Goal: Information Seeking & Learning: Compare options

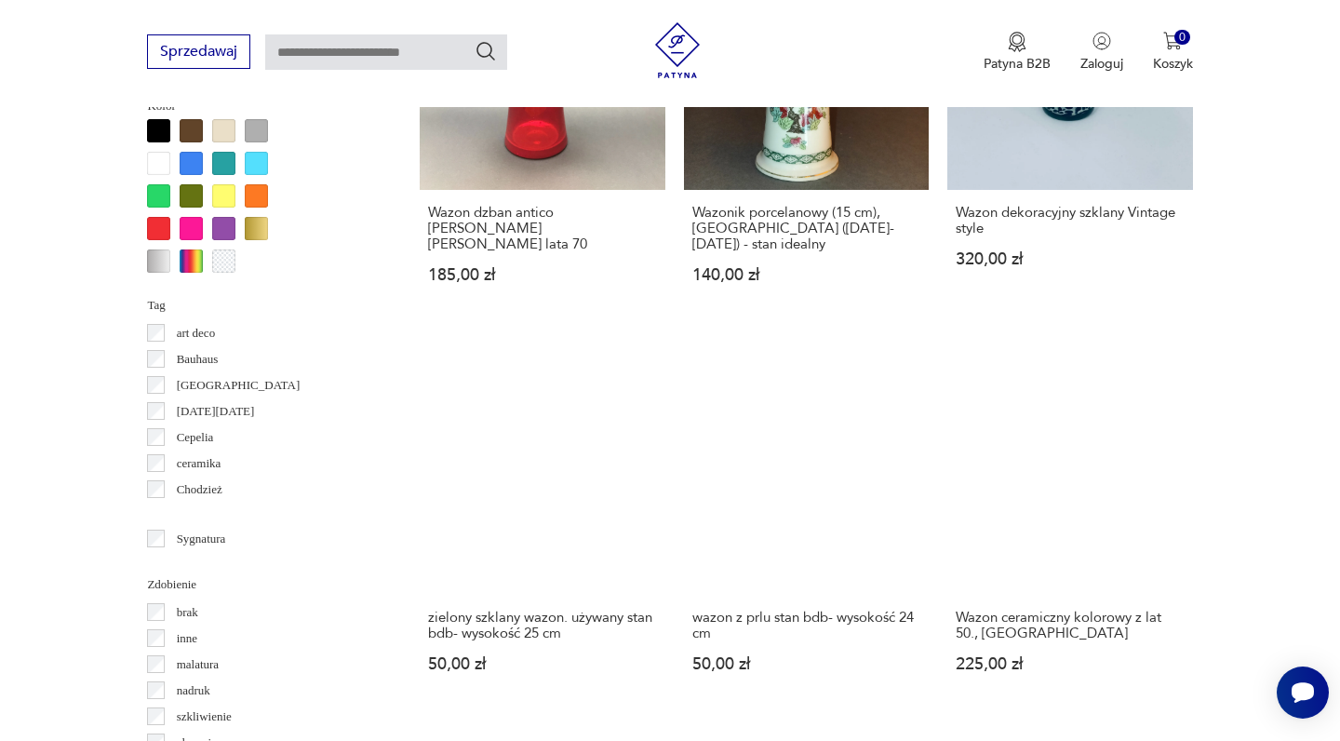
scroll to position [1739, 0]
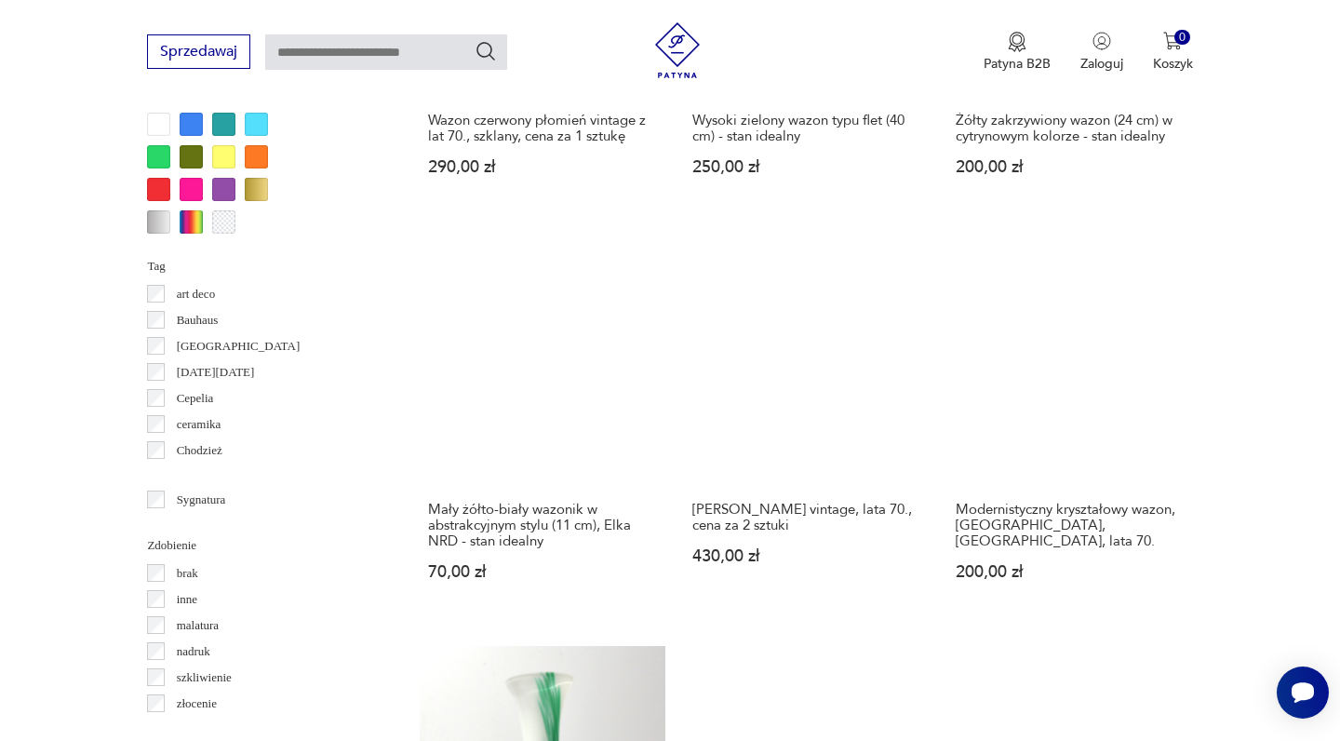
scroll to position [1792, 0]
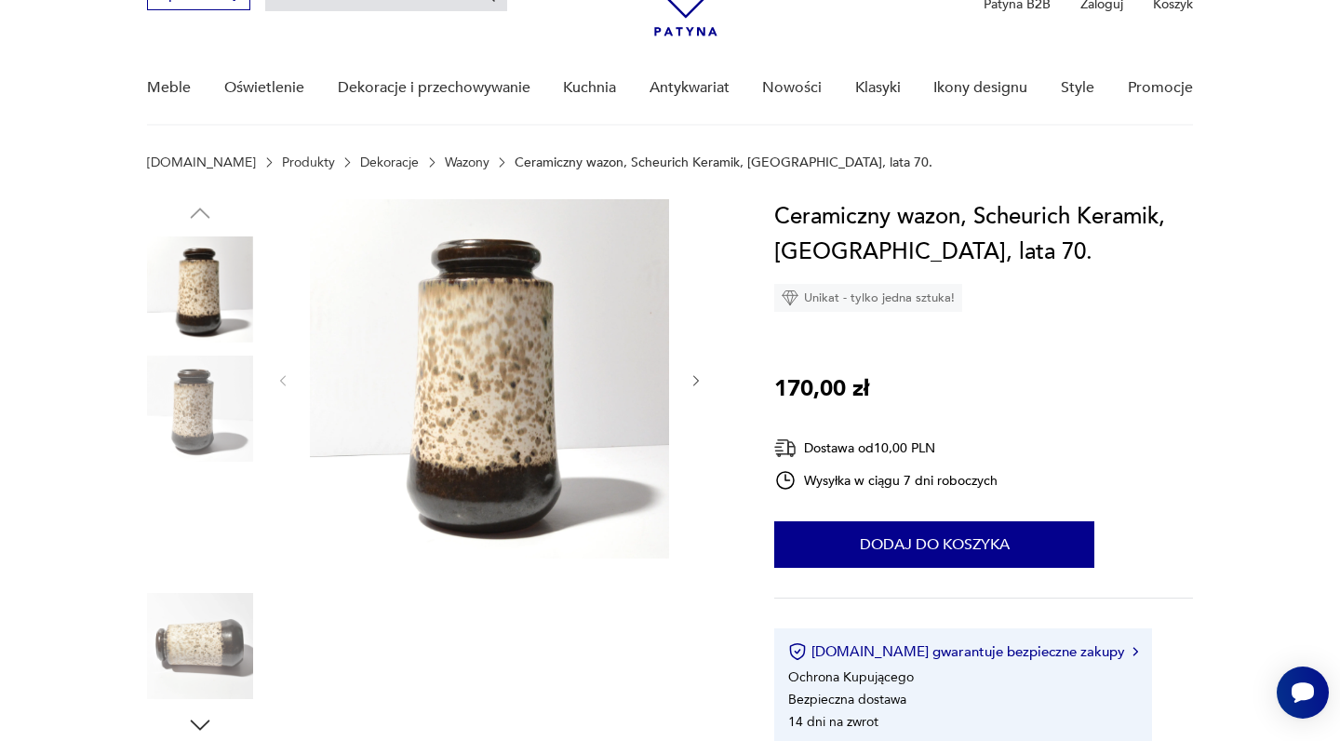
scroll to position [114, 0]
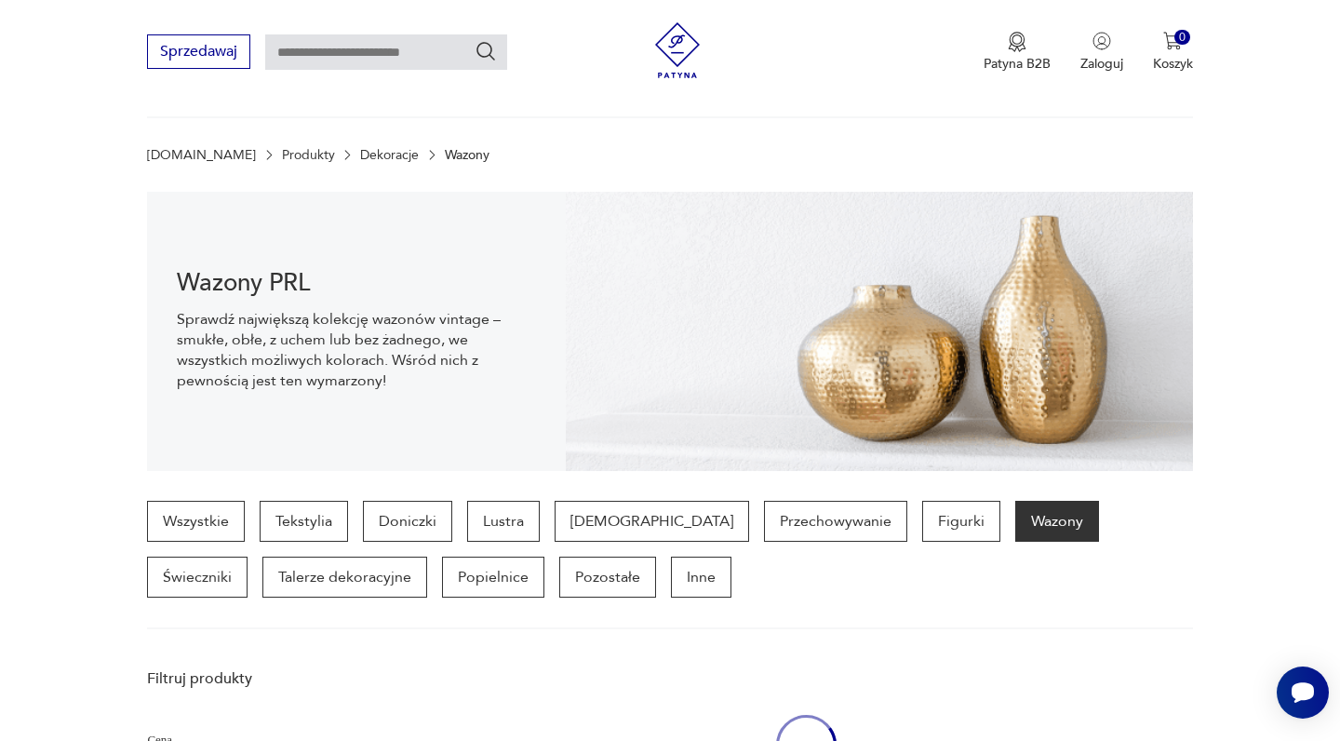
scroll to position [1792, 0]
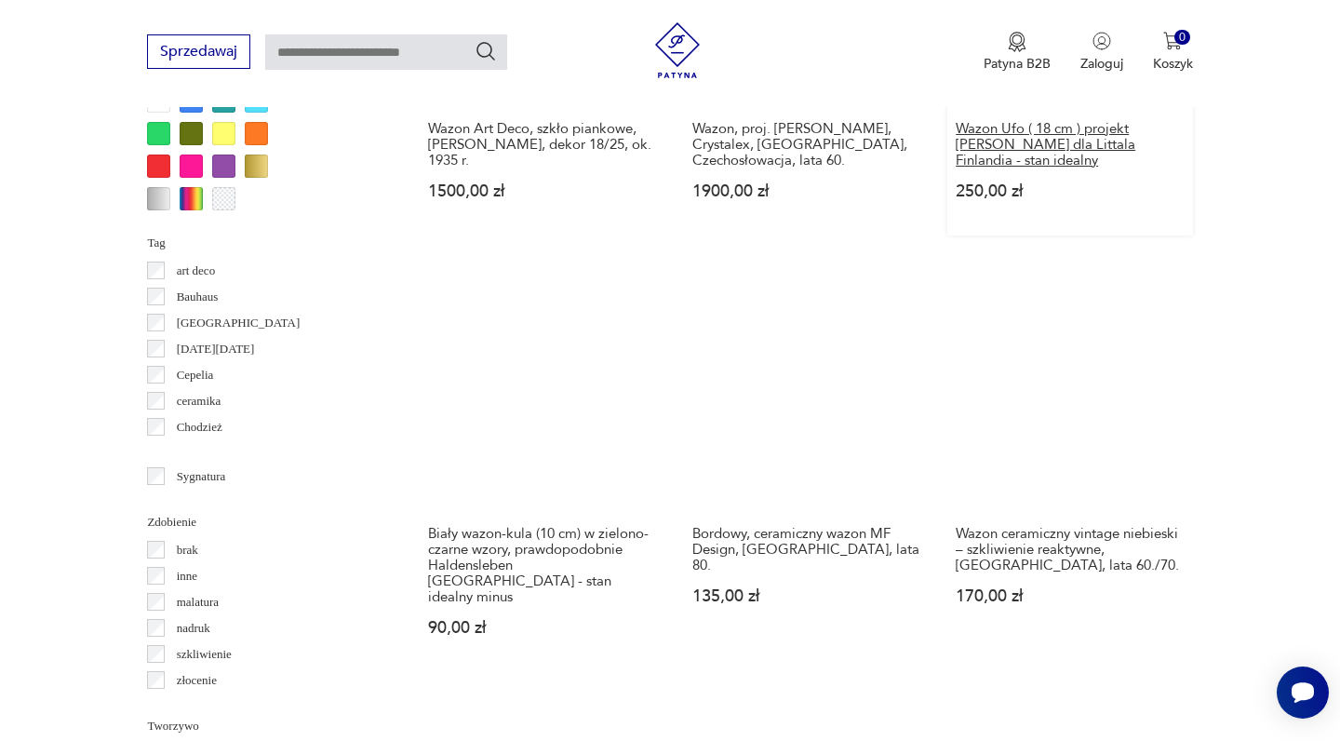
scroll to position [1805, 0]
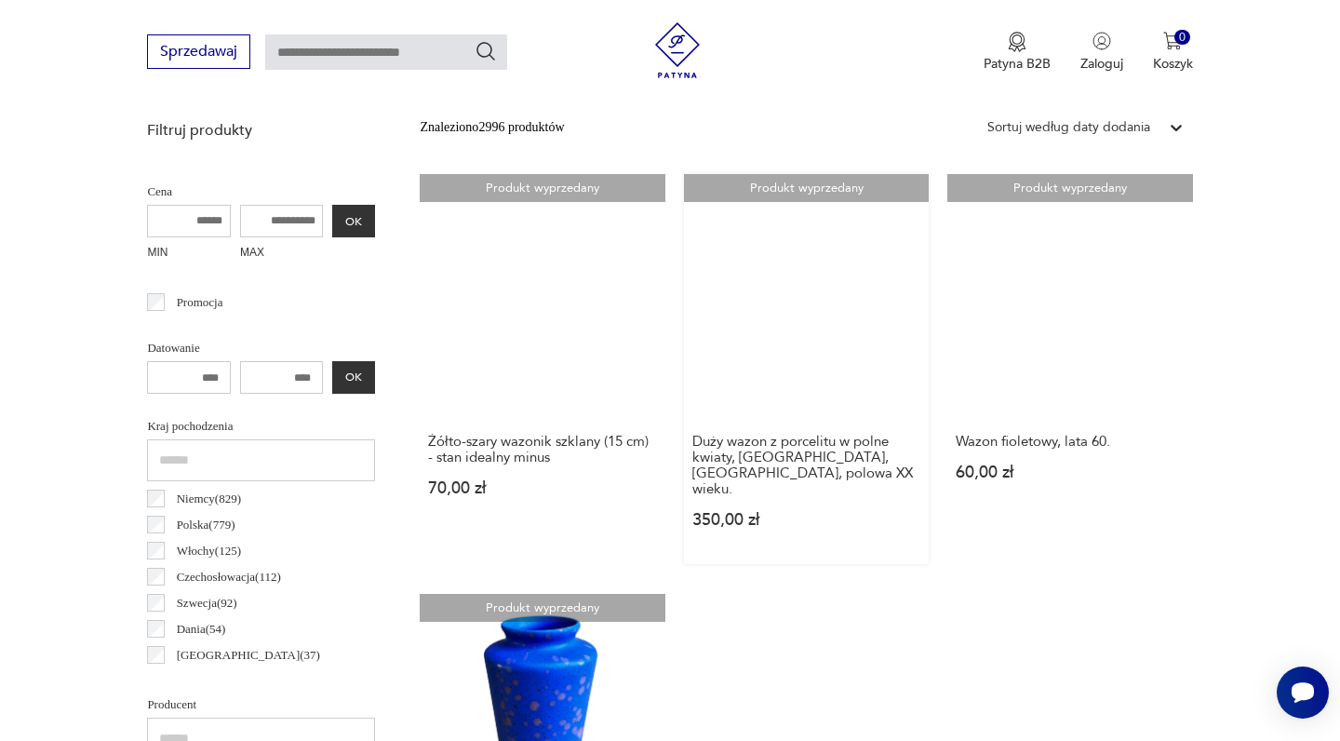
scroll to position [668, 0]
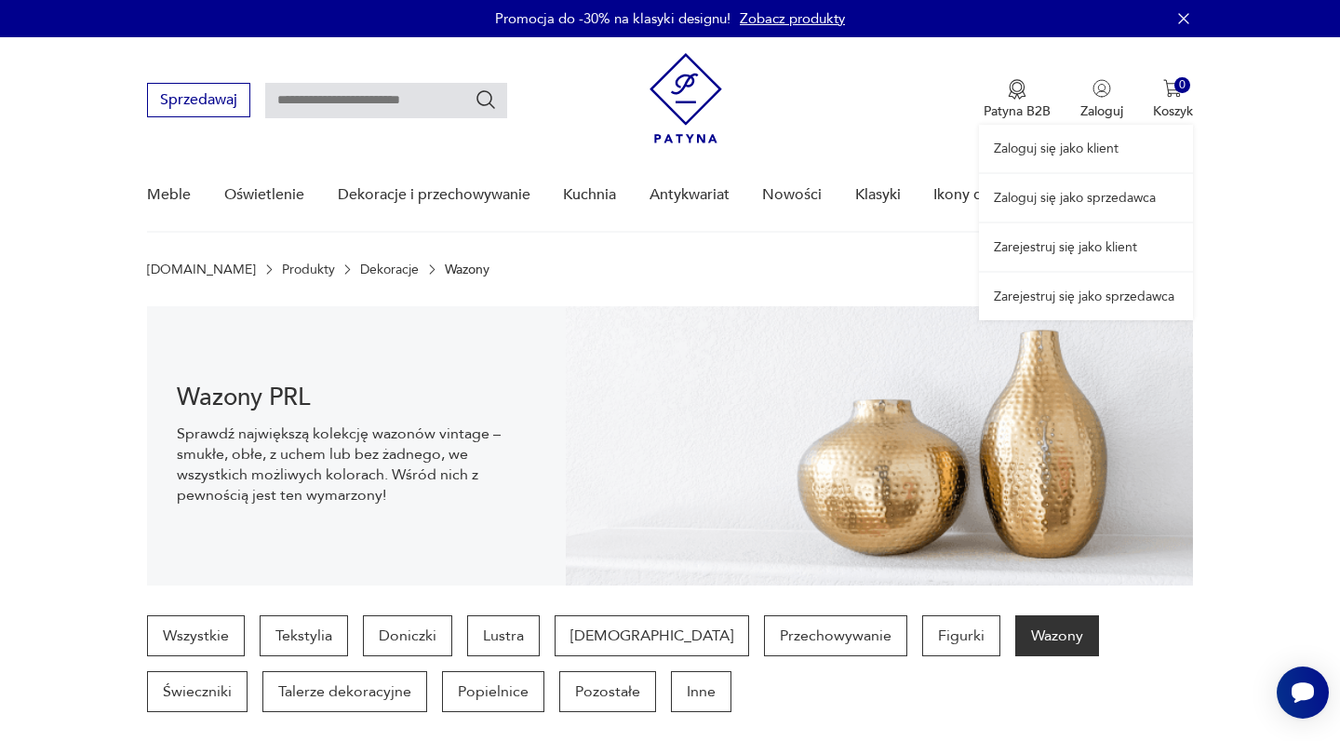
click at [1047, 197] on link "Zaloguj się jako sprzedawca" at bounding box center [1086, 197] width 214 height 47
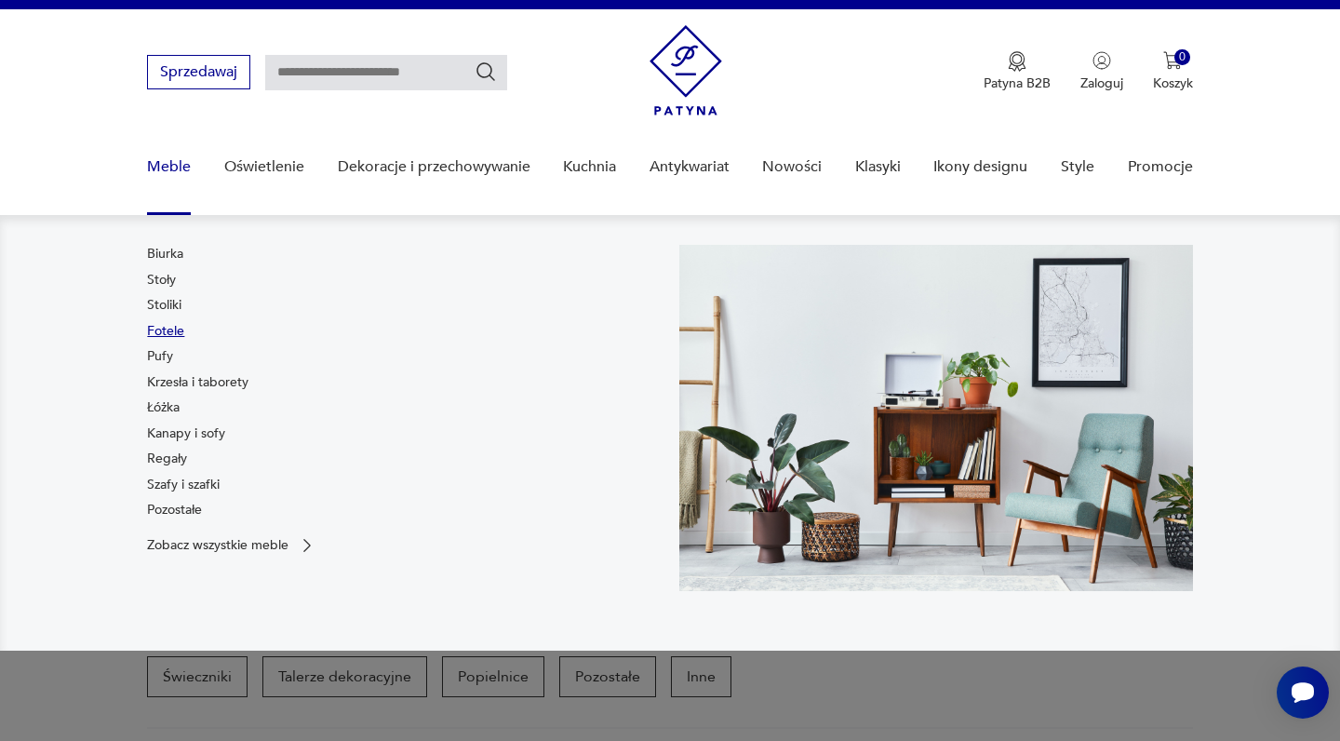
click at [170, 333] on link "Fotele" at bounding box center [165, 331] width 37 height 19
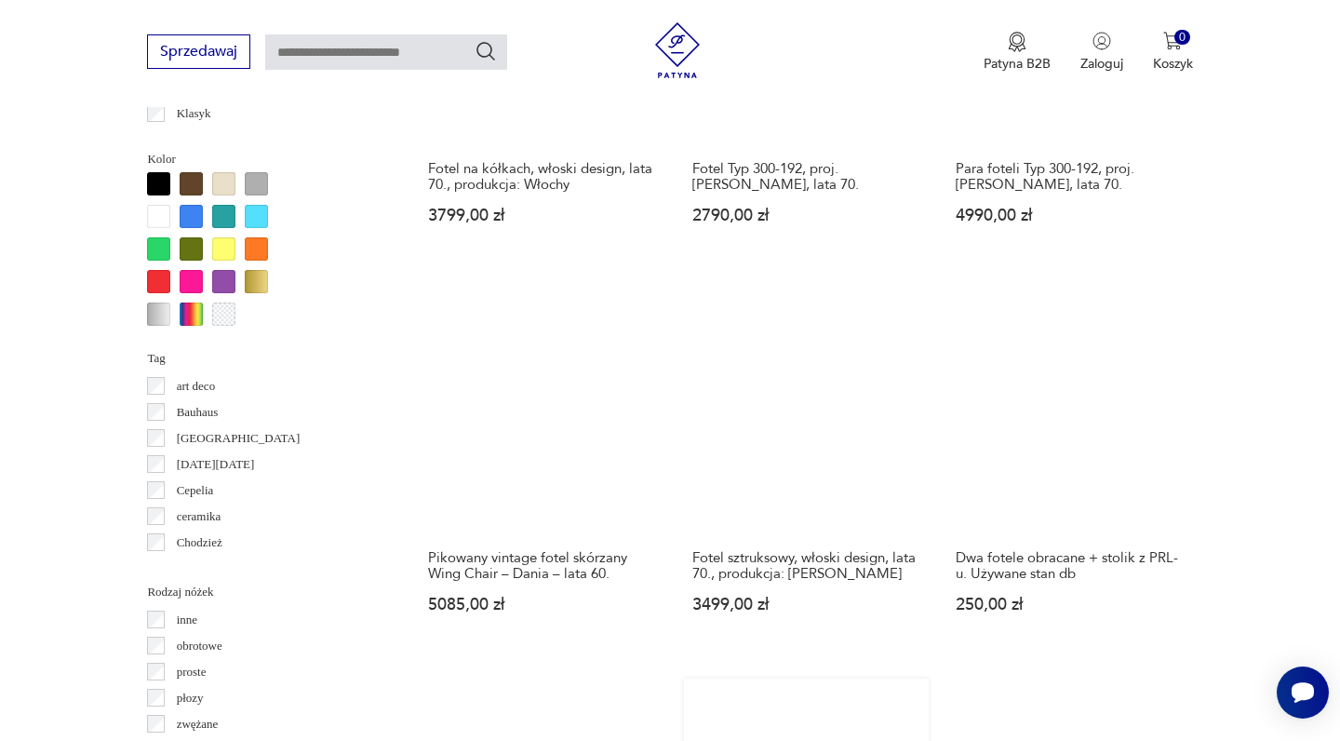
scroll to position [1761, 0]
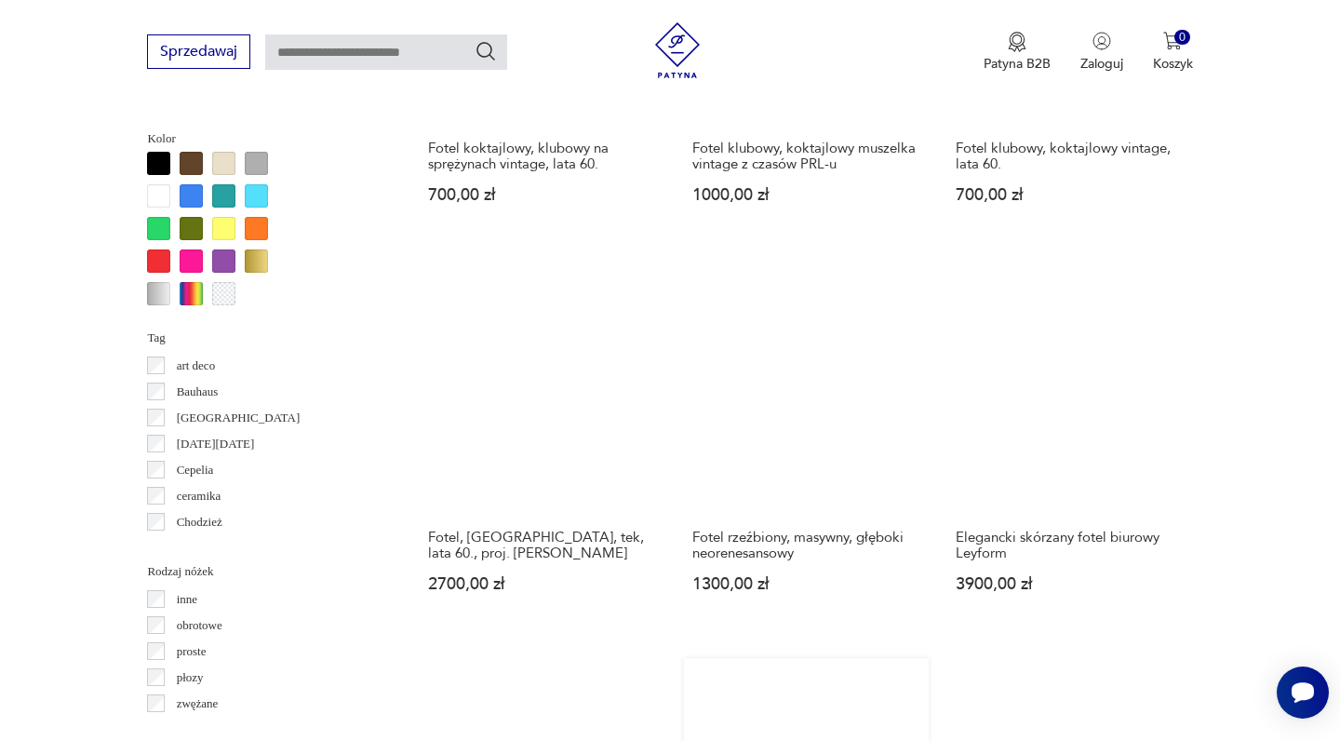
scroll to position [1790, 0]
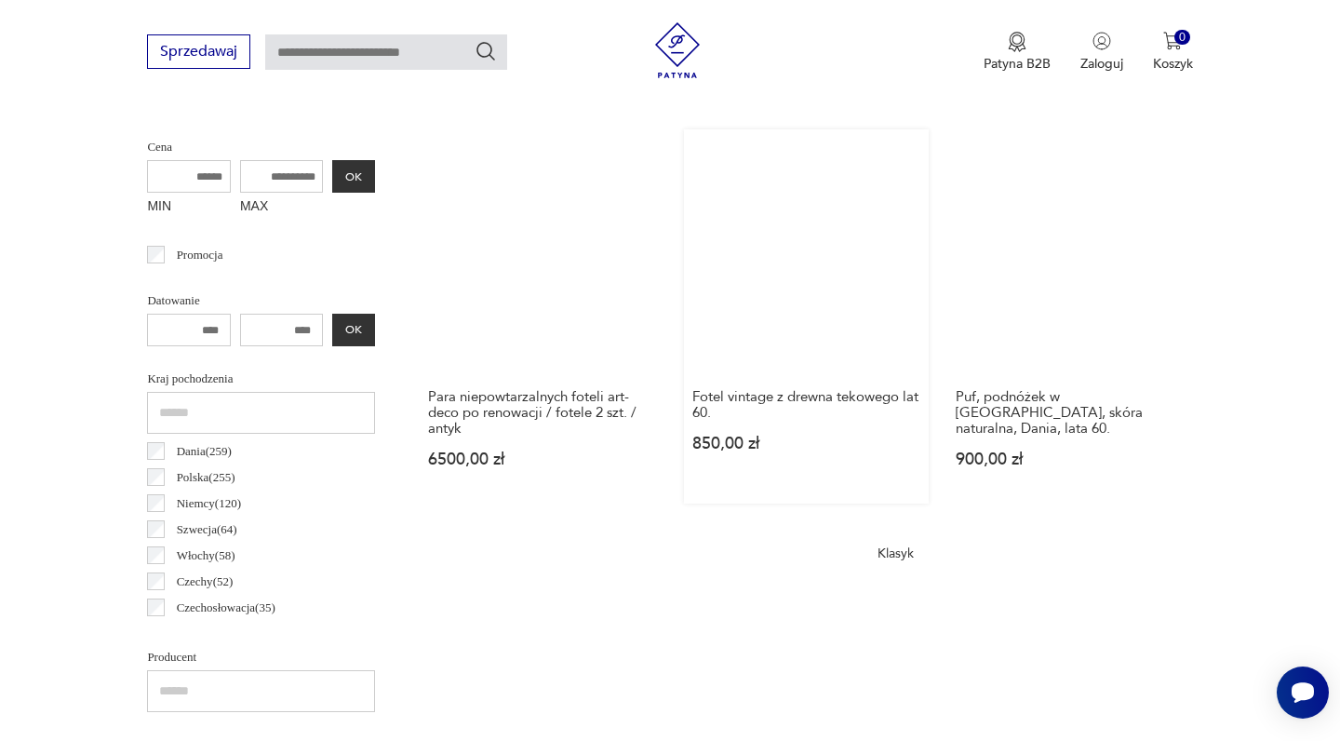
scroll to position [712, 0]
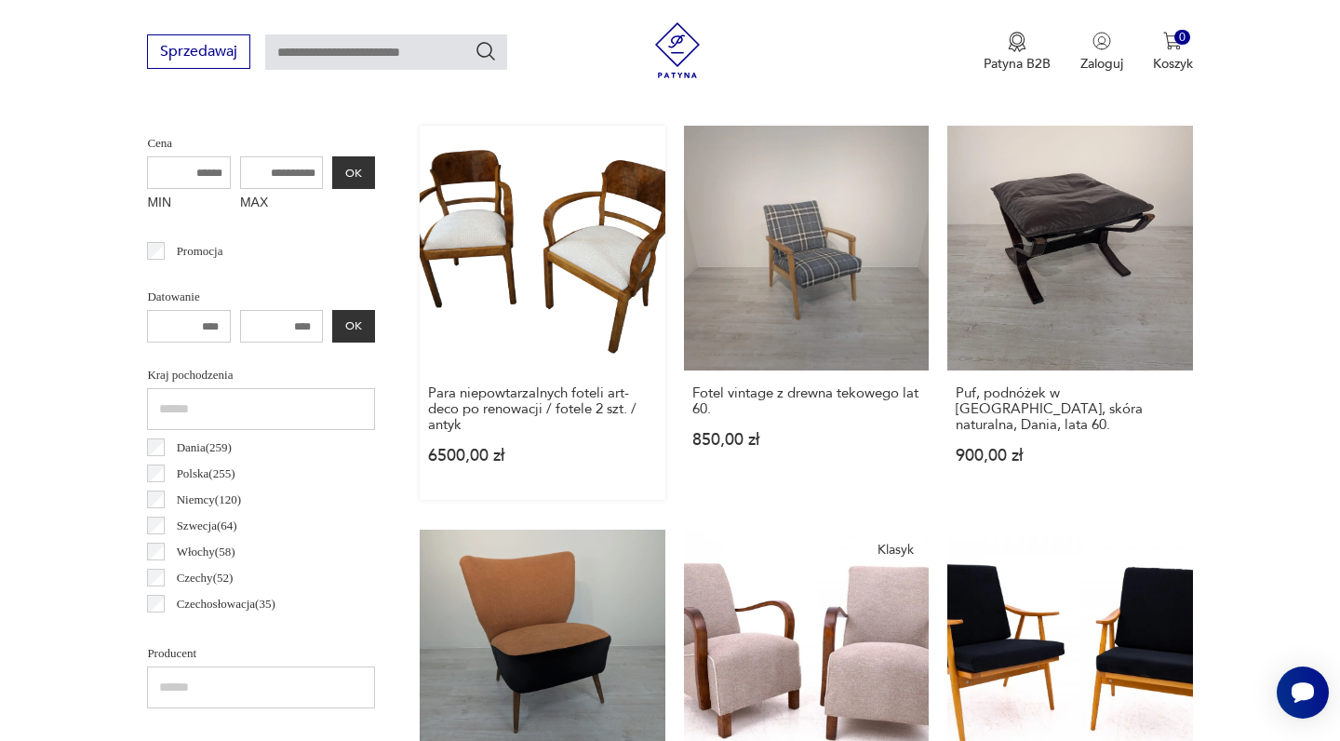
click at [514, 228] on link "Para niepowtarzalnych foteli art-deco po renowacji / fotele 2 szt. / antyk 6500…" at bounding box center [542, 313] width 245 height 374
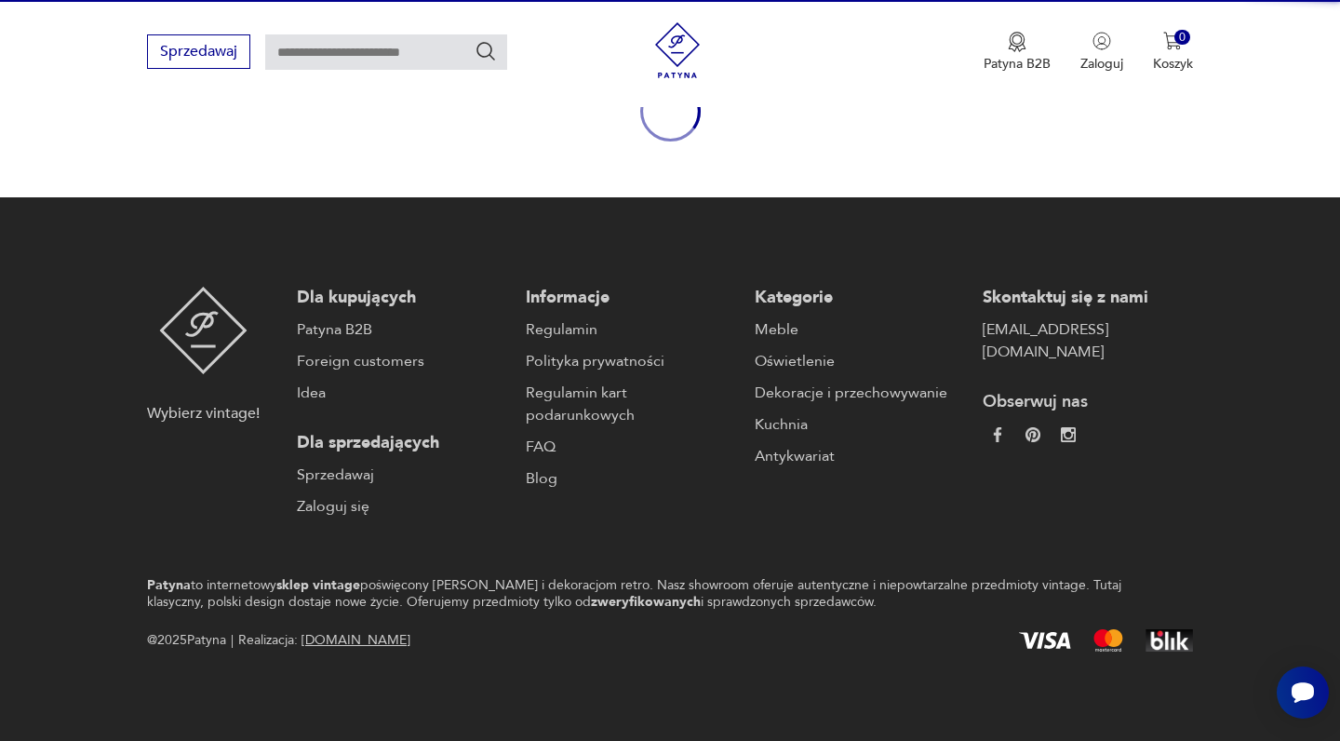
scroll to position [237, 0]
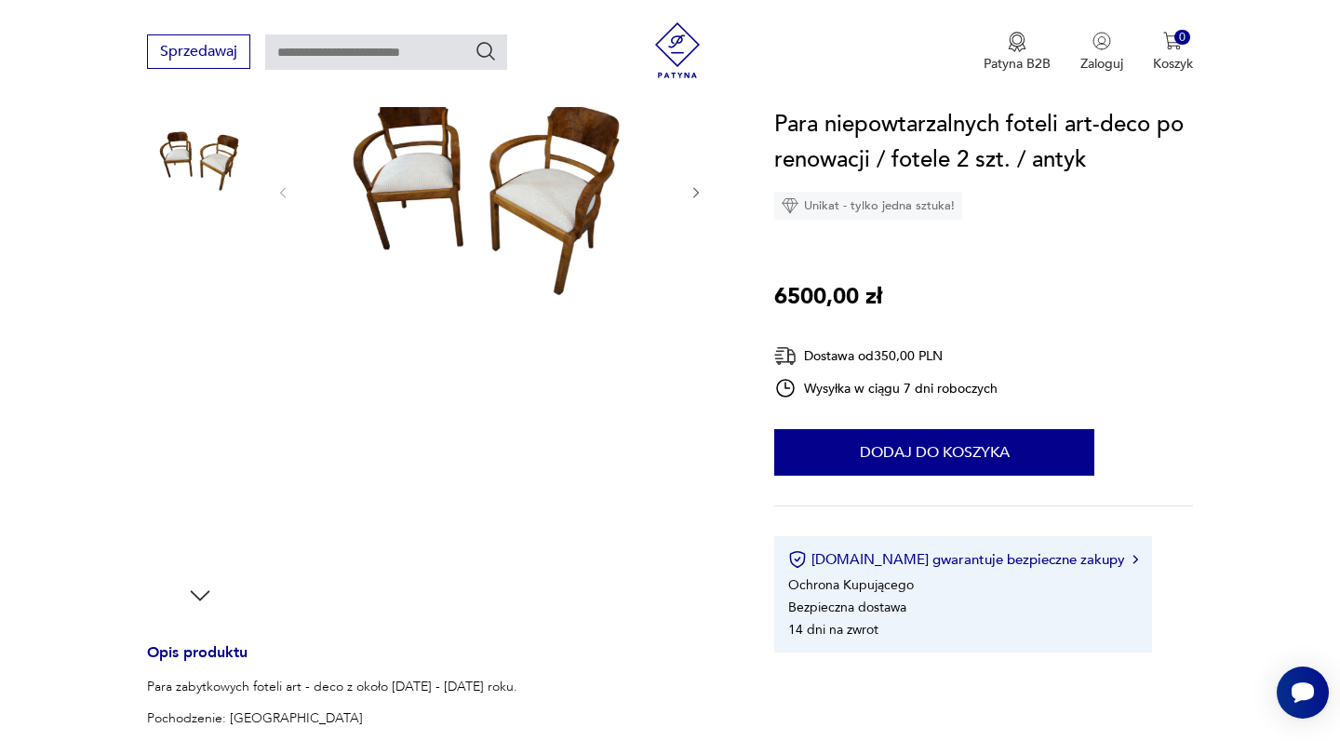
click at [564, 197] on img at bounding box center [489, 191] width 359 height 242
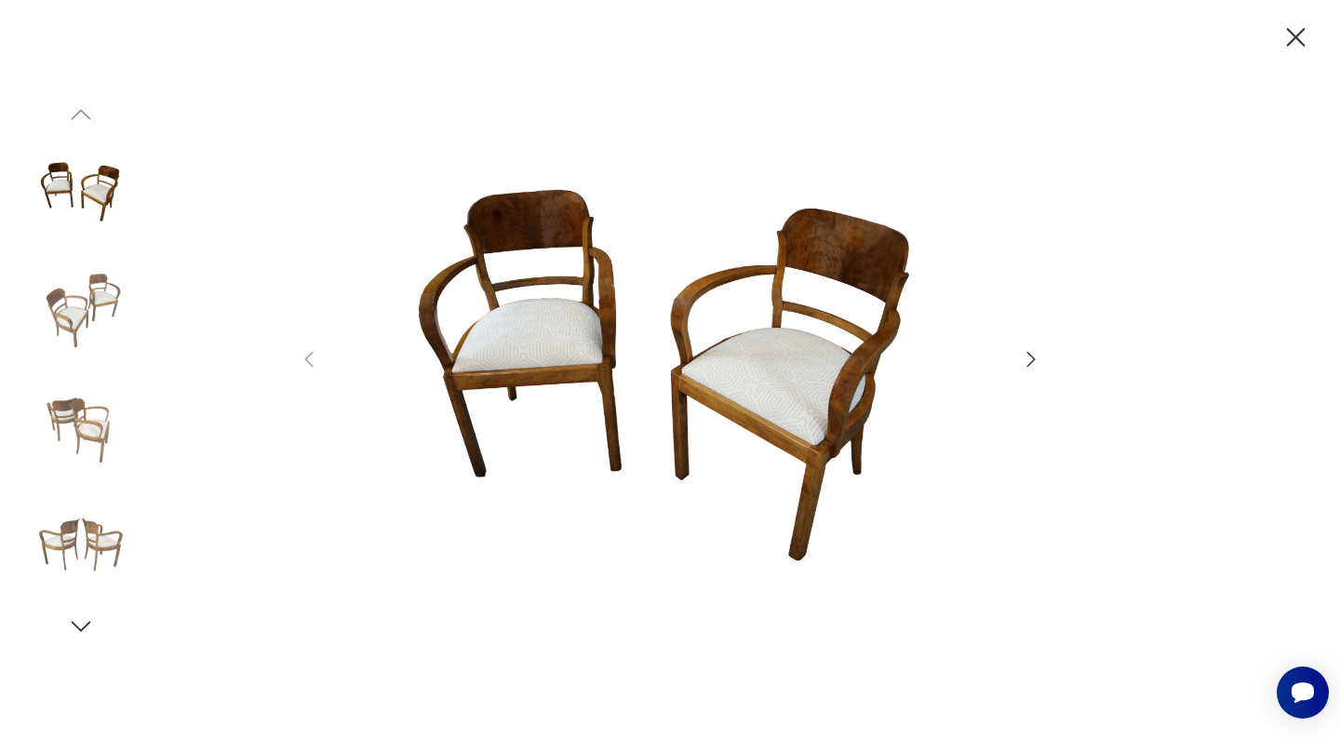
scroll to position [712, 0]
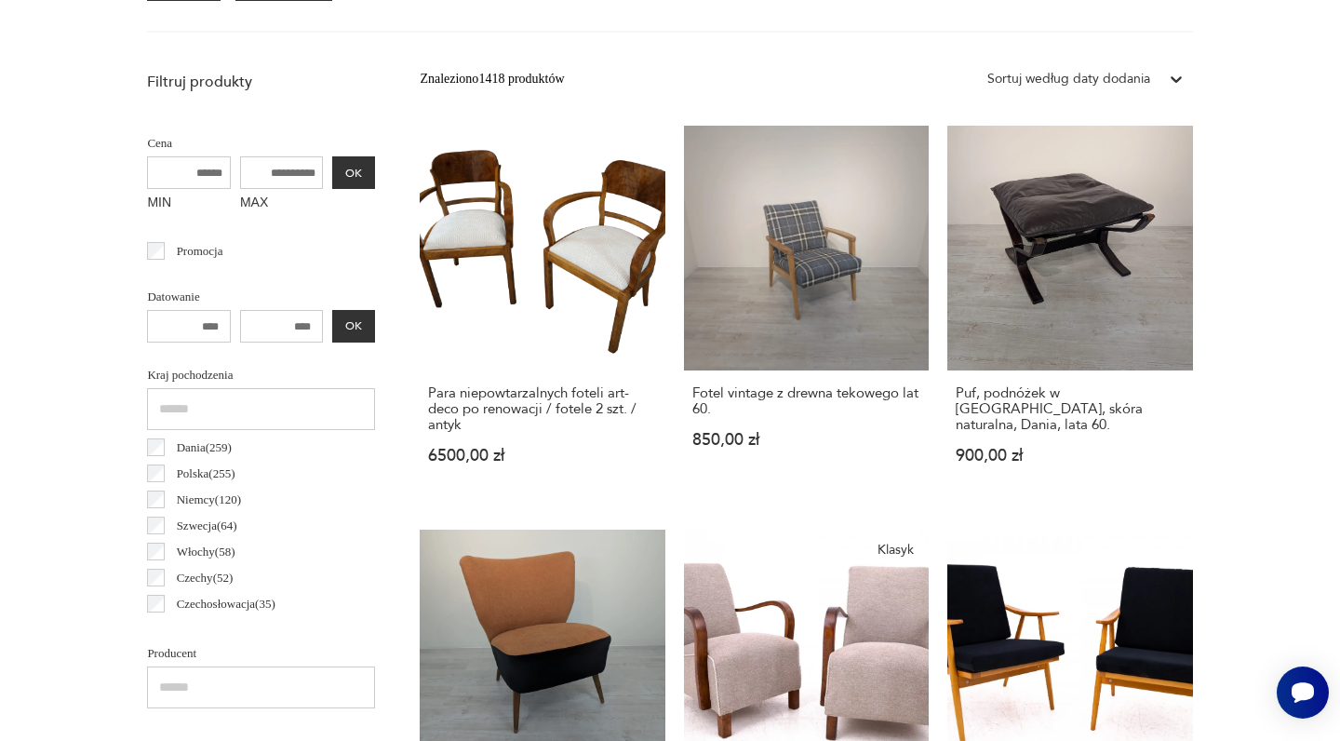
scroll to position [1790, 0]
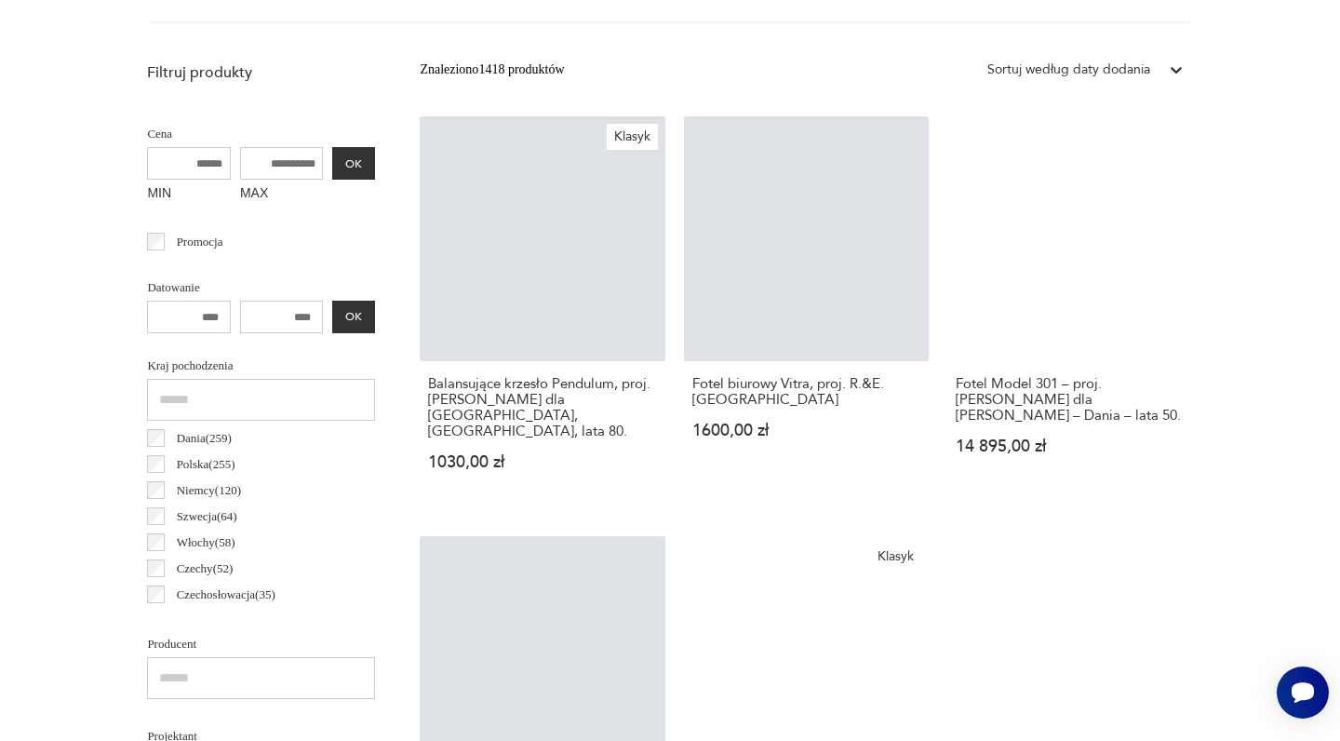
scroll to position [495, 0]
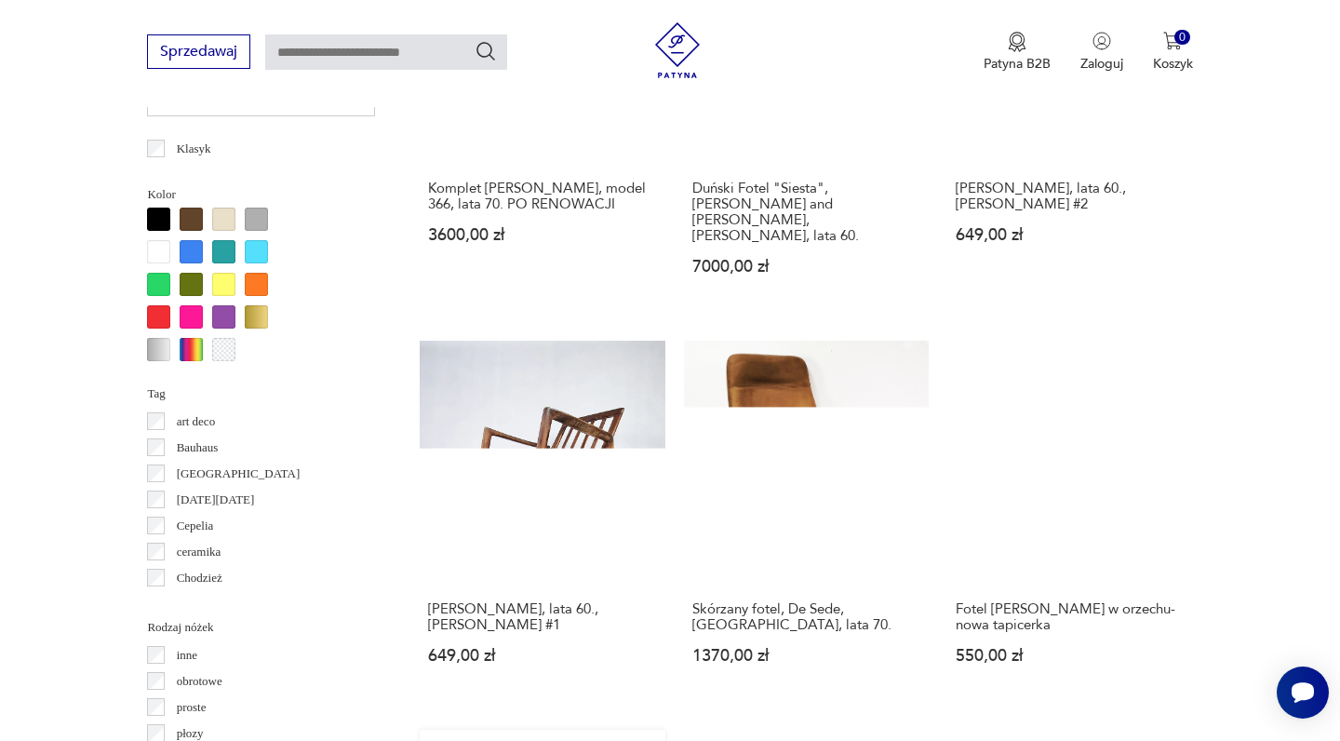
scroll to position [1728, 0]
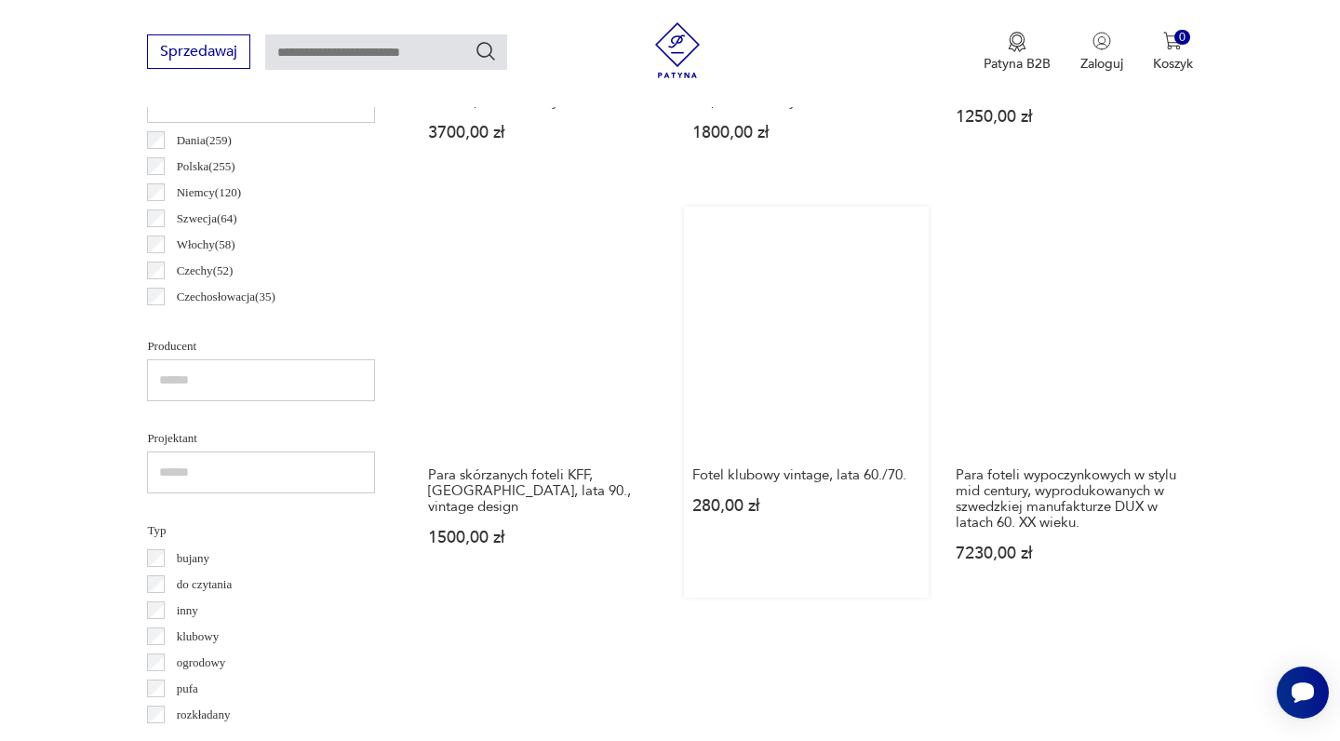
scroll to position [1029, 0]
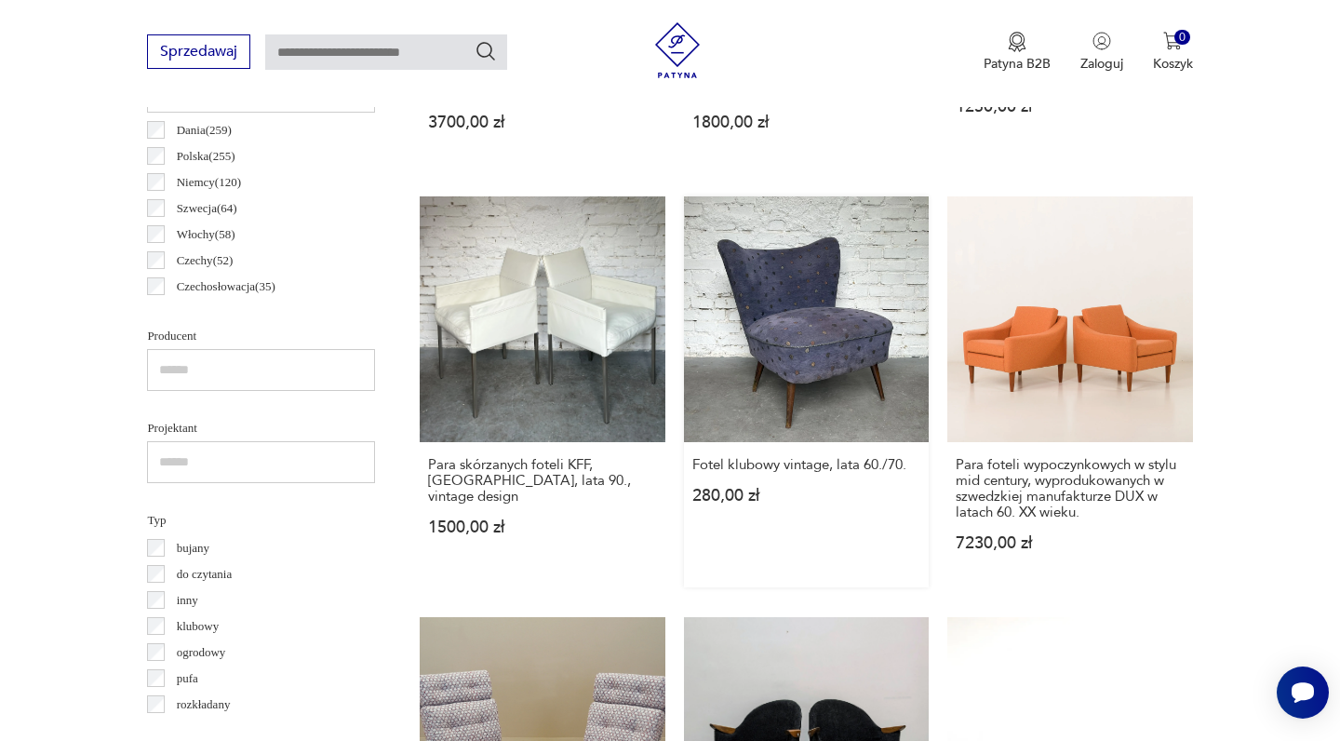
click at [684, 253] on link "Fotel klubowy vintage, lata 60./70. 280,00 zł" at bounding box center [806, 391] width 245 height 390
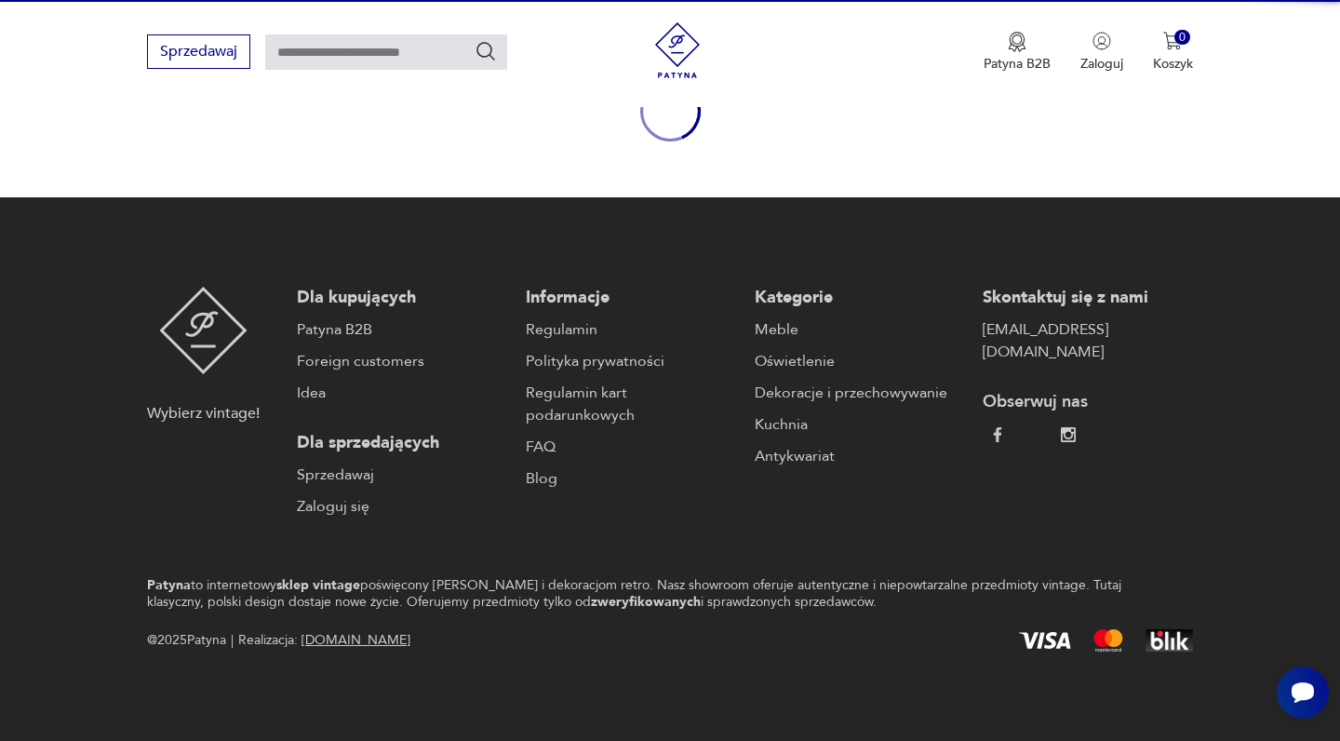
scroll to position [237, 0]
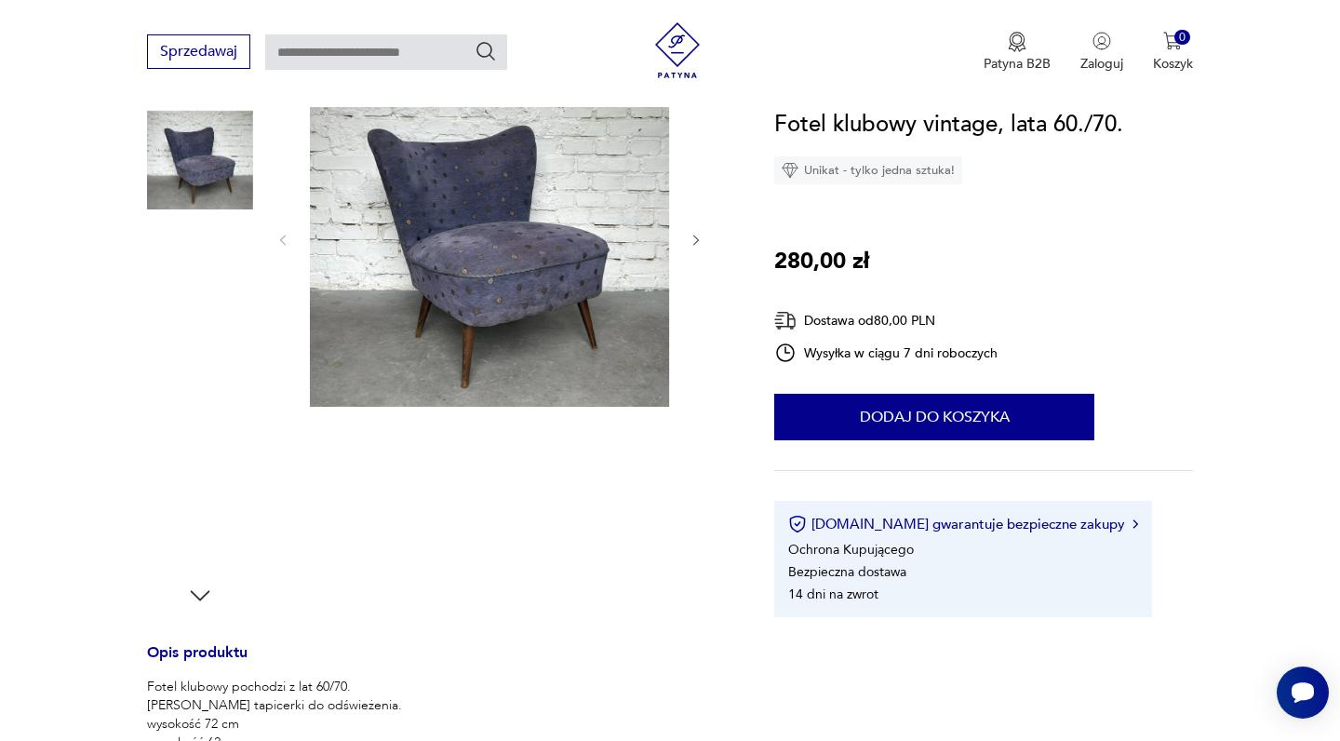
click at [207, 283] on img at bounding box center [200, 279] width 106 height 106
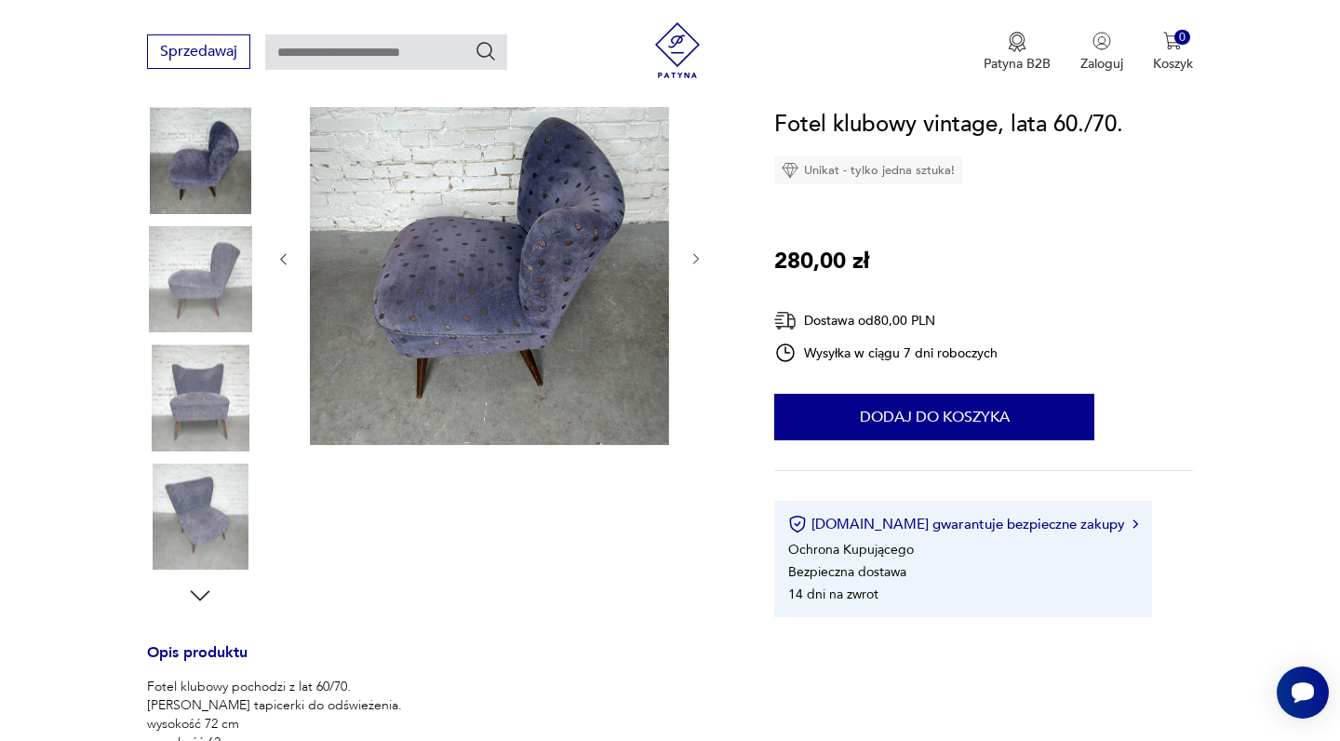
click at [187, 374] on img at bounding box center [200, 397] width 106 height 106
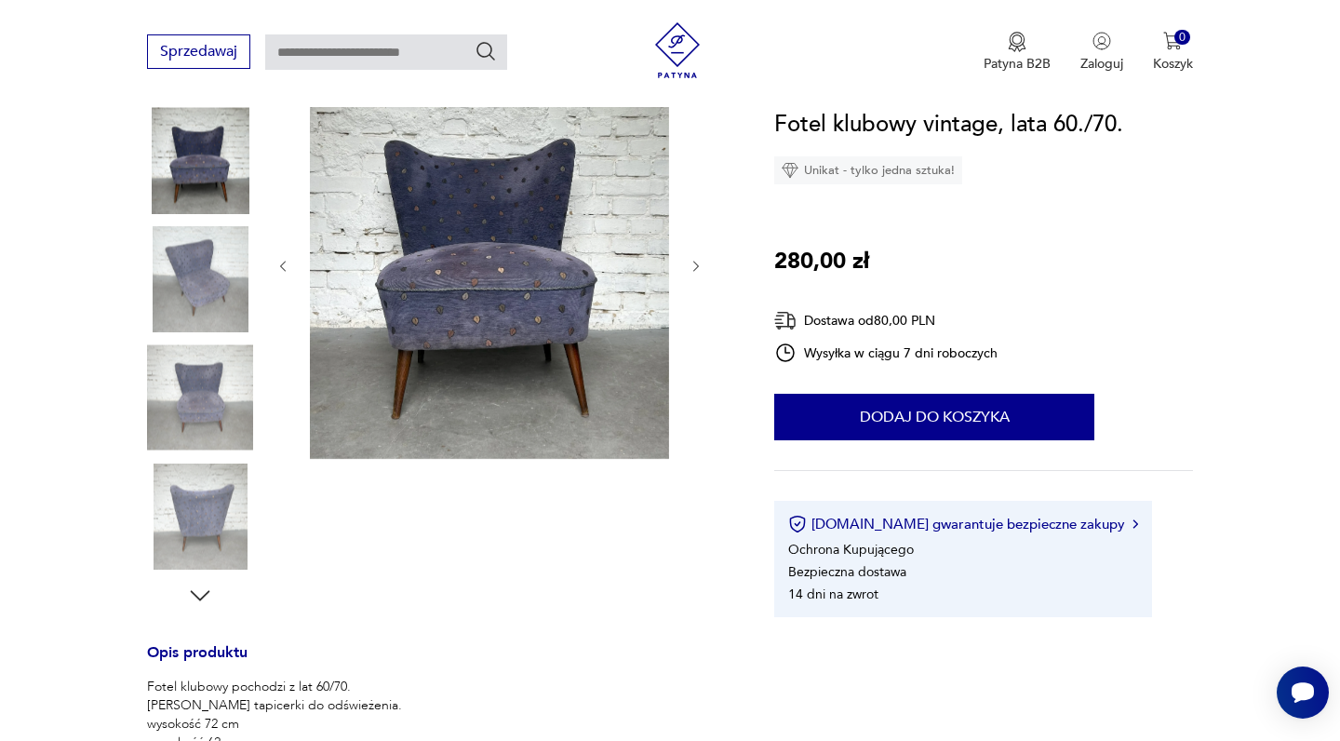
scroll to position [212, 0]
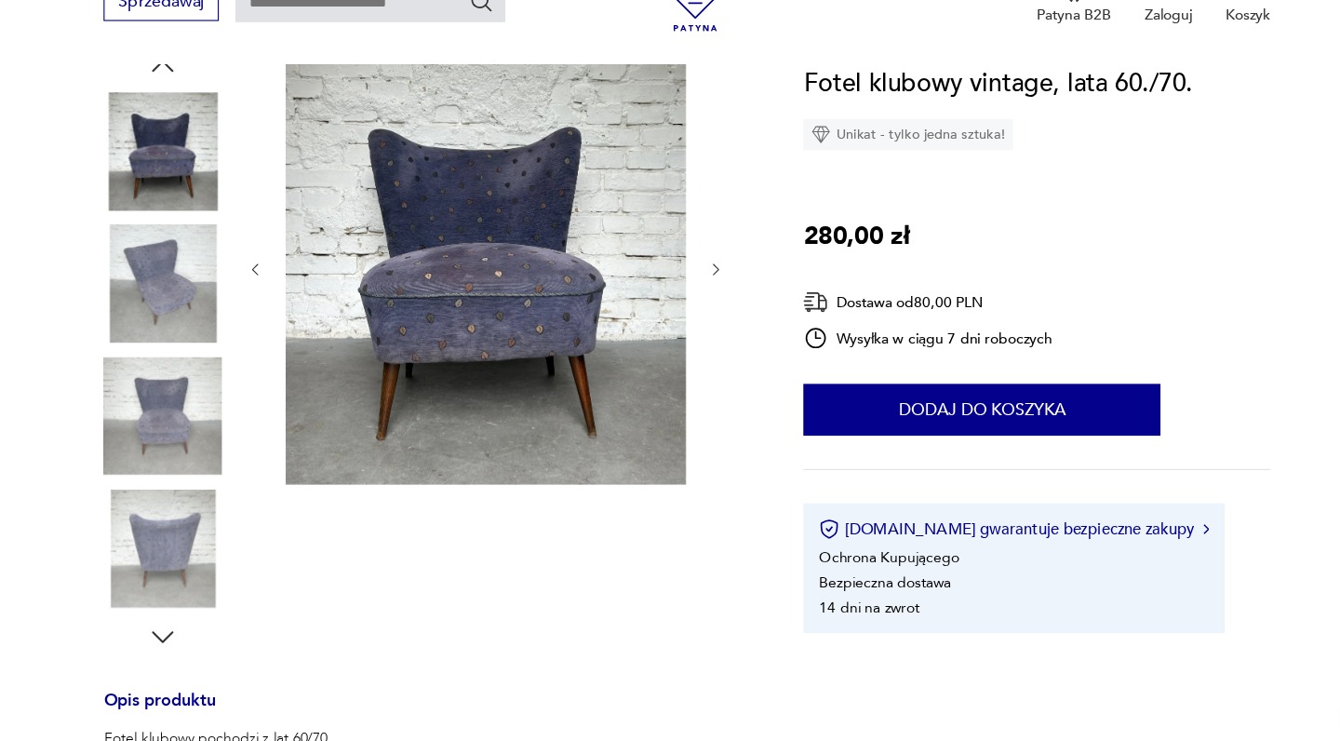
click at [147, 493] on img at bounding box center [200, 541] width 106 height 106
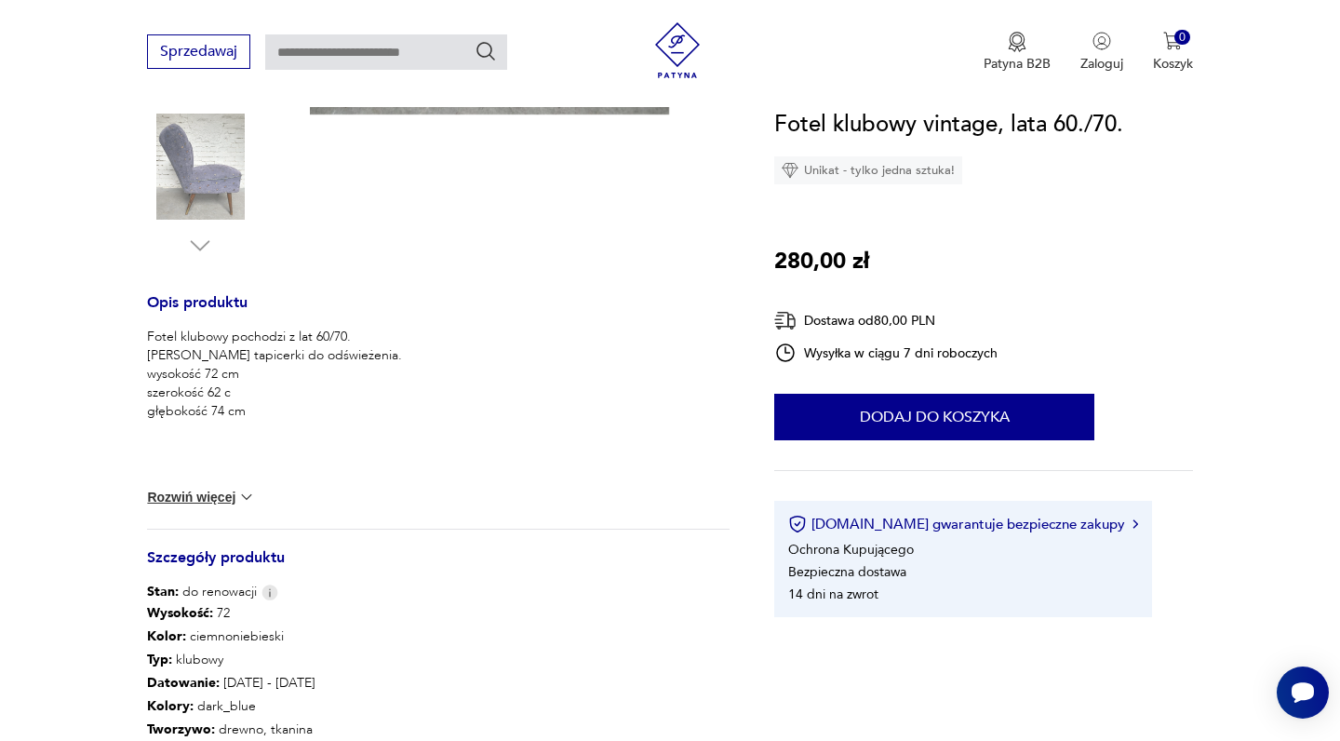
scroll to position [577, 0]
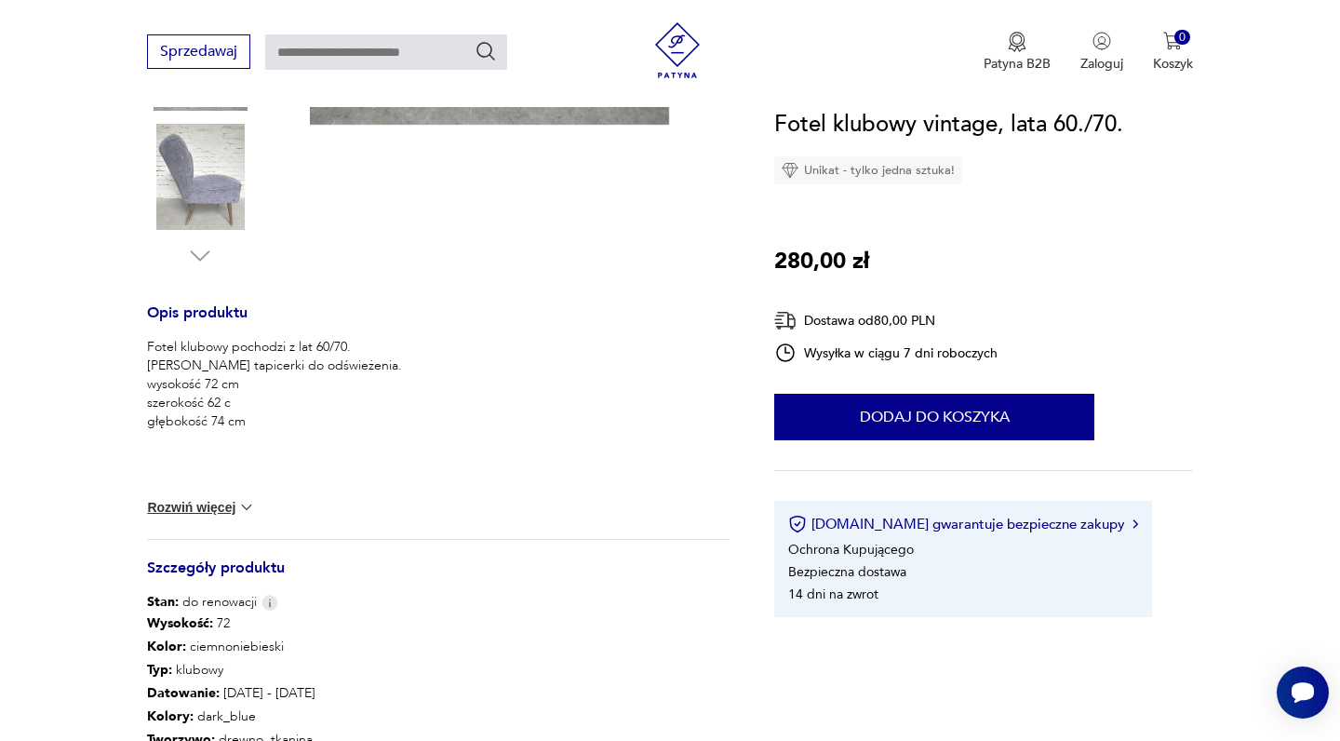
click at [211, 504] on button "Rozwiń więcej" at bounding box center [201, 507] width 108 height 19
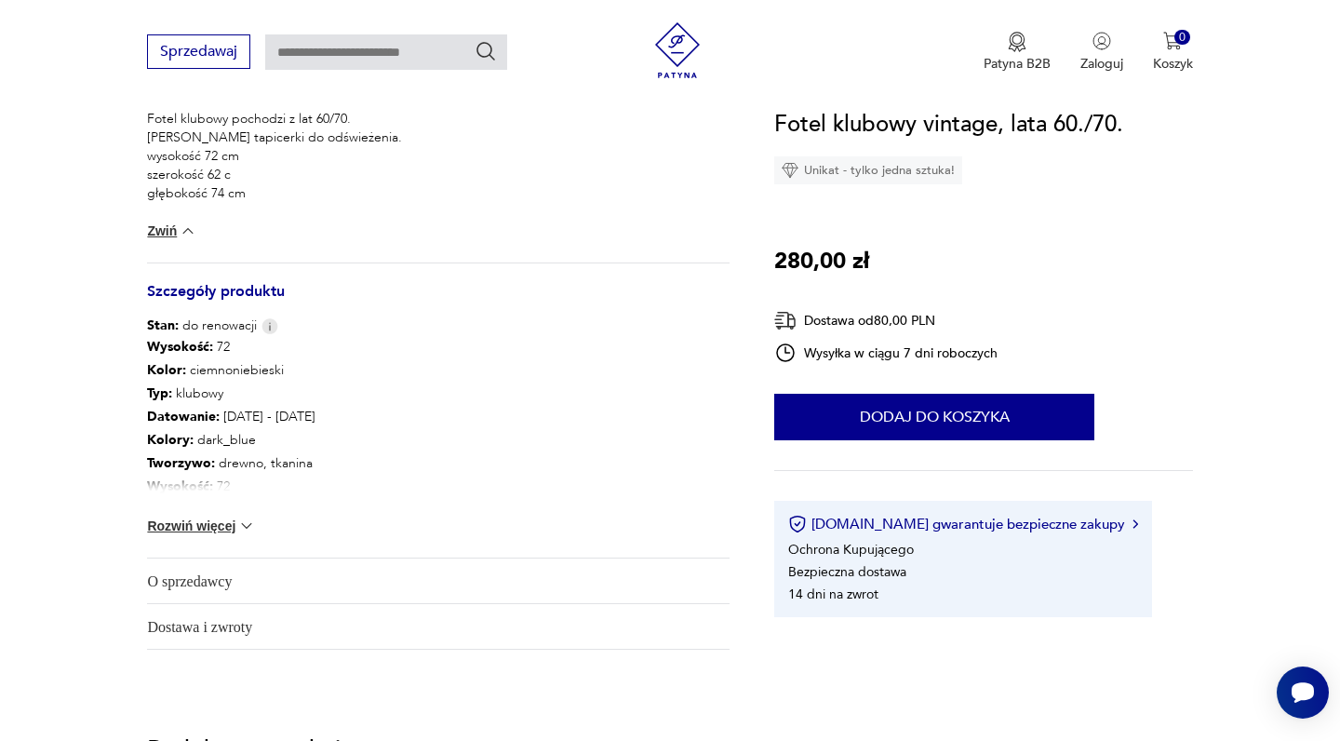
scroll to position [807, 0]
click at [207, 525] on button "Rozwiń więcej" at bounding box center [201, 523] width 108 height 19
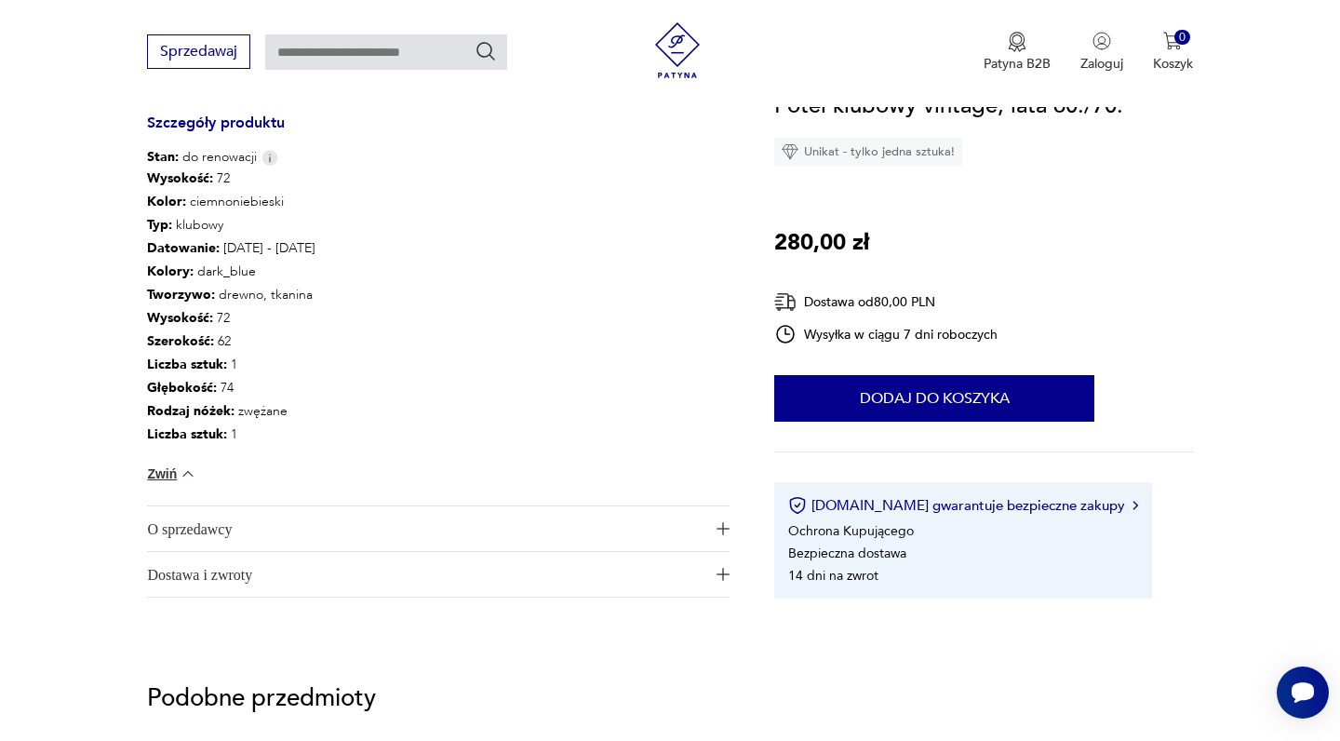
scroll to position [975, 0]
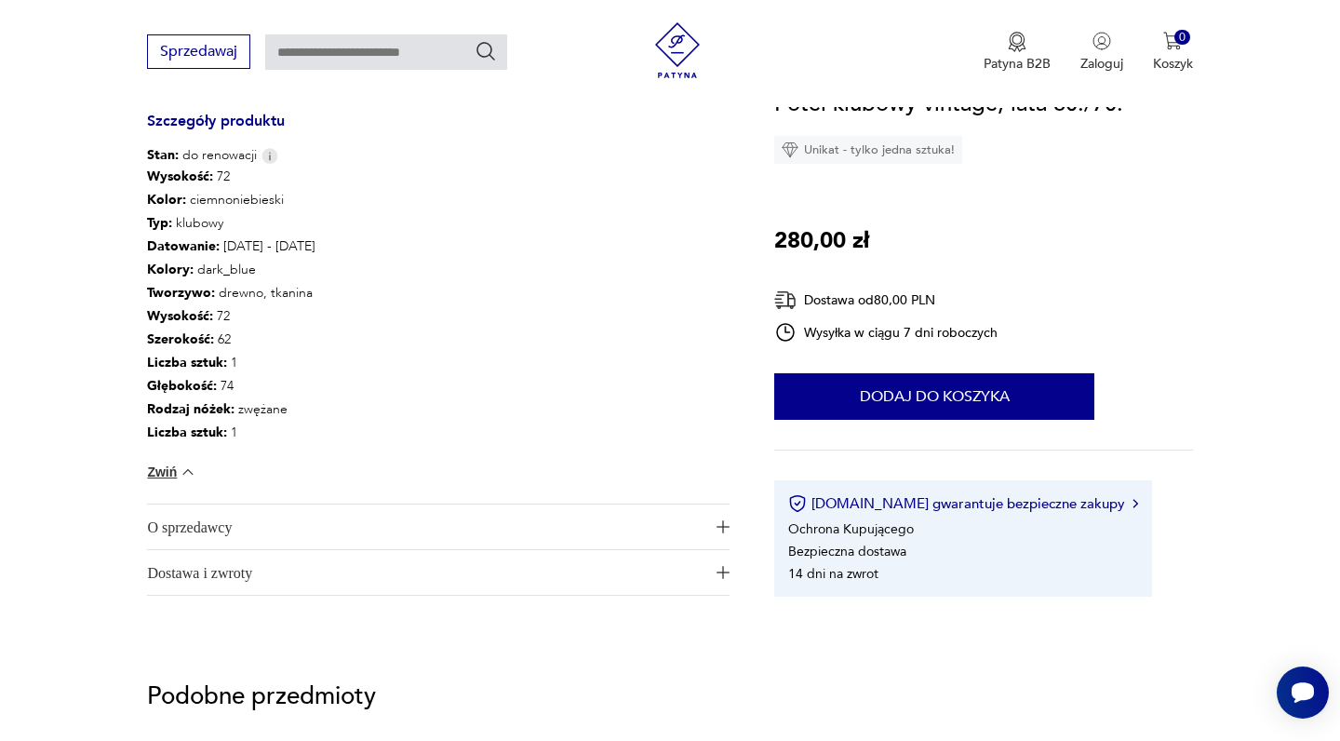
click at [227, 532] on span "O sprzedawcy" at bounding box center [425, 526] width 556 height 45
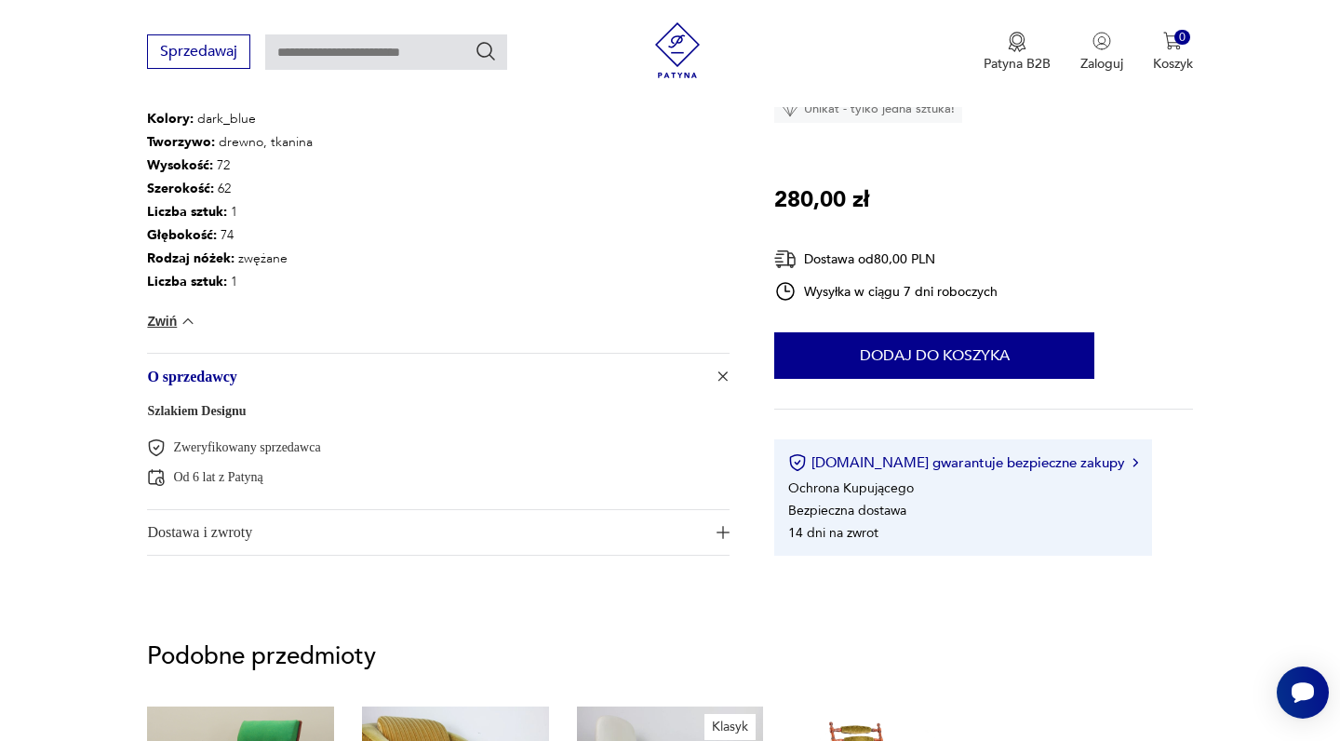
scroll to position [1135, 0]
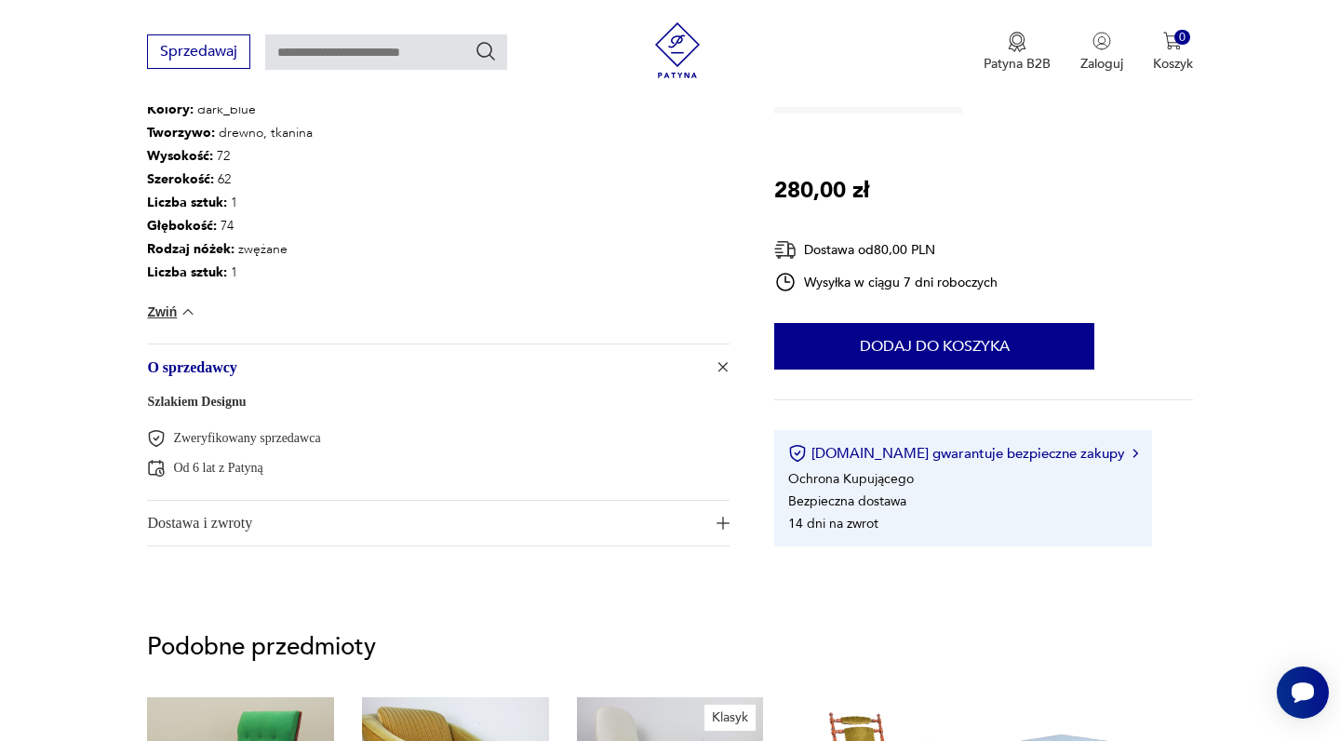
click at [292, 517] on span "Dostawa i zwroty" at bounding box center [425, 522] width 556 height 45
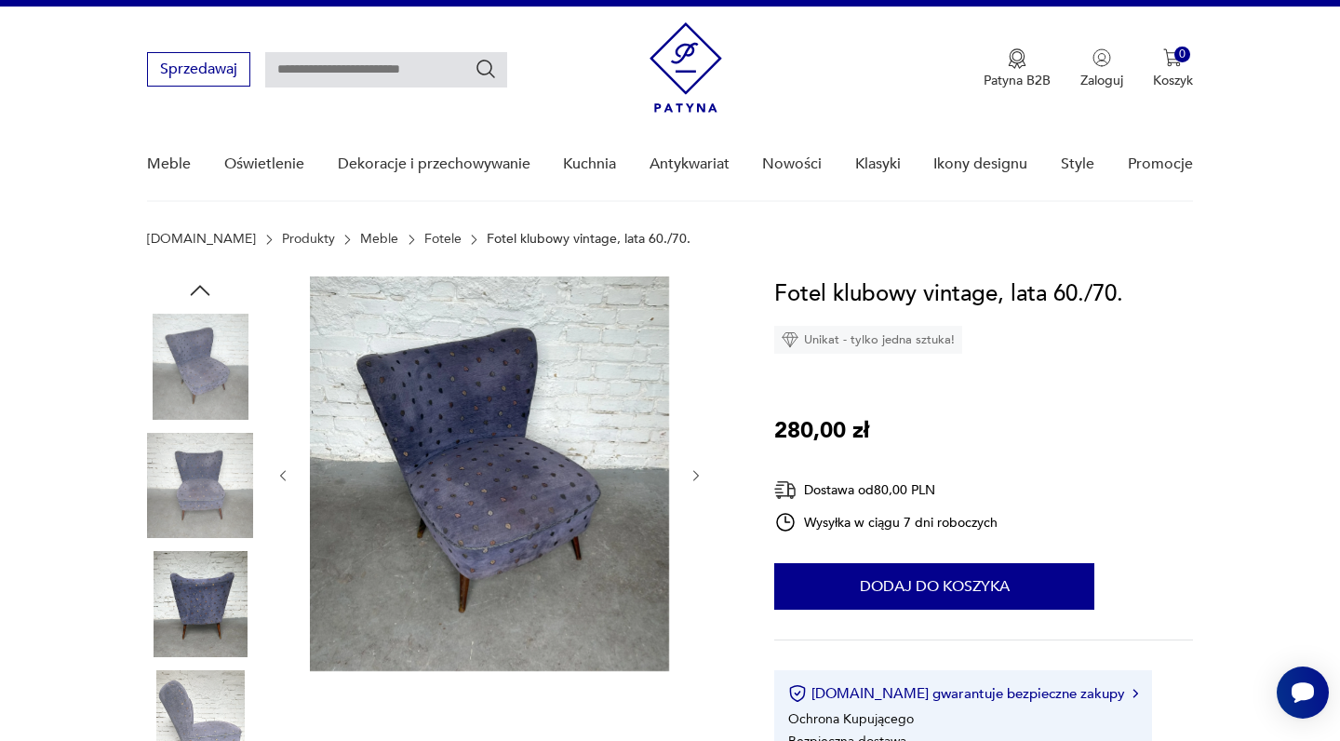
scroll to position [0, 0]
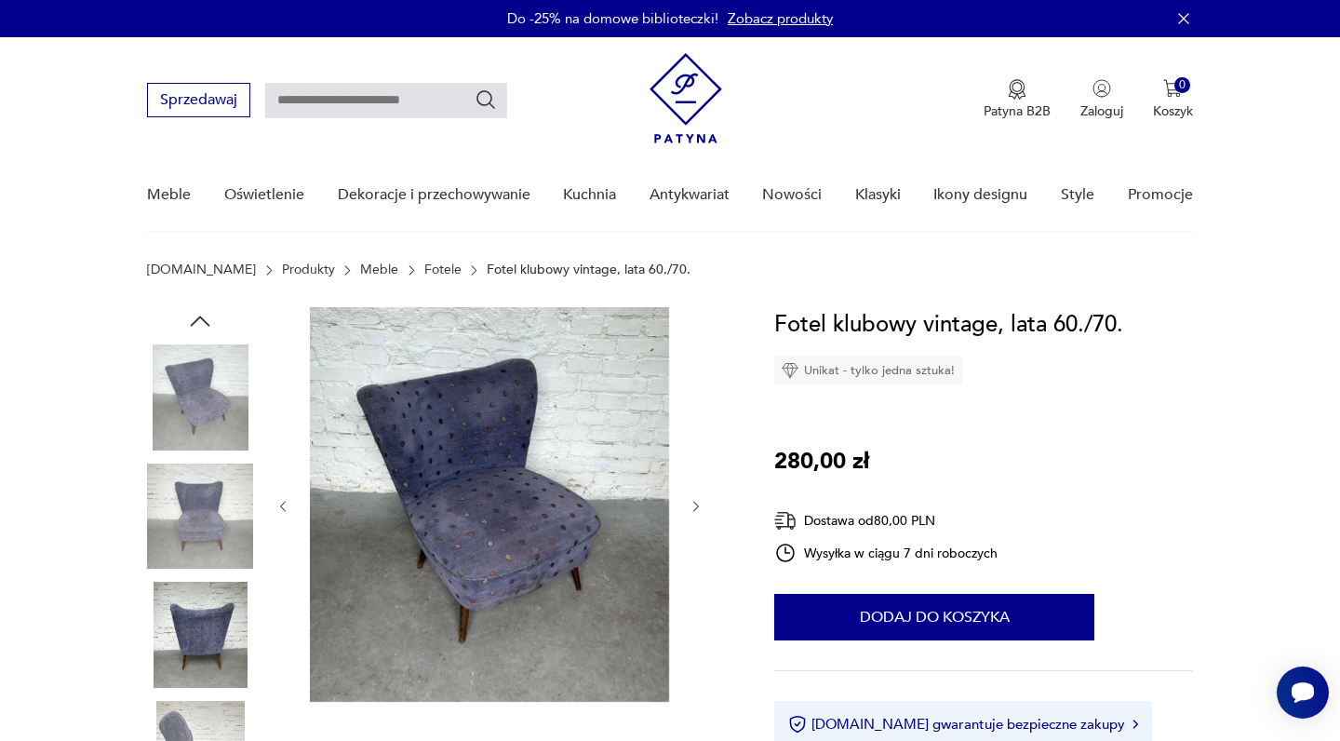
click at [540, 479] on img at bounding box center [489, 504] width 359 height 394
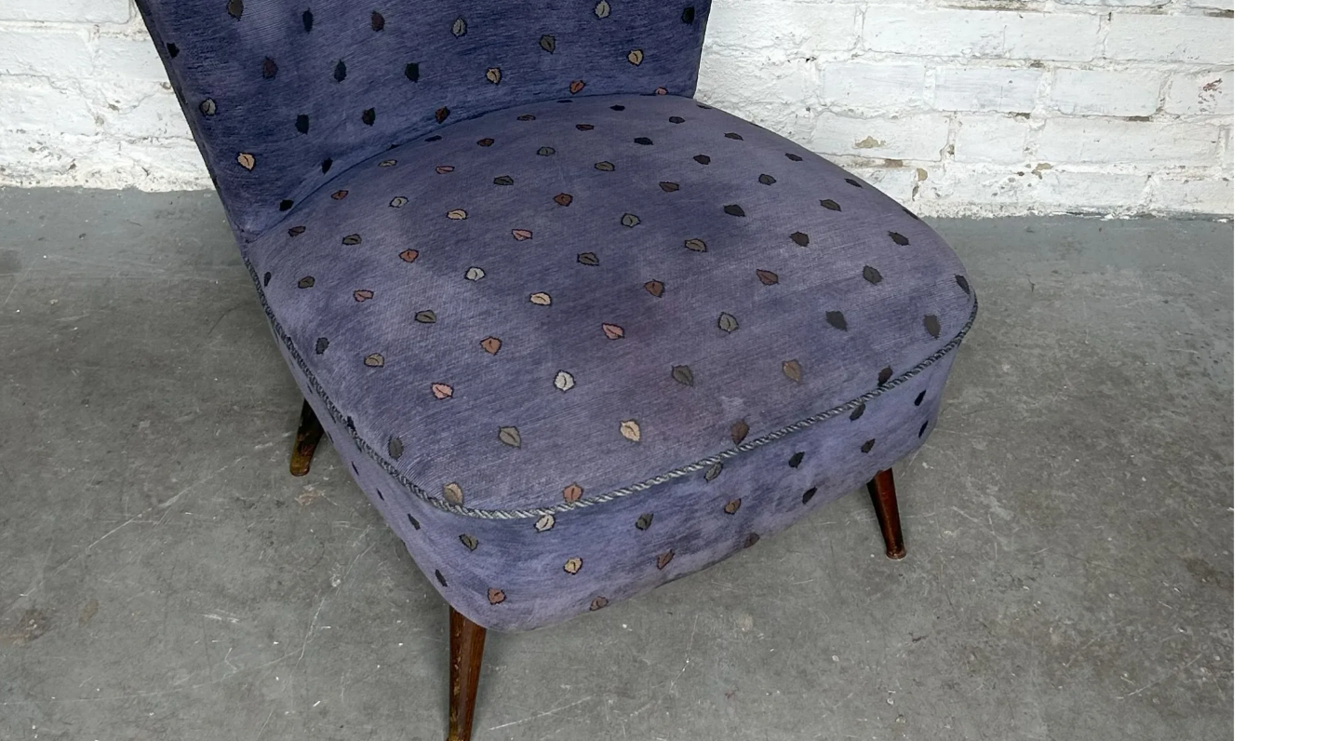
scroll to position [143, 0]
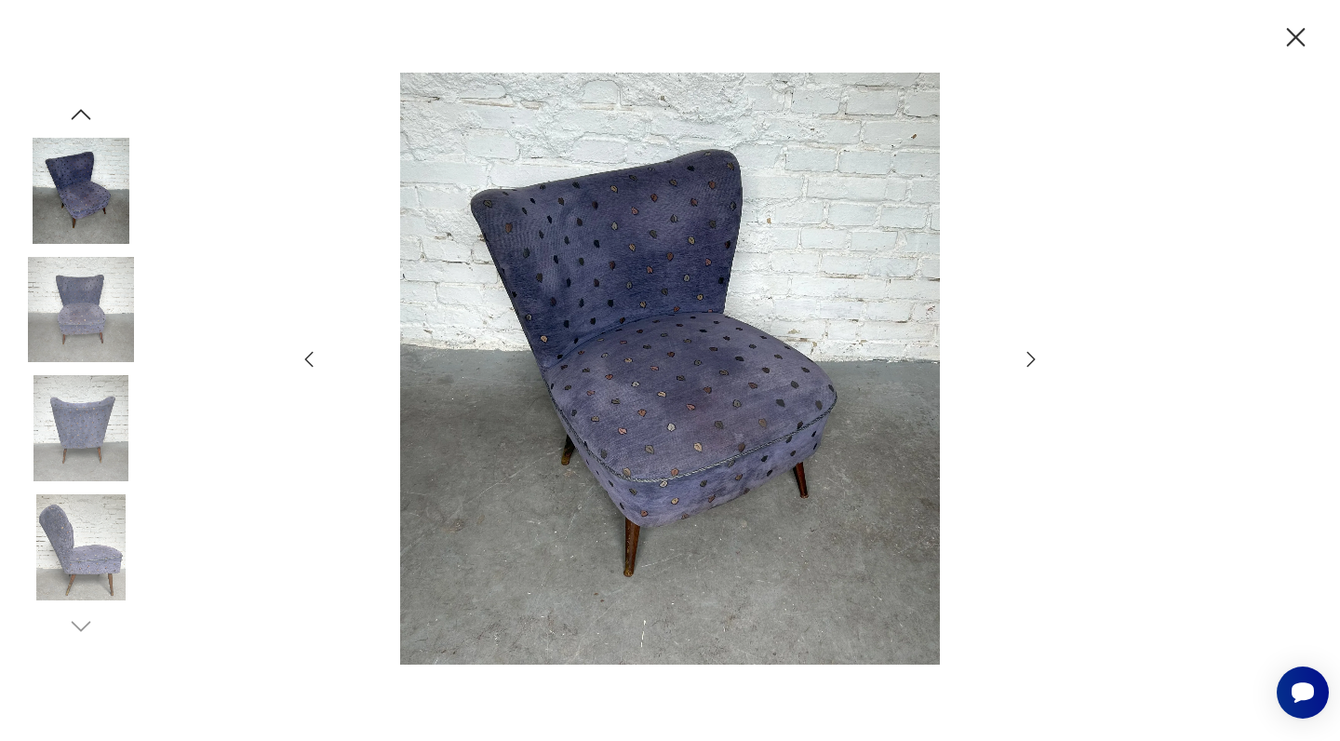
click at [81, 327] on img at bounding box center [81, 310] width 106 height 106
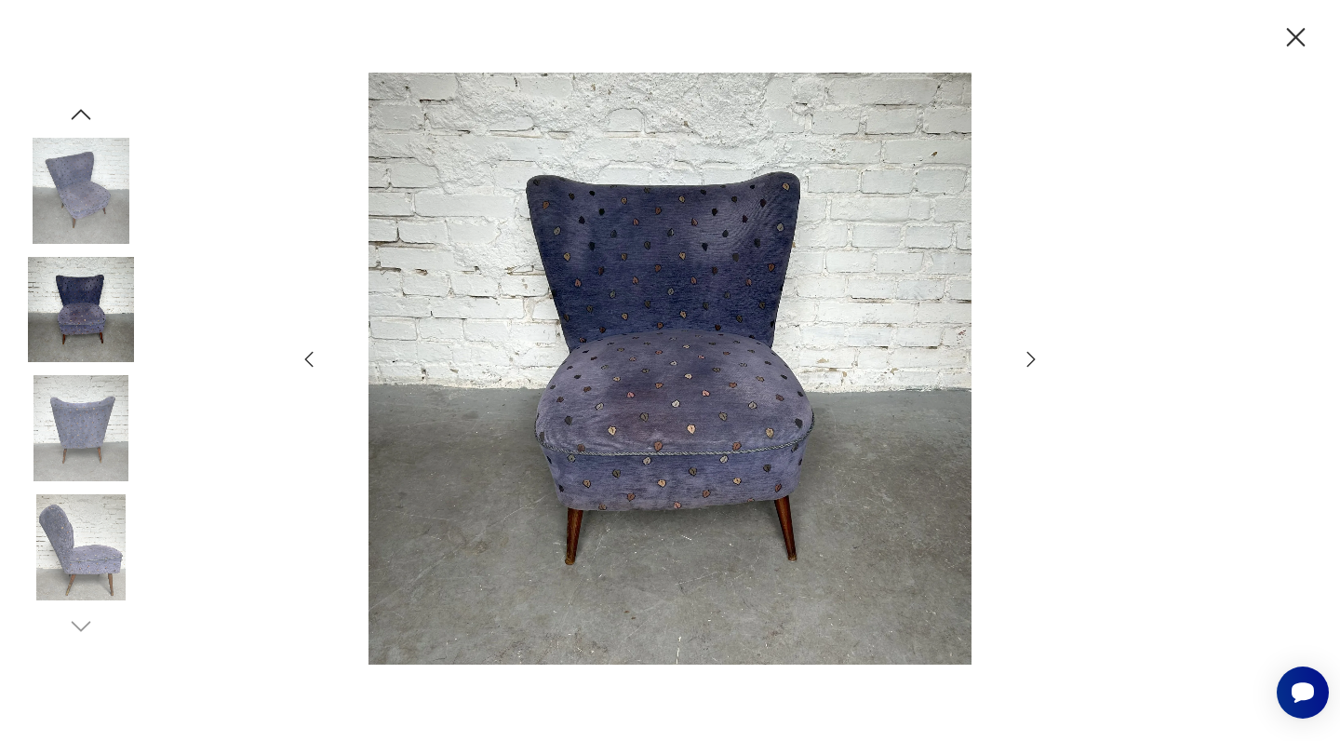
click at [85, 193] on img at bounding box center [81, 191] width 106 height 106
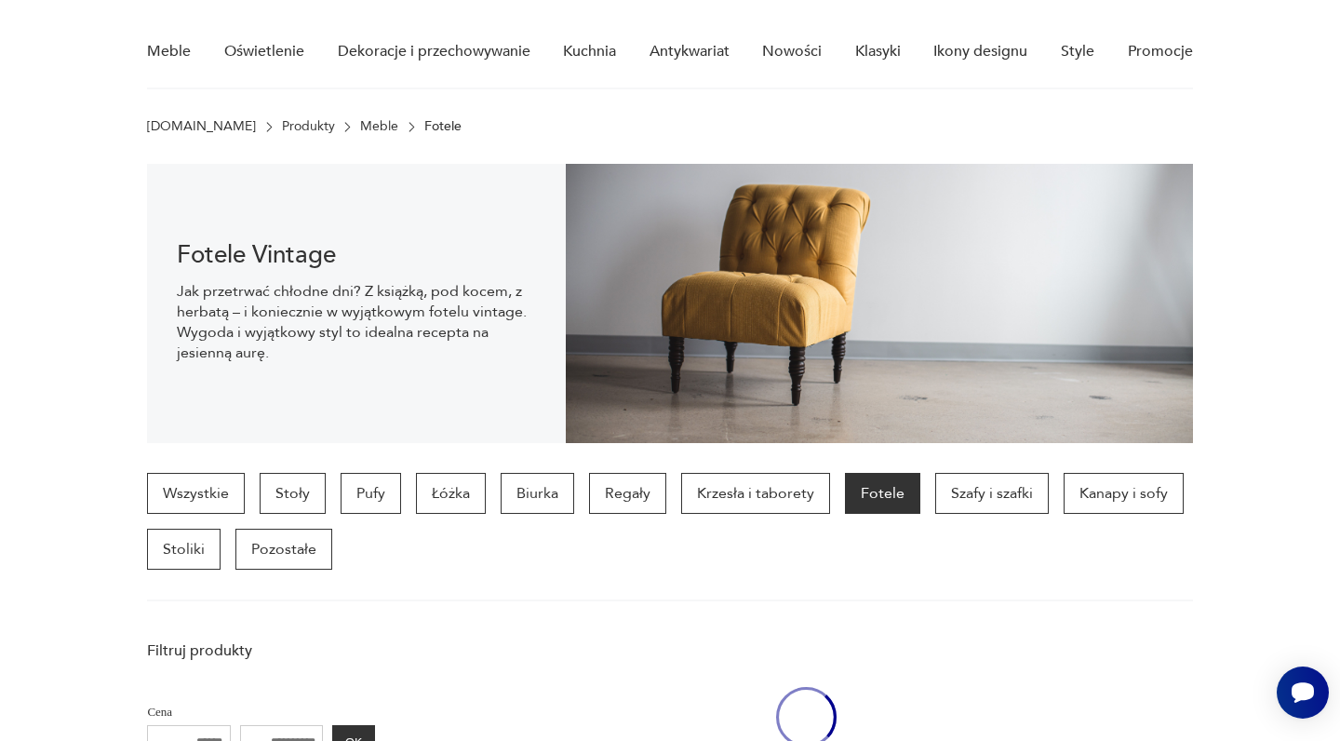
scroll to position [1029, 0]
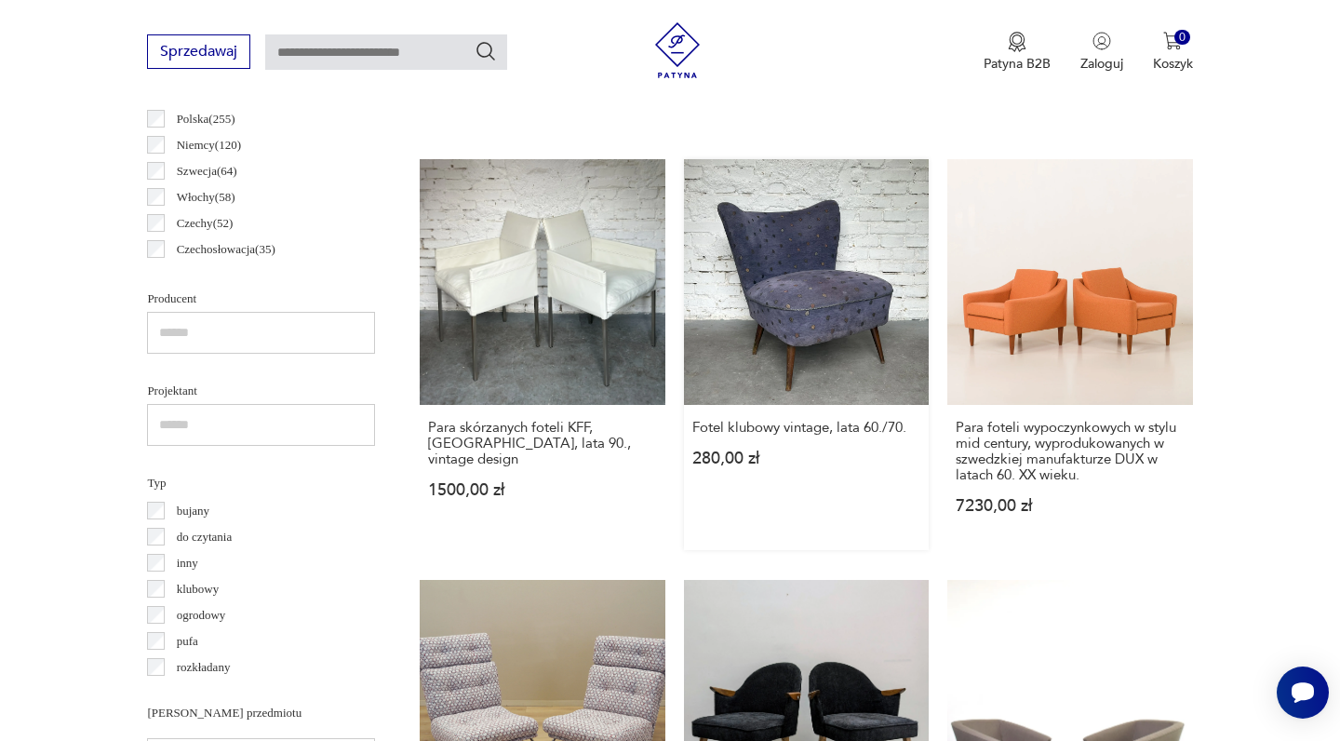
click at [684, 244] on link "Fotel klubowy vintage, lata 60./70. 280,00 zł" at bounding box center [806, 354] width 245 height 390
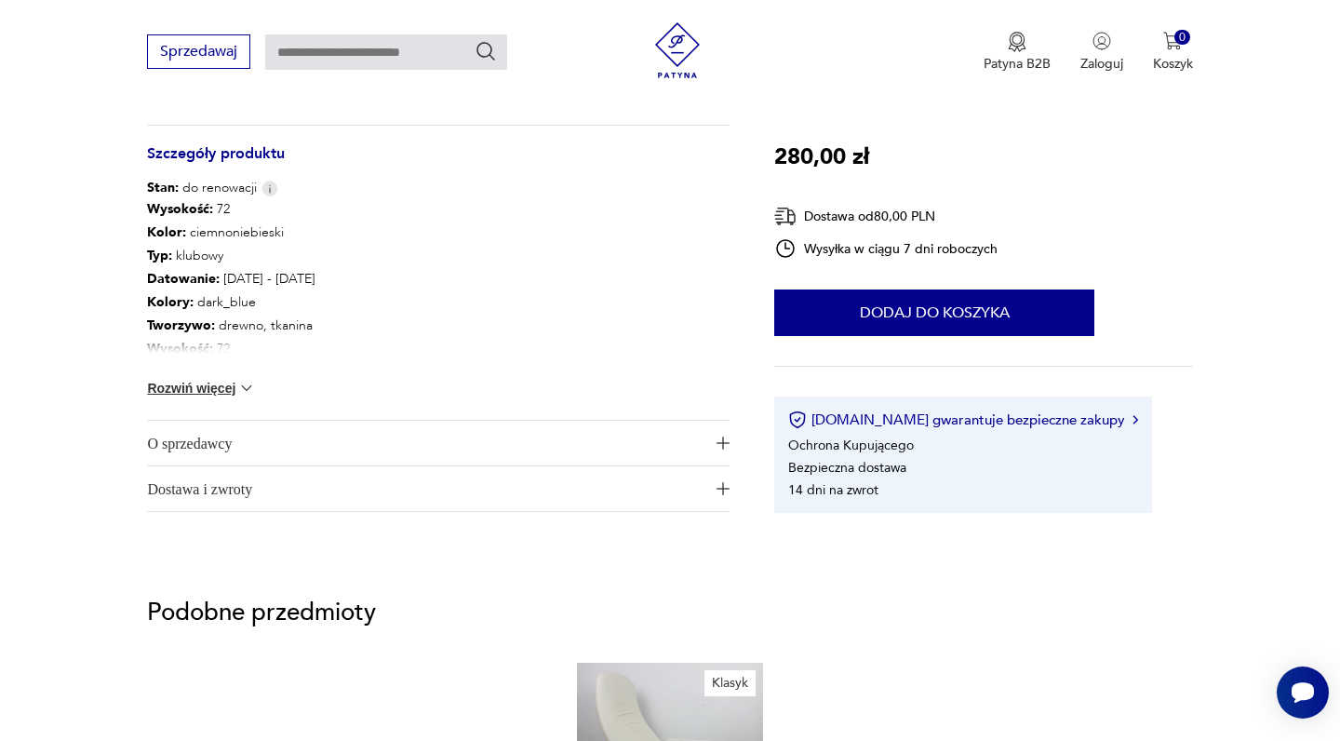
scroll to position [1046, 0]
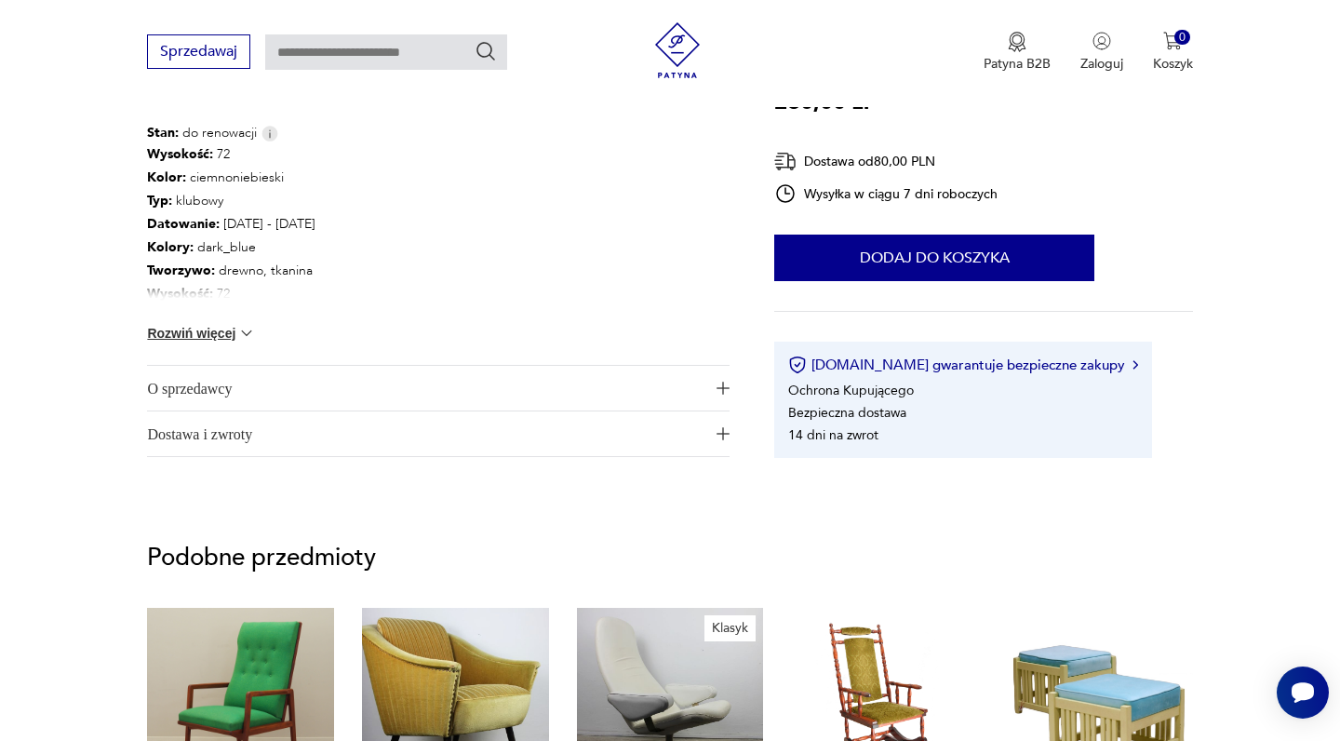
click at [216, 335] on button "Rozwiń więcej" at bounding box center [201, 333] width 108 height 19
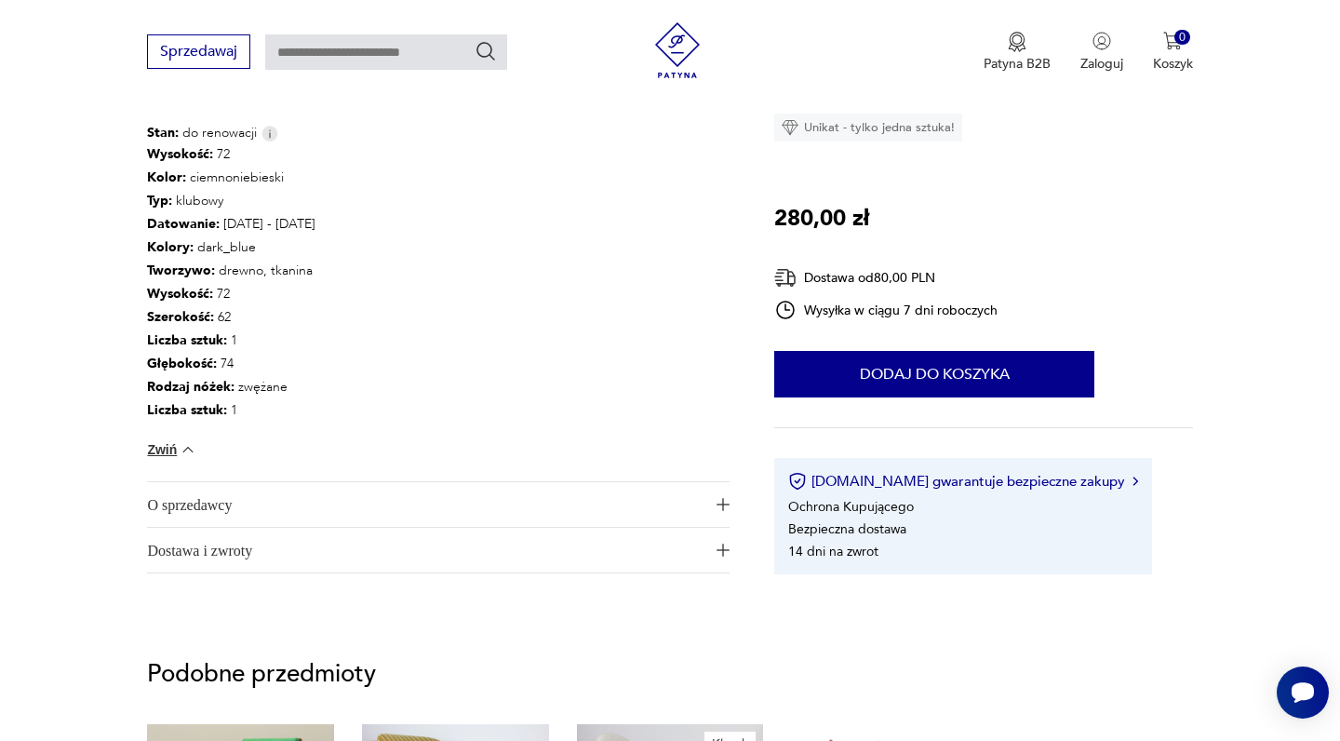
click at [213, 505] on span "O sprzedawcy" at bounding box center [425, 504] width 556 height 45
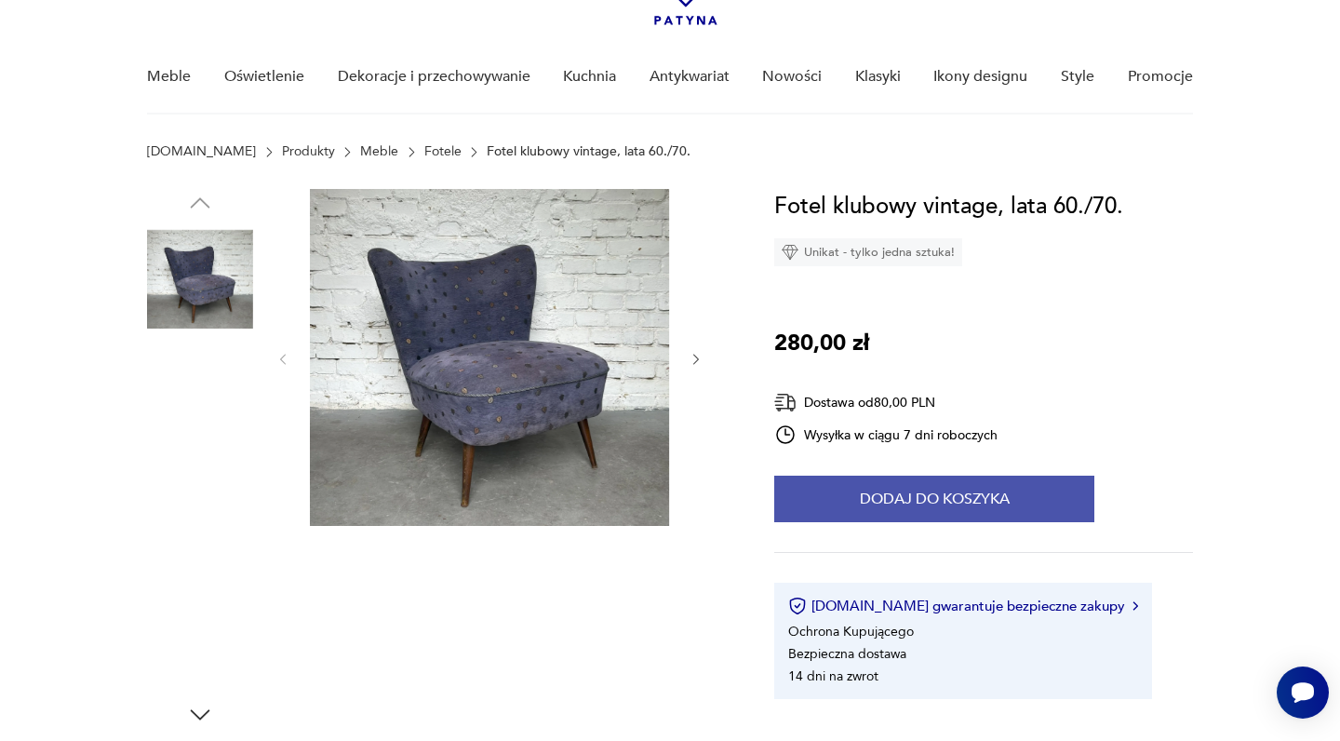
scroll to position [129, 0]
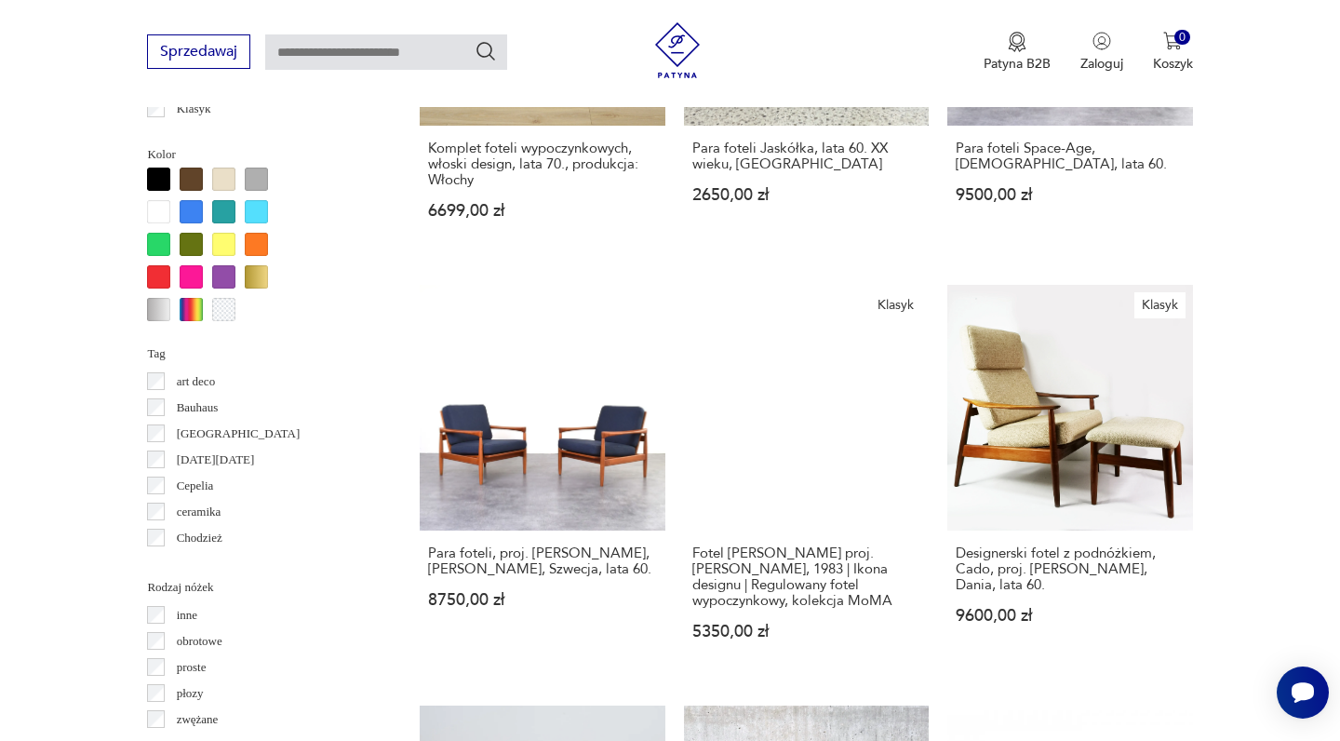
scroll to position [1800, 0]
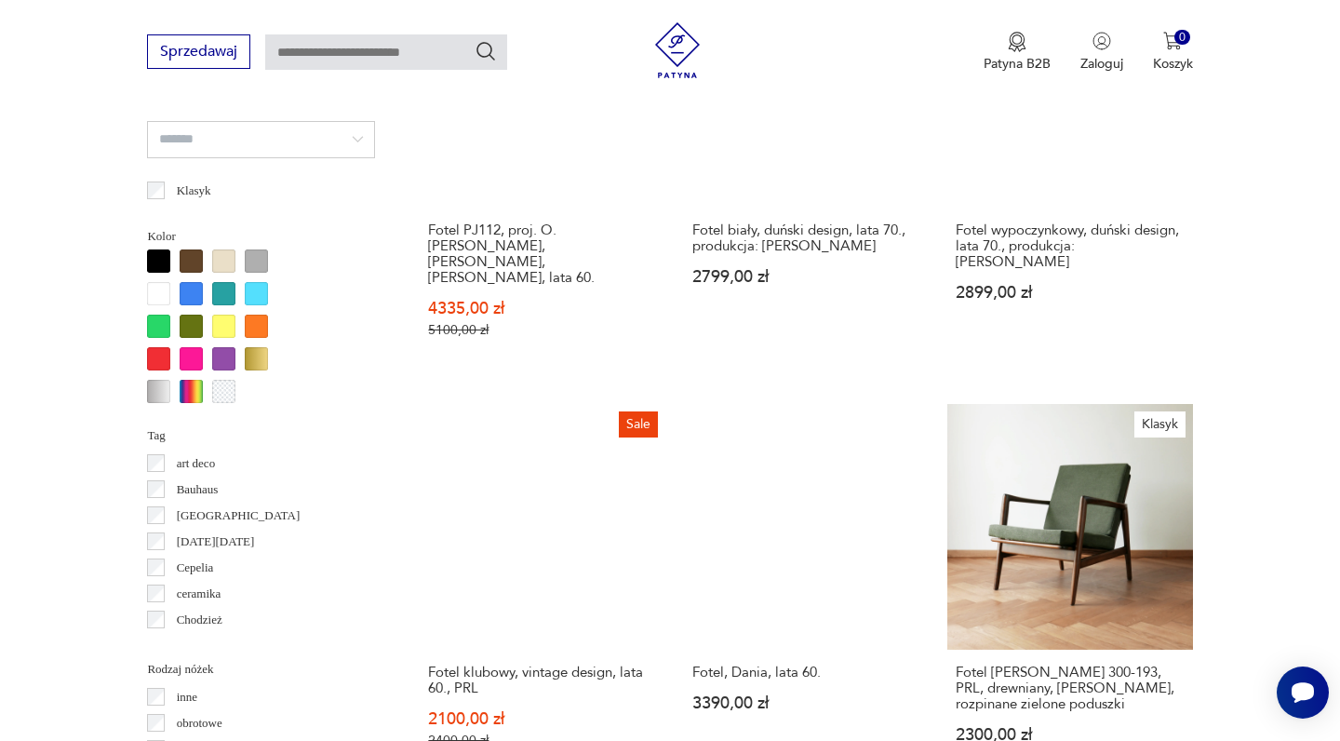
scroll to position [1690, 0]
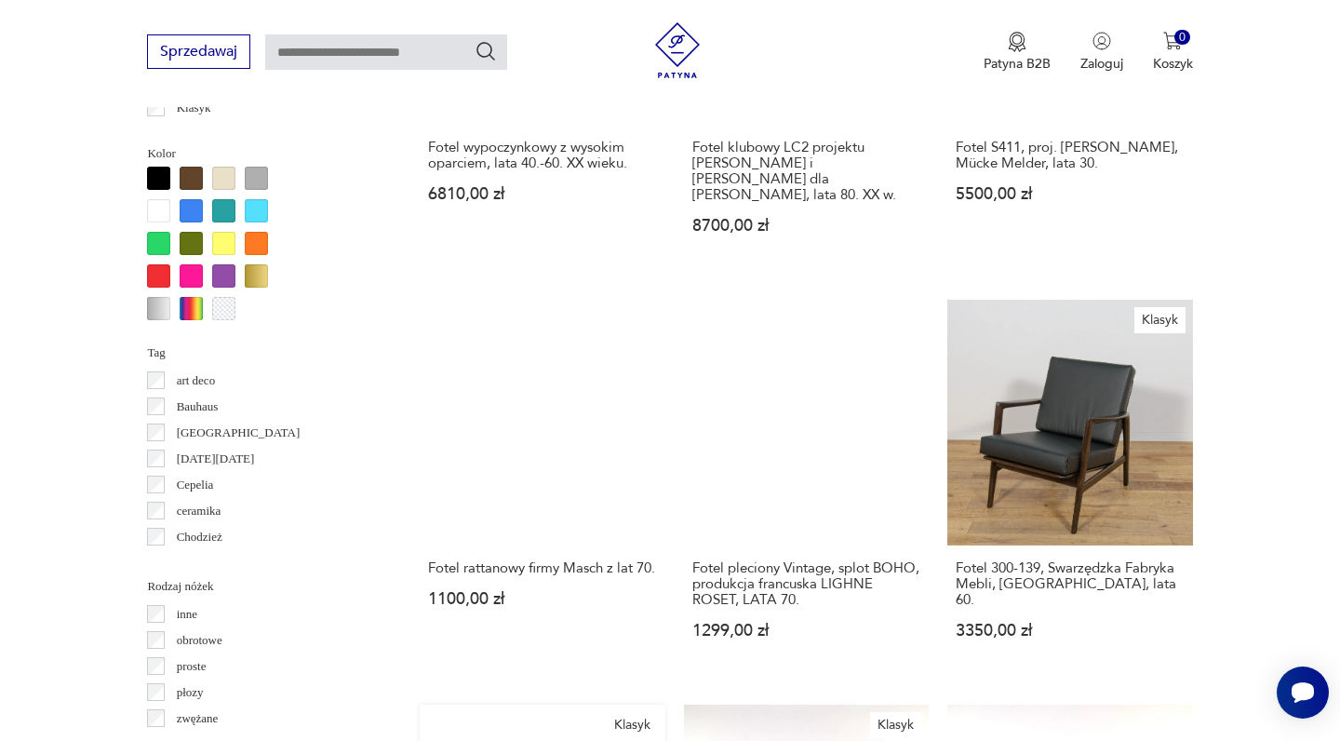
scroll to position [1801, 0]
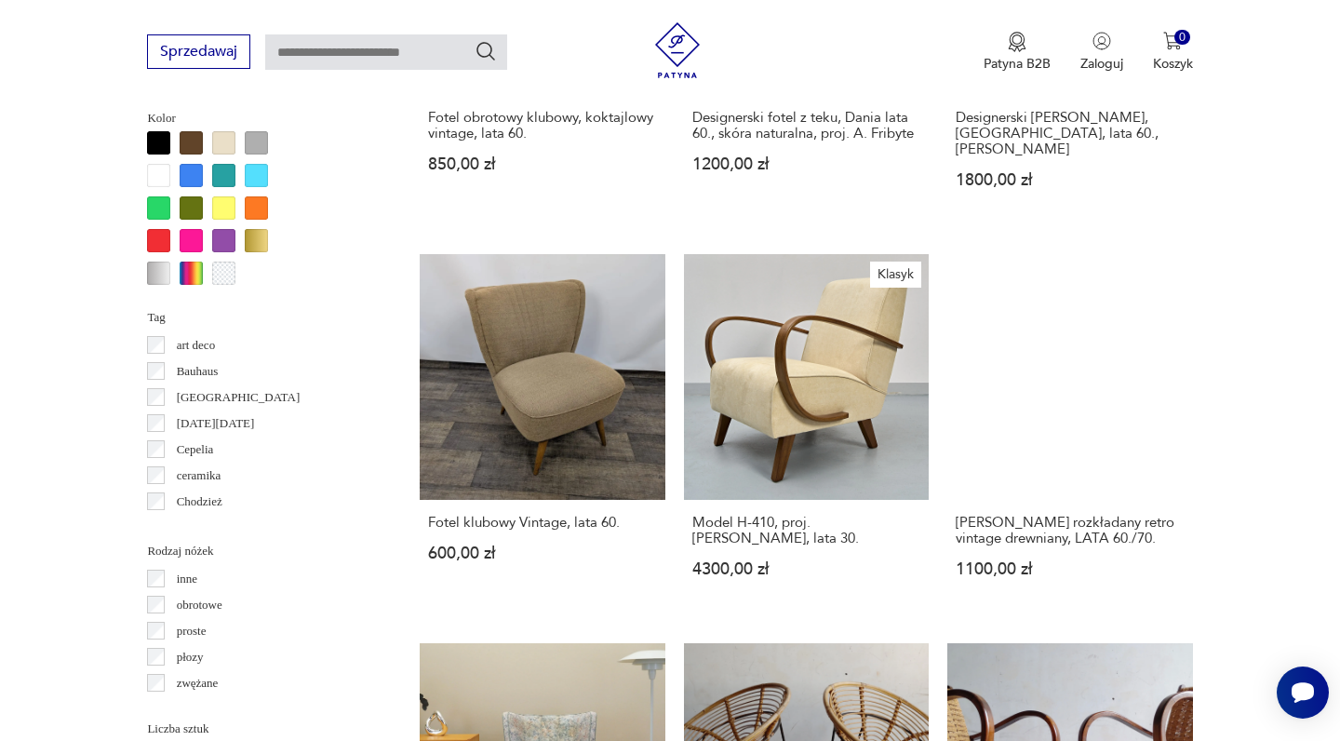
scroll to position [1813, 0]
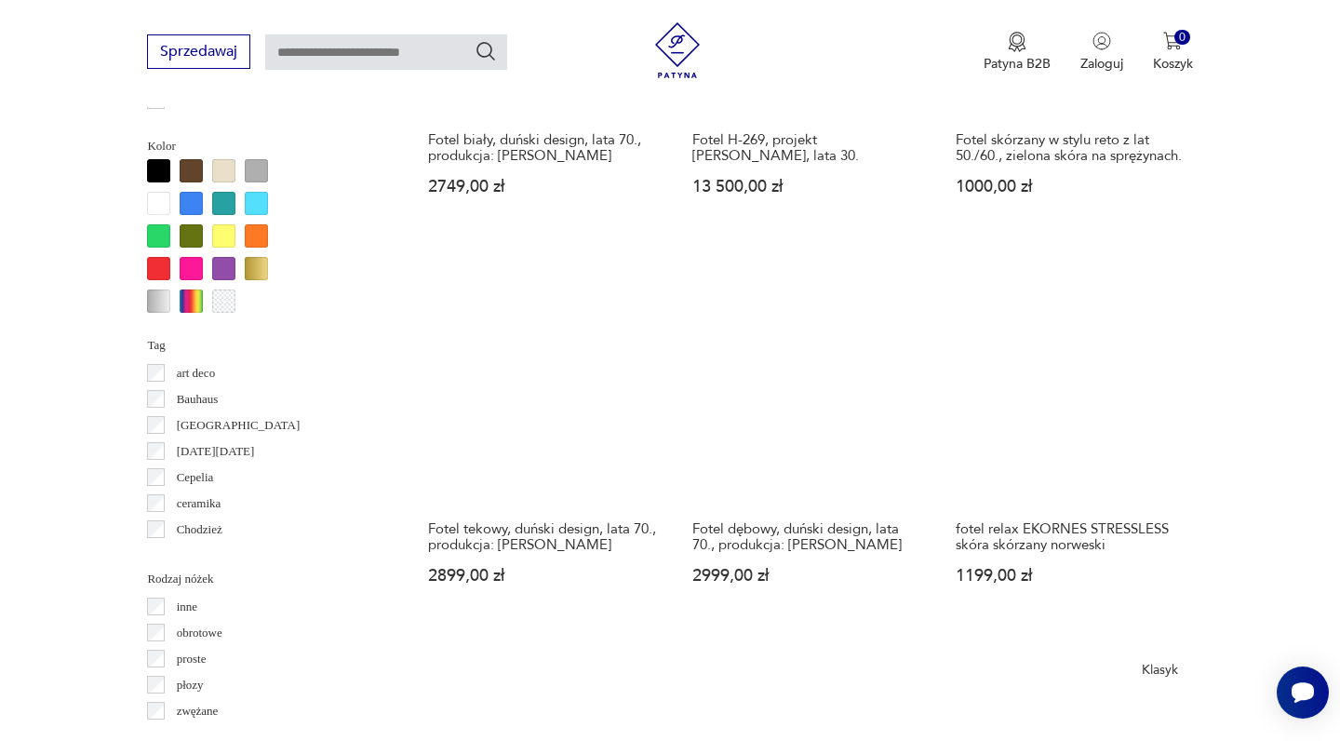
scroll to position [1776, 0]
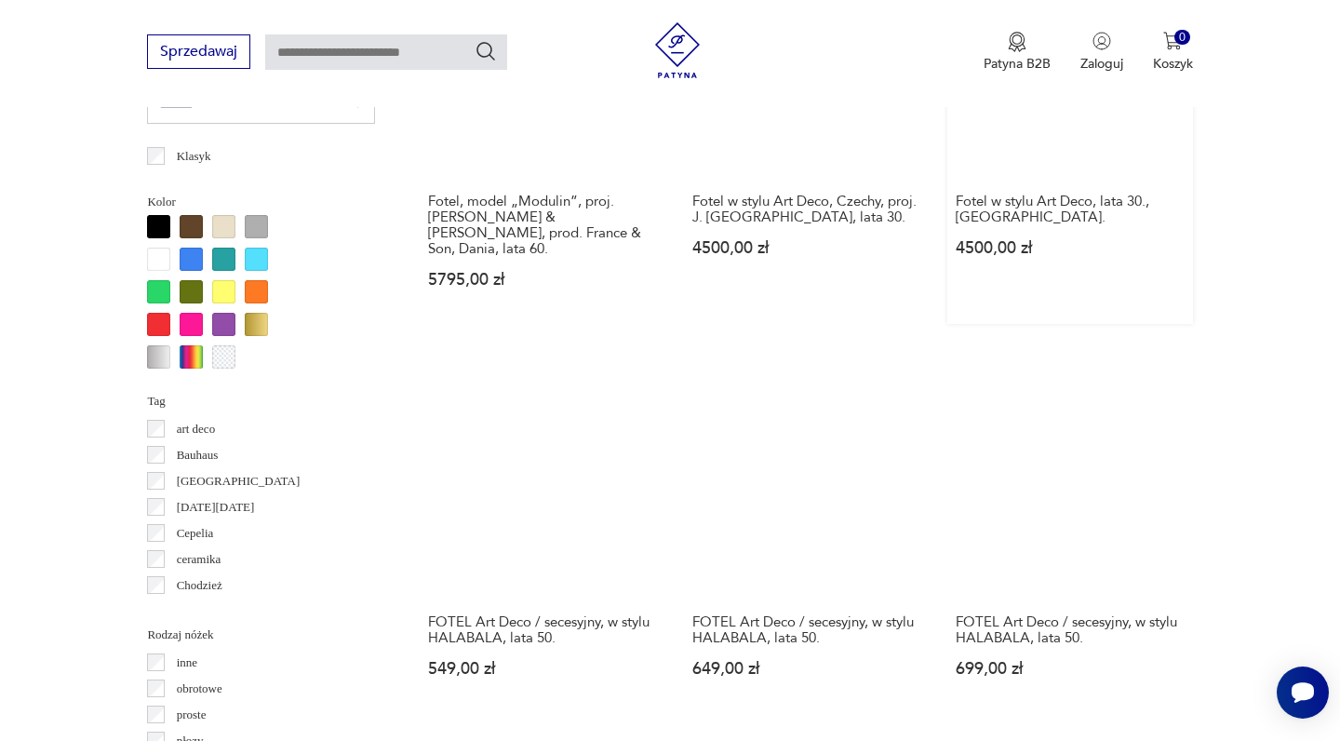
scroll to position [1730, 0]
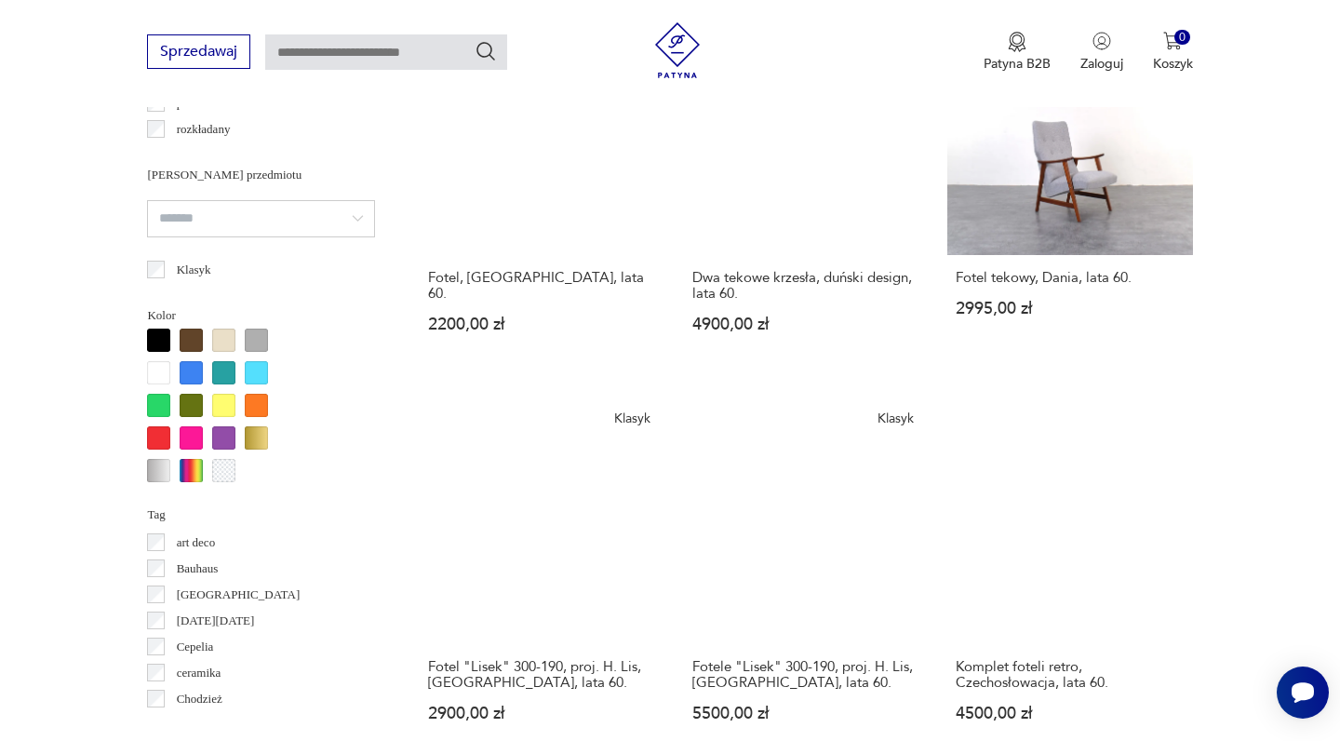
scroll to position [1607, 0]
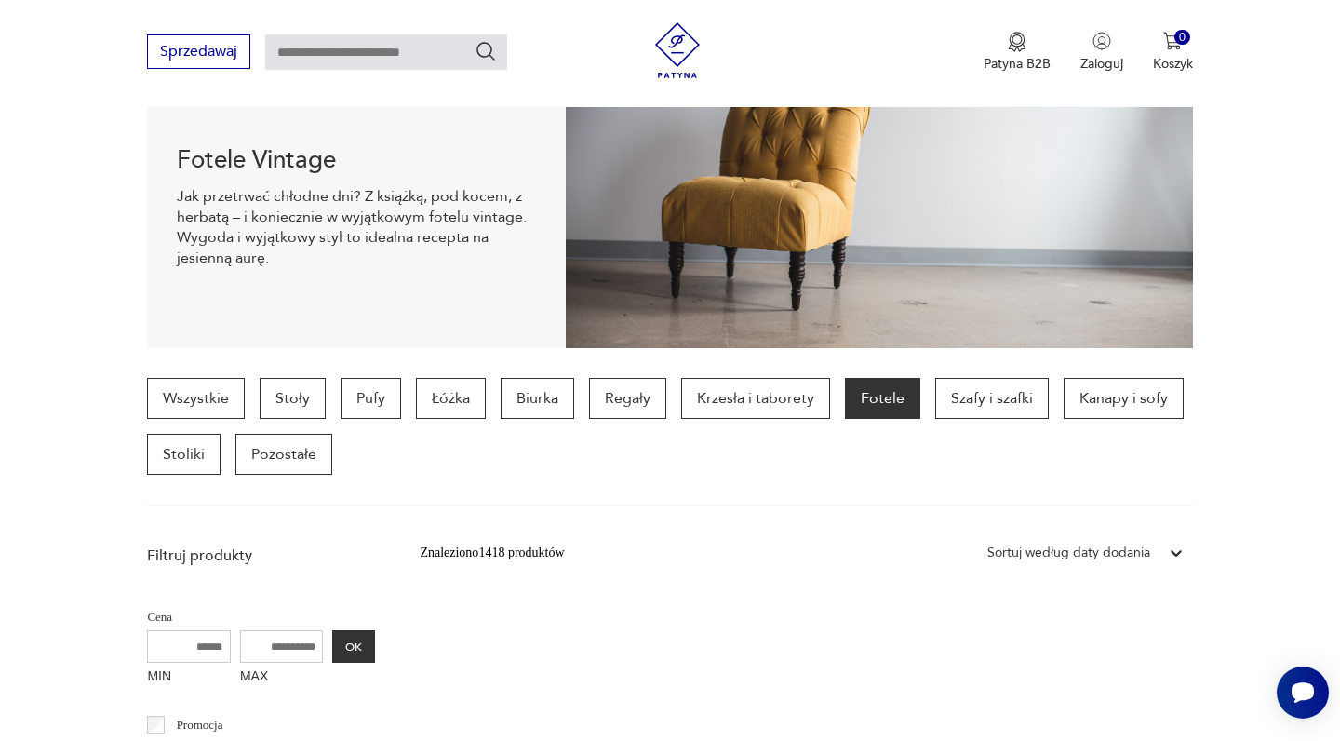
scroll to position [298, 0]
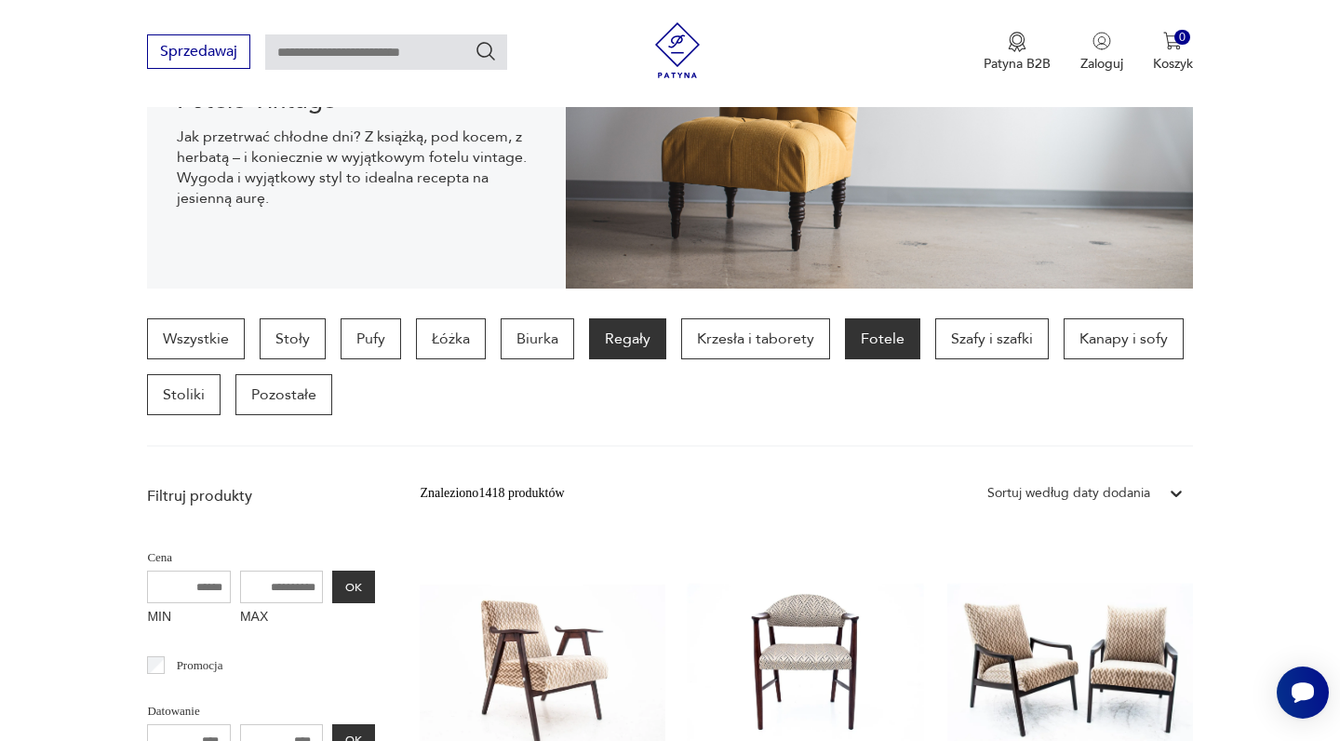
click at [617, 338] on p "Regały" at bounding box center [627, 338] width 77 height 41
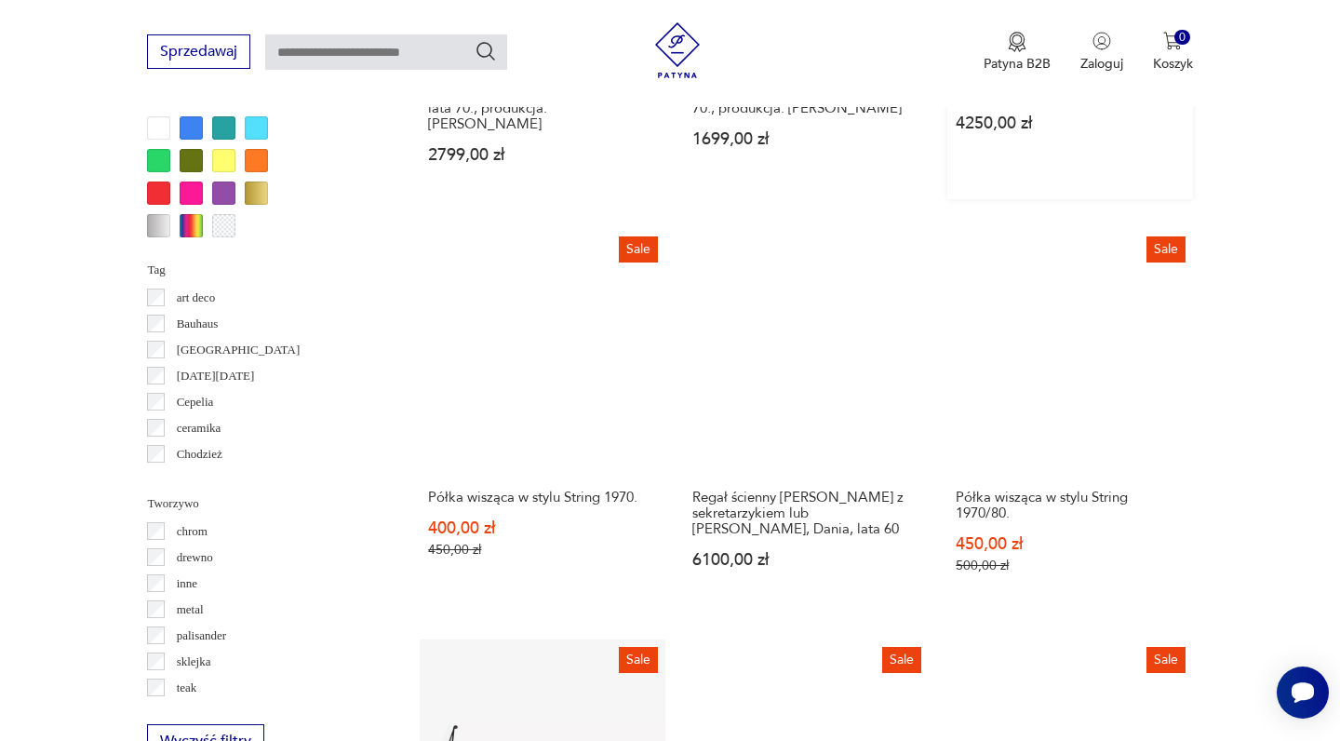
scroll to position [1887, 0]
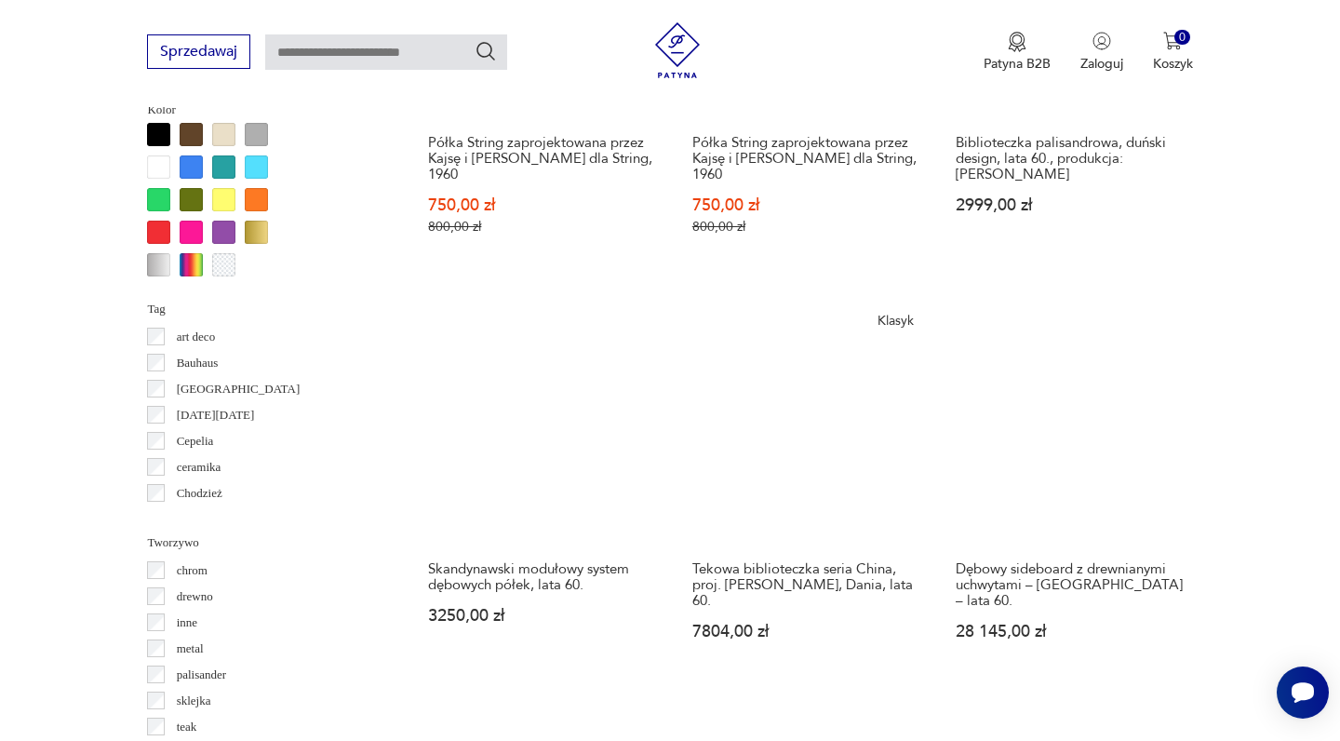
scroll to position [1853, 0]
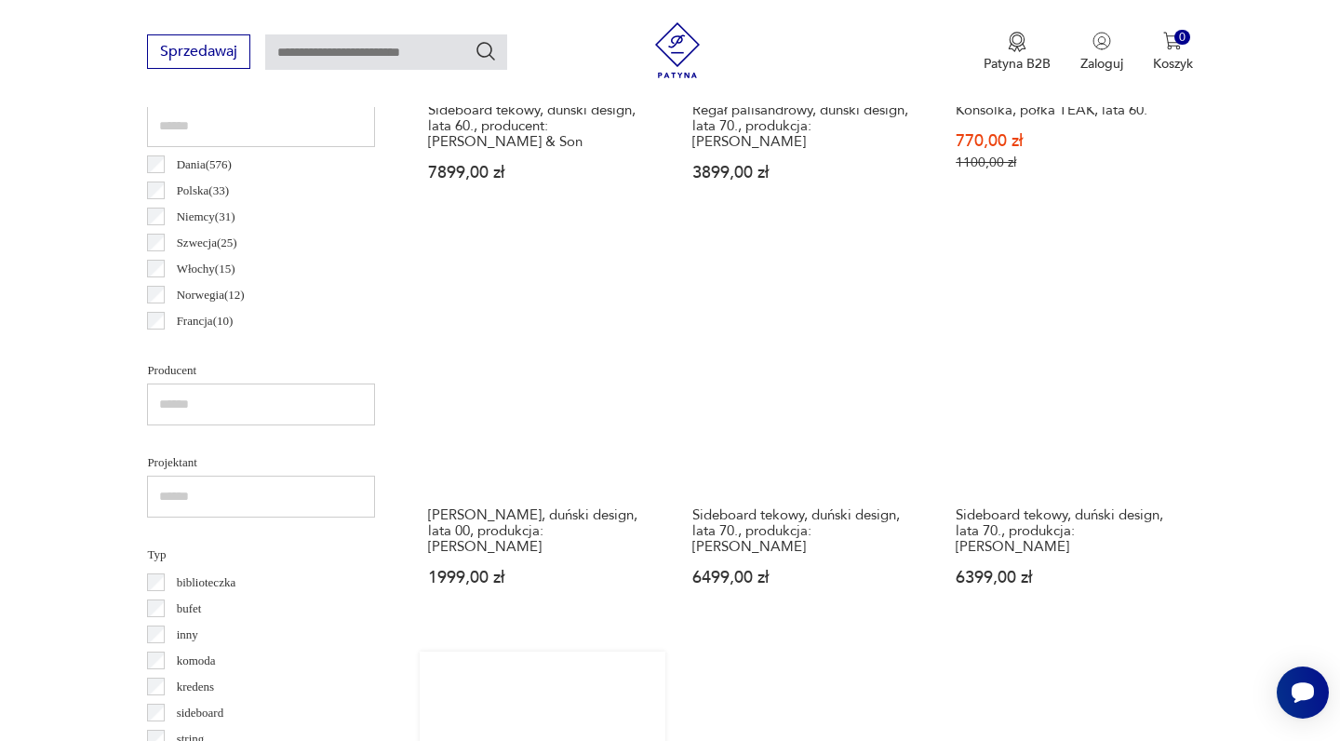
scroll to position [721, 0]
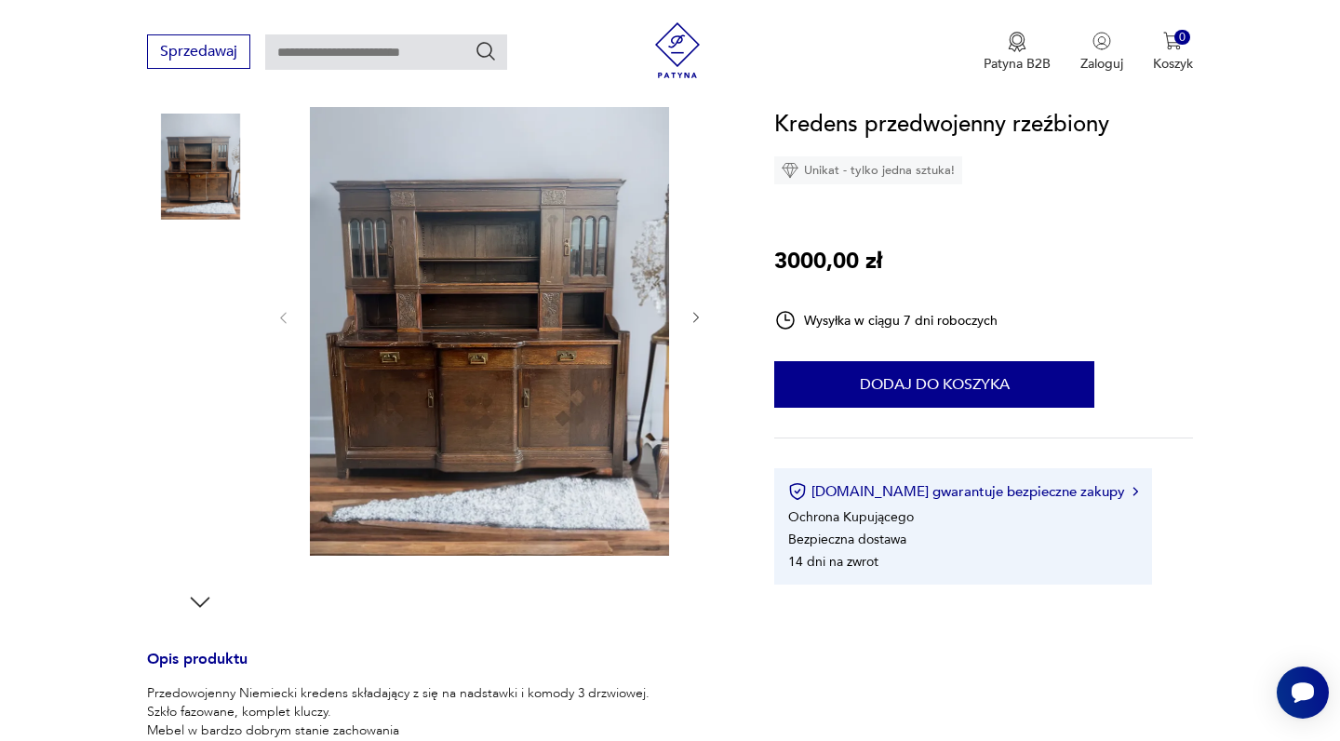
scroll to position [221, 0]
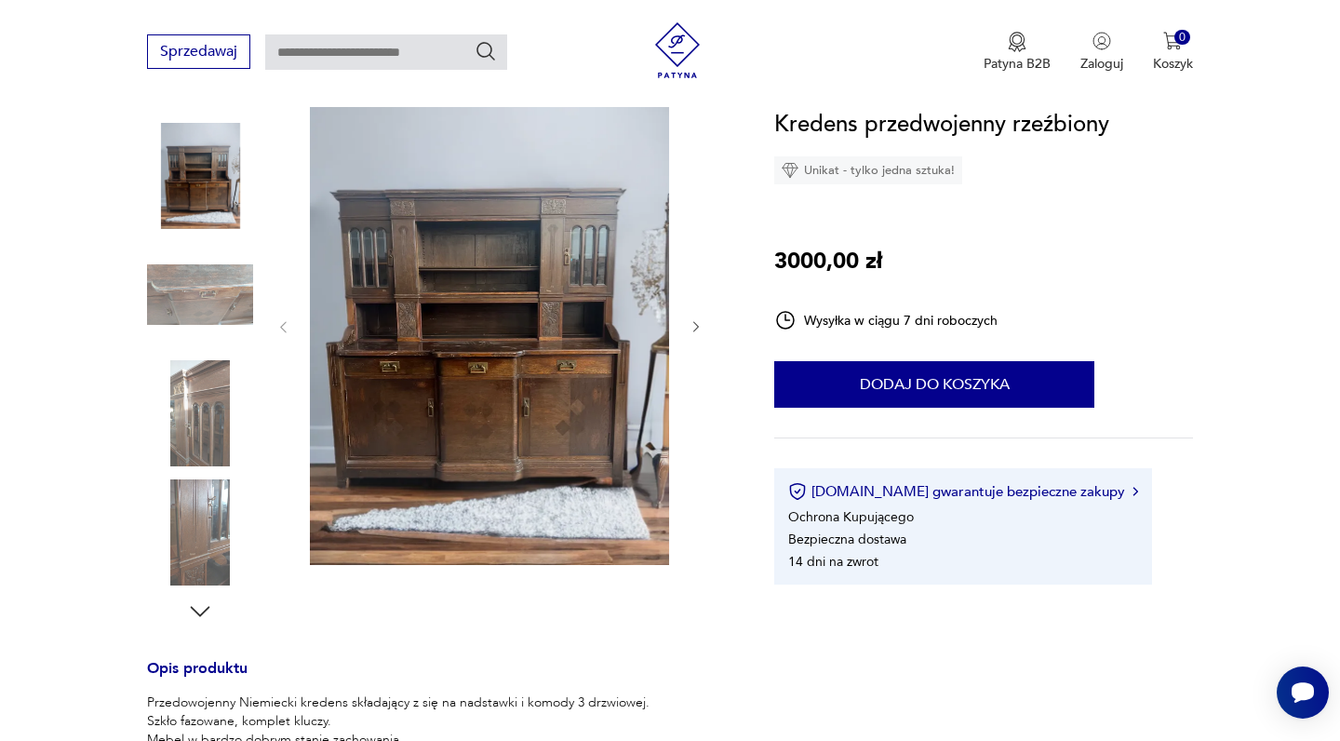
click at [205, 186] on img at bounding box center [200, 176] width 106 height 106
click at [210, 298] on img at bounding box center [200, 295] width 106 height 106
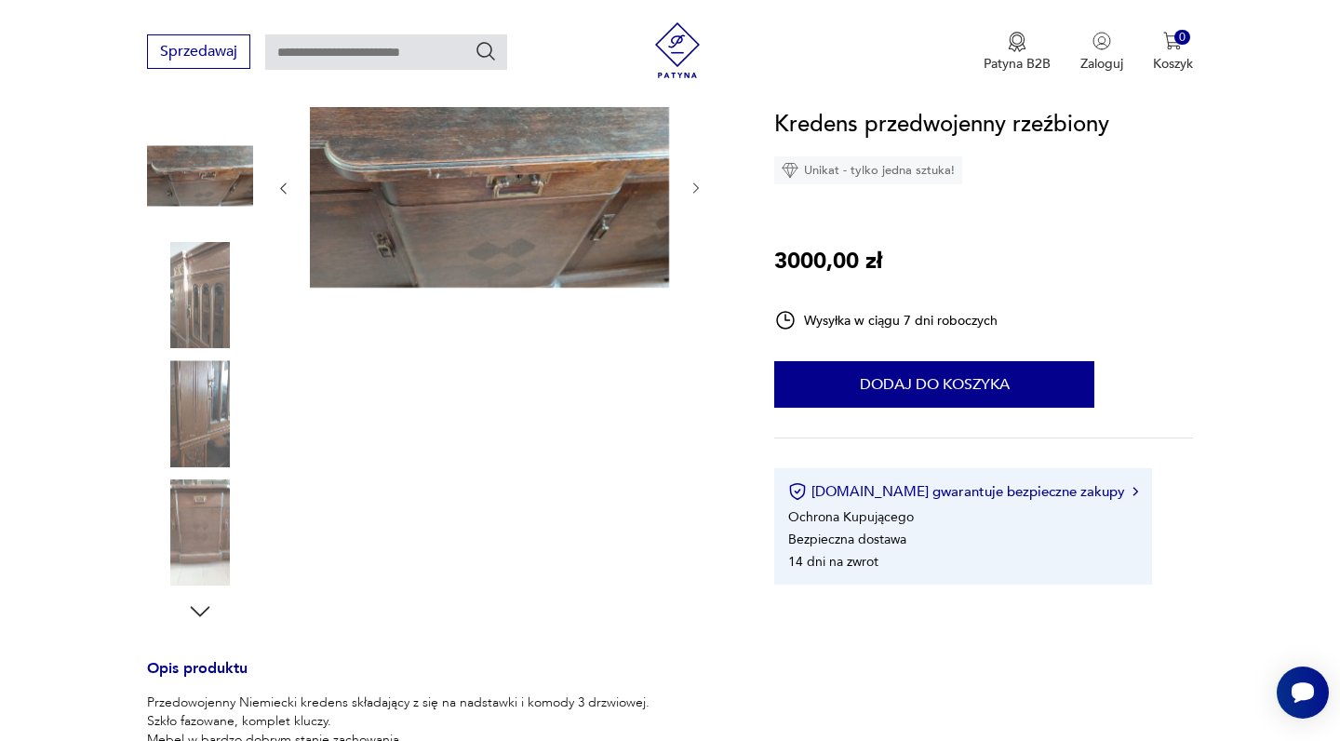
click at [211, 311] on img at bounding box center [200, 295] width 106 height 106
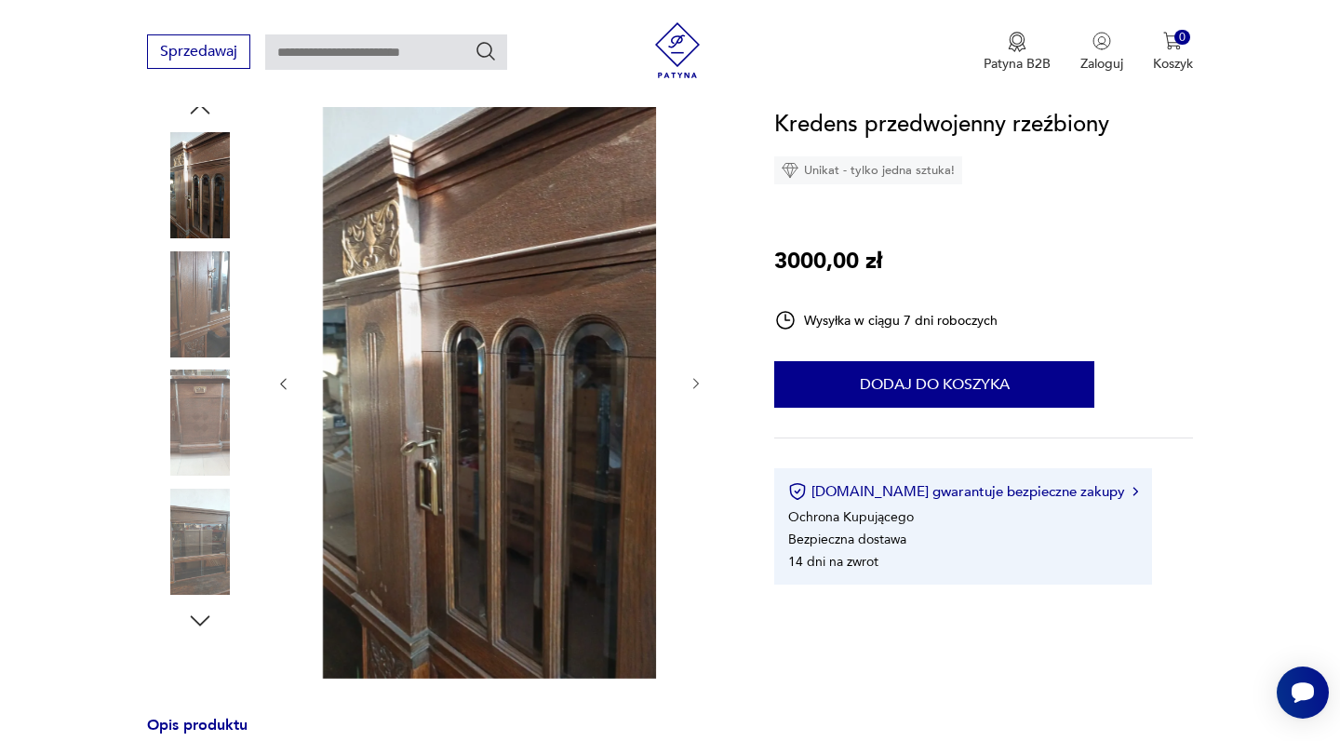
click at [176, 439] on img at bounding box center [200, 422] width 106 height 106
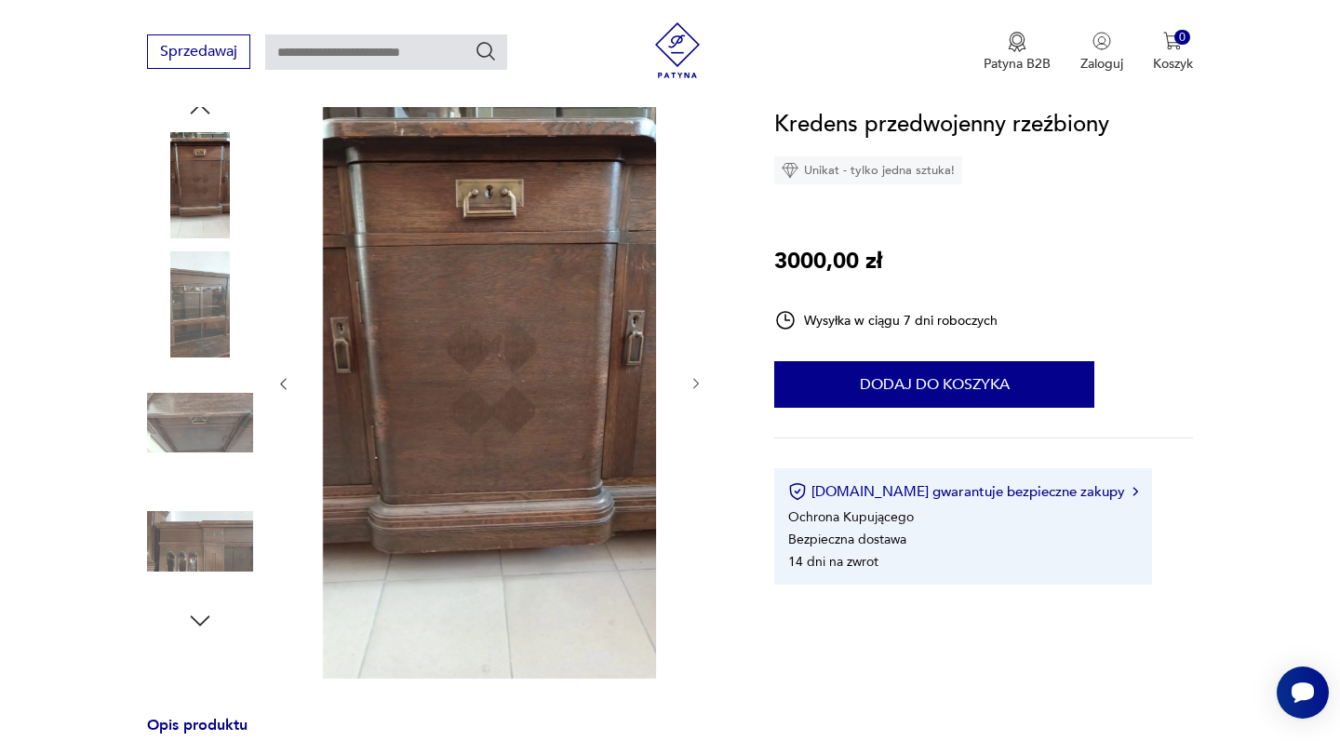
click at [189, 526] on img at bounding box center [200, 541] width 106 height 106
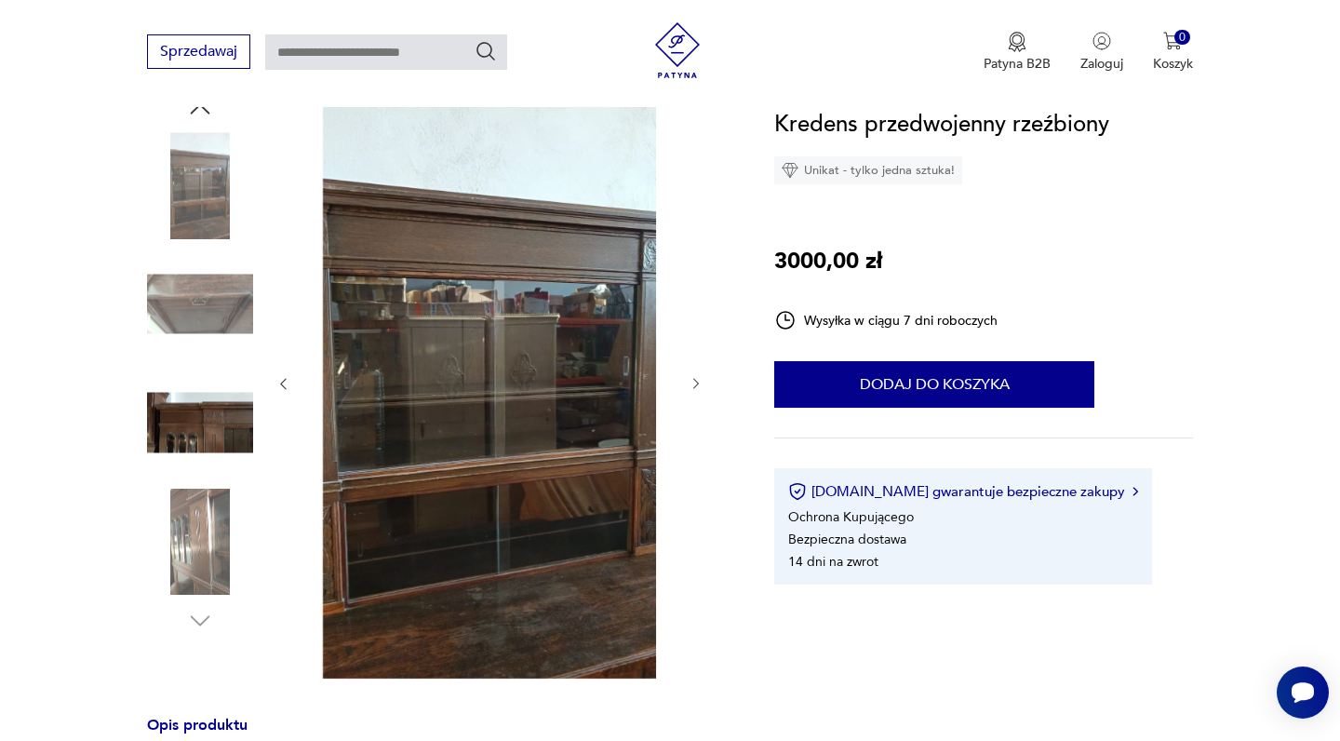
click at [213, 426] on img at bounding box center [200, 422] width 106 height 106
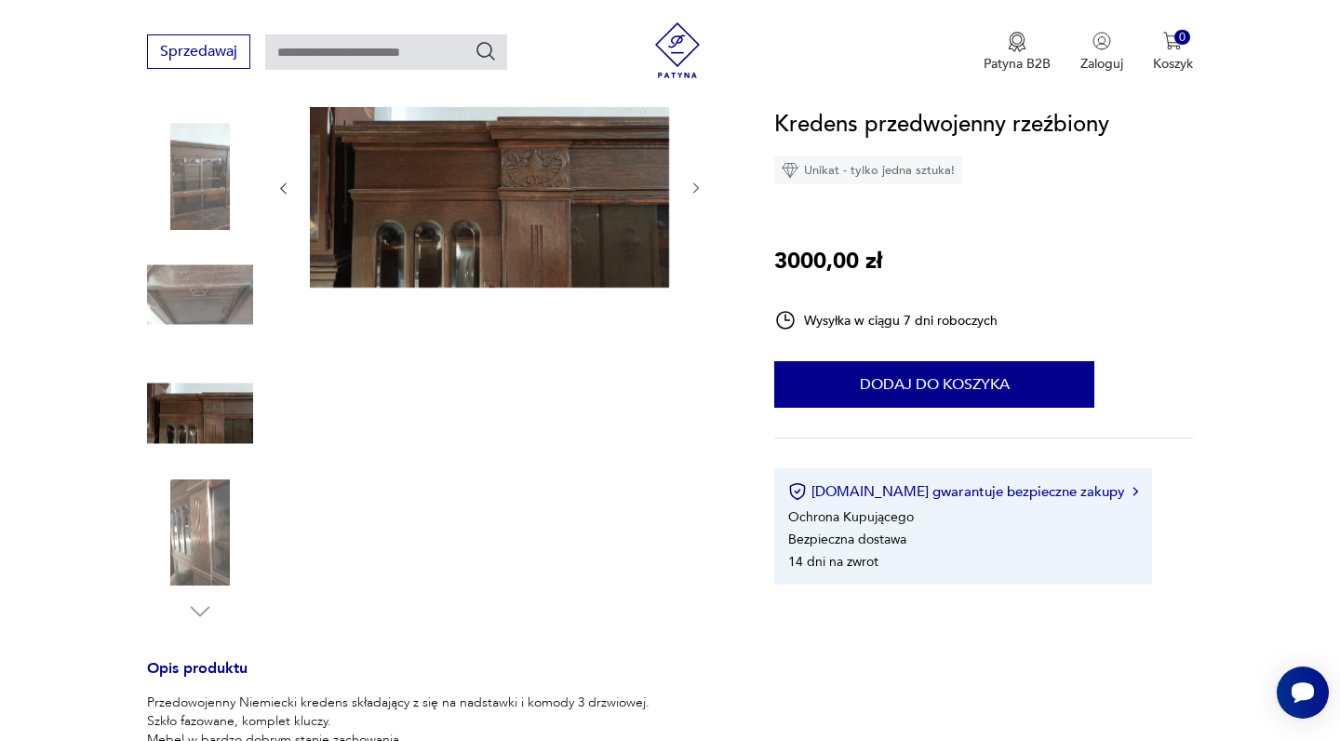
click at [180, 315] on img at bounding box center [200, 295] width 106 height 106
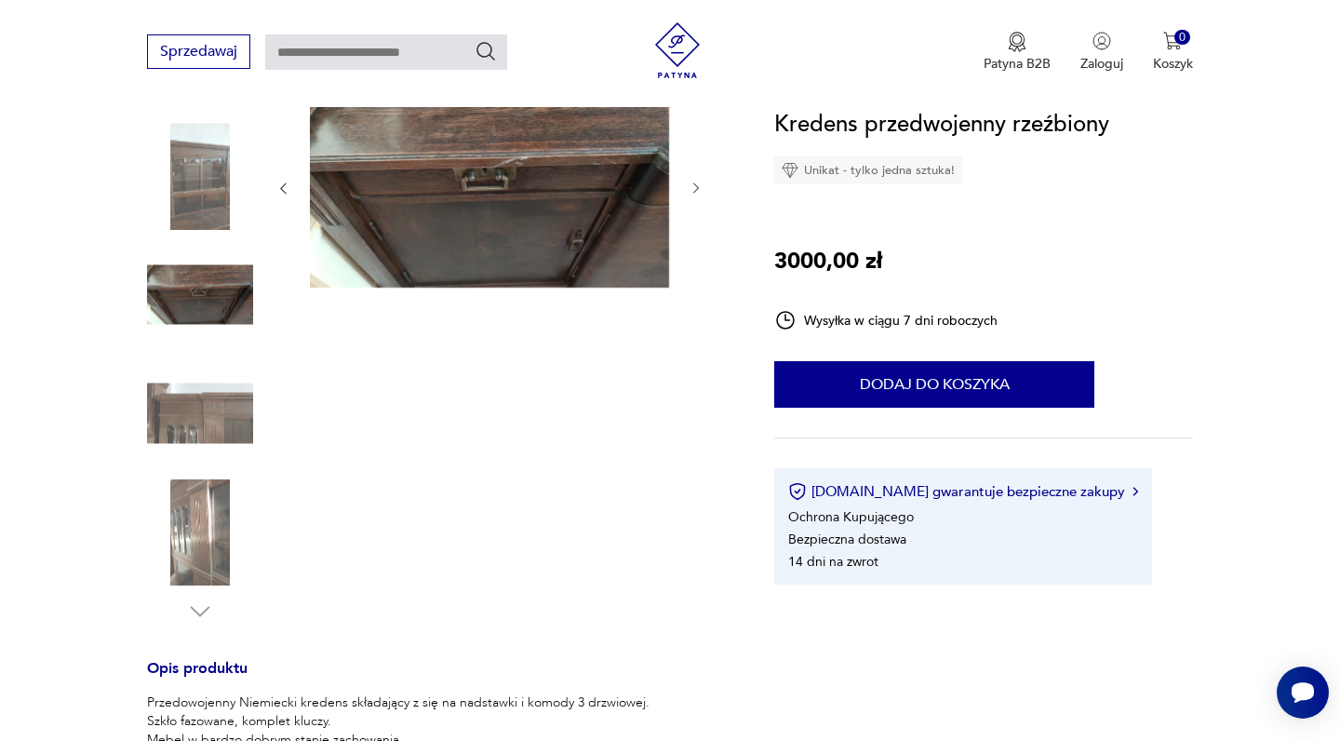
click at [191, 195] on img at bounding box center [200, 176] width 106 height 106
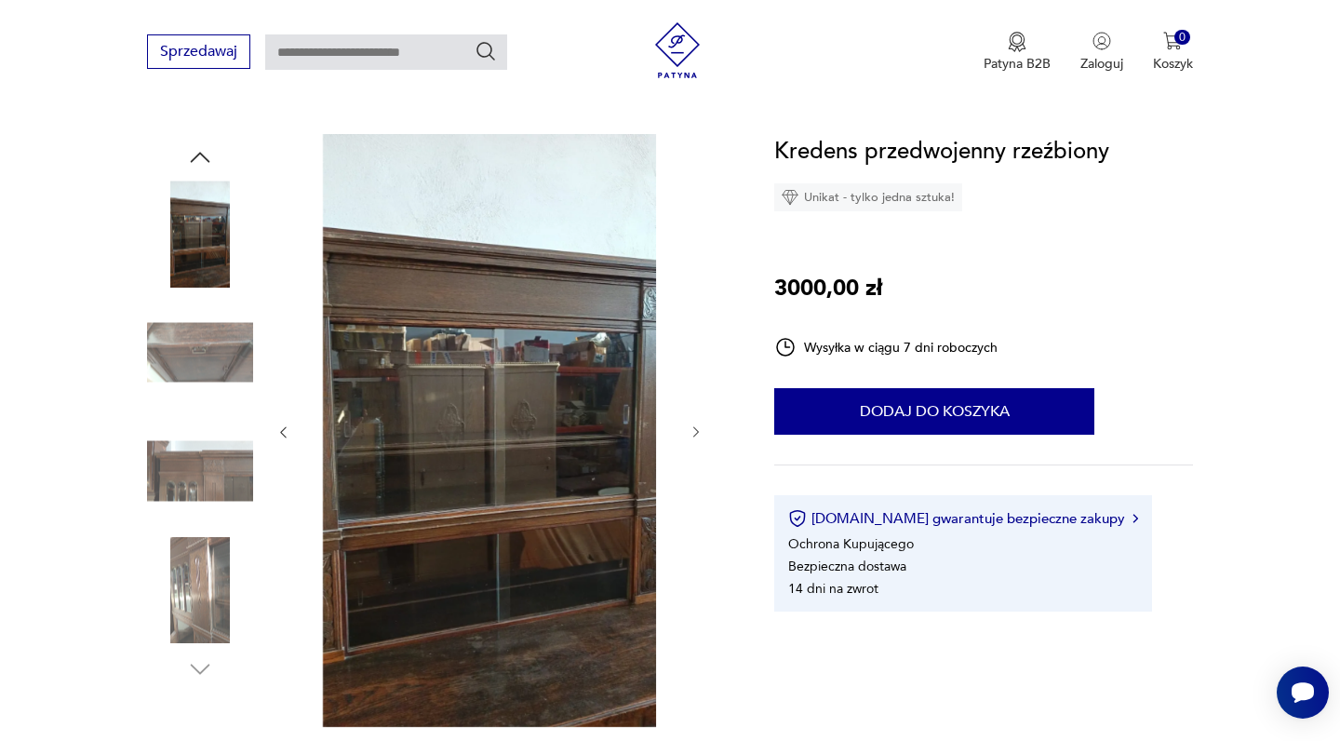
scroll to position [83, 0]
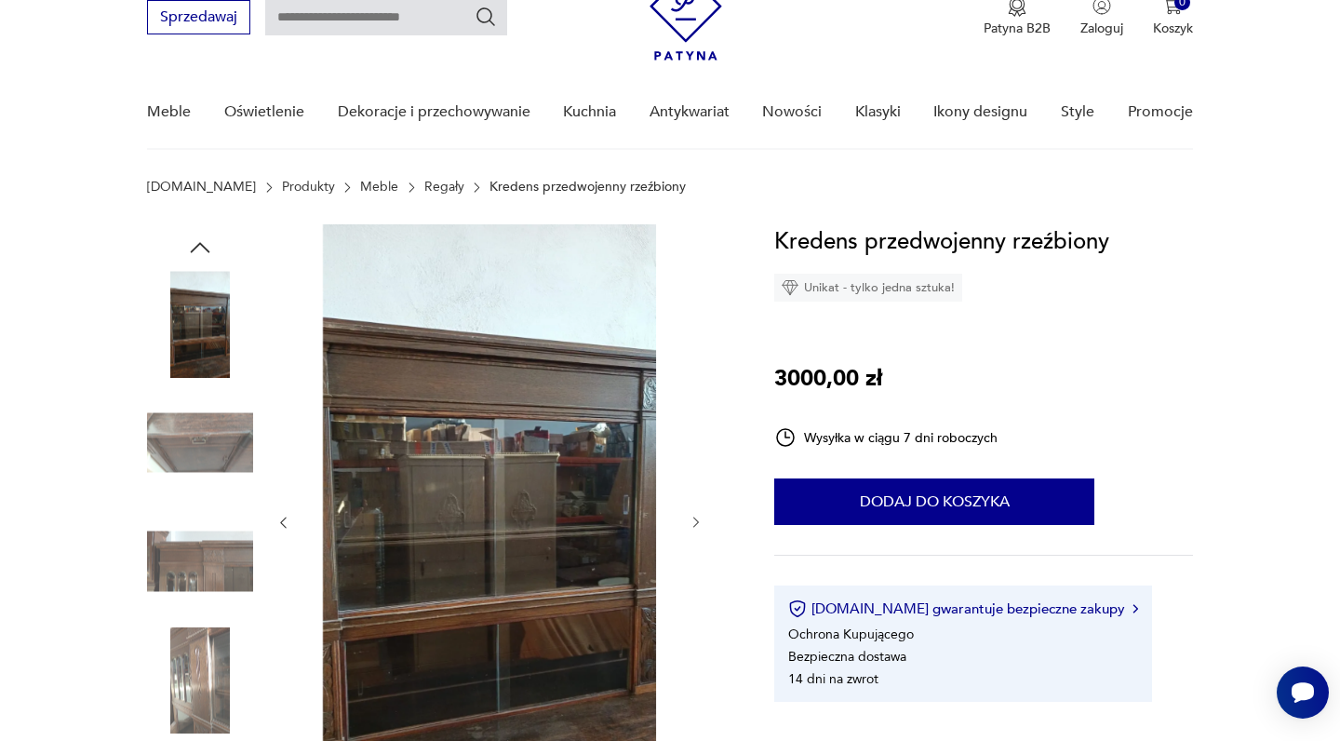
click at [218, 320] on img at bounding box center [200, 324] width 106 height 106
click at [212, 542] on img at bounding box center [200, 561] width 106 height 106
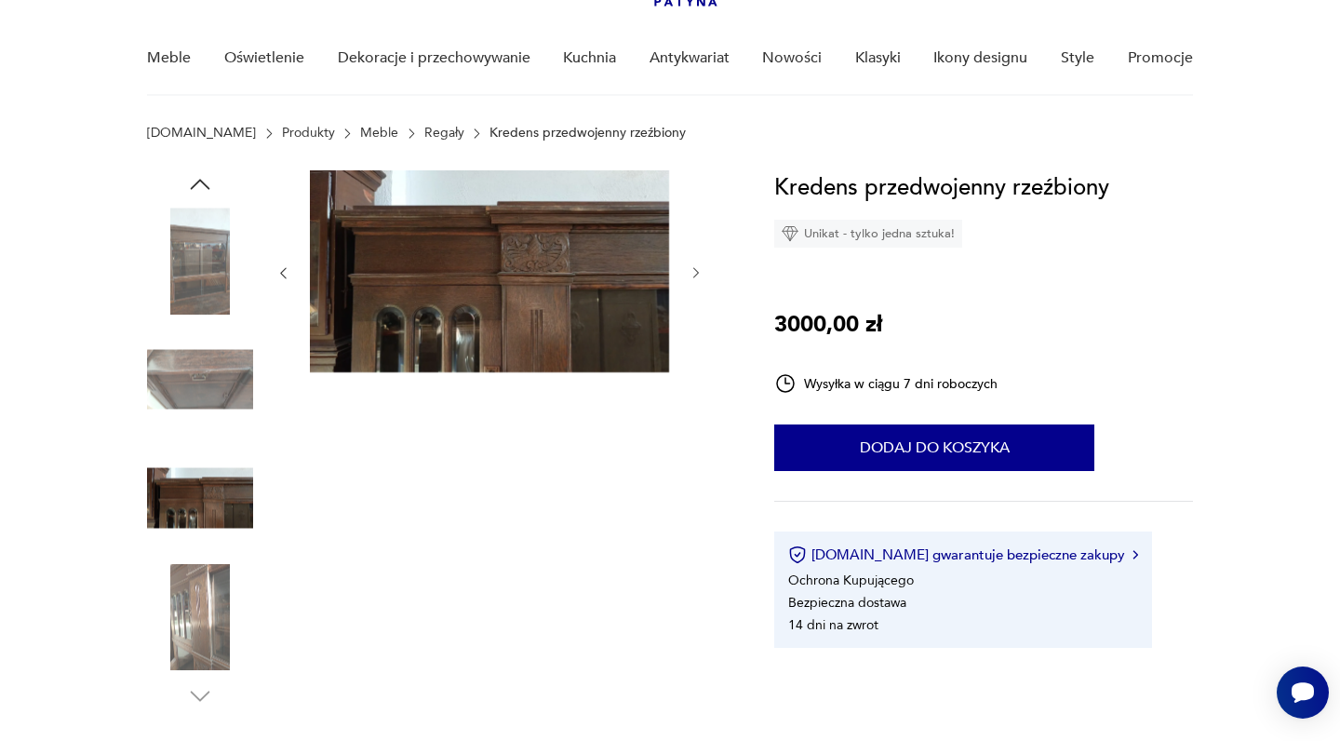
scroll to position [158, 0]
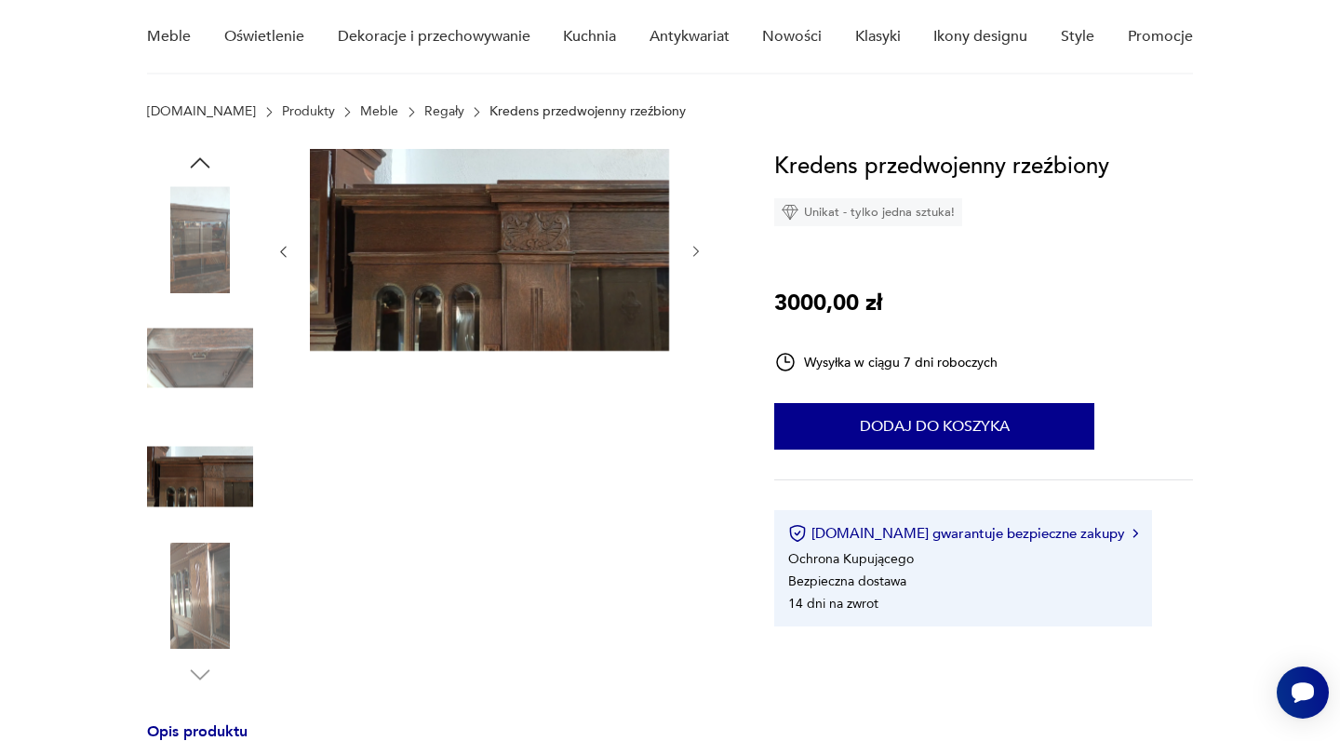
click at [381, 294] on img at bounding box center [489, 250] width 359 height 202
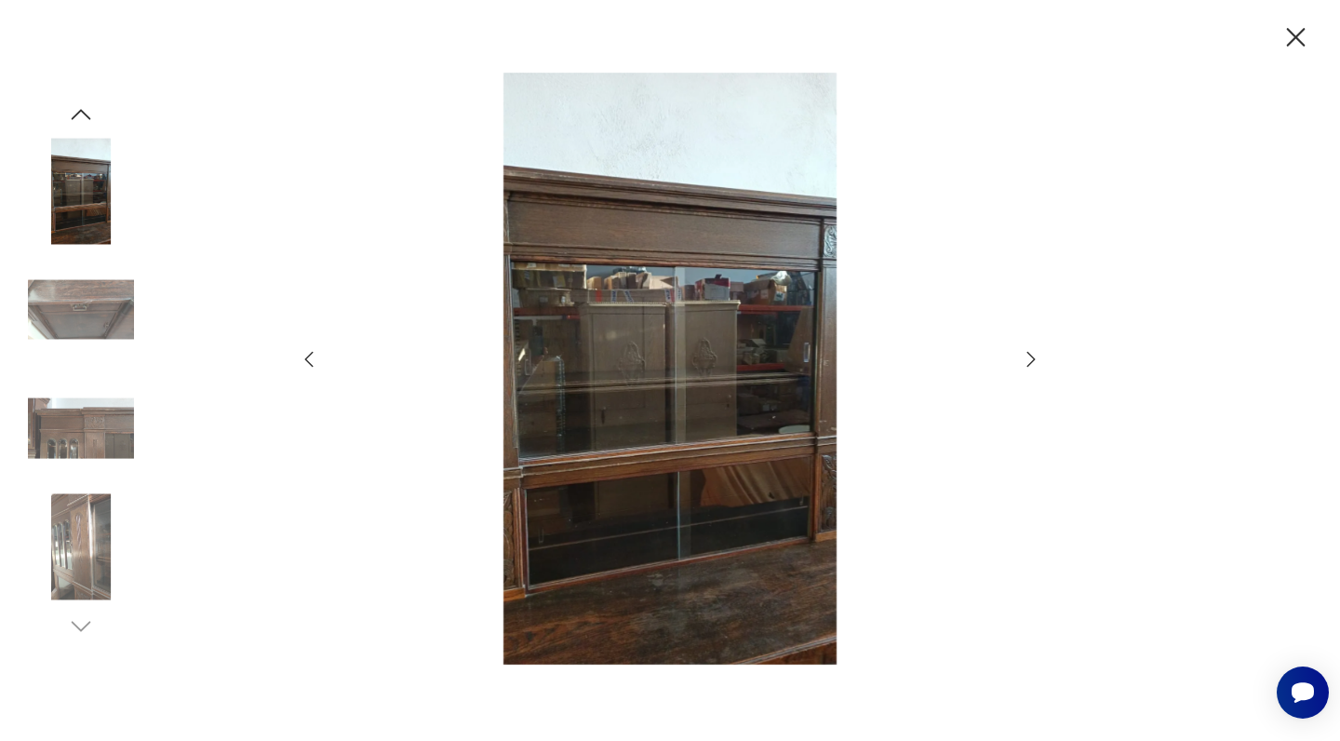
click at [321, 357] on div at bounding box center [670, 371] width 744 height 596
click at [308, 359] on icon "button" at bounding box center [309, 359] width 22 height 22
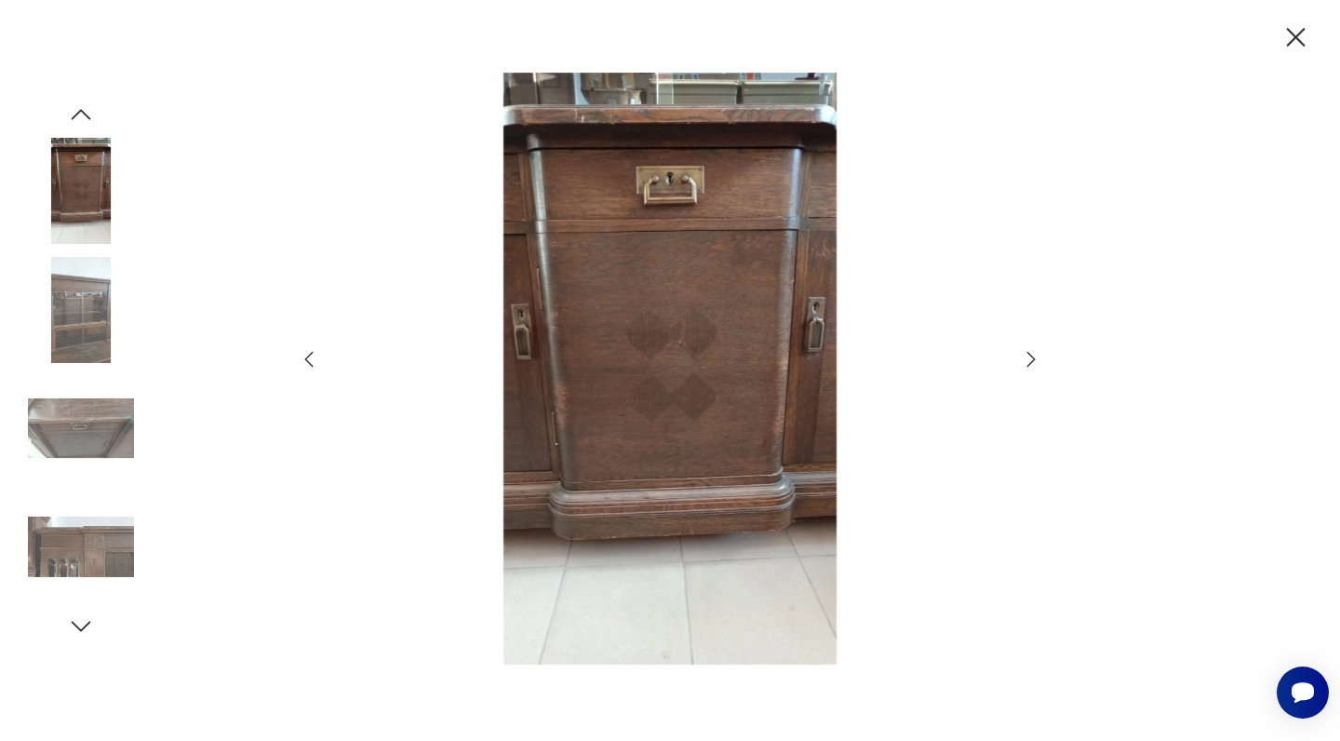
click at [308, 359] on icon "button" at bounding box center [309, 359] width 22 height 22
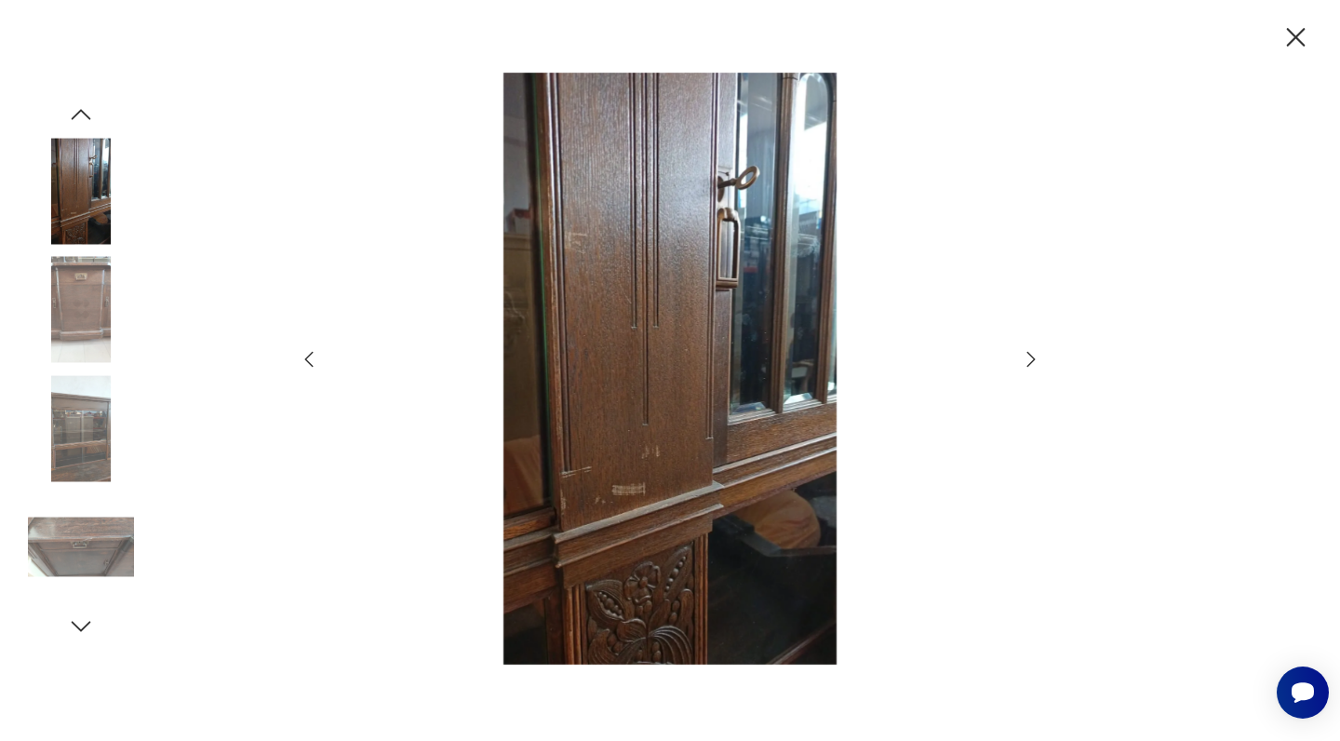
click at [308, 359] on icon "button" at bounding box center [309, 359] width 22 height 22
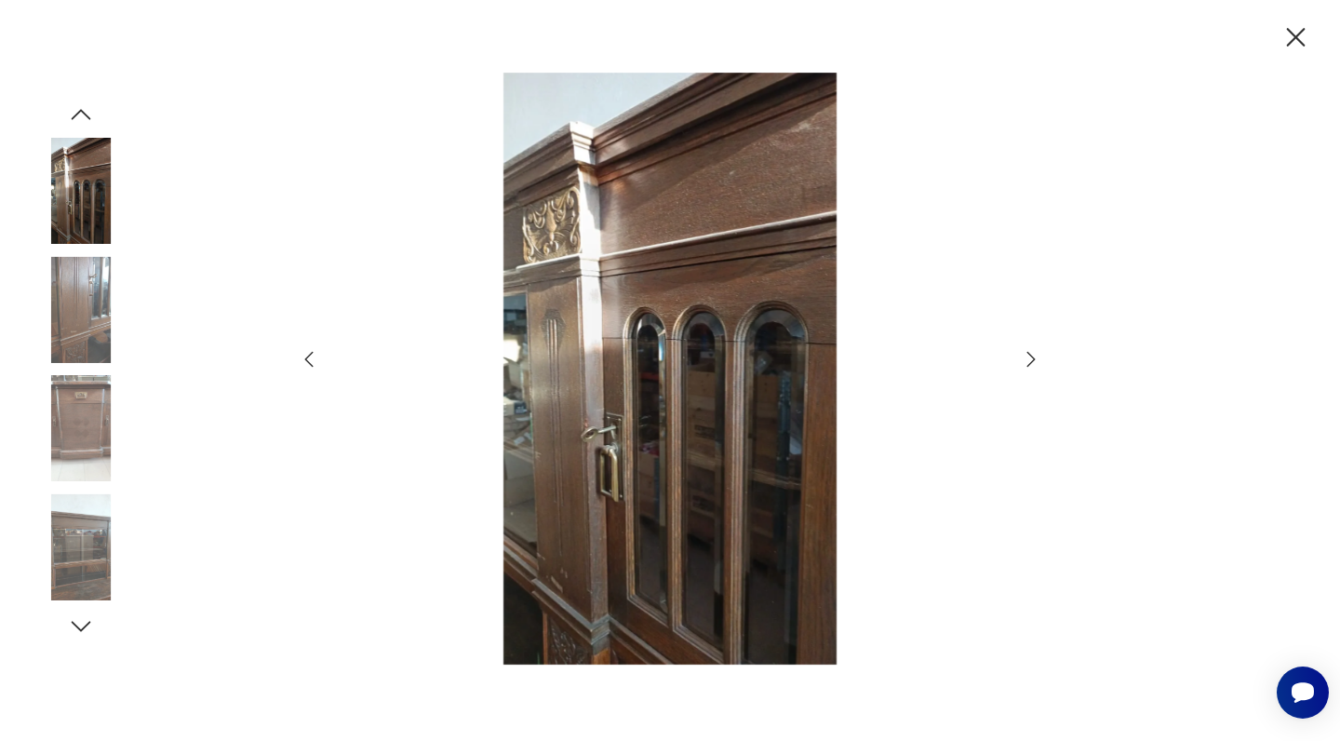
click at [308, 359] on icon "button" at bounding box center [309, 359] width 22 height 22
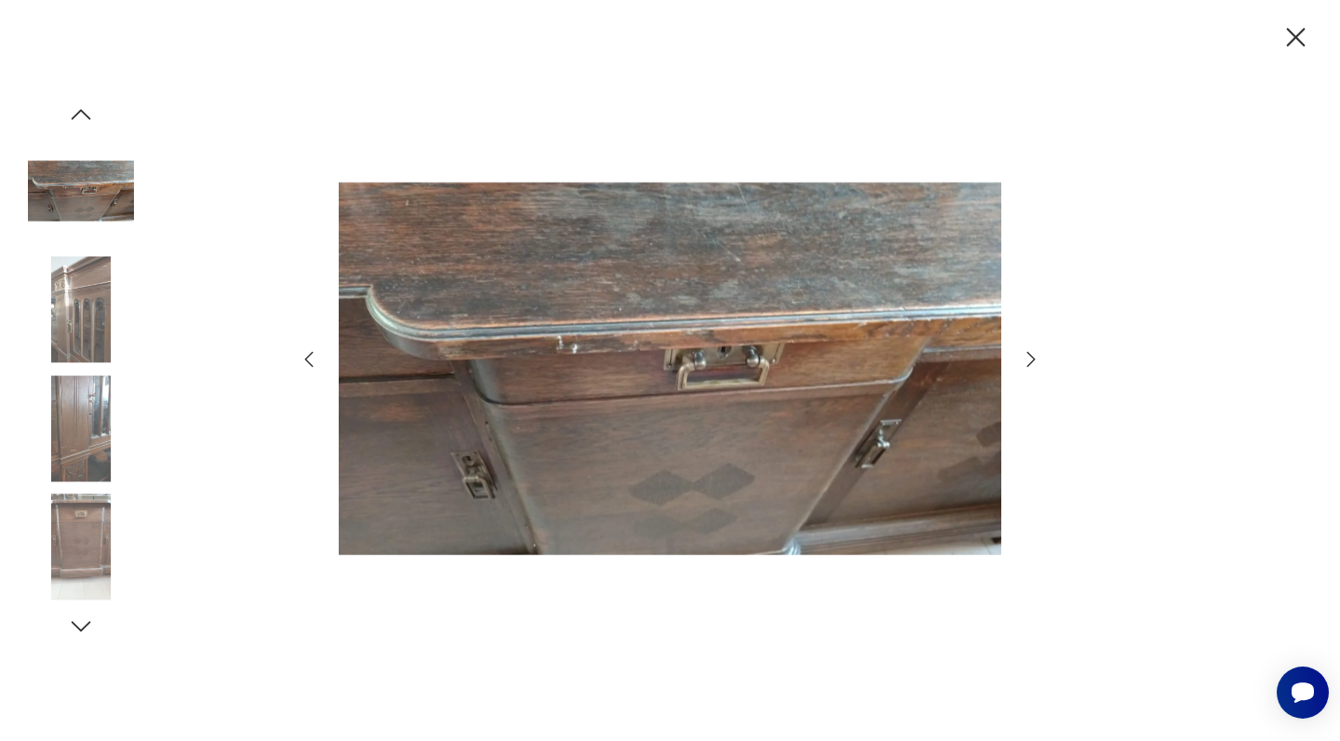
click at [308, 359] on icon "button" at bounding box center [309, 359] width 22 height 22
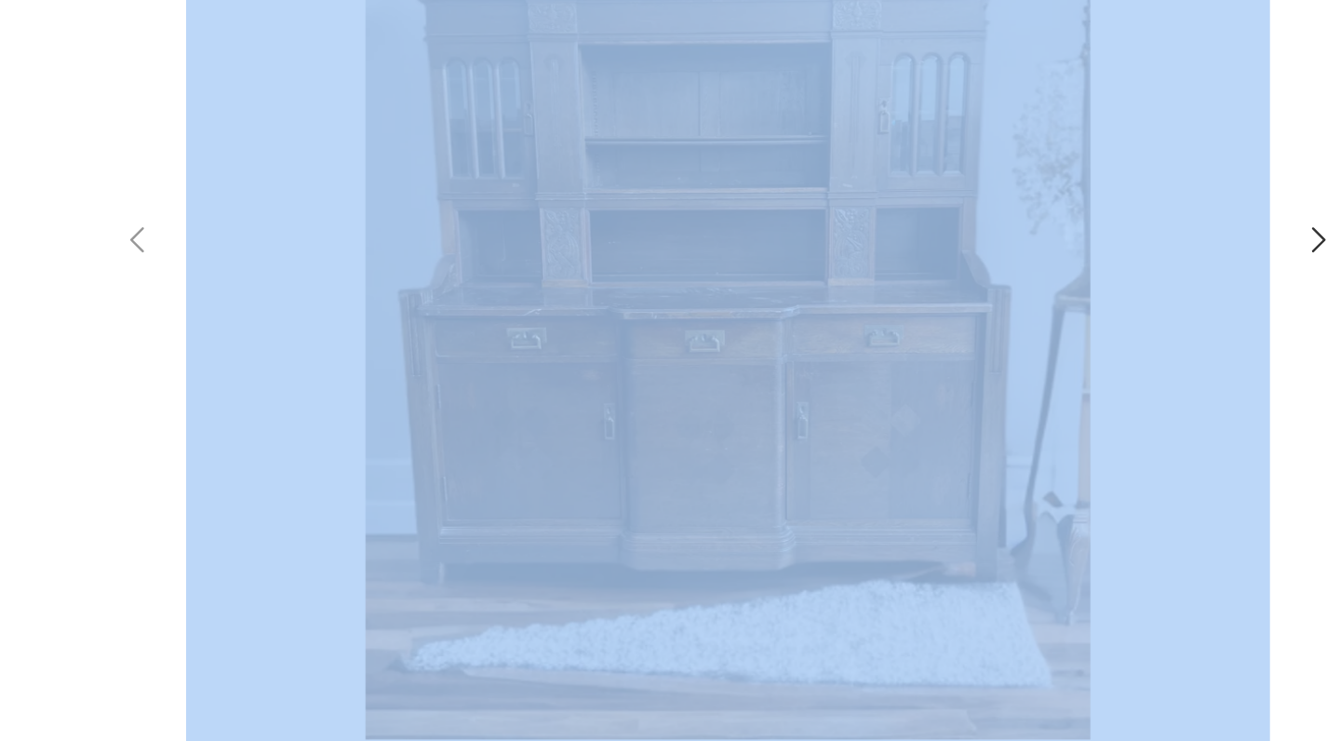
scroll to position [183, 0]
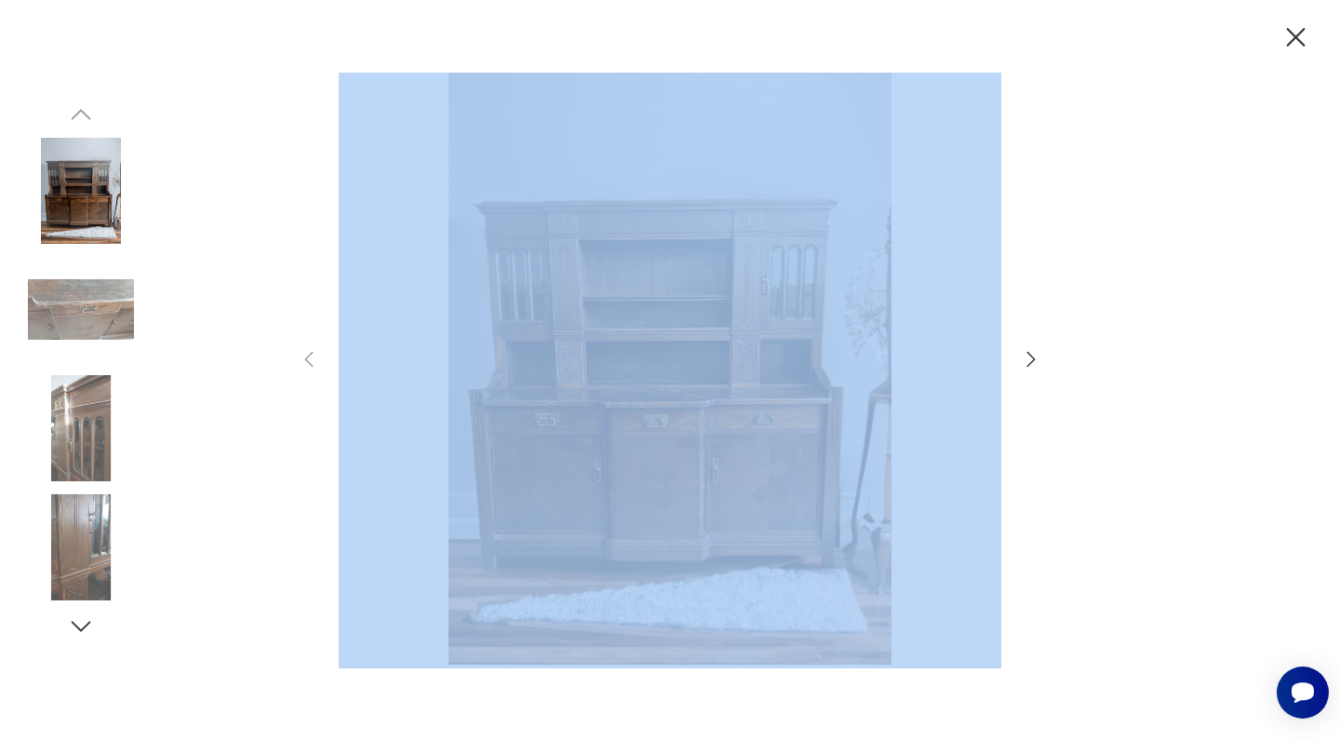
click at [1303, 30] on icon "button" at bounding box center [1296, 37] width 19 height 19
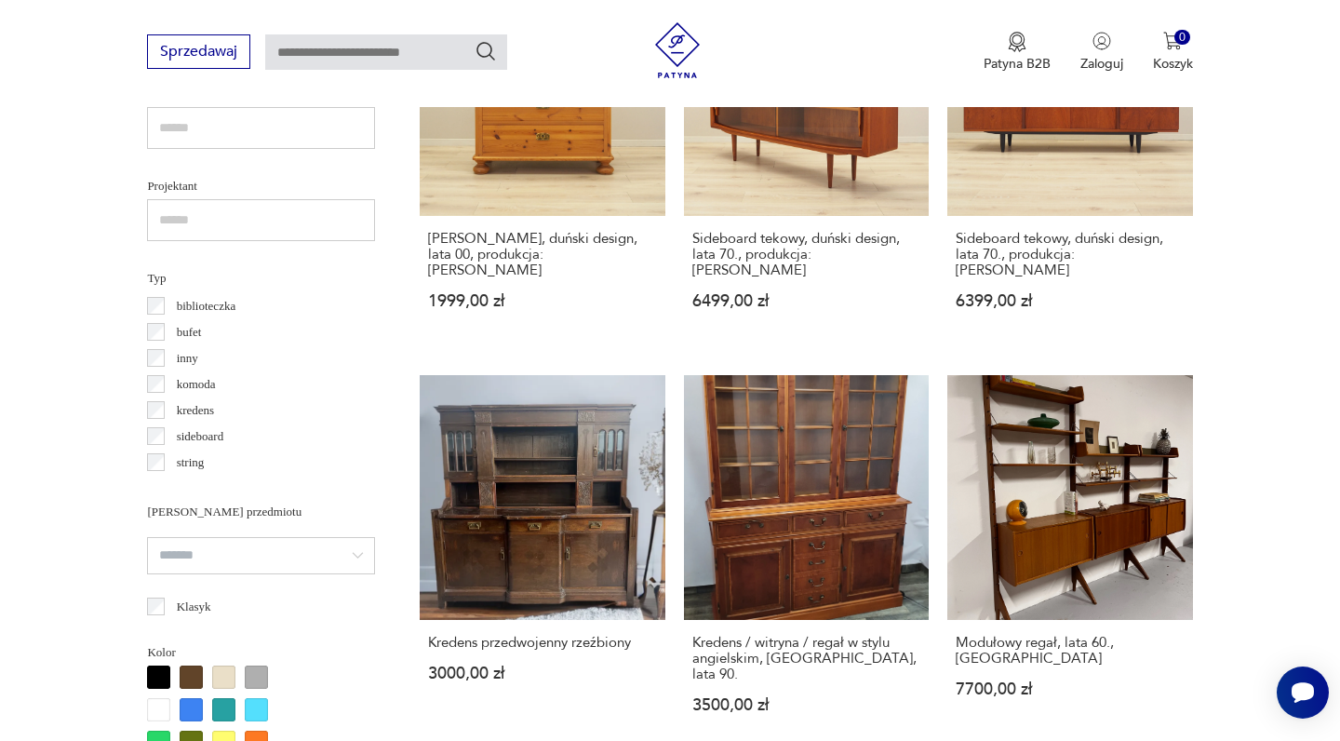
scroll to position [1340, 0]
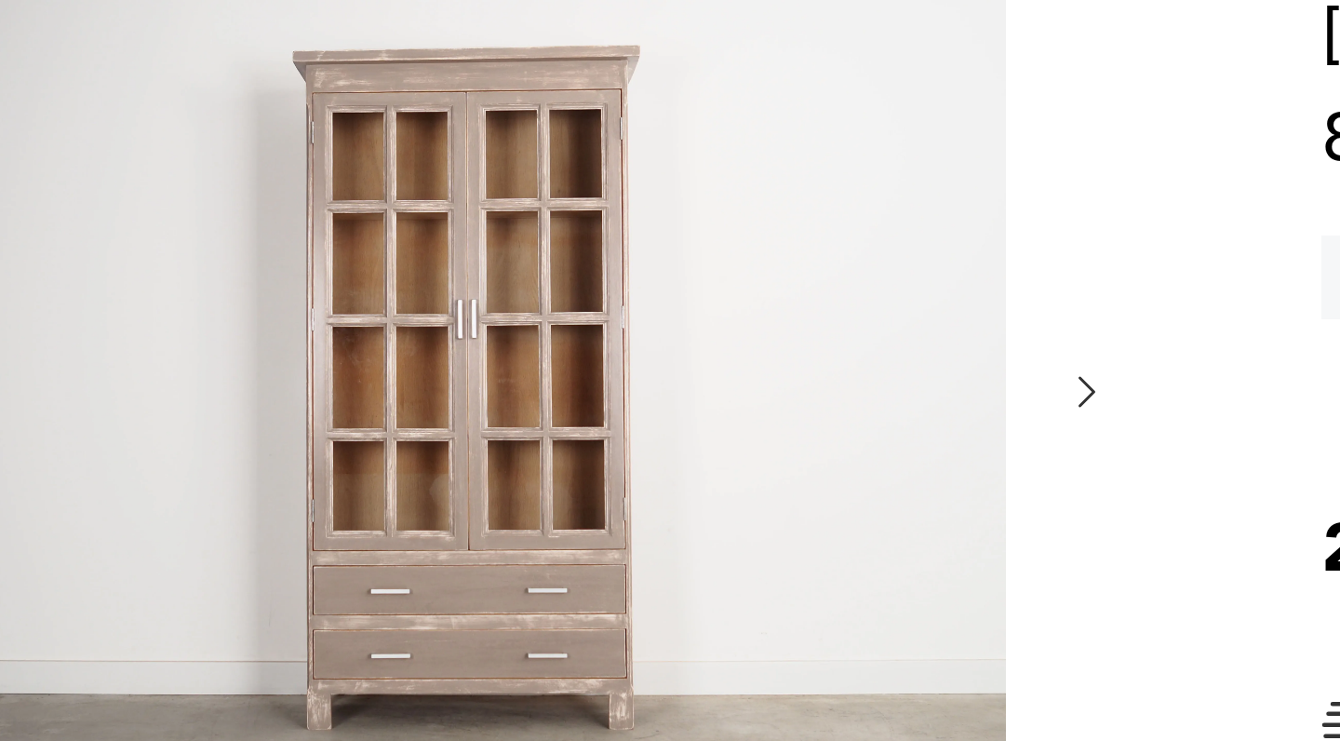
scroll to position [121, 0]
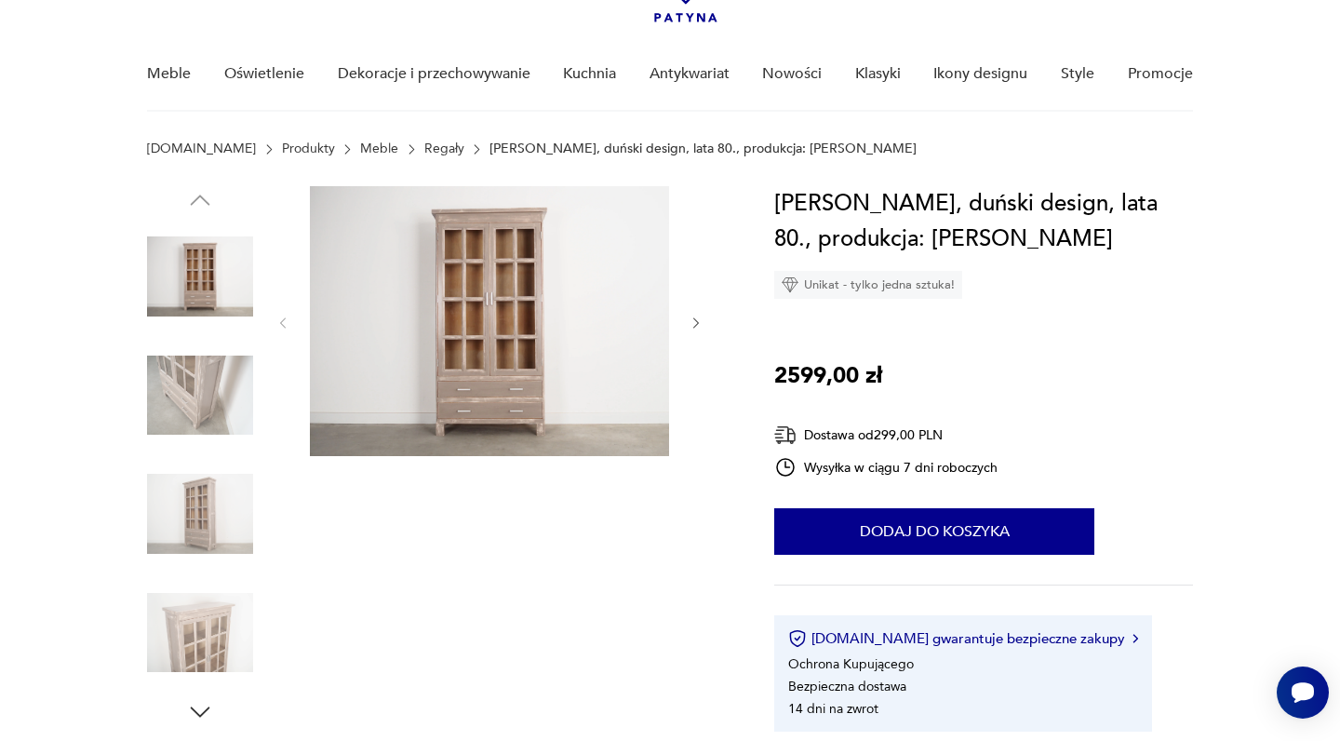
click at [693, 321] on icon "button" at bounding box center [696, 323] width 16 height 16
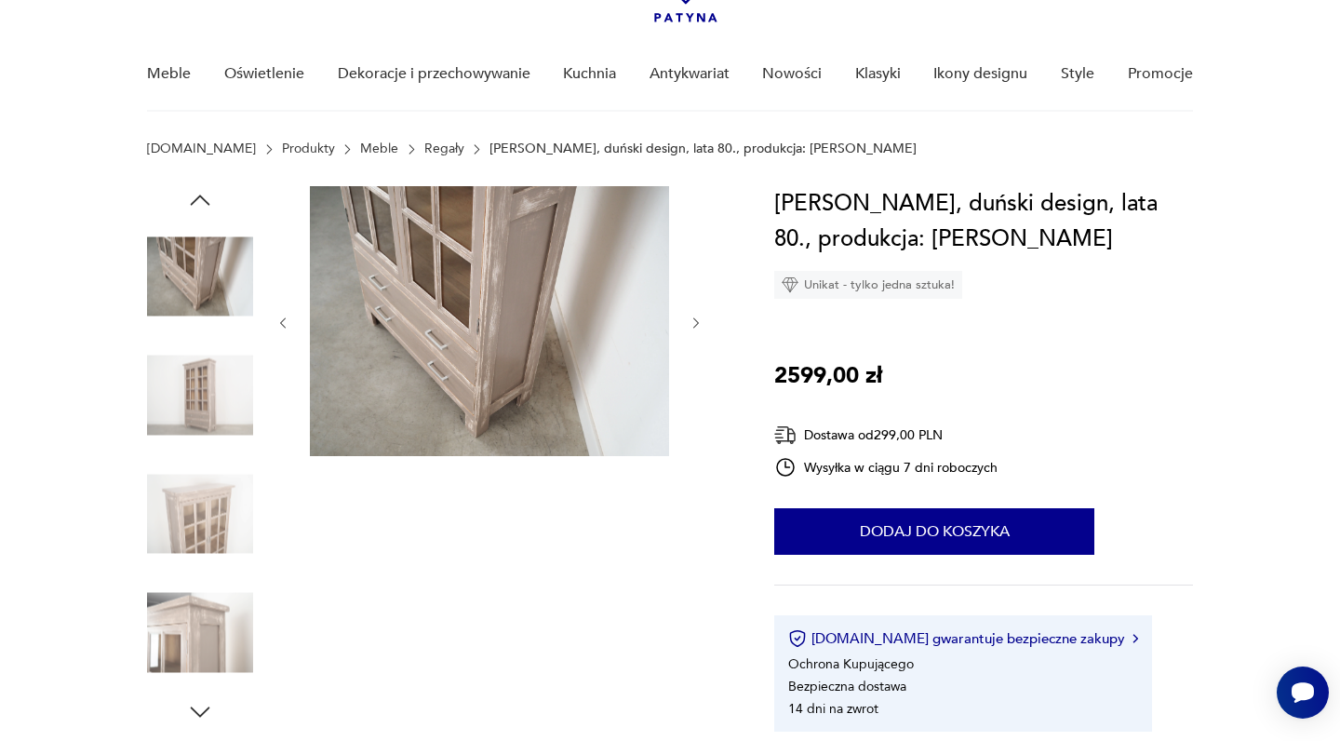
scroll to position [99, 0]
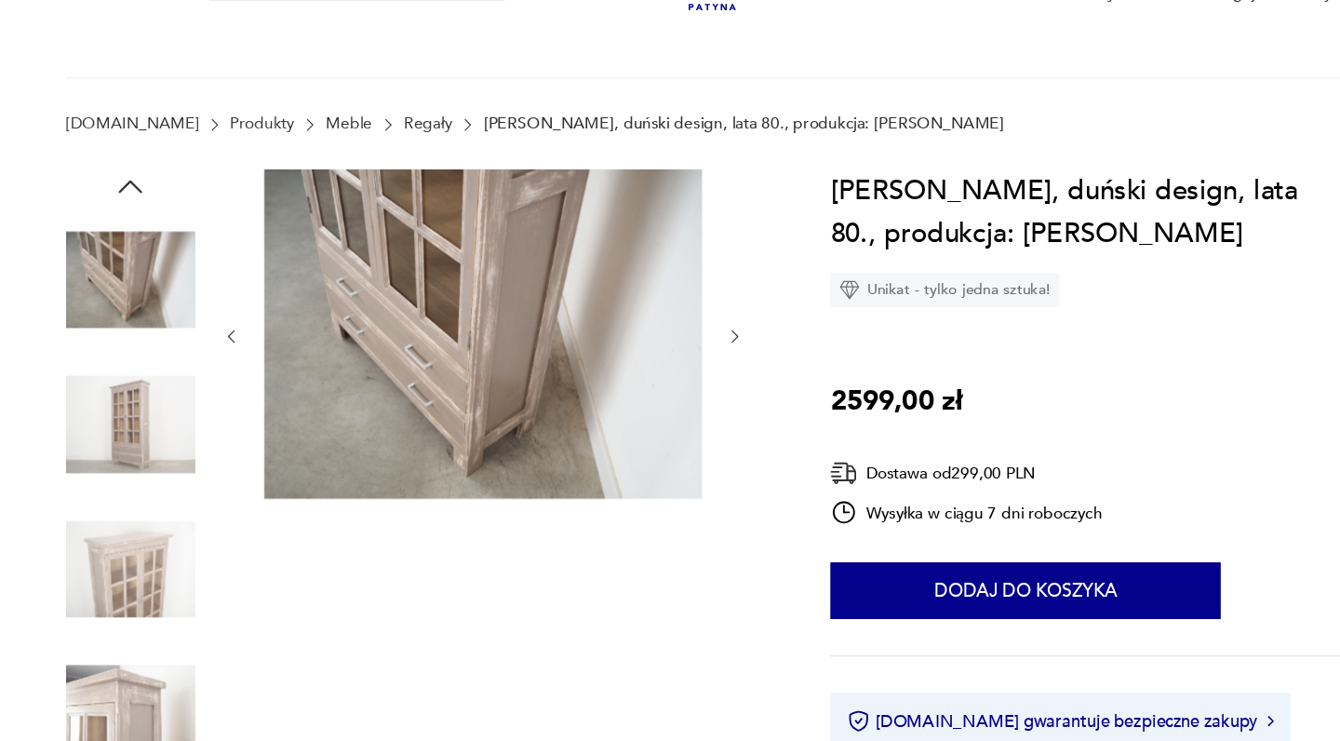
click at [688, 338] on icon "button" at bounding box center [696, 346] width 16 height 16
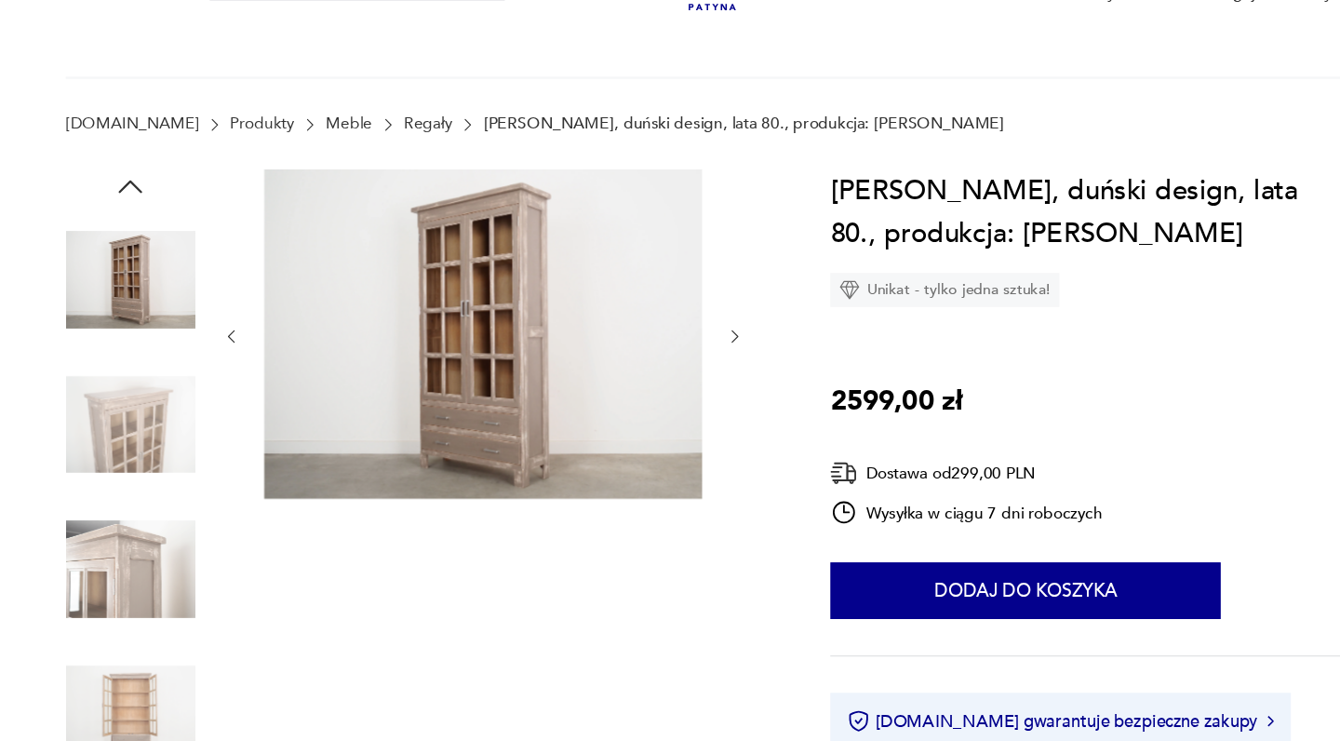
click at [688, 338] on icon "button" at bounding box center [696, 346] width 16 height 16
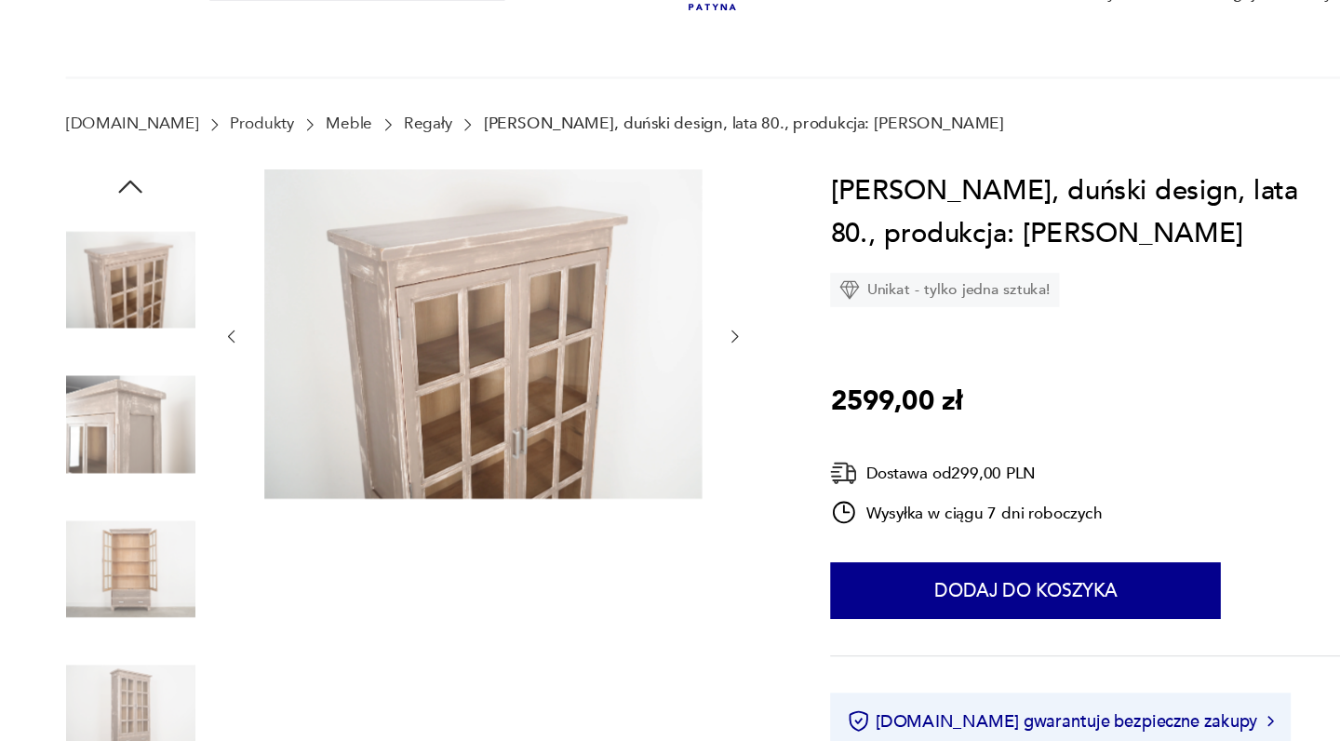
click at [688, 338] on icon "button" at bounding box center [696, 346] width 16 height 16
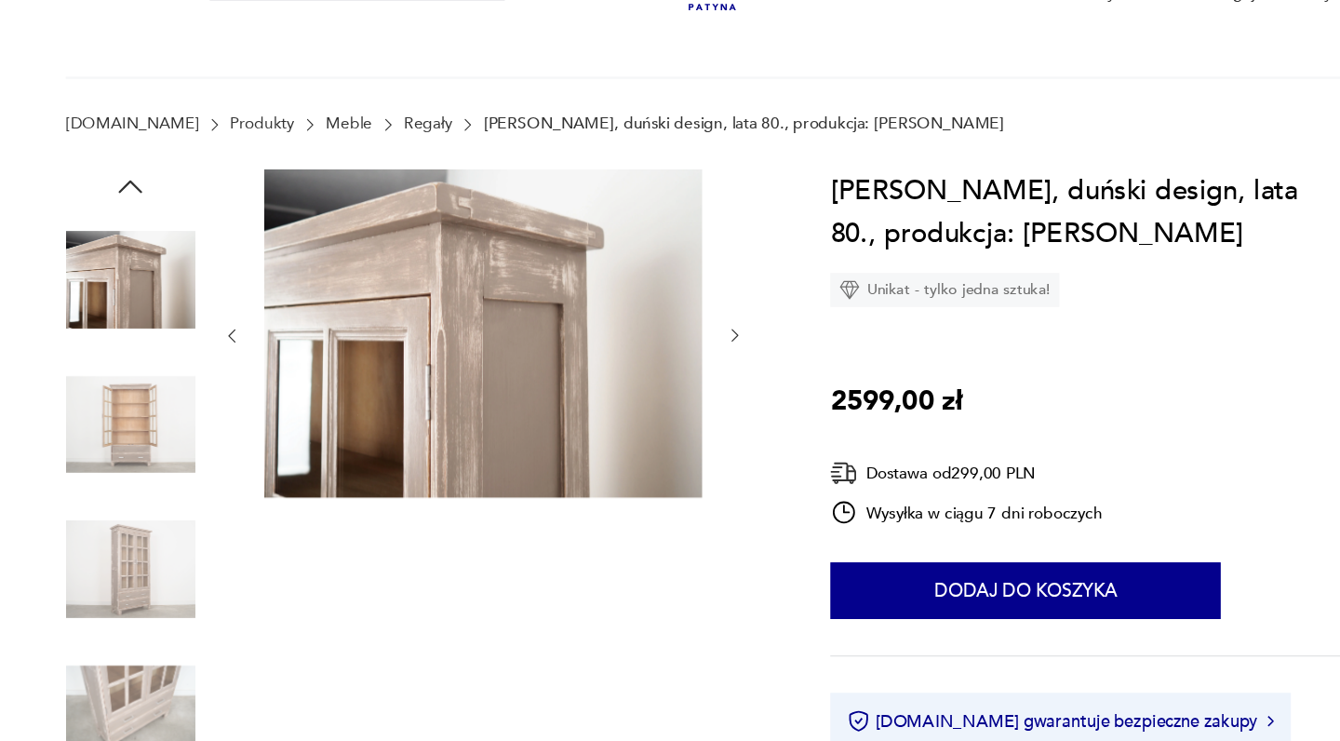
click at [275, 337] on icon "button" at bounding box center [283, 345] width 16 height 16
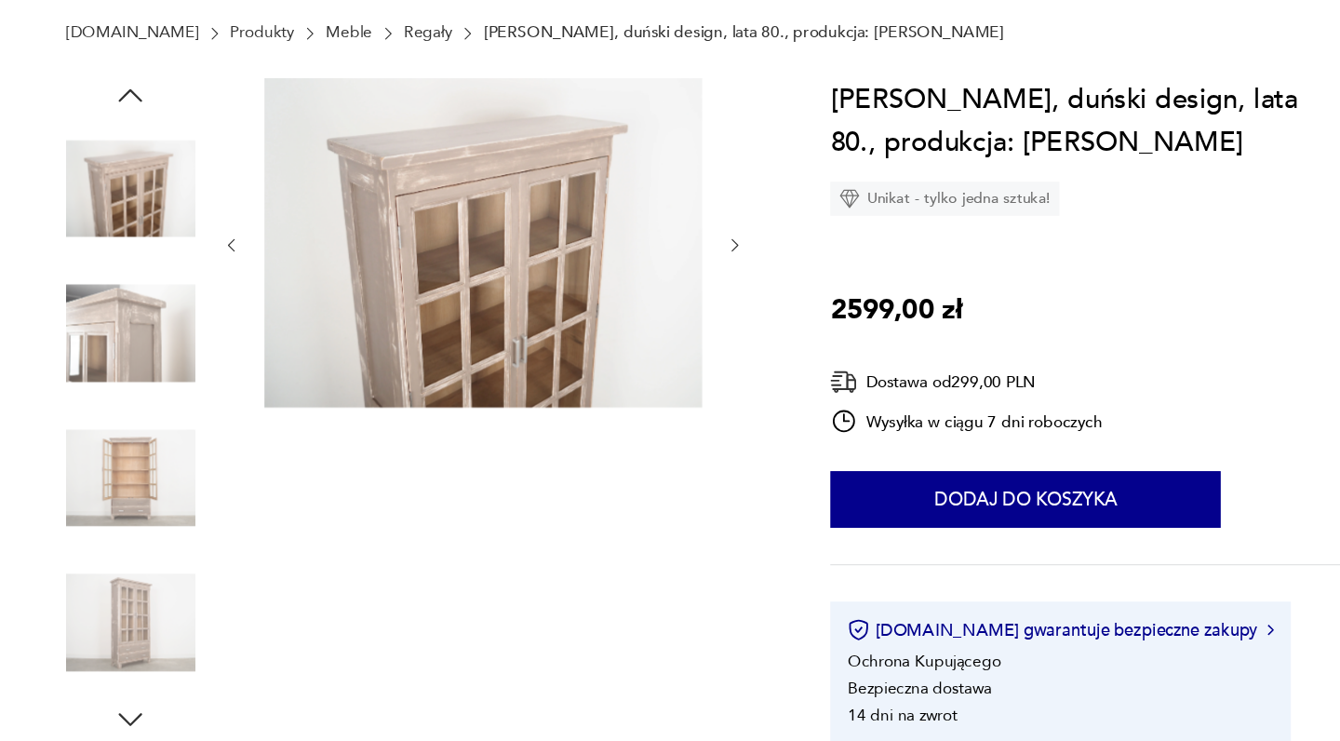
scroll to position [122, 0]
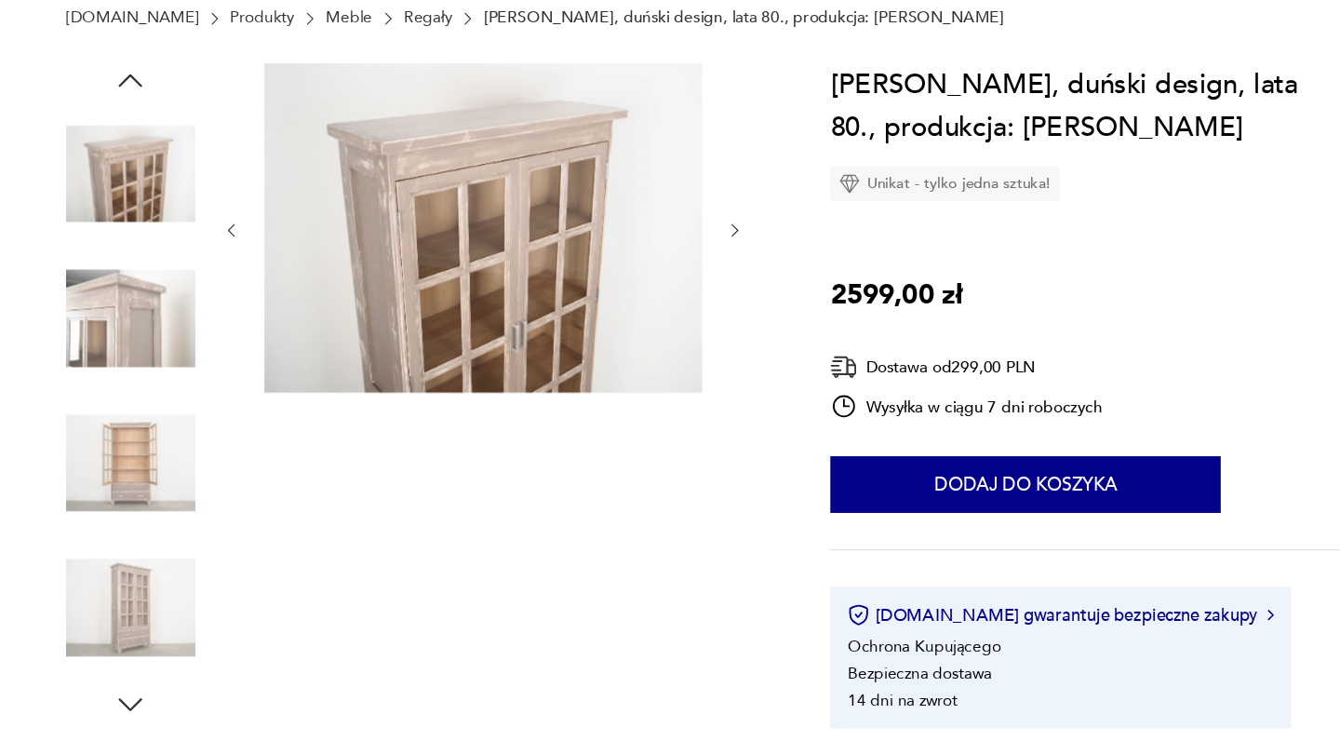
click at [414, 225] on img at bounding box center [489, 320] width 359 height 270
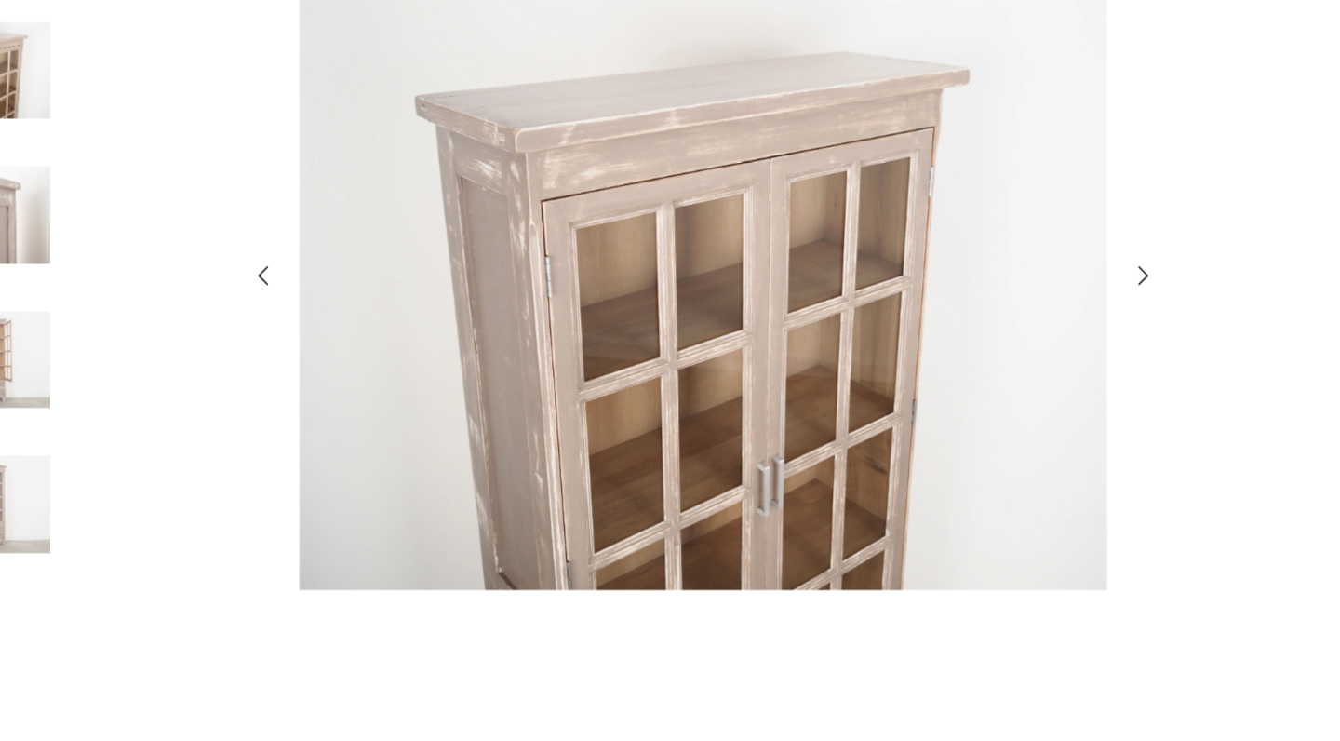
scroll to position [764, 0]
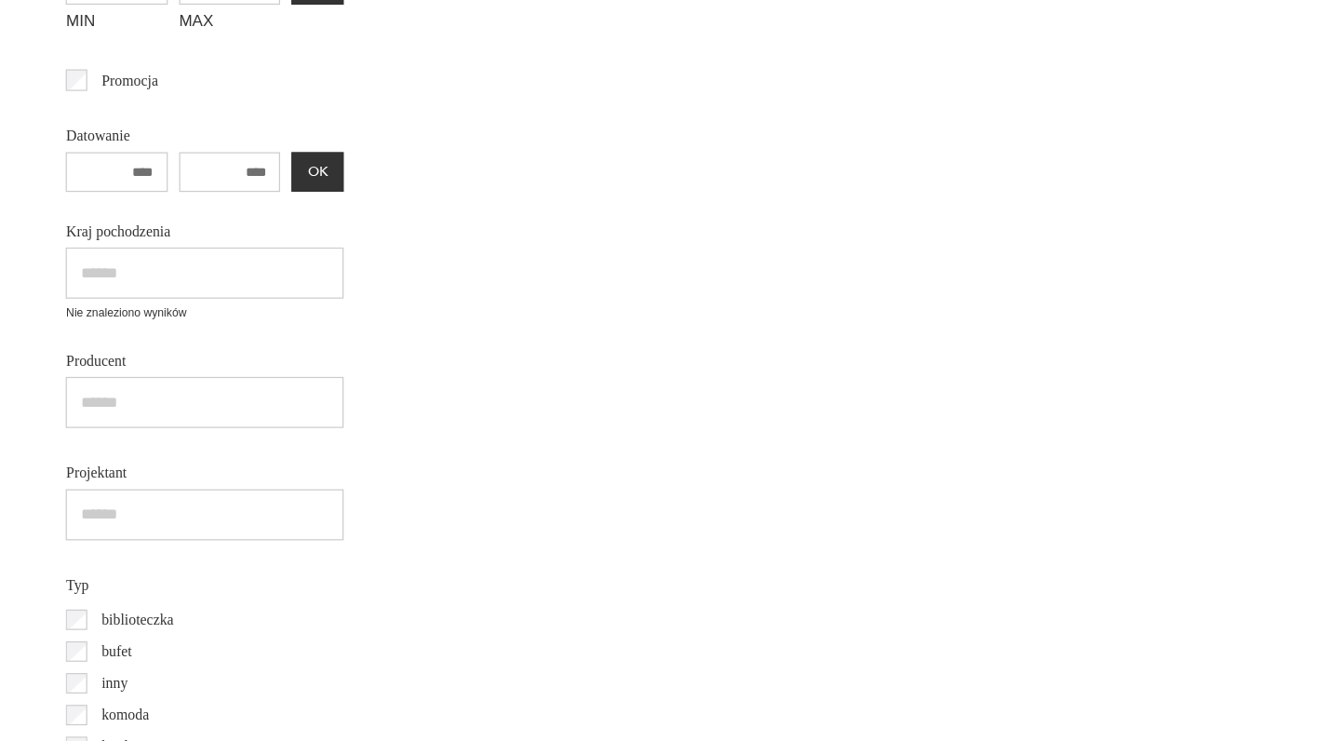
scroll to position [1125, 0]
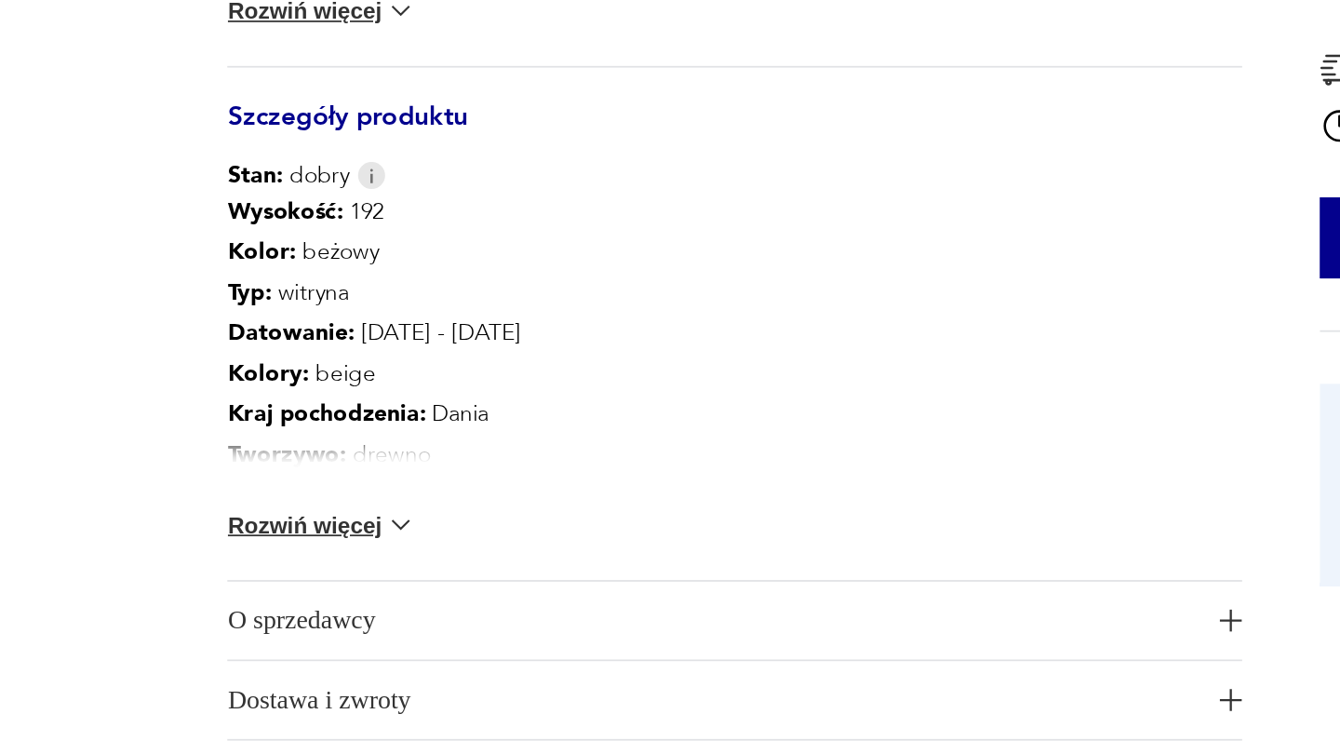
scroll to position [764, 0]
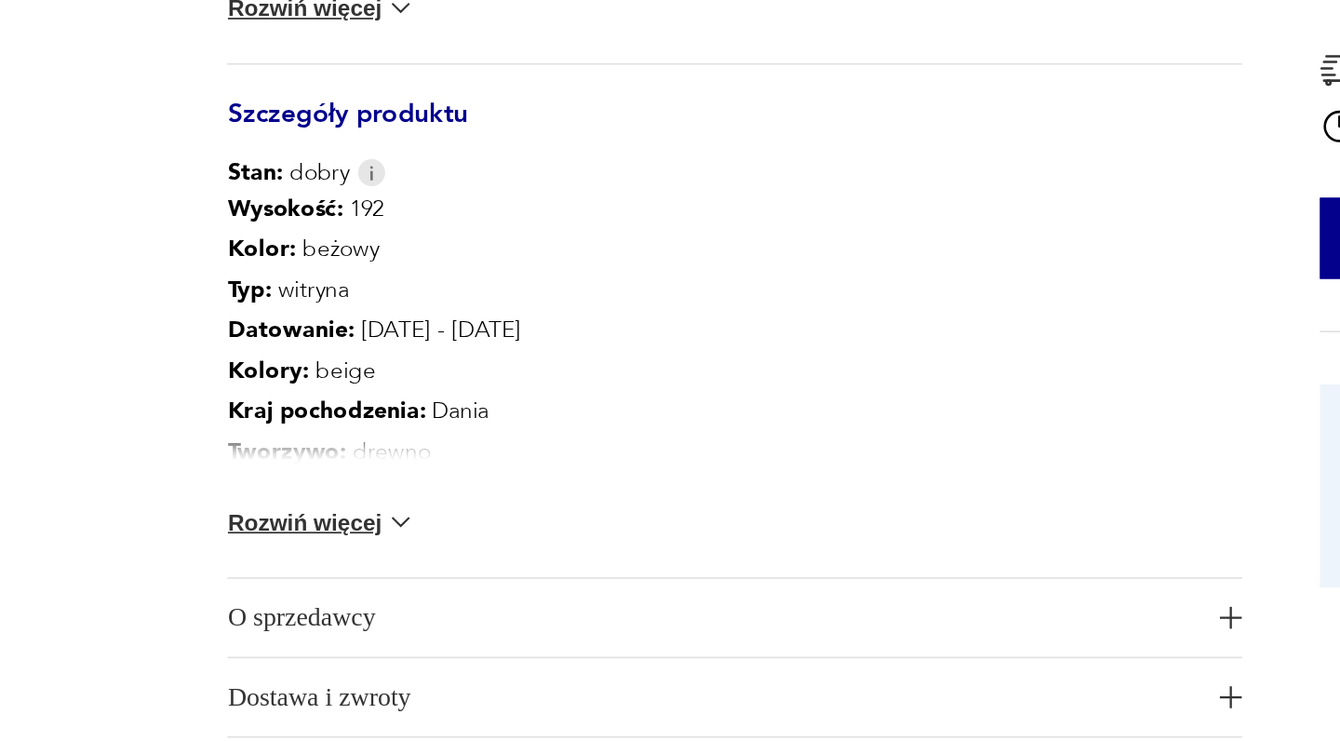
click at [189, 606] on button "Rozwiń więcej" at bounding box center [201, 615] width 108 height 19
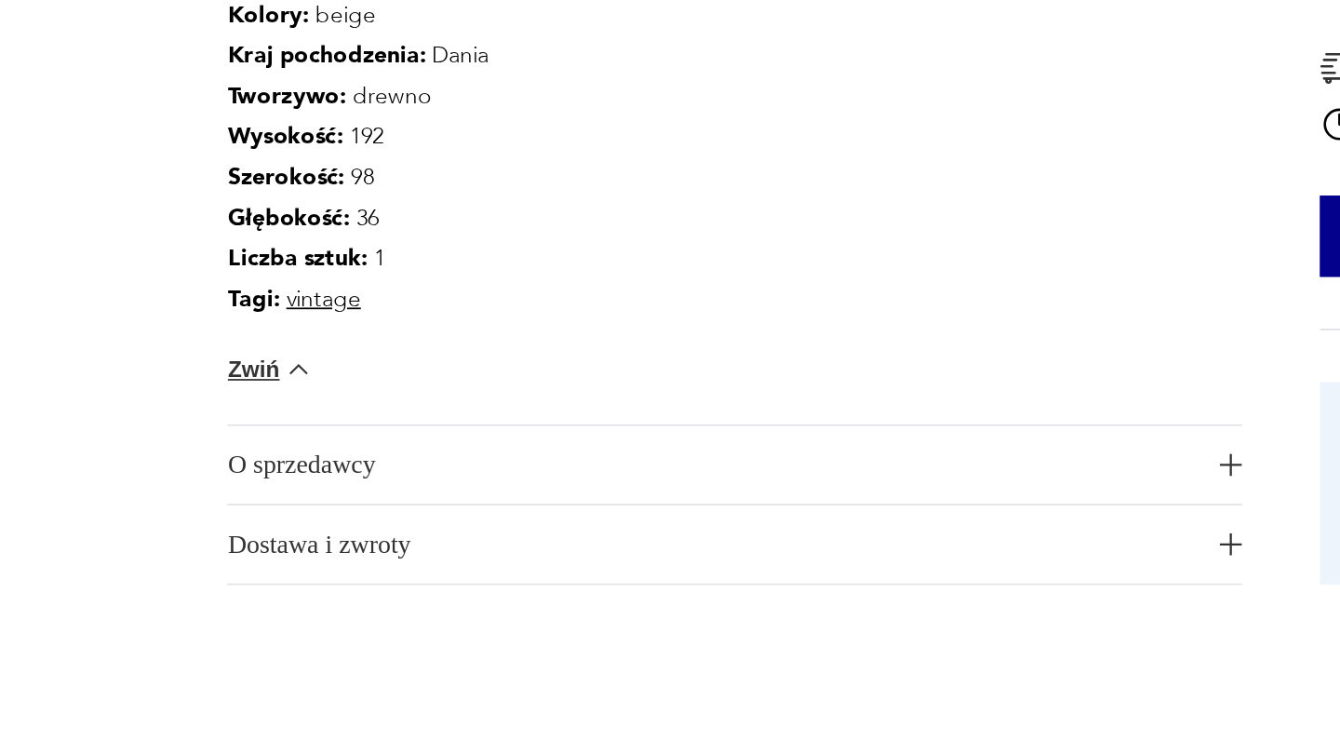
scroll to position [998, 0]
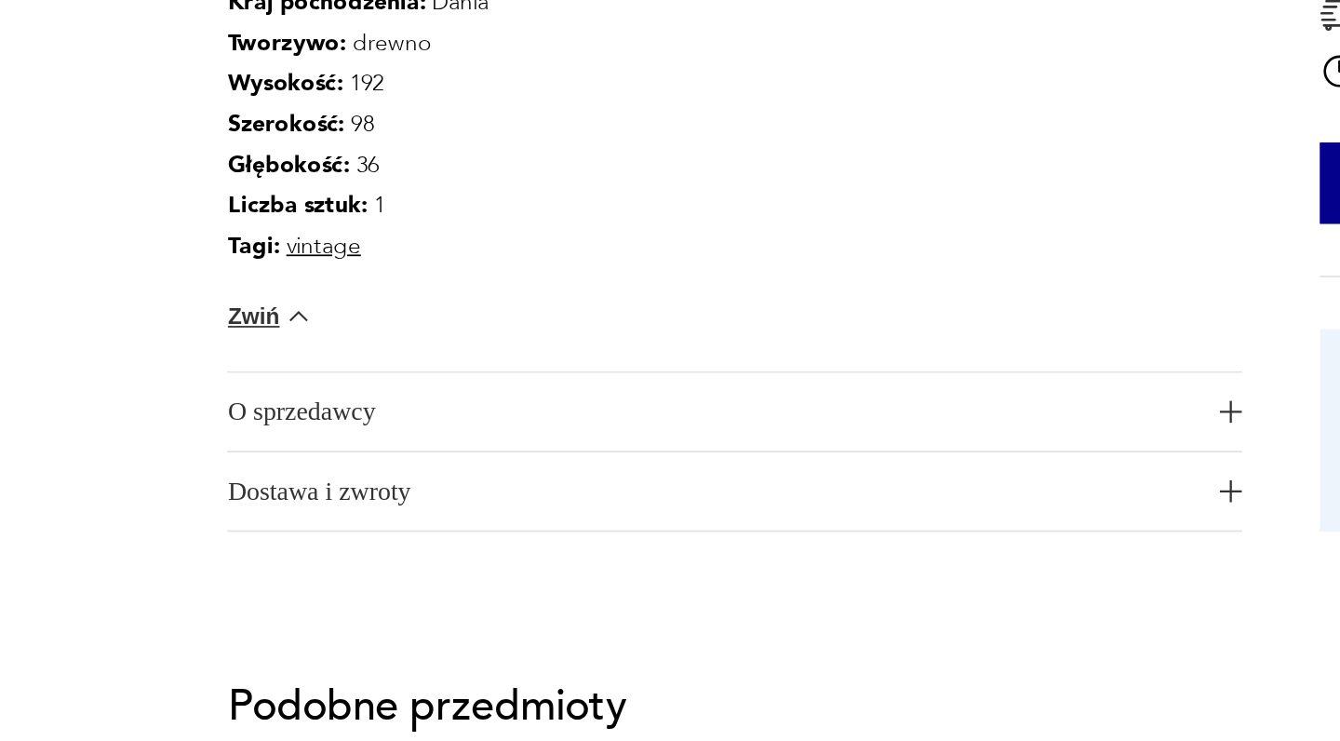
click at [202, 529] on span "O sprzedawcy" at bounding box center [425, 551] width 556 height 45
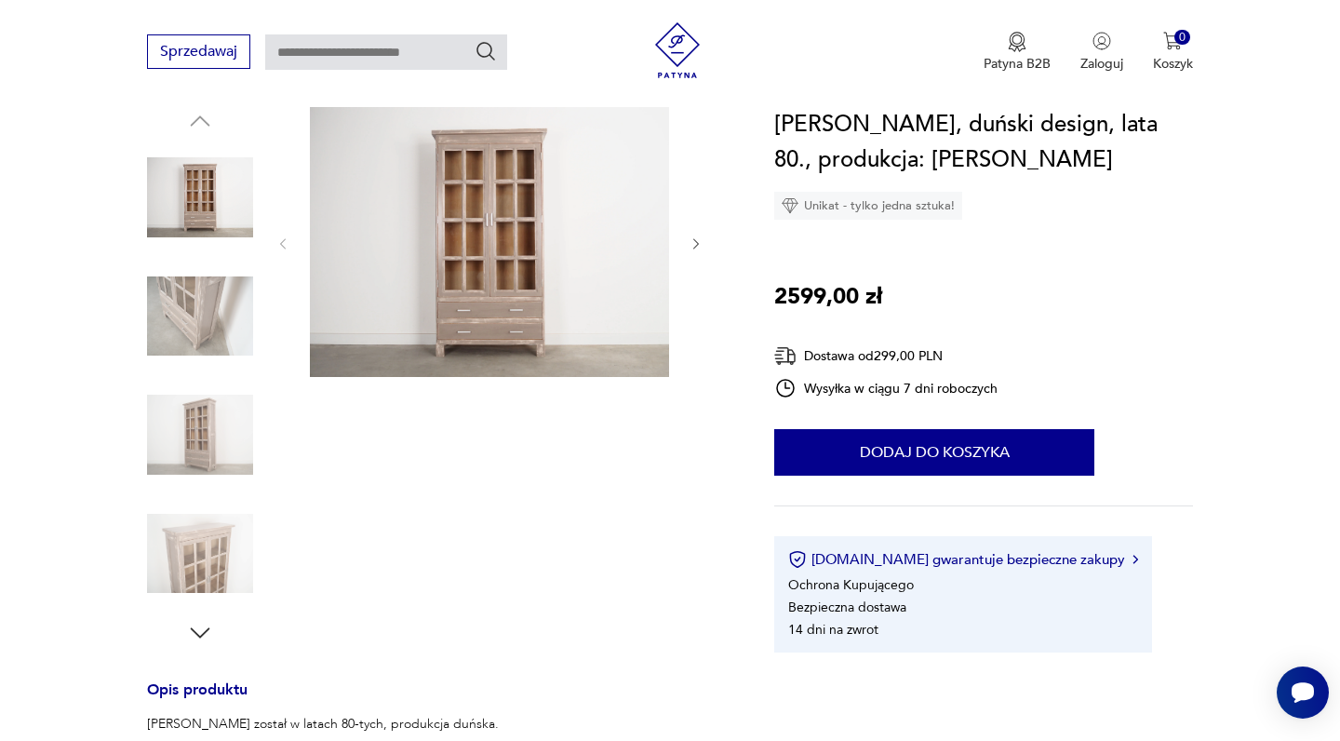
scroll to position [186, 0]
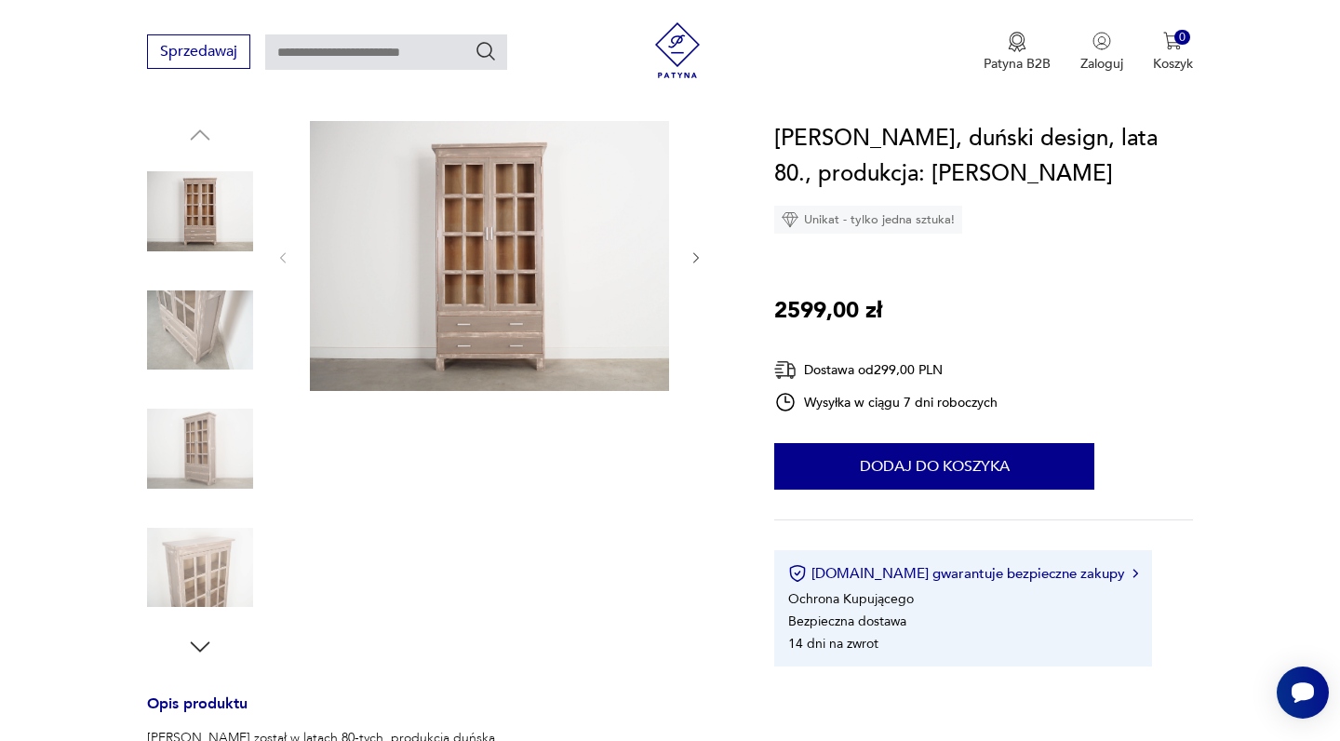
click at [203, 174] on img at bounding box center [200, 211] width 106 height 106
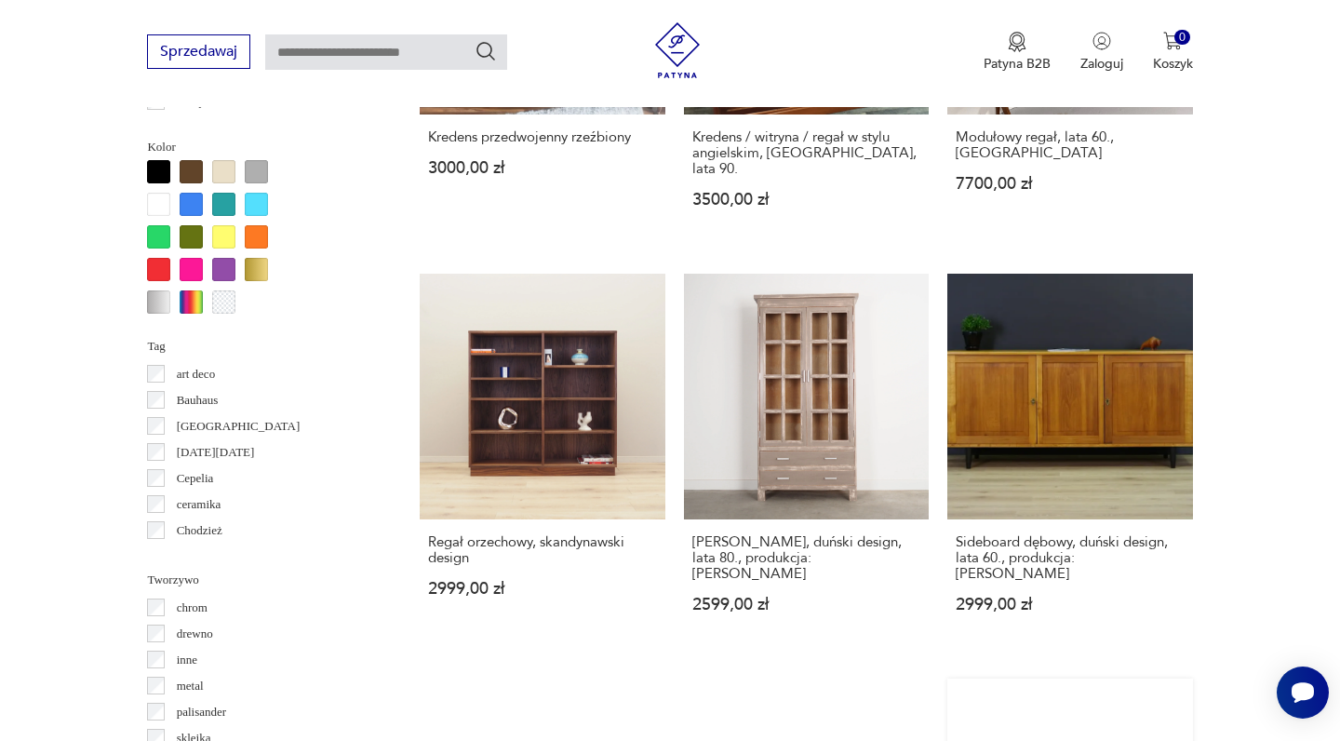
scroll to position [1789, 0]
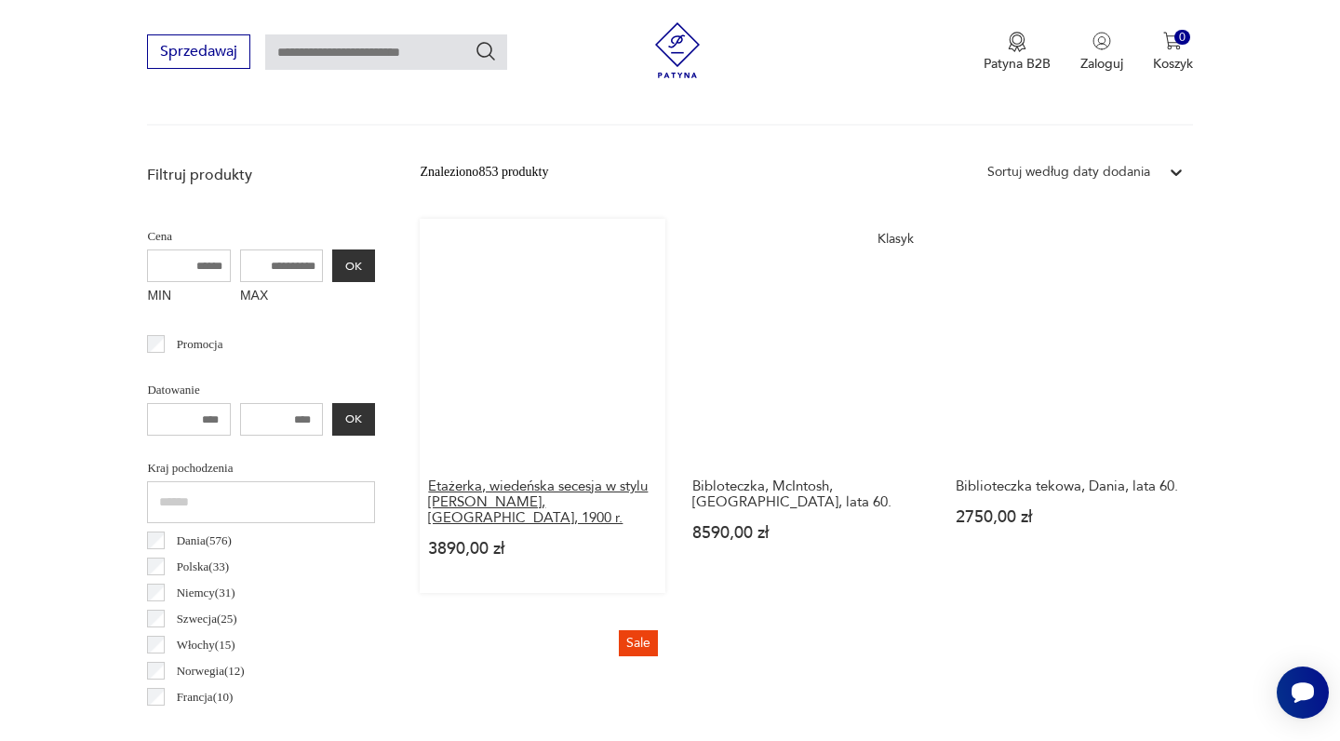
scroll to position [621, 0]
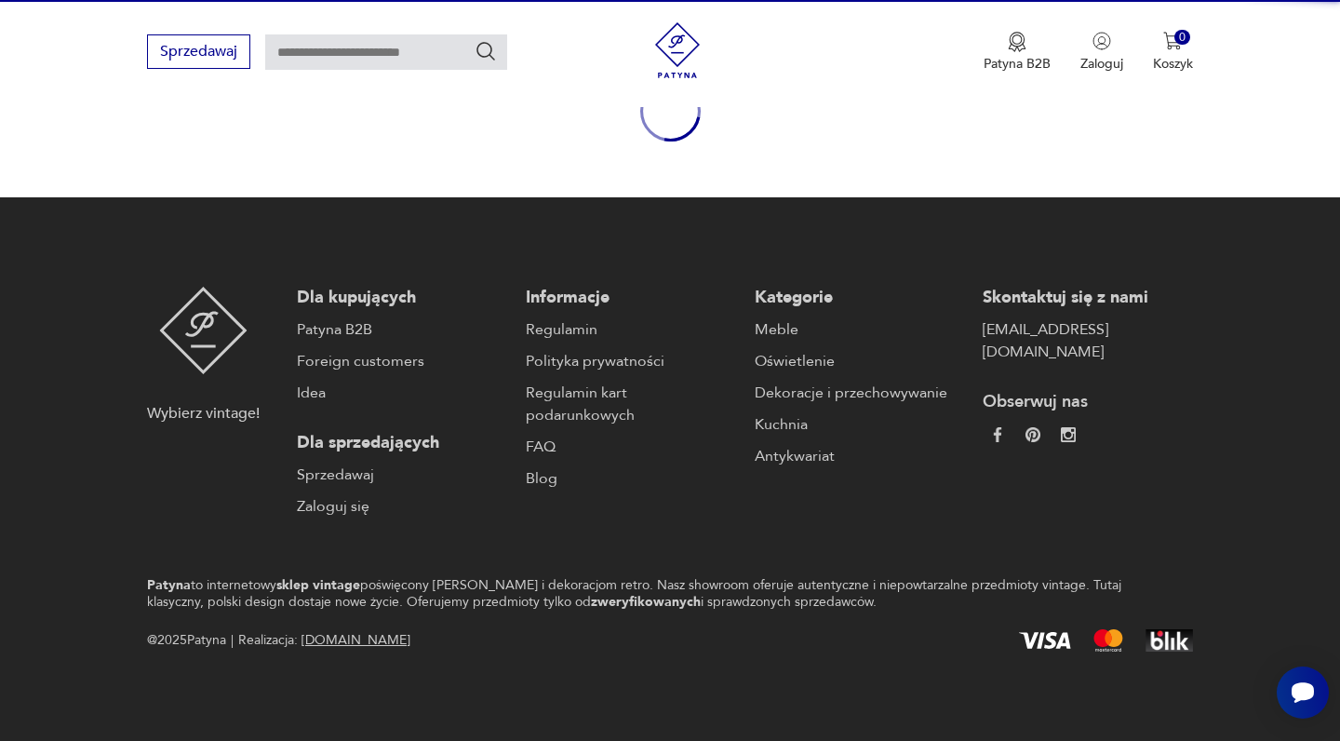
scroll to position [237, 0]
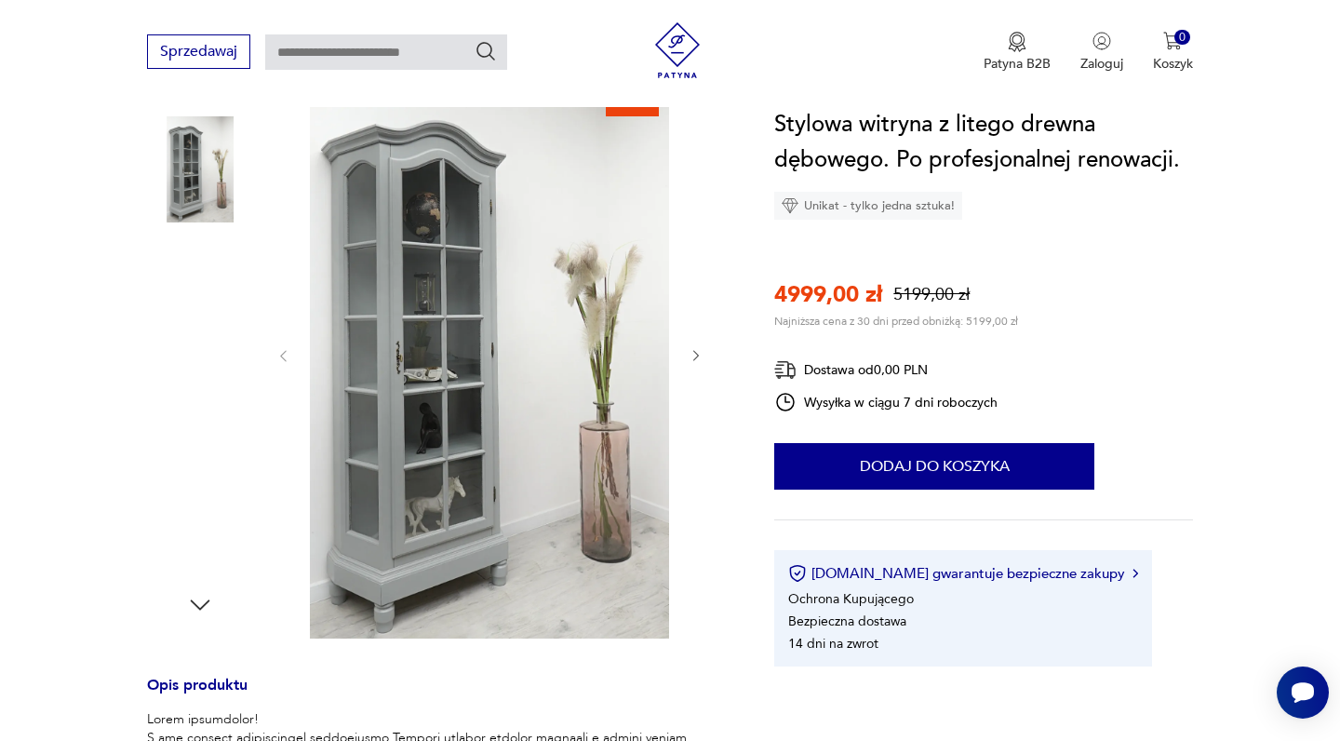
click at [197, 202] on img at bounding box center [200, 169] width 106 height 106
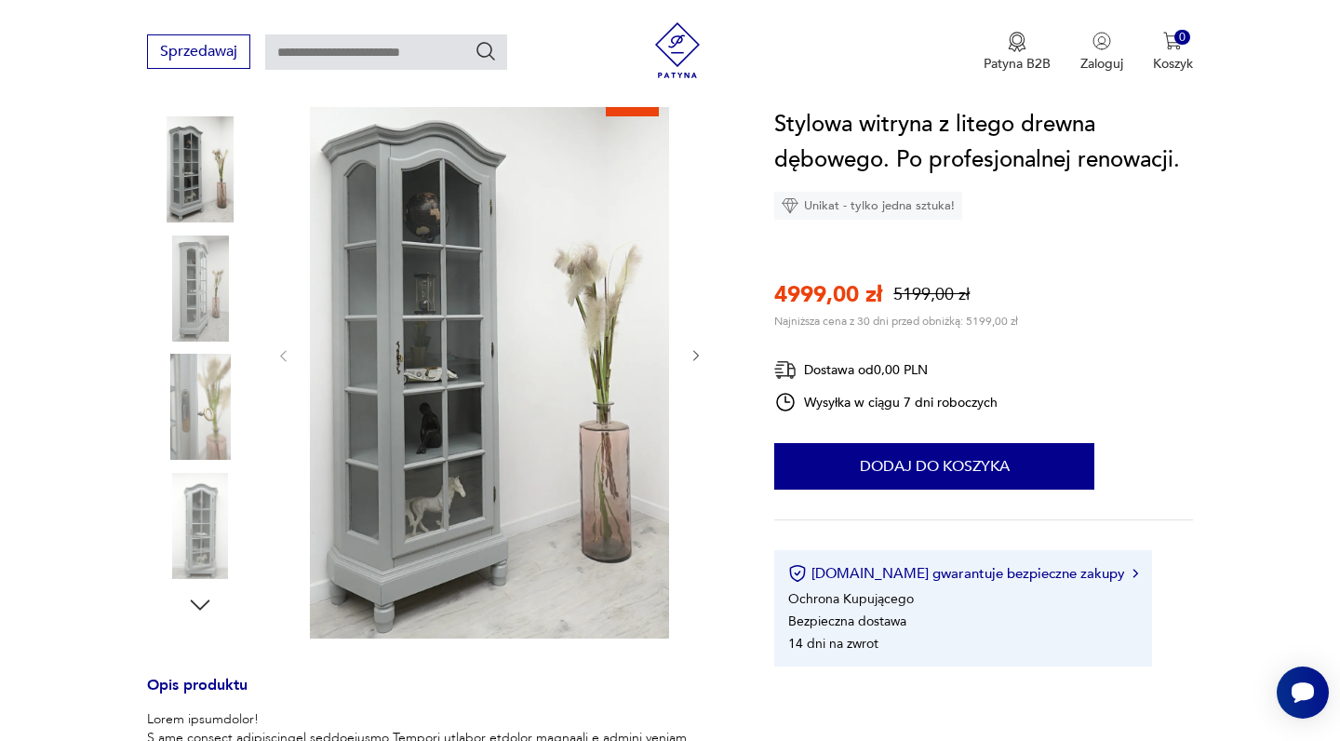
click at [359, 322] on img at bounding box center [489, 354] width 359 height 568
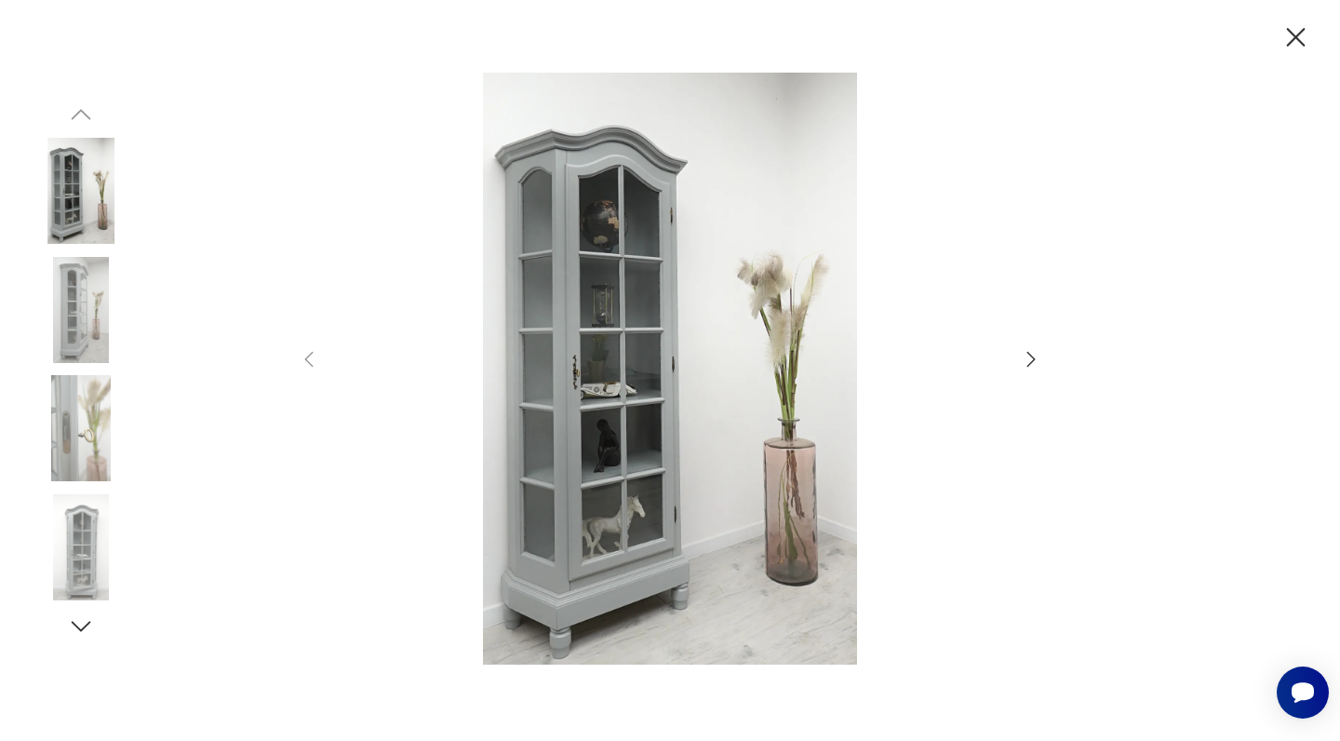
click at [551, 308] on img at bounding box center [670, 369] width 662 height 593
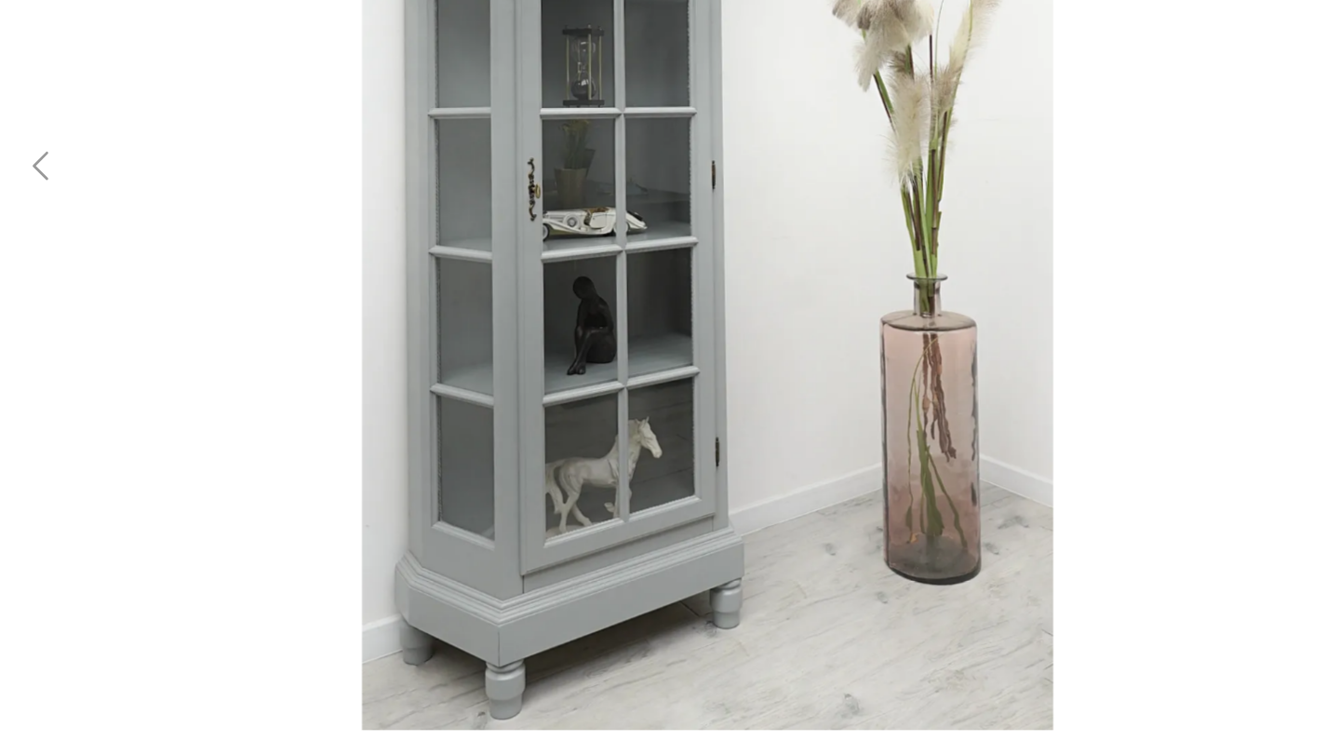
scroll to position [317, 0]
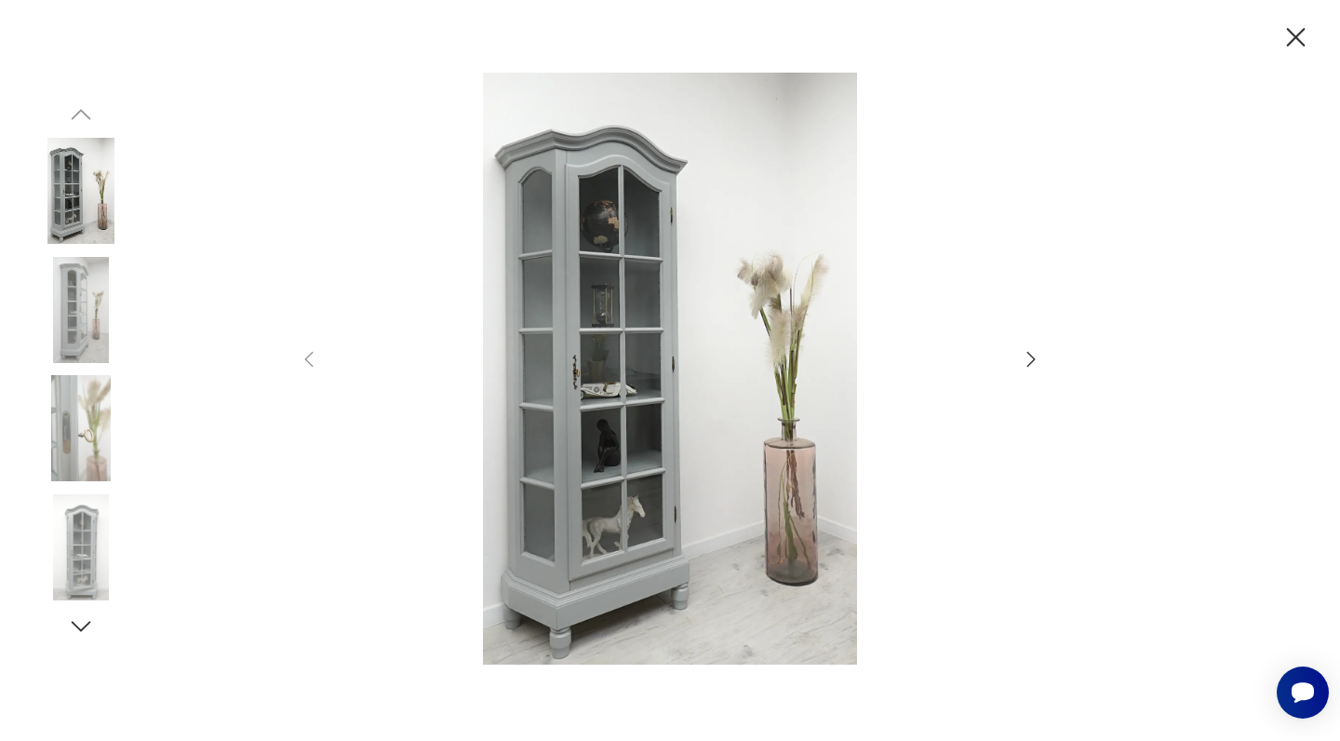
scroll to position [621, 0]
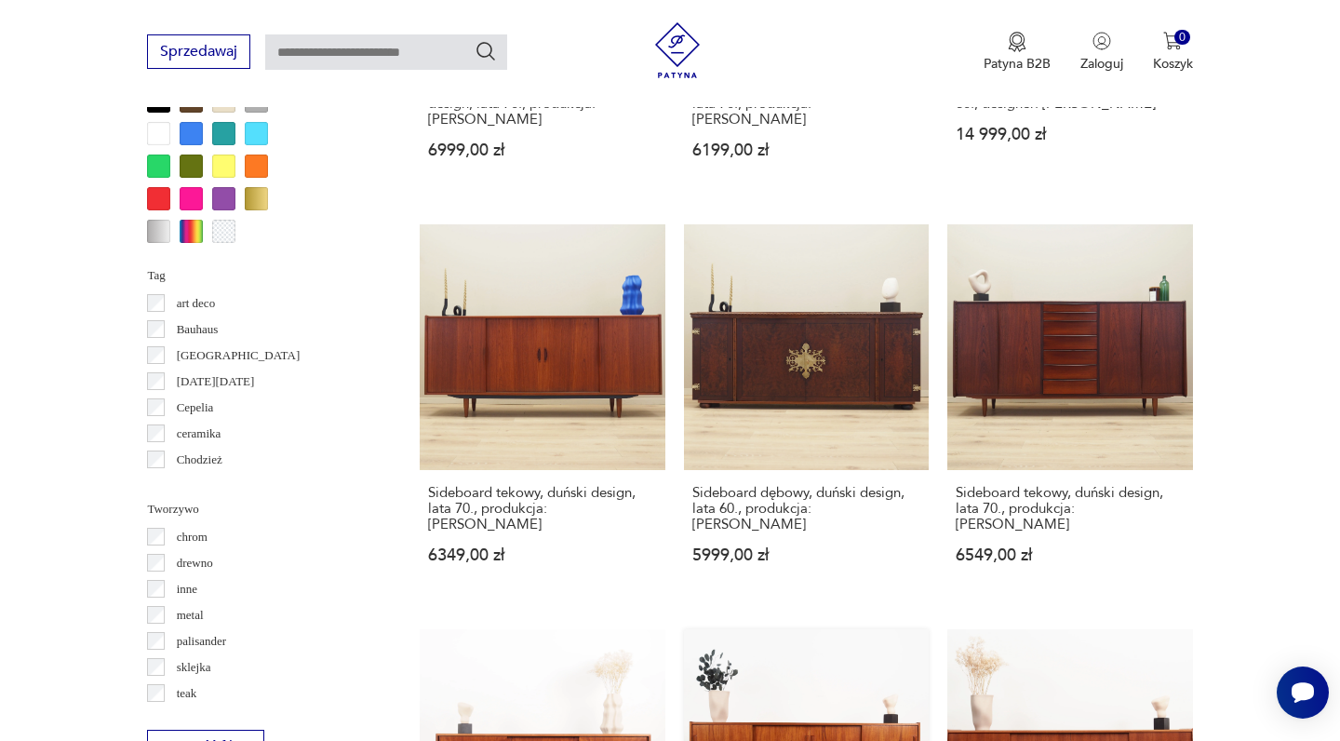
scroll to position [1910, 0]
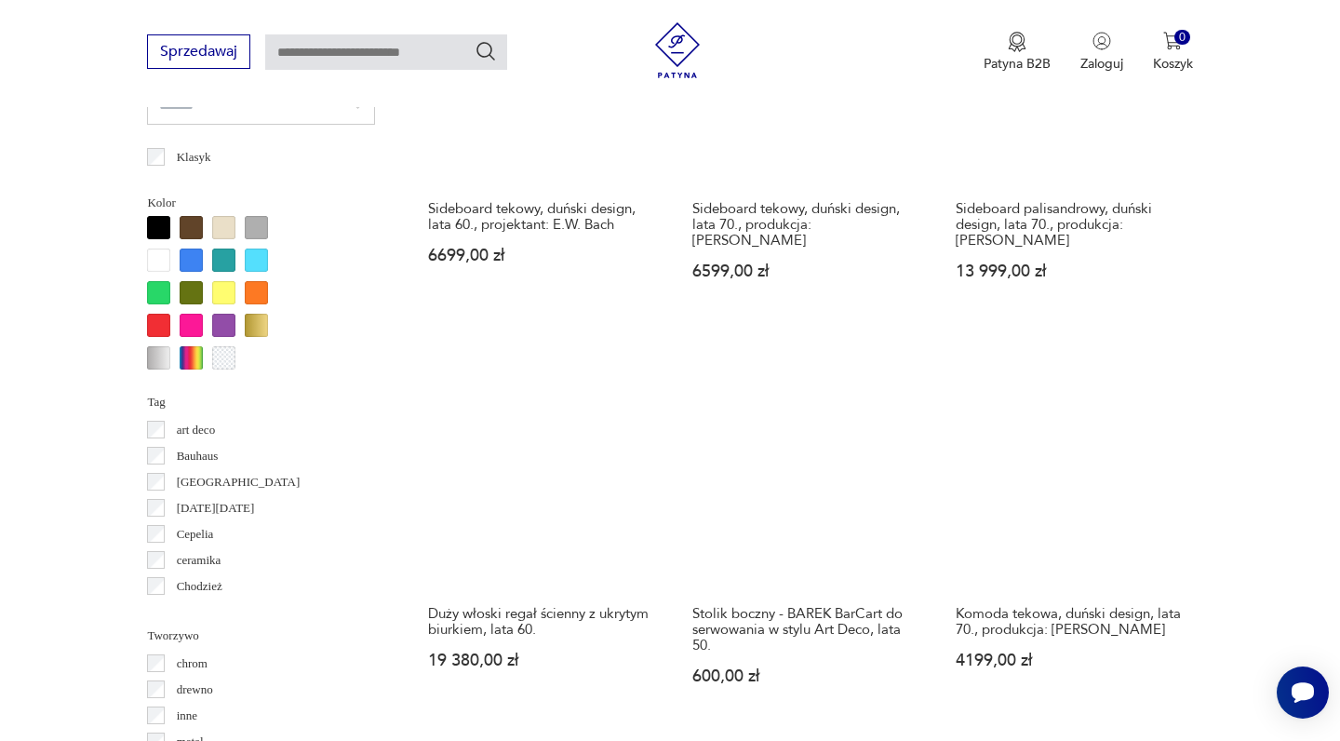
scroll to position [1841, 0]
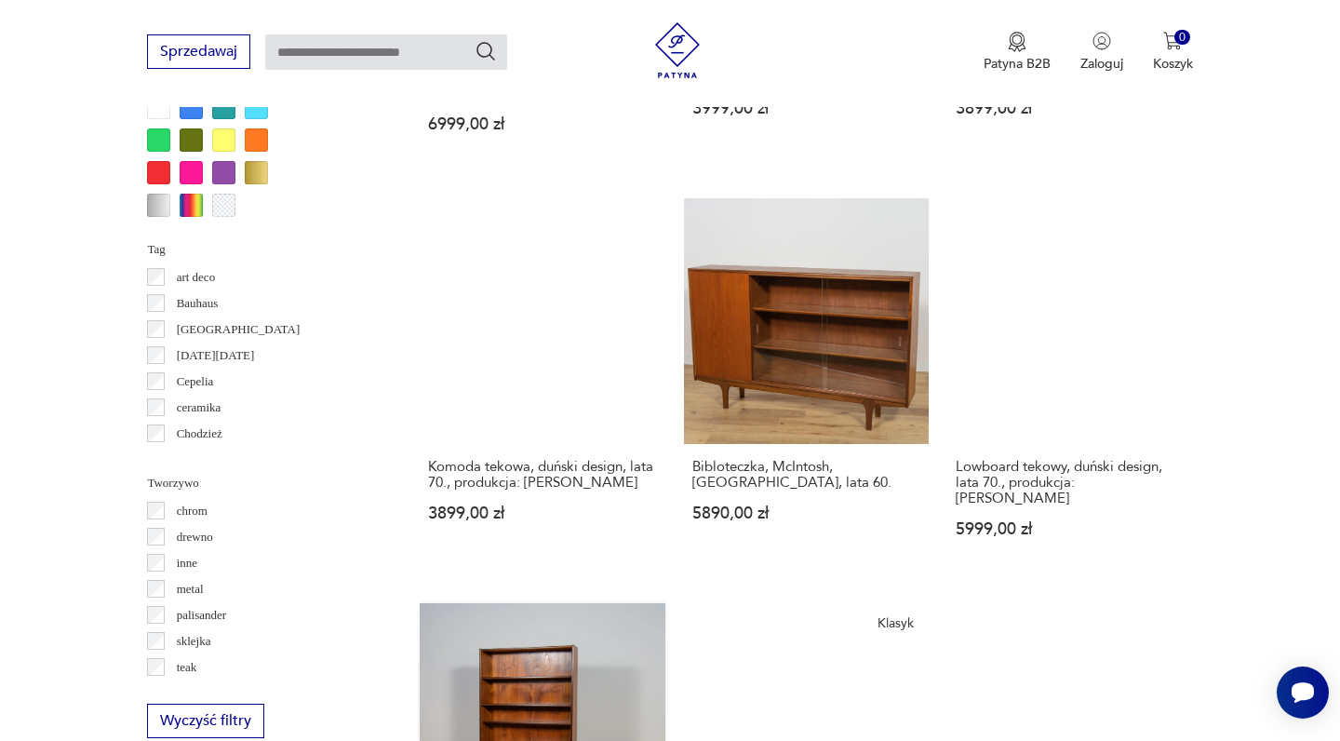
scroll to position [1942, 0]
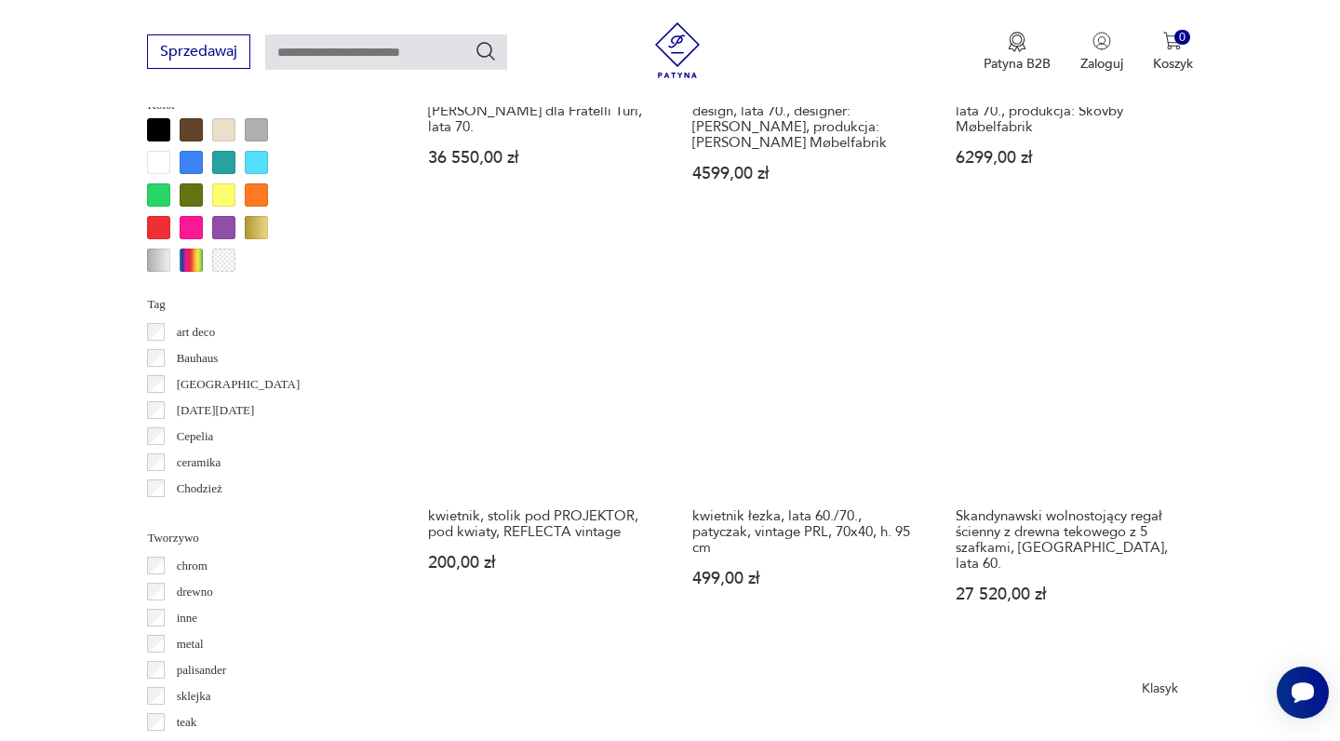
scroll to position [1841, 0]
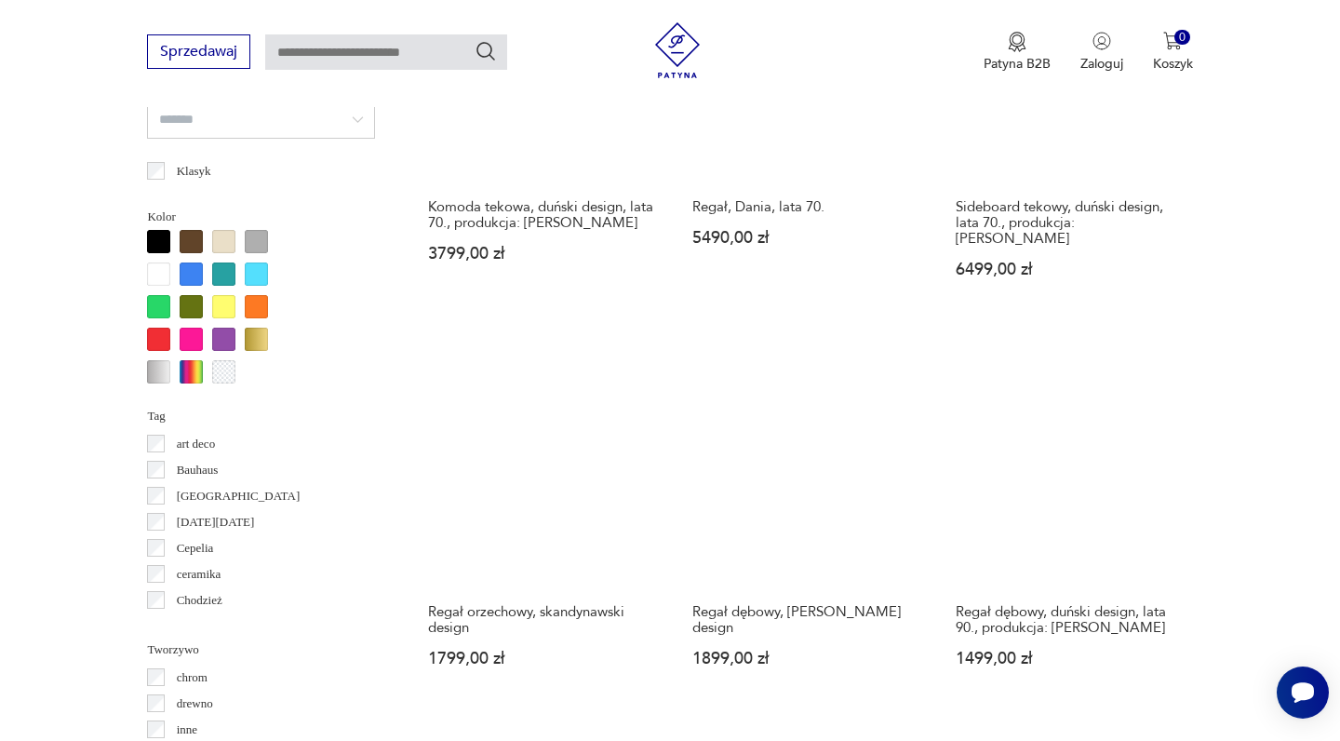
scroll to position [1741, 0]
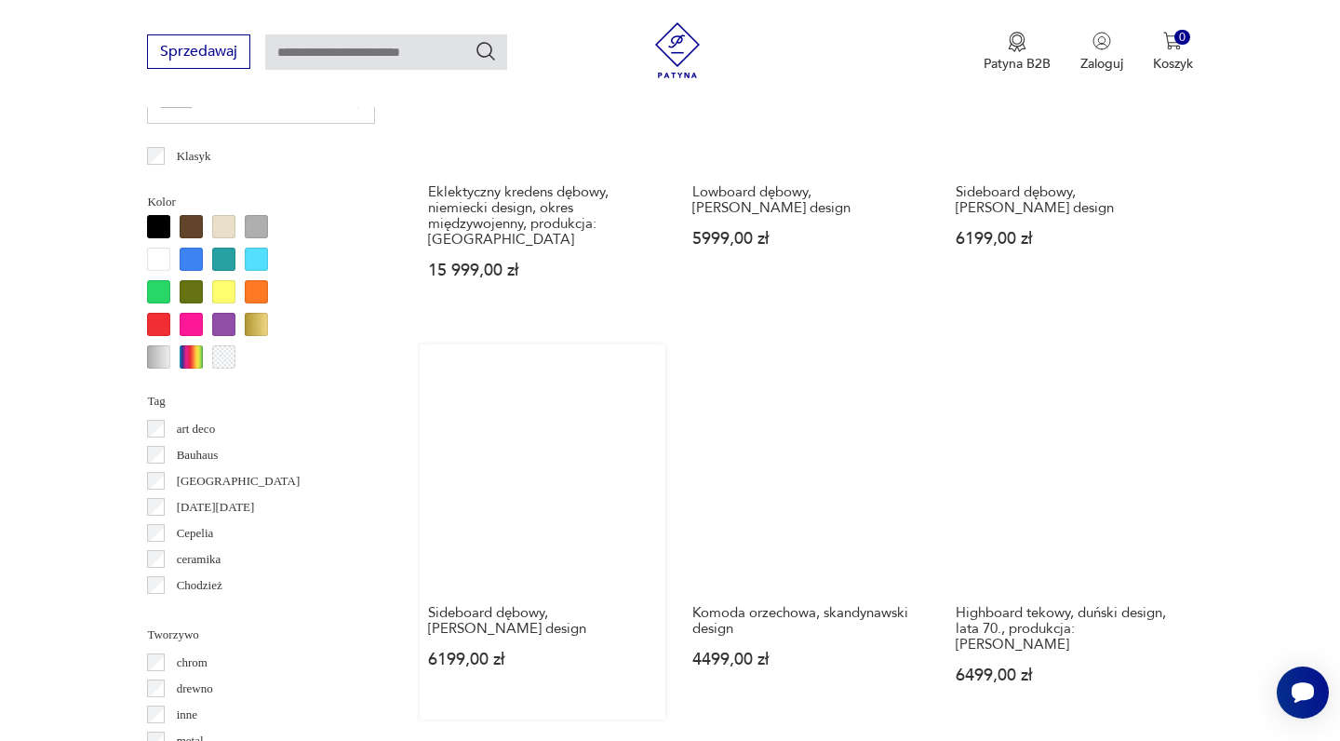
scroll to position [1728, 0]
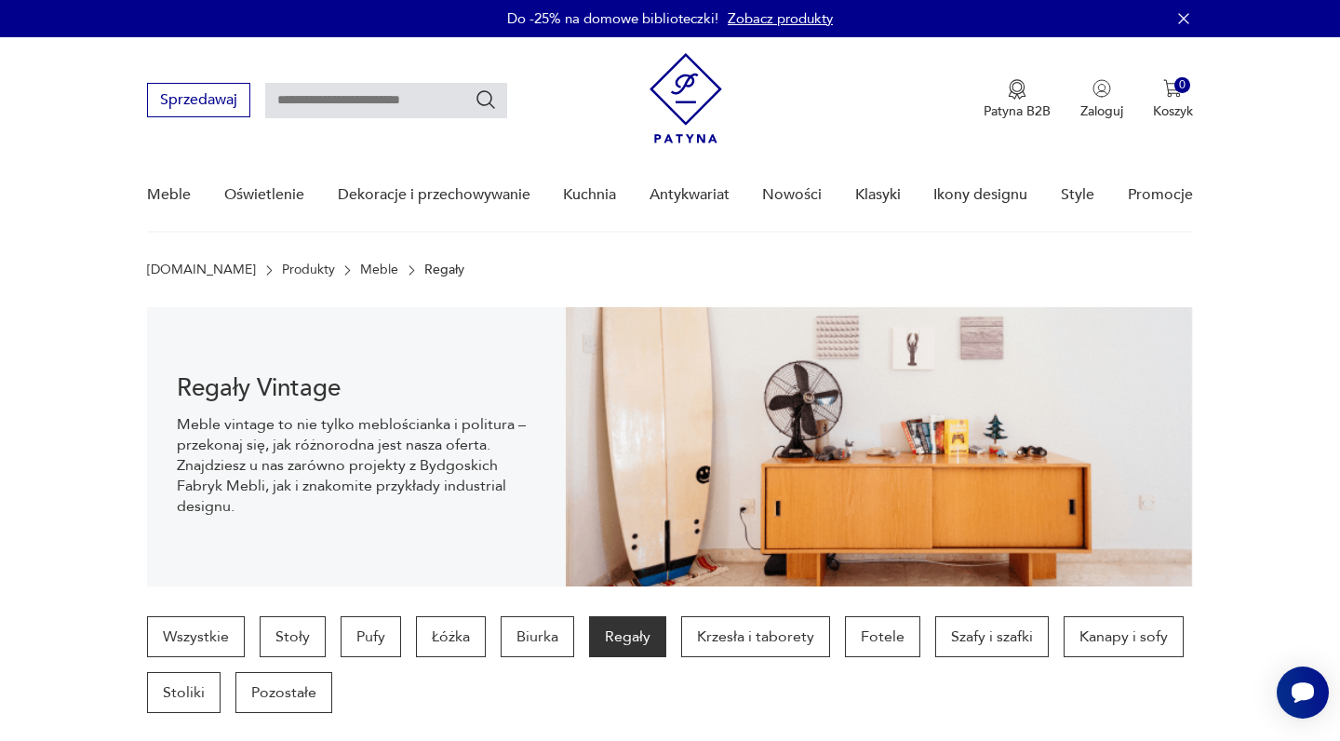
click at [318, 97] on input "text" at bounding box center [386, 100] width 242 height 35
type input "*"
type input "*******"
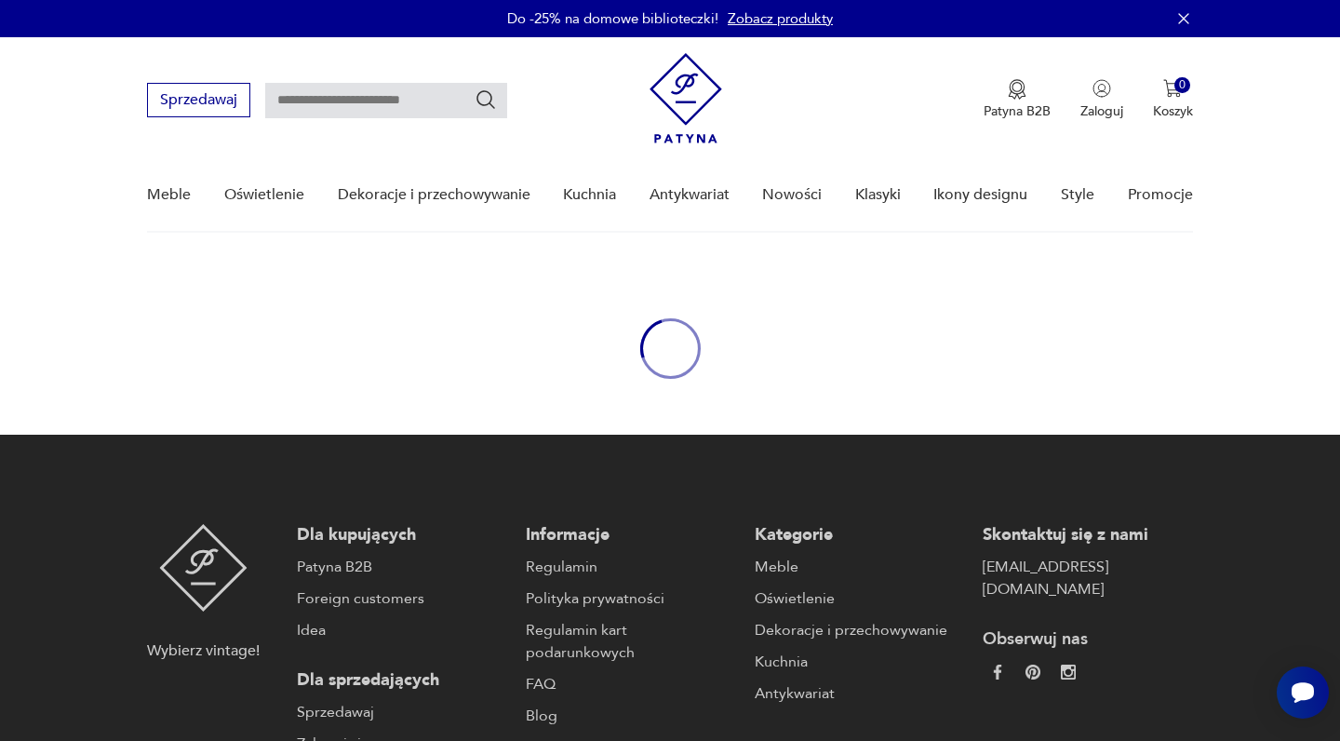
type input "*******"
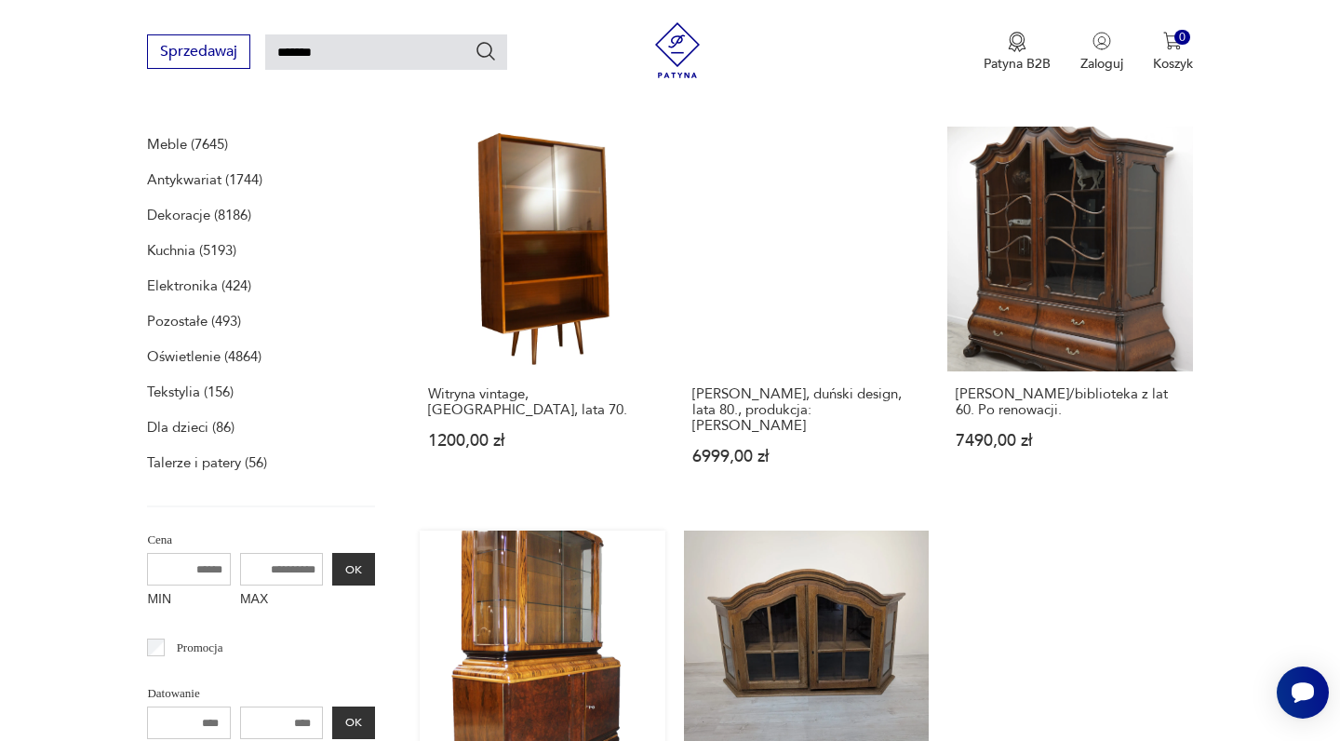
scroll to position [189, 0]
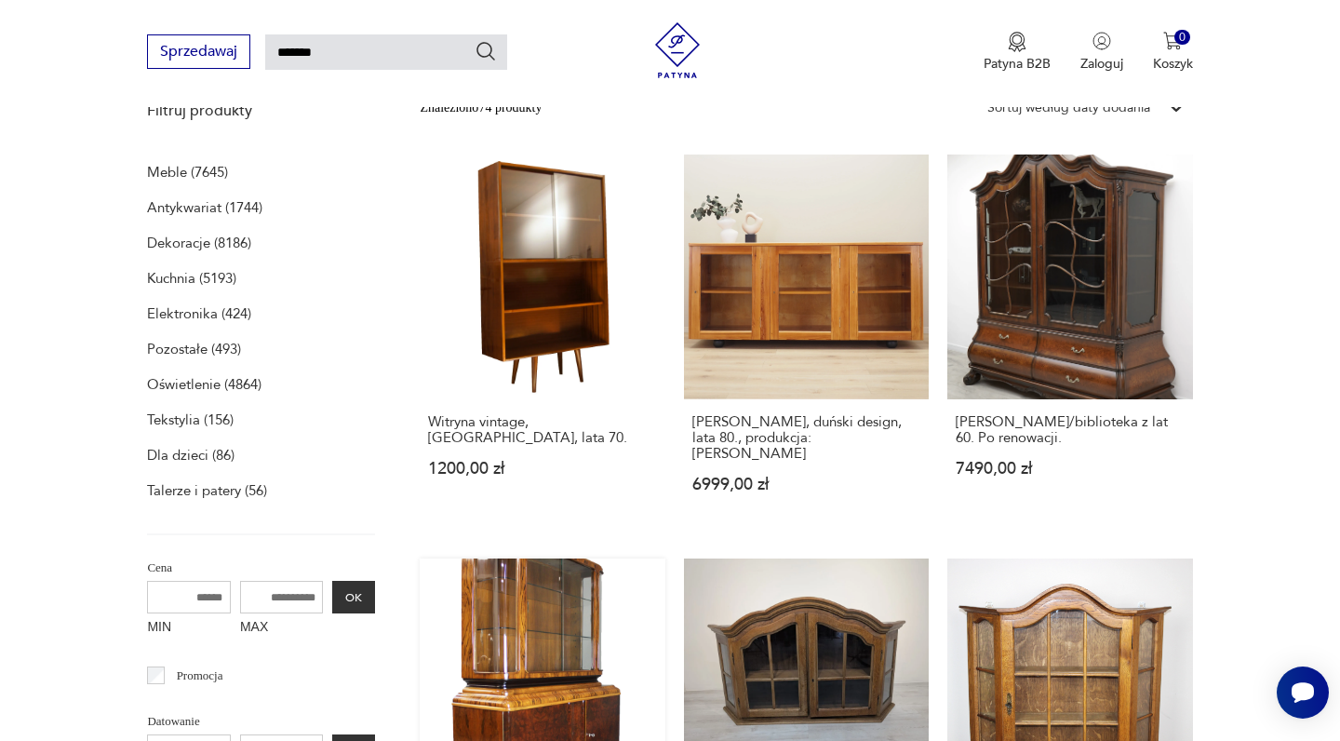
click at [664, 558] on link "Zgrabna serwantka / witryna Art-Deco po renowacji / 1933 r. / antyki 13 500,00 …" at bounding box center [542, 737] width 245 height 358
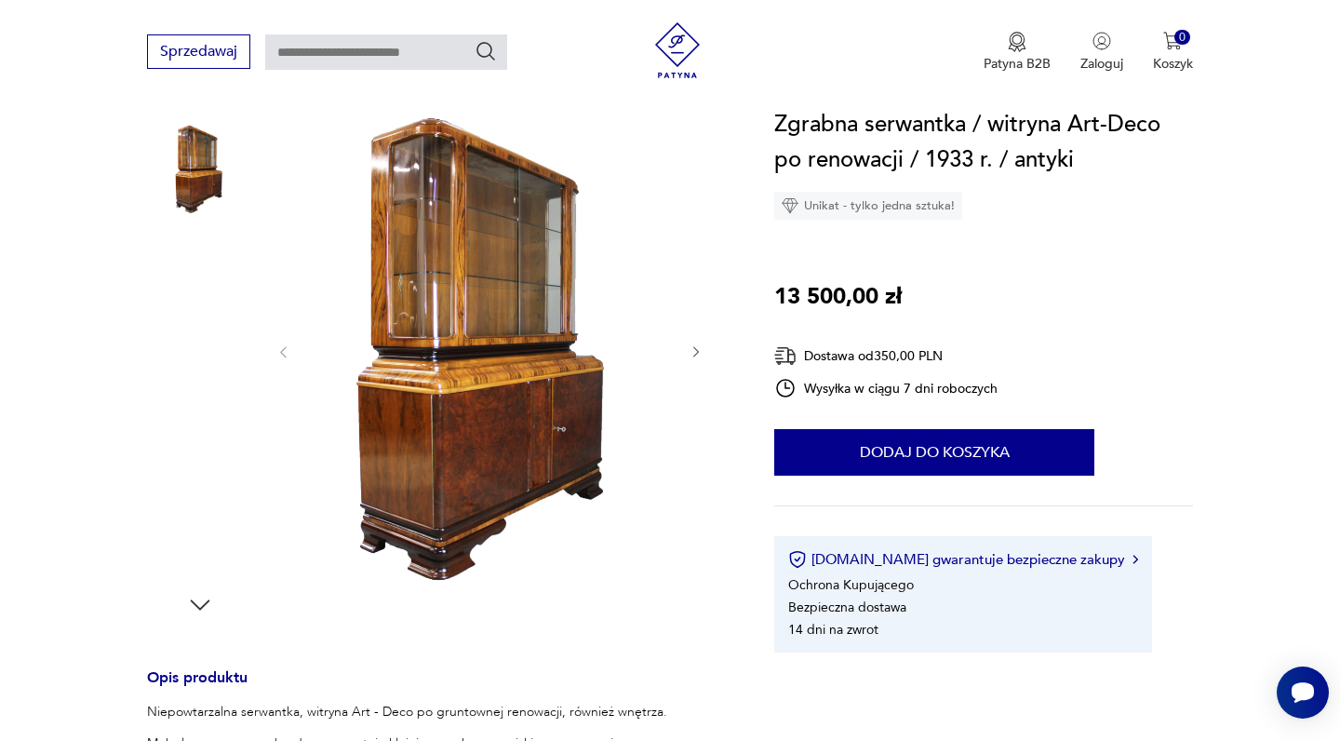
click at [230, 271] on img at bounding box center [200, 288] width 106 height 106
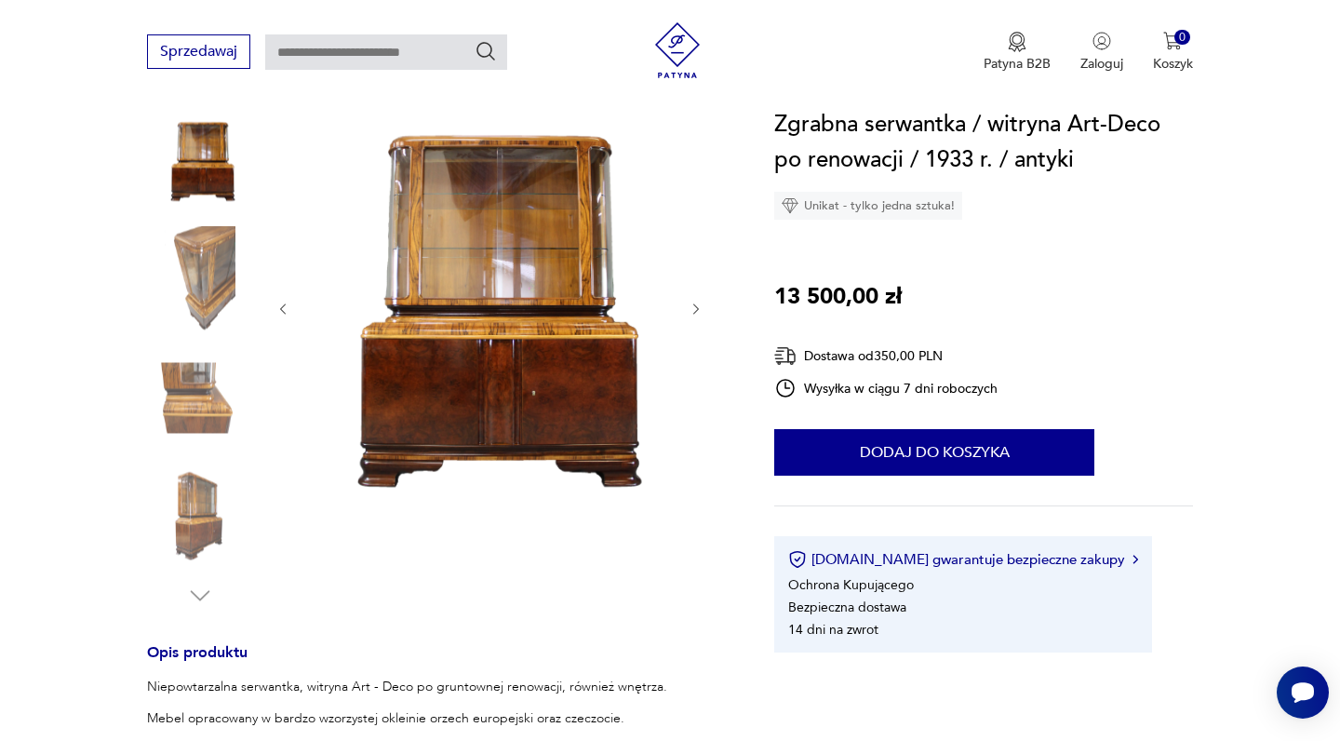
type input "*******"
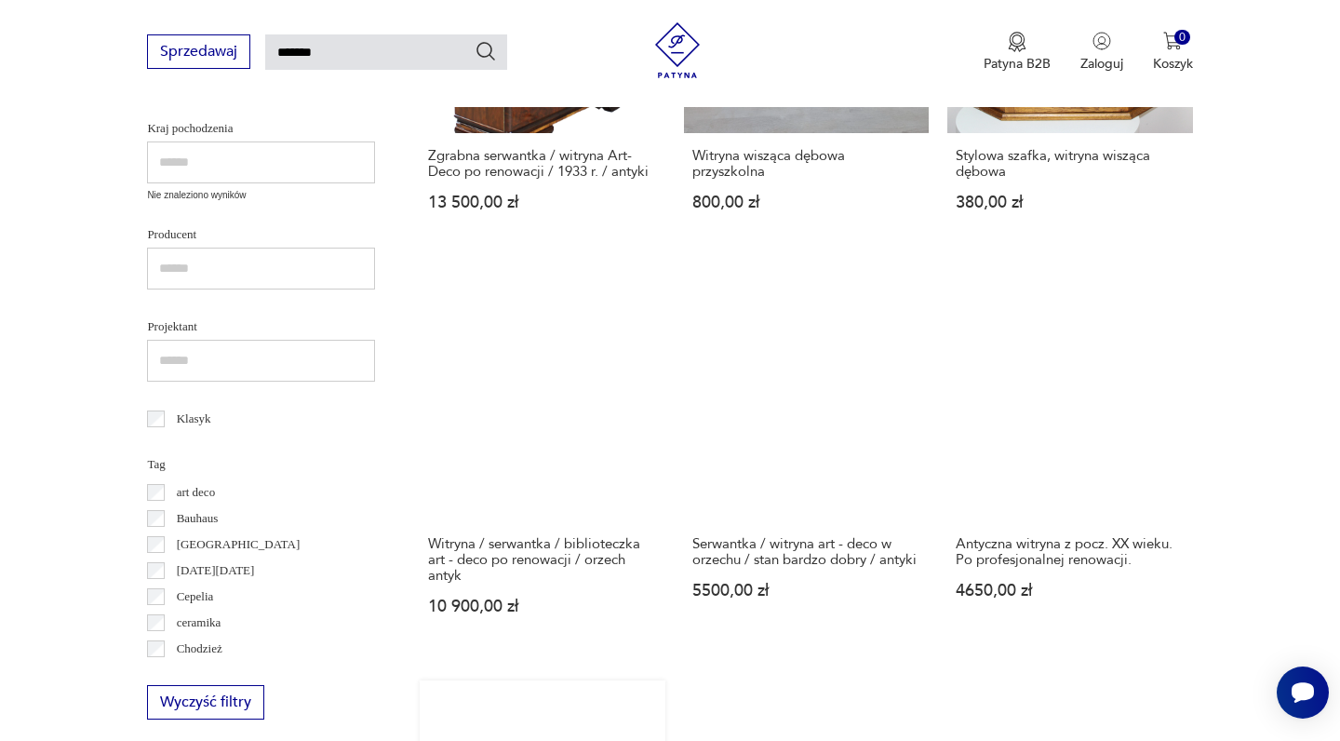
scroll to position [835, 0]
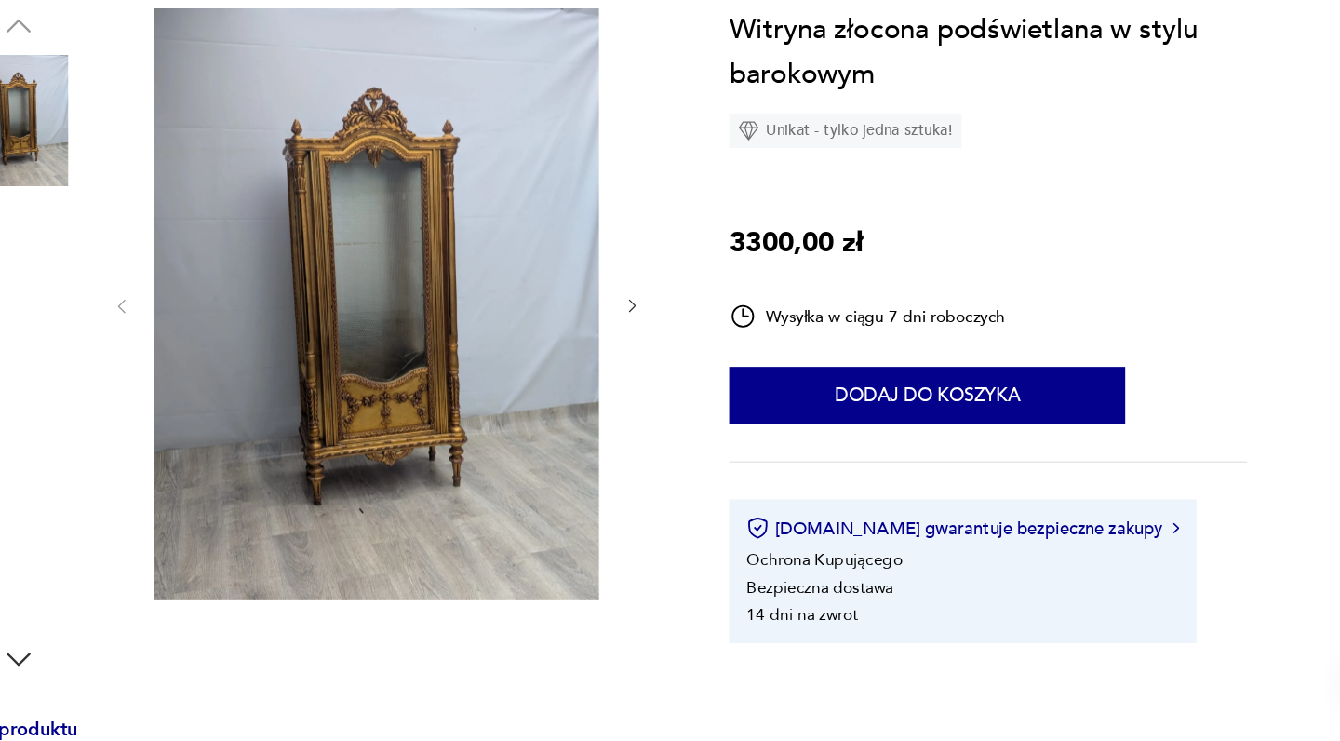
scroll to position [260, 0]
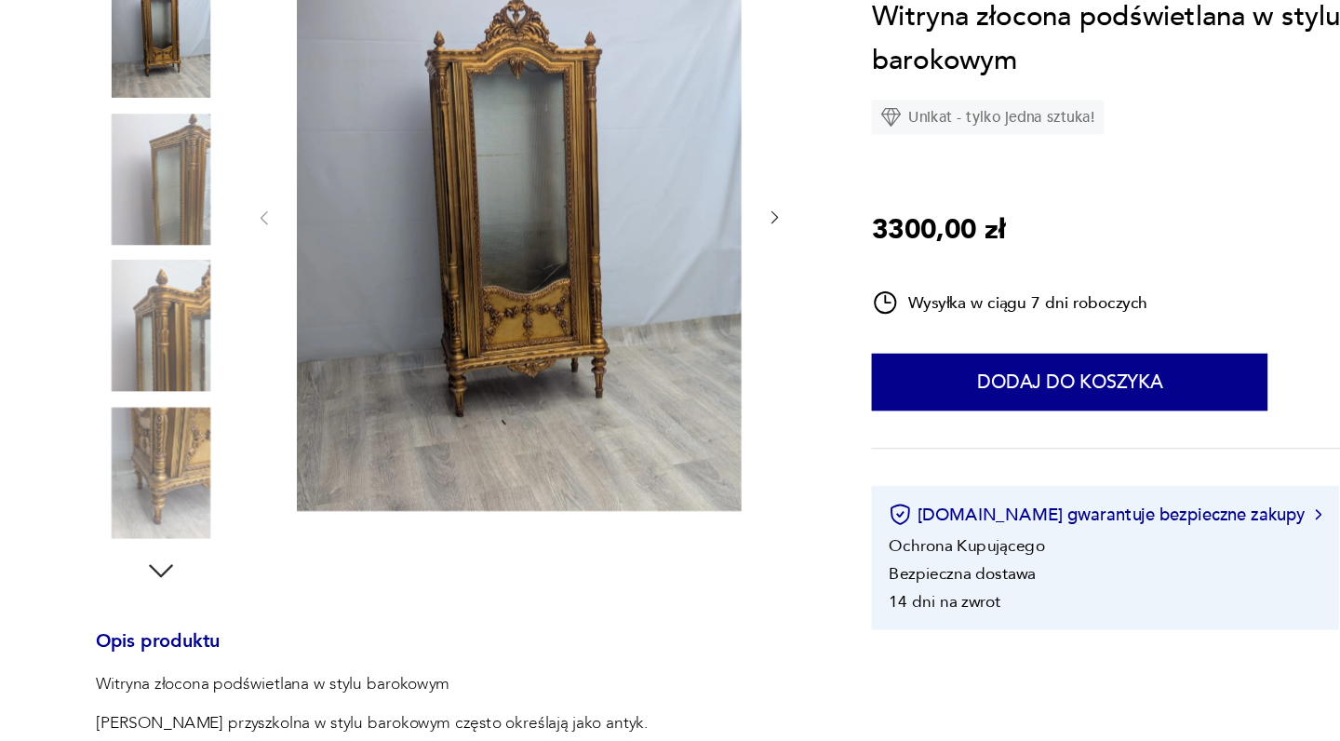
click at [147, 321] on img at bounding box center [200, 374] width 106 height 106
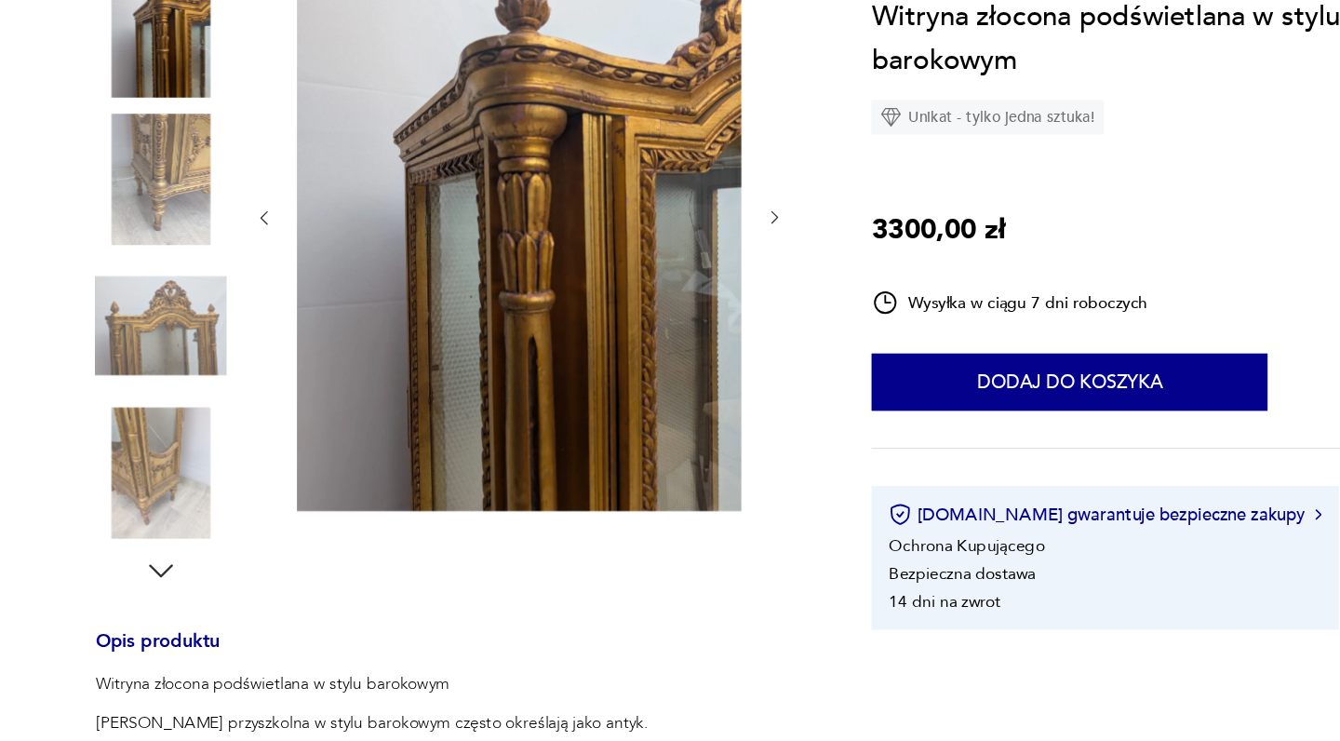
click at [147, 84] on img at bounding box center [200, 137] width 106 height 106
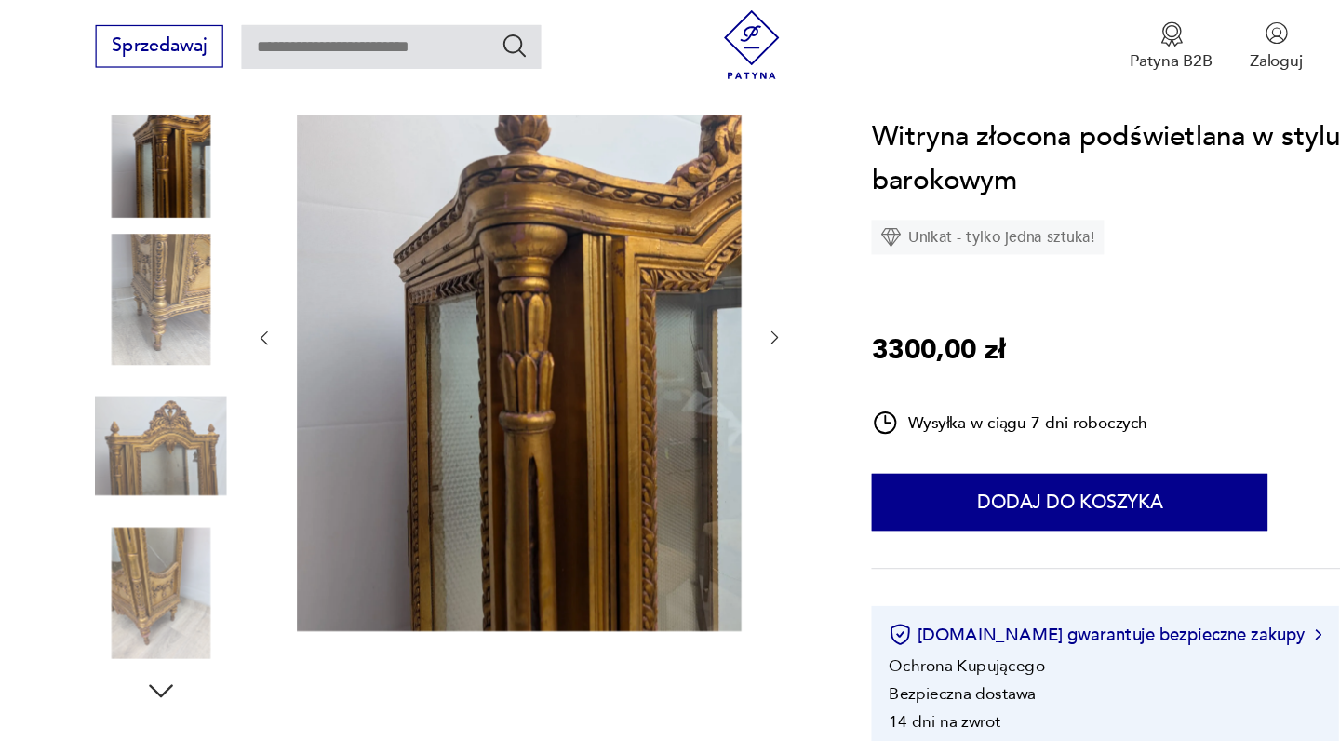
click at [148, 145] on img at bounding box center [200, 137] width 106 height 106
click at [147, 370] on img at bounding box center [200, 374] width 106 height 106
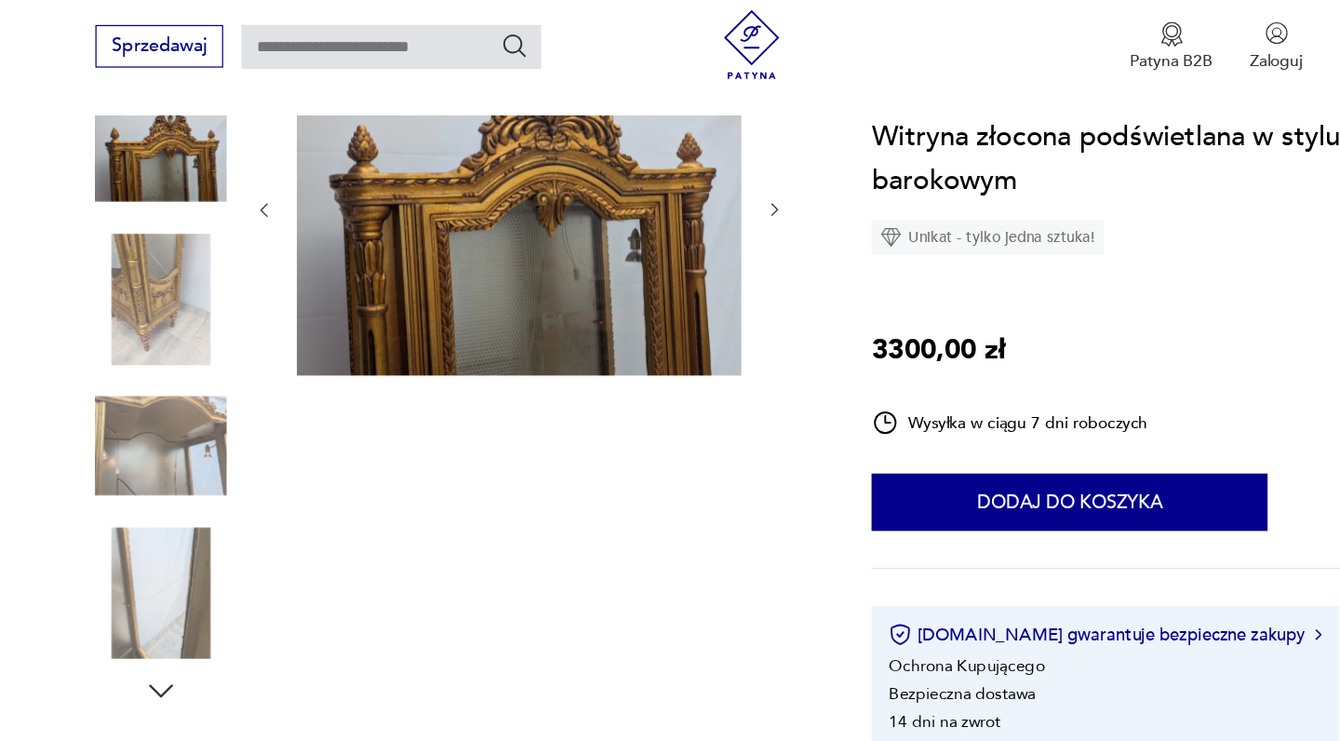
click at [147, 443] on img at bounding box center [200, 493] width 106 height 106
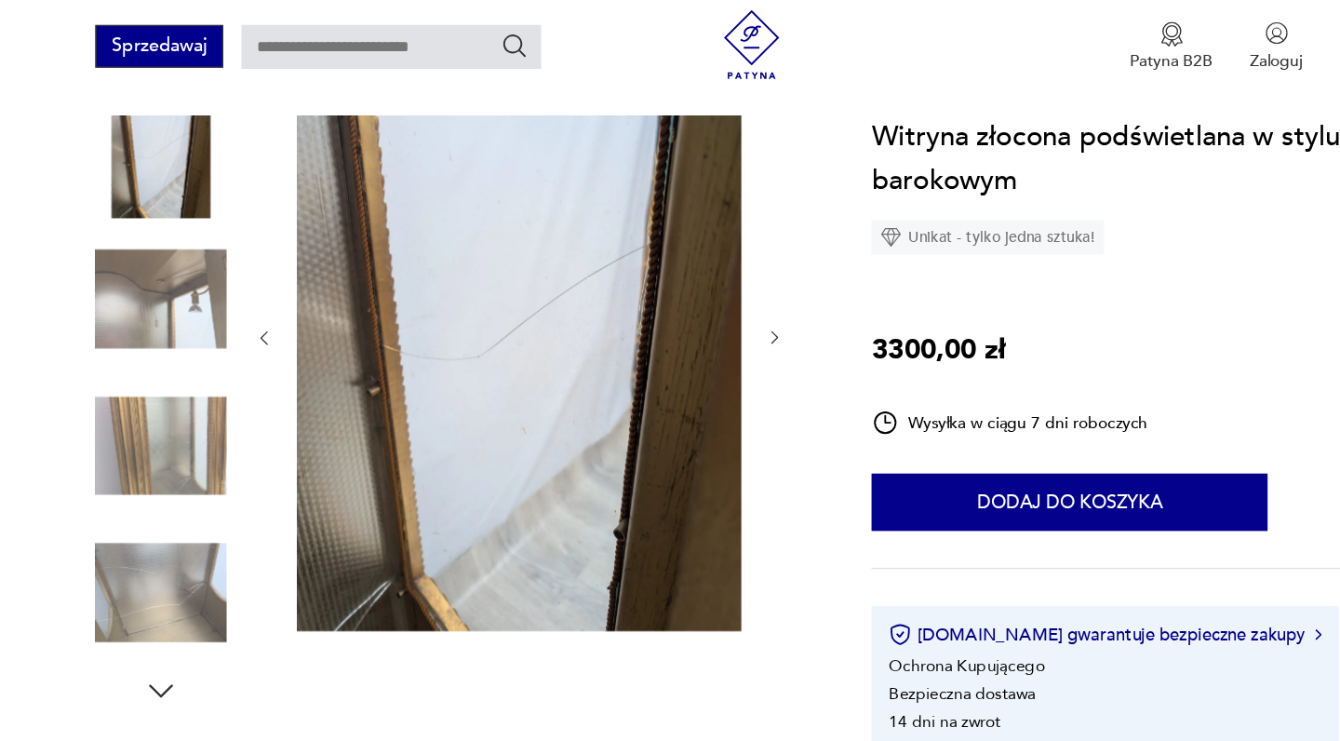
type input "*******"
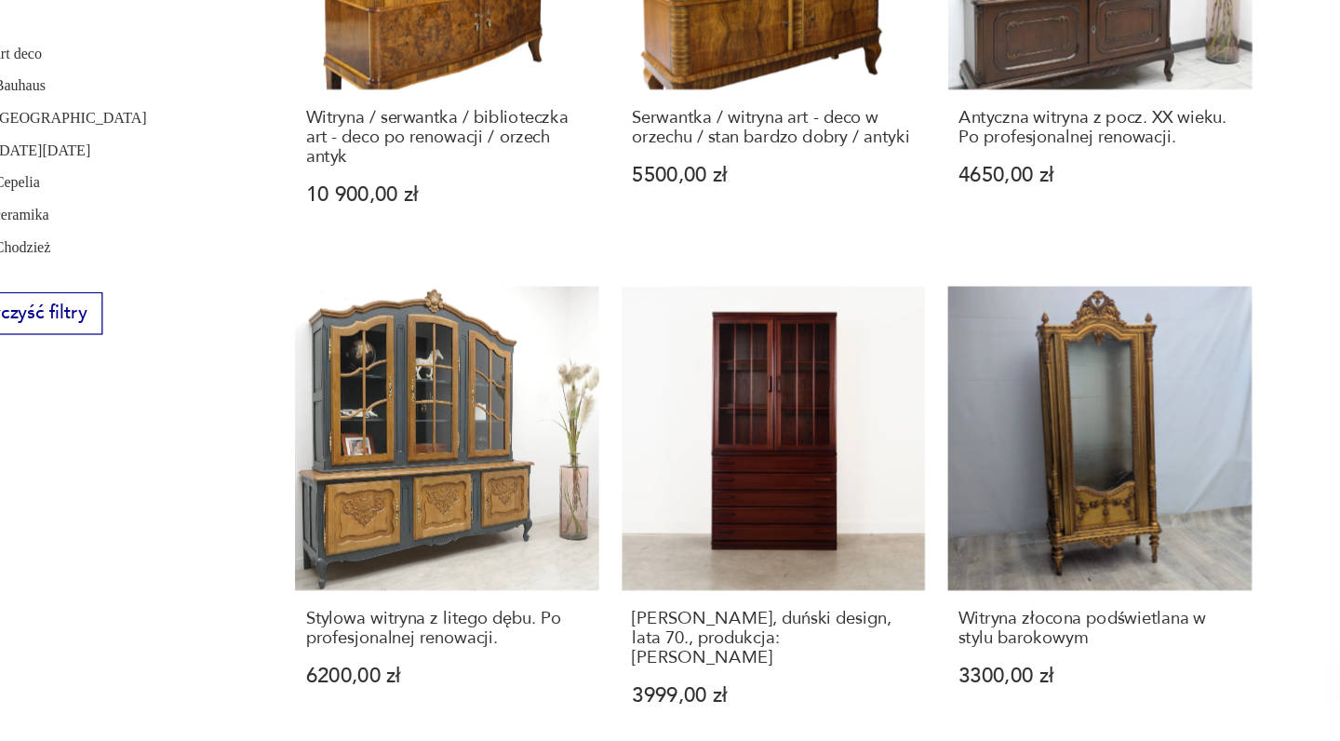
scroll to position [1247, 0]
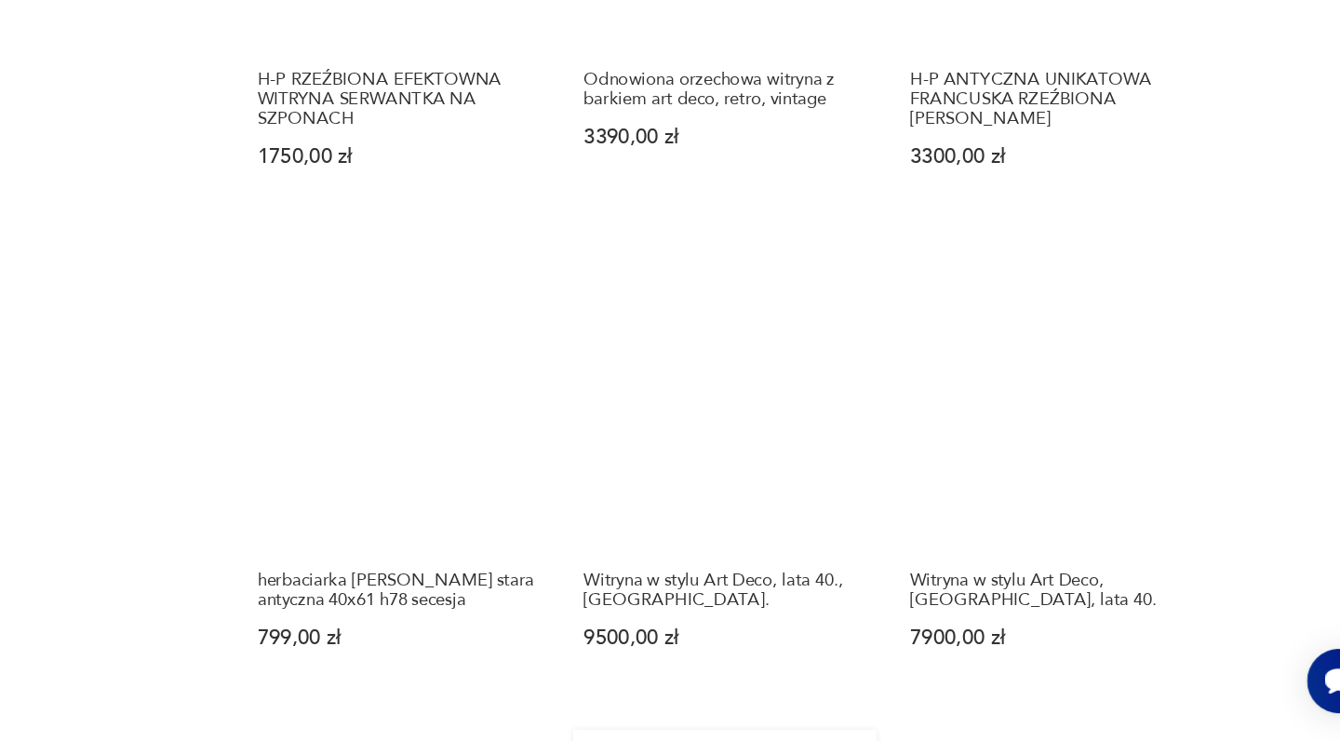
scroll to position [1266, 0]
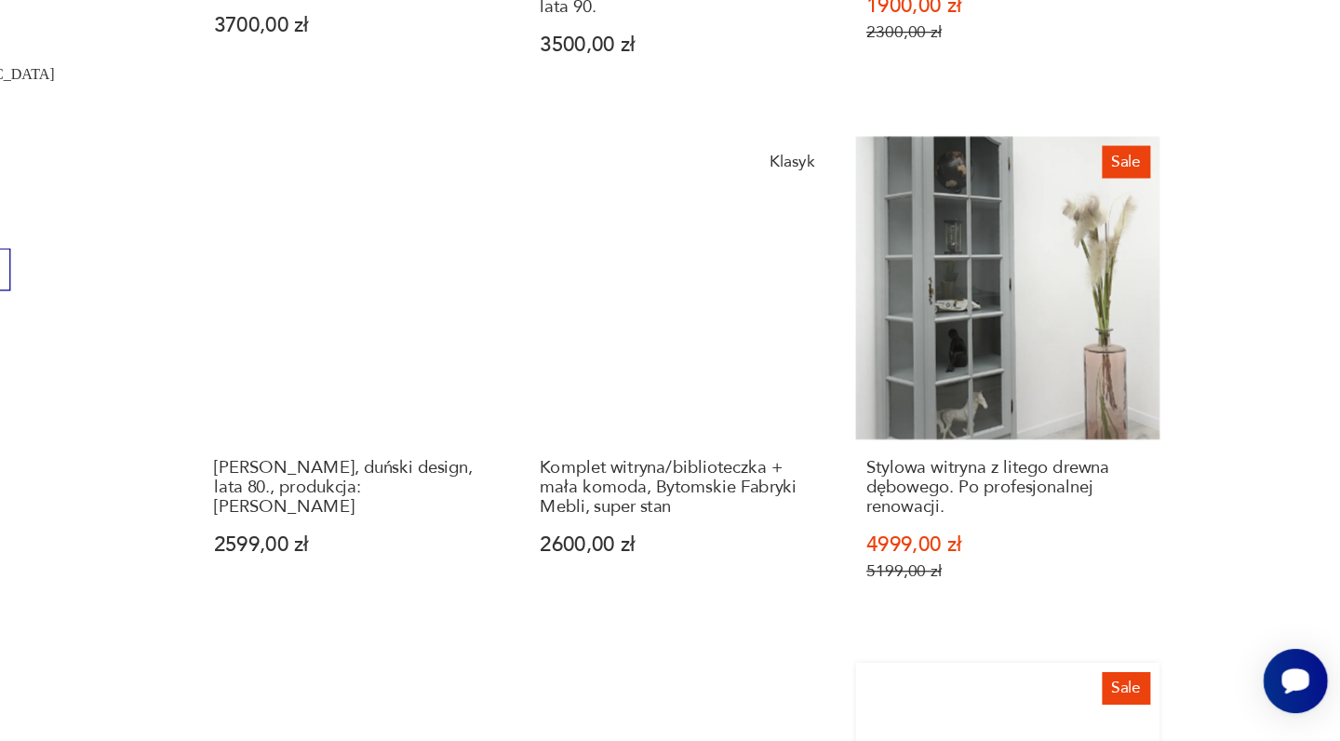
scroll to position [749, 0]
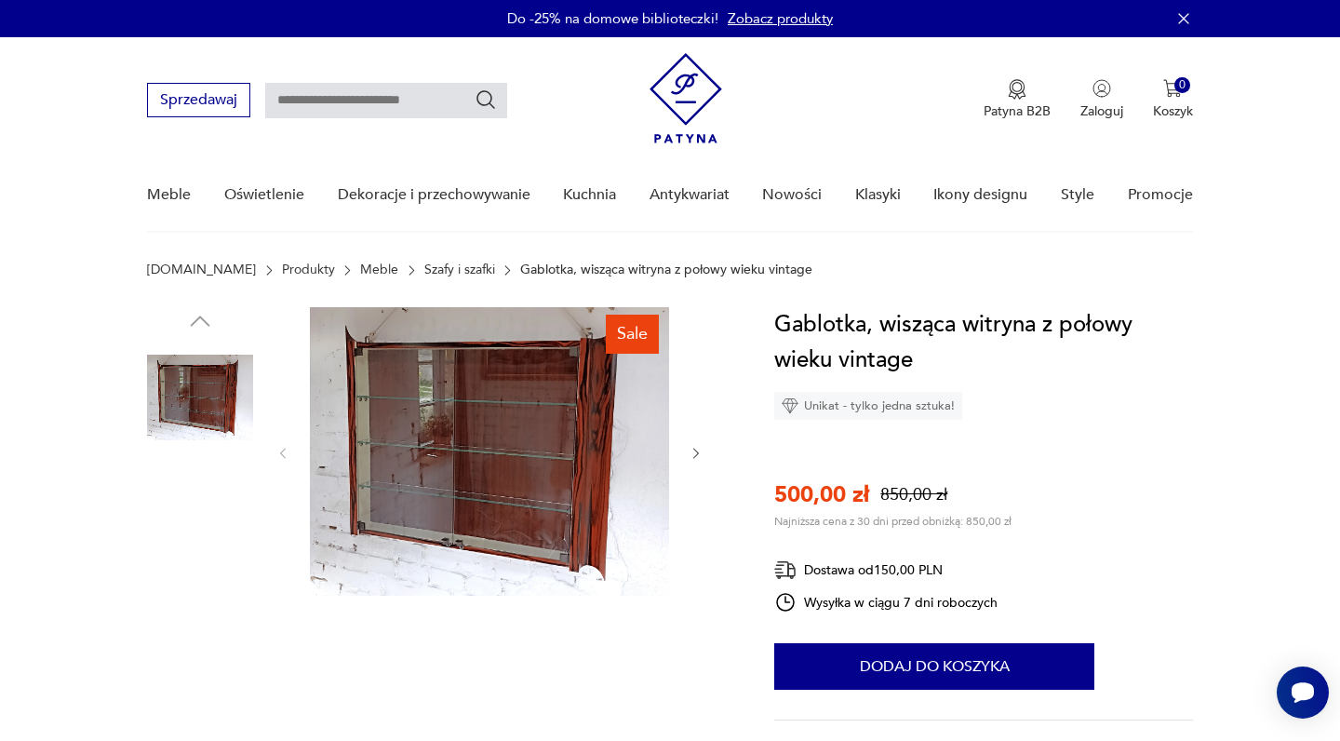
click at [224, 511] on img at bounding box center [200, 516] width 106 height 106
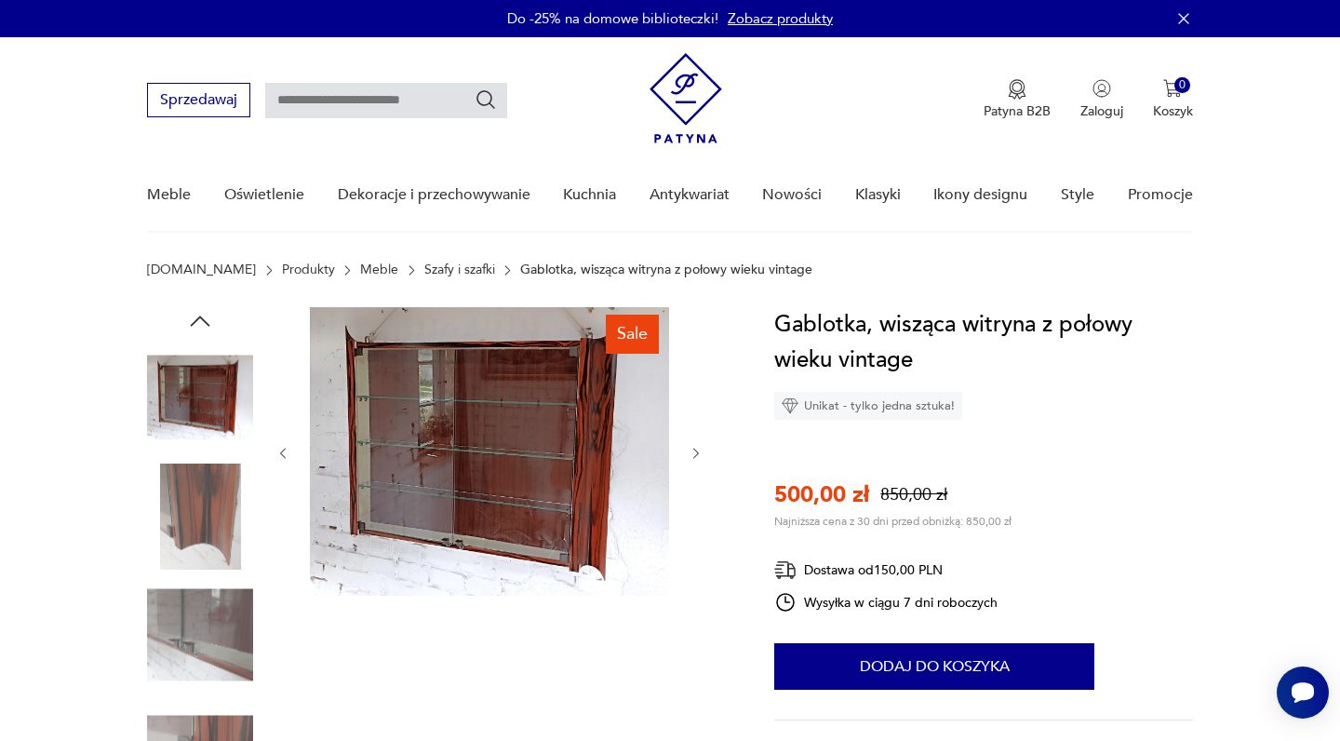
click at [206, 528] on img at bounding box center [200, 516] width 106 height 106
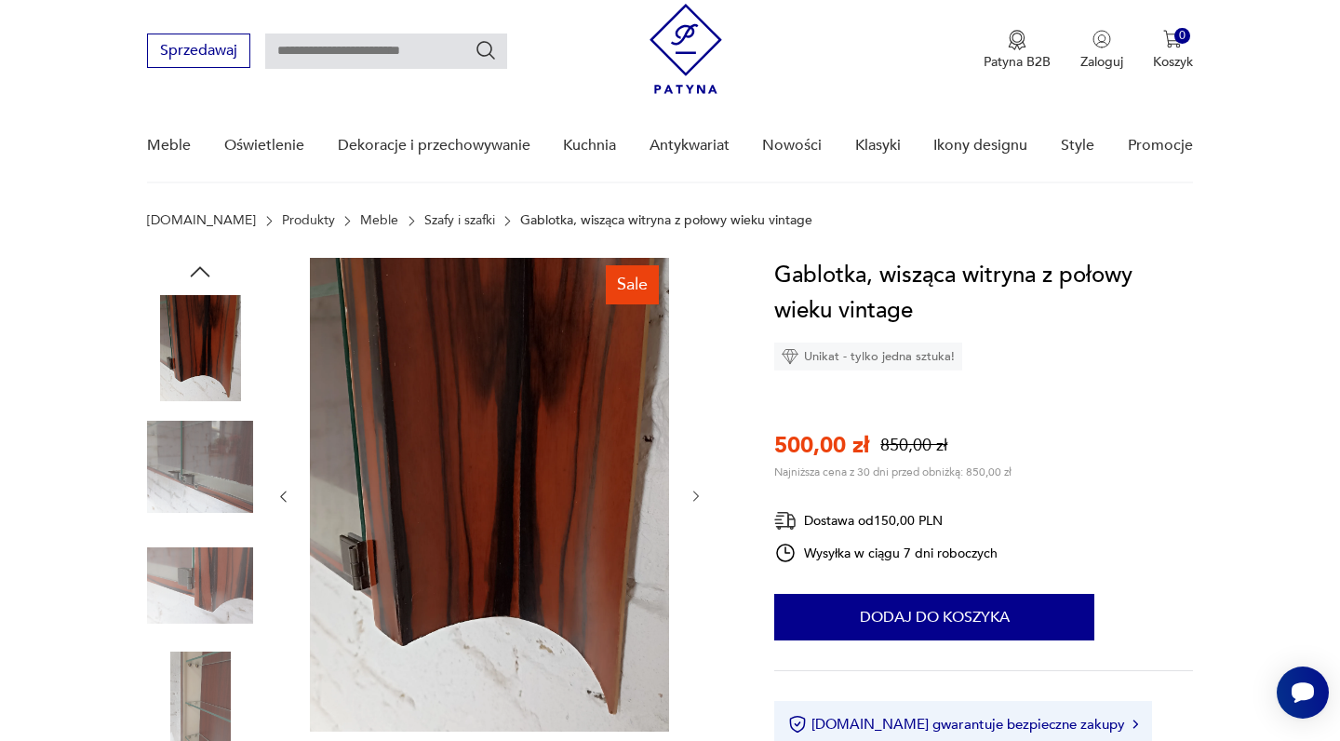
scroll to position [51, 0]
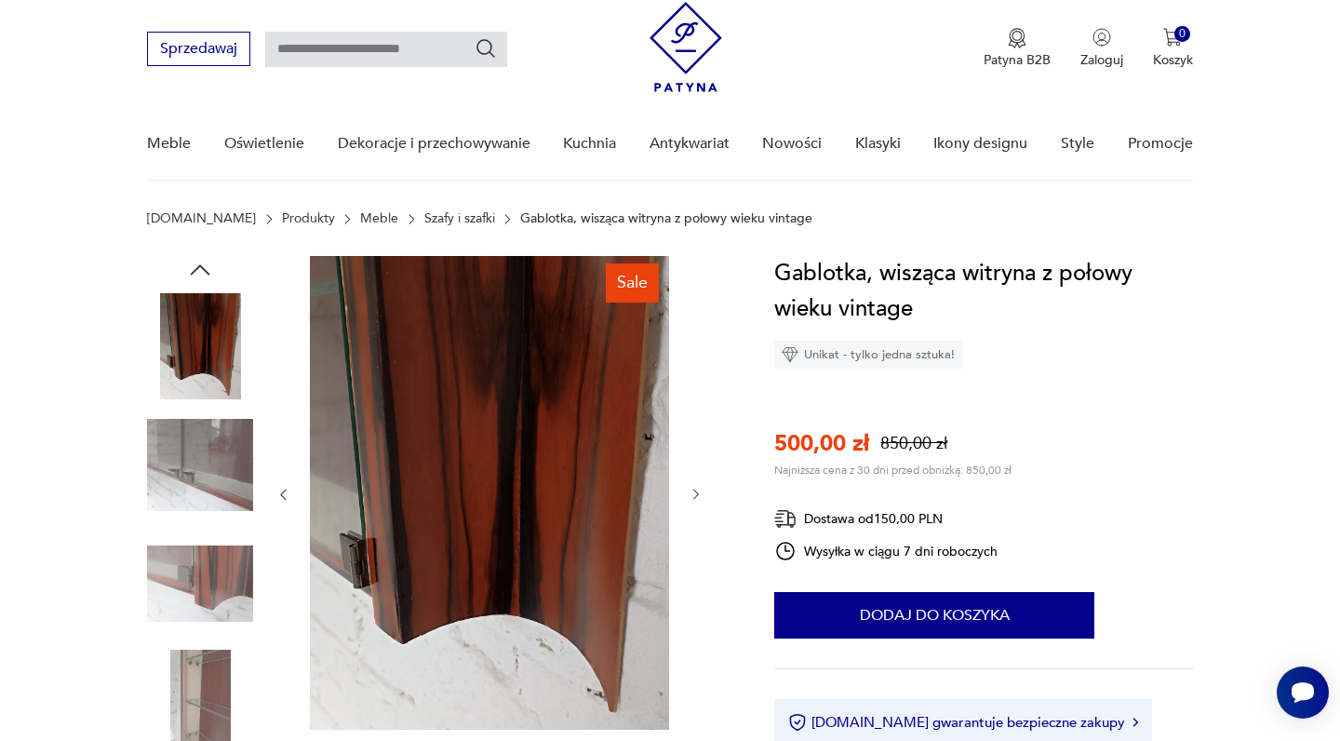
click at [194, 686] on img at bounding box center [200, 702] width 106 height 106
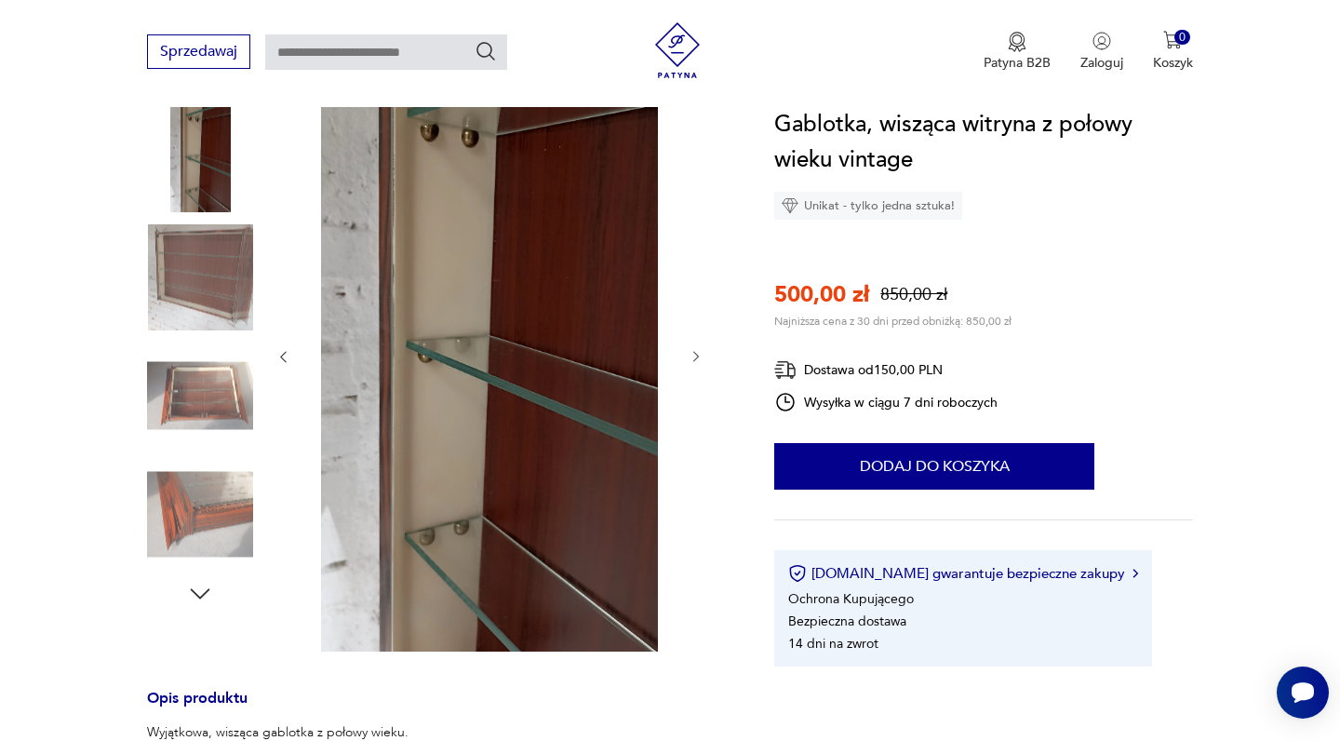
scroll to position [261, 0]
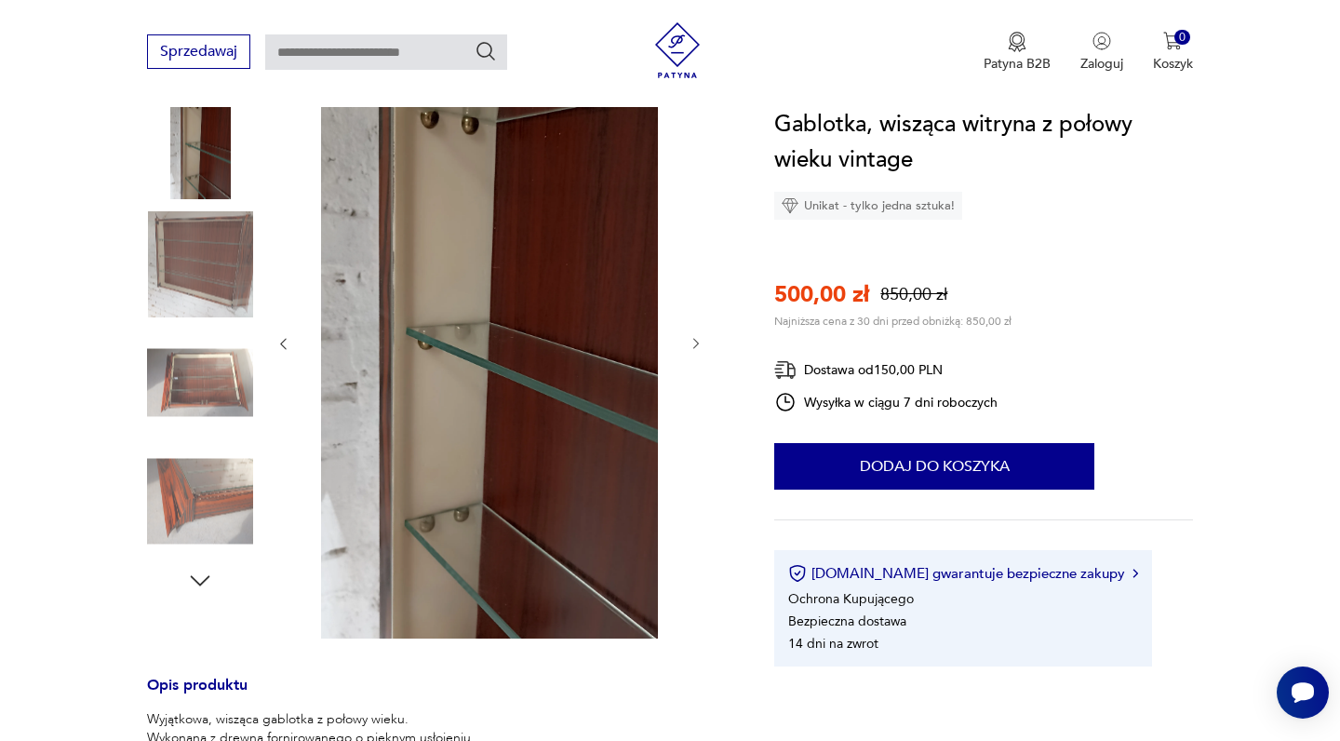
click at [225, 502] on img at bounding box center [200, 501] width 106 height 106
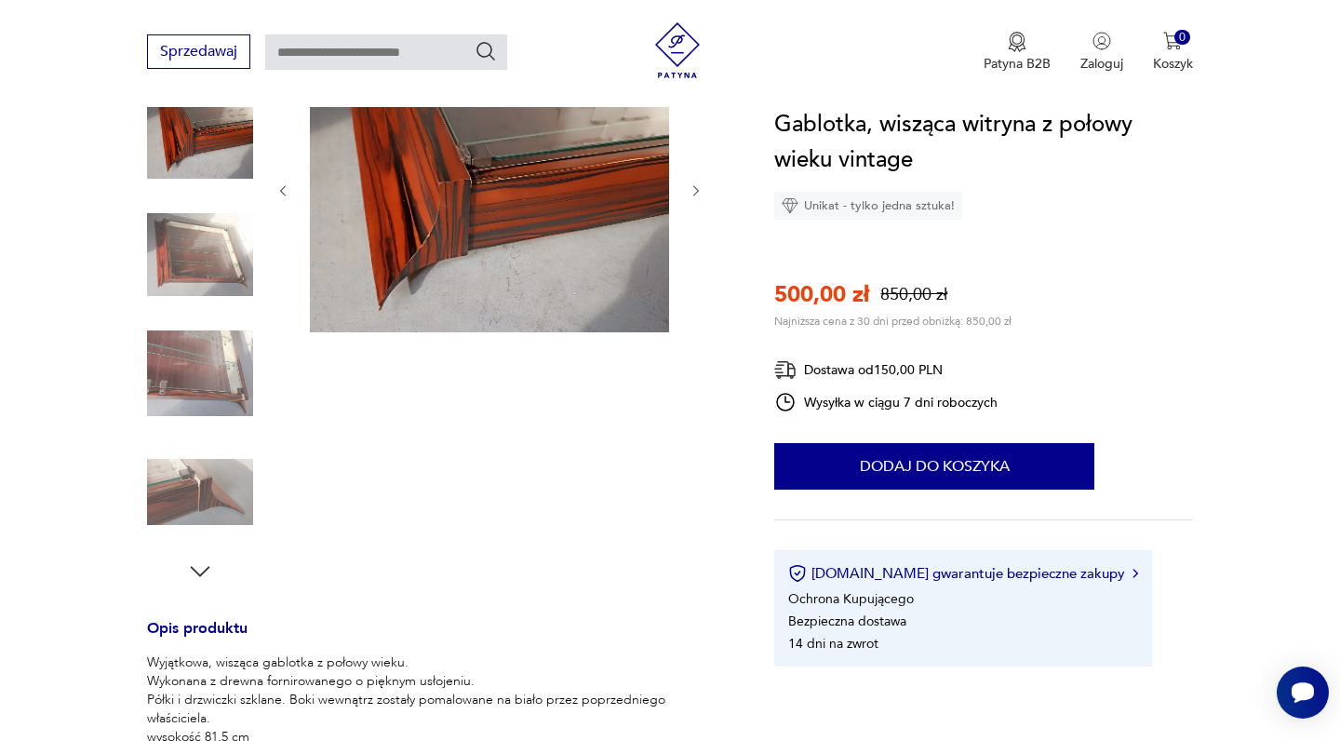
click at [203, 470] on img at bounding box center [200, 492] width 106 height 106
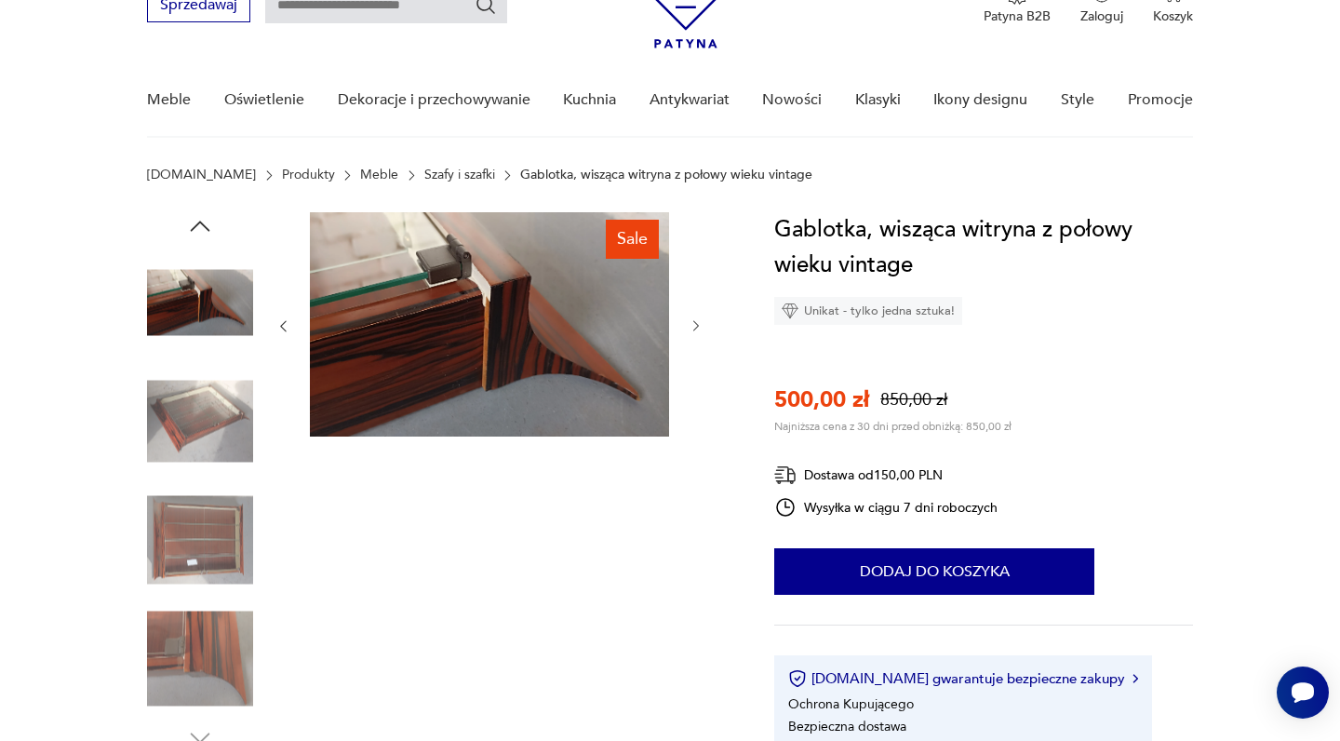
scroll to position [59, 0]
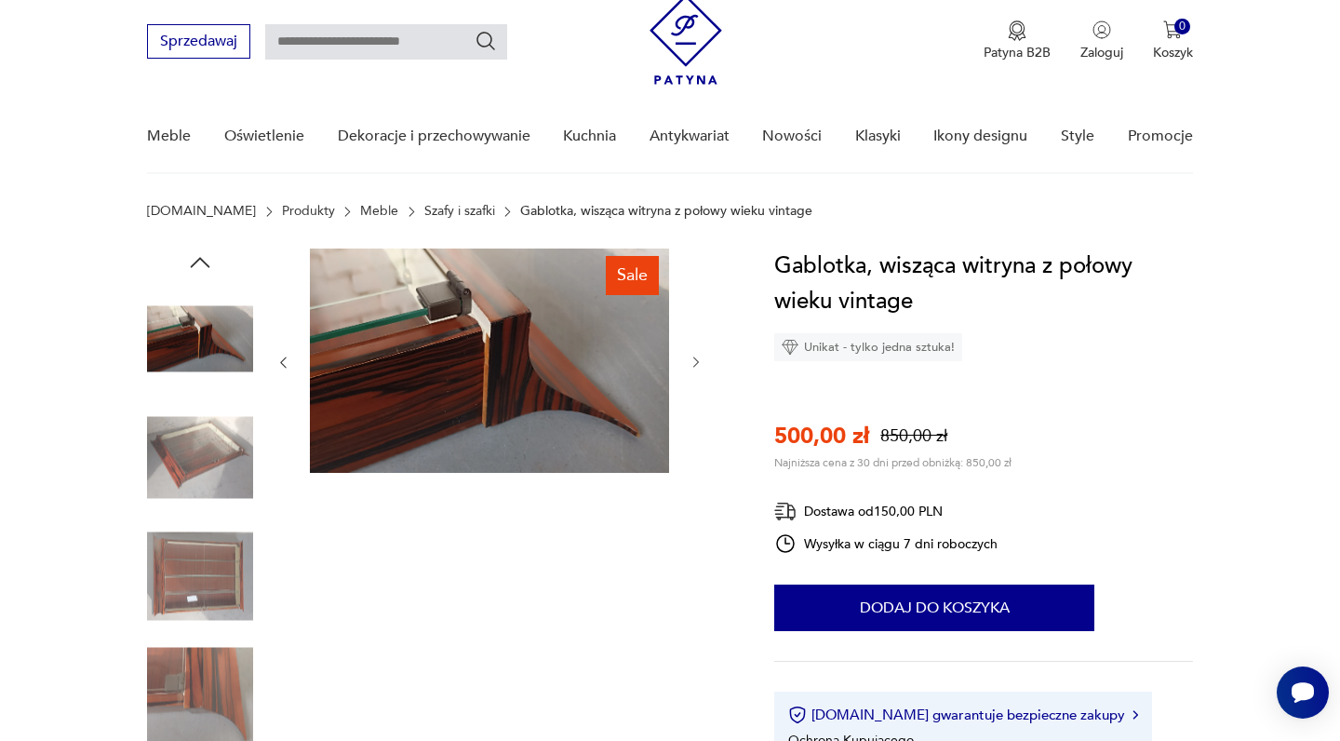
click at [200, 456] on img at bounding box center [200, 458] width 106 height 106
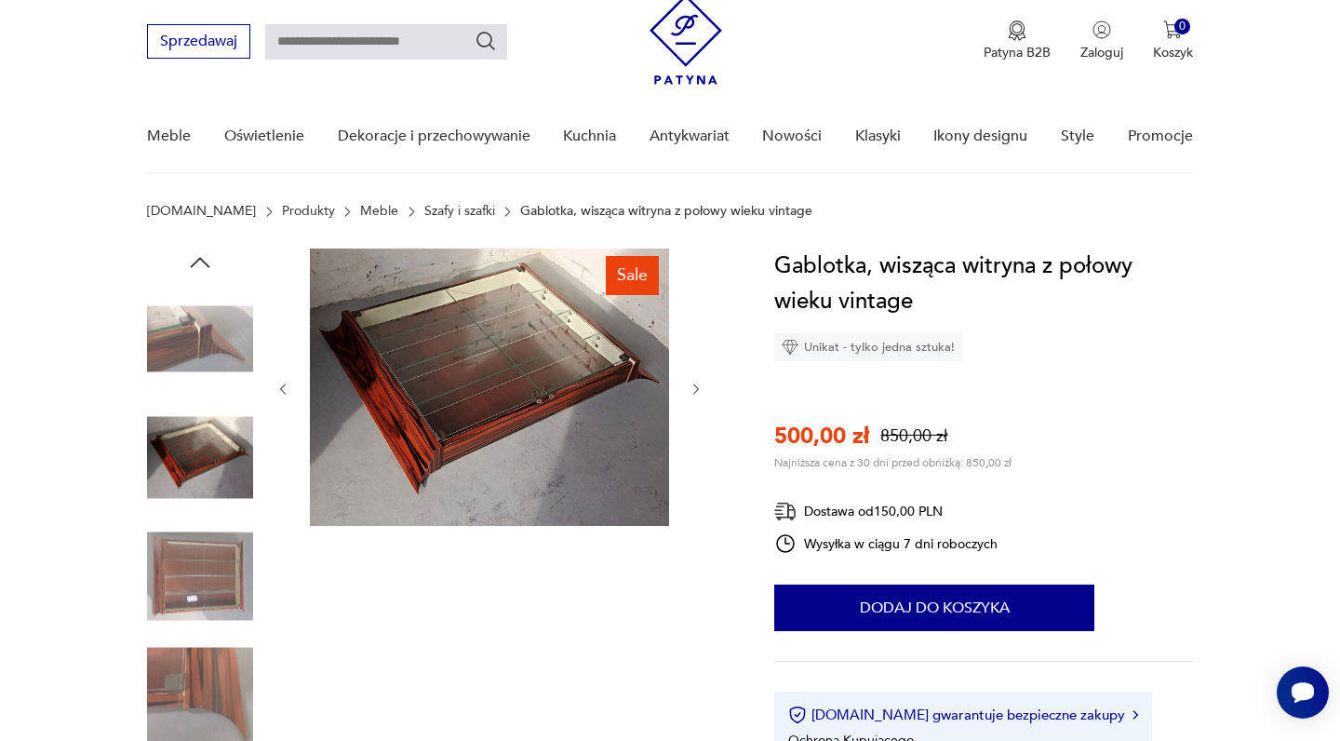
click at [204, 328] on img at bounding box center [200, 339] width 106 height 106
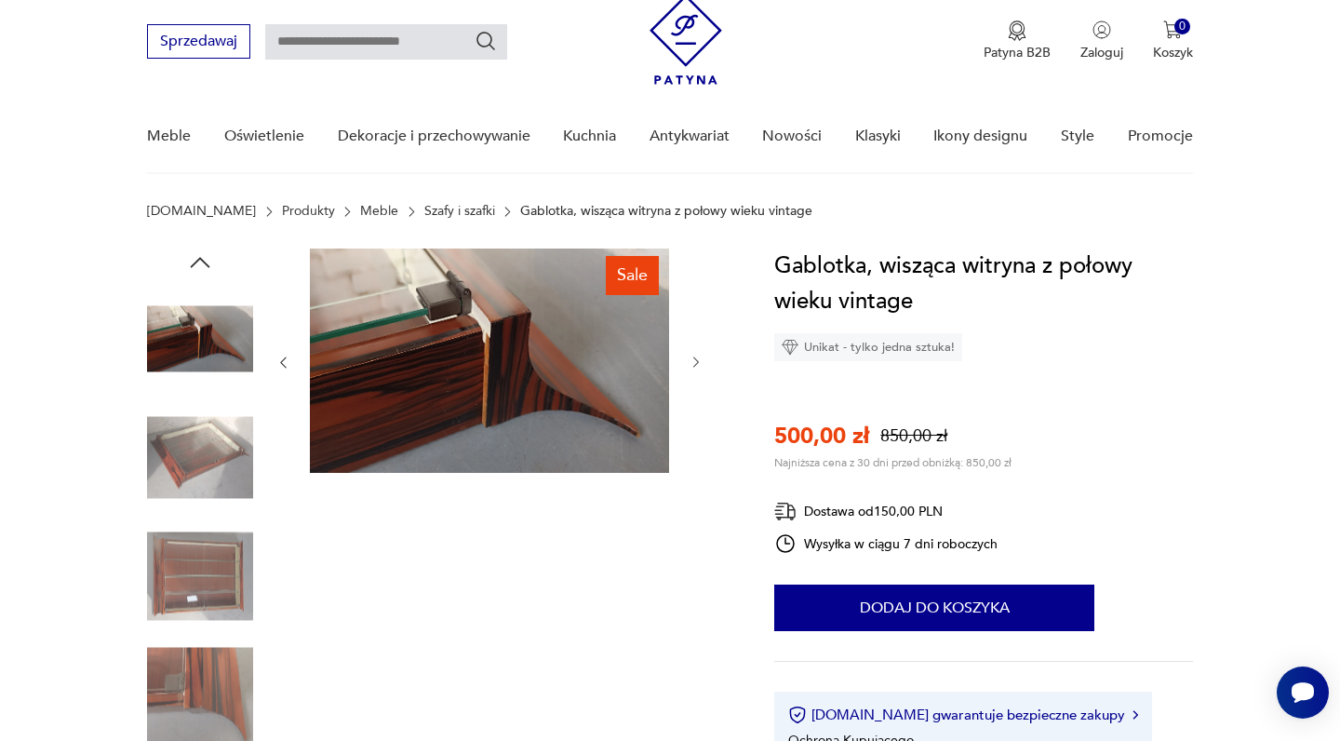
type input "*******"
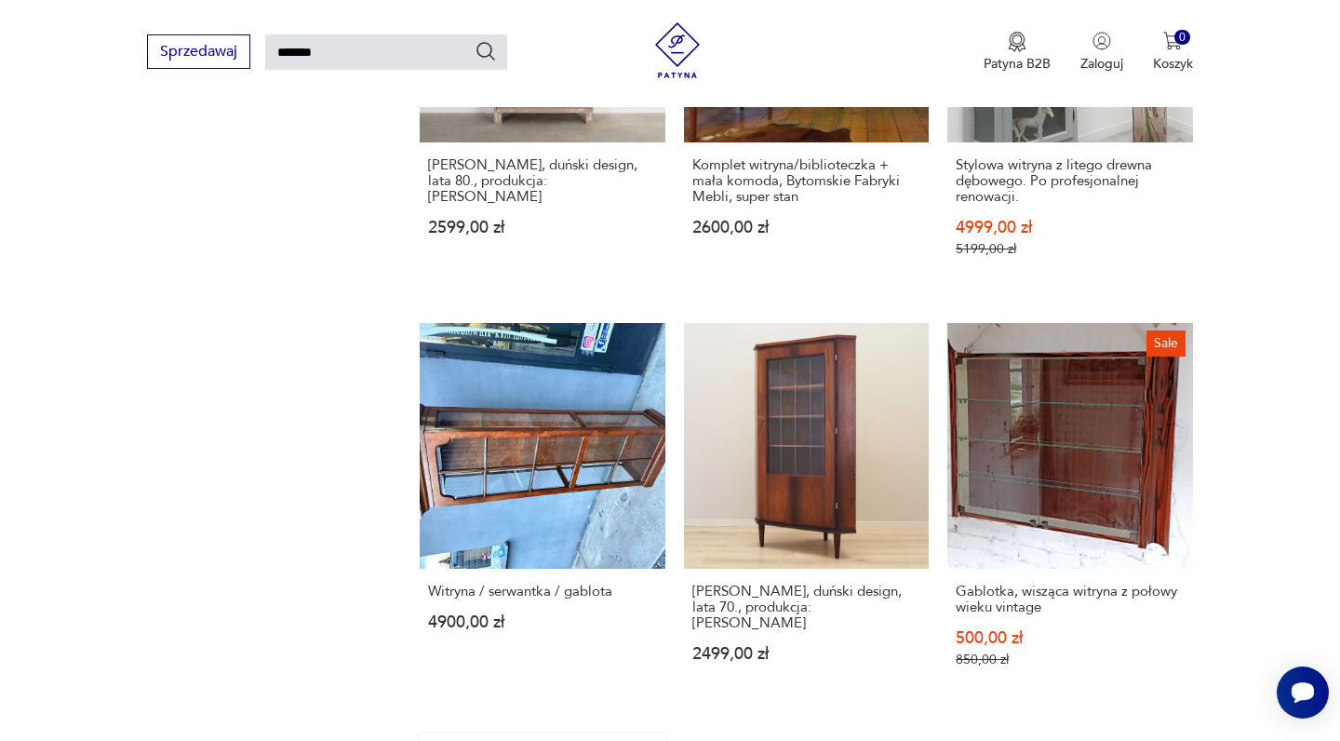
scroll to position [1311, 0]
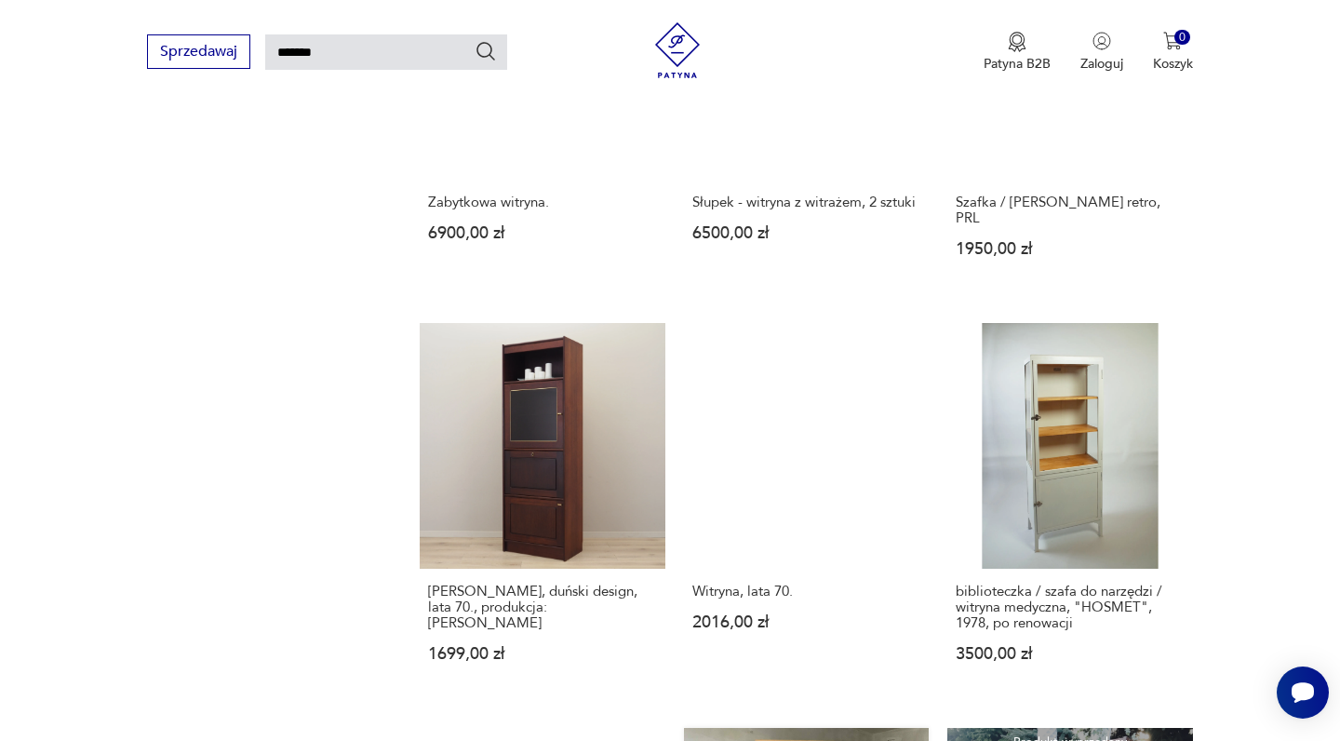
scroll to position [1287, 0]
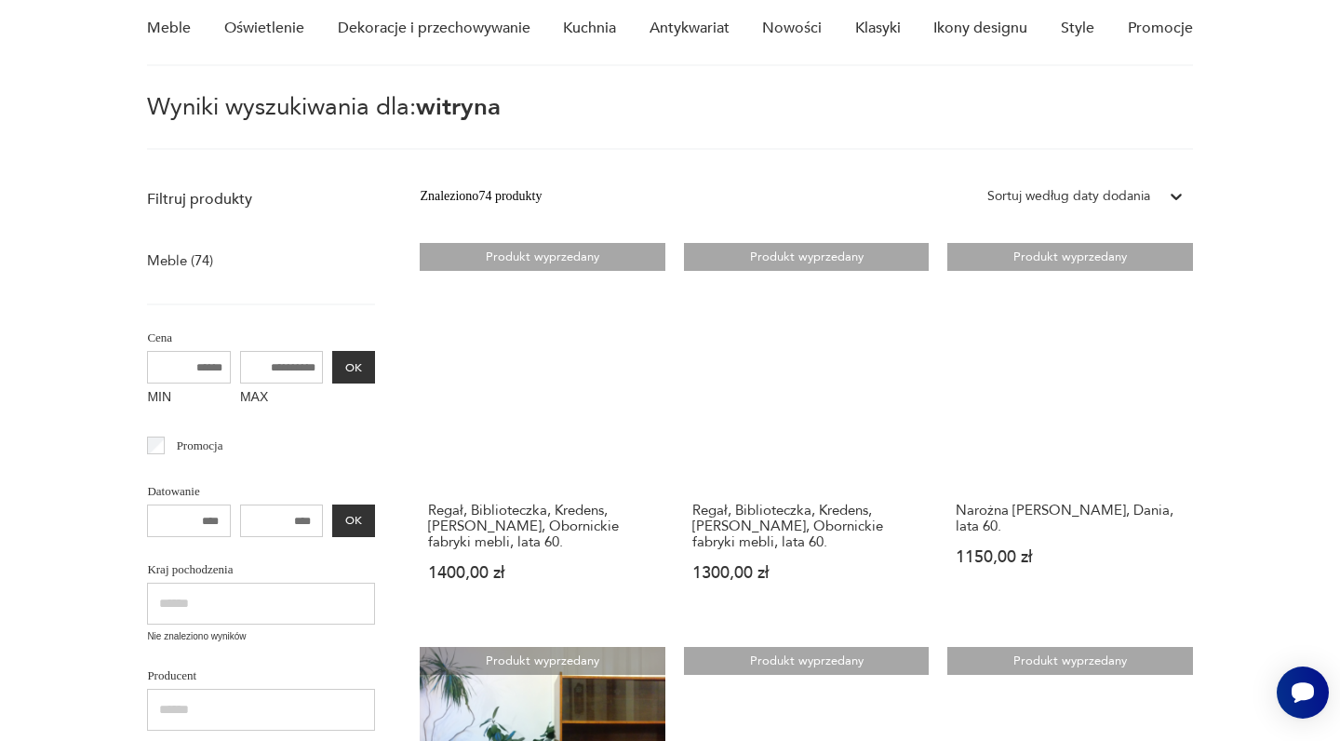
scroll to position [24, 0]
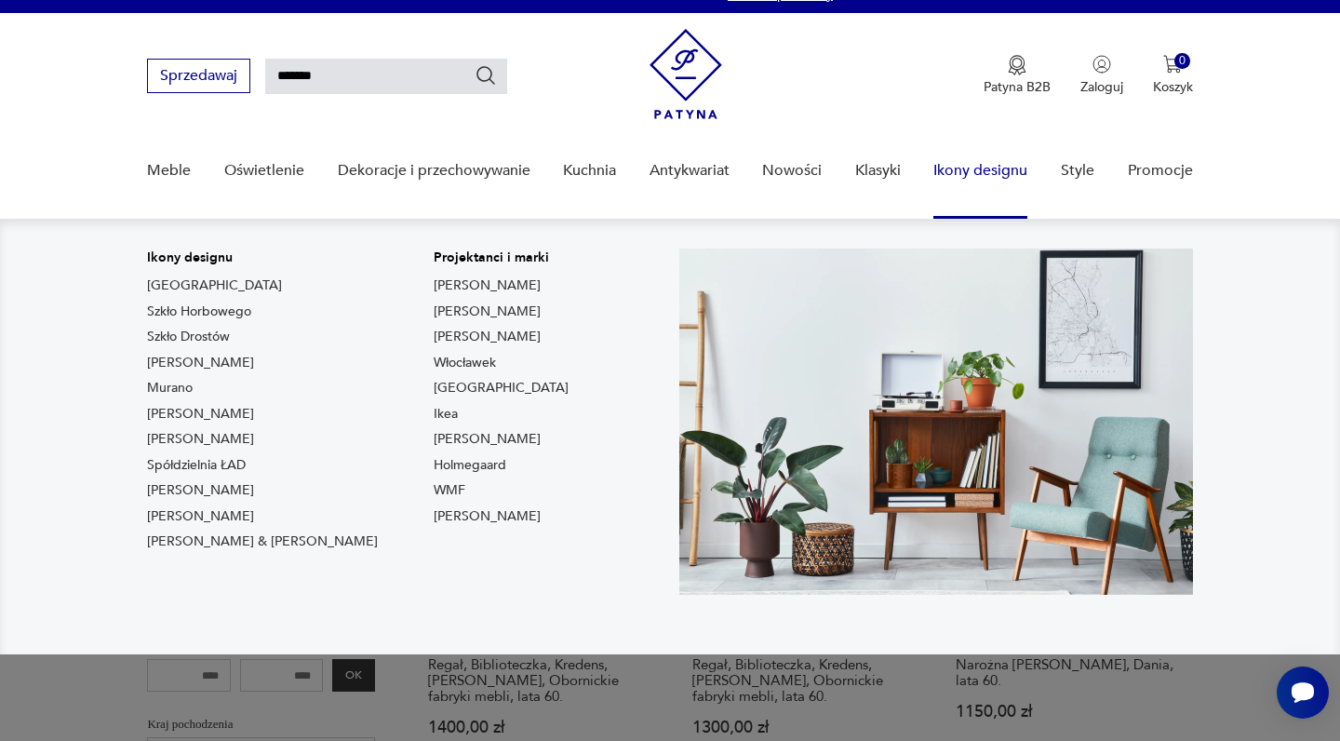
click at [1000, 167] on link "Ikony designu" at bounding box center [980, 171] width 94 height 72
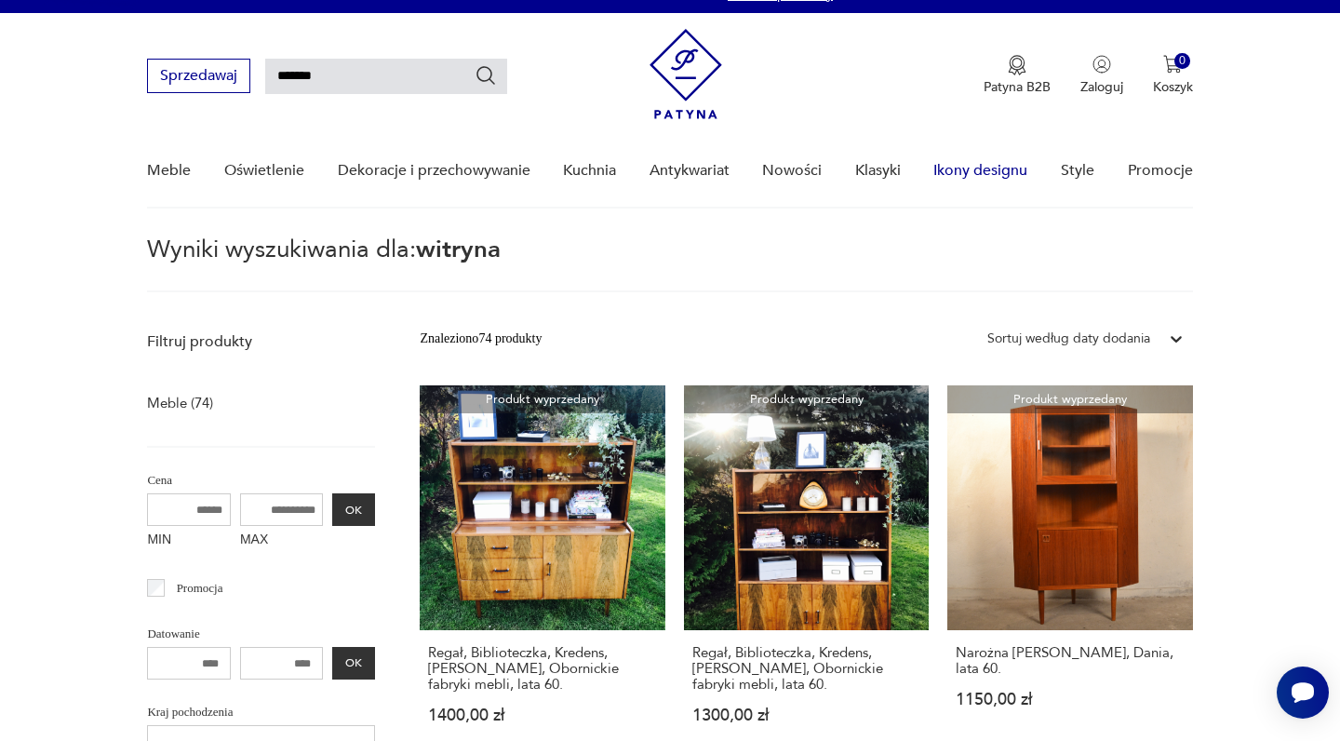
click at [983, 167] on link "Ikony designu" at bounding box center [980, 171] width 94 height 72
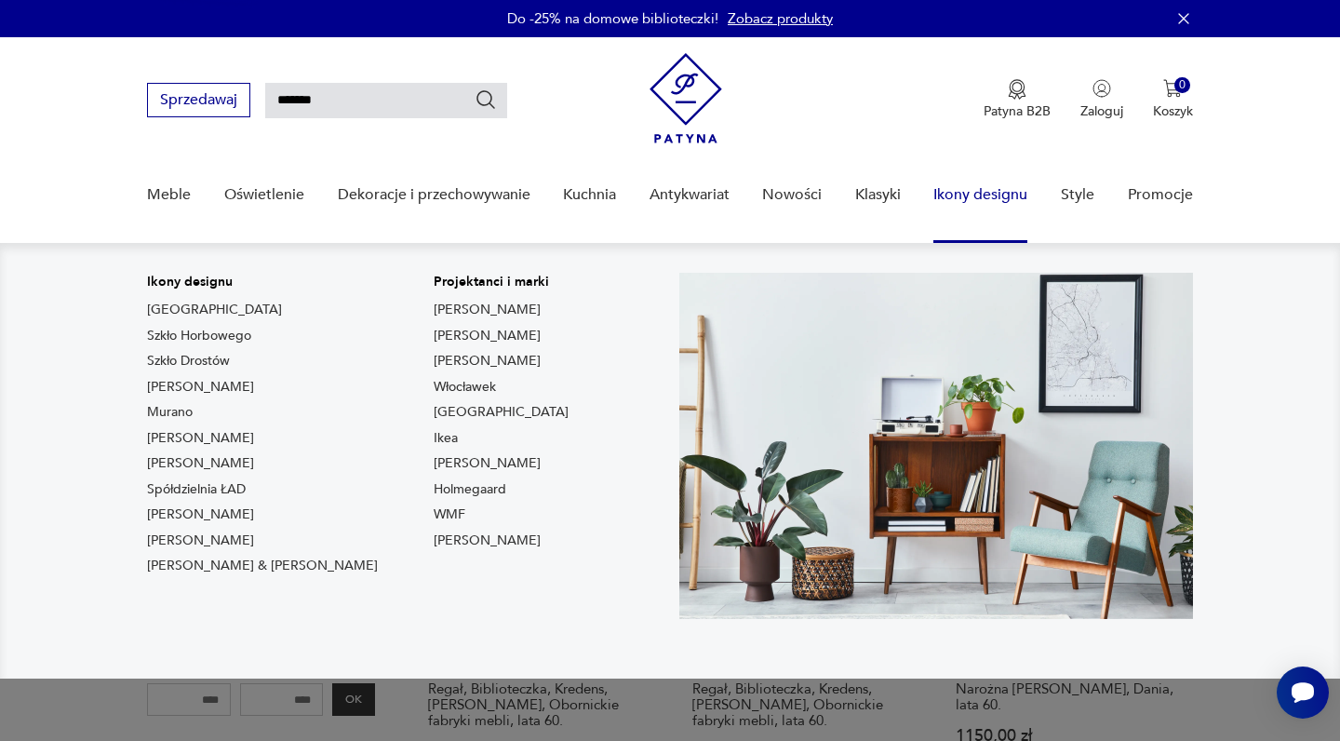
scroll to position [0, 0]
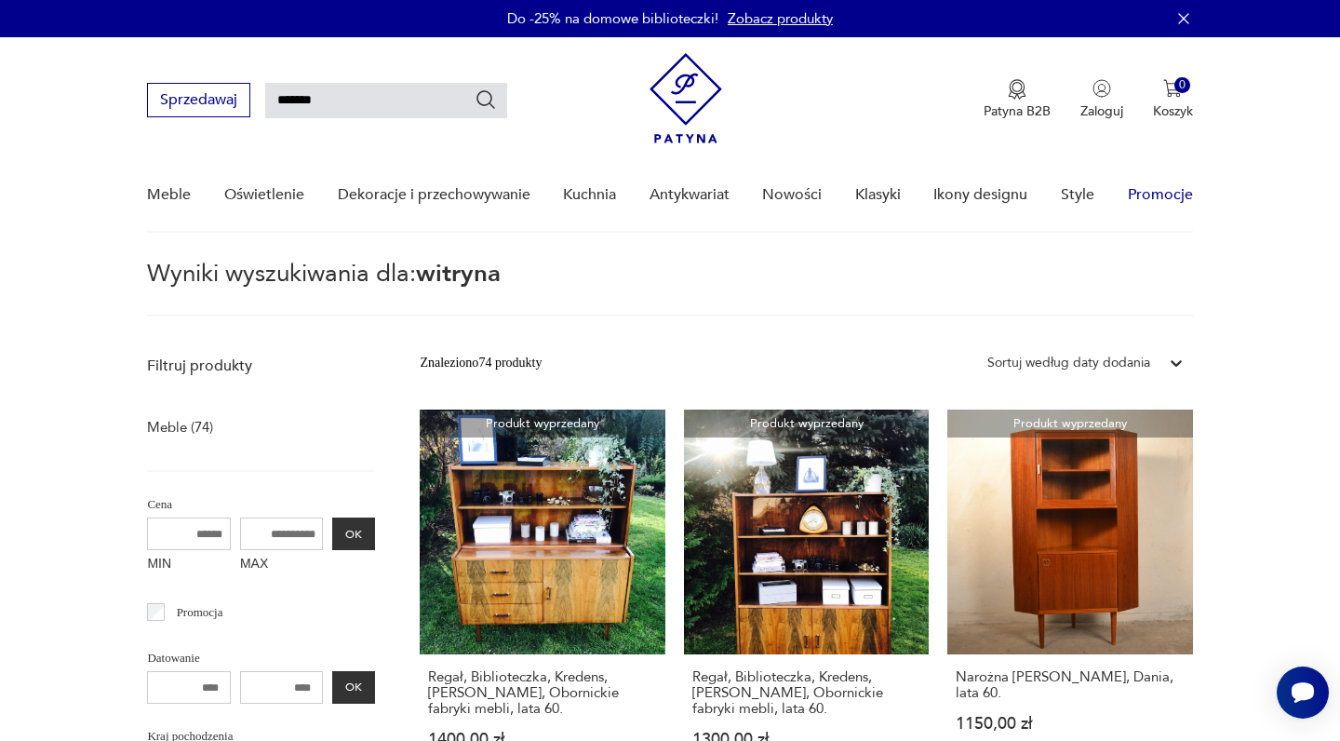
click at [1168, 194] on link "Promocje" at bounding box center [1160, 195] width 65 height 72
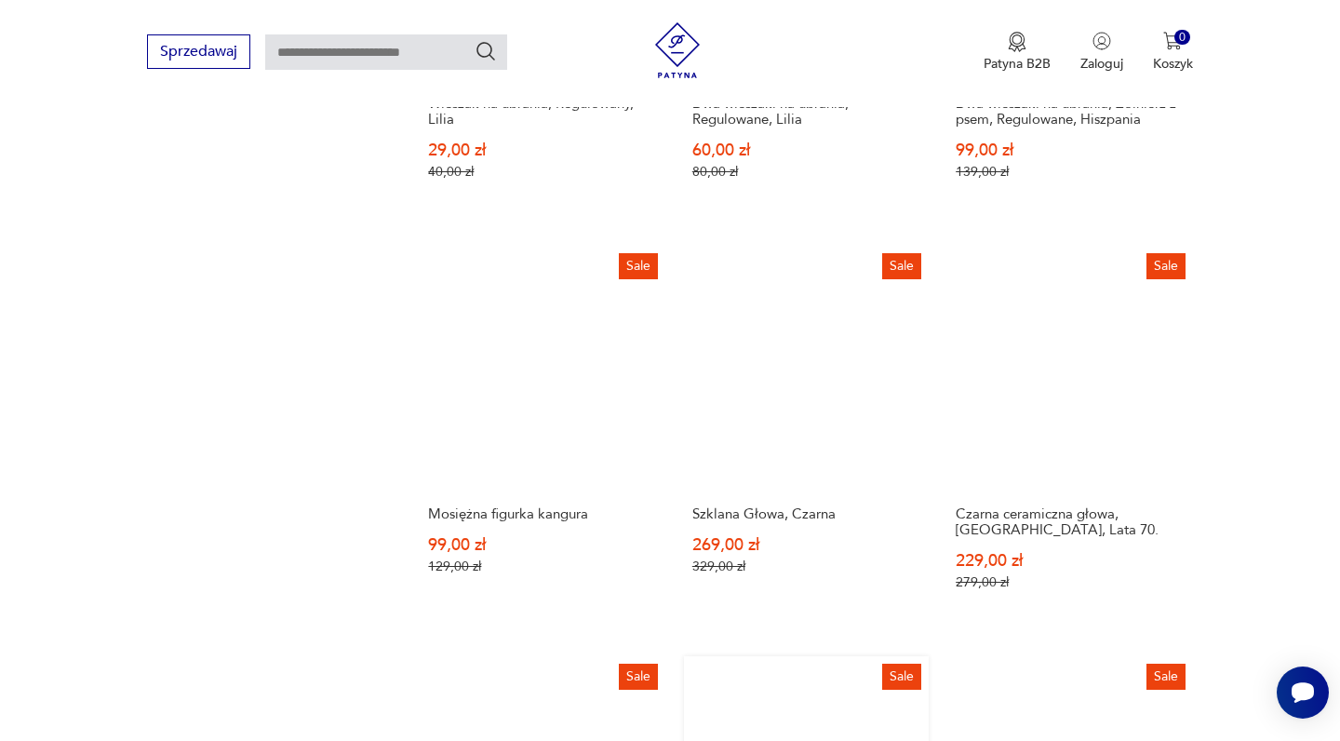
scroll to position [1560, 0]
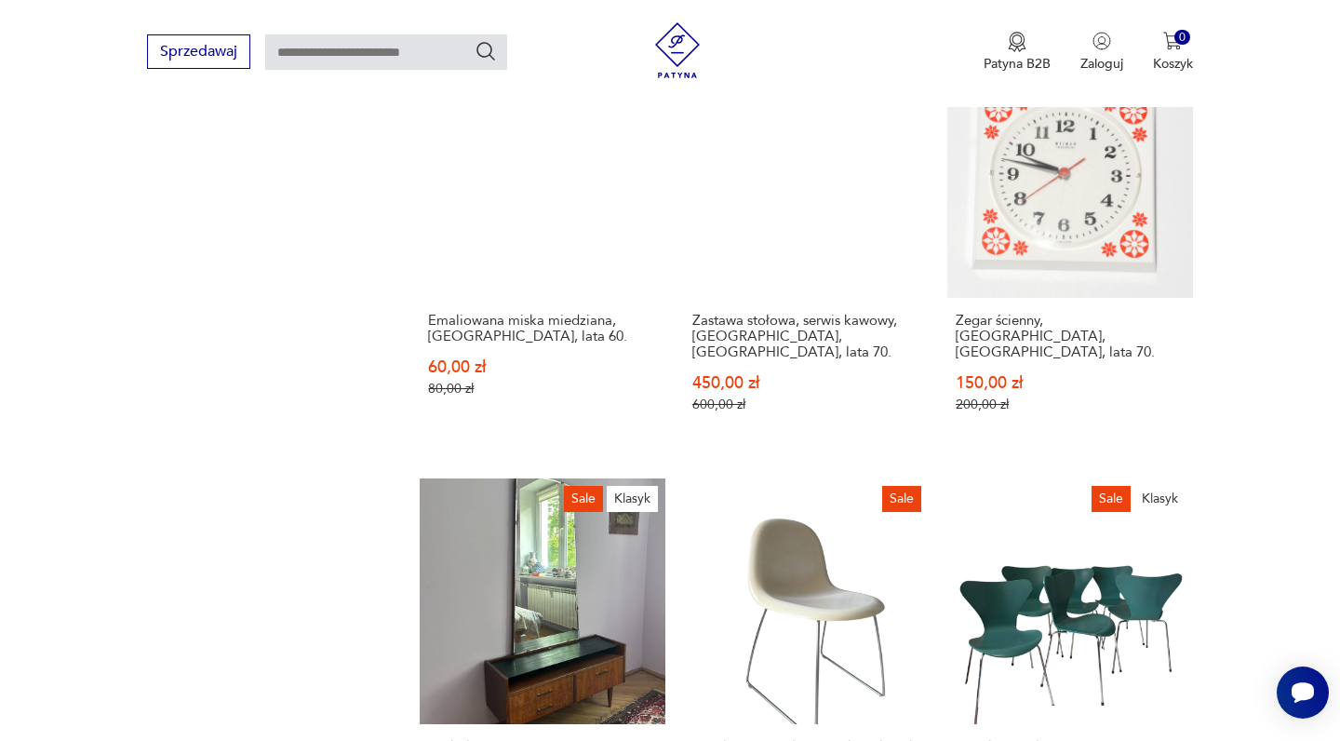
scroll to position [1401, 0]
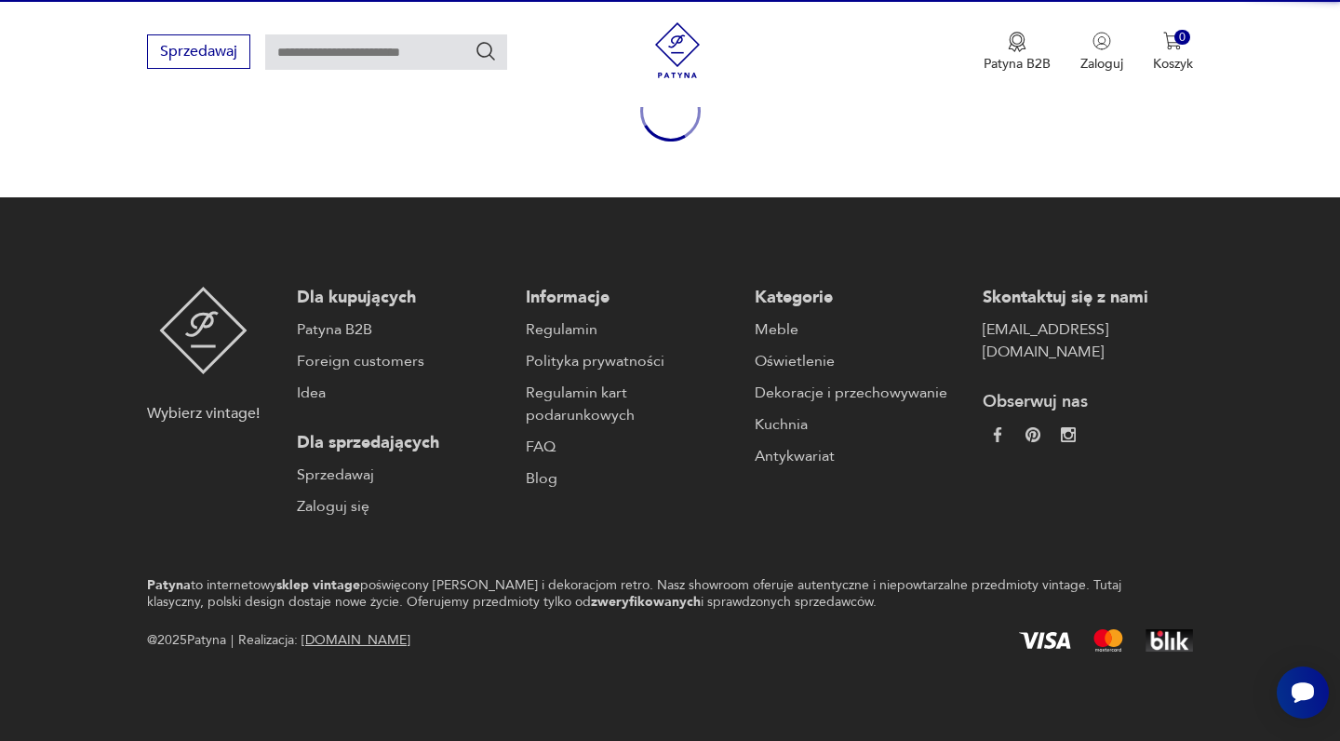
scroll to position [237, 0]
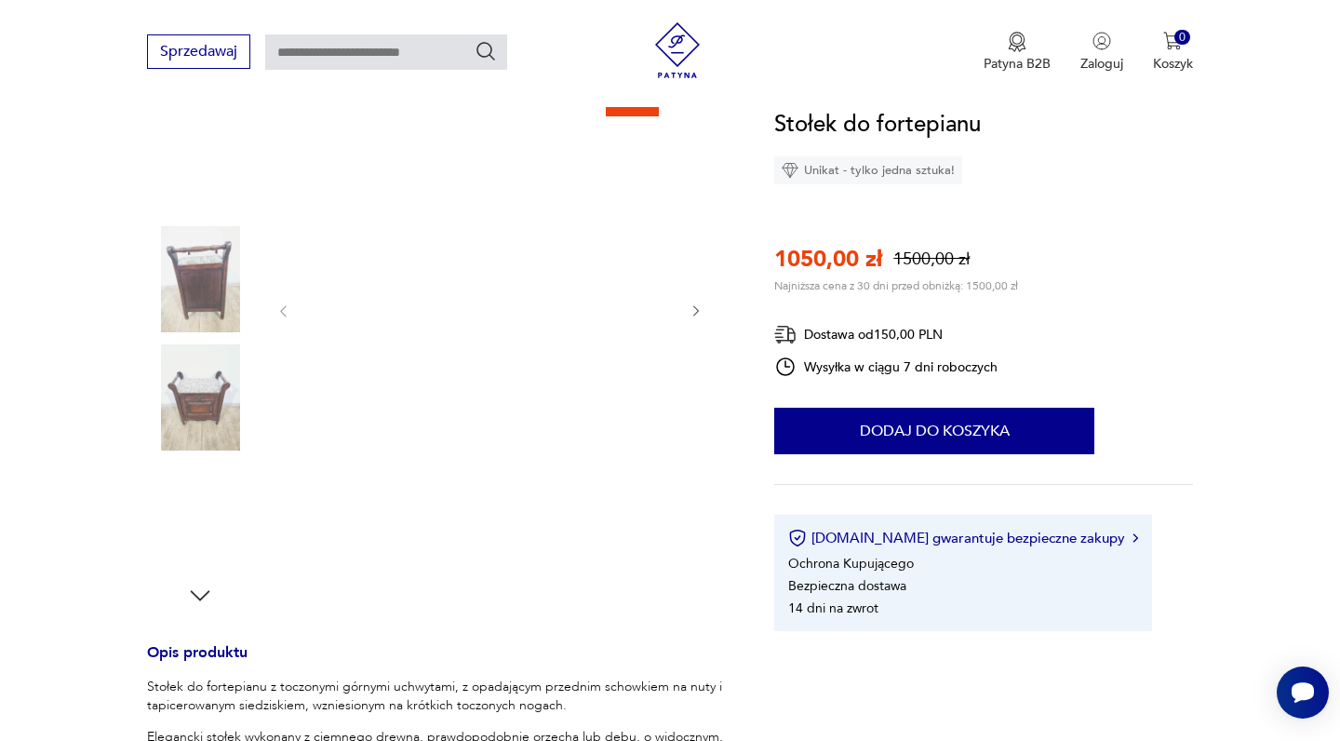
click at [205, 276] on img at bounding box center [200, 279] width 106 height 106
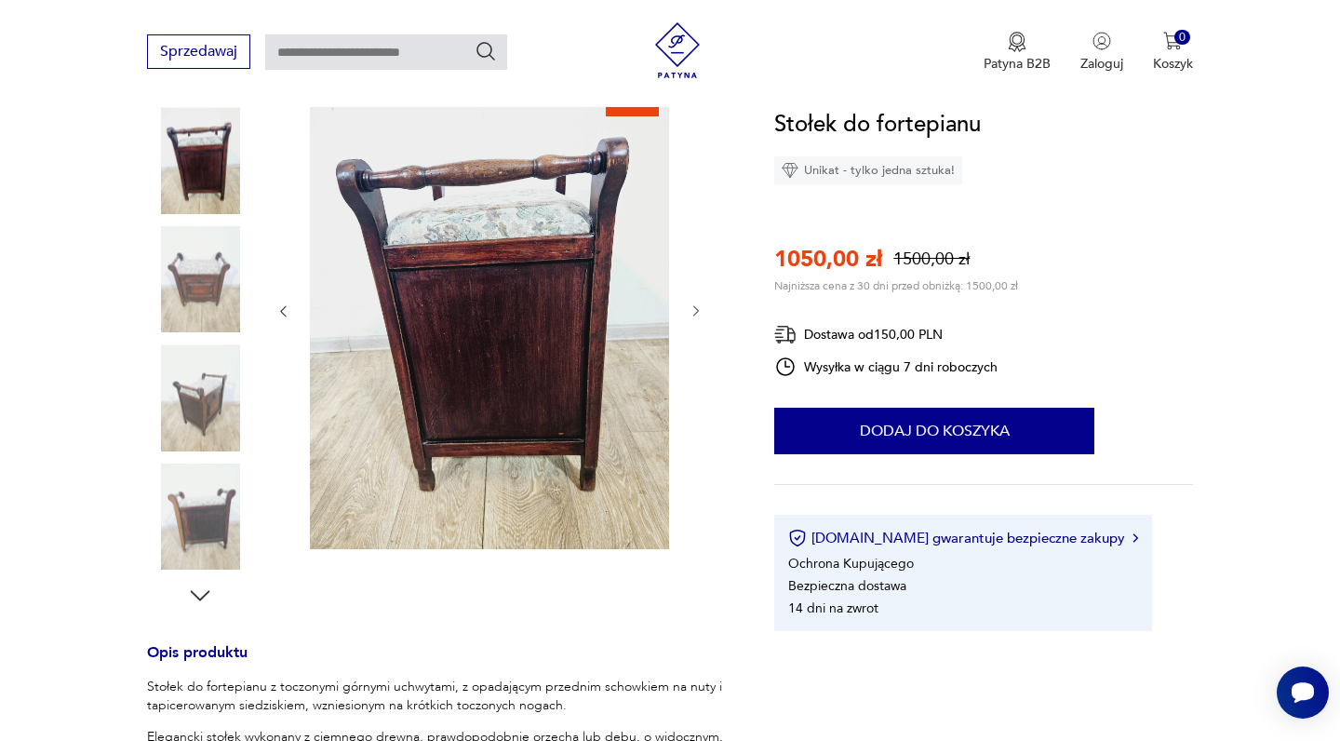
click at [200, 295] on img at bounding box center [200, 279] width 106 height 106
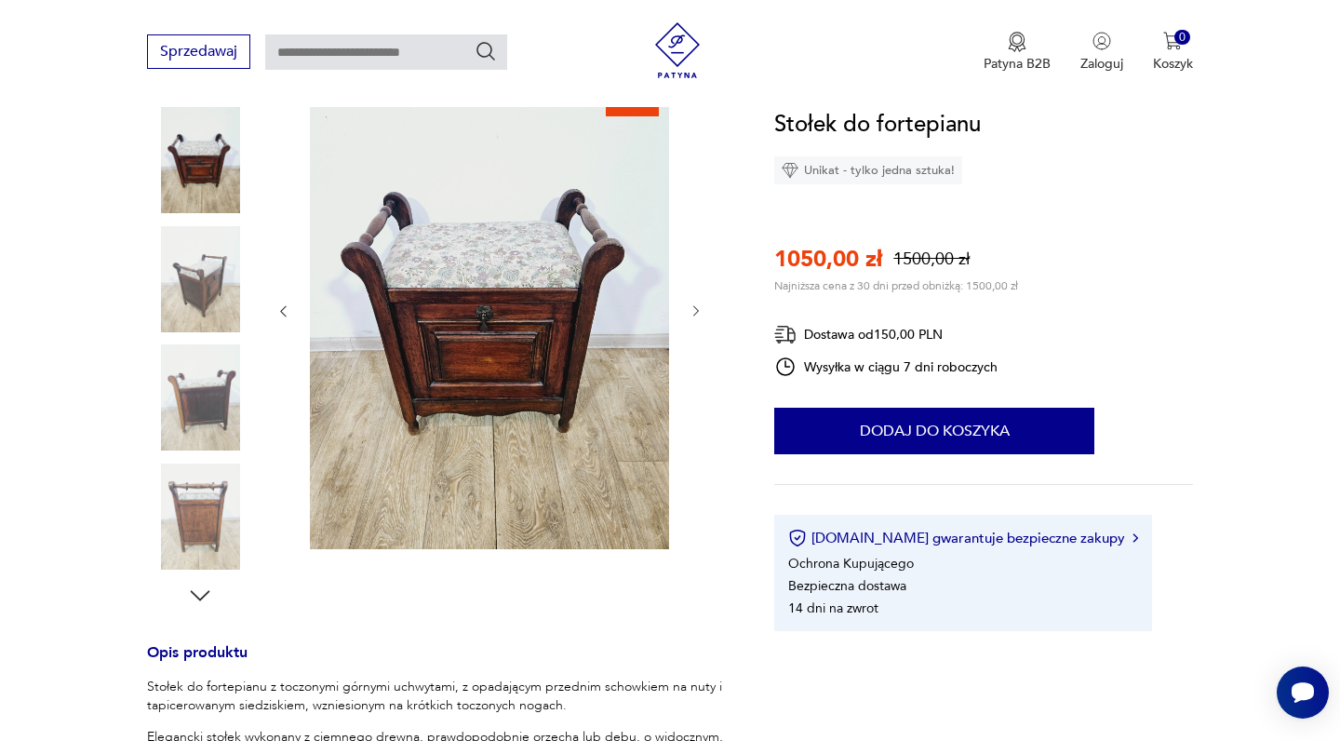
click at [201, 514] on img at bounding box center [200, 516] width 106 height 106
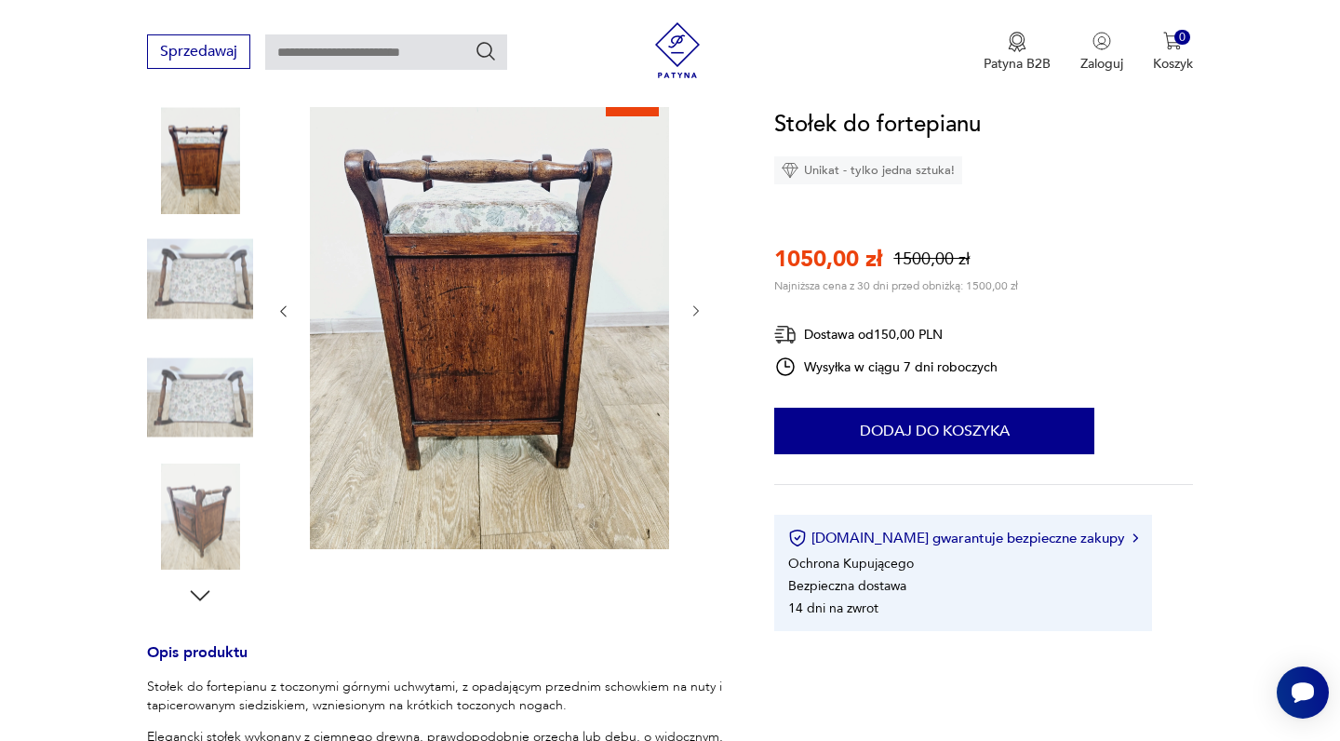
click at [213, 415] on img at bounding box center [200, 397] width 106 height 106
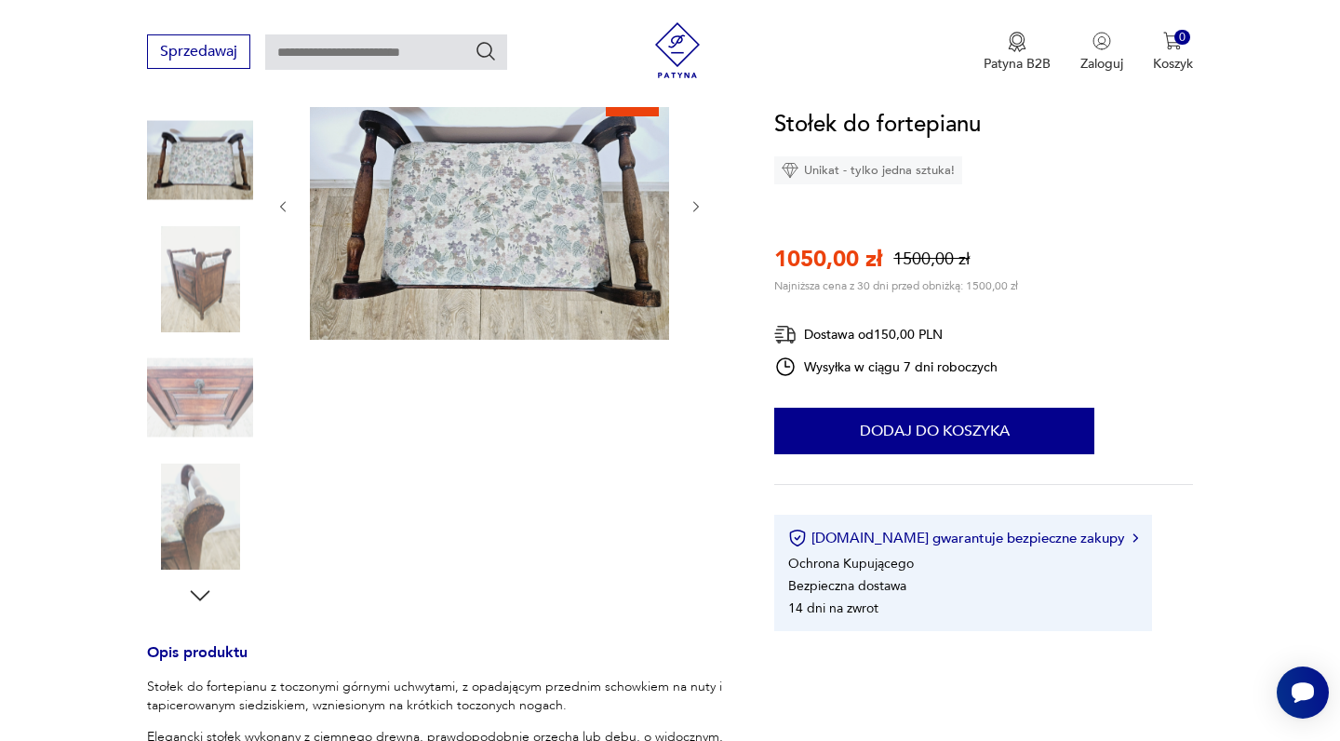
click at [214, 346] on img at bounding box center [200, 397] width 106 height 106
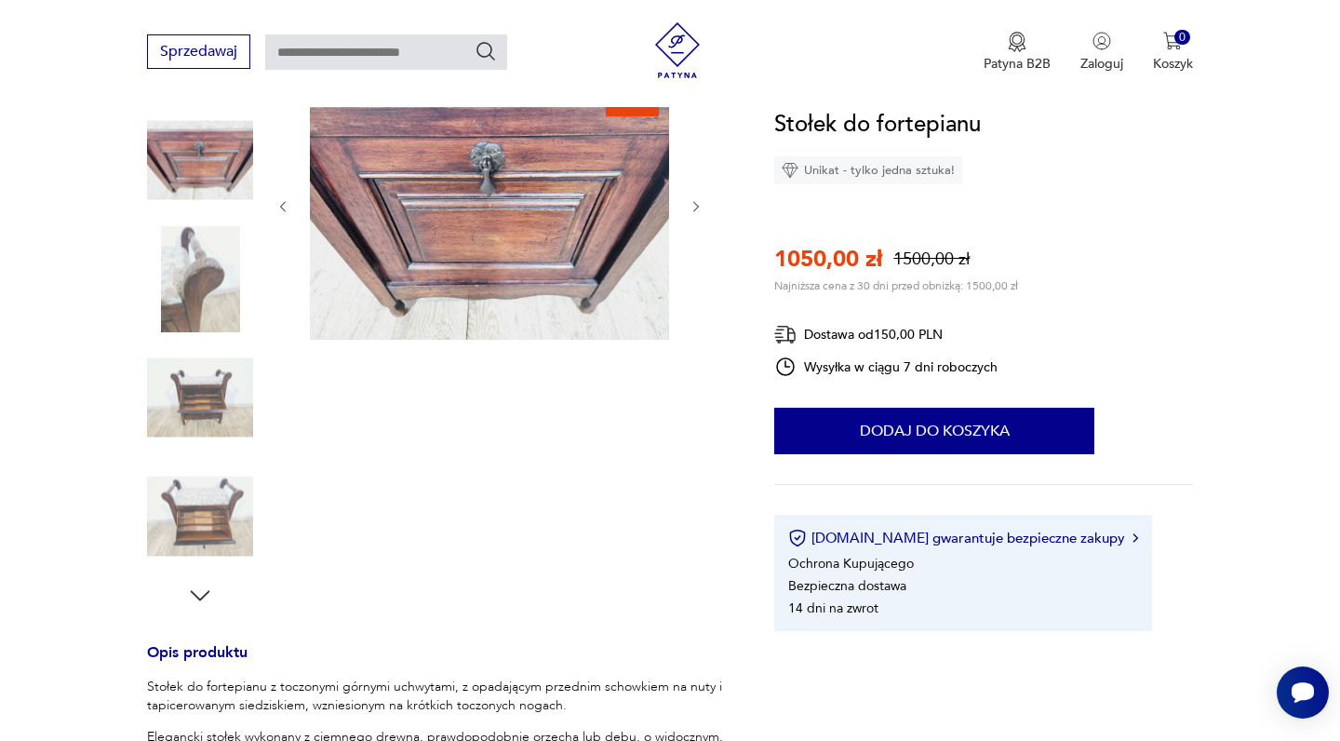
click at [207, 361] on img at bounding box center [200, 397] width 106 height 106
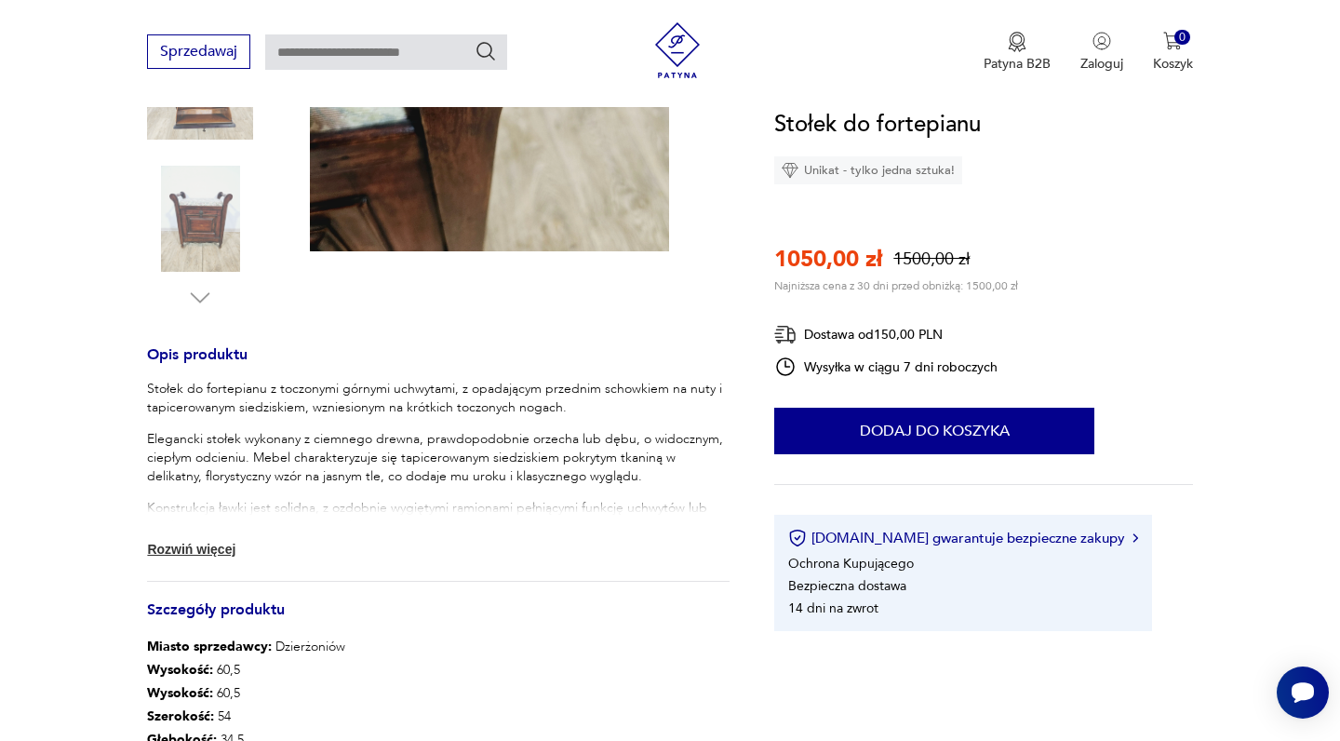
scroll to position [549, 0]
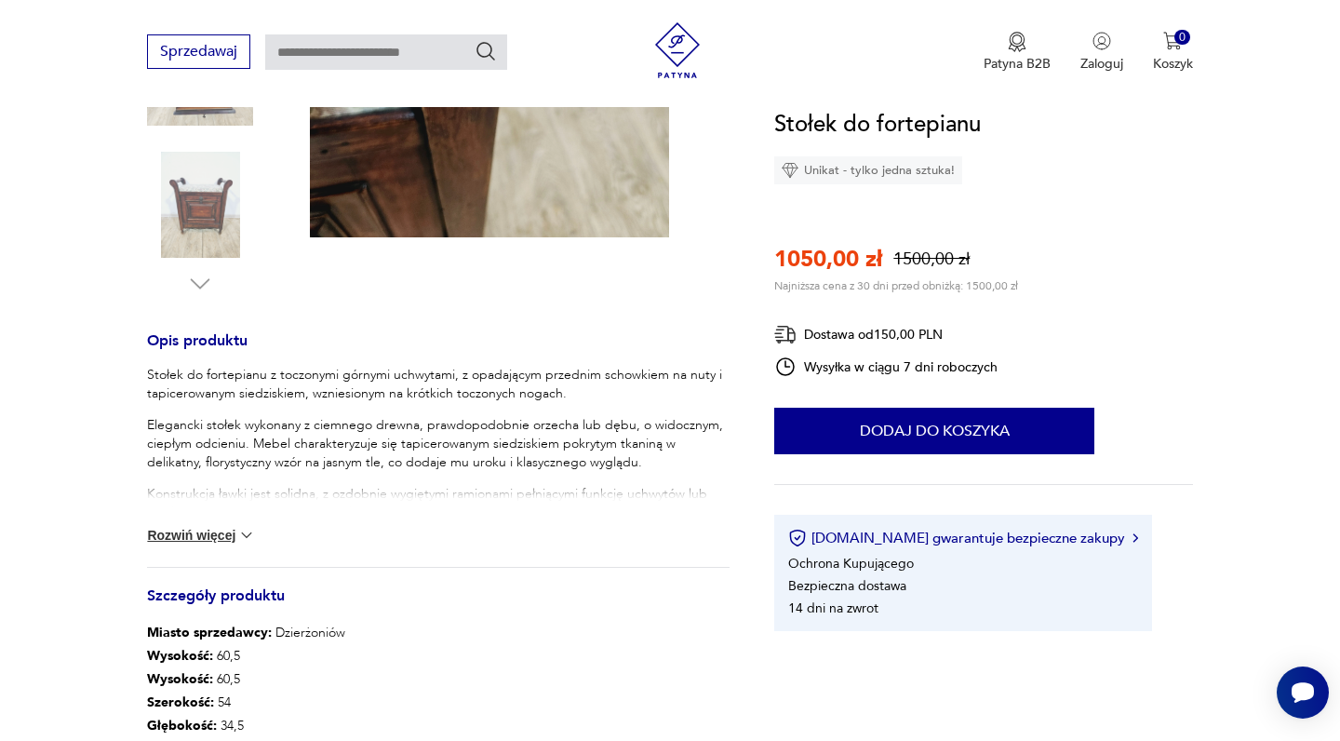
click at [195, 536] on button "Rozwiń więcej" at bounding box center [201, 535] width 108 height 19
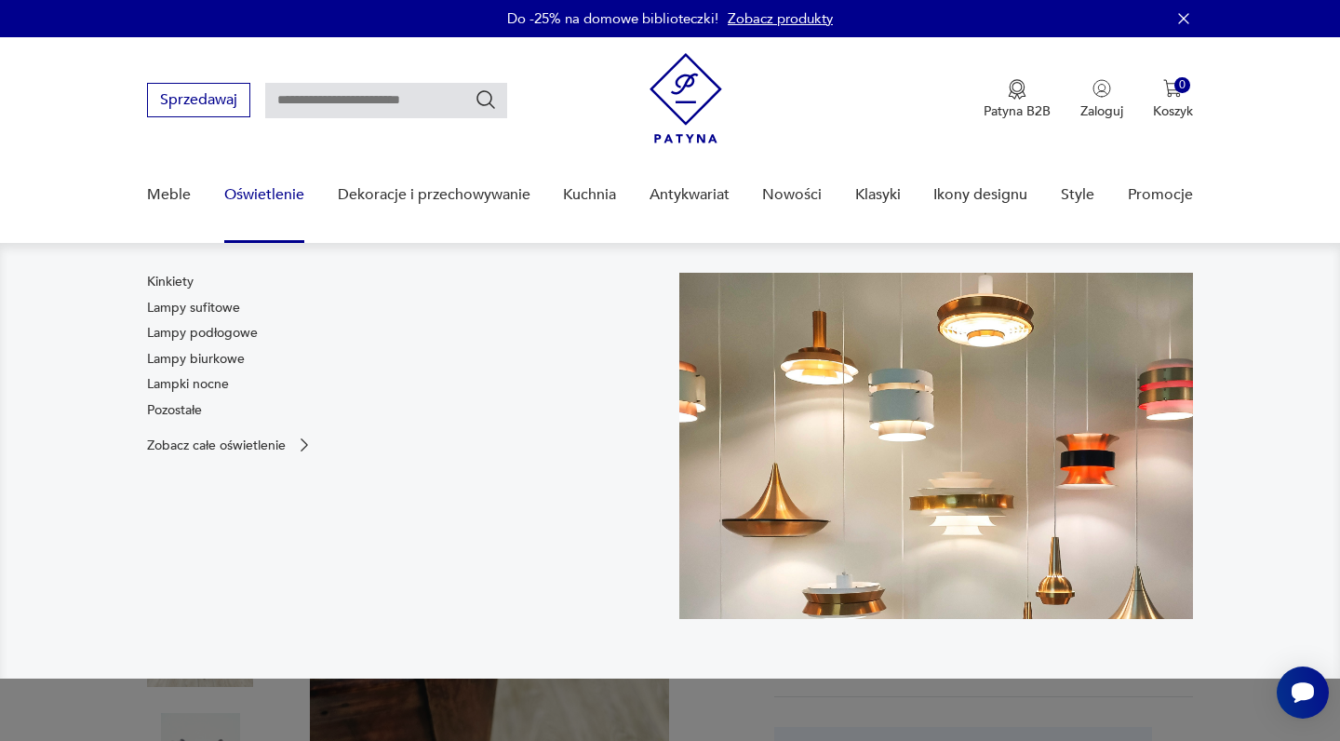
scroll to position [0, 0]
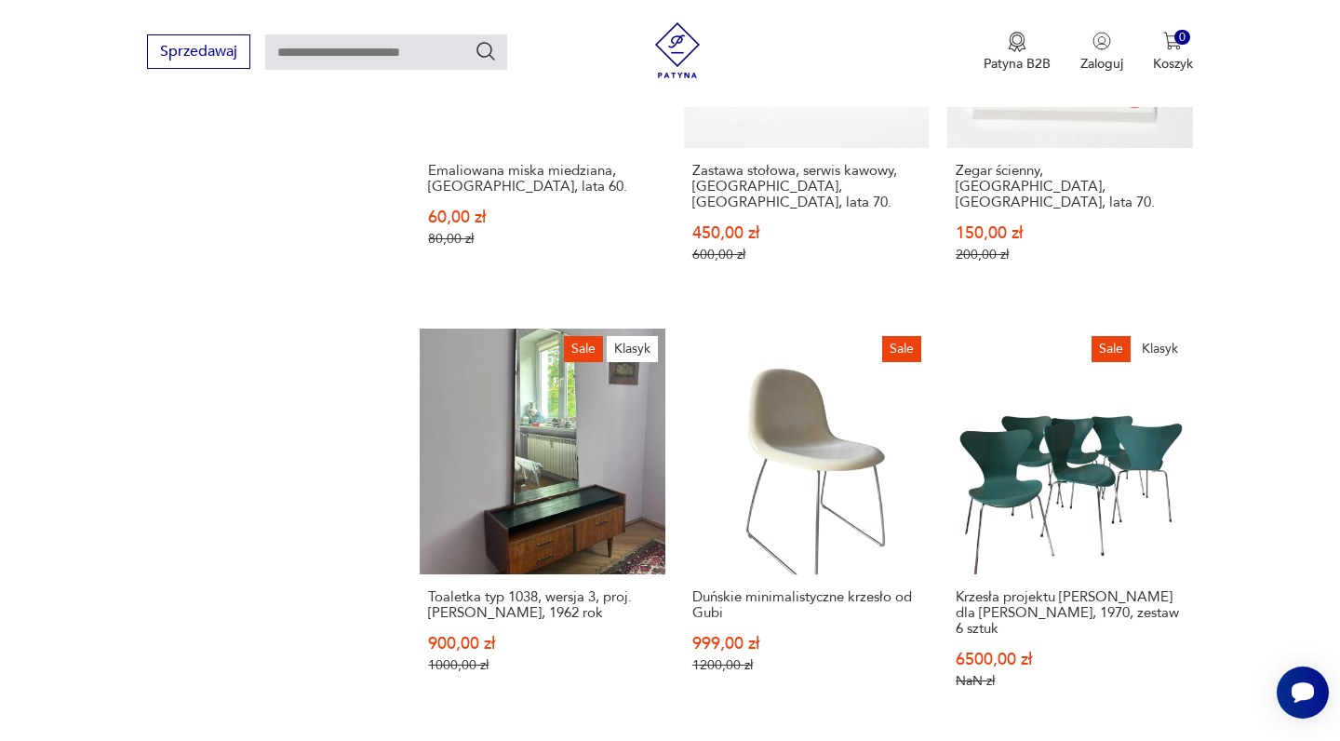
scroll to position [1563, 0]
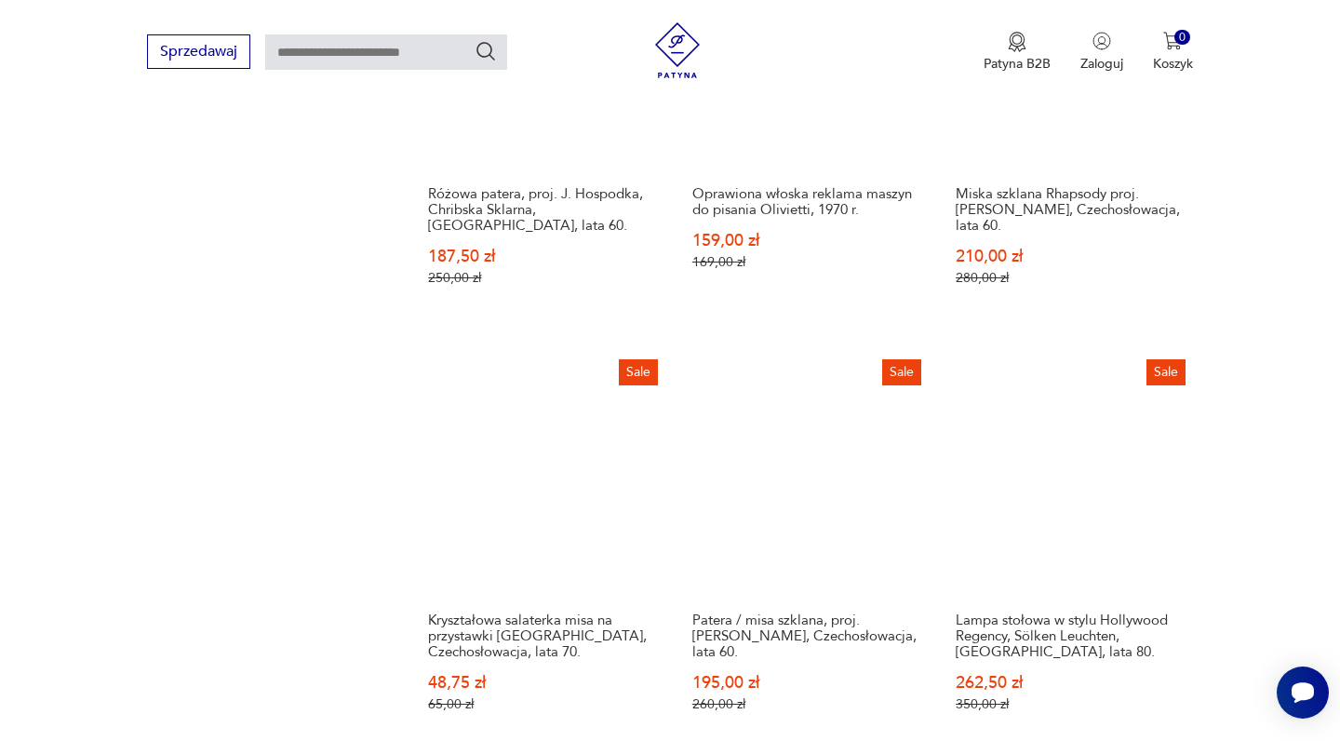
scroll to position [1547, 0]
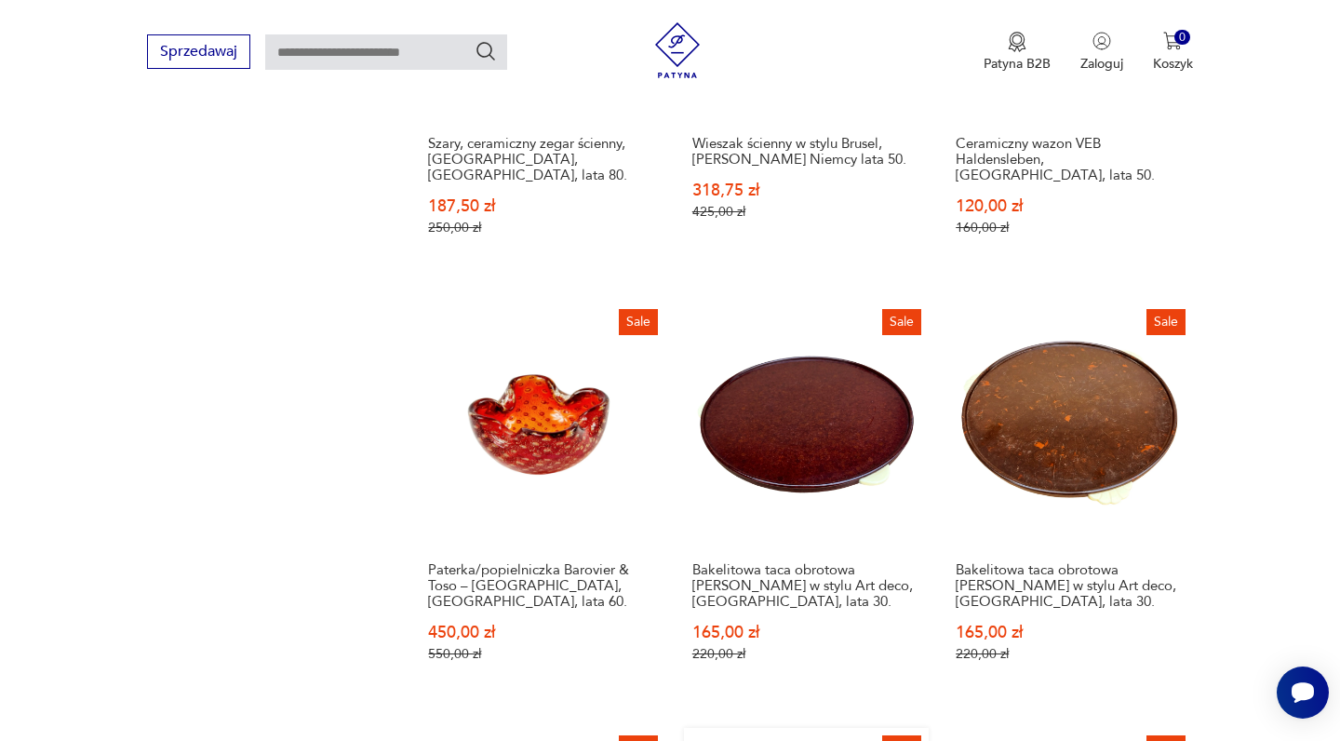
scroll to position [1561, 0]
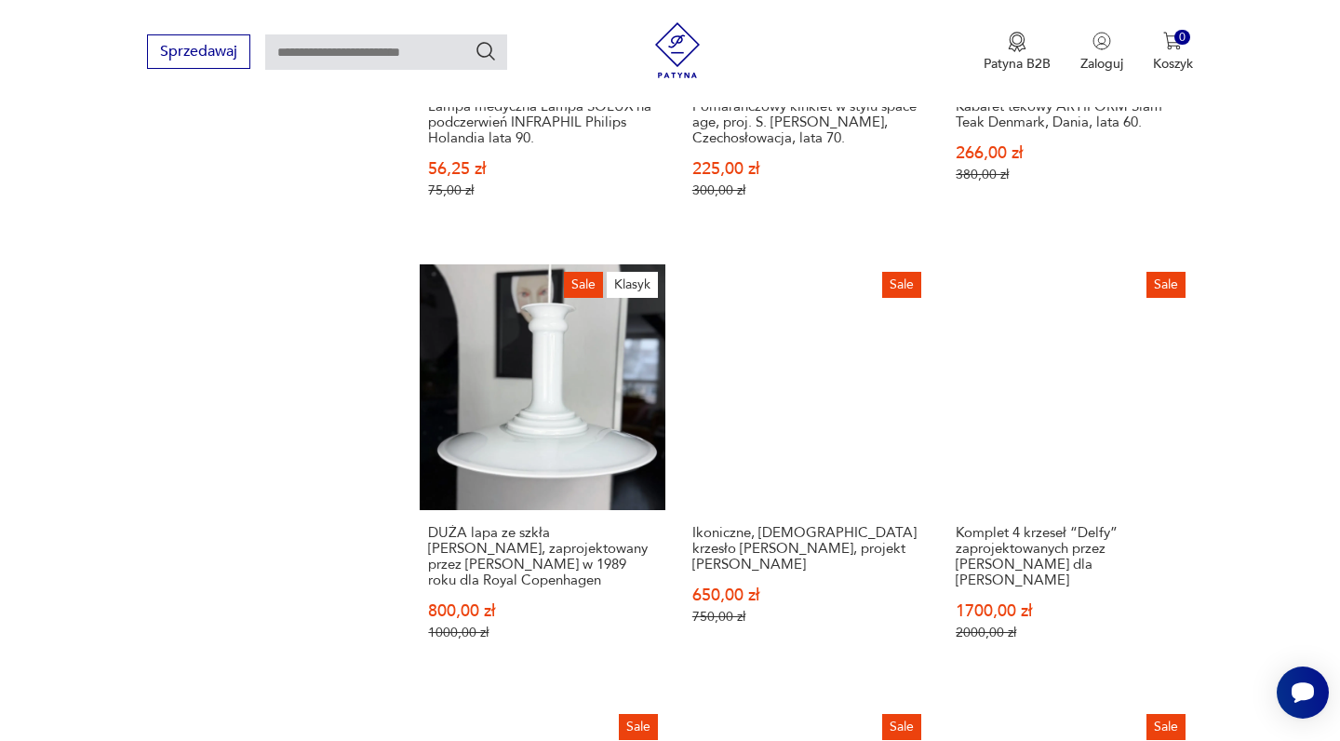
scroll to position [1619, 0]
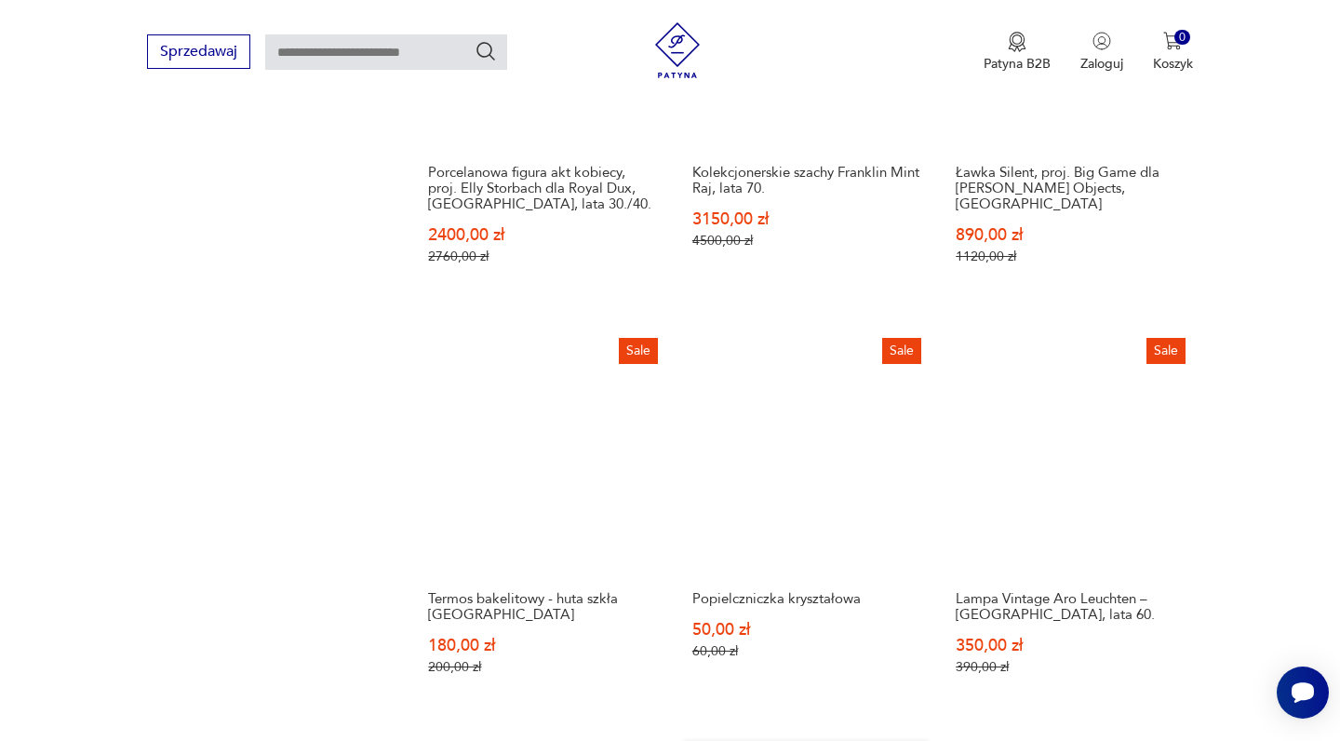
scroll to position [1524, 0]
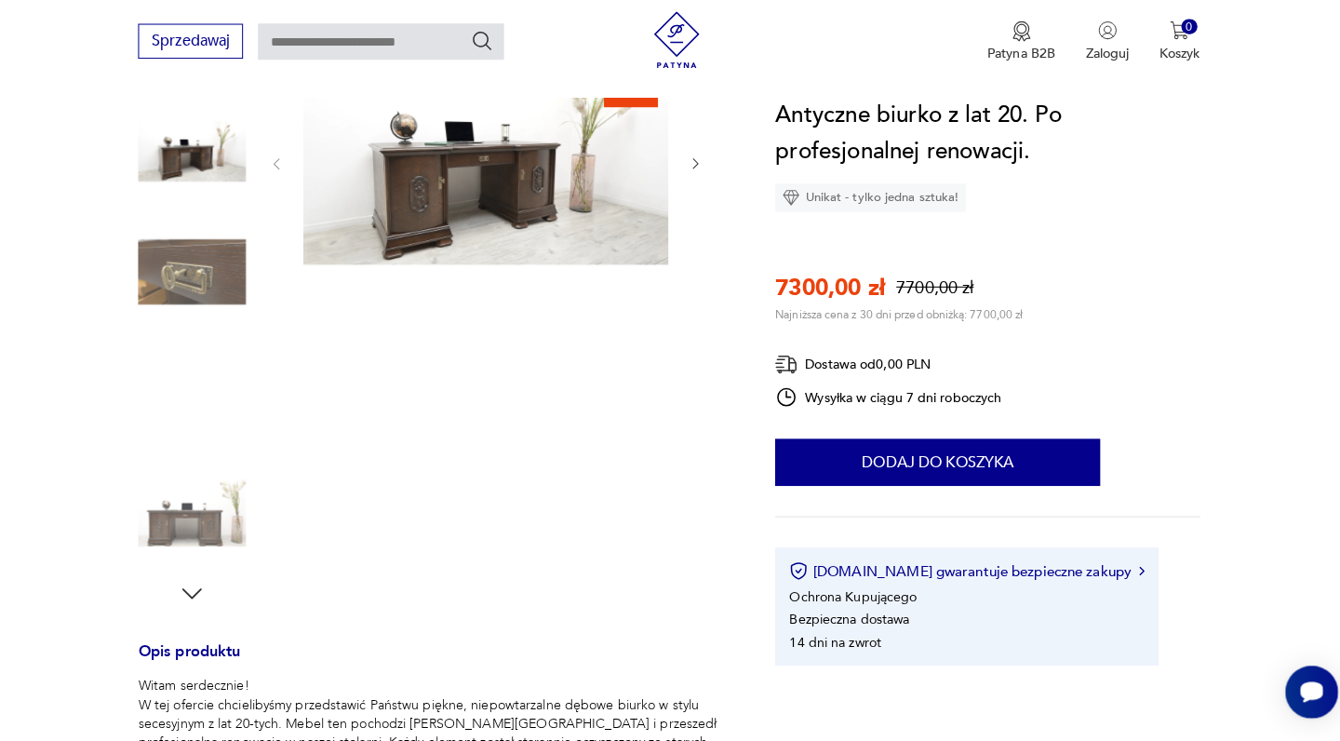
click at [200, 266] on img at bounding box center [200, 279] width 106 height 106
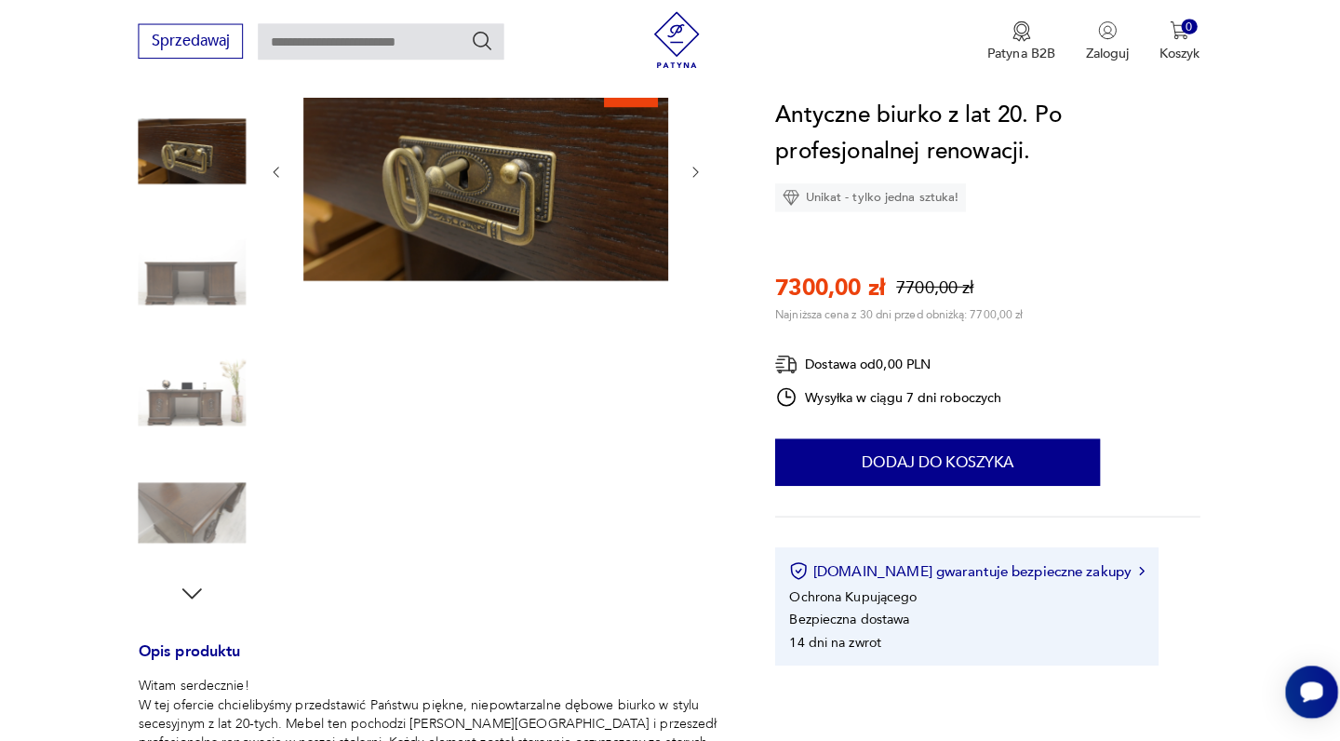
click at [211, 273] on img at bounding box center [200, 279] width 106 height 106
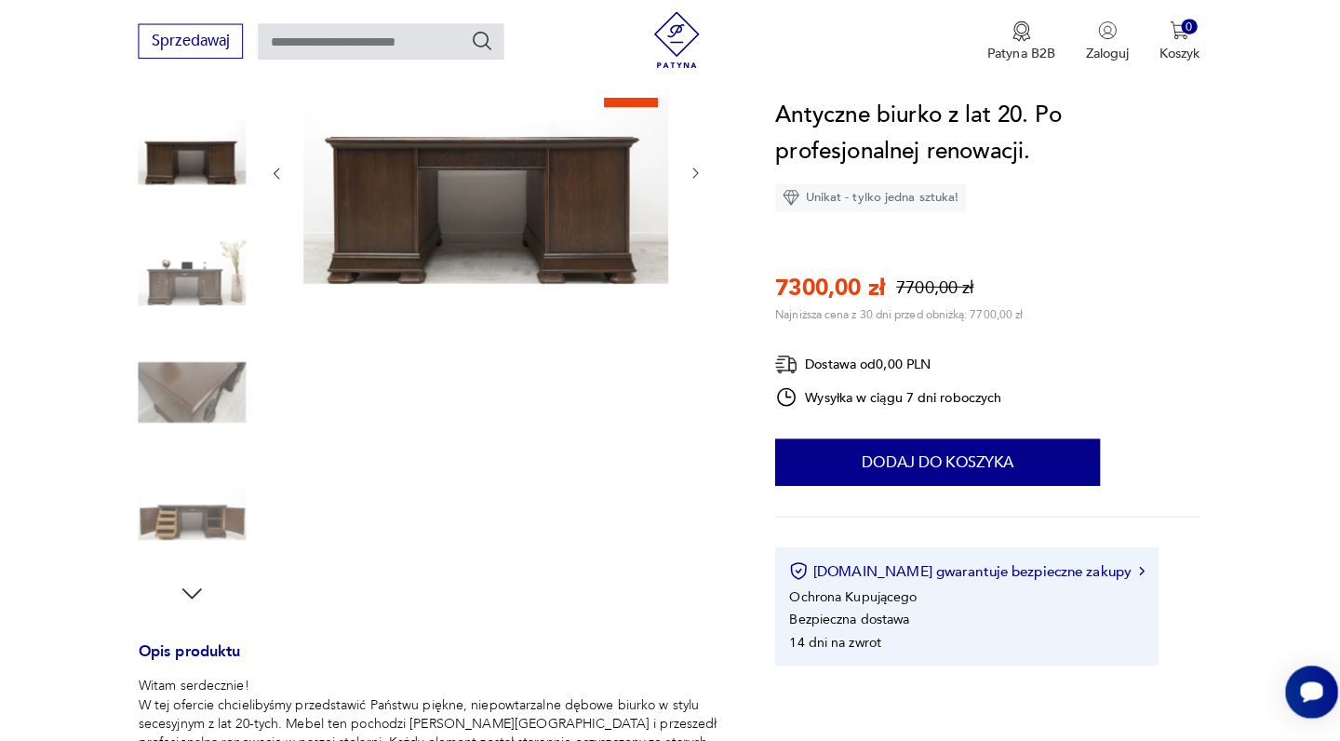
click at [194, 381] on img at bounding box center [200, 397] width 106 height 106
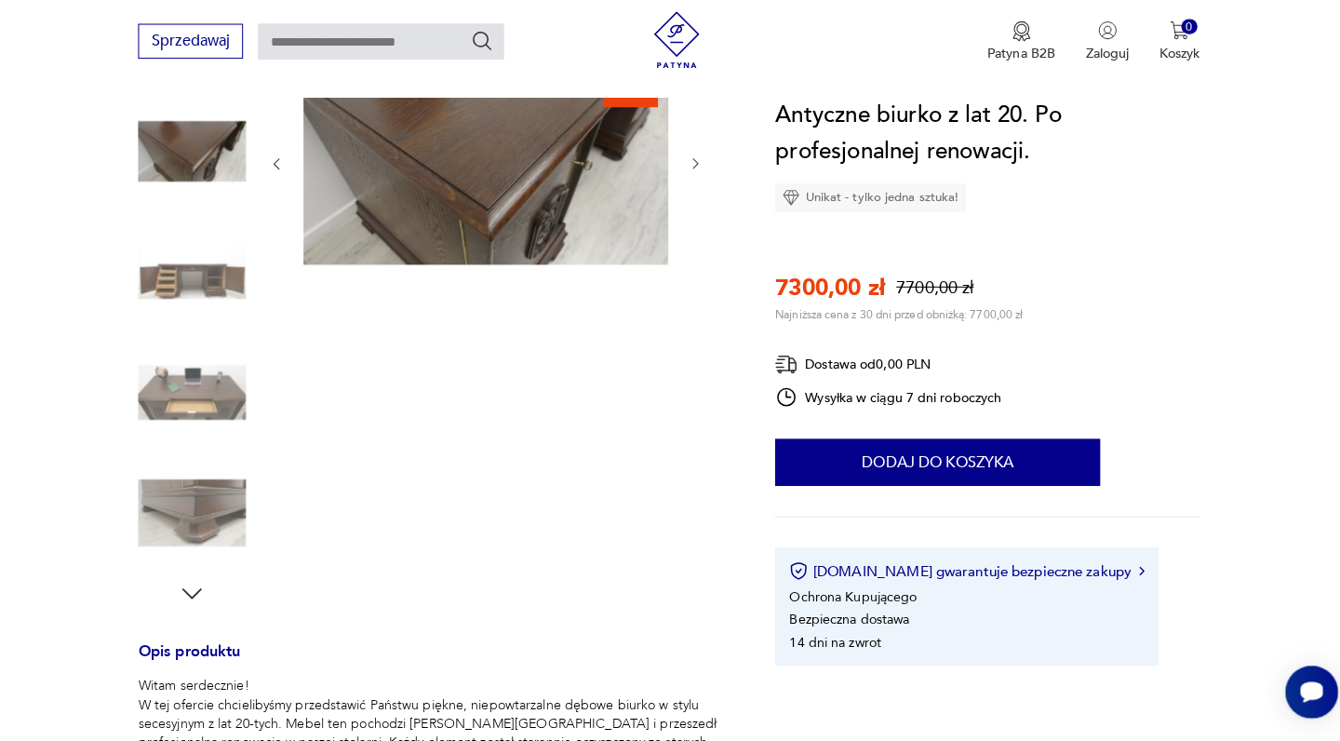
click at [206, 390] on img at bounding box center [200, 397] width 106 height 106
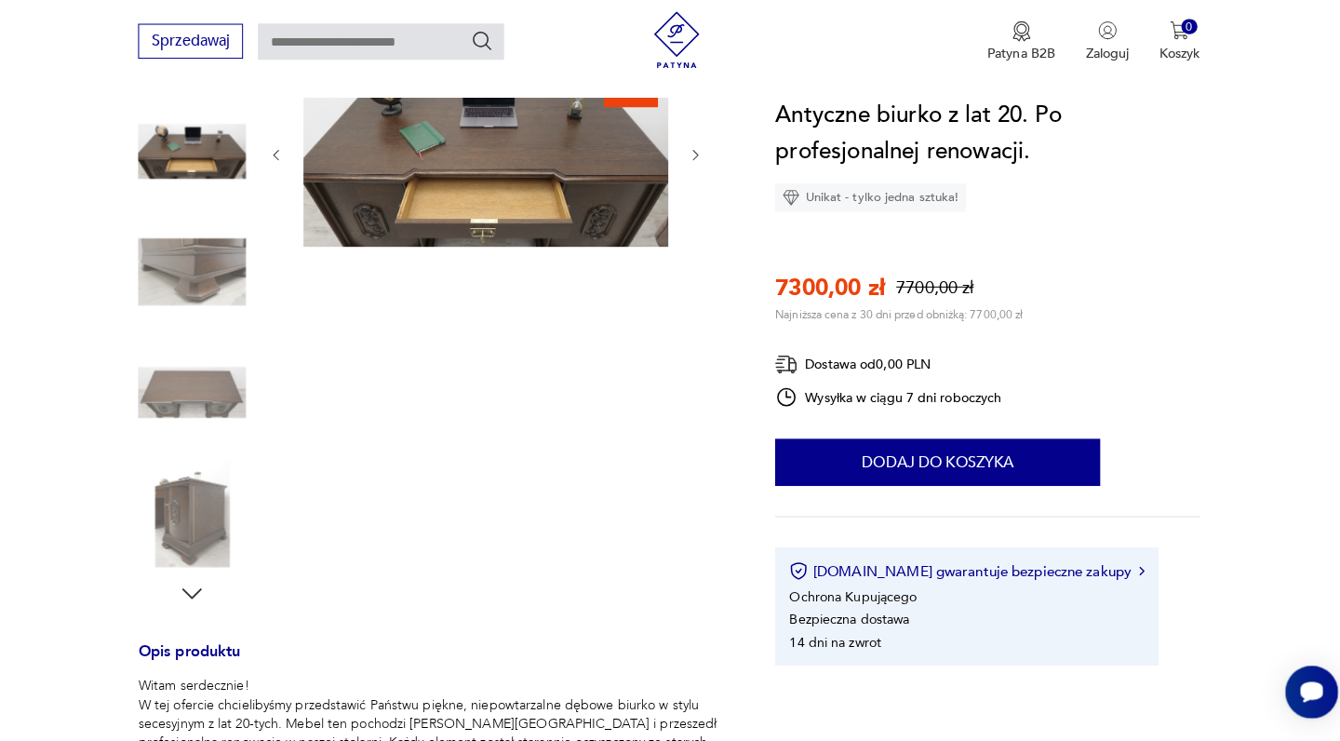
click at [194, 463] on img at bounding box center [200, 516] width 106 height 106
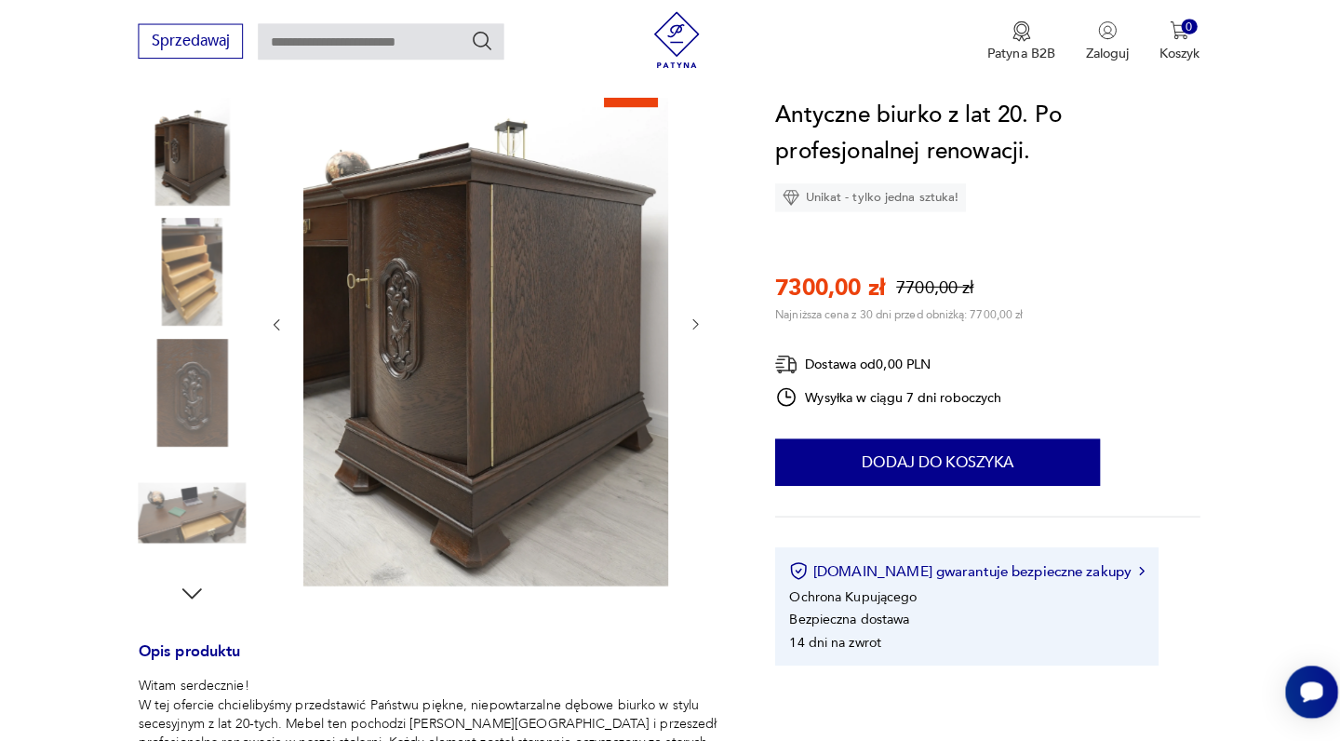
click at [202, 495] on img at bounding box center [200, 516] width 106 height 106
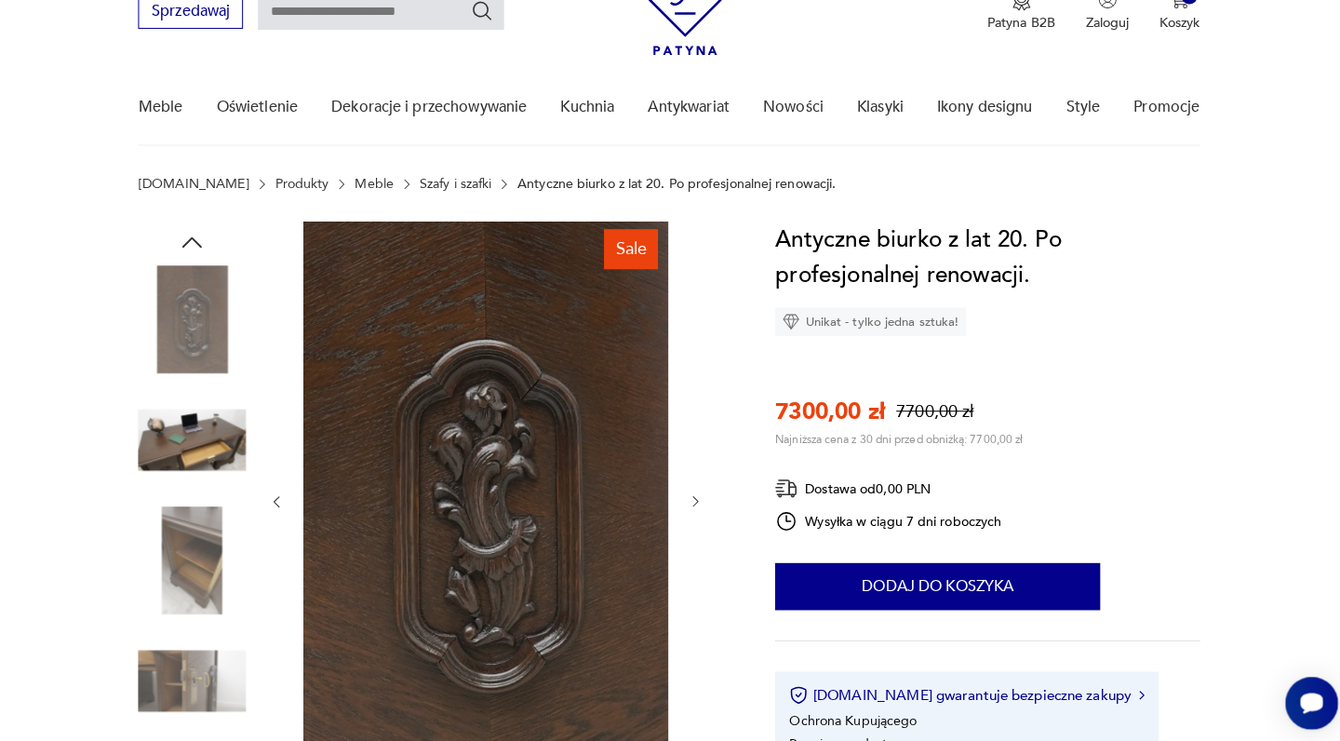
scroll to position [62, 0]
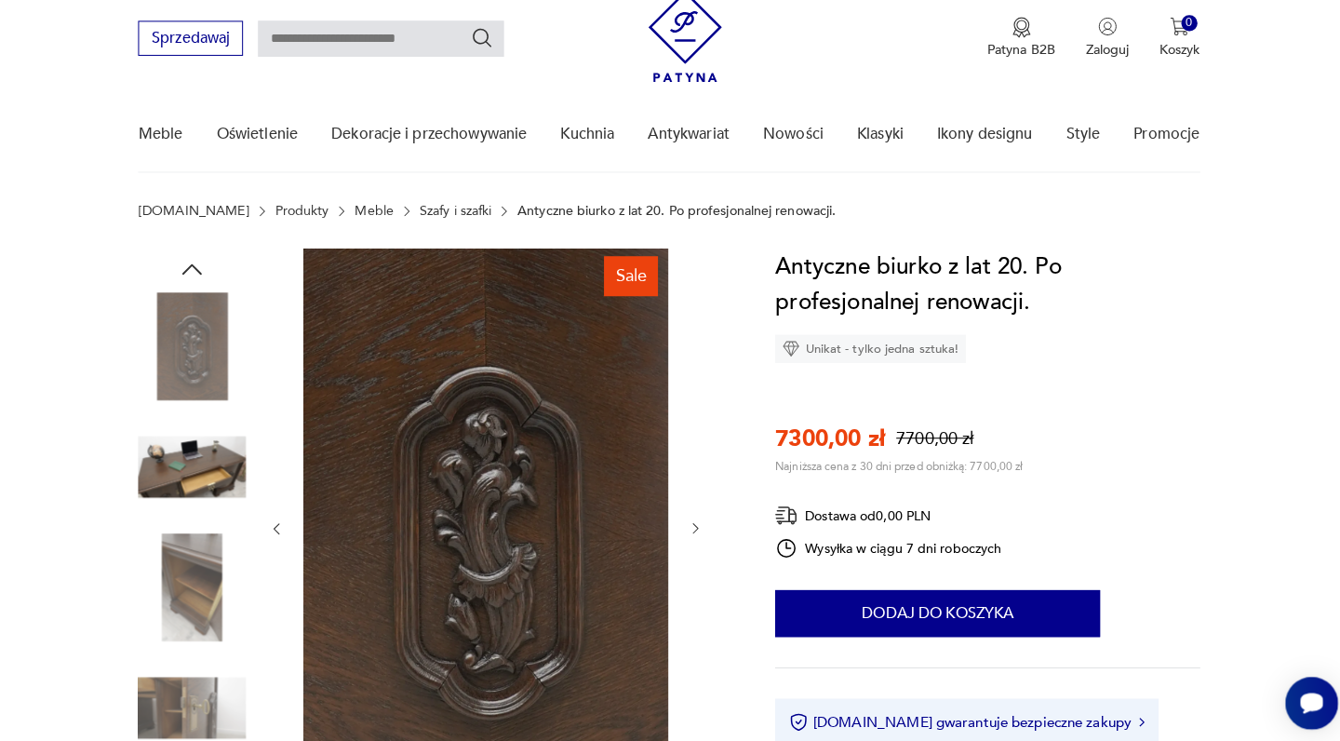
click at [192, 263] on icon "button" at bounding box center [200, 265] width 28 height 28
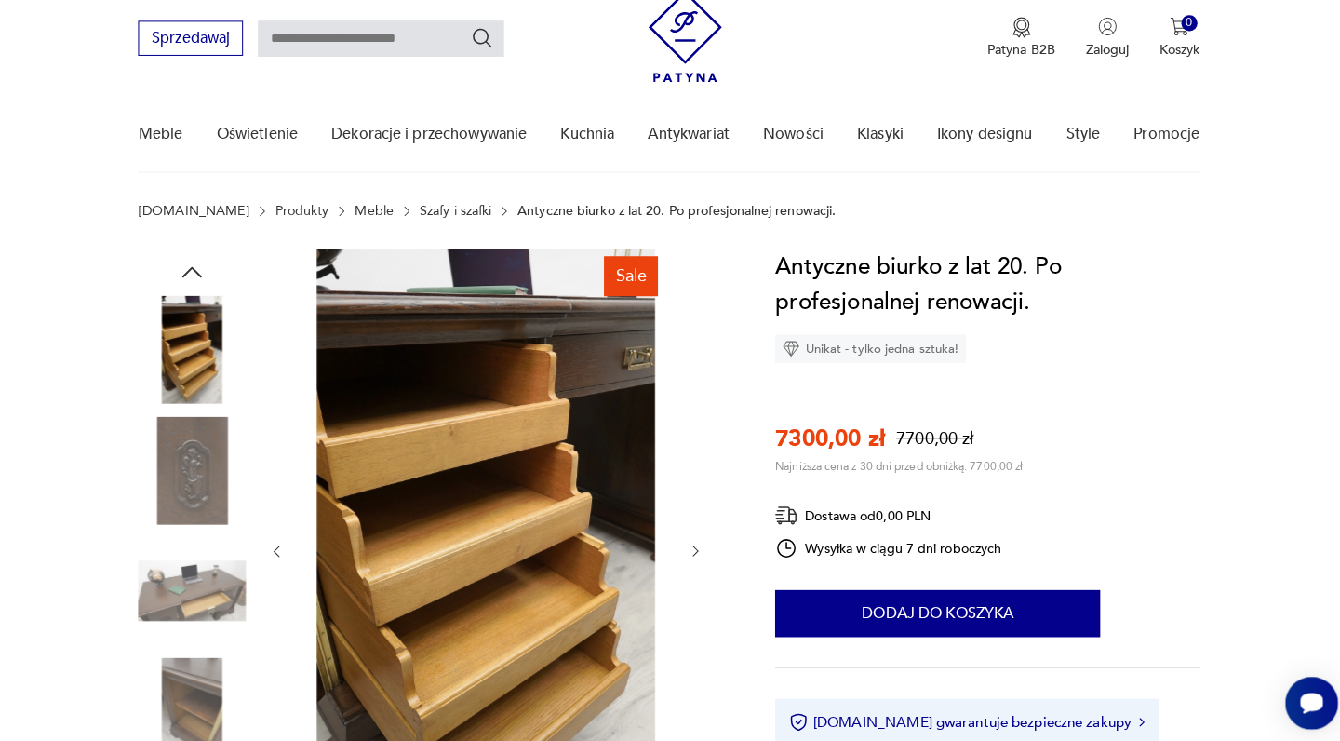
click at [191, 317] on img at bounding box center [200, 344] width 106 height 106
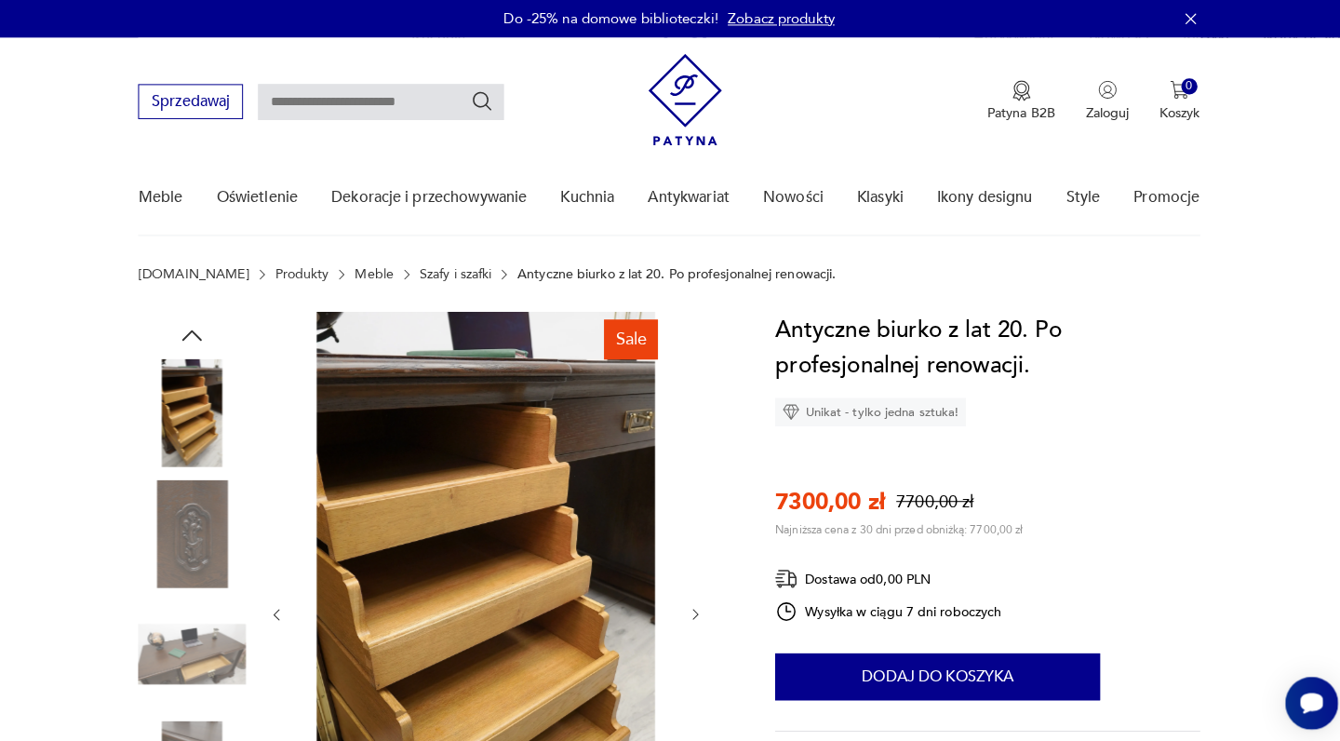
scroll to position [0, 0]
click at [195, 327] on icon "button" at bounding box center [200, 330] width 28 height 28
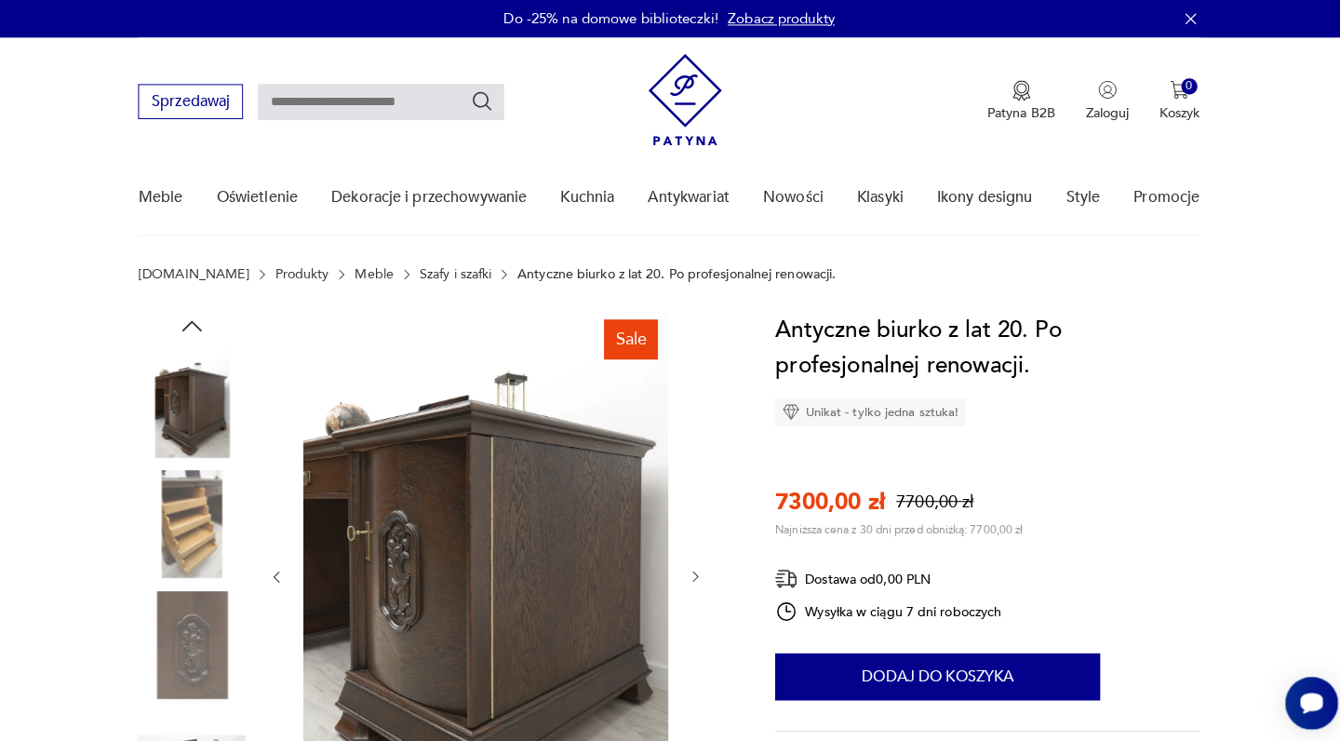
click at [187, 387] on img at bounding box center [200, 397] width 106 height 106
click at [310, 428] on img at bounding box center [489, 566] width 359 height 518
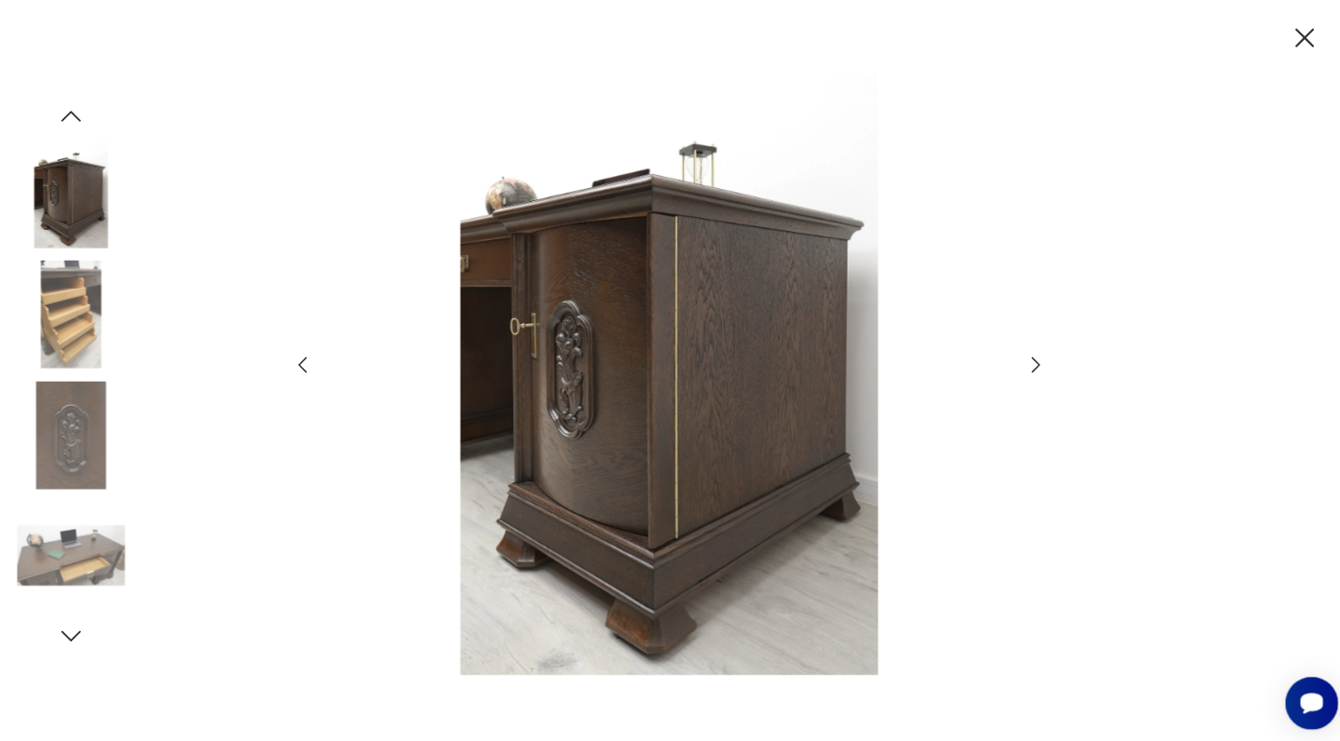
click at [515, 372] on img at bounding box center [670, 369] width 662 height 593
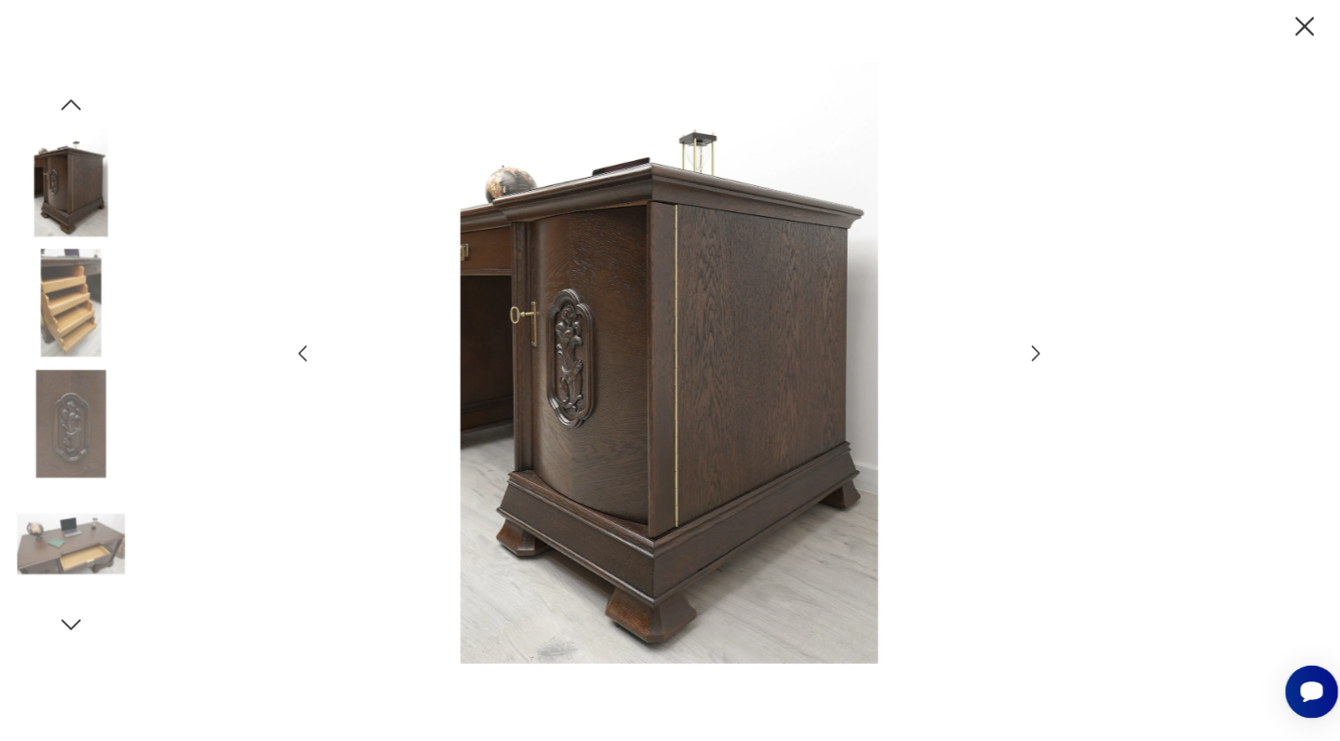
scroll to position [971, 0]
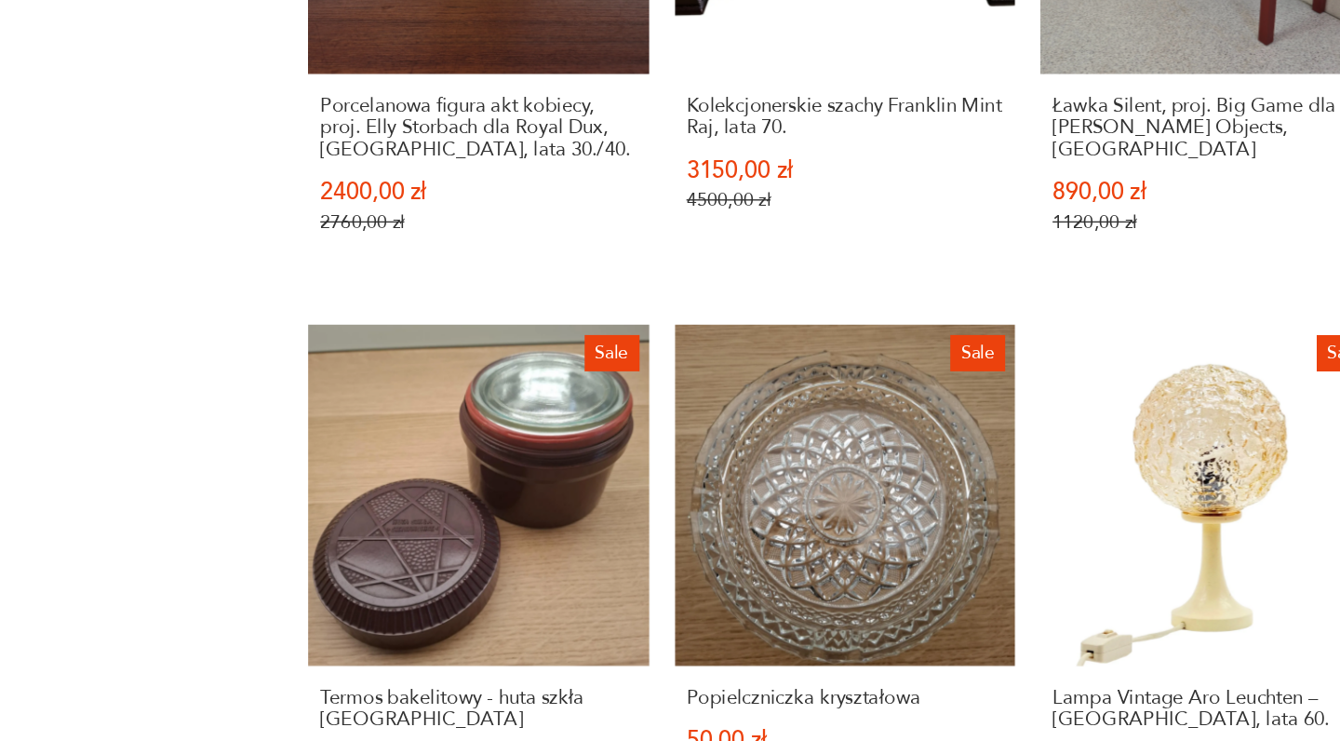
scroll to position [1548, 0]
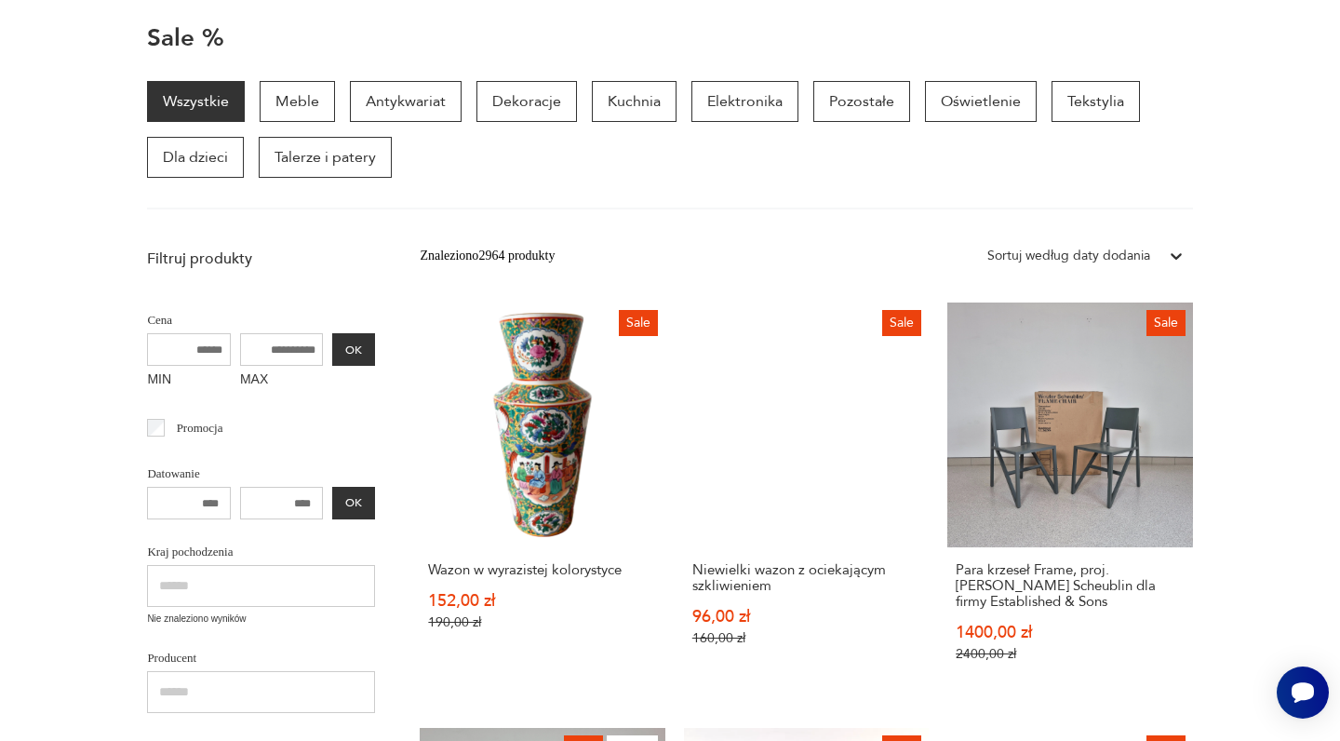
scroll to position [242, 0]
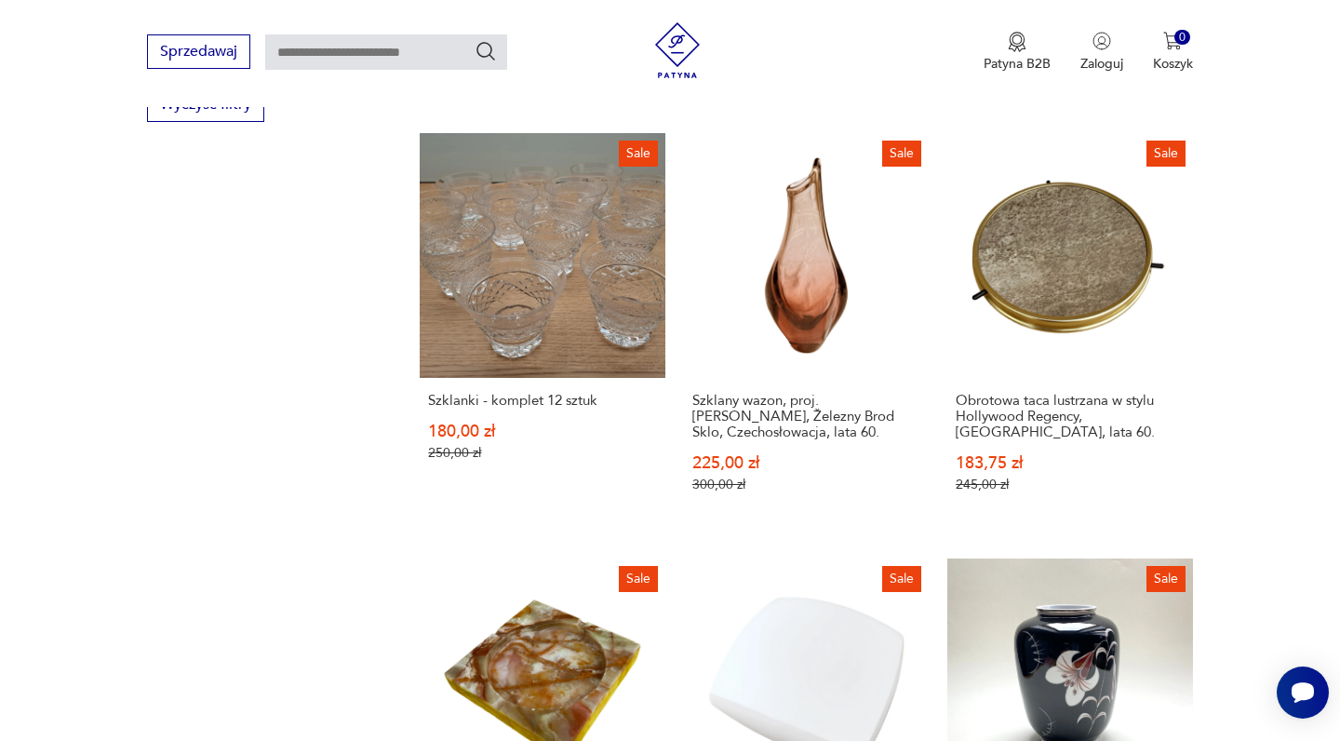
scroll to position [1476, 0]
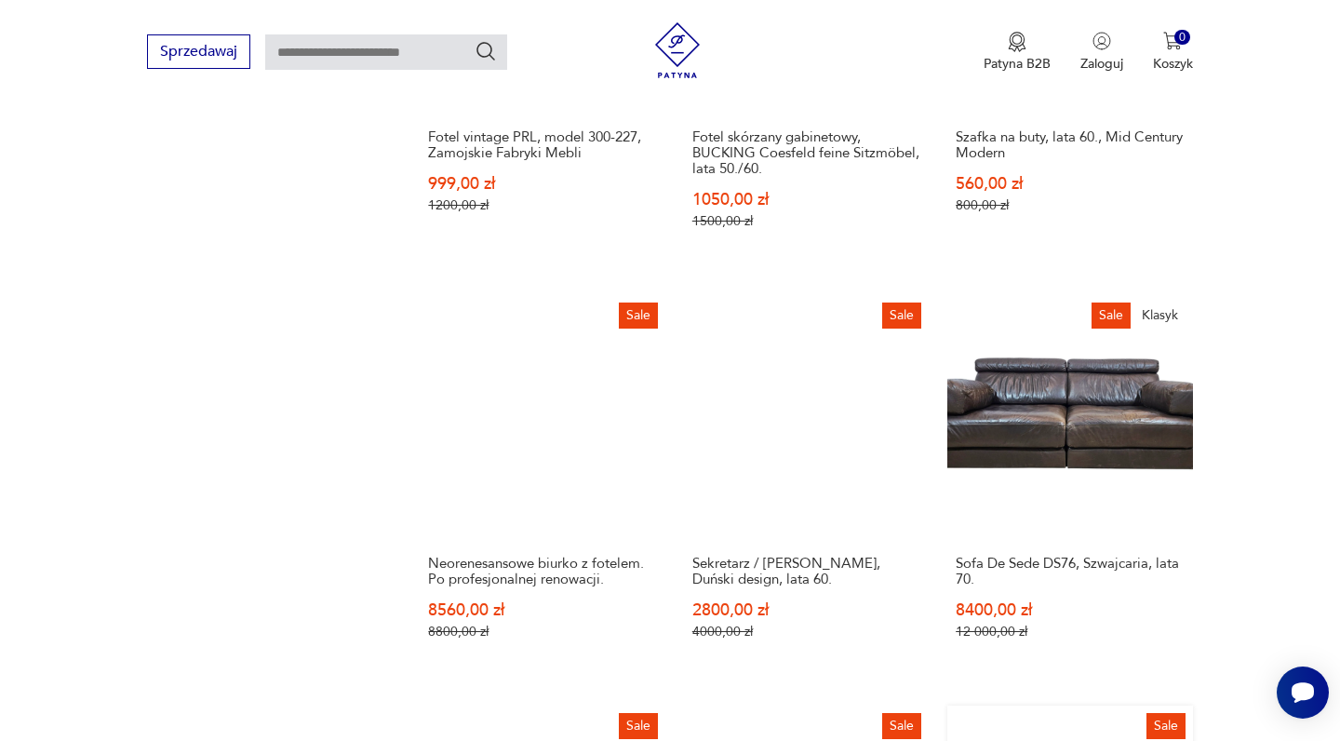
scroll to position [1604, 0]
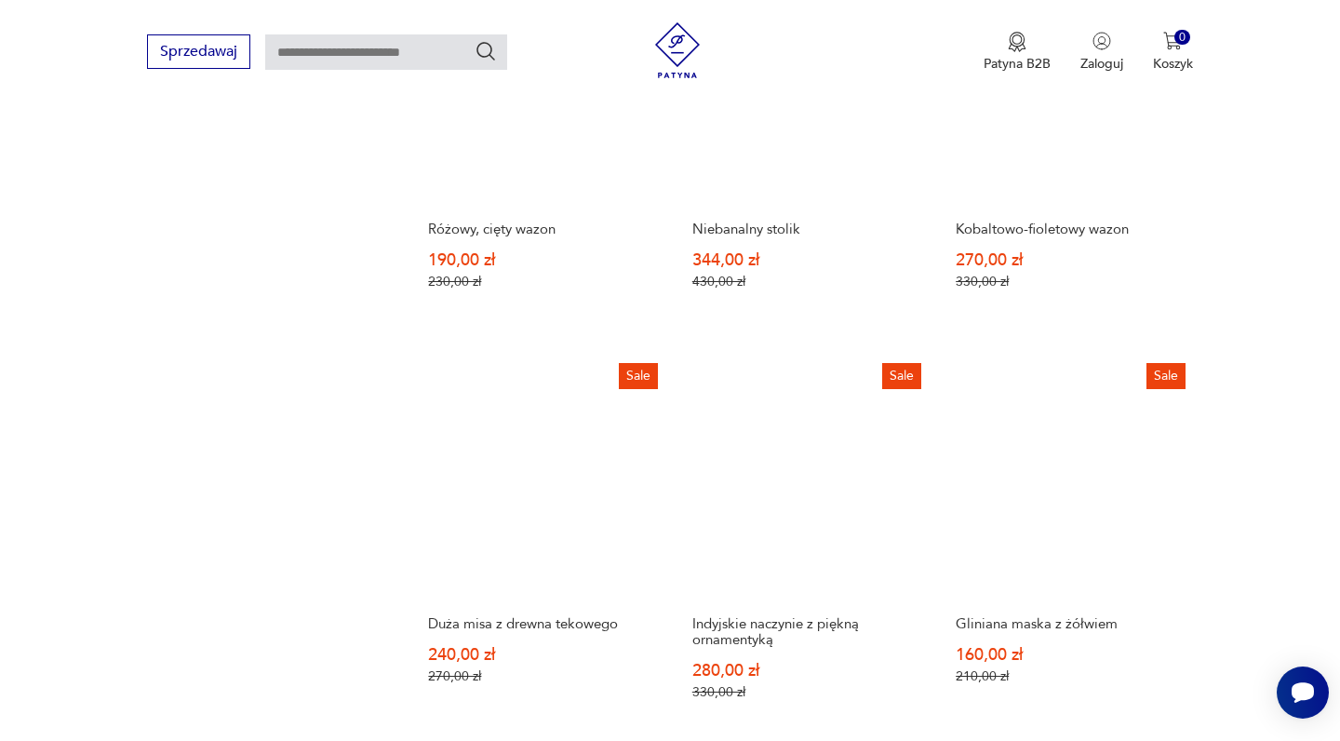
scroll to position [1429, 0]
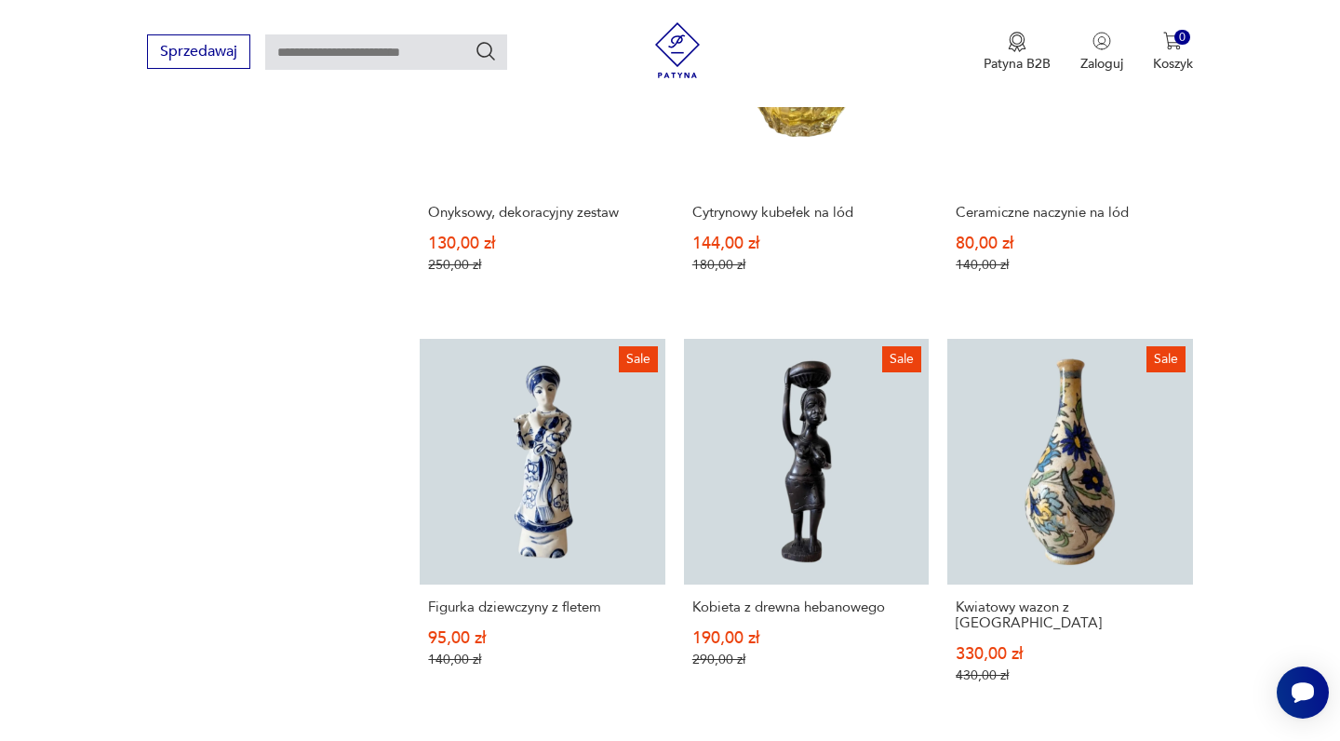
scroll to position [1448, 0]
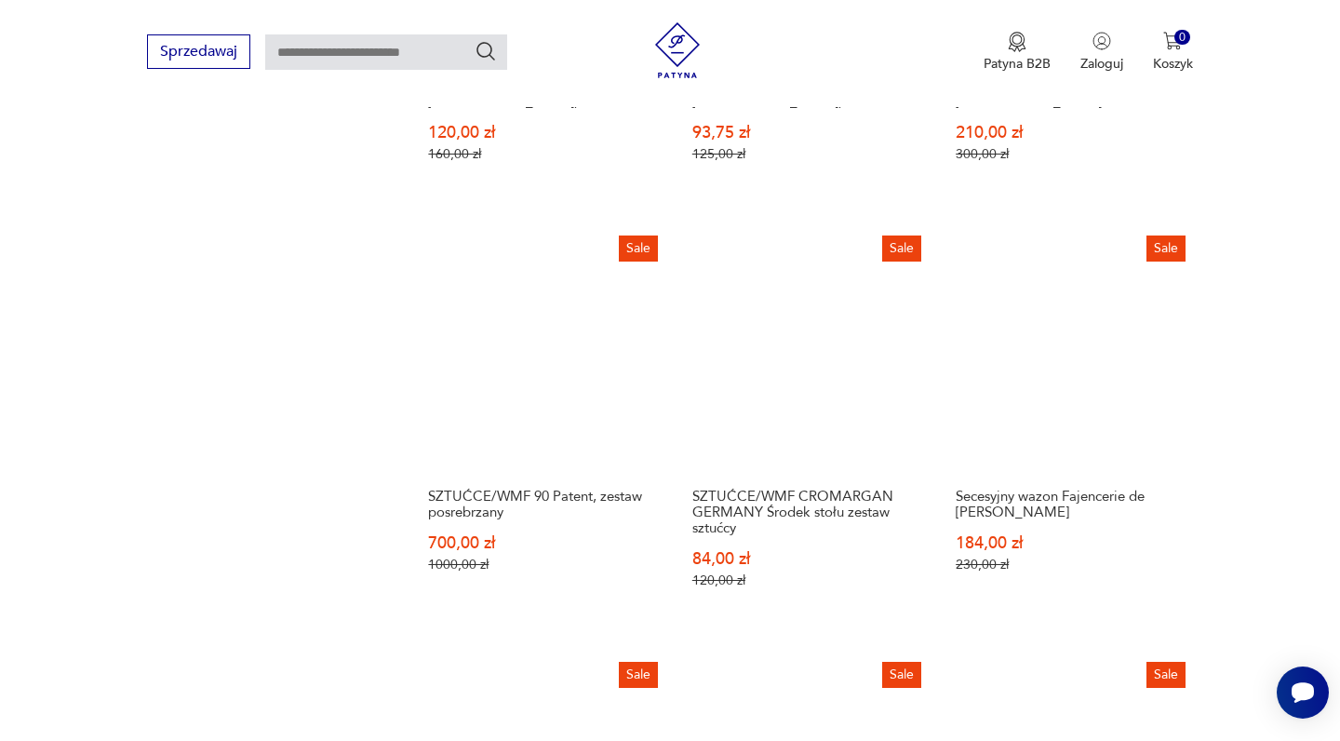
scroll to position [1638, 0]
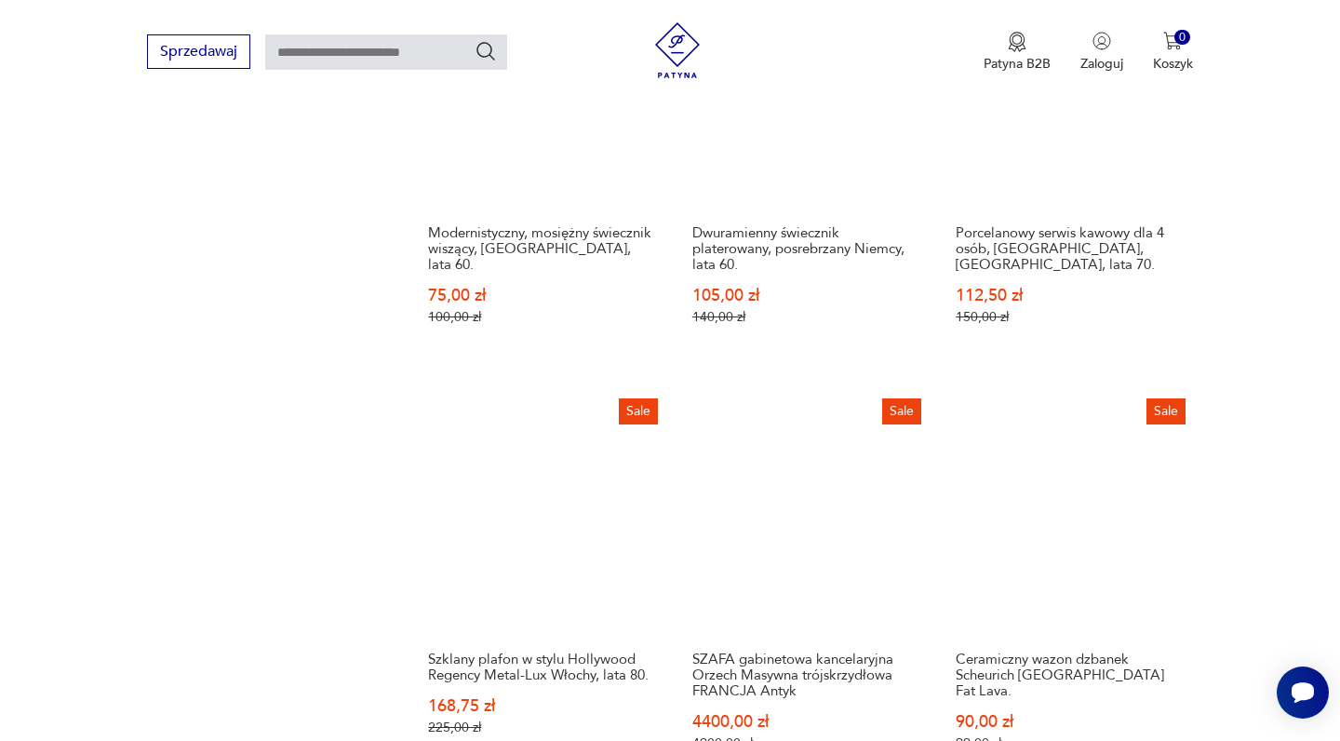
scroll to position [1467, 1]
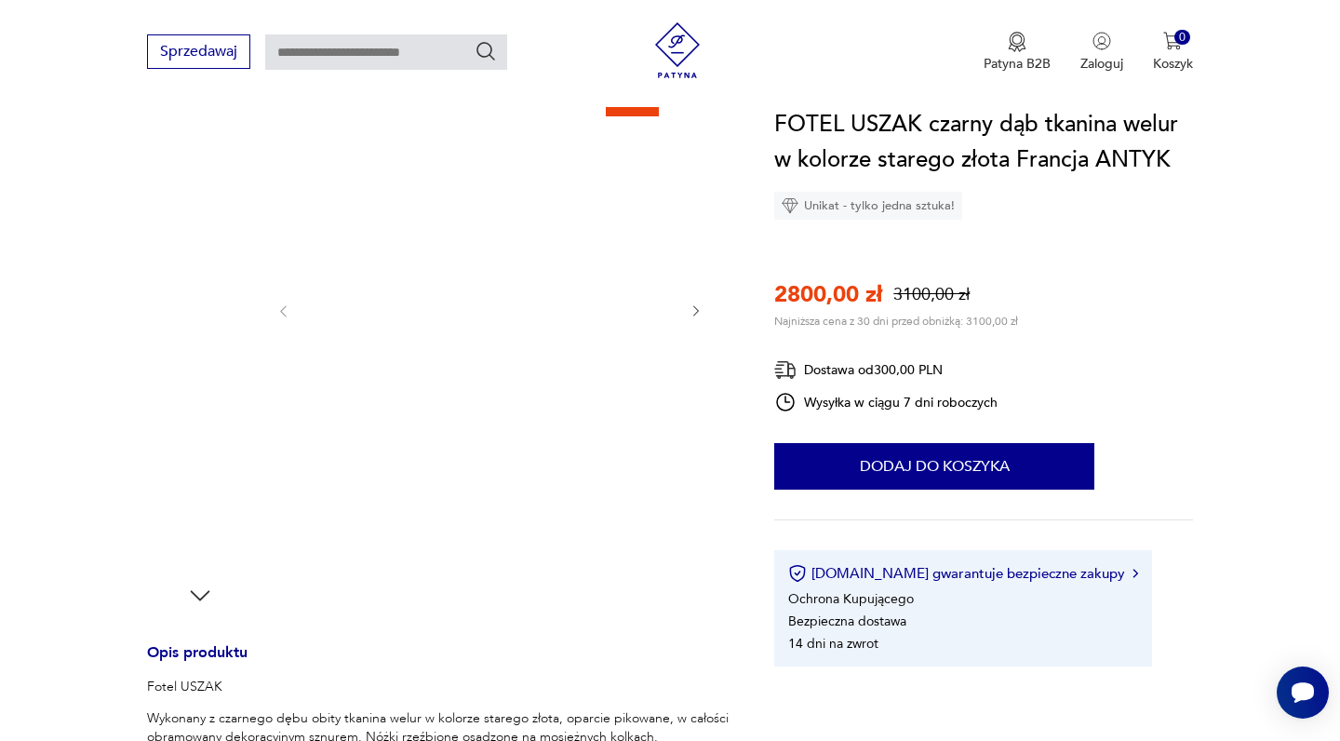
click at [469, 353] on img at bounding box center [489, 309] width 359 height 479
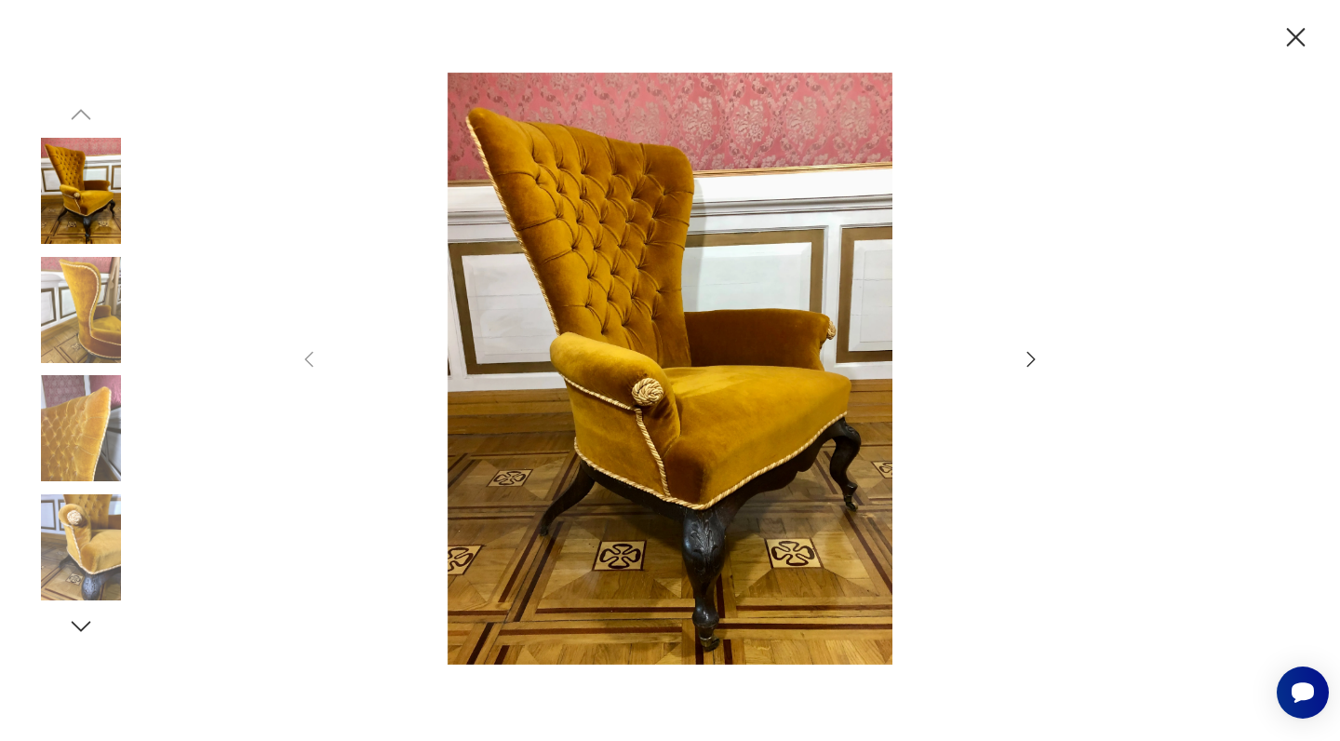
click at [1026, 360] on icon "button" at bounding box center [1031, 359] width 22 height 22
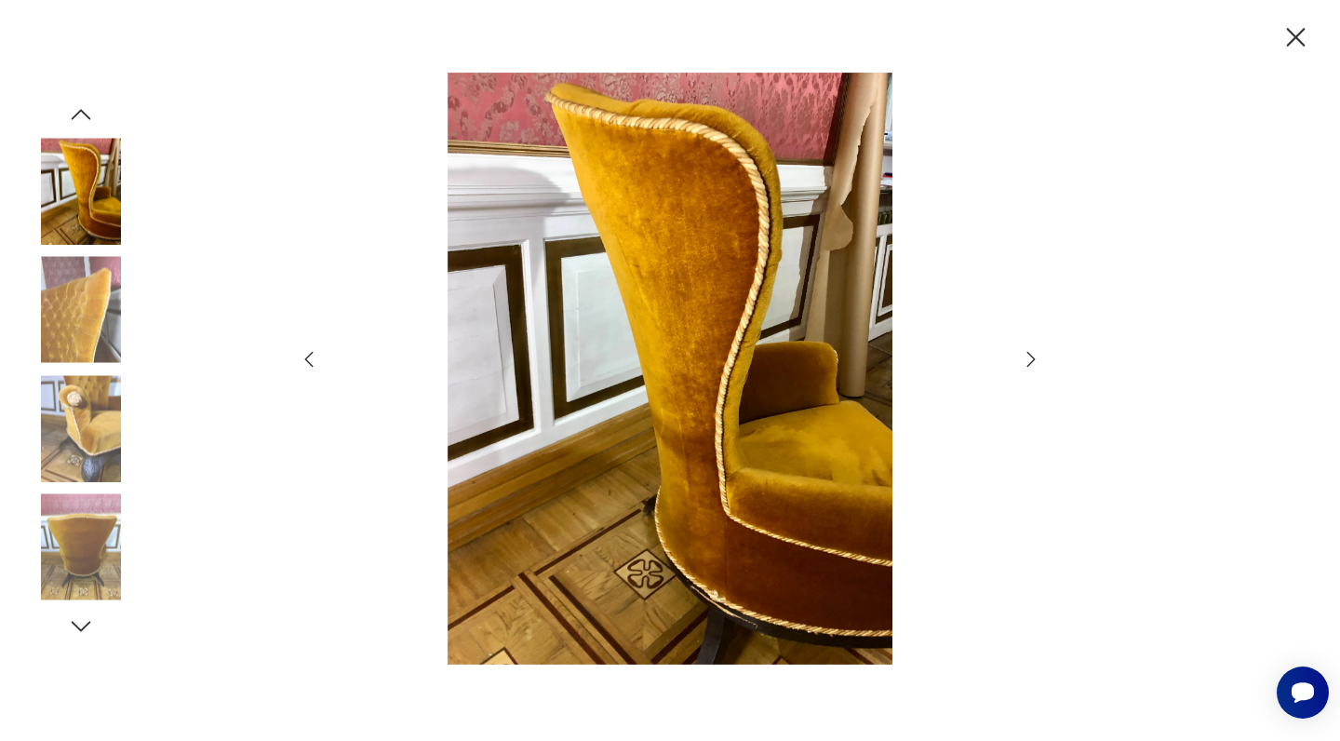
click at [1026, 360] on icon "button" at bounding box center [1031, 359] width 22 height 22
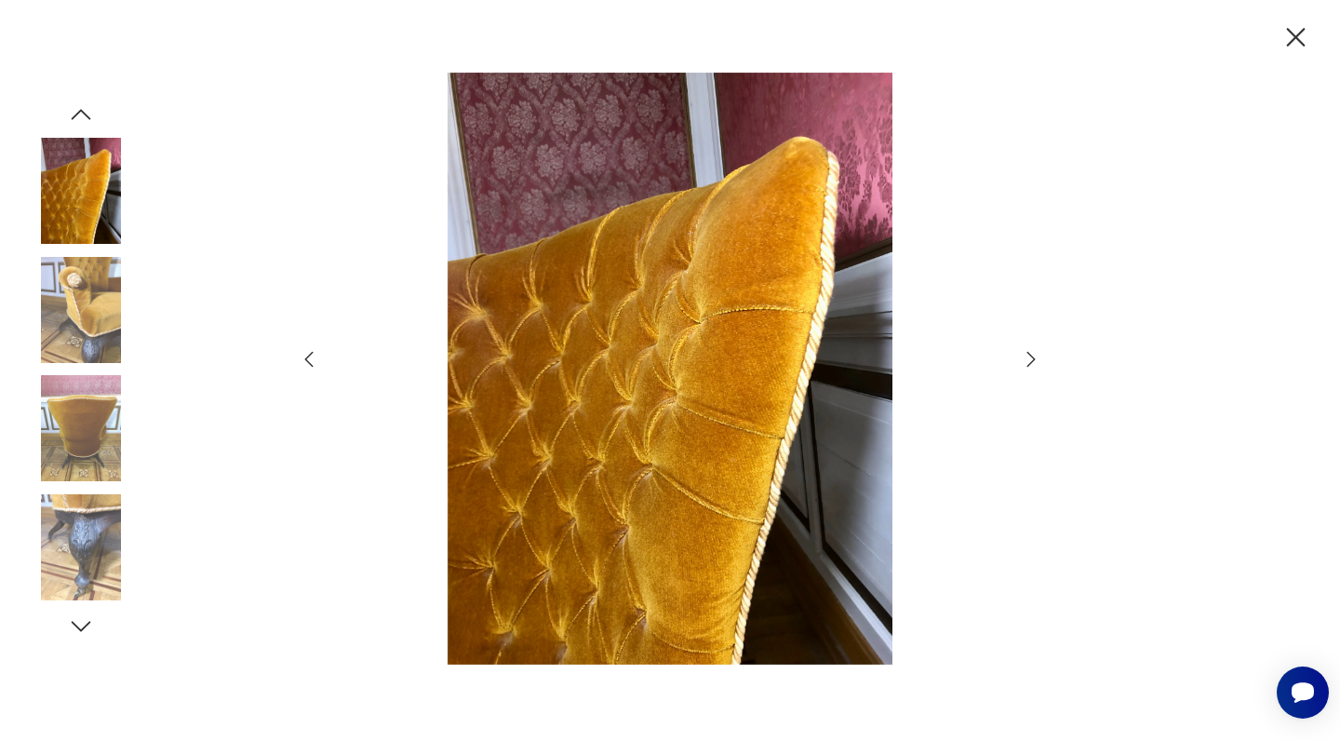
click at [1026, 360] on icon "button" at bounding box center [1031, 359] width 22 height 22
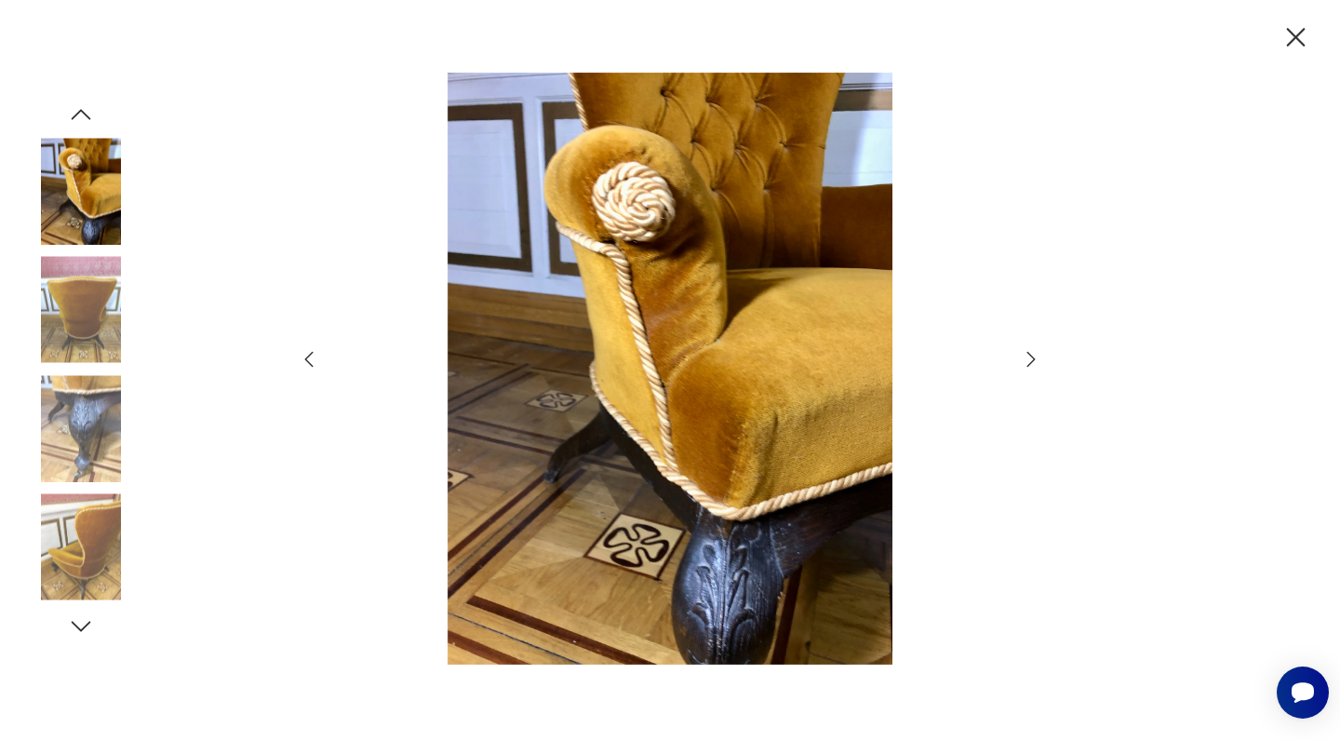
click at [1026, 360] on icon "button" at bounding box center [1031, 359] width 22 height 22
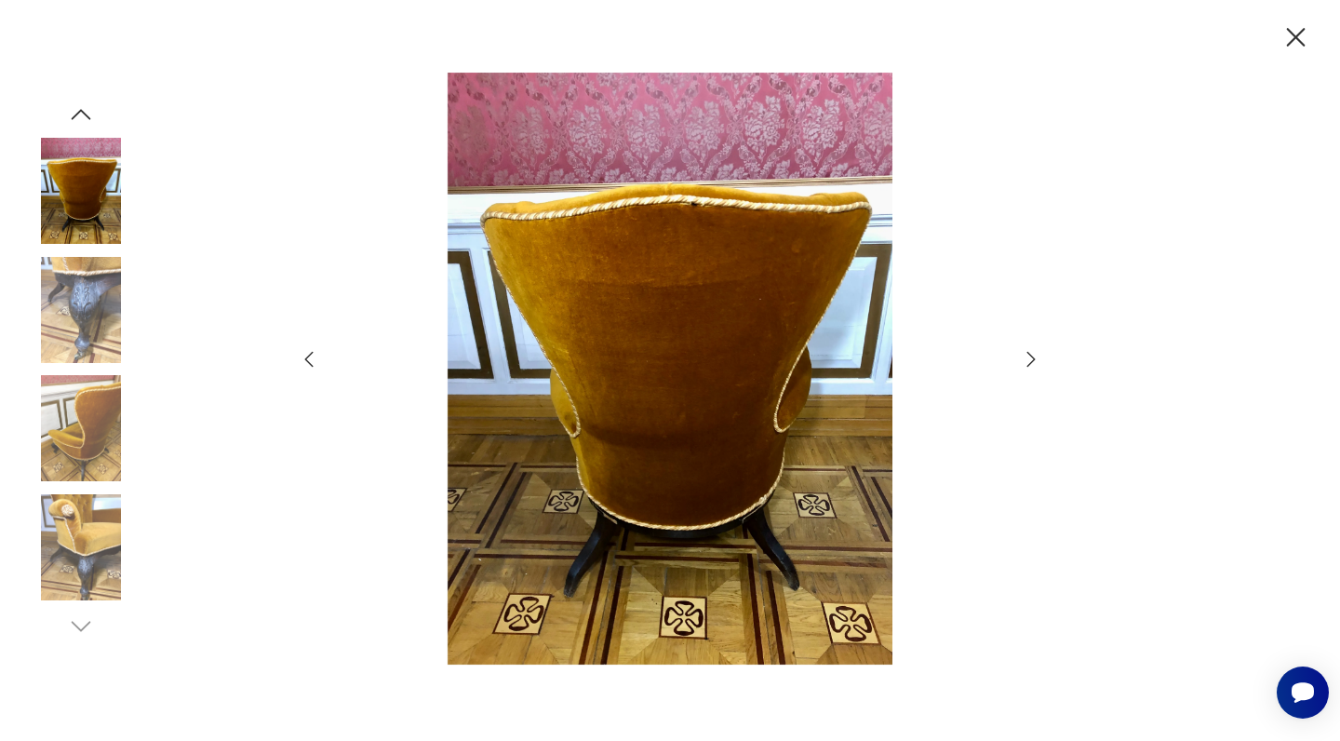
click at [1026, 360] on icon "button" at bounding box center [1031, 359] width 22 height 22
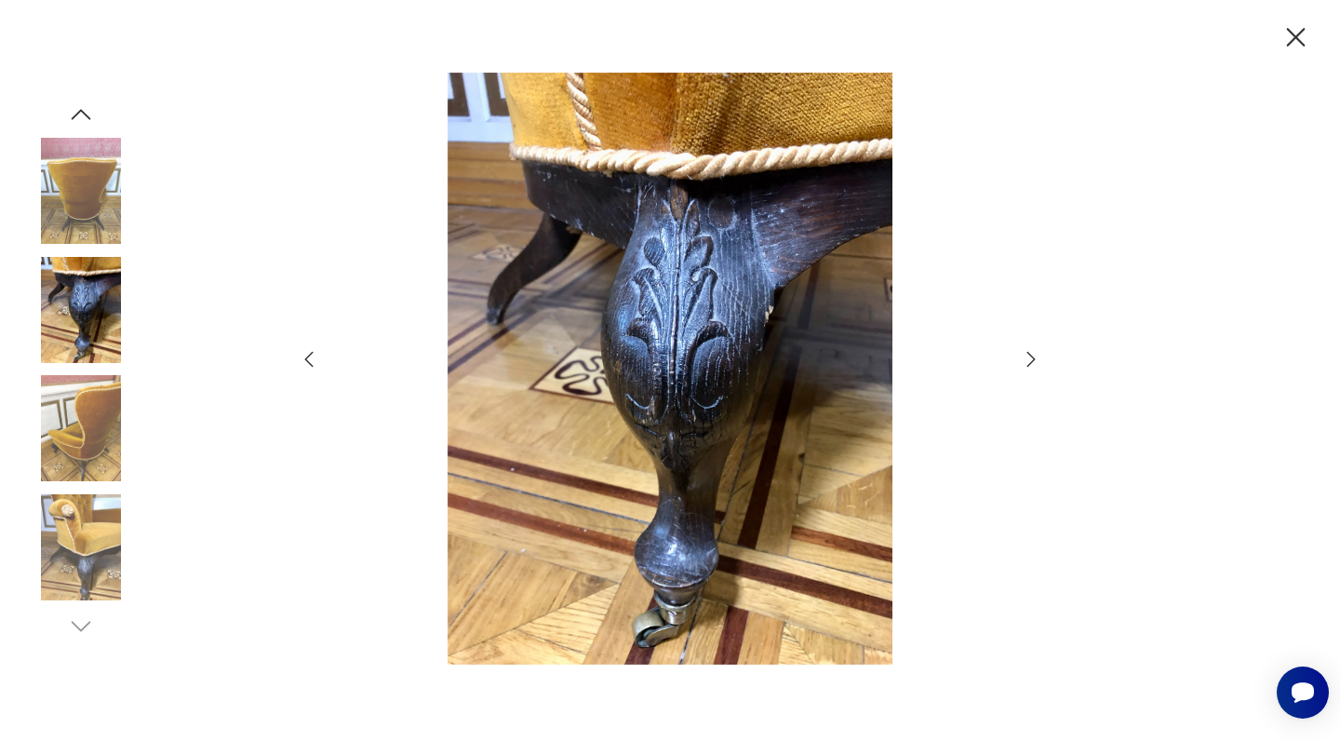
click at [1026, 360] on icon "button" at bounding box center [1031, 359] width 22 height 22
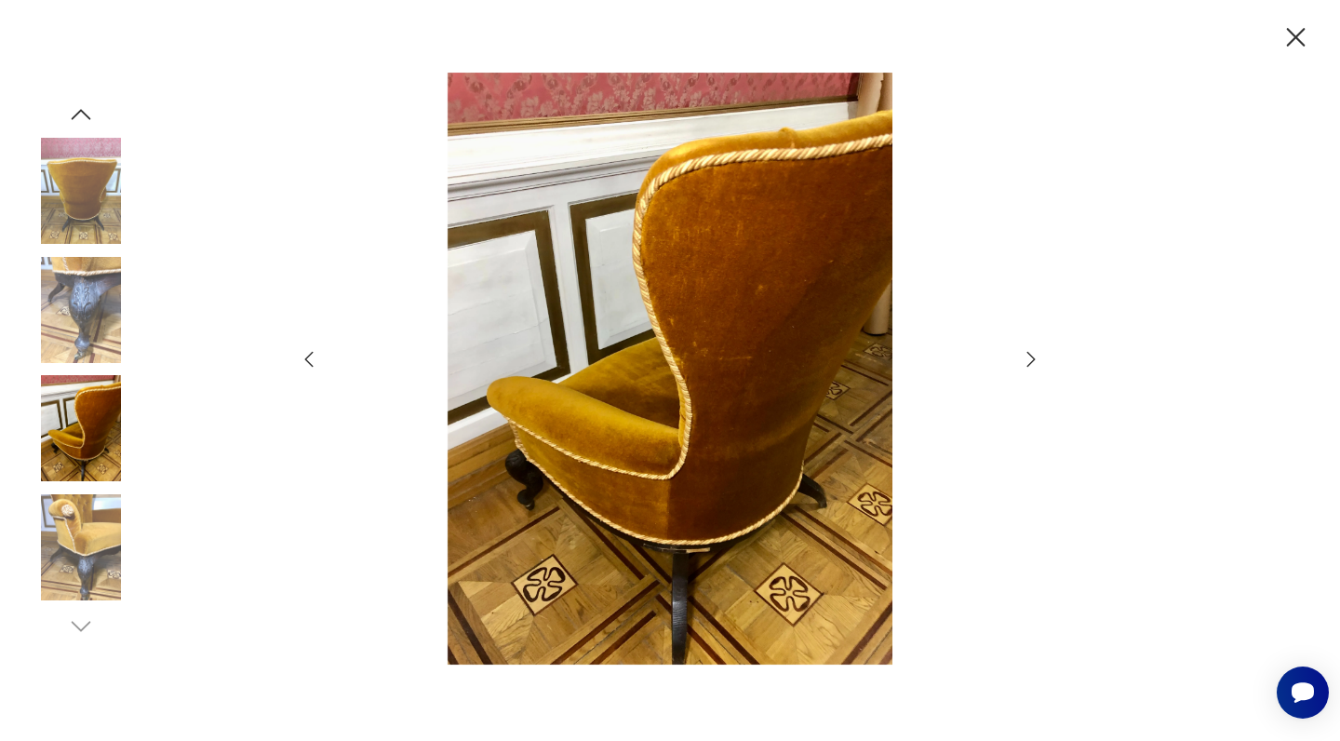
click at [1026, 360] on icon "button" at bounding box center [1031, 359] width 22 height 22
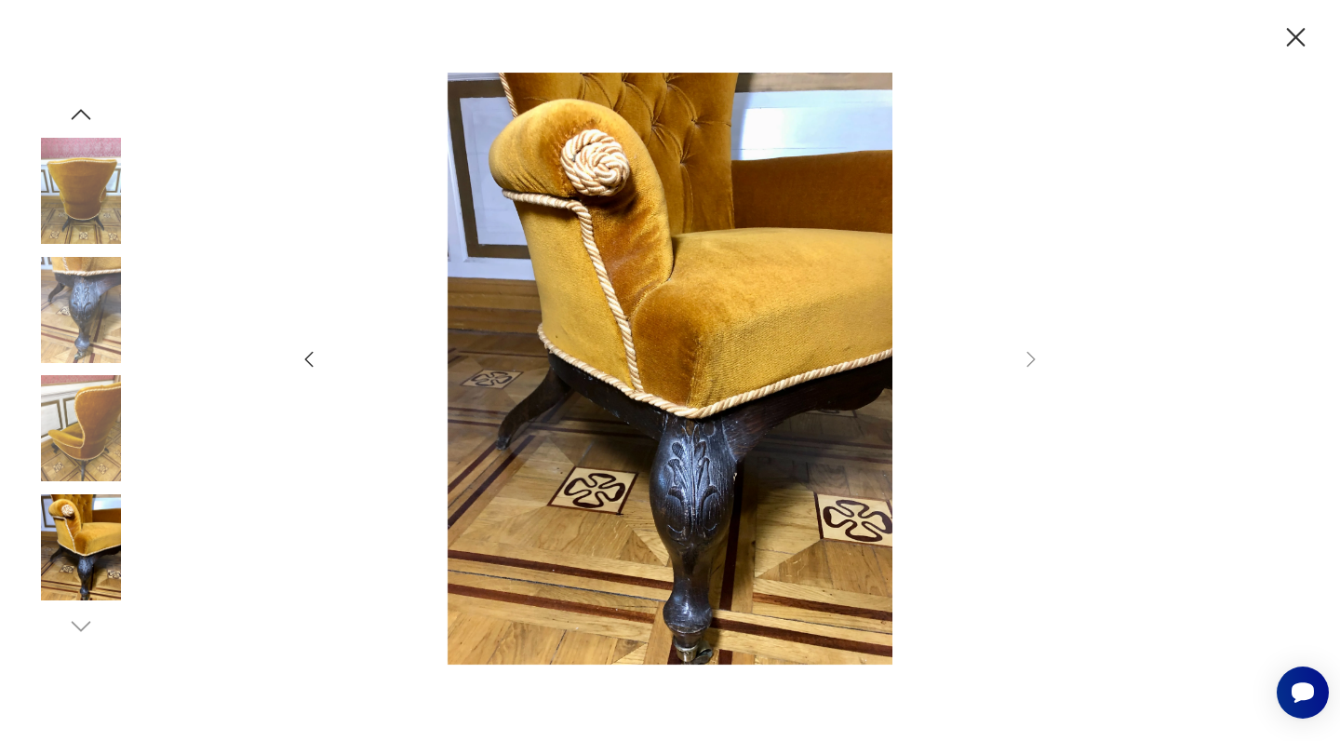
click at [1289, 34] on icon "button" at bounding box center [1295, 37] width 33 height 33
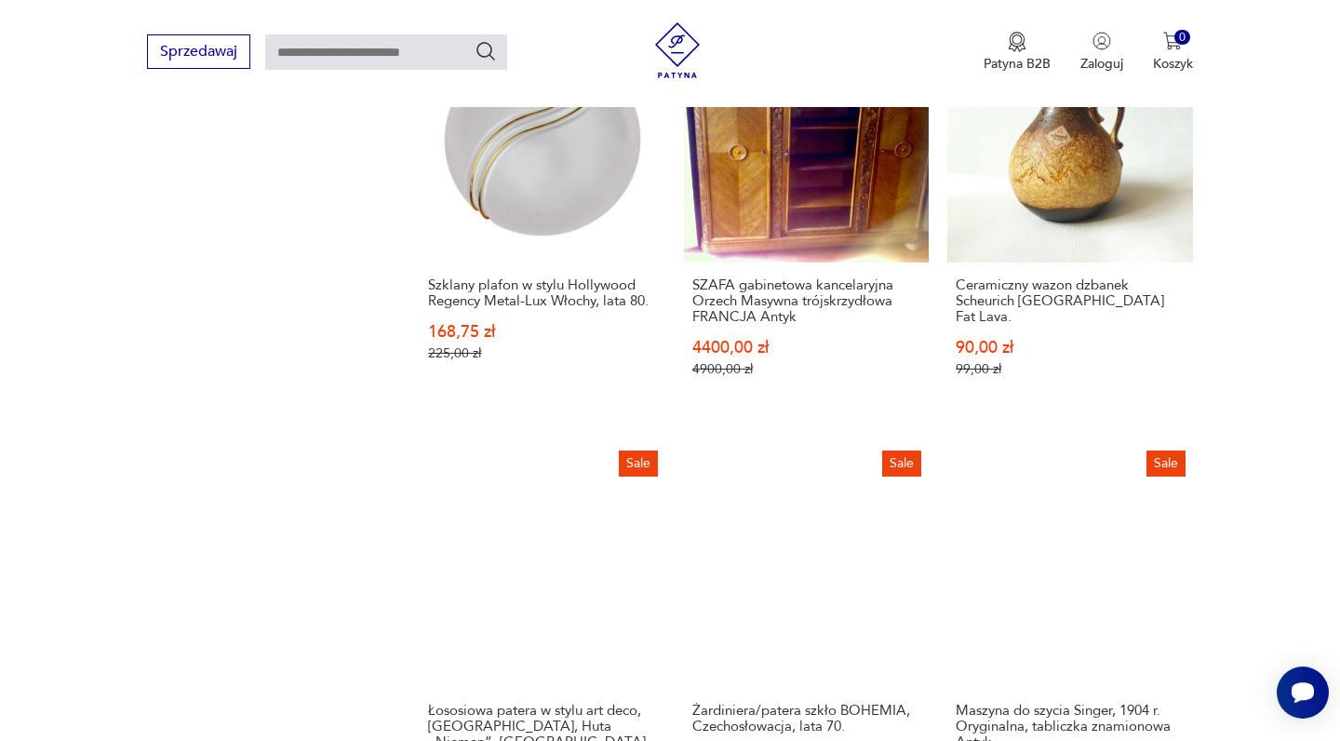
scroll to position [1877, 0]
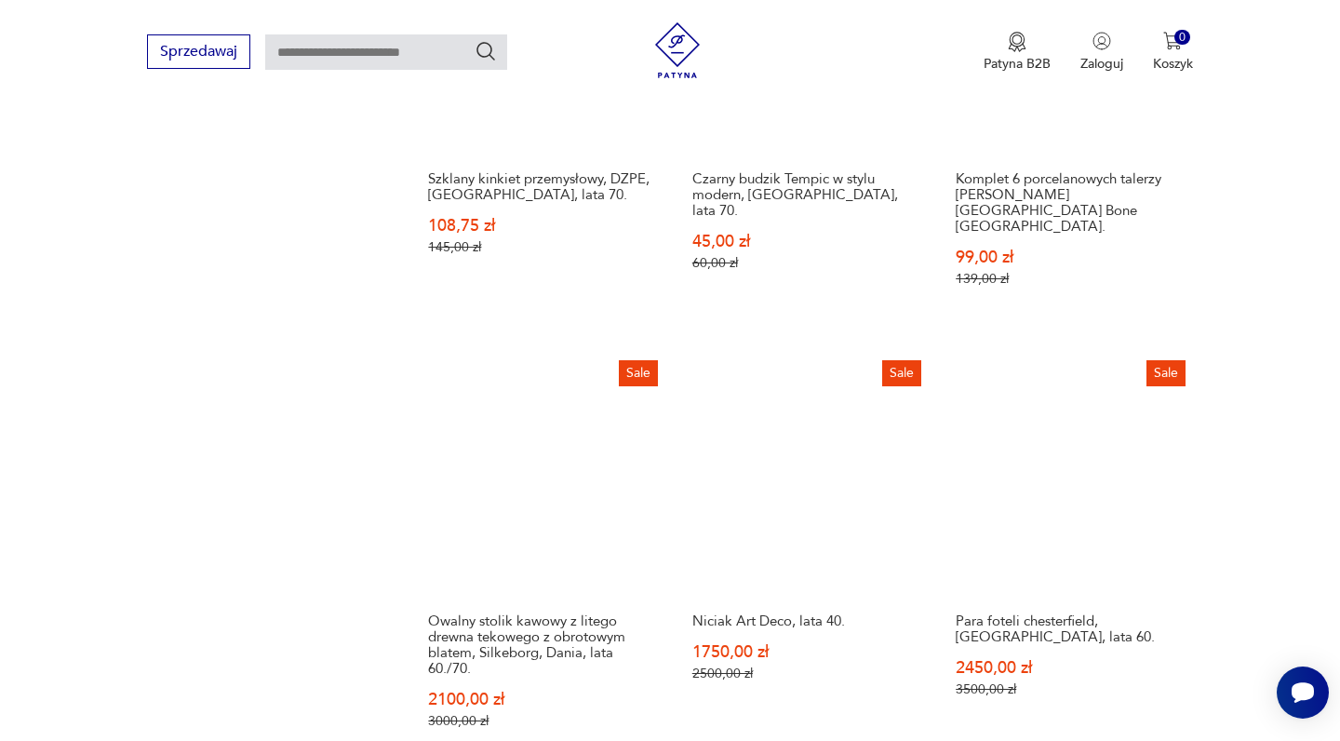
scroll to position [1526, 0]
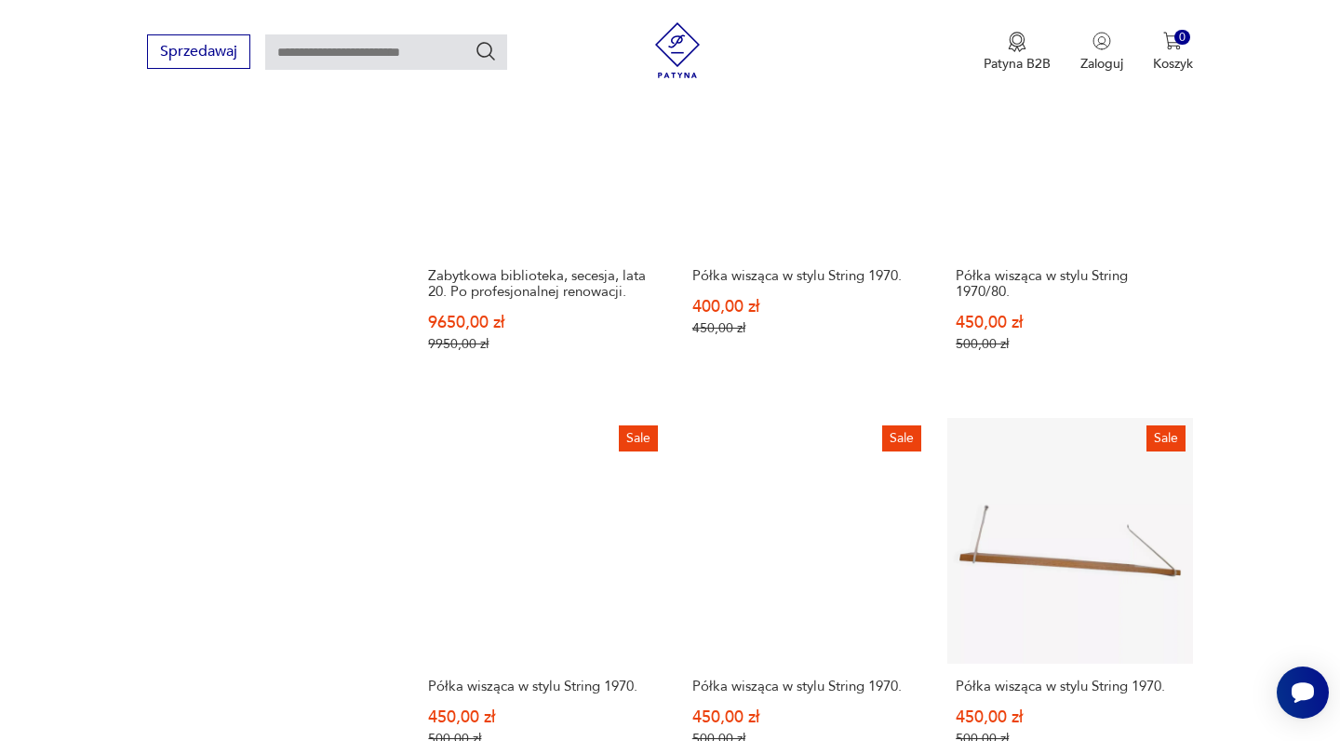
scroll to position [1559, 0]
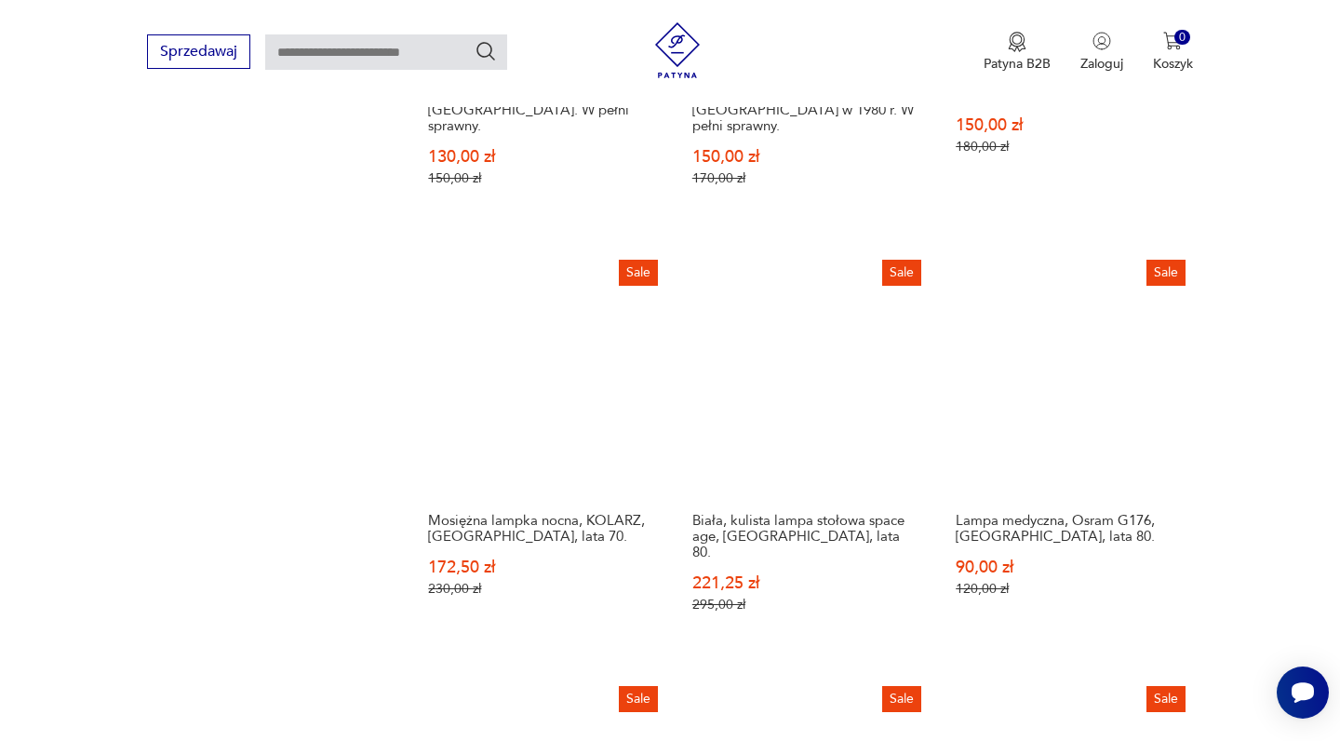
scroll to position [1635, 0]
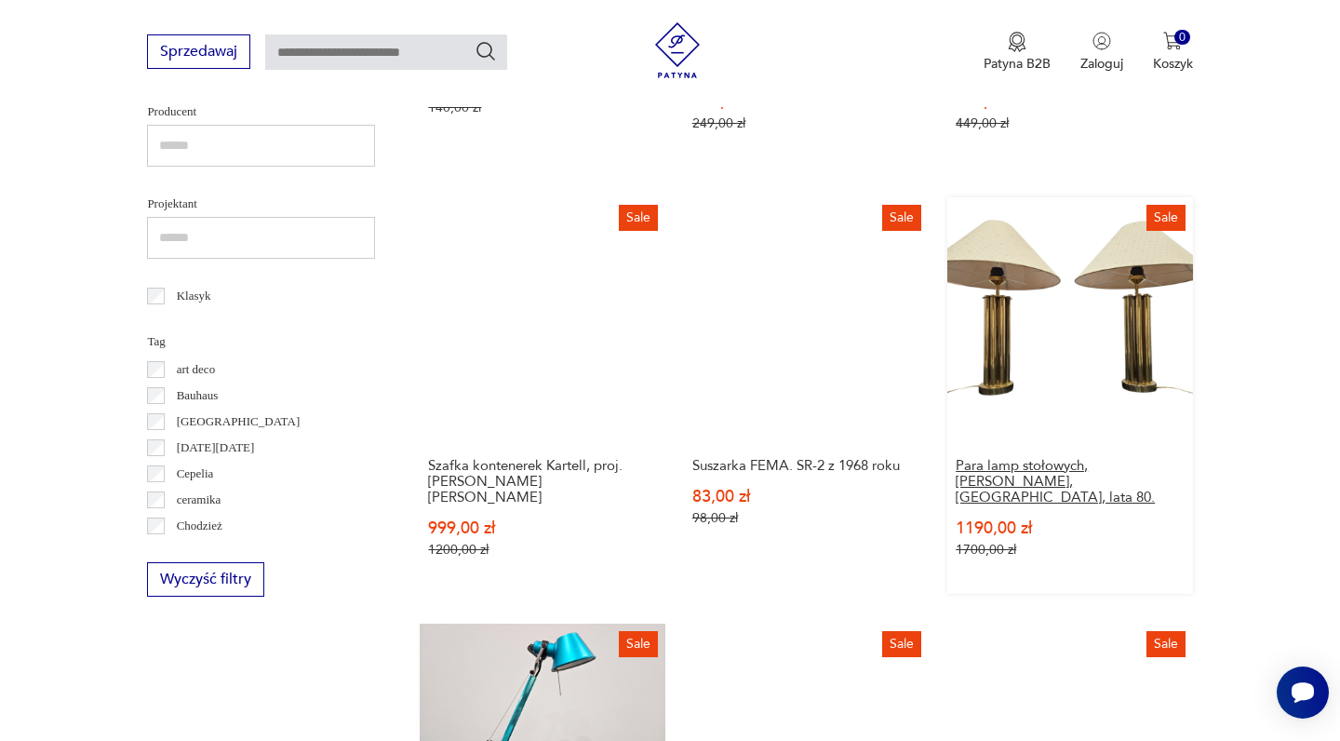
scroll to position [836, 0]
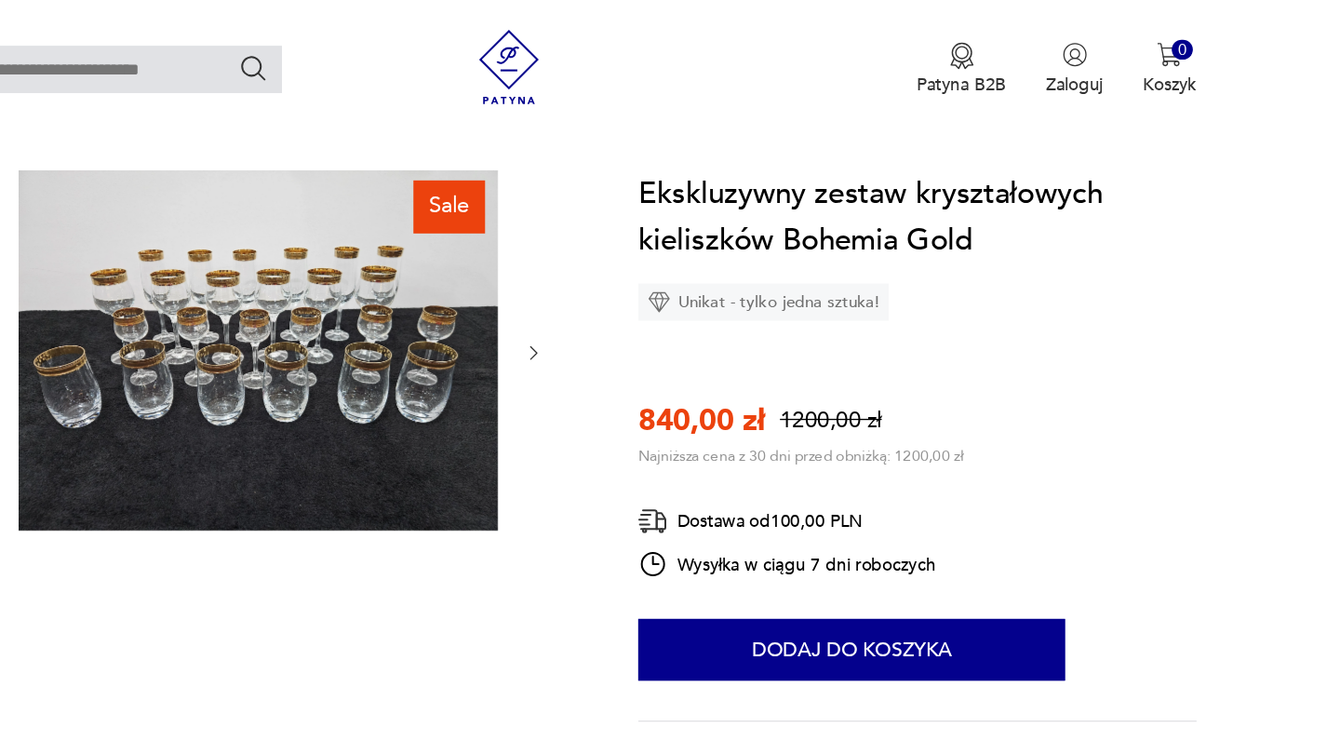
scroll to position [159, 0]
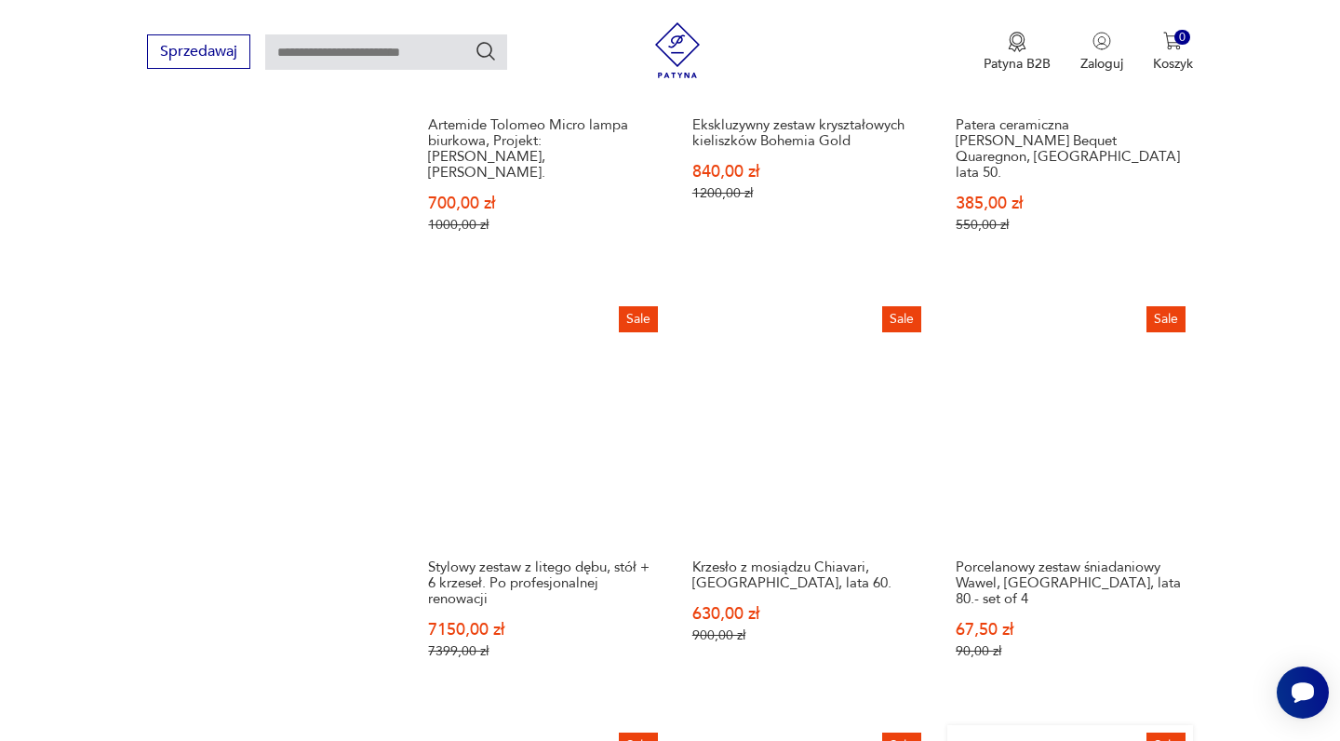
scroll to position [1610, 0]
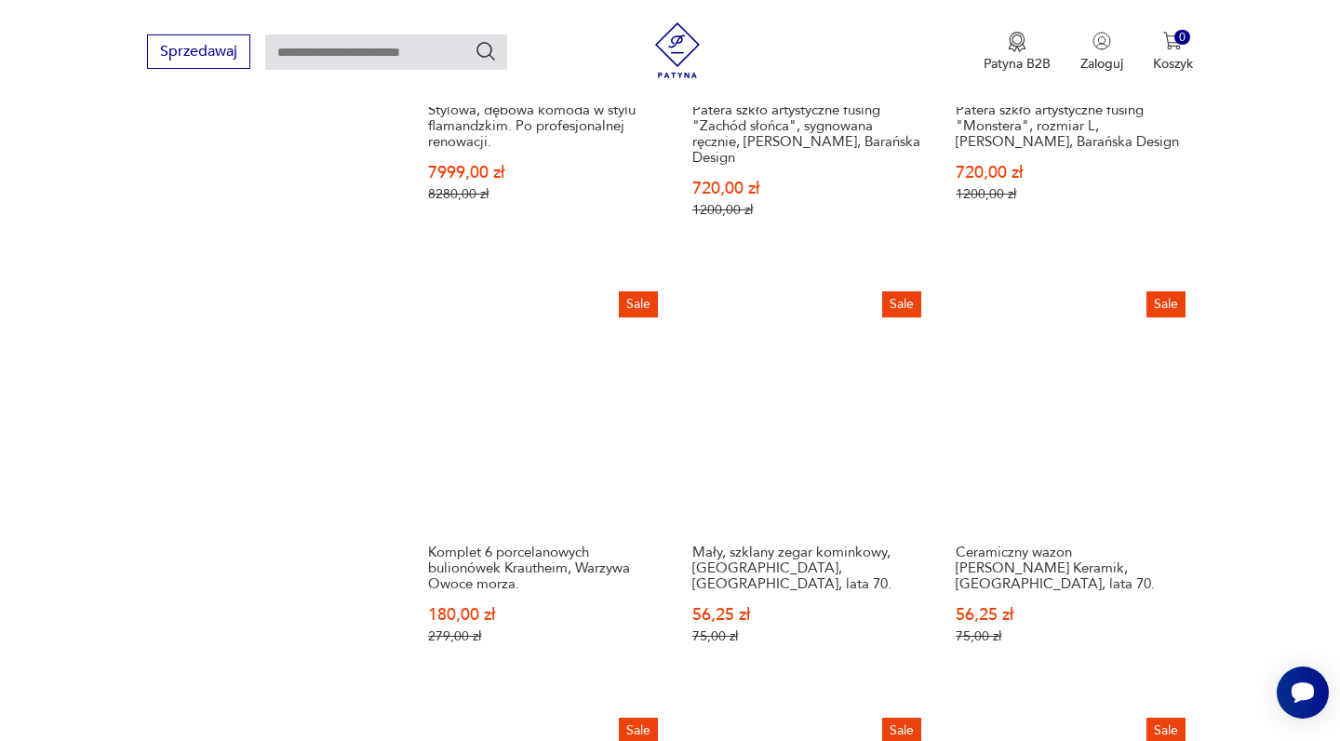
scroll to position [1615, 0]
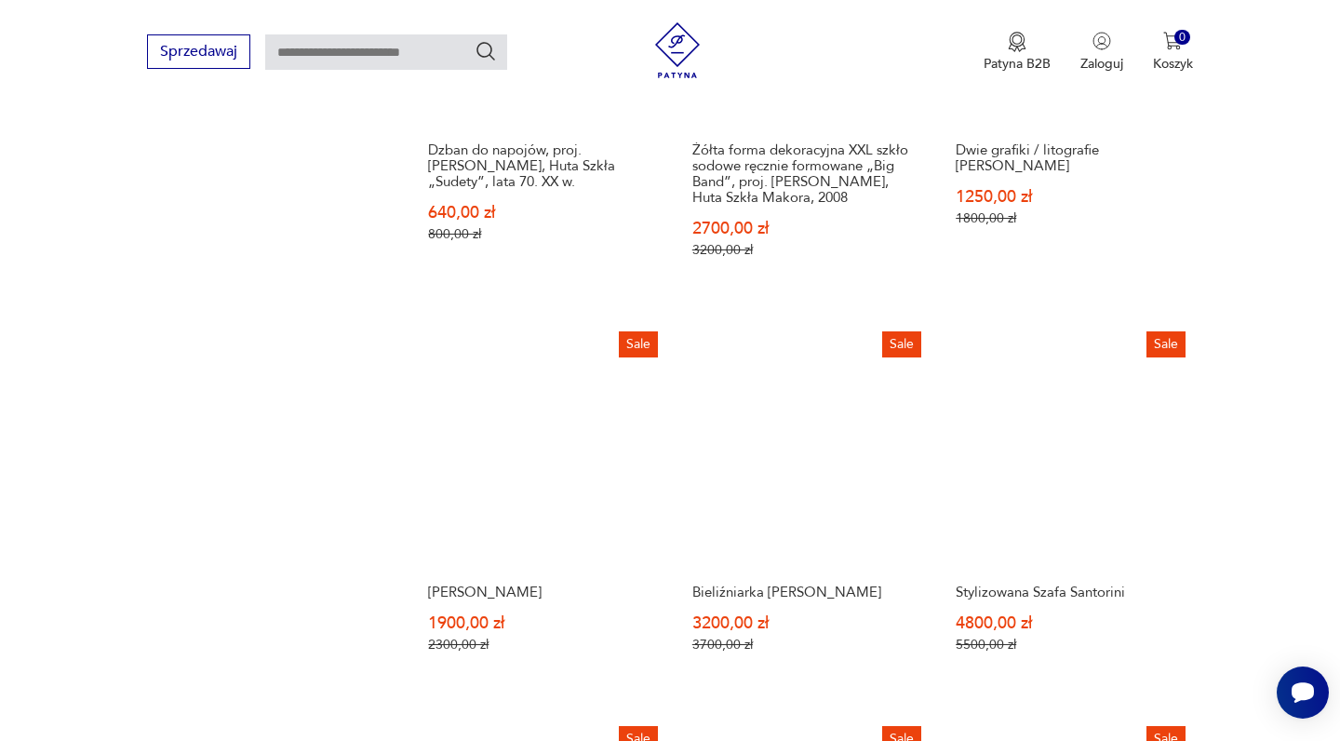
scroll to position [1554, 0]
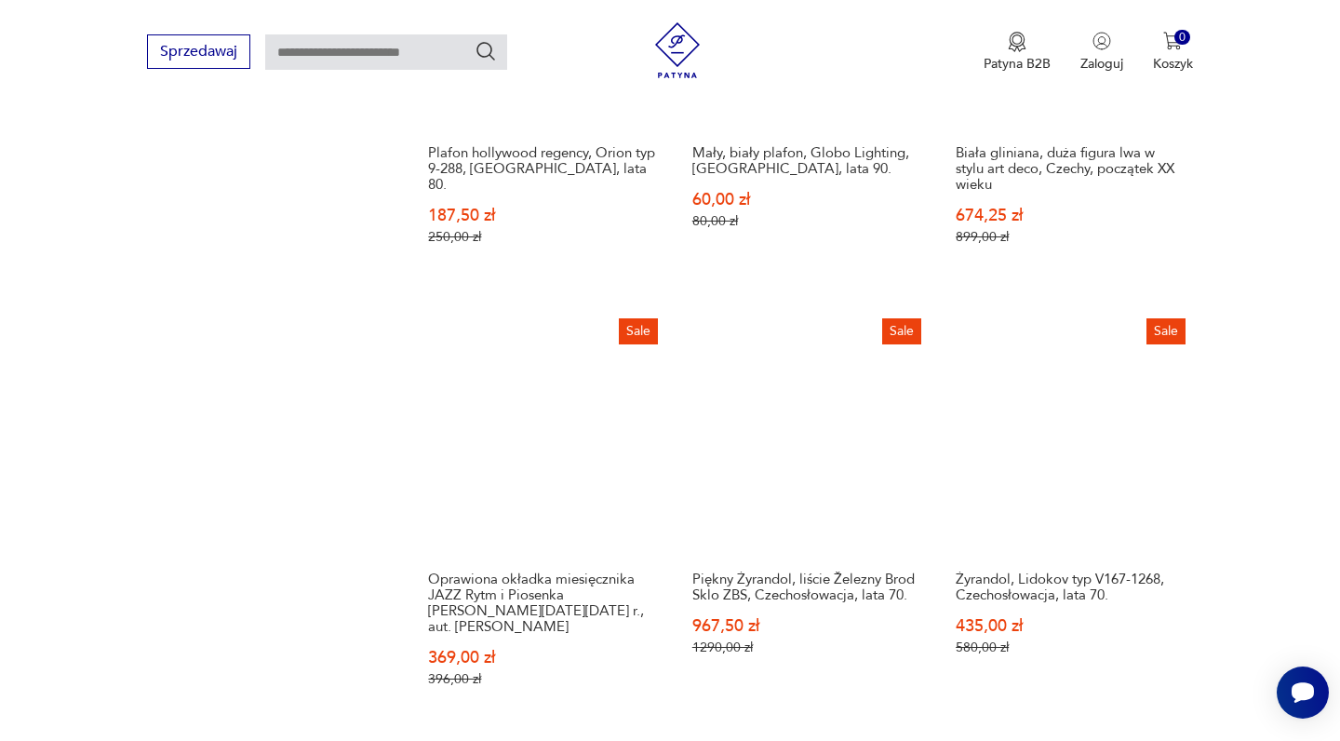
scroll to position [1604, 0]
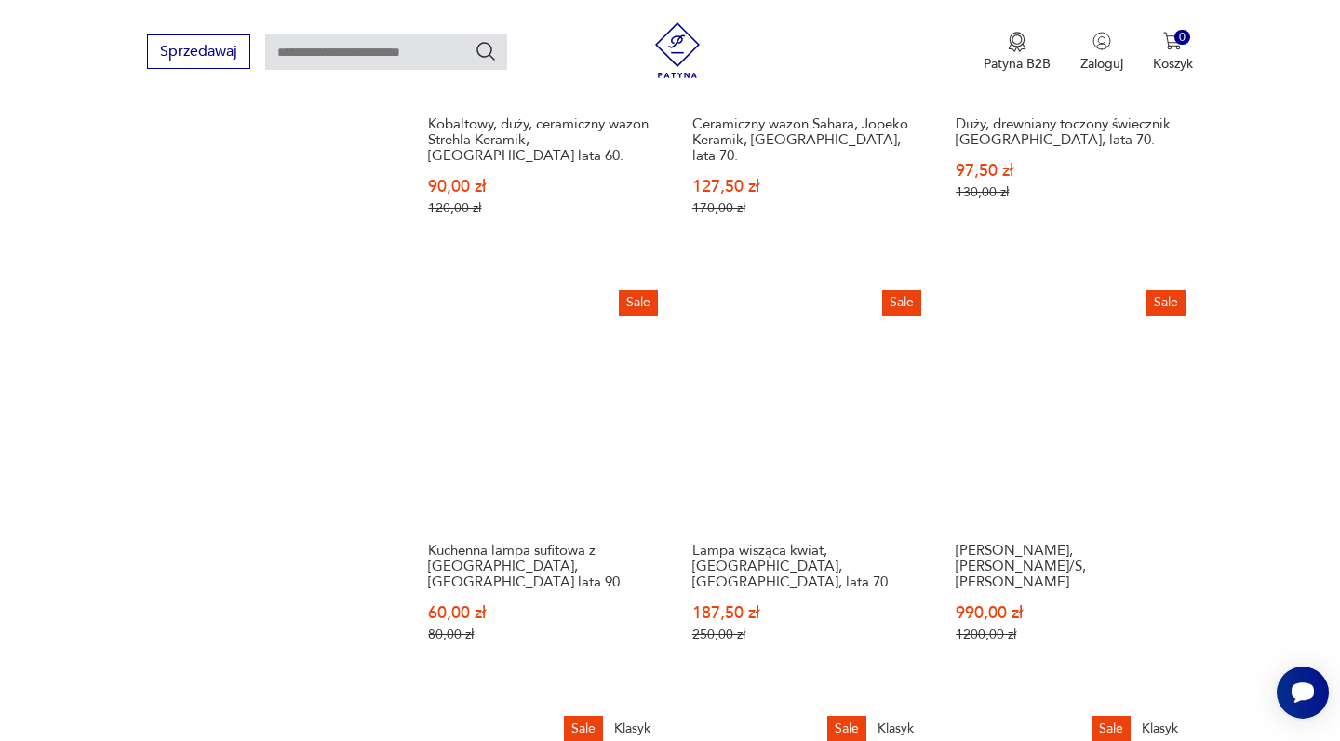
scroll to position [1610, 0]
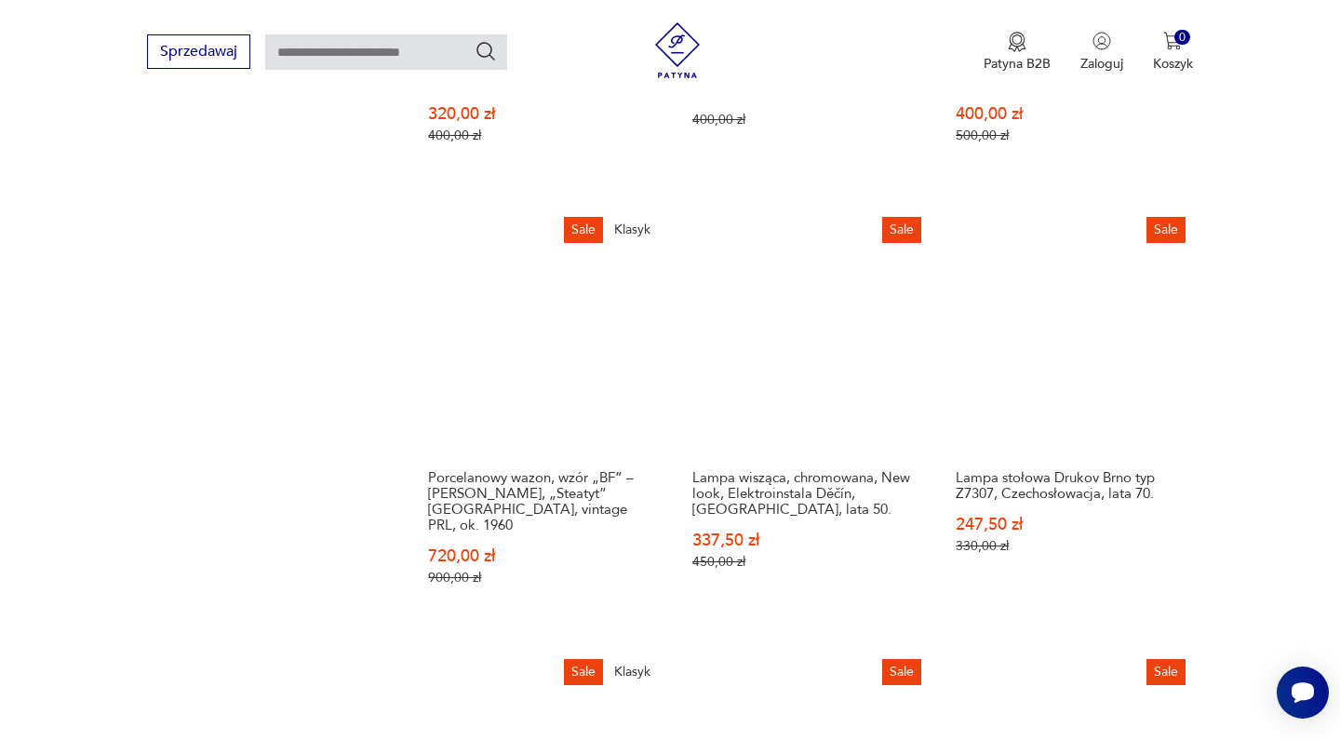
scroll to position [1709, 0]
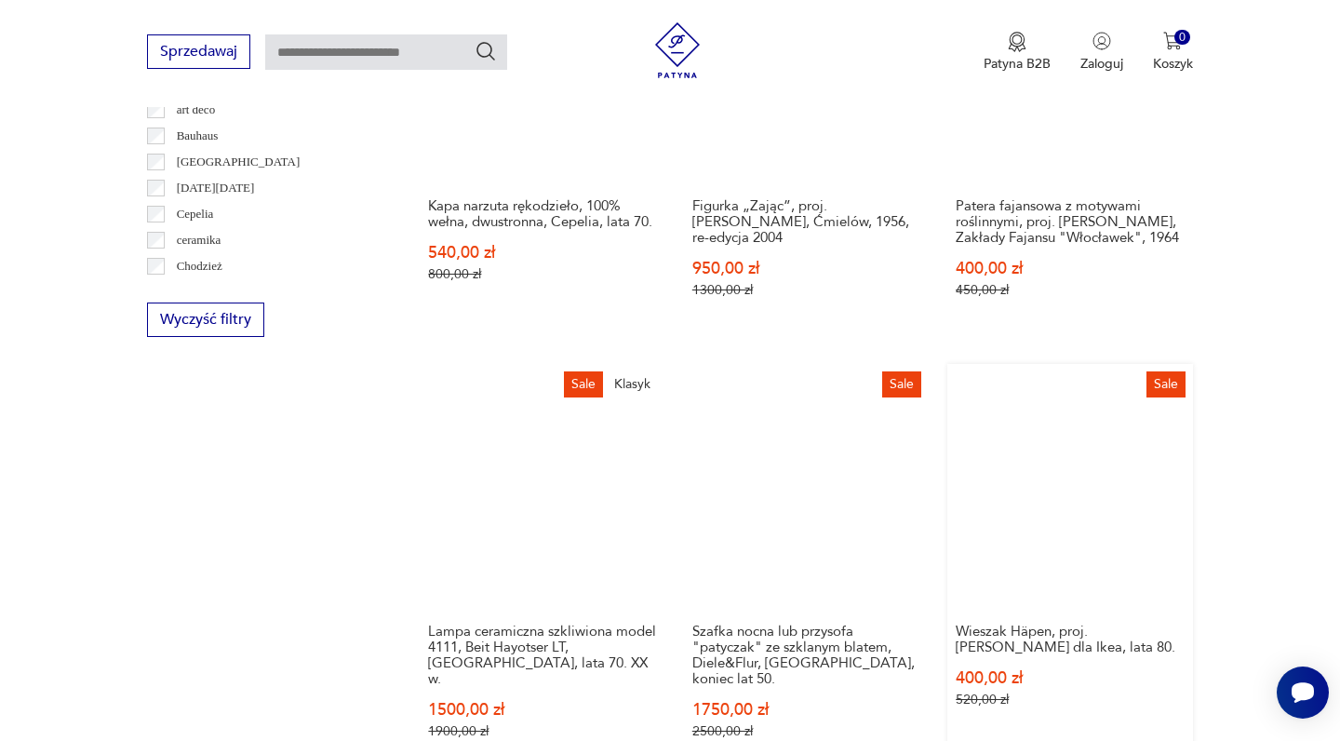
scroll to position [1120, 0]
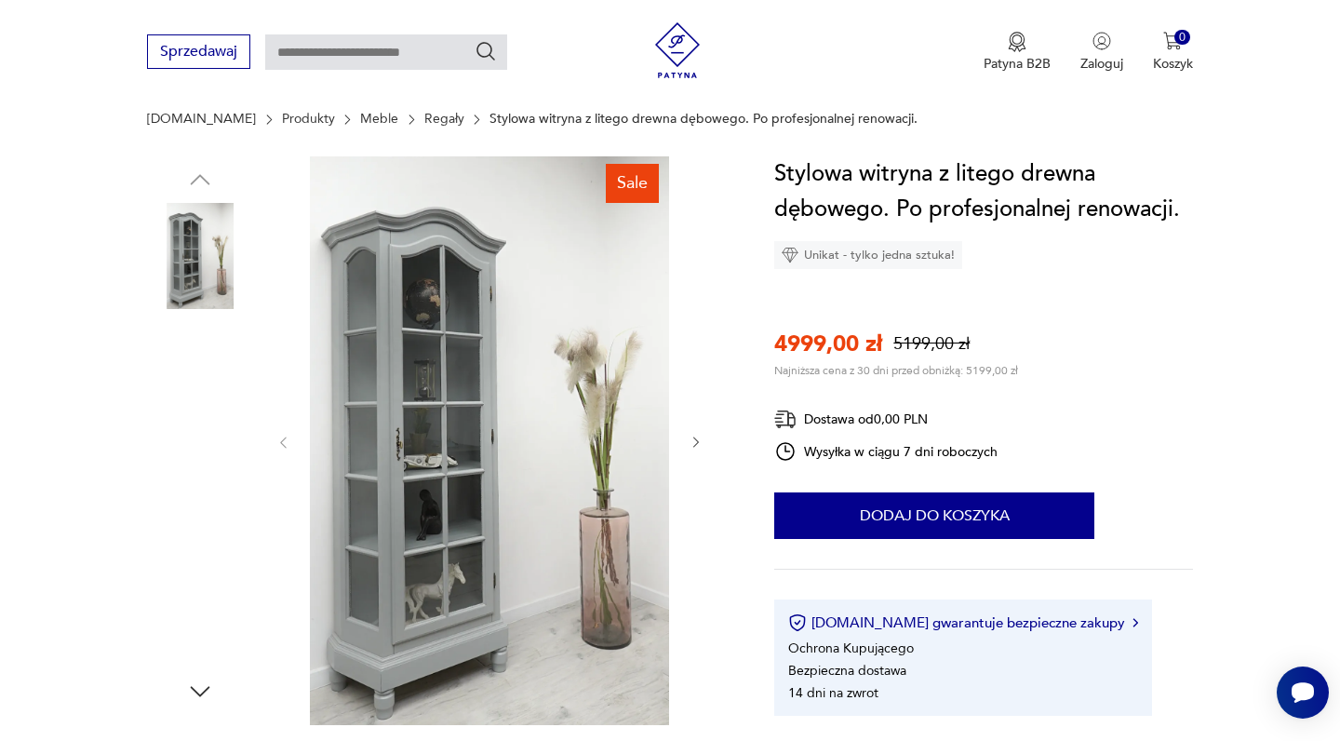
scroll to position [203, 0]
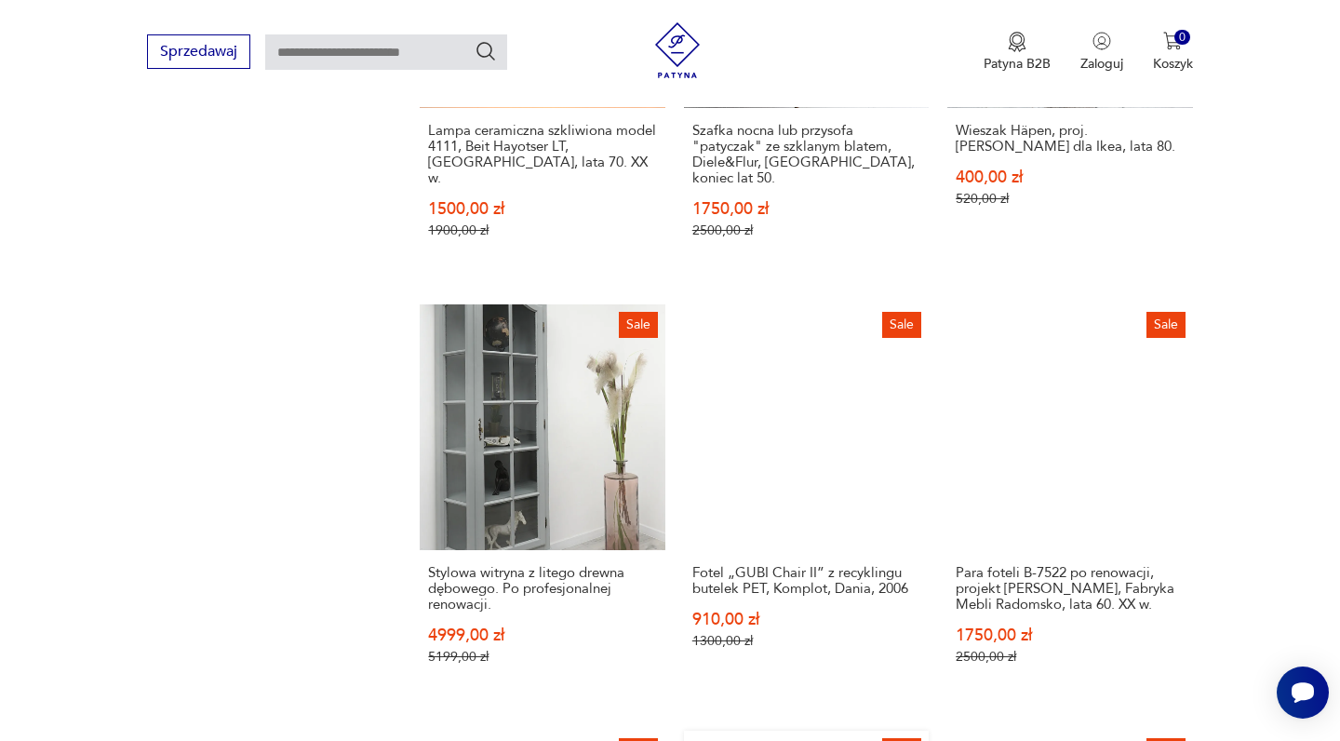
scroll to position [1622, 0]
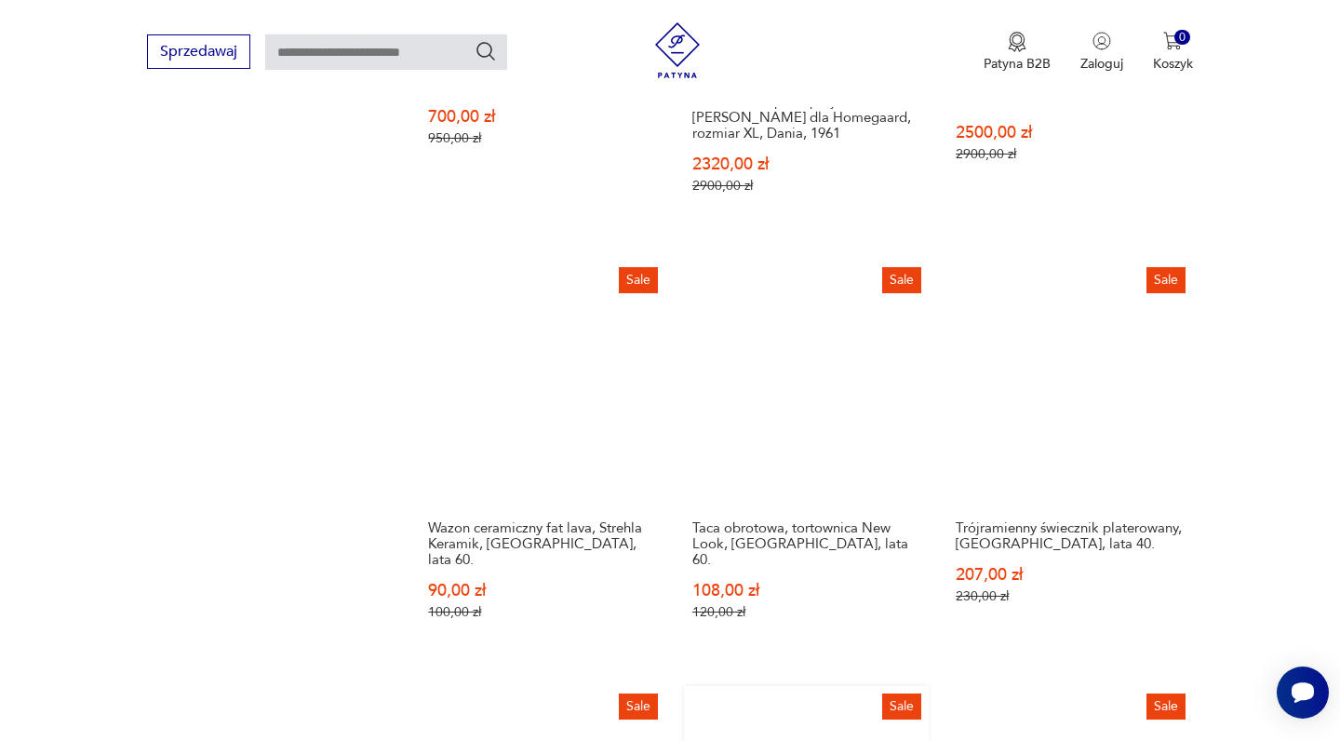
scroll to position [1647, 0]
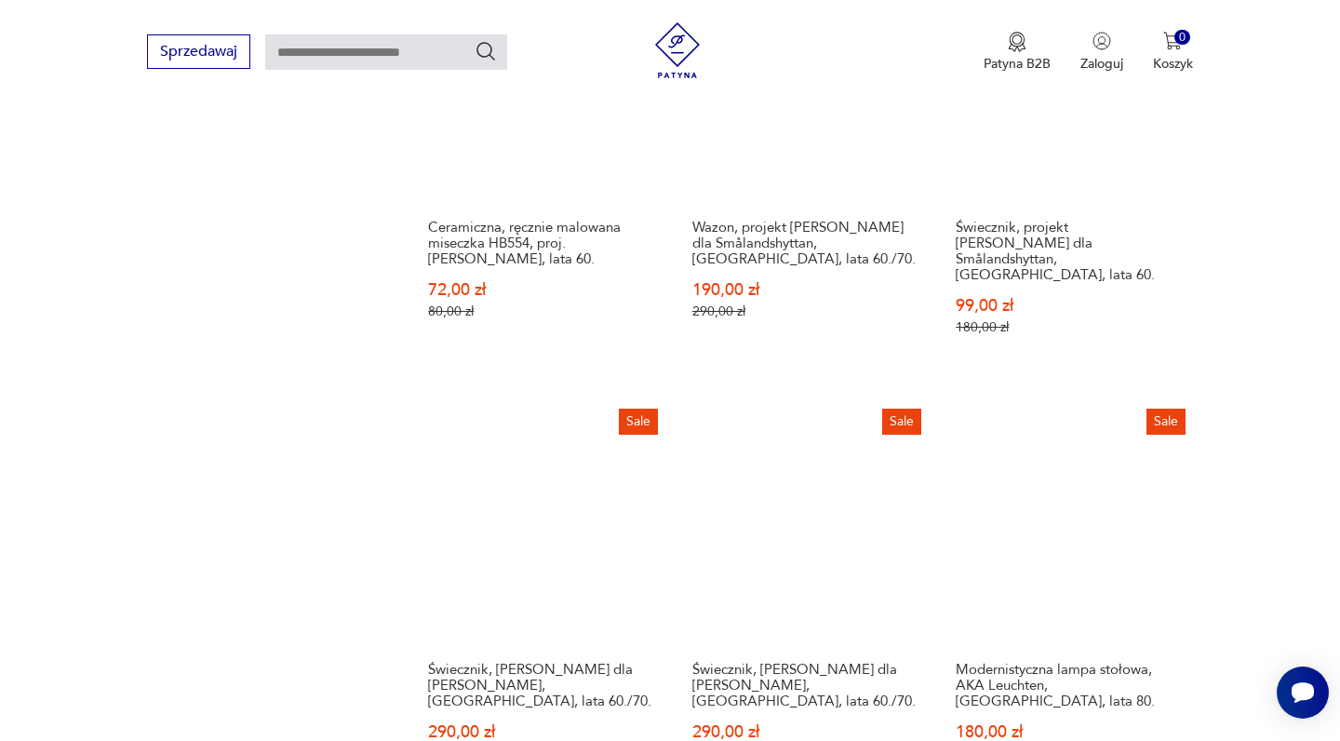
scroll to position [1526, 0]
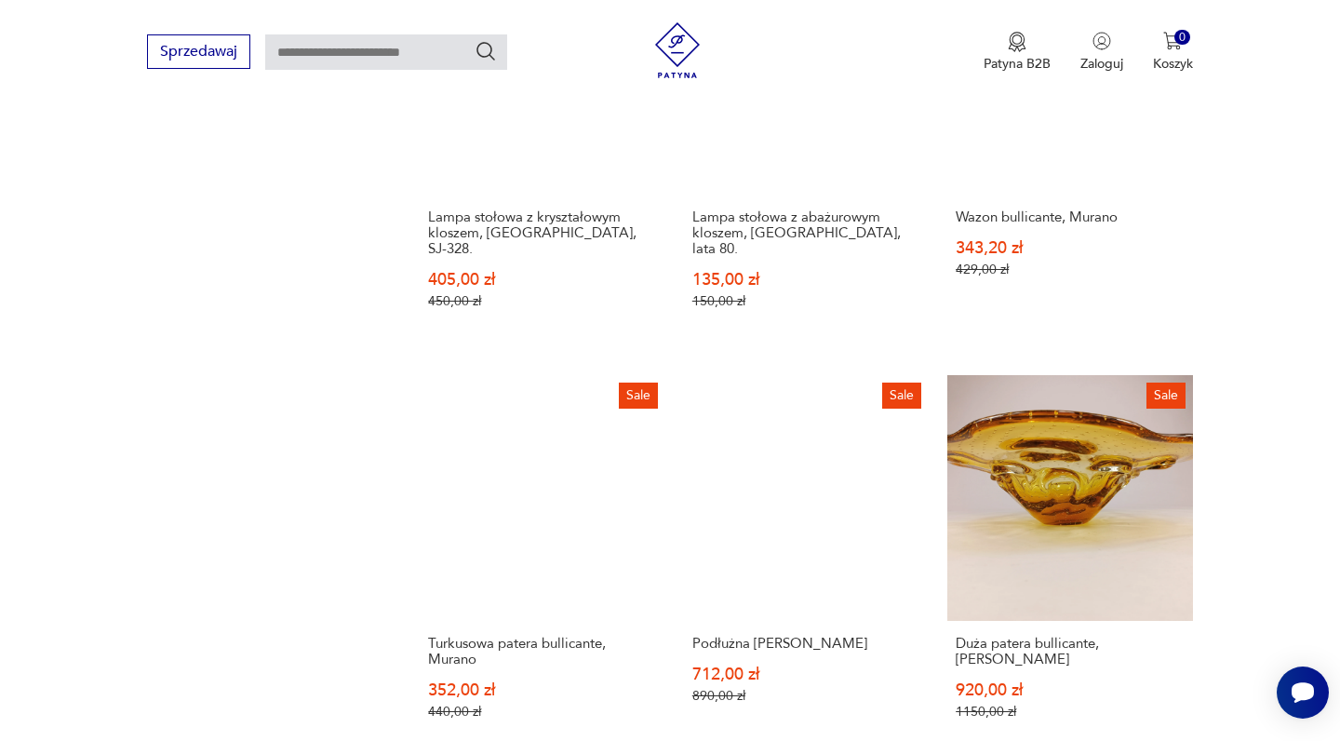
scroll to position [1442, 0]
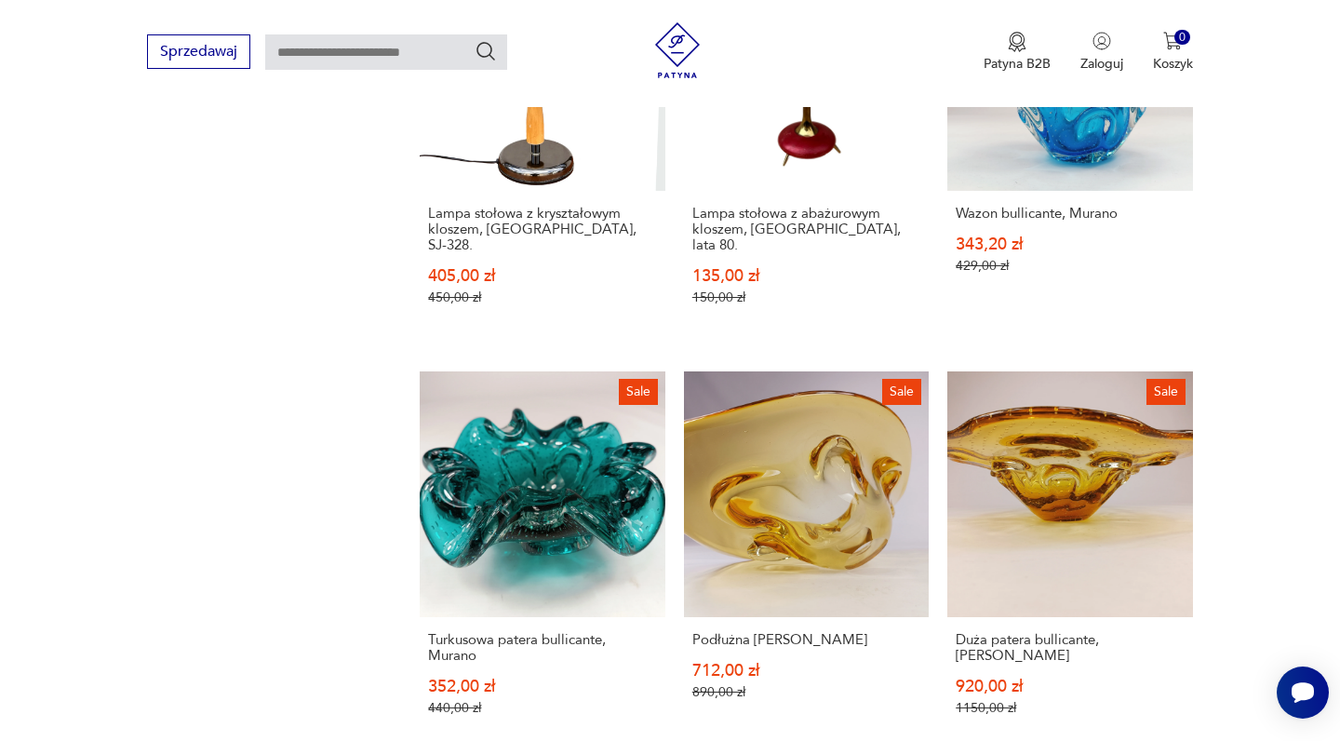
click at [998, 551] on div "Sale Talerz dekoracyjny, PRL 225,00 zł 250,00 zł Sale Zestaw talerzy "mrowisko"…" at bounding box center [806, 340] width 772 height 2396
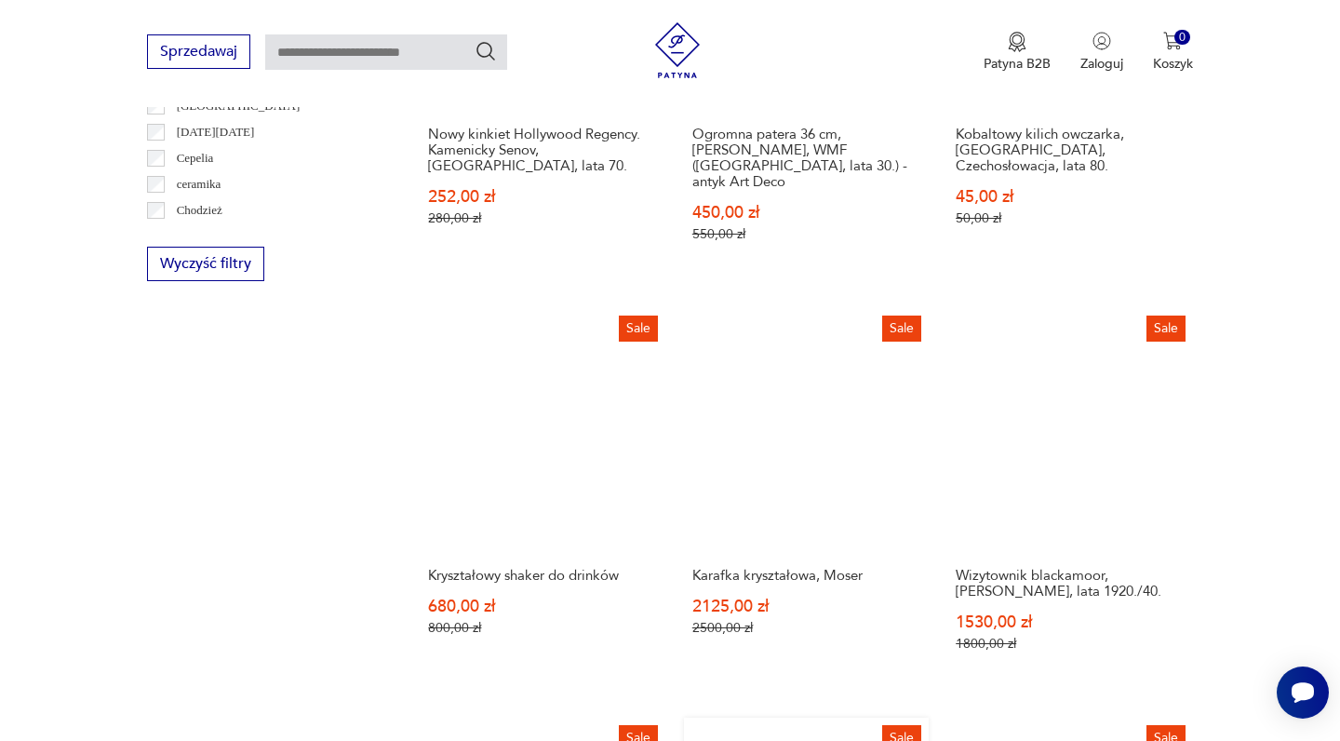
scroll to position [1125, 0]
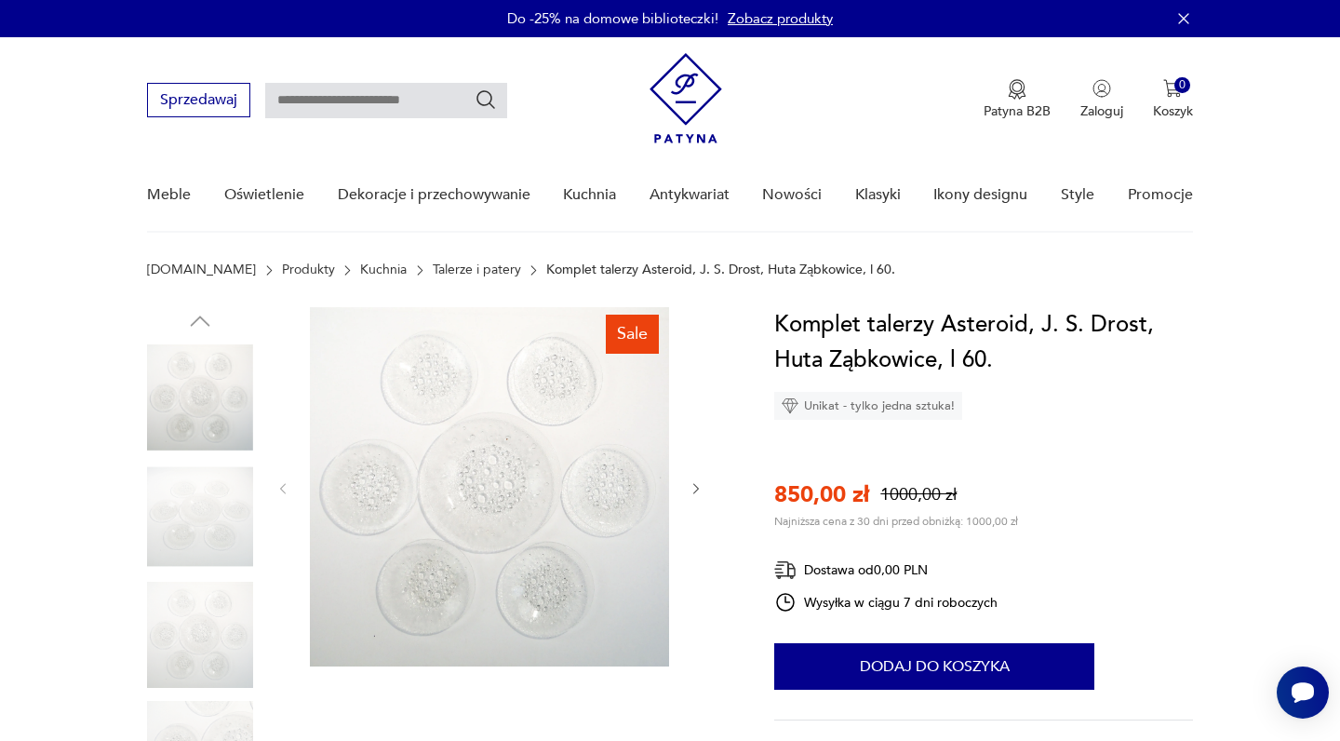
click at [621, 493] on img at bounding box center [489, 486] width 359 height 359
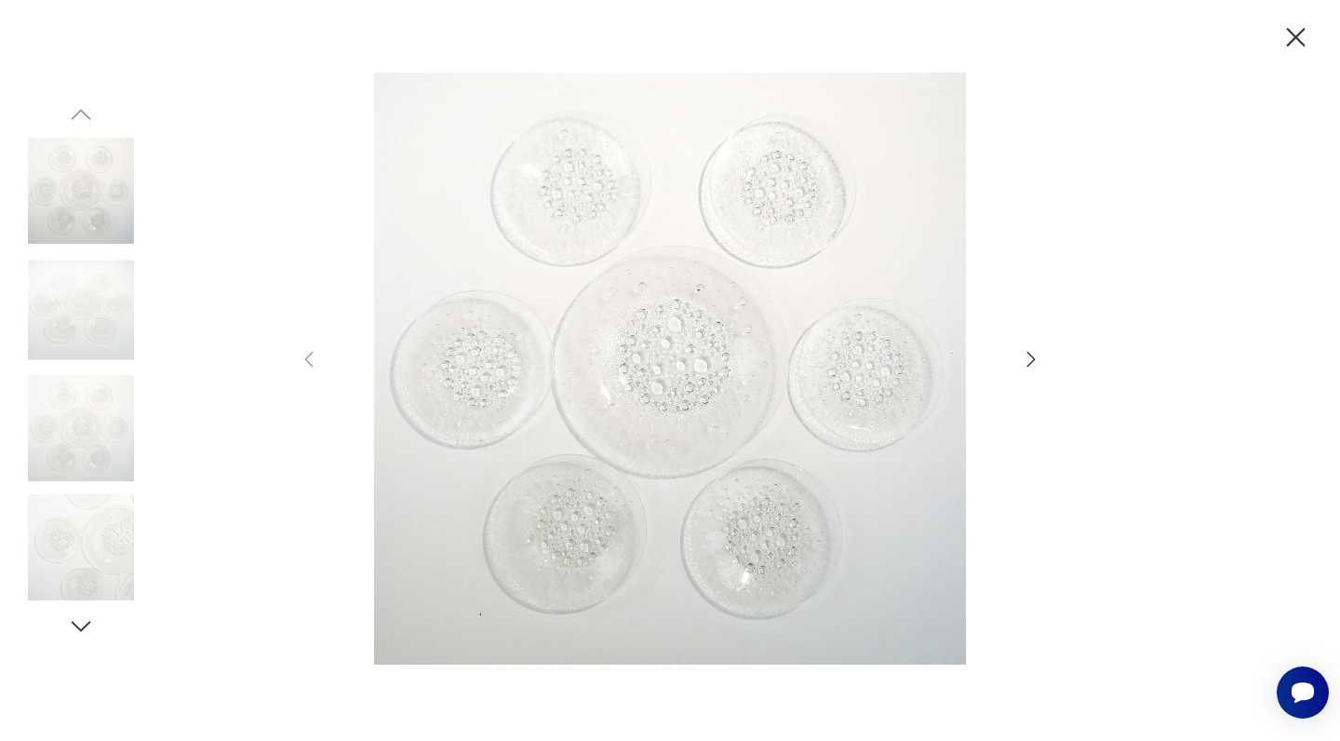
click at [1034, 359] on icon "button" at bounding box center [1031, 359] width 8 height 15
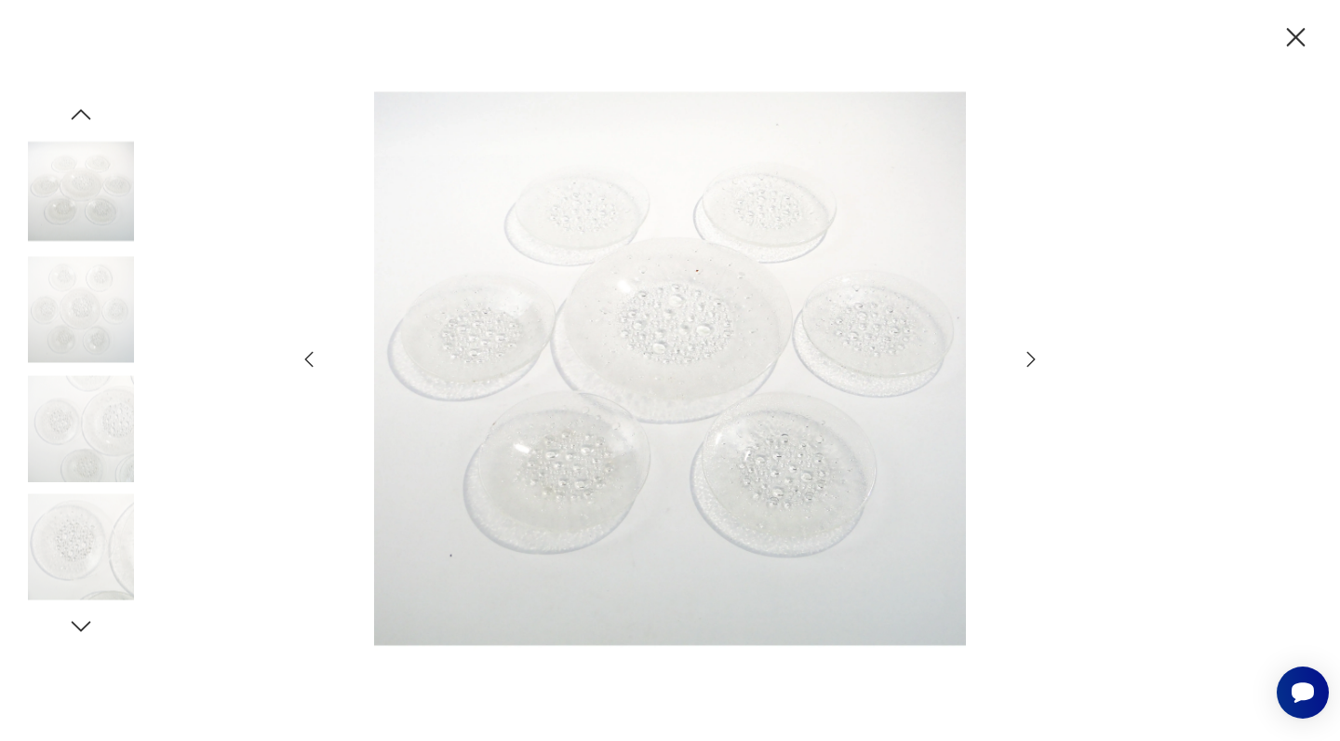
click at [1034, 359] on icon "button" at bounding box center [1031, 359] width 8 height 15
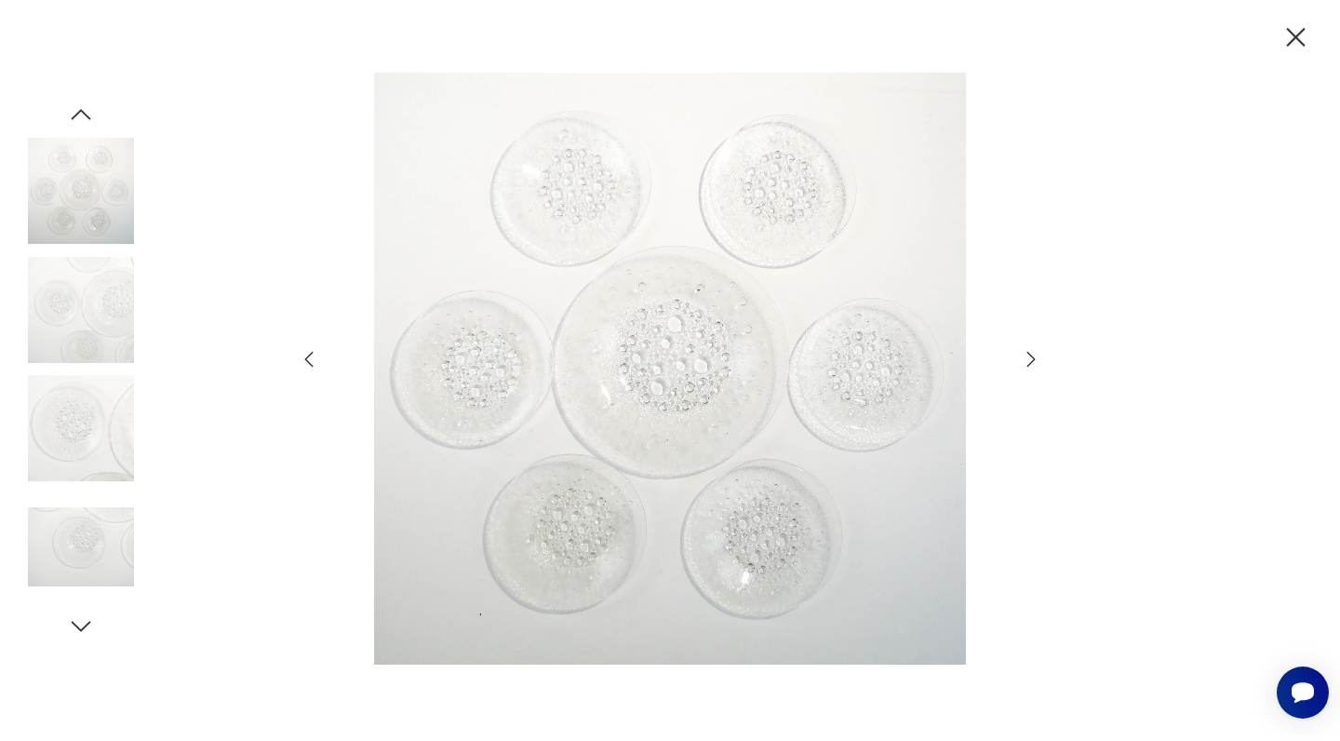
scroll to position [1134, 0]
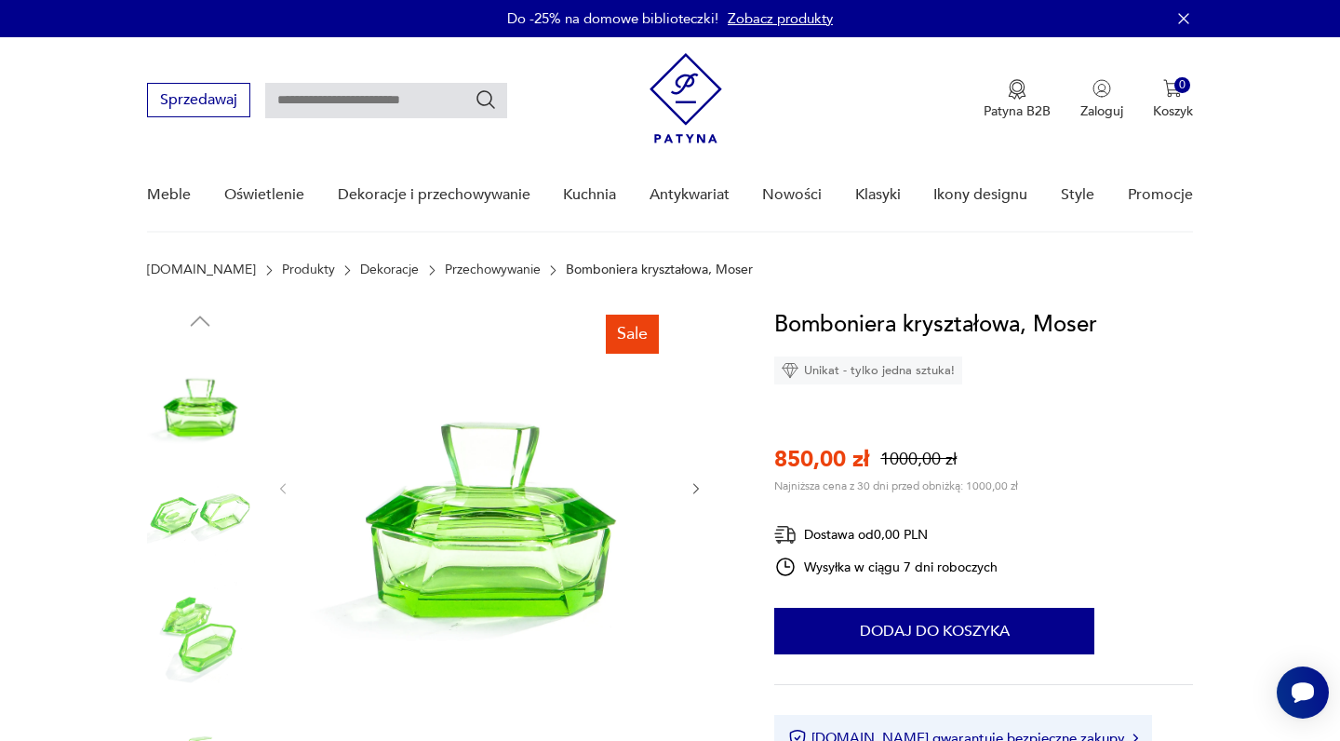
click at [701, 487] on icon "button" at bounding box center [696, 489] width 16 height 16
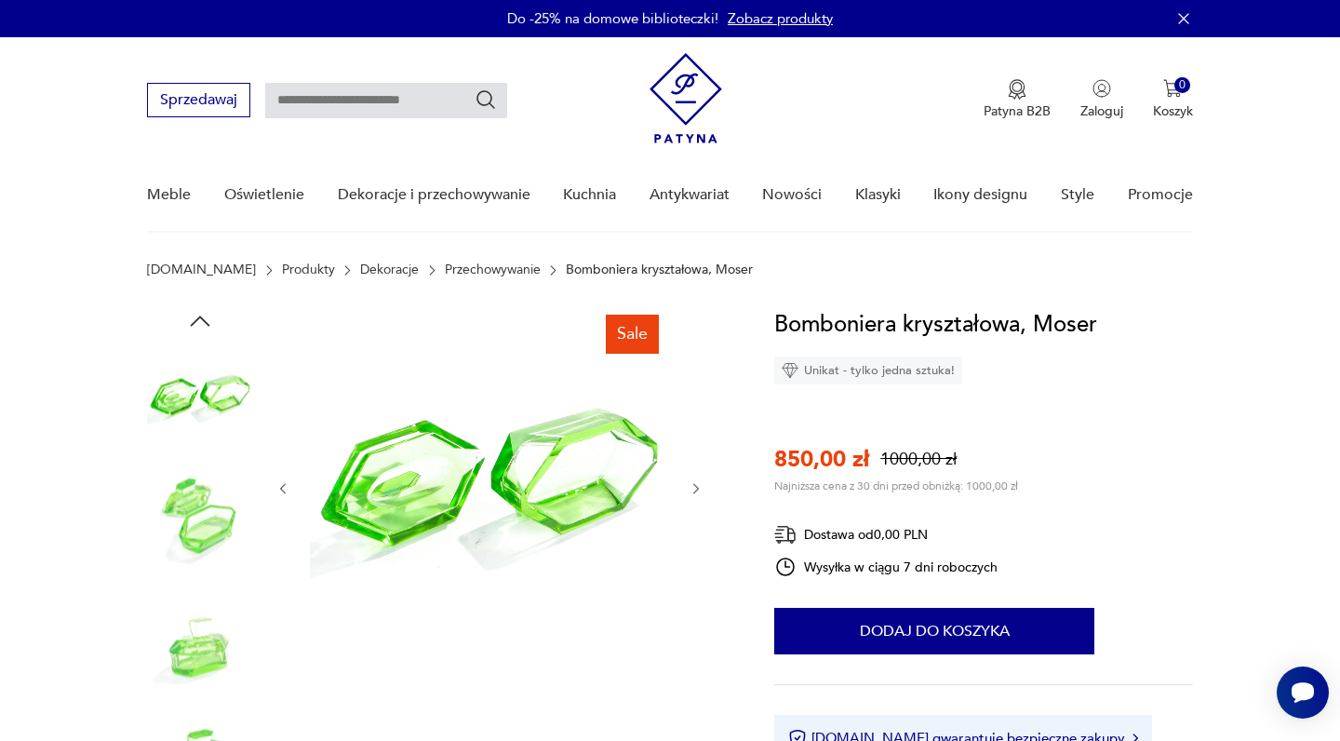
click at [701, 487] on icon "button" at bounding box center [696, 489] width 16 height 16
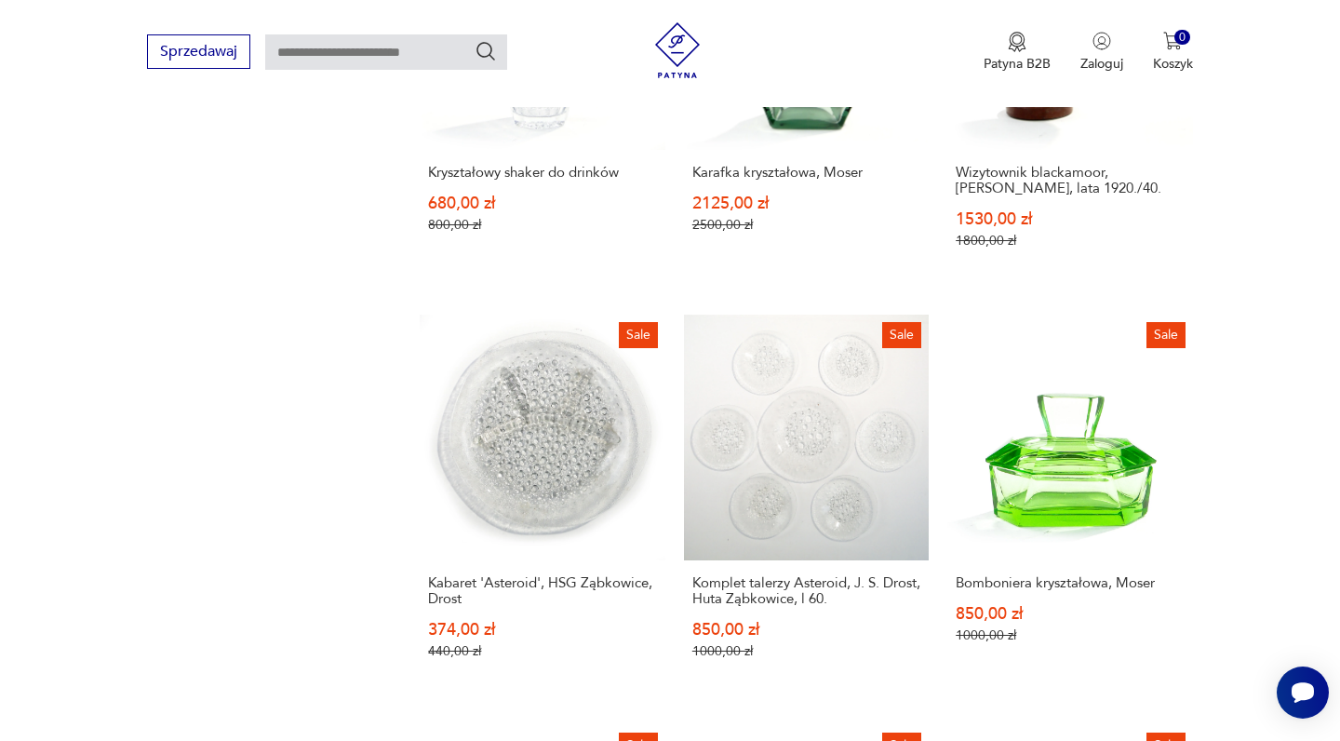
scroll to position [1547, 0]
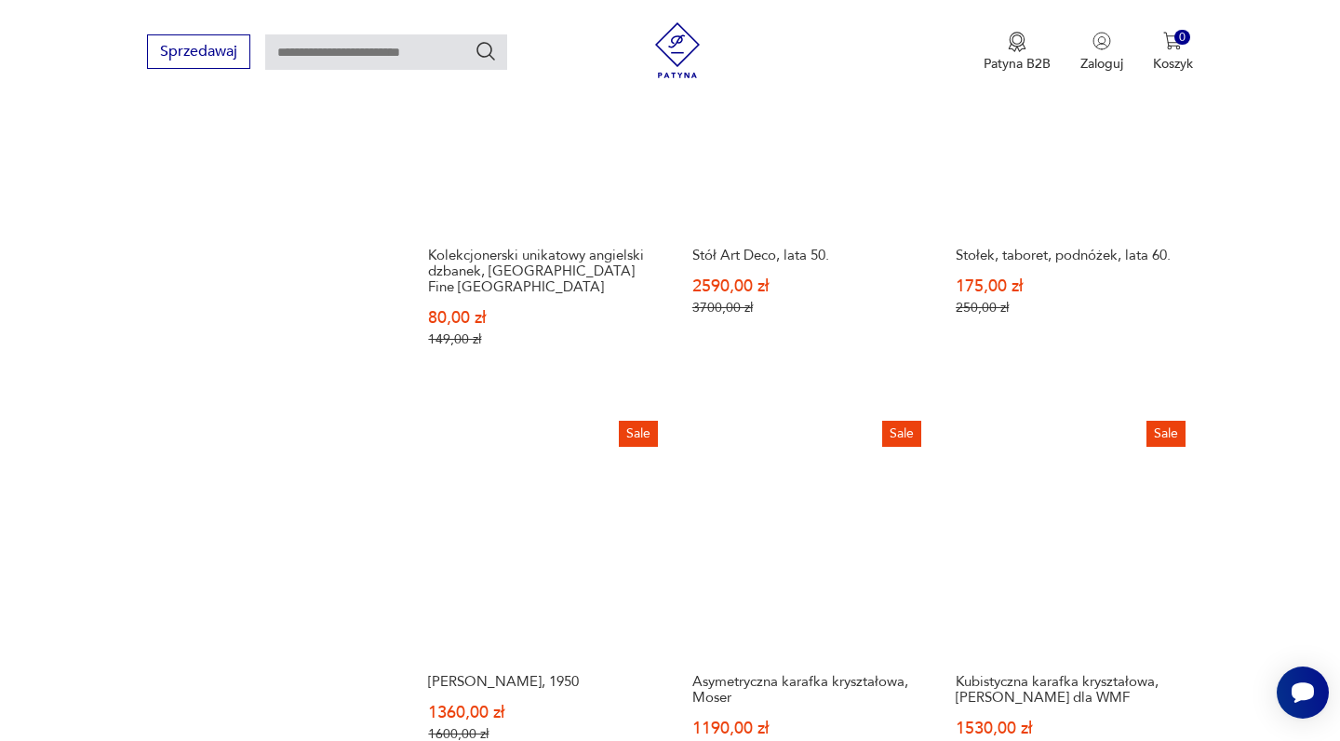
scroll to position [1448, 0]
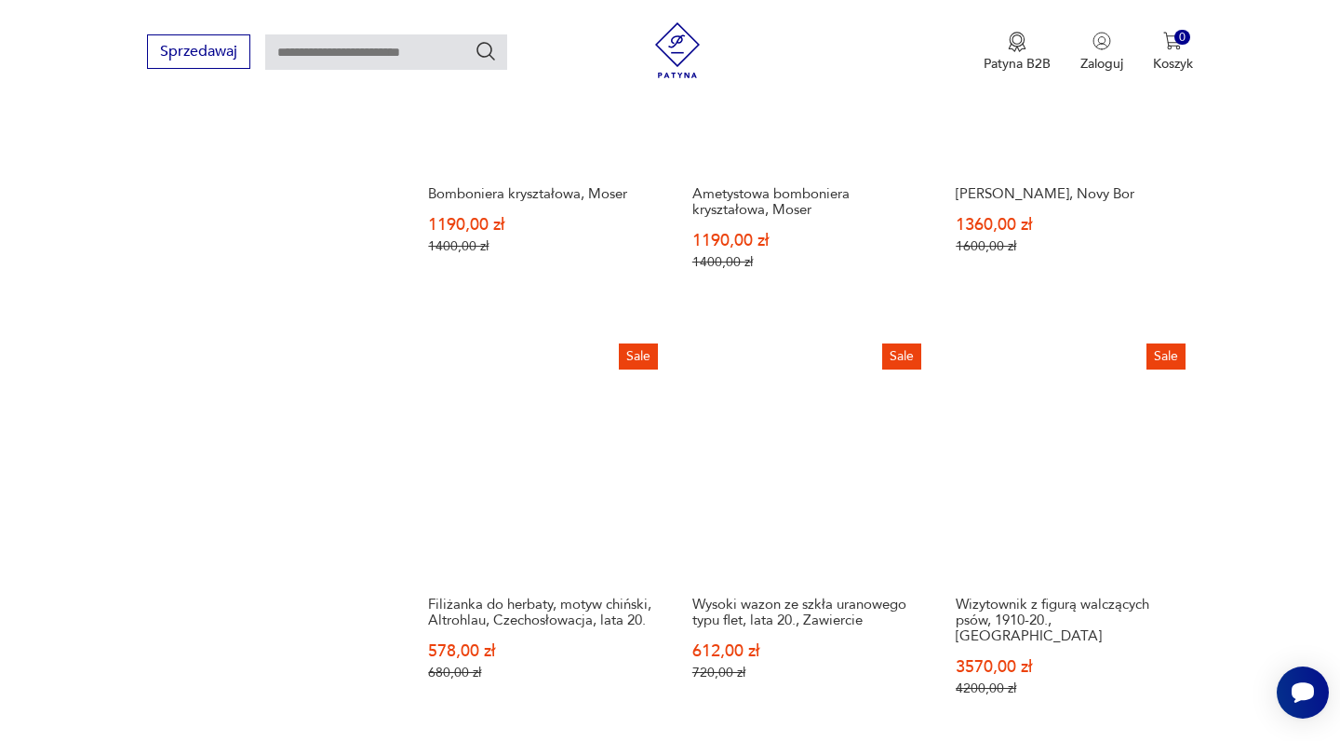
scroll to position [1496, 0]
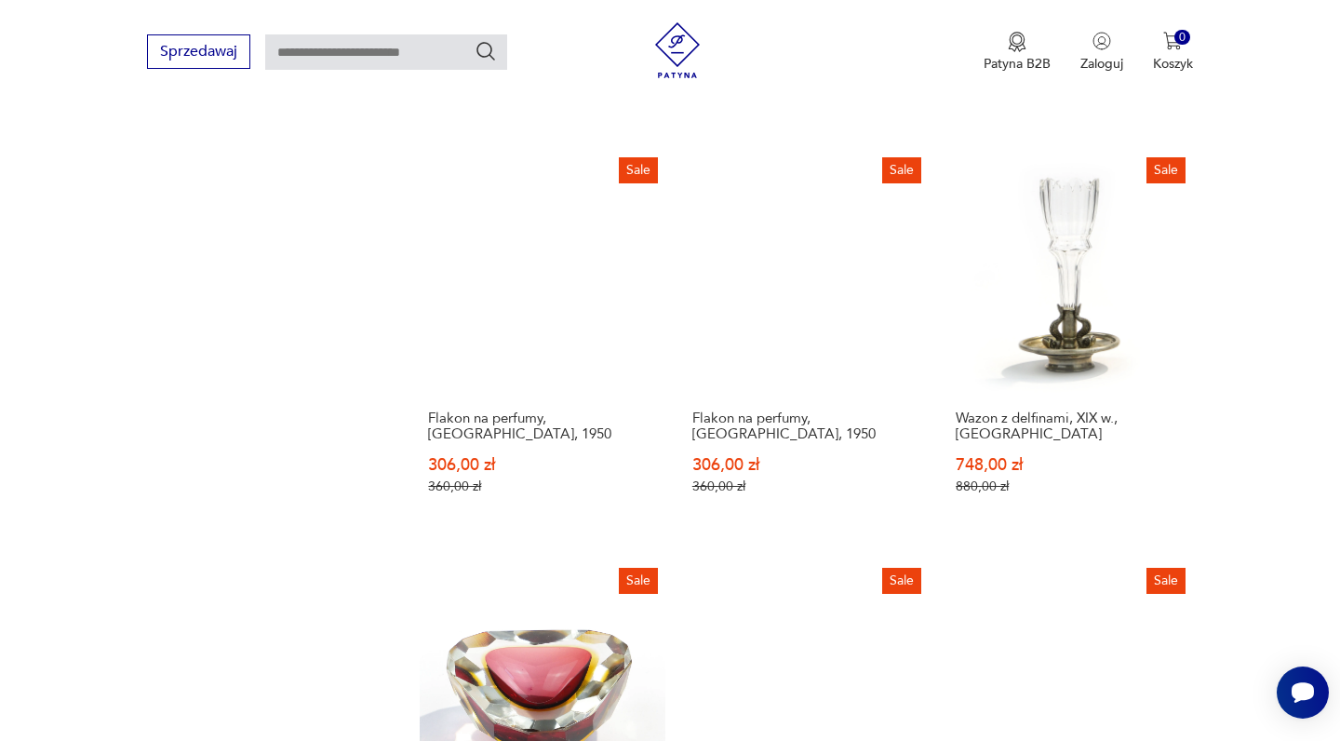
scroll to position [1682, 0]
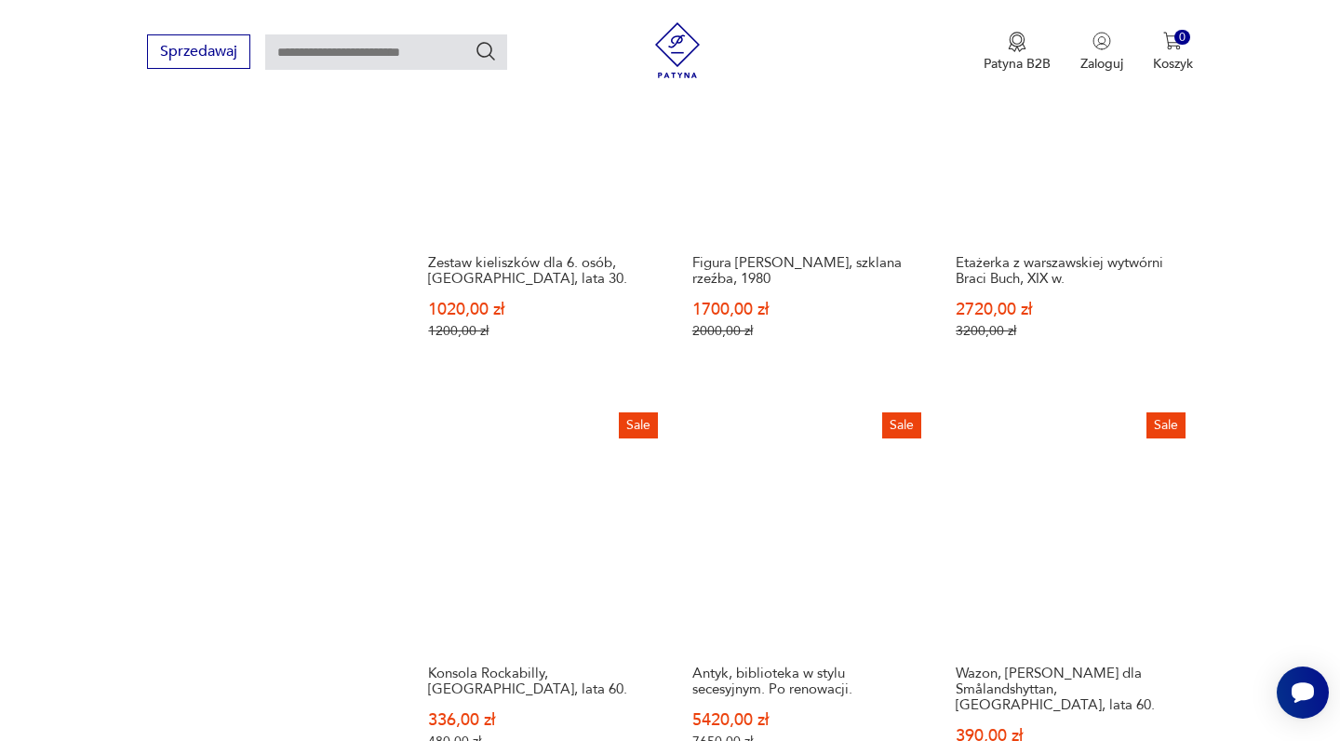
scroll to position [1411, 0]
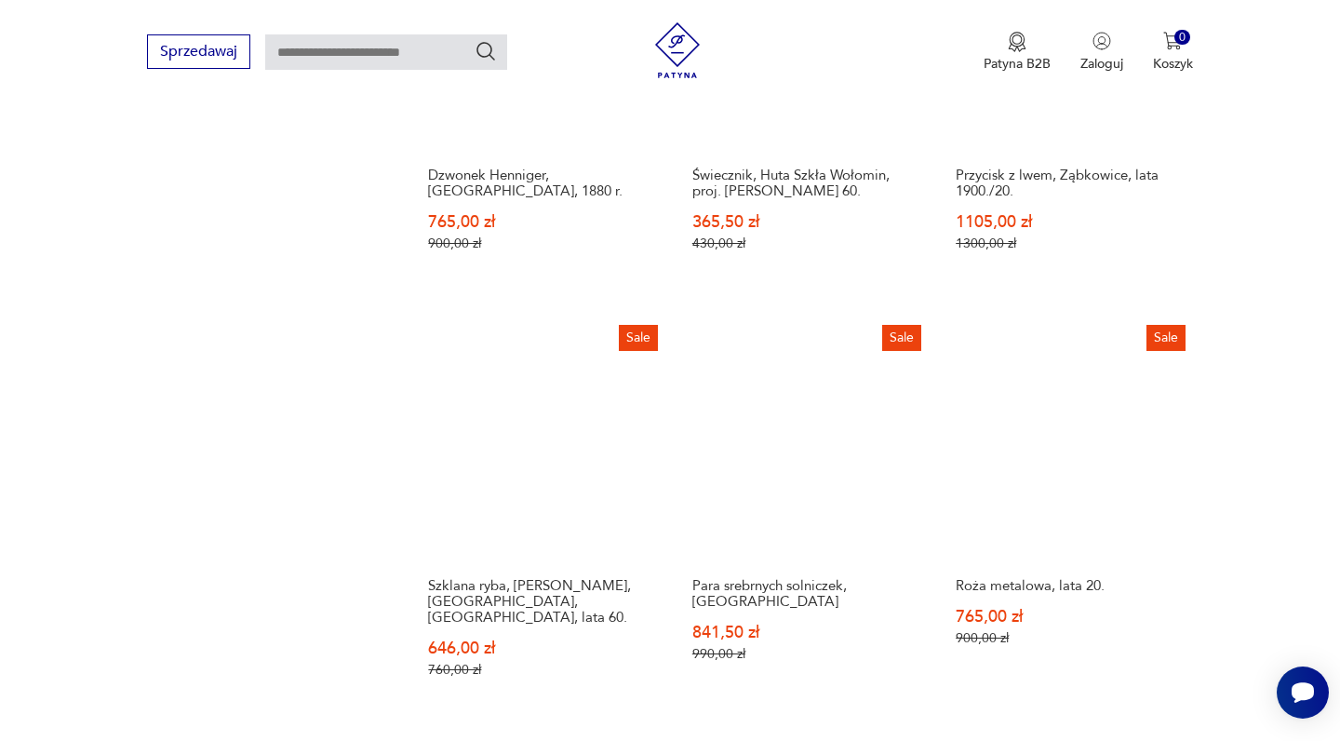
scroll to position [1546, 0]
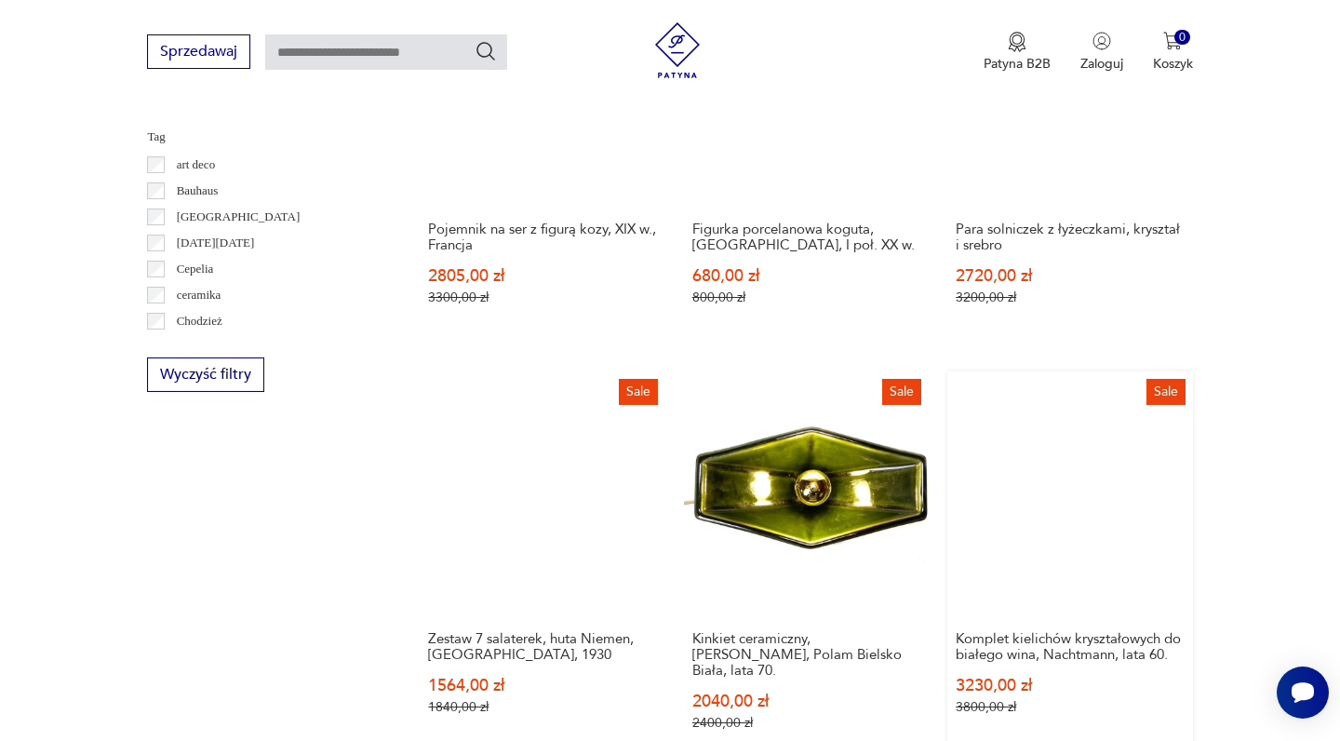
scroll to position [1046, 0]
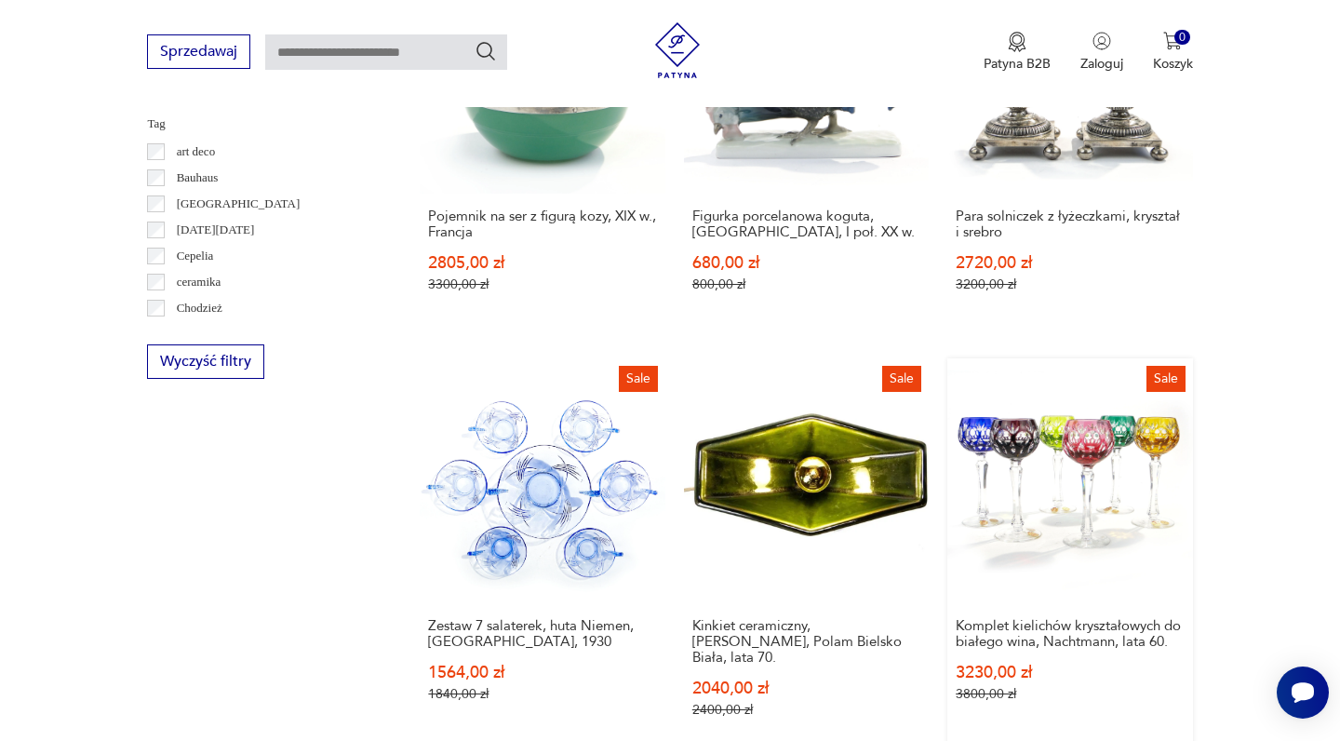
click at [947, 378] on link "Sale Komplet kielichów kryształowych do białego wina, Nachtmann, lata 60. 3230,…" at bounding box center [1069, 555] width 245 height 395
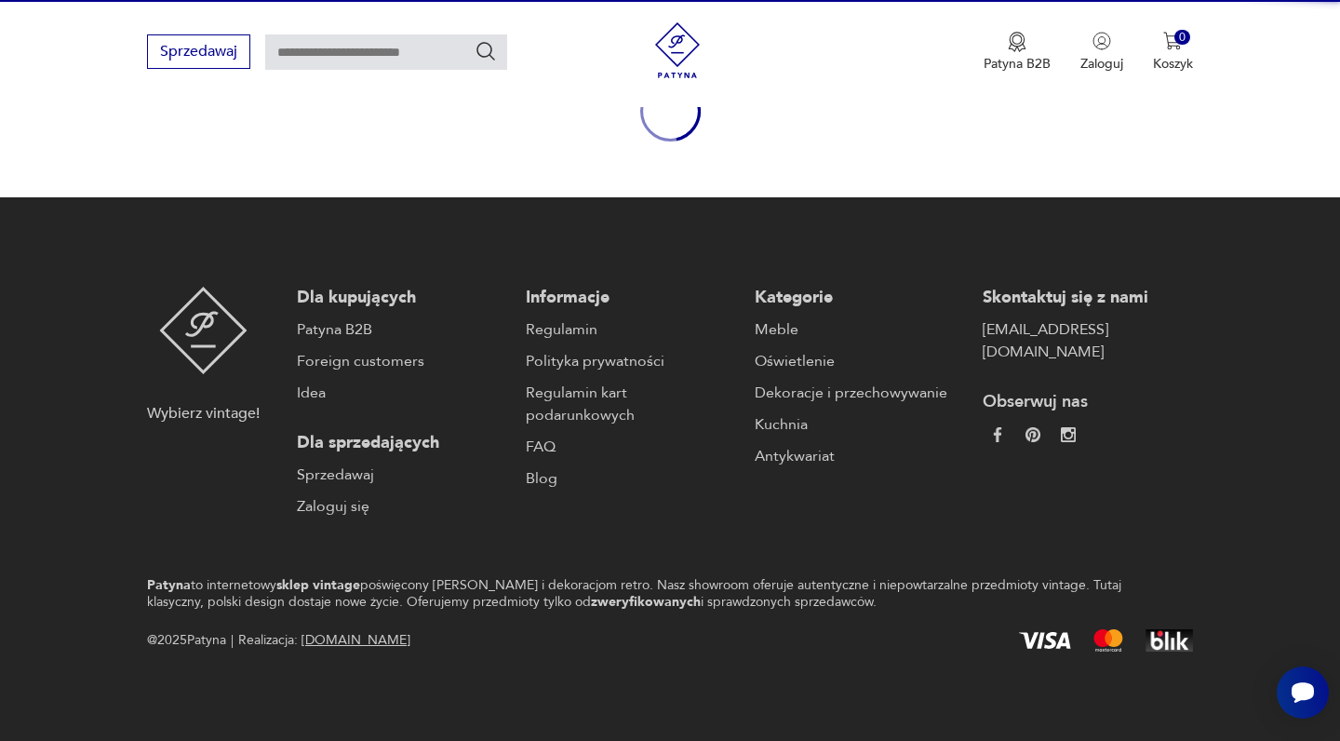
scroll to position [237, 0]
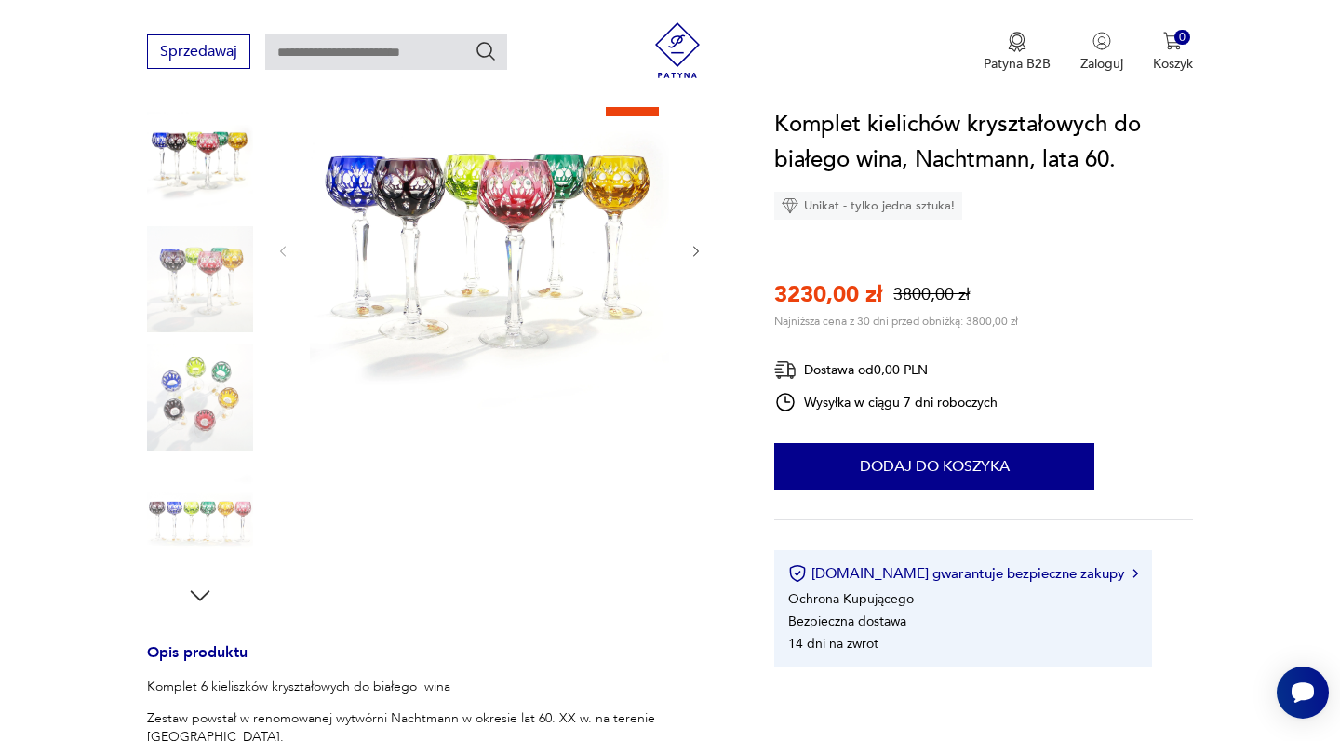
click at [697, 253] on icon "button" at bounding box center [696, 251] width 6 height 11
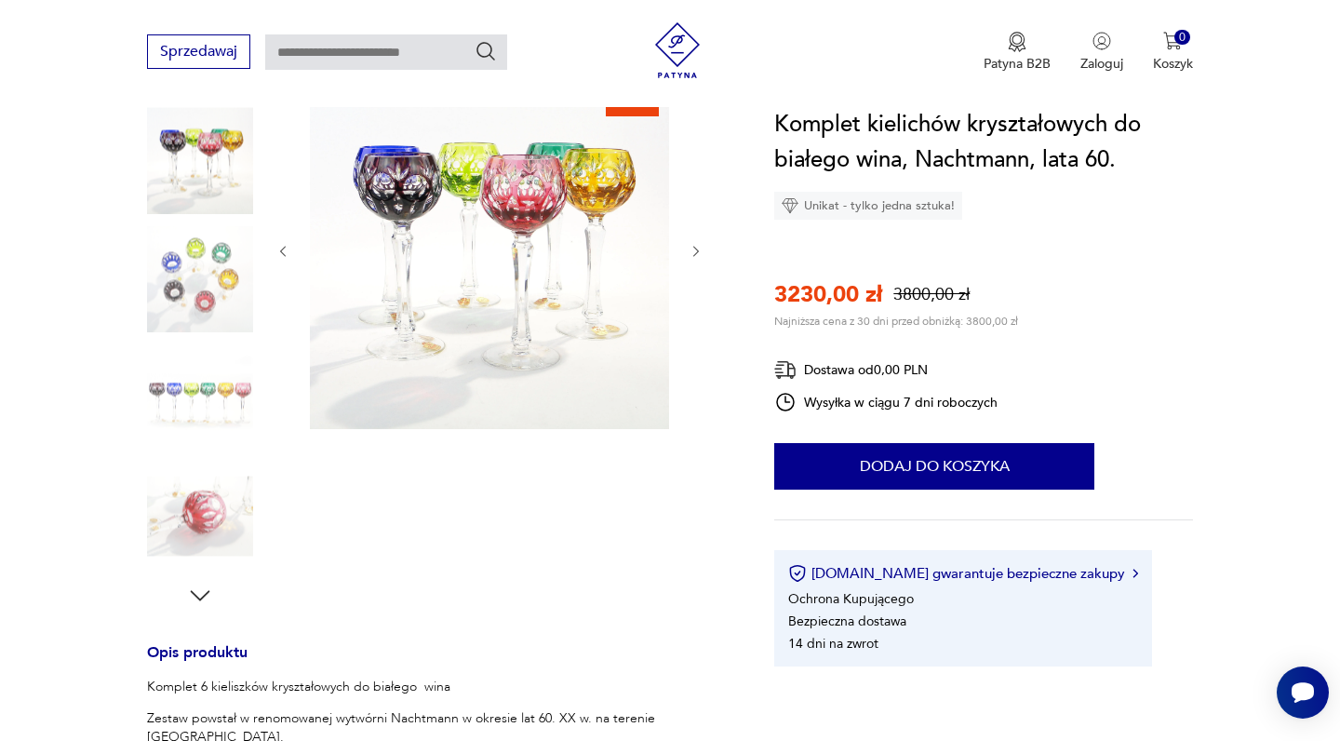
click at [699, 262] on div at bounding box center [489, 251] width 428 height 363
click at [195, 509] on img at bounding box center [200, 516] width 106 height 106
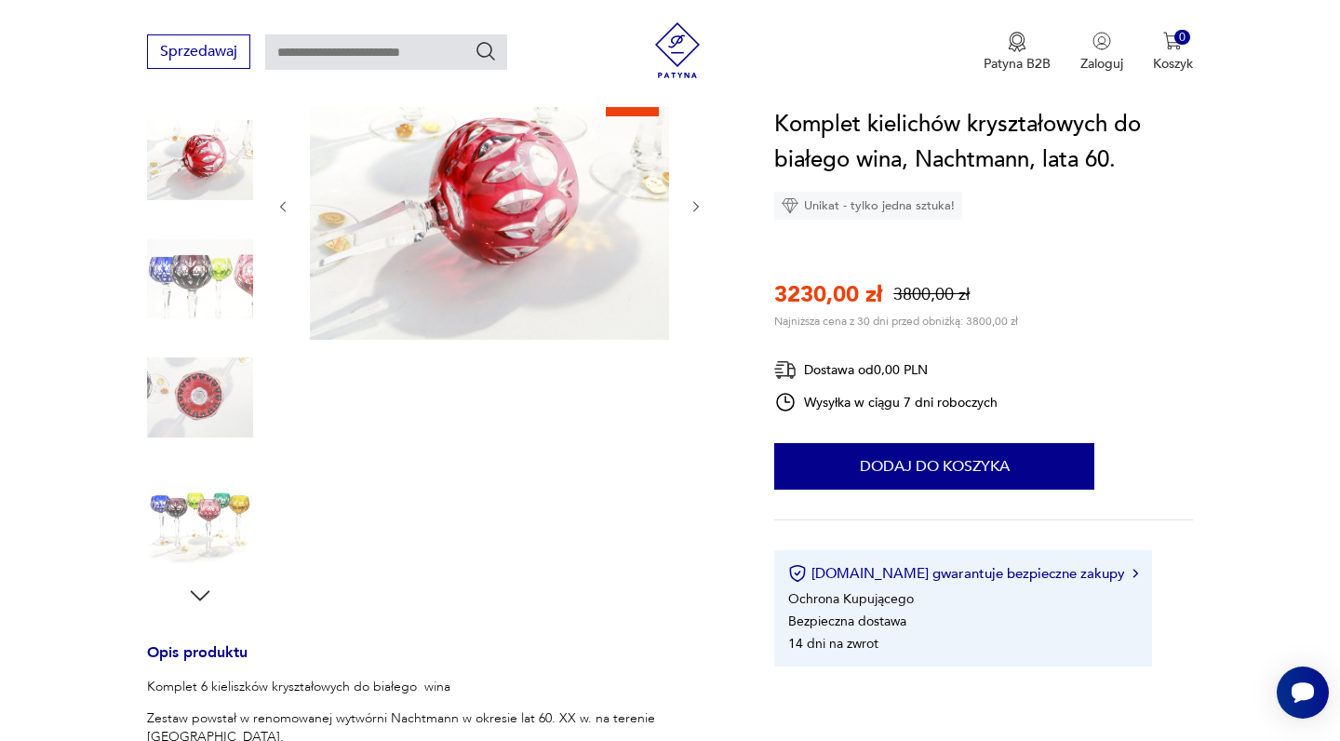
click at [697, 204] on icon "button" at bounding box center [696, 207] width 16 height 16
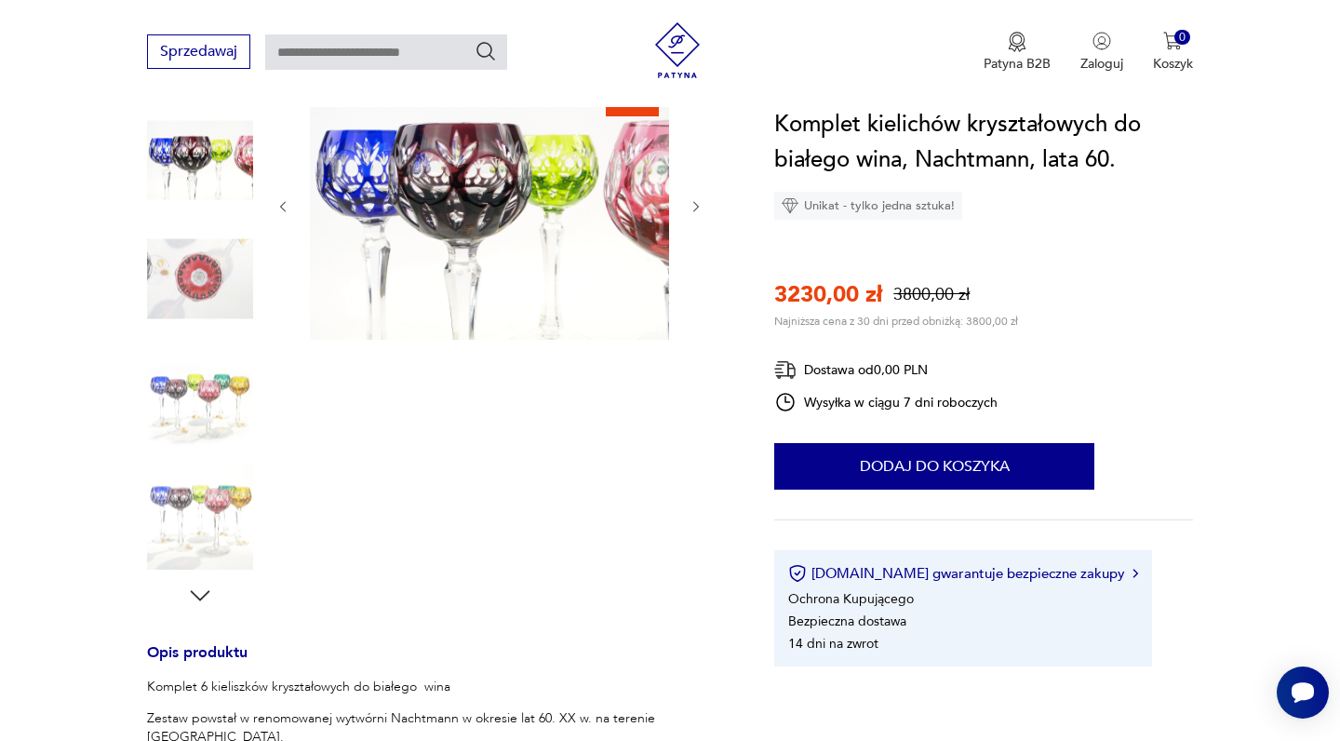
click at [697, 204] on icon "button" at bounding box center [696, 207] width 16 height 16
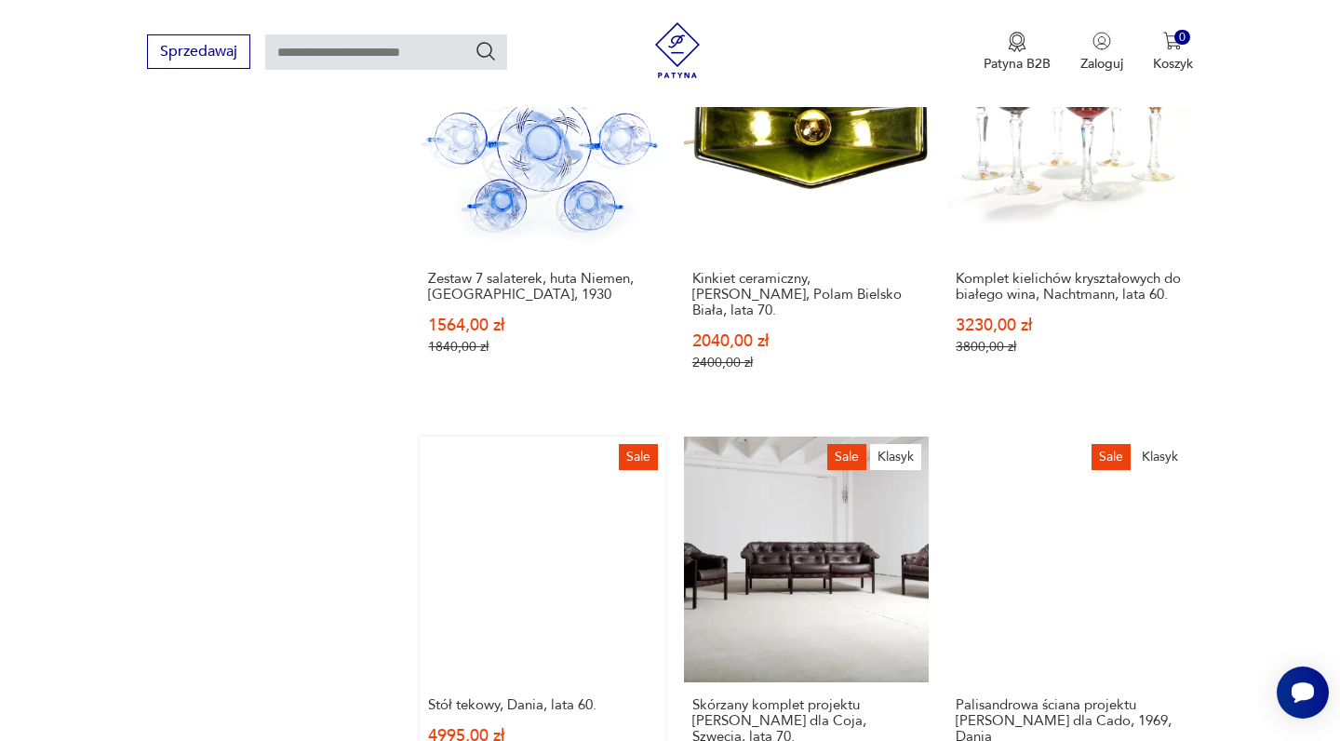
scroll to position [1436, 0]
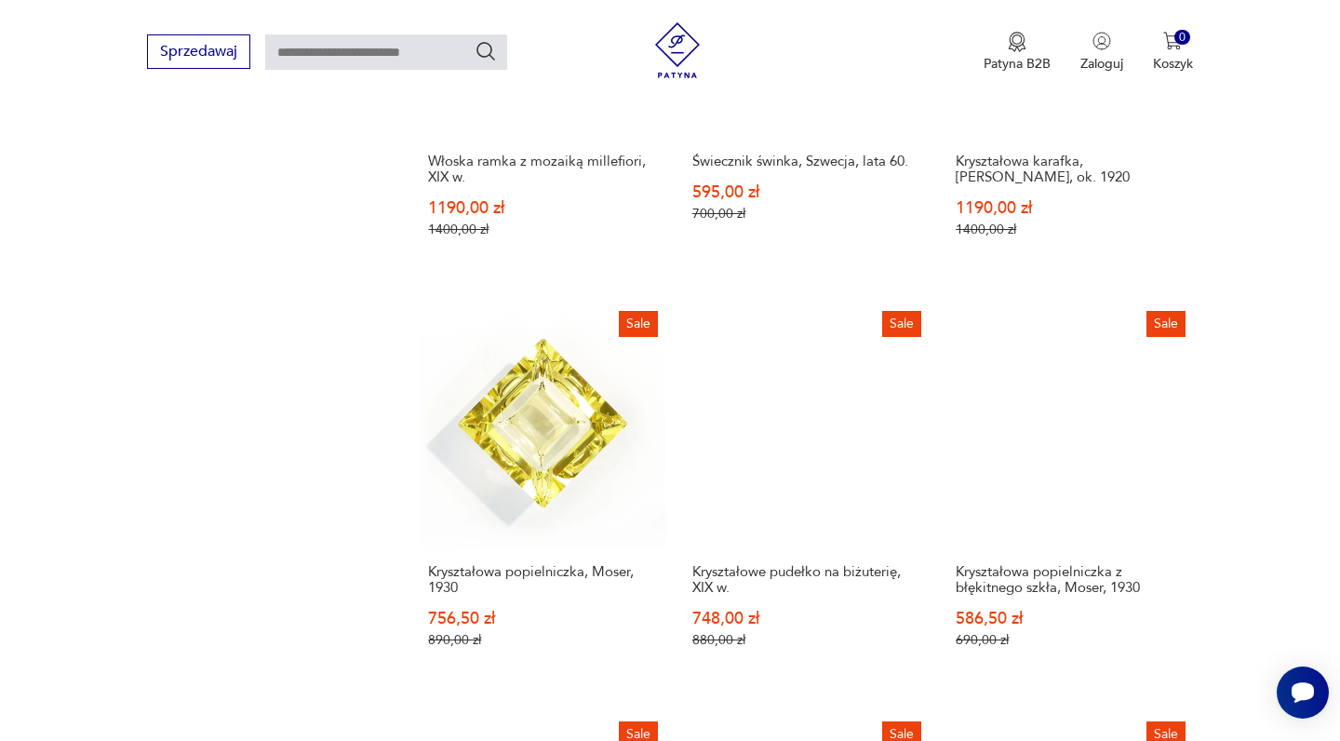
scroll to position [1536, 0]
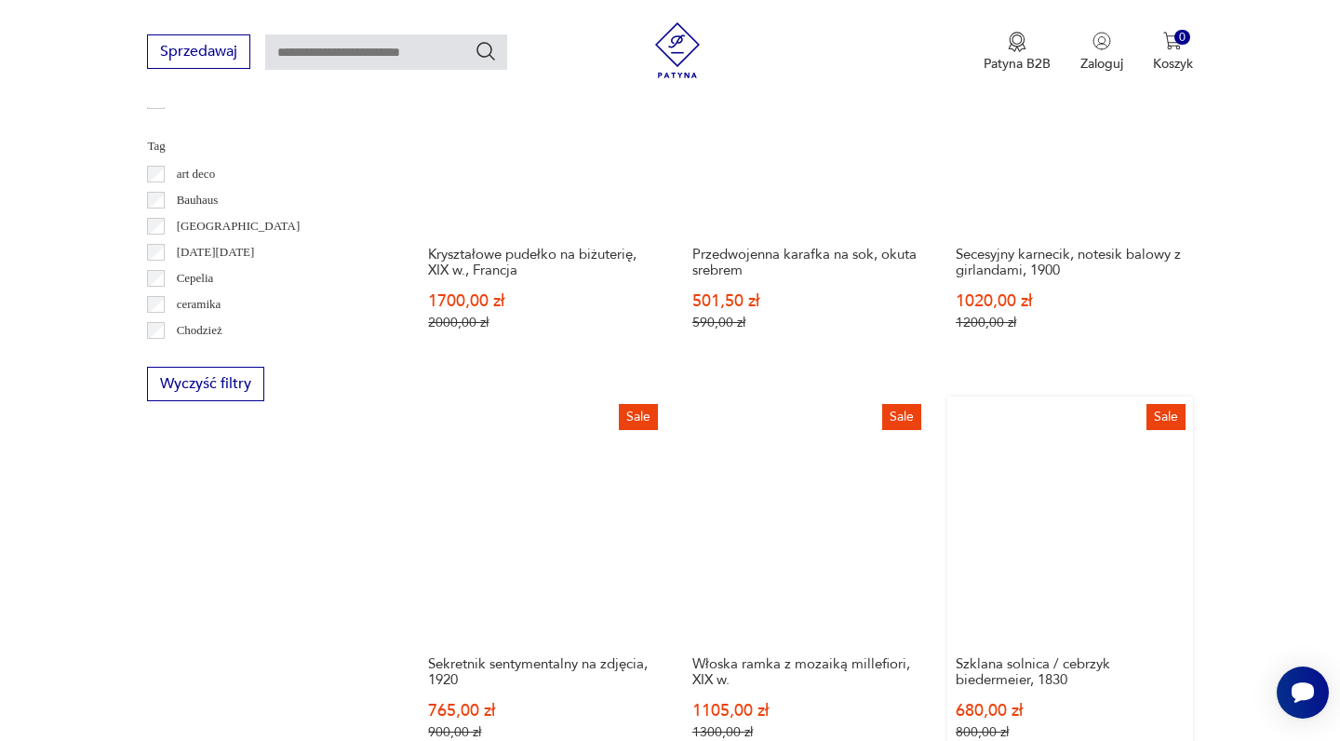
scroll to position [1016, 0]
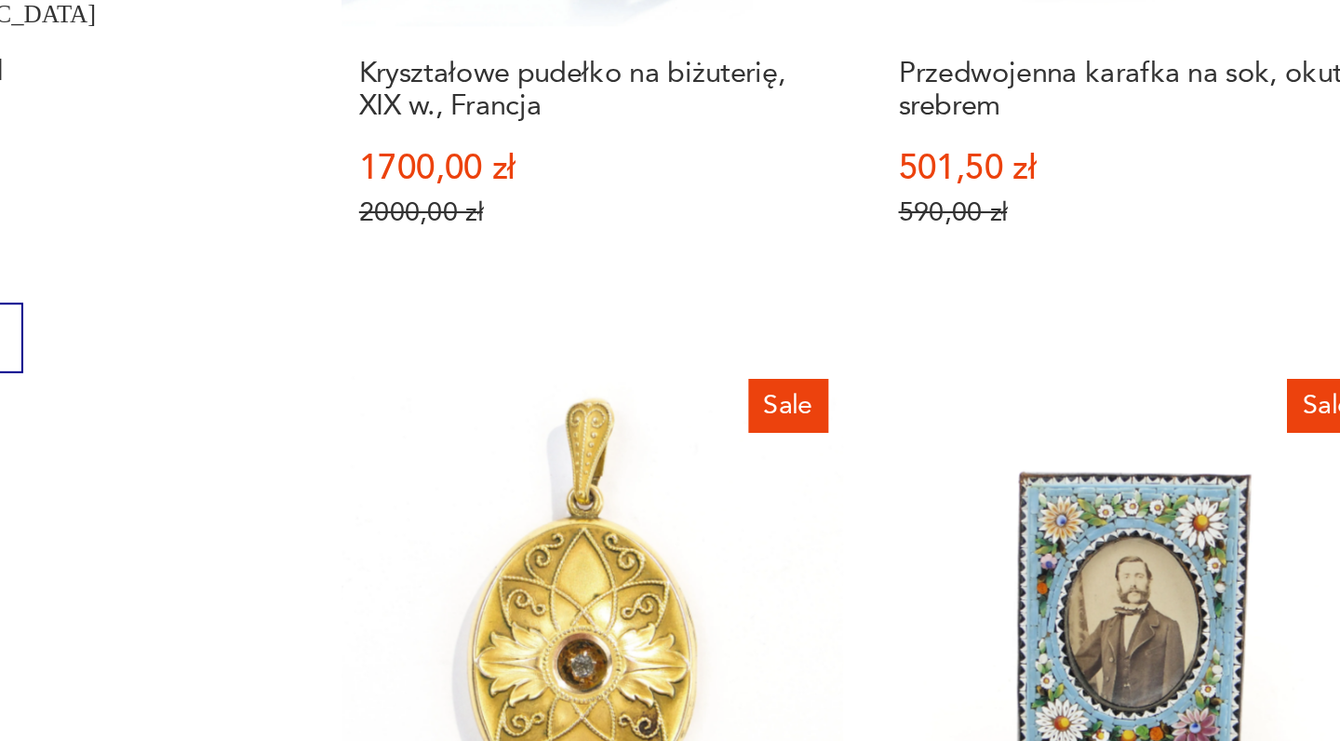
click at [947, 556] on link "Sale Szklana solnica / cebrzyk biedermeier, 1830 680,00 zł 800,00 zł" at bounding box center [1069, 746] width 245 height 380
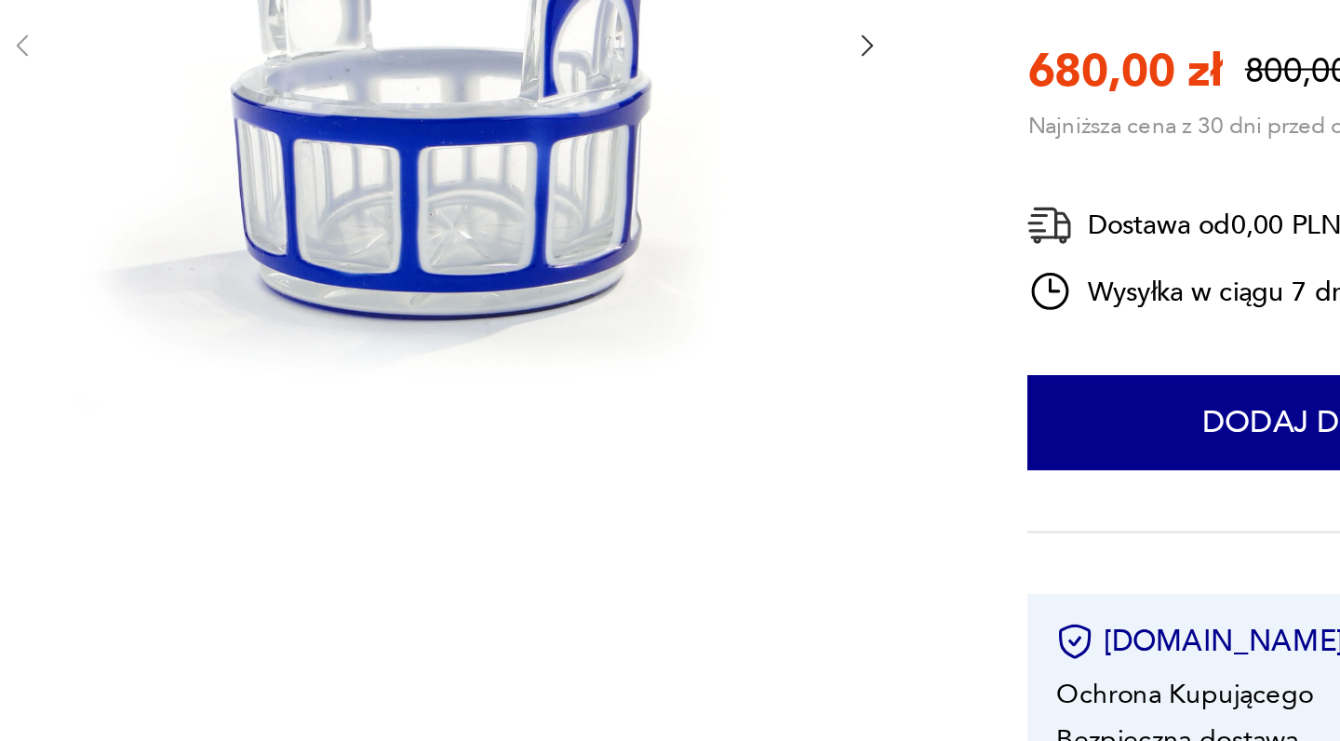
scroll to position [288, 0]
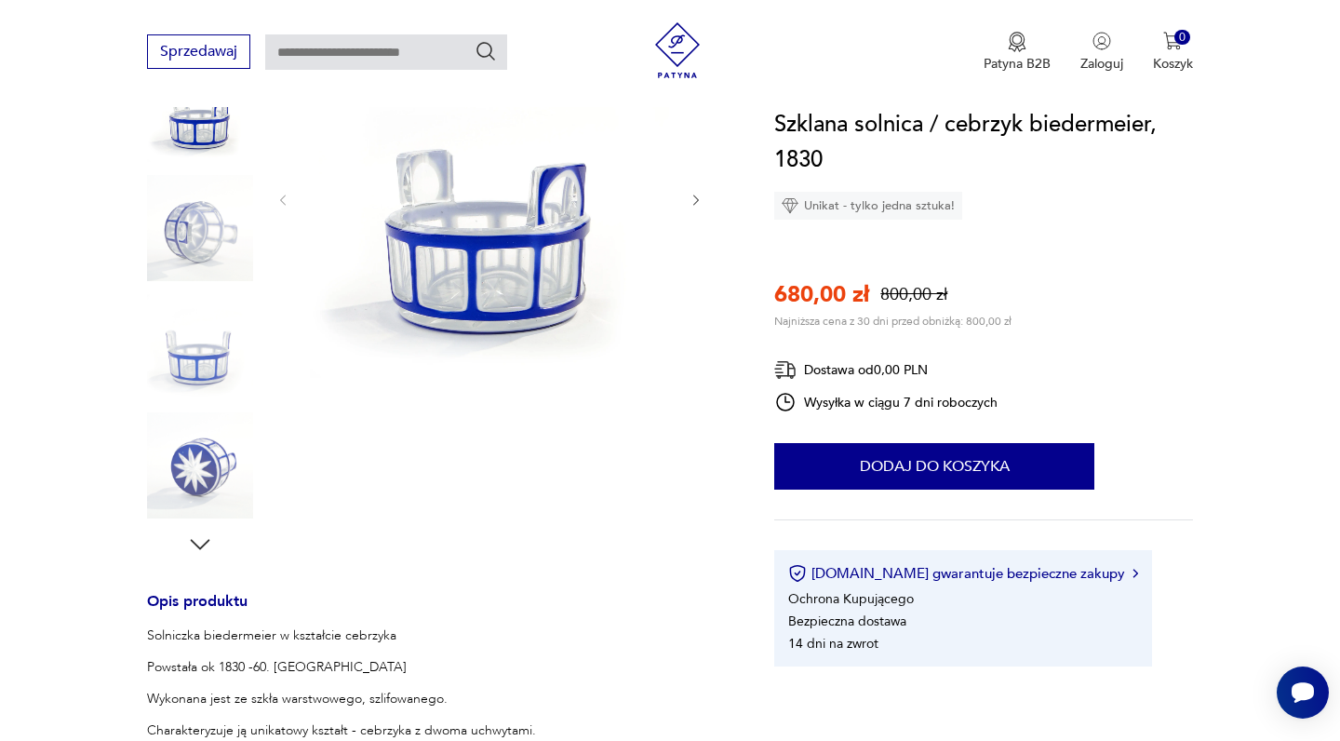
click at [207, 456] on img at bounding box center [200, 465] width 106 height 106
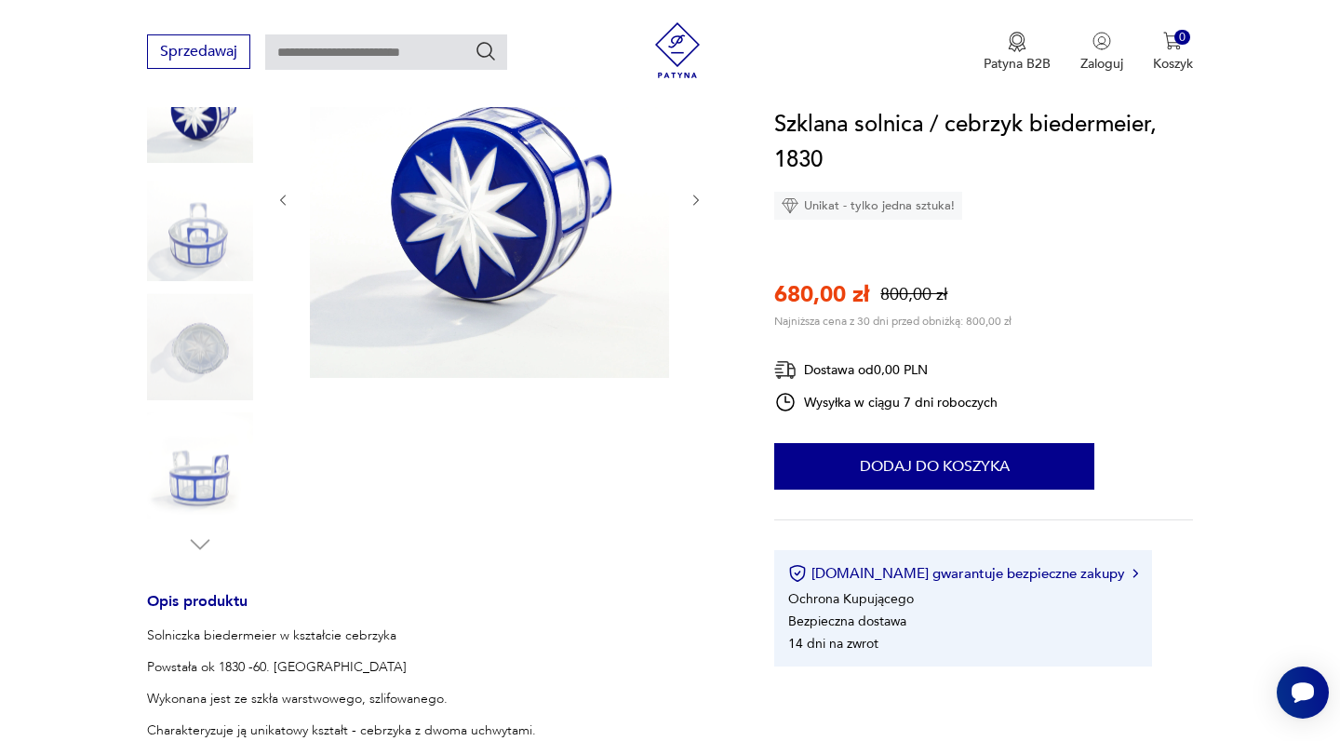
click at [191, 260] on img at bounding box center [200, 228] width 106 height 106
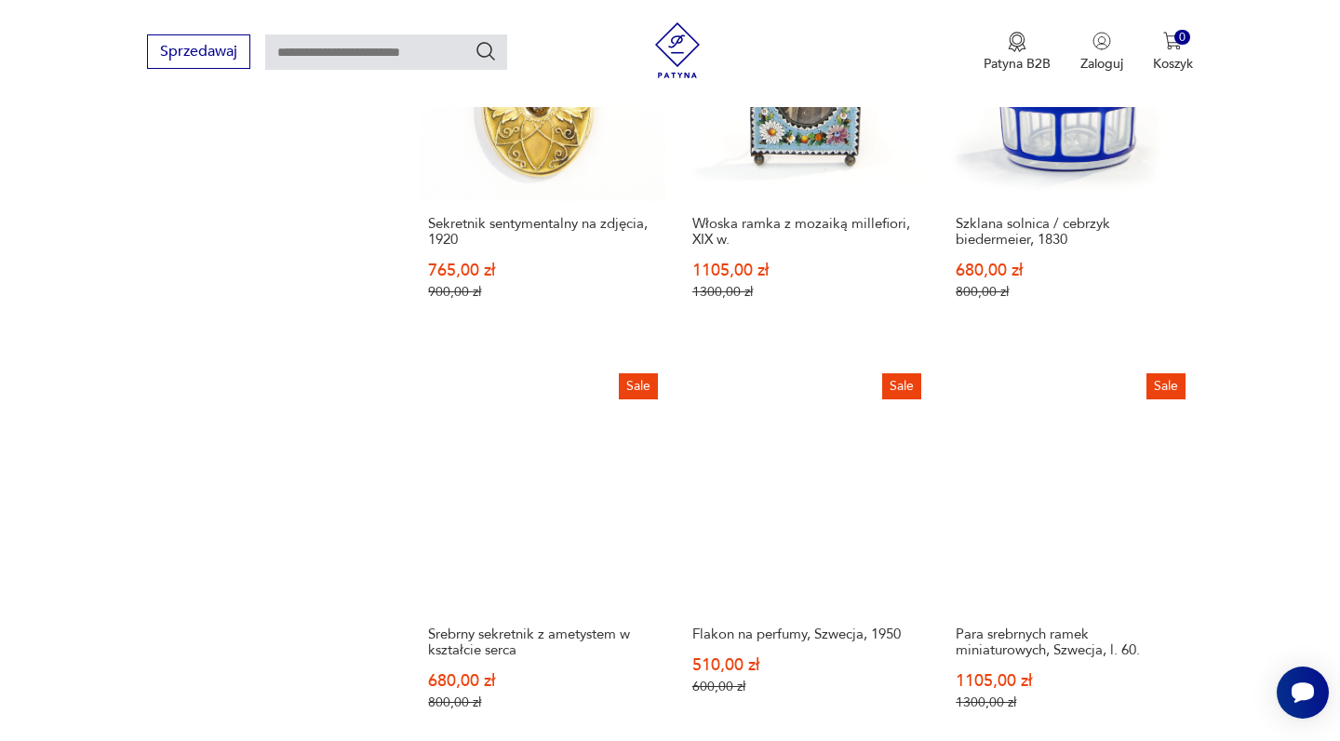
scroll to position [1490, 0]
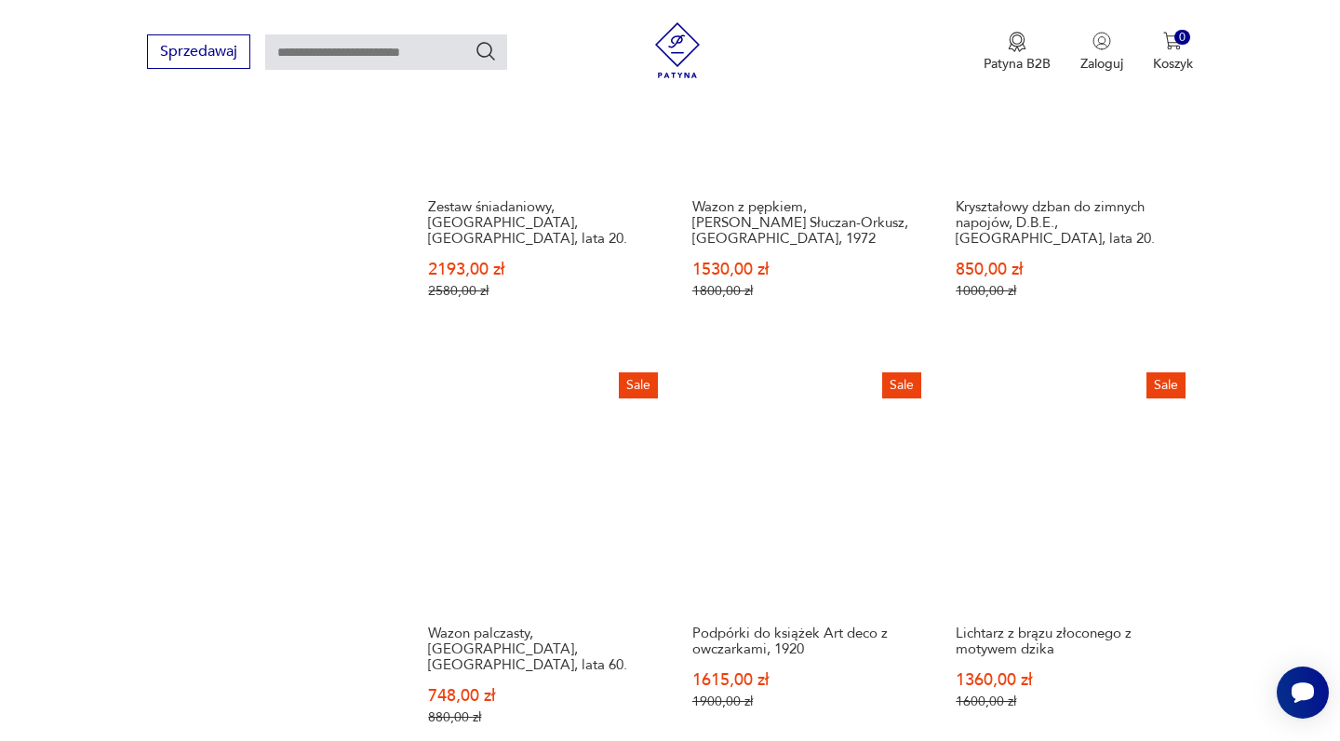
scroll to position [1522, 0]
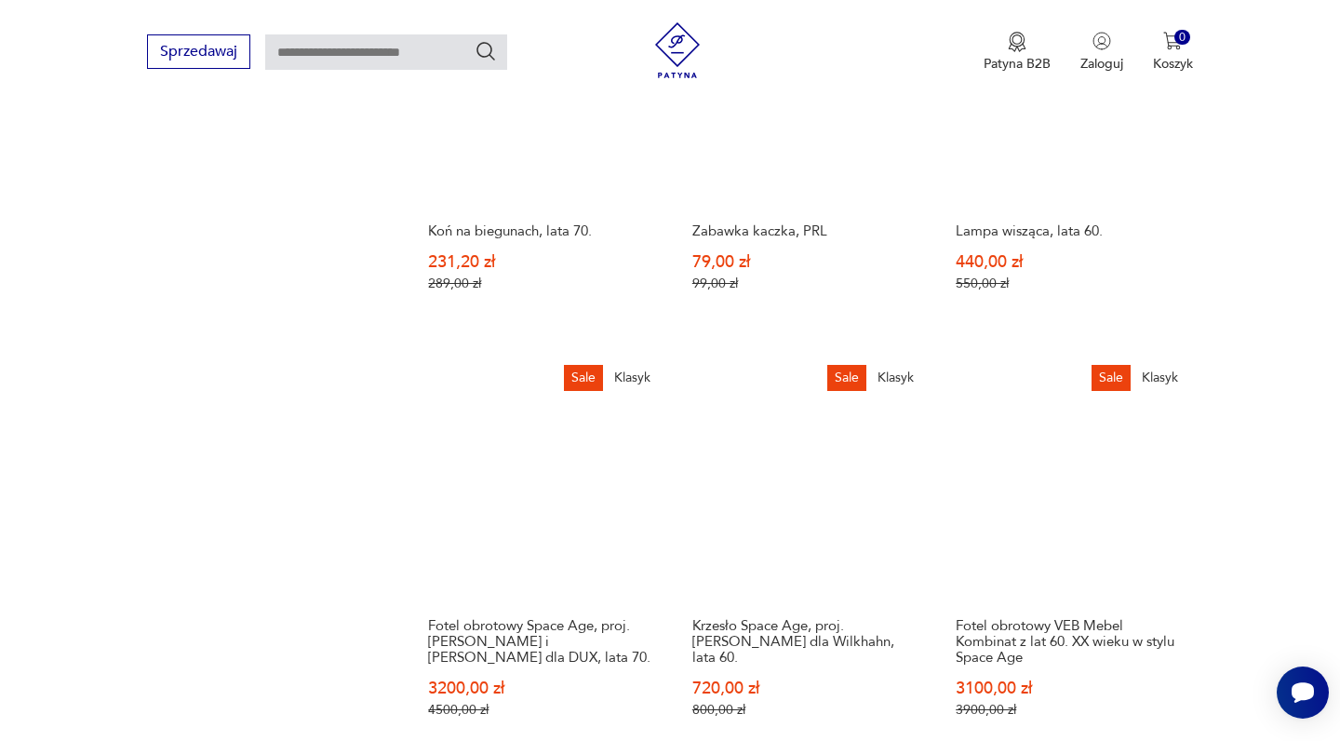
scroll to position [1479, 0]
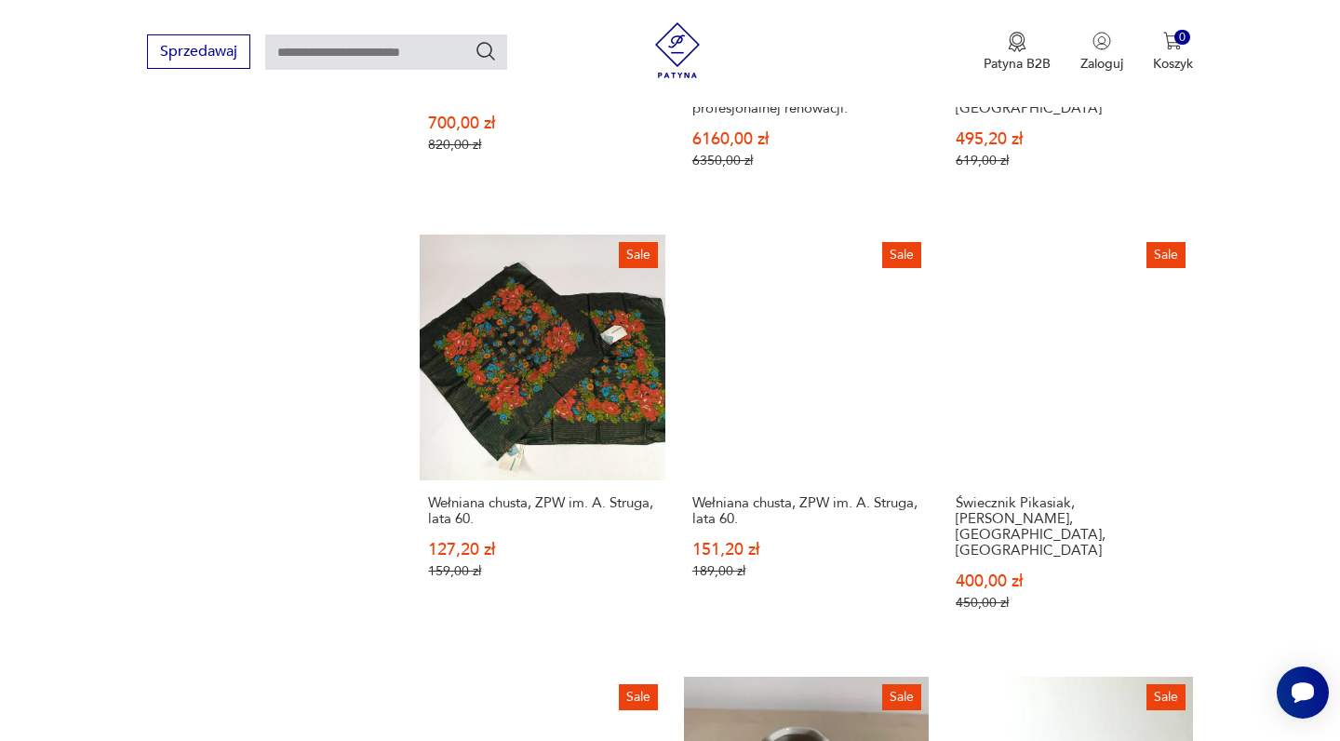
scroll to position [1595, 0]
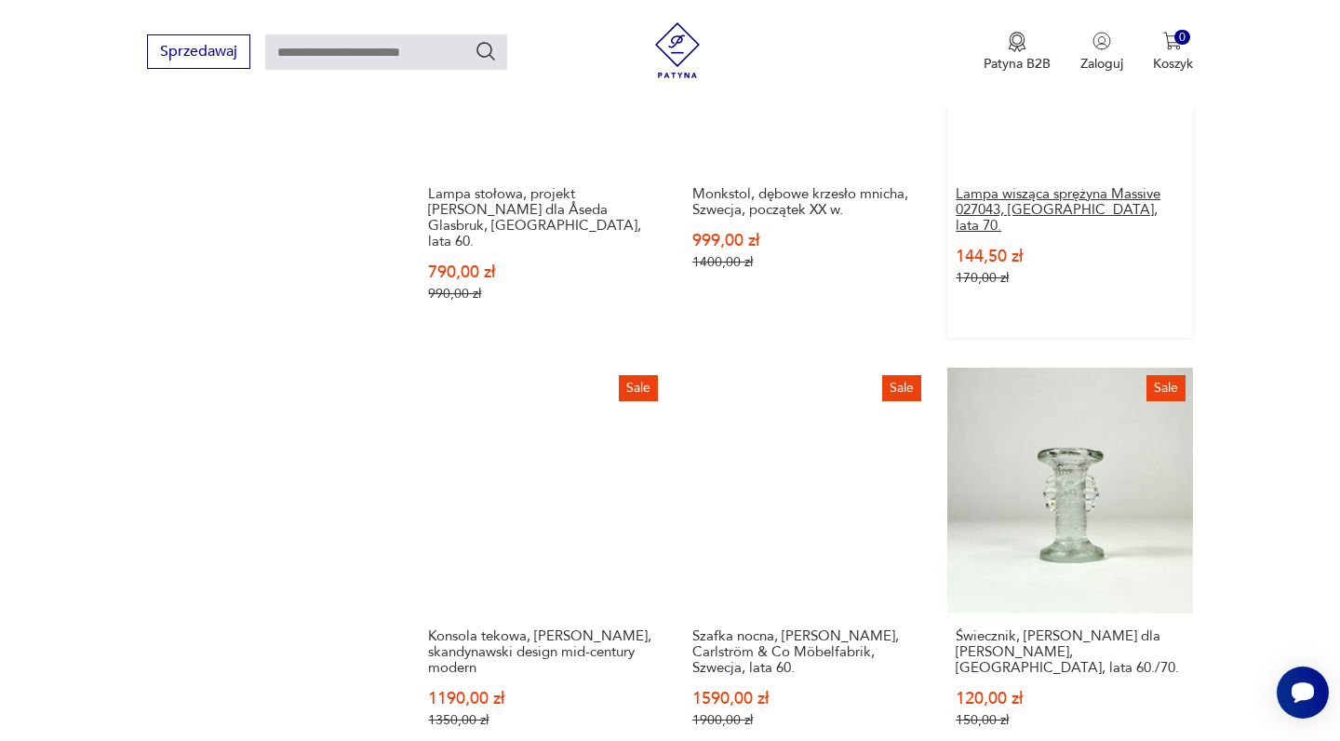
scroll to position [1512, 0]
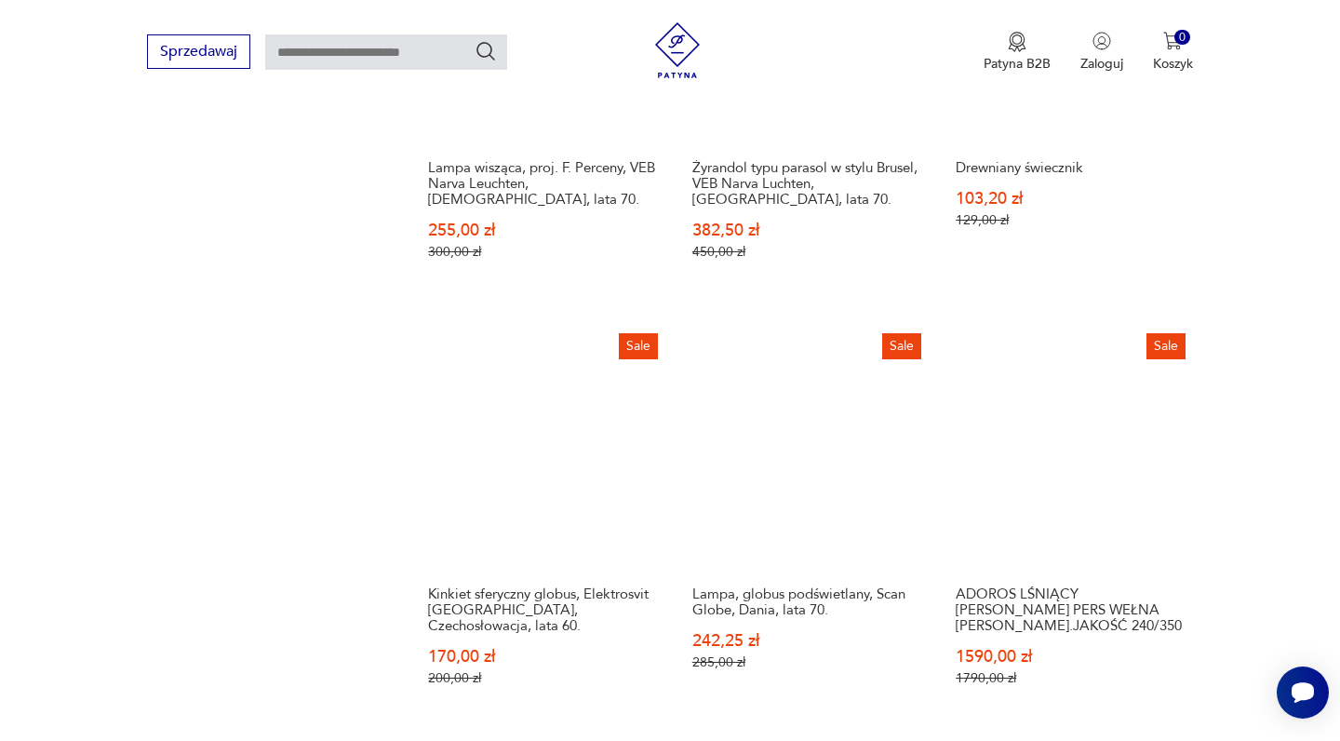
scroll to position [1524, 0]
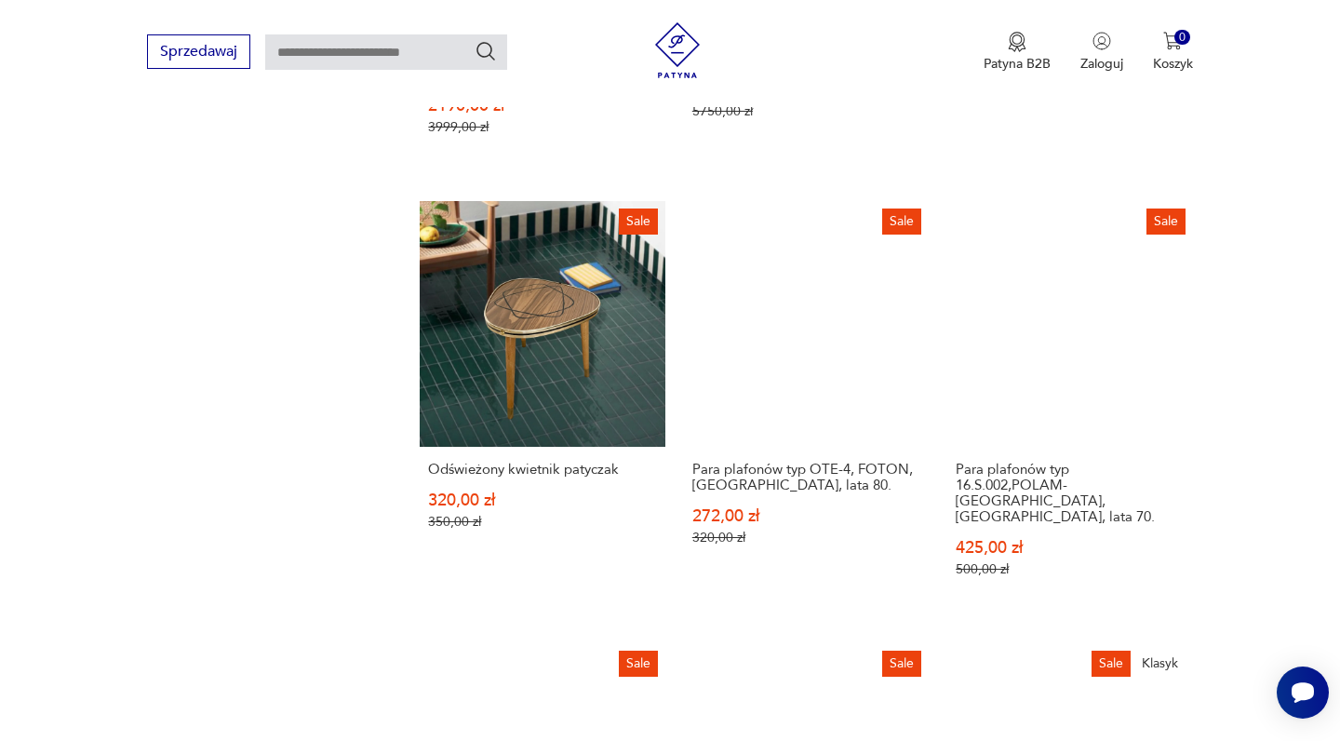
scroll to position [1668, 0]
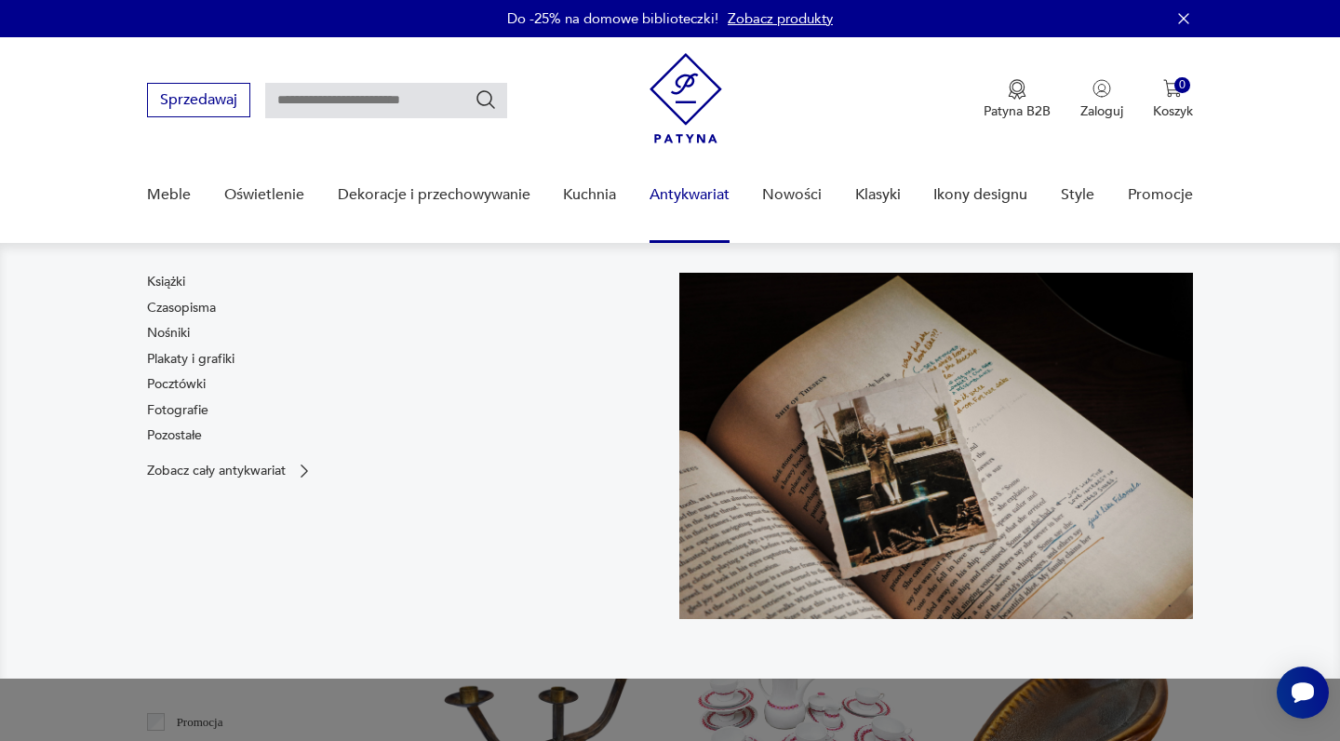
click at [713, 196] on link "Antykwariat" at bounding box center [689, 195] width 80 height 72
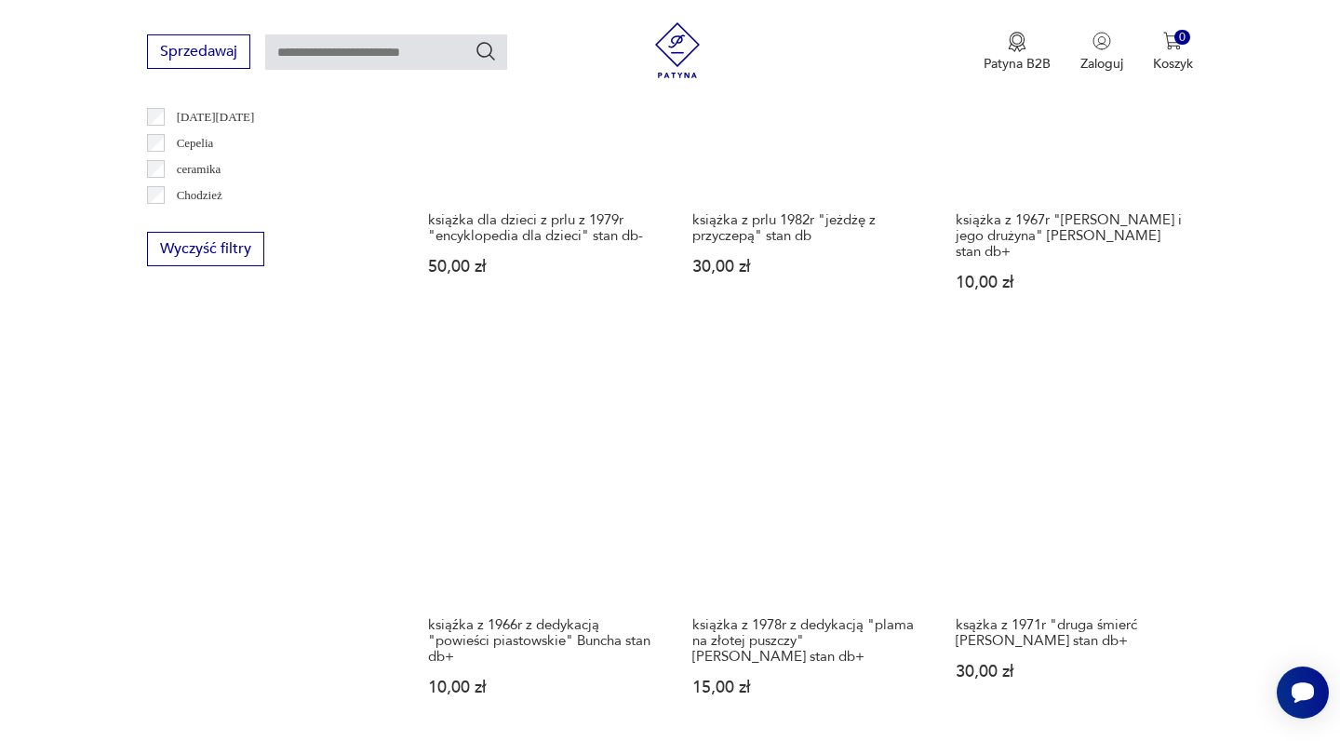
scroll to position [1651, 0]
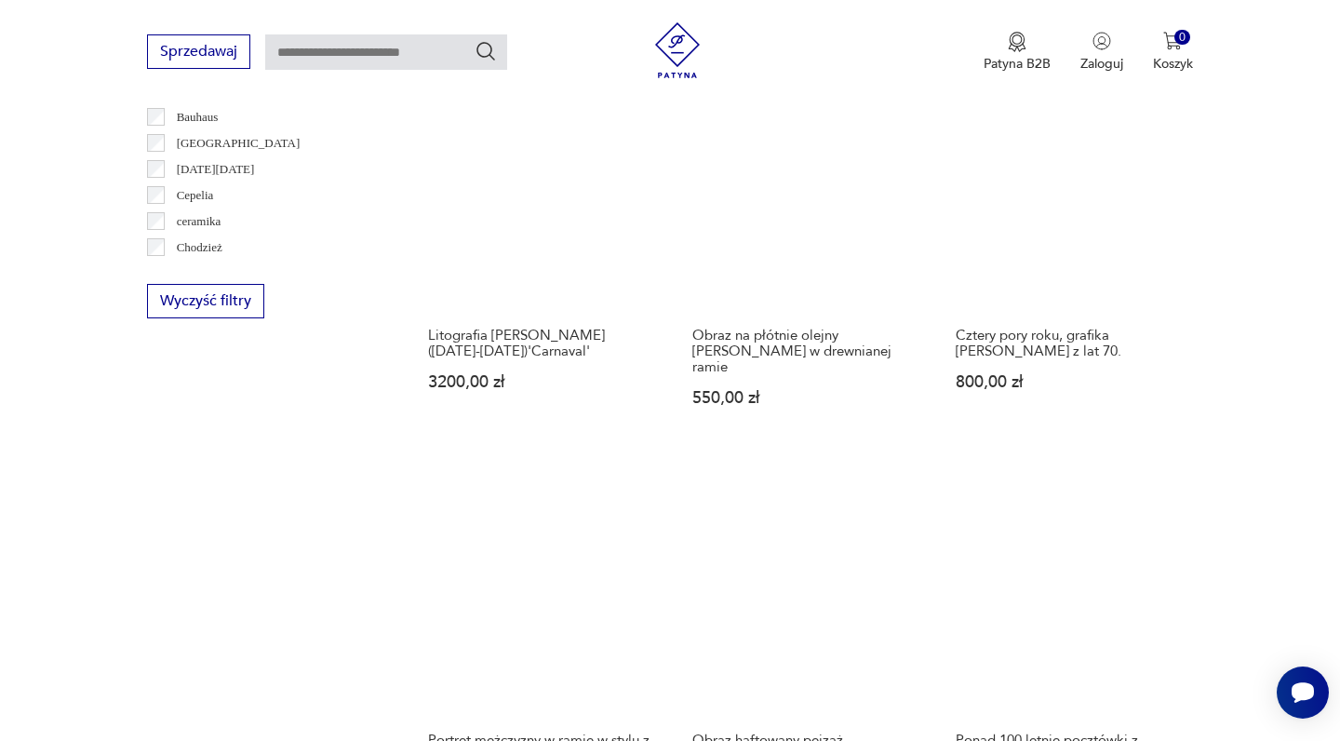
scroll to position [1621, 0]
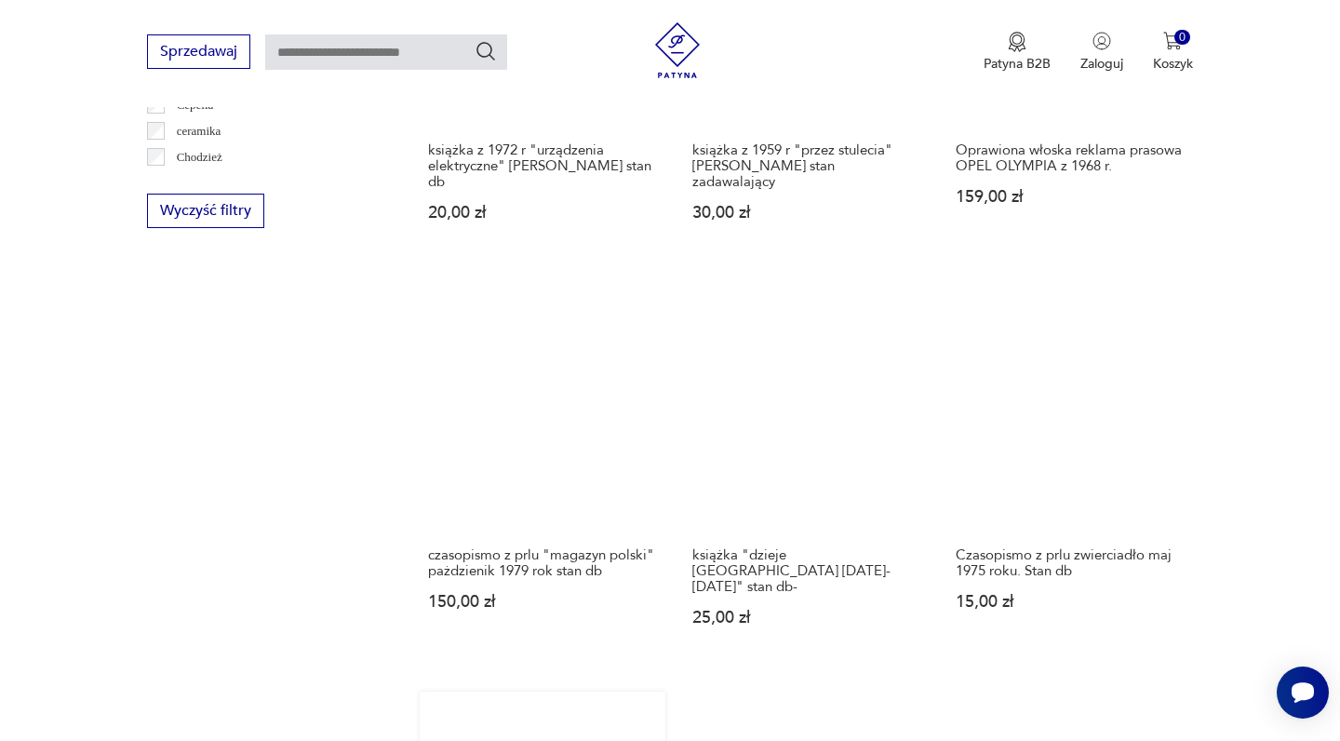
scroll to position [1680, 0]
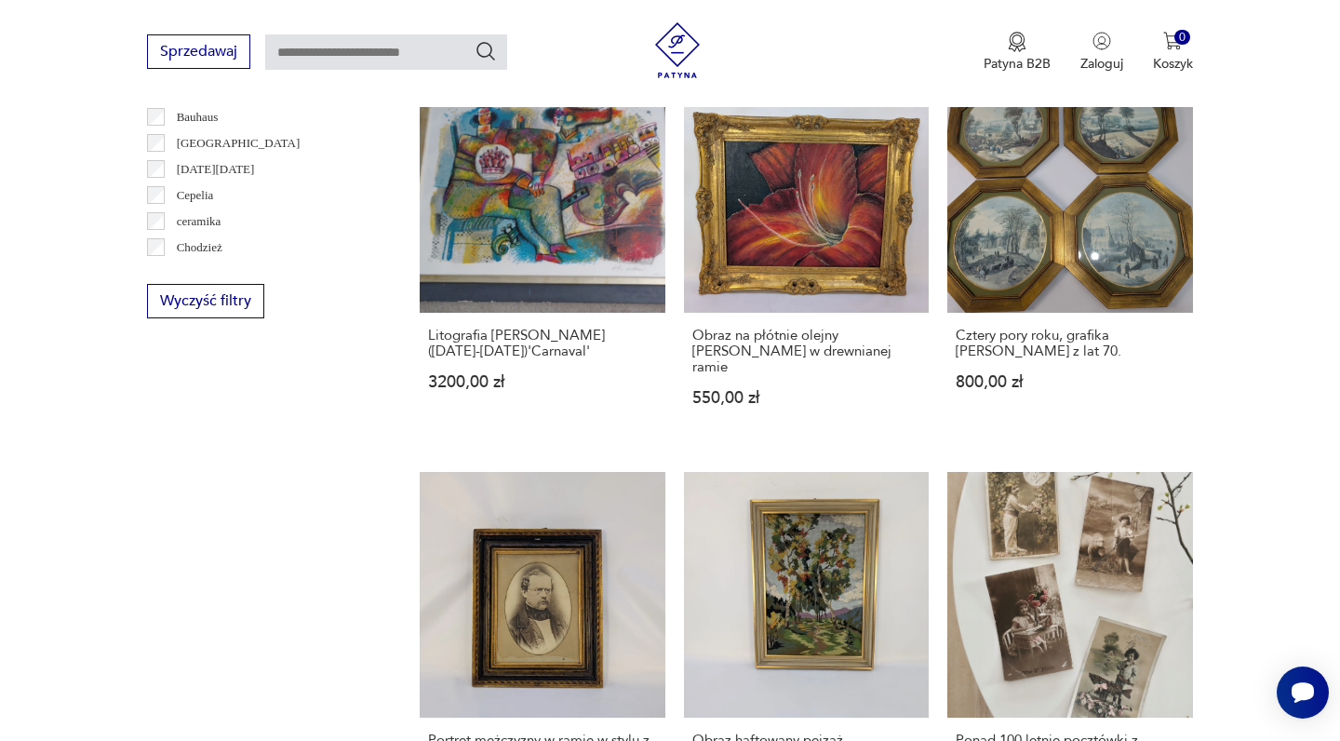
scroll to position [1588, 0]
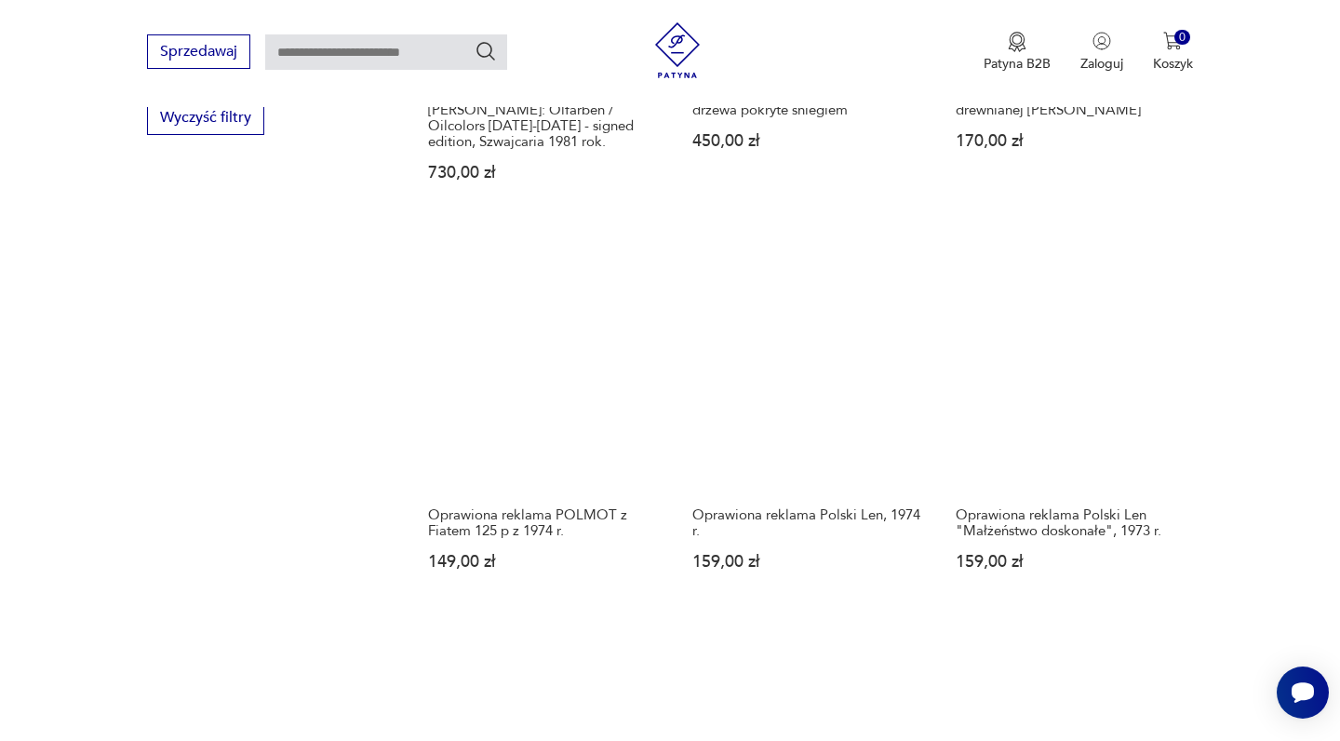
scroll to position [1803, 0]
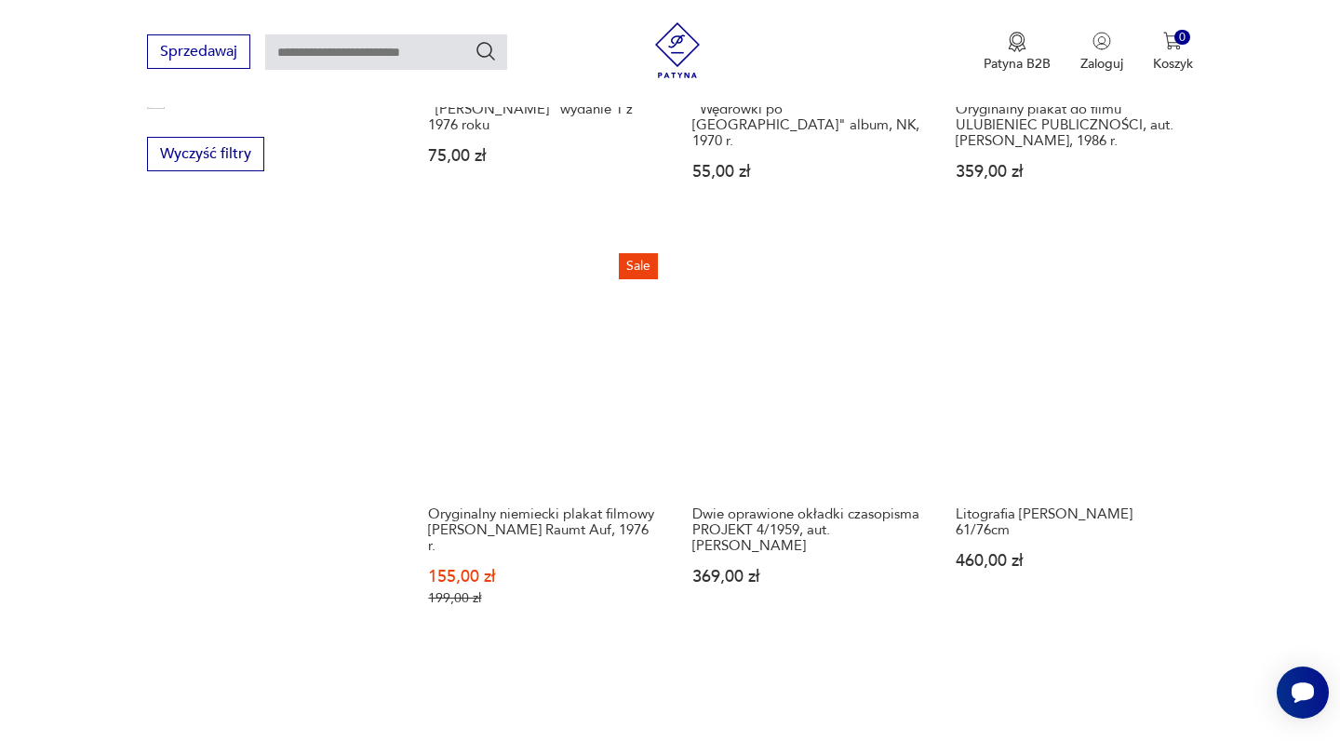
scroll to position [1755, 0]
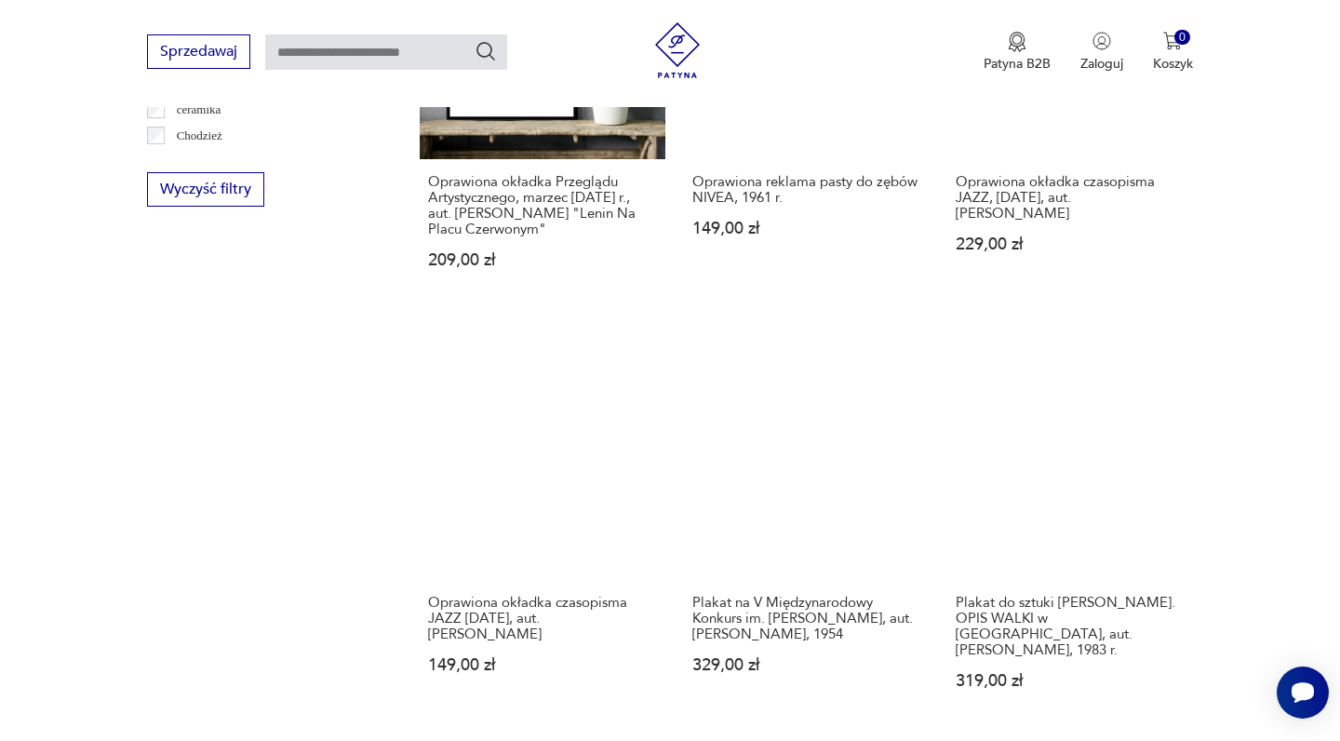
scroll to position [1699, 0]
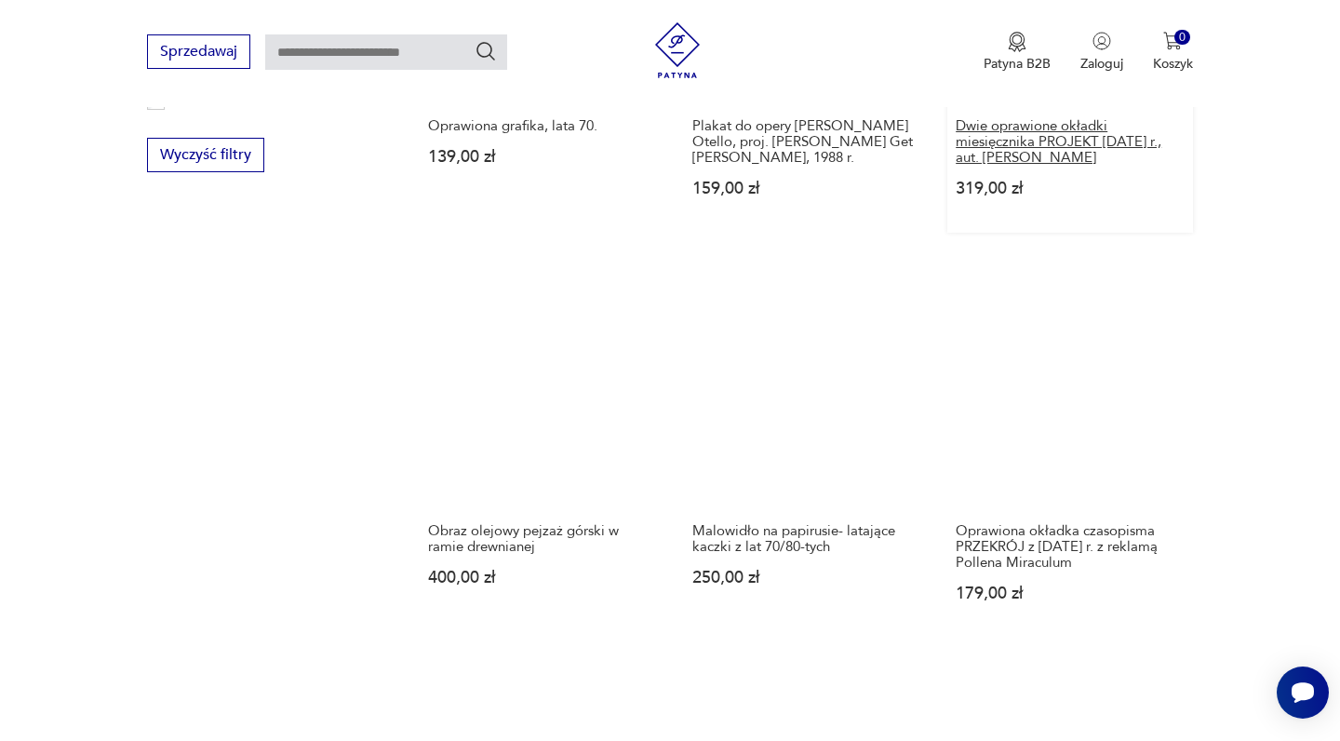
scroll to position [1817, 0]
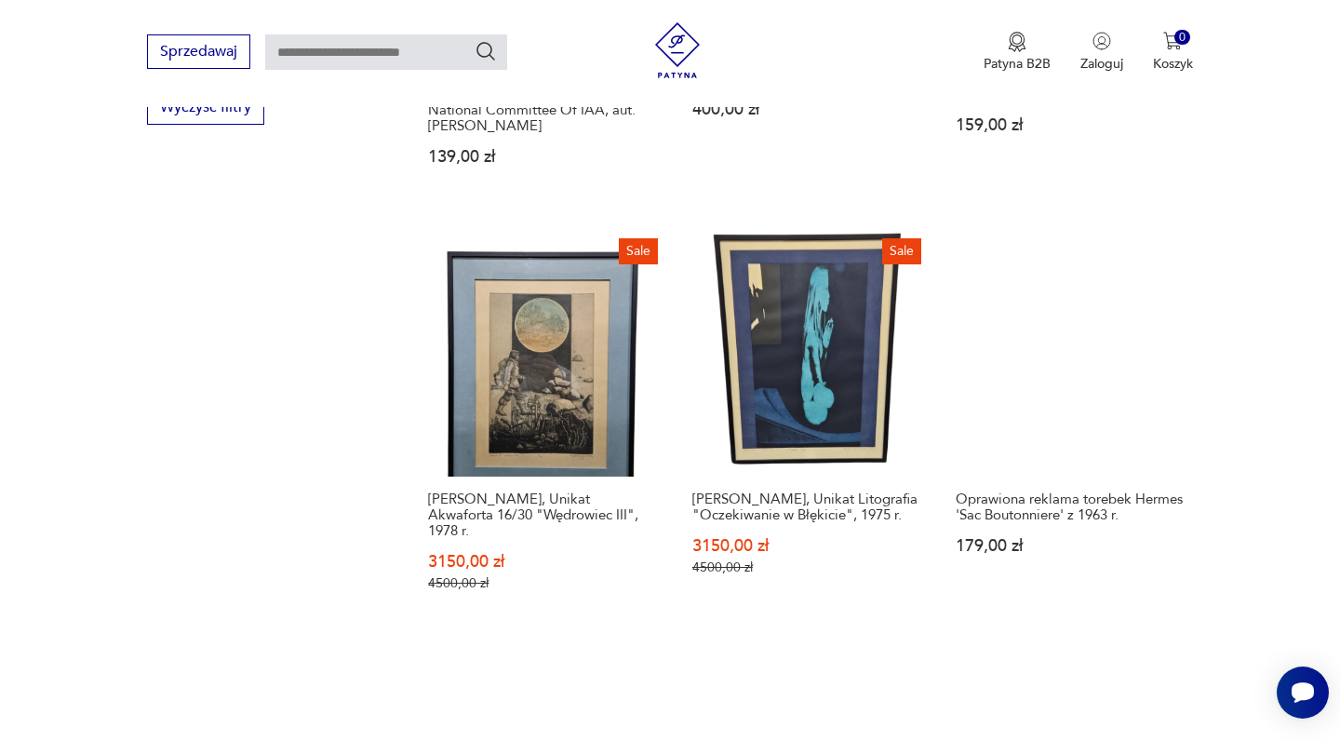
scroll to position [1804, 0]
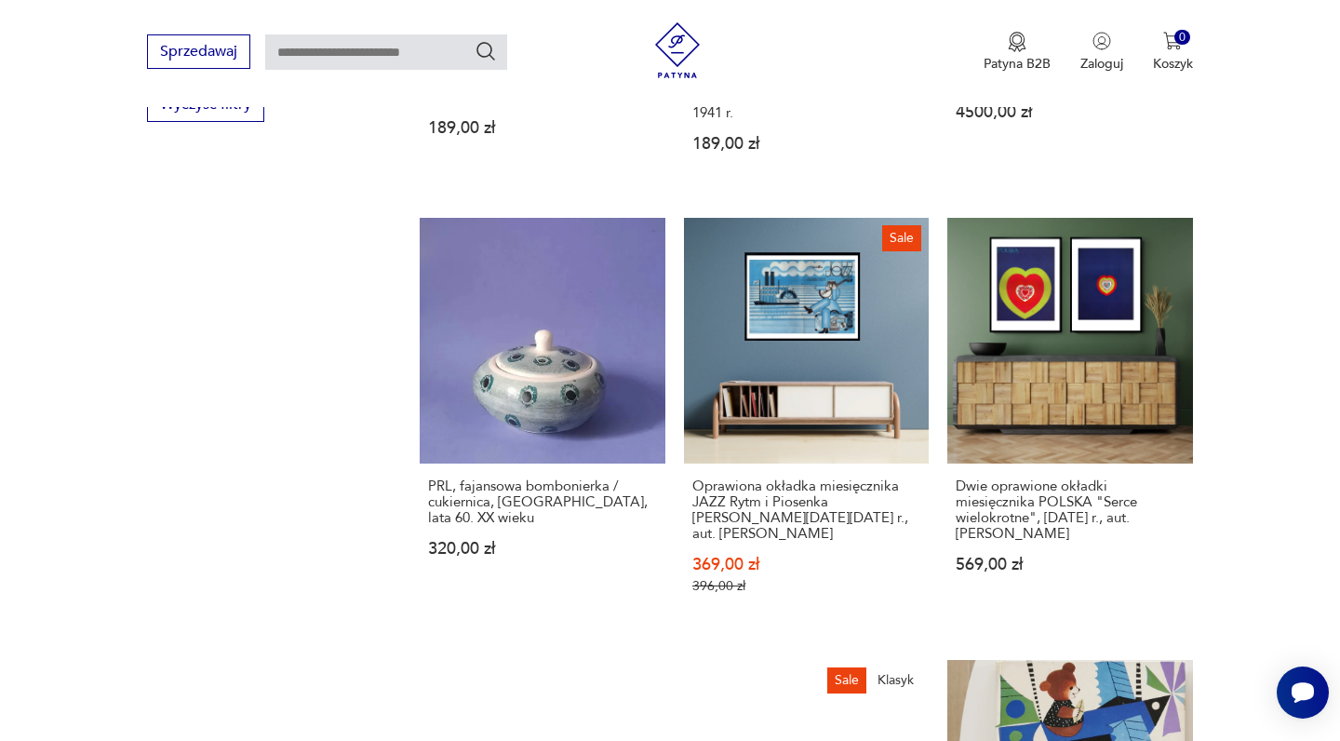
scroll to position [1783, 0]
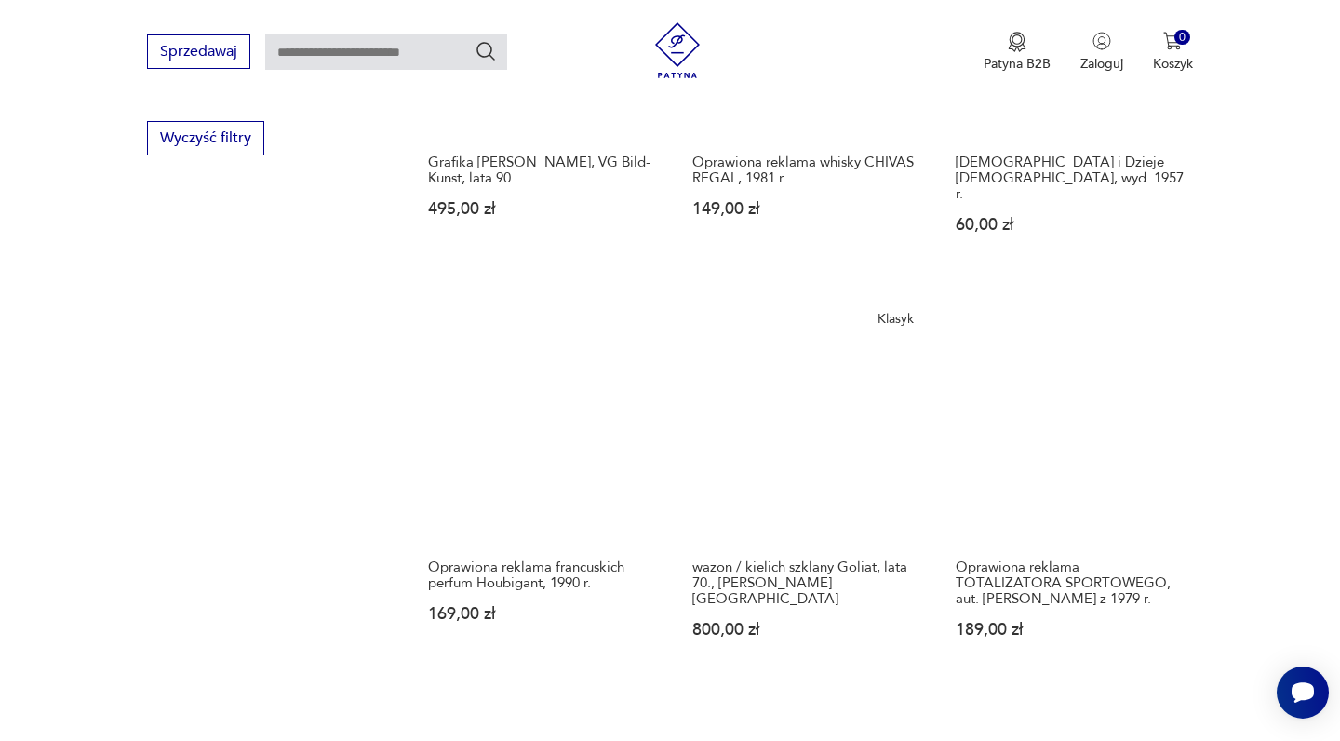
scroll to position [1749, 0]
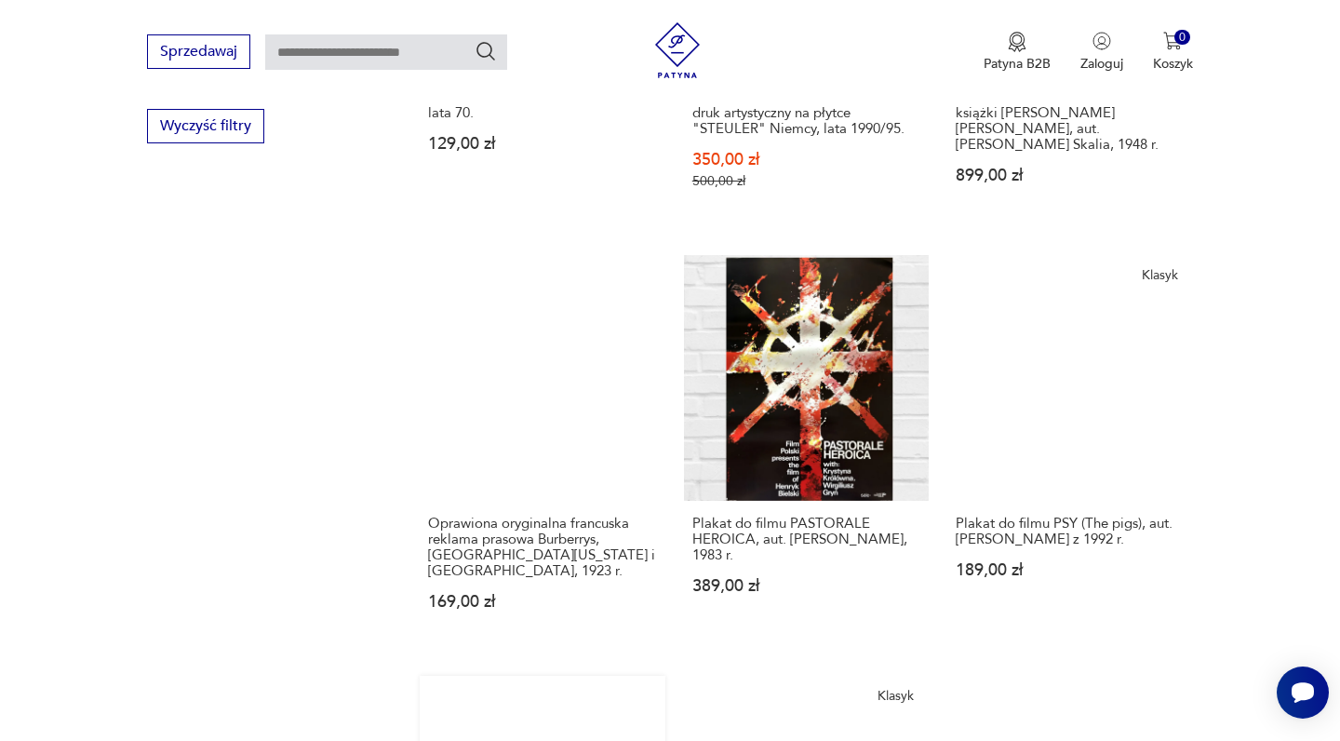
scroll to position [1775, 0]
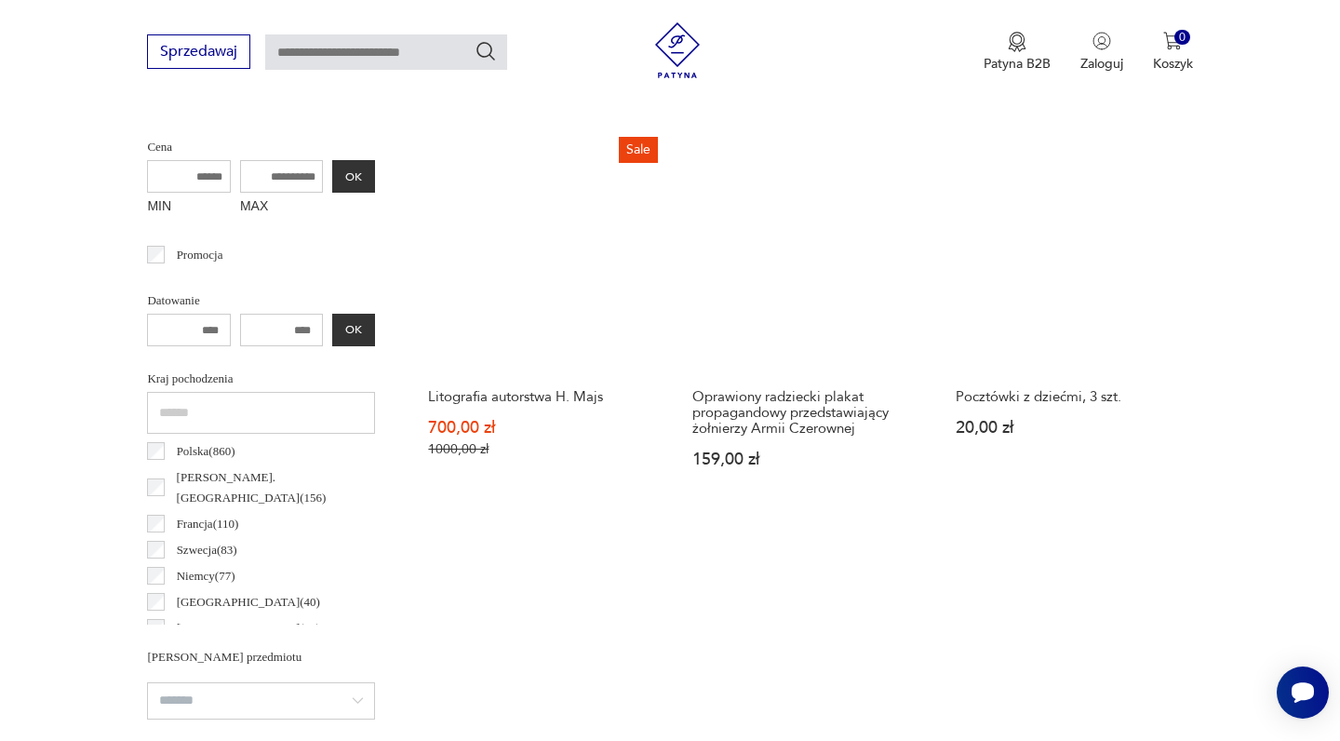
scroll to position [656, 0]
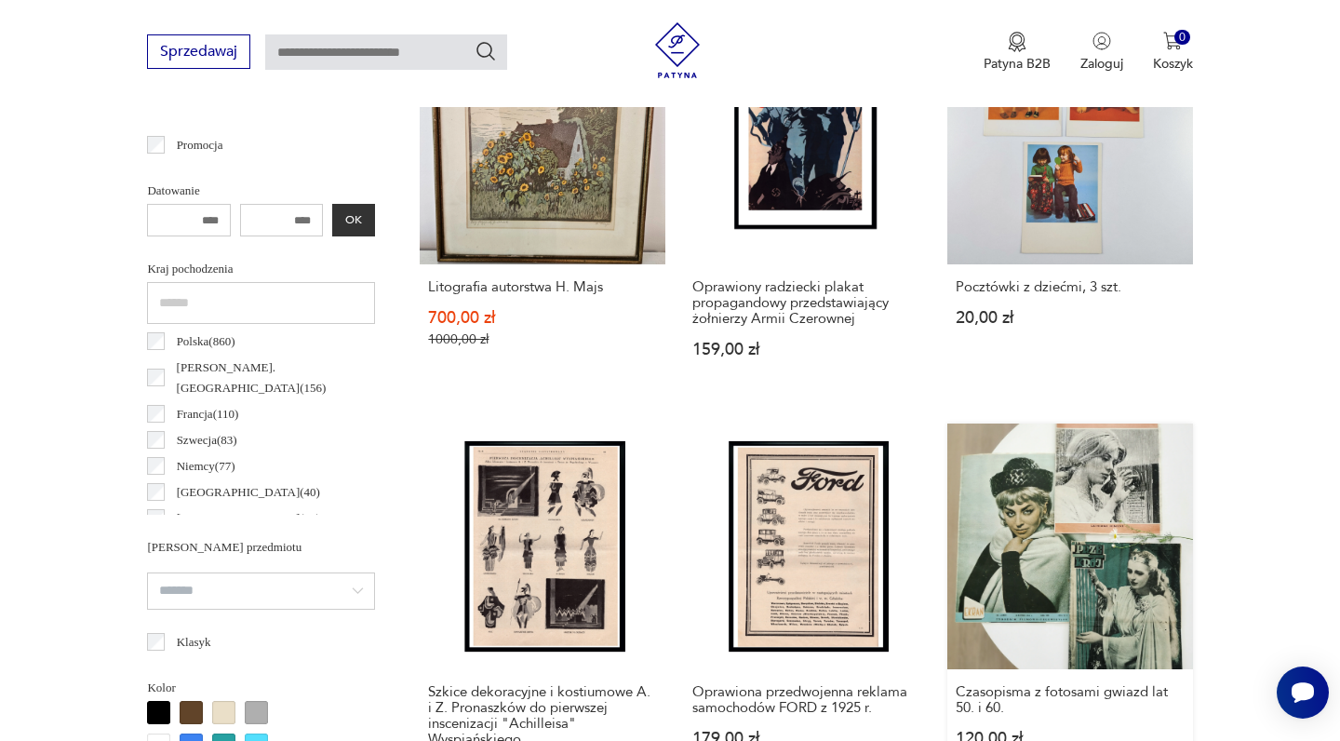
click at [947, 669] on div "Czasopisma z fotosami gwiazd lat 50. i 60. 120,00 zł" at bounding box center [1069, 725] width 245 height 113
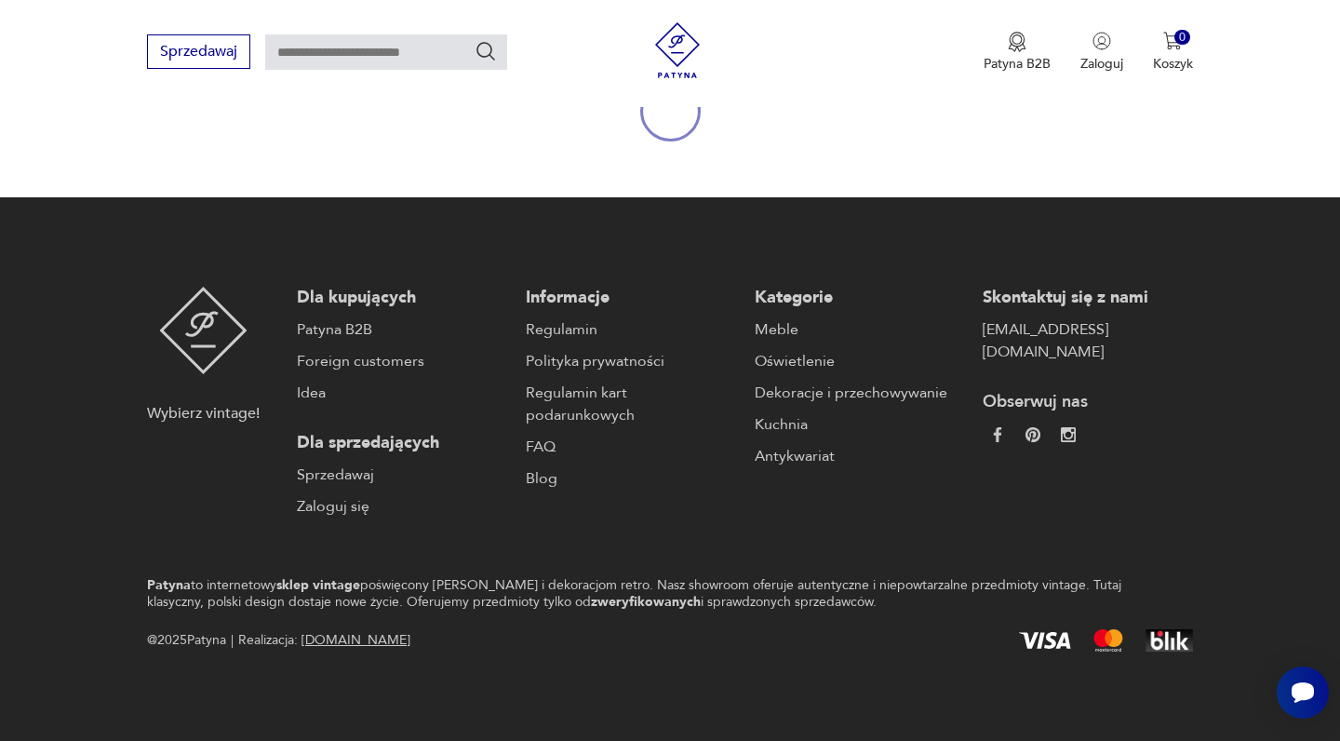
click at [649, 602] on html "Cenimy prywatność użytkowników Używamy plików cookie, aby poprawić jakość przeg…" at bounding box center [670, 252] width 1340 height 978
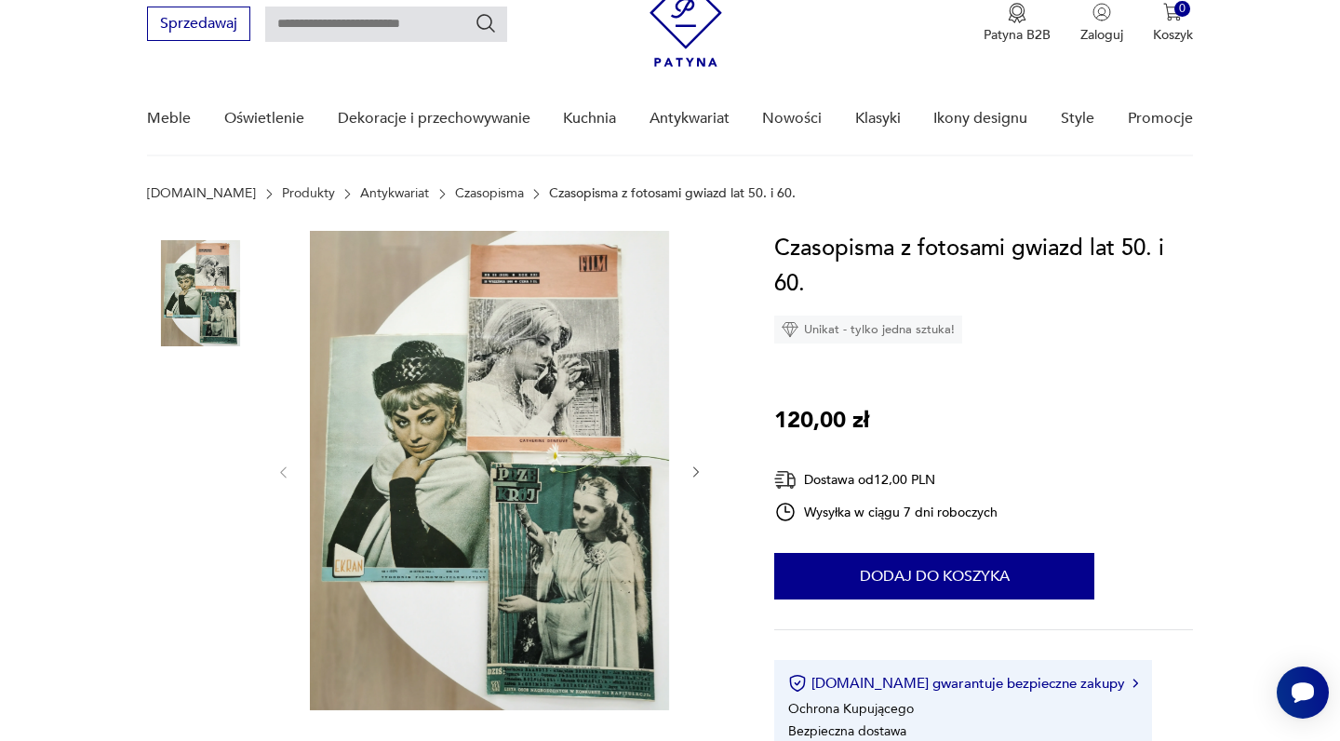
scroll to position [95, 0]
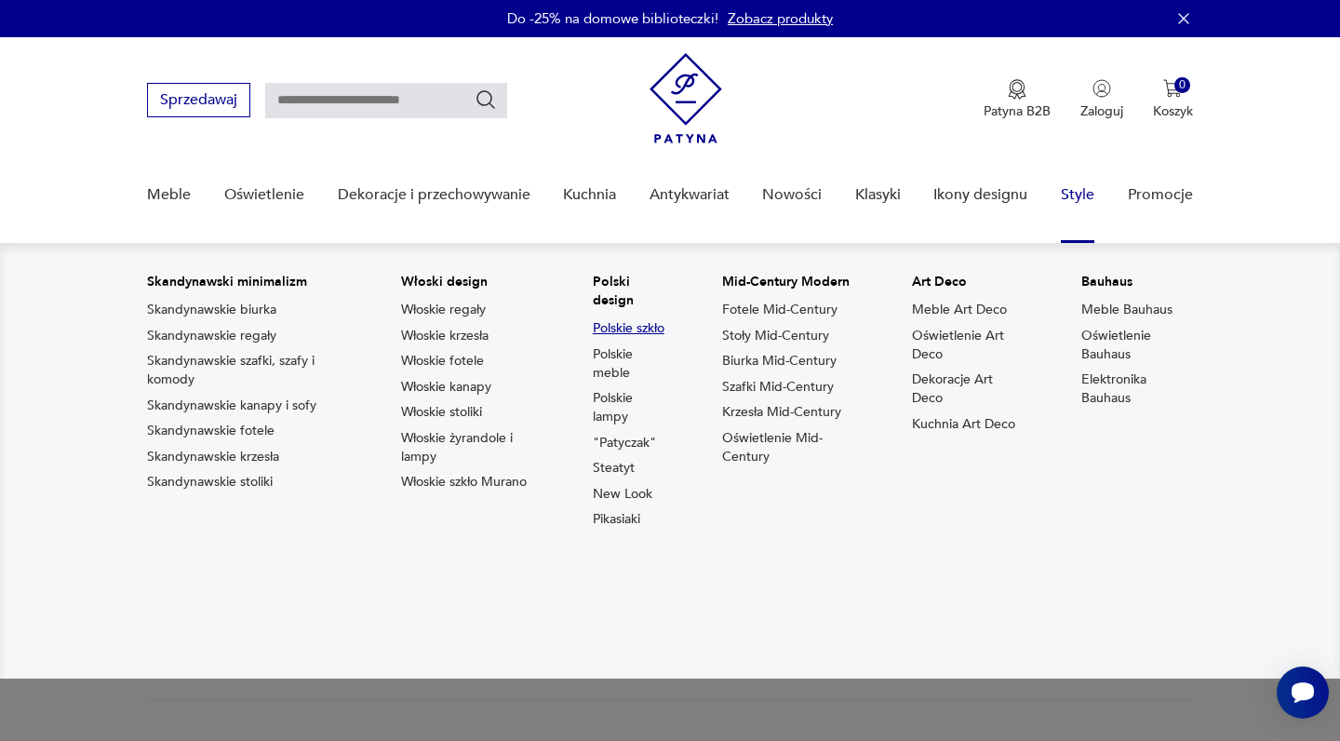
click at [615, 338] on link "Polskie szkło" at bounding box center [629, 328] width 72 height 19
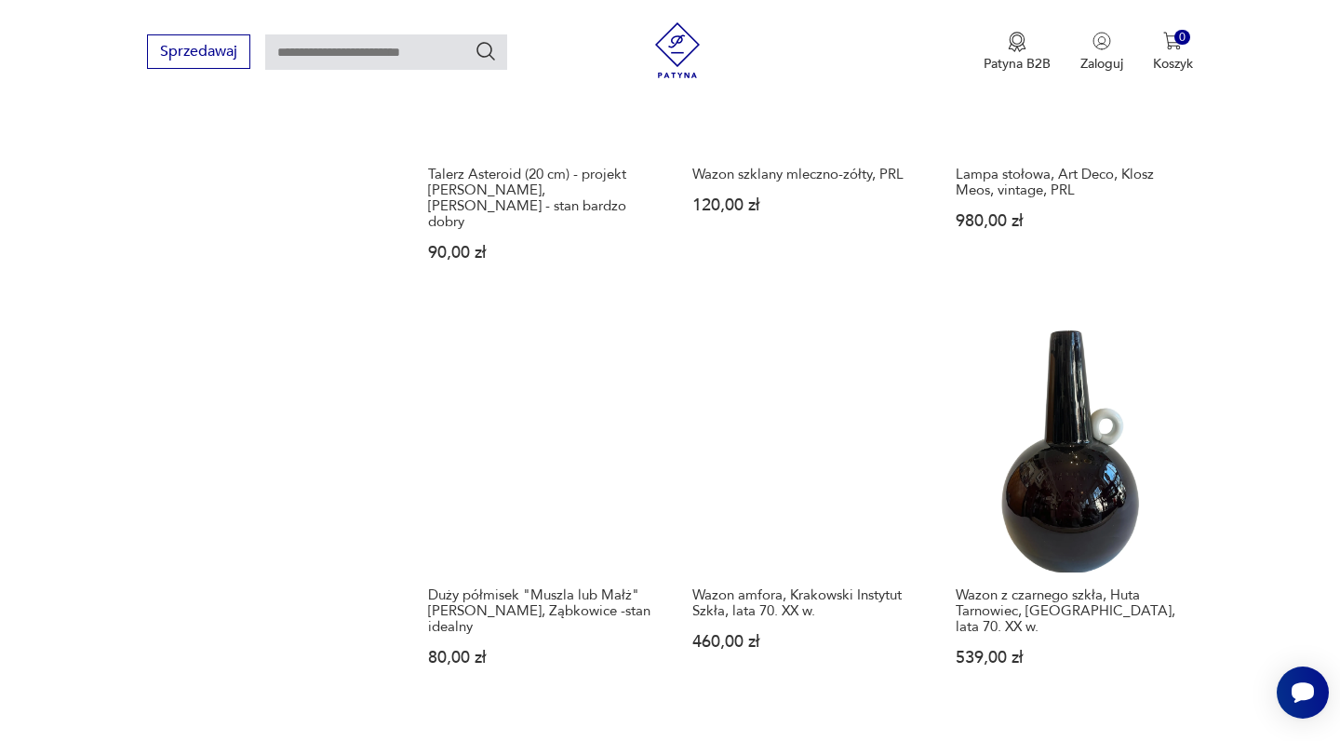
scroll to position [1440, 0]
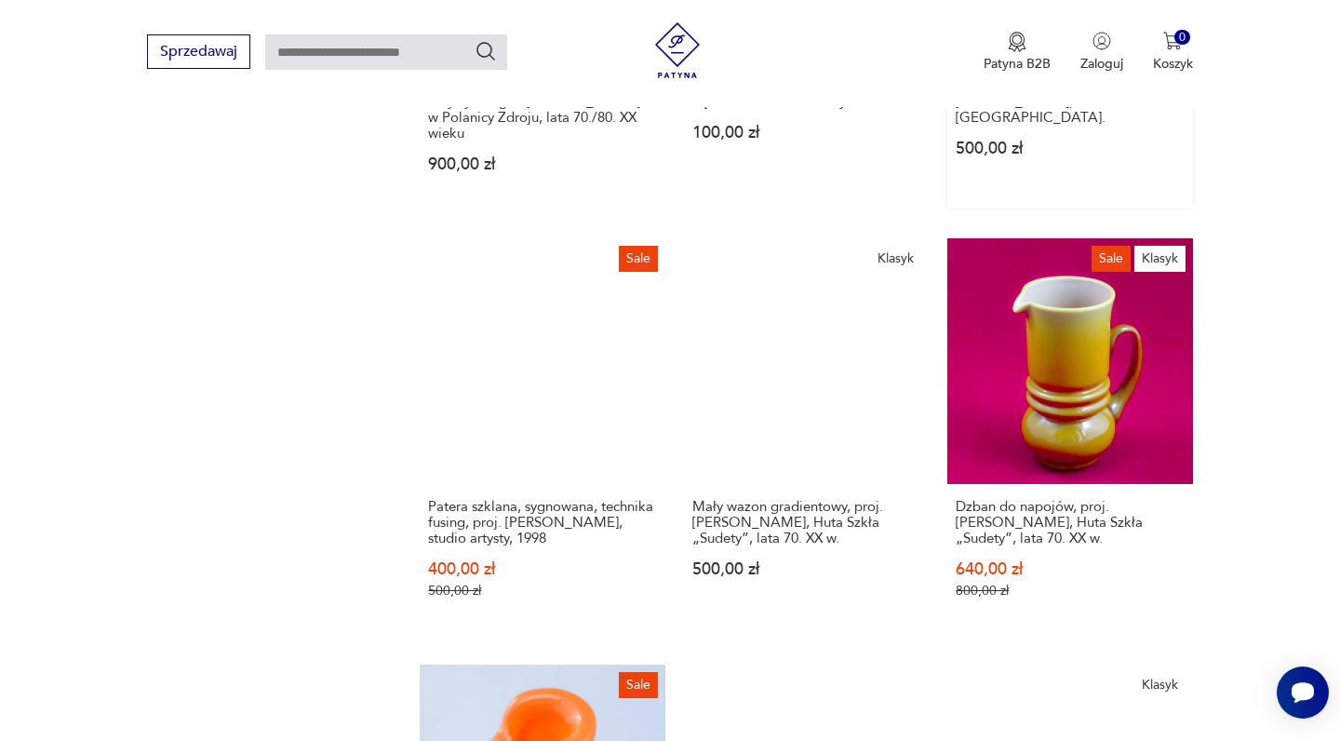
scroll to position [1540, 0]
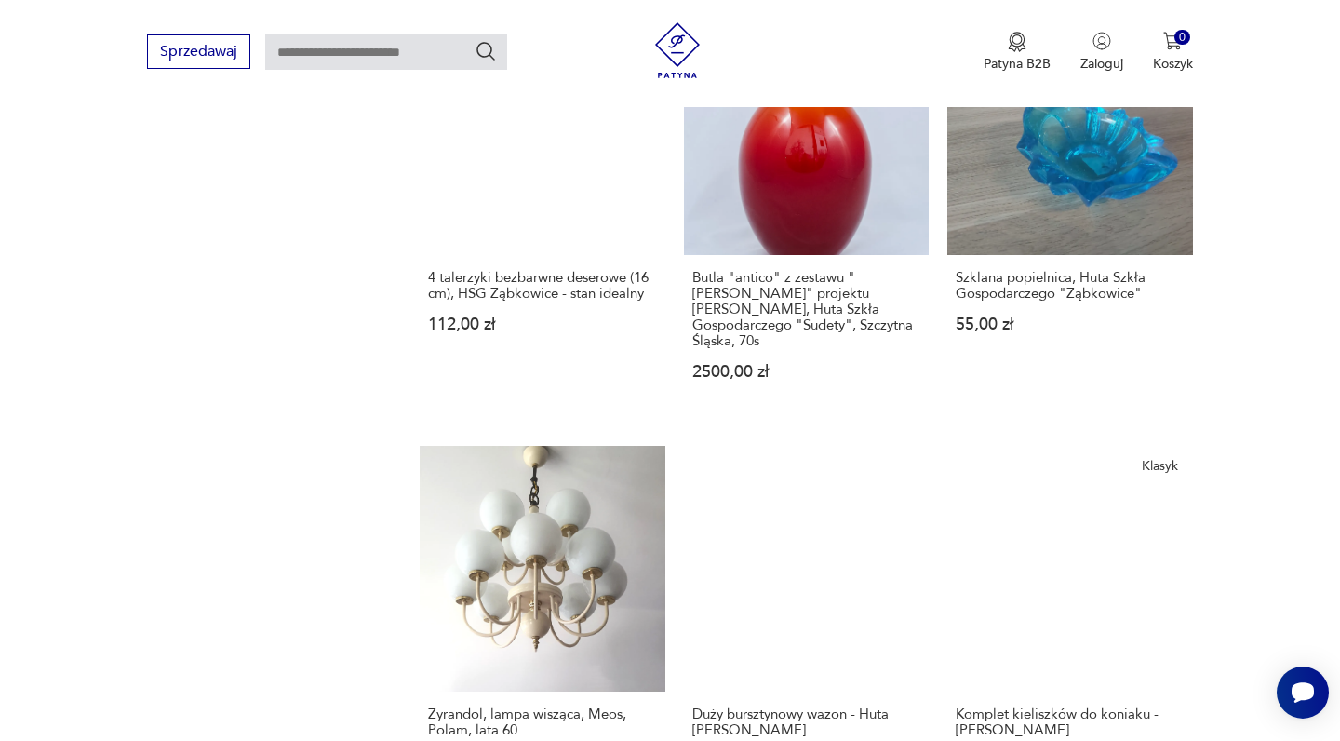
scroll to position [1272, 0]
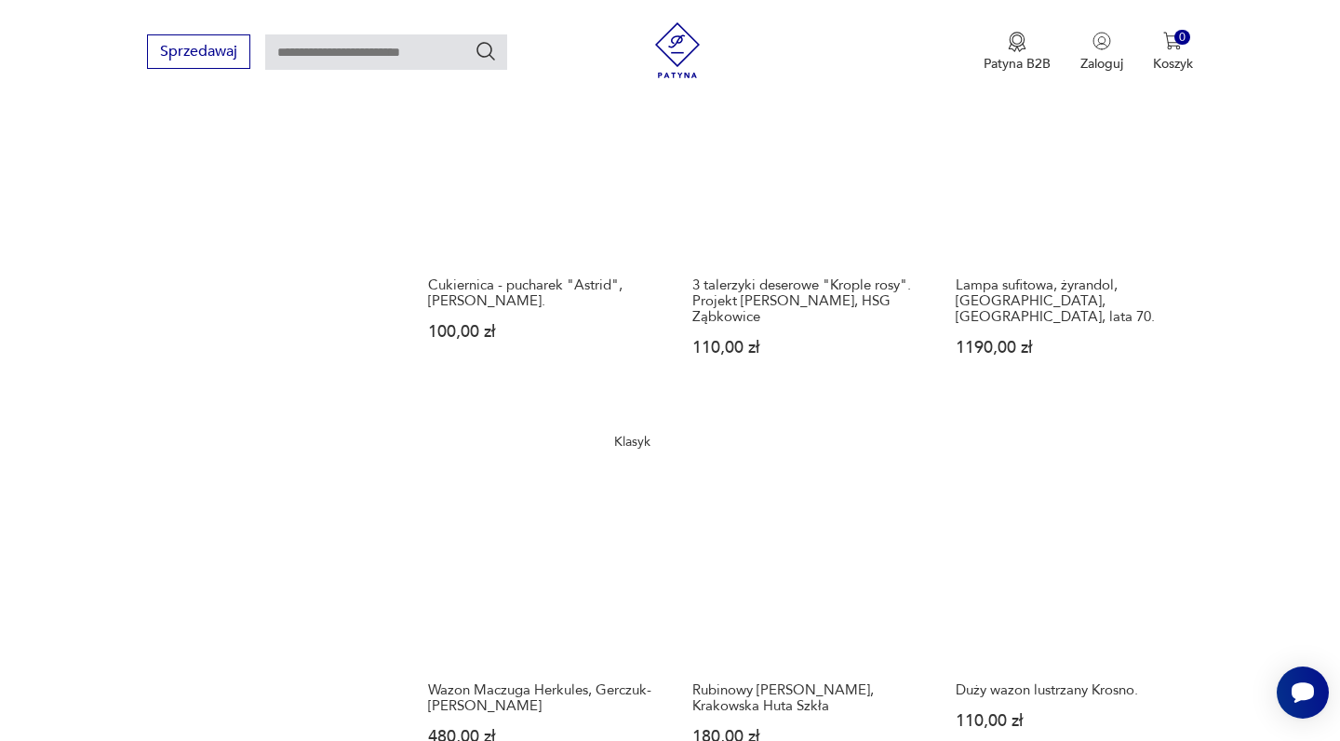
scroll to position [1351, 0]
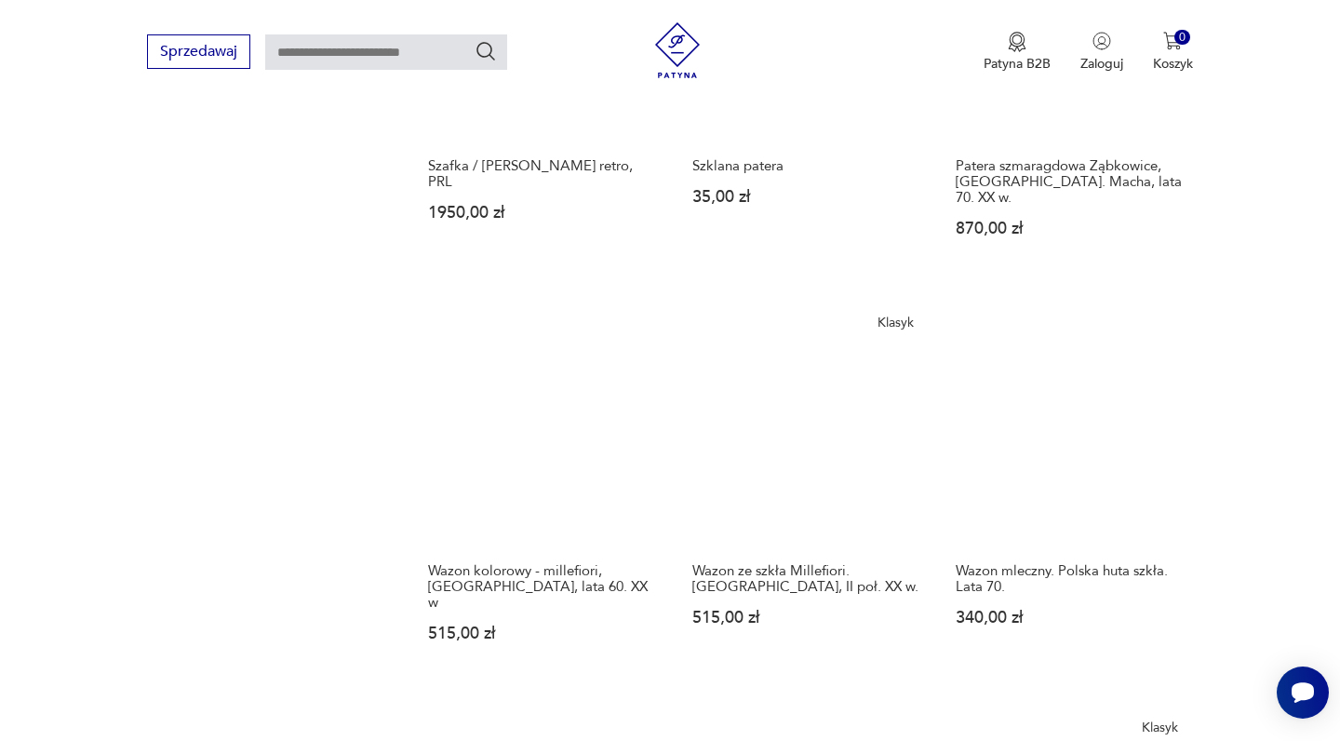
scroll to position [1388, 0]
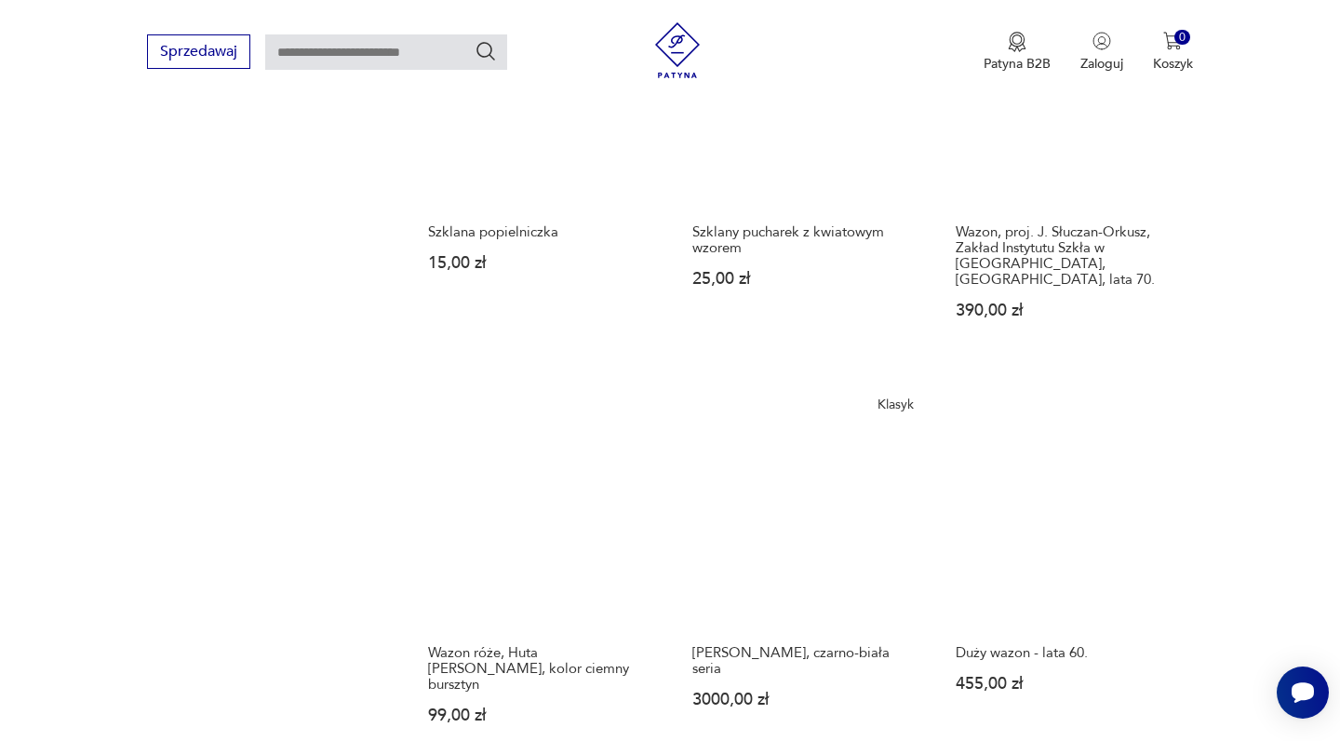
scroll to position [1333, 0]
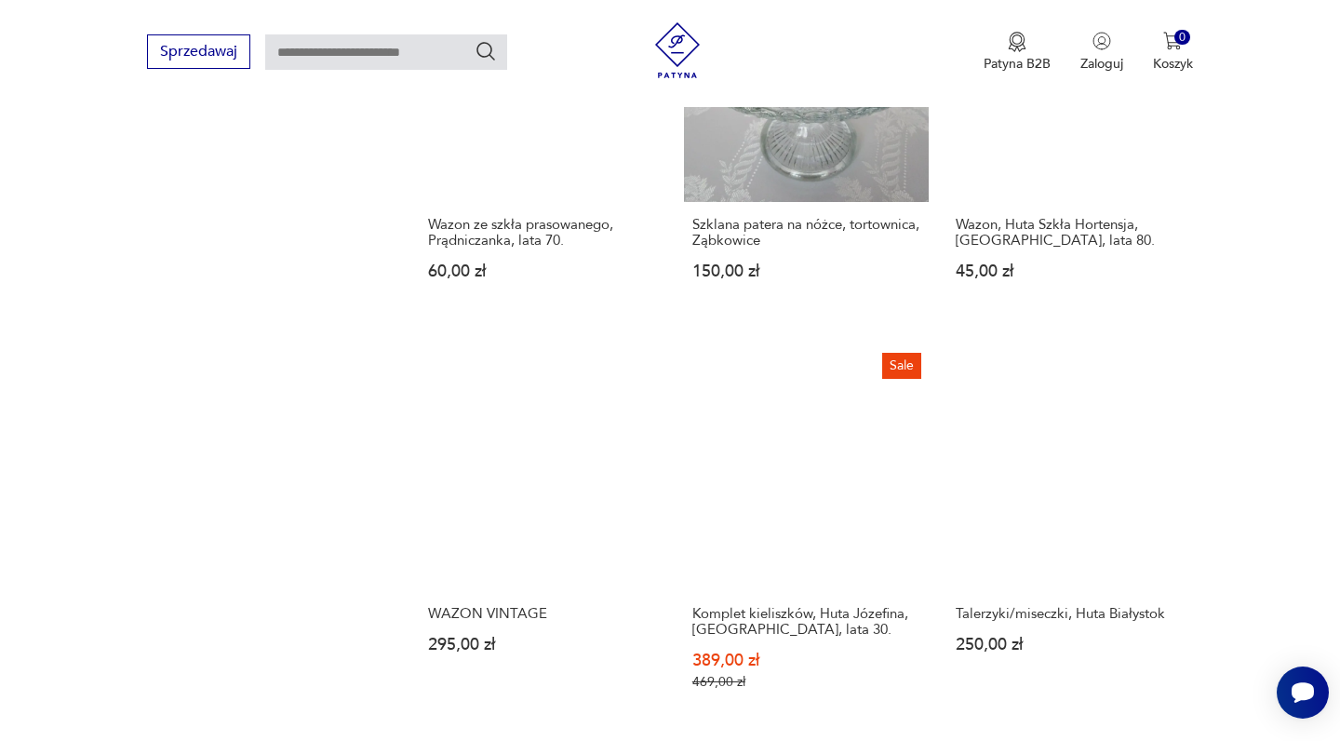
scroll to position [1292, 0]
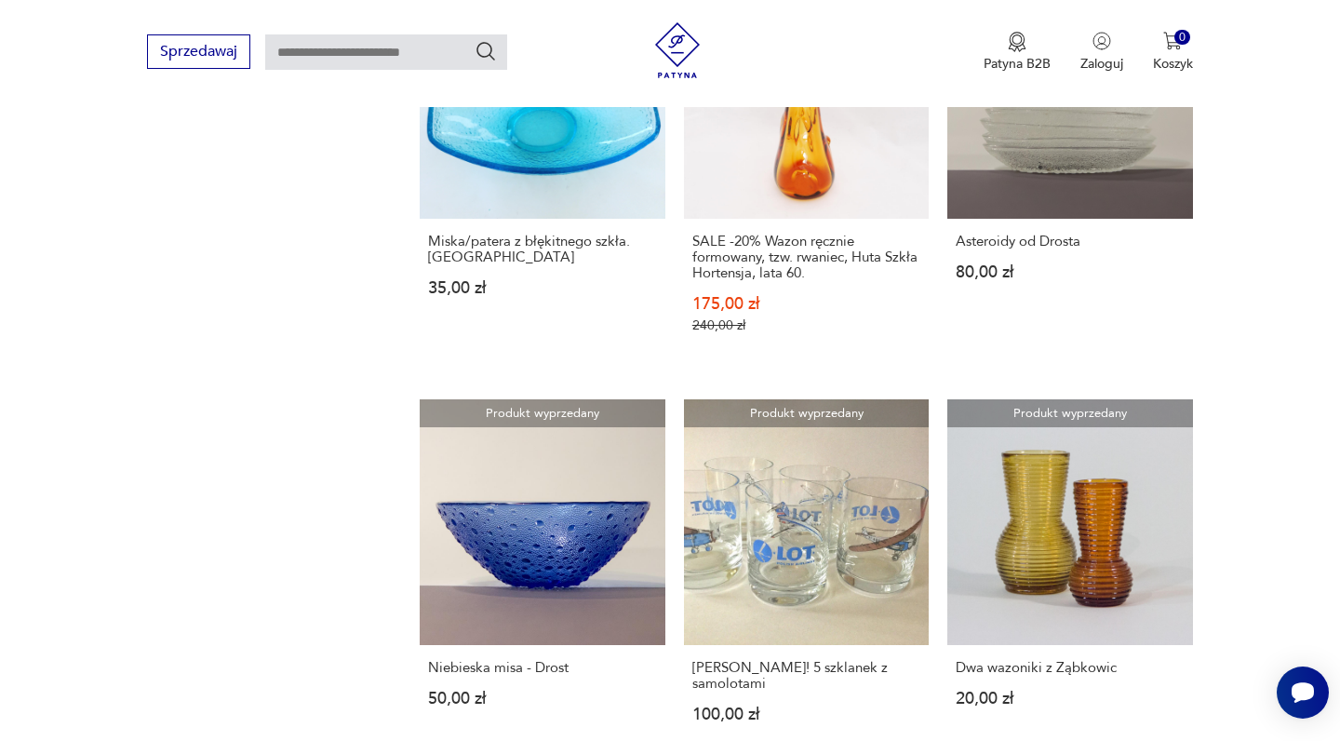
scroll to position [1316, 0]
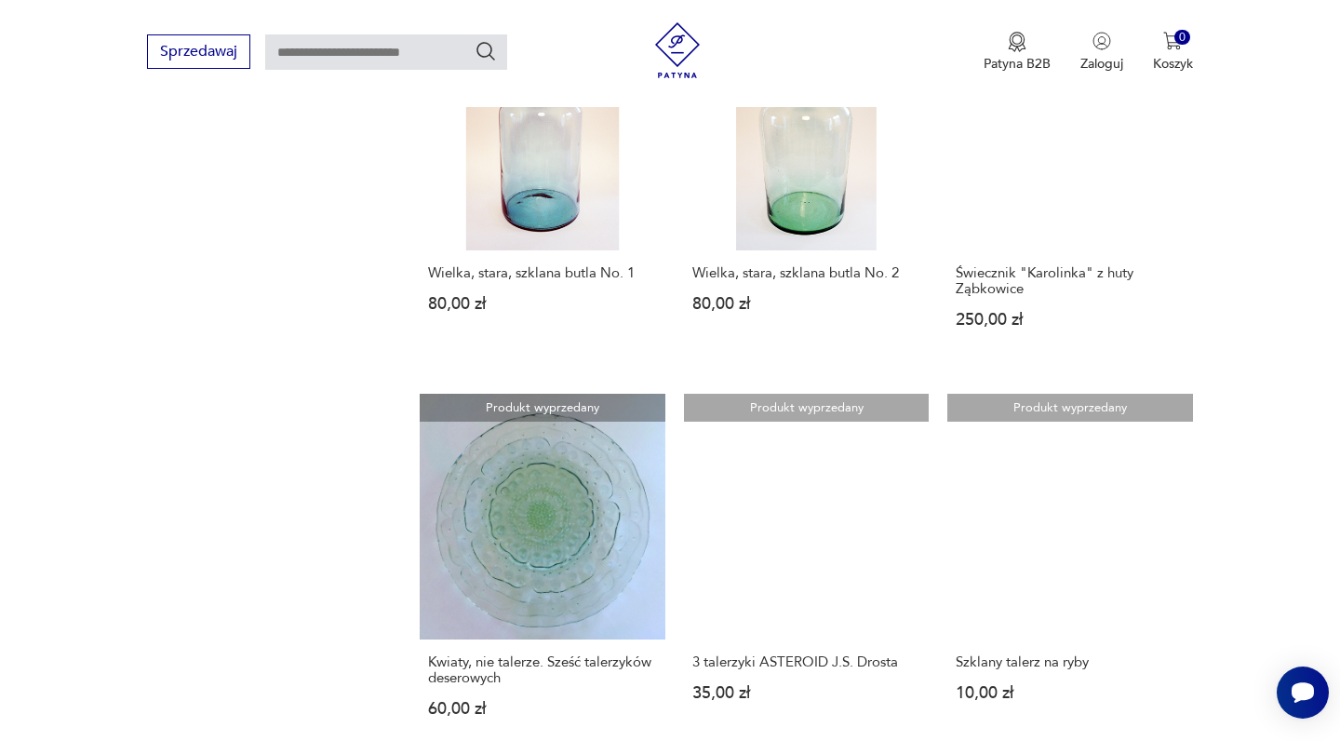
scroll to position [1262, 0]
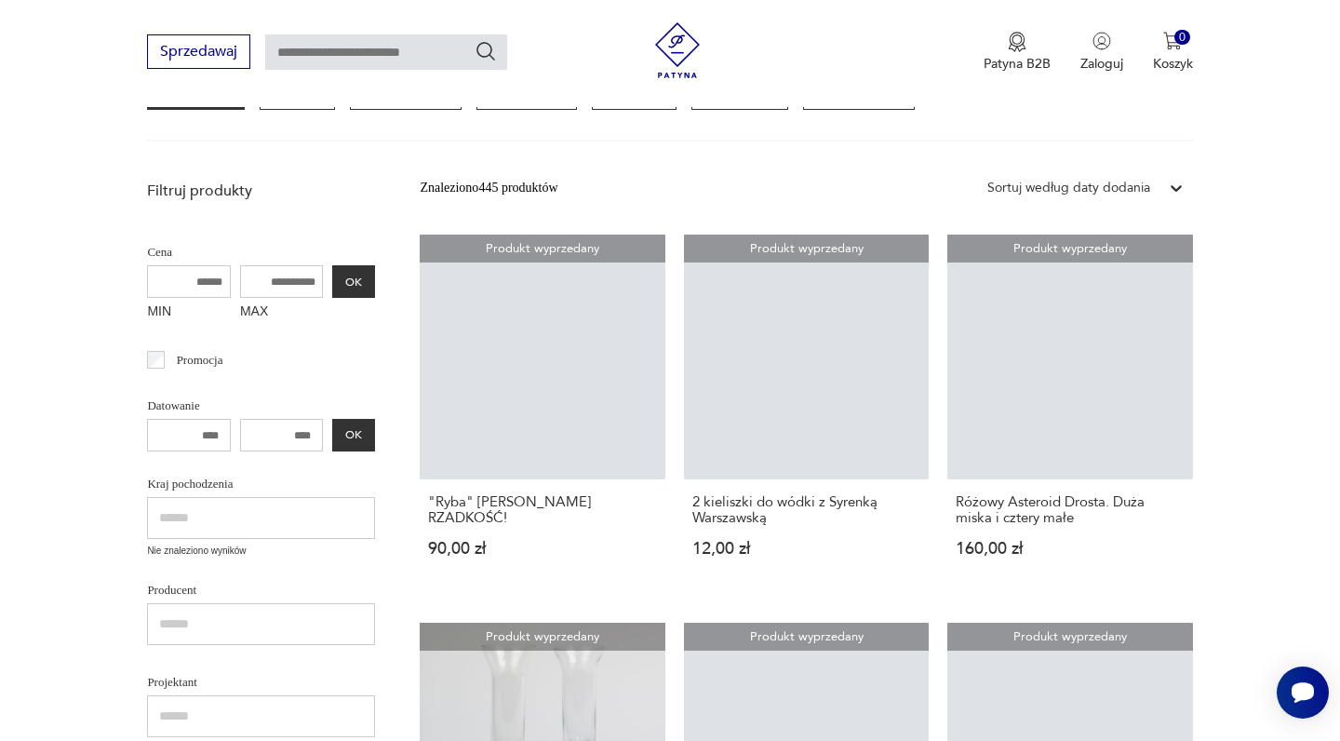
scroll to position [270, 0]
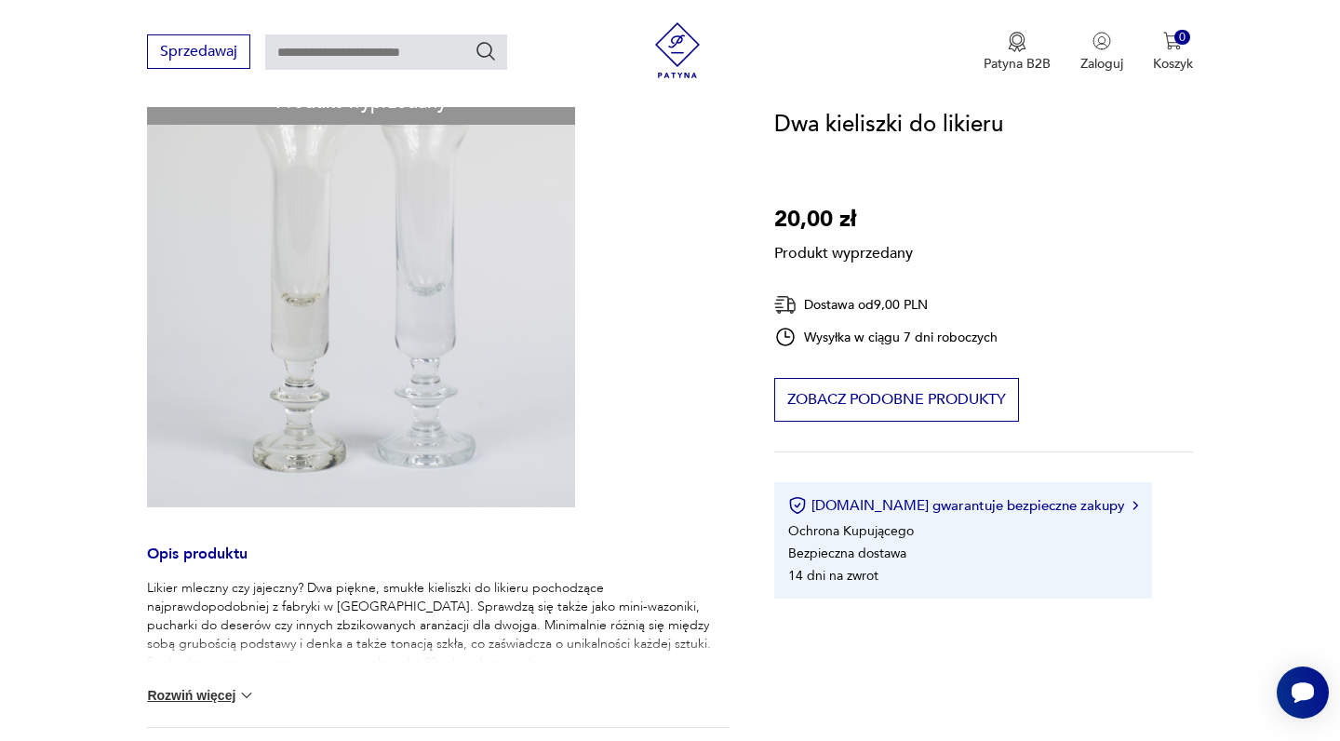
scroll to position [230, 0]
click at [444, 371] on div "Produkt wyprzedany Opis produktu Likier mleczny czy jajeczny? Dwa piękne, smukł…" at bounding box center [438, 594] width 582 height 1034
click at [399, 310] on div "Produkt wyprzedany Opis produktu Likier mleczny czy jajeczny? Dwa piękne, smukł…" at bounding box center [438, 594] width 582 height 1034
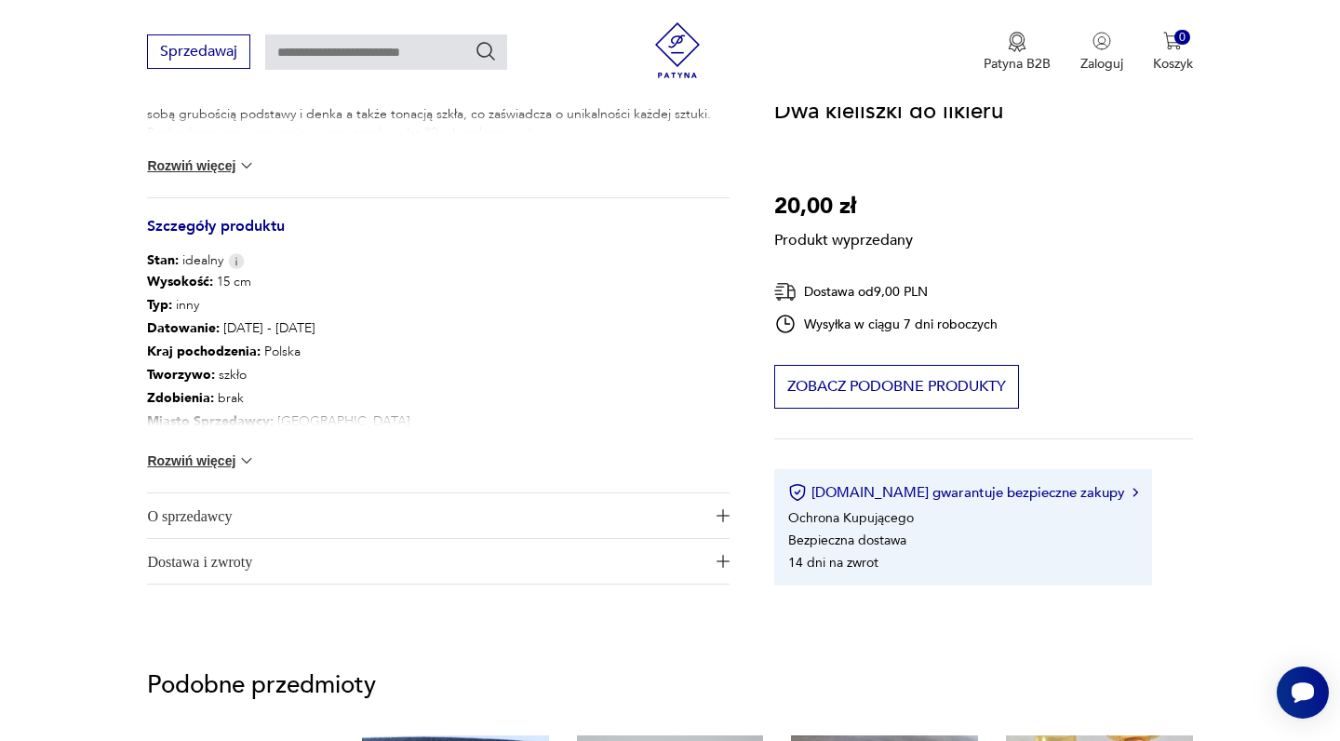
scroll to position [769, 0]
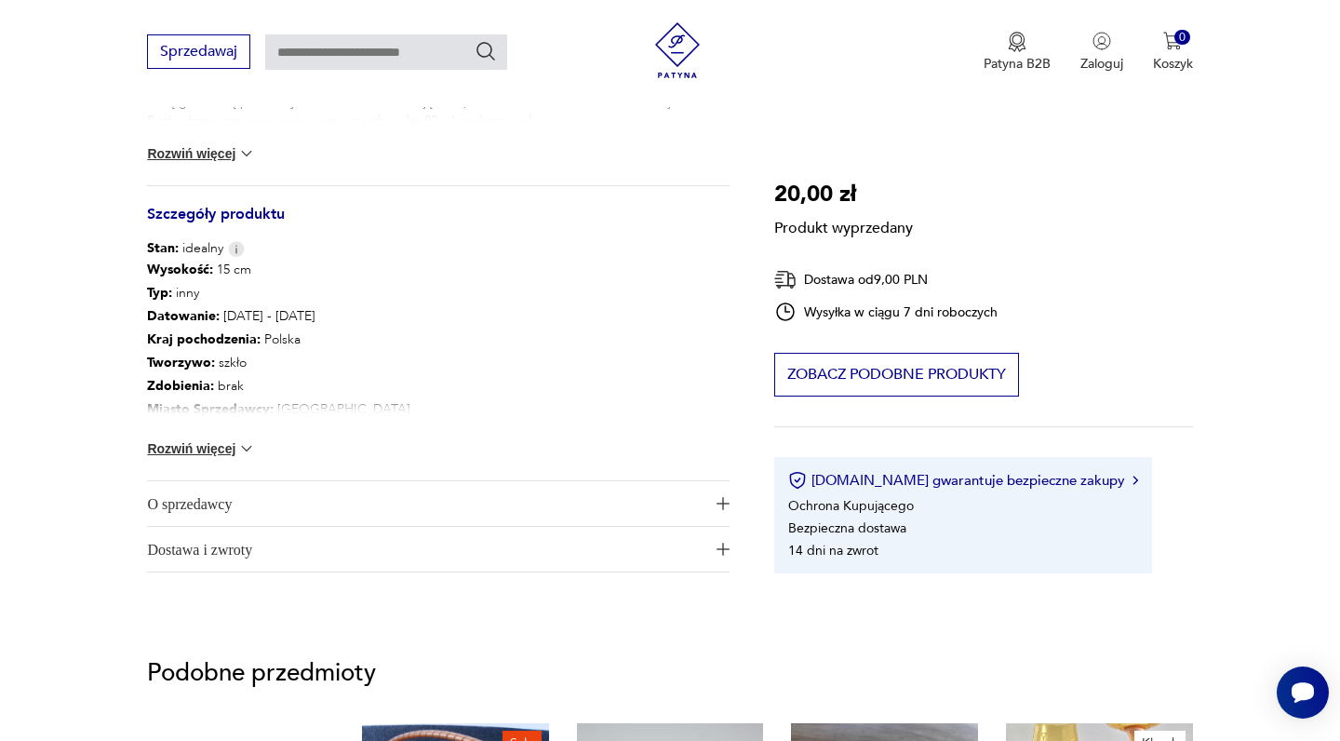
click at [227, 447] on button "Rozwiń więcej" at bounding box center [201, 448] width 108 height 19
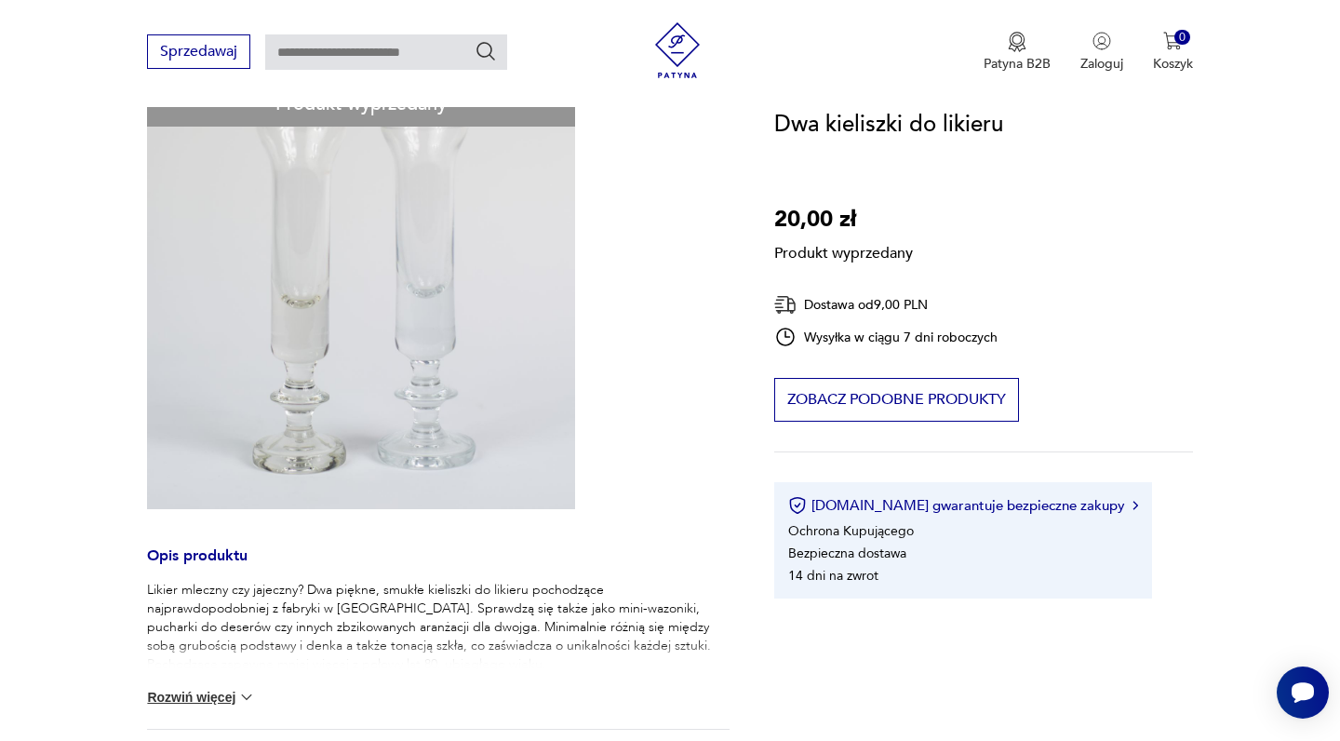
scroll to position [223, 0]
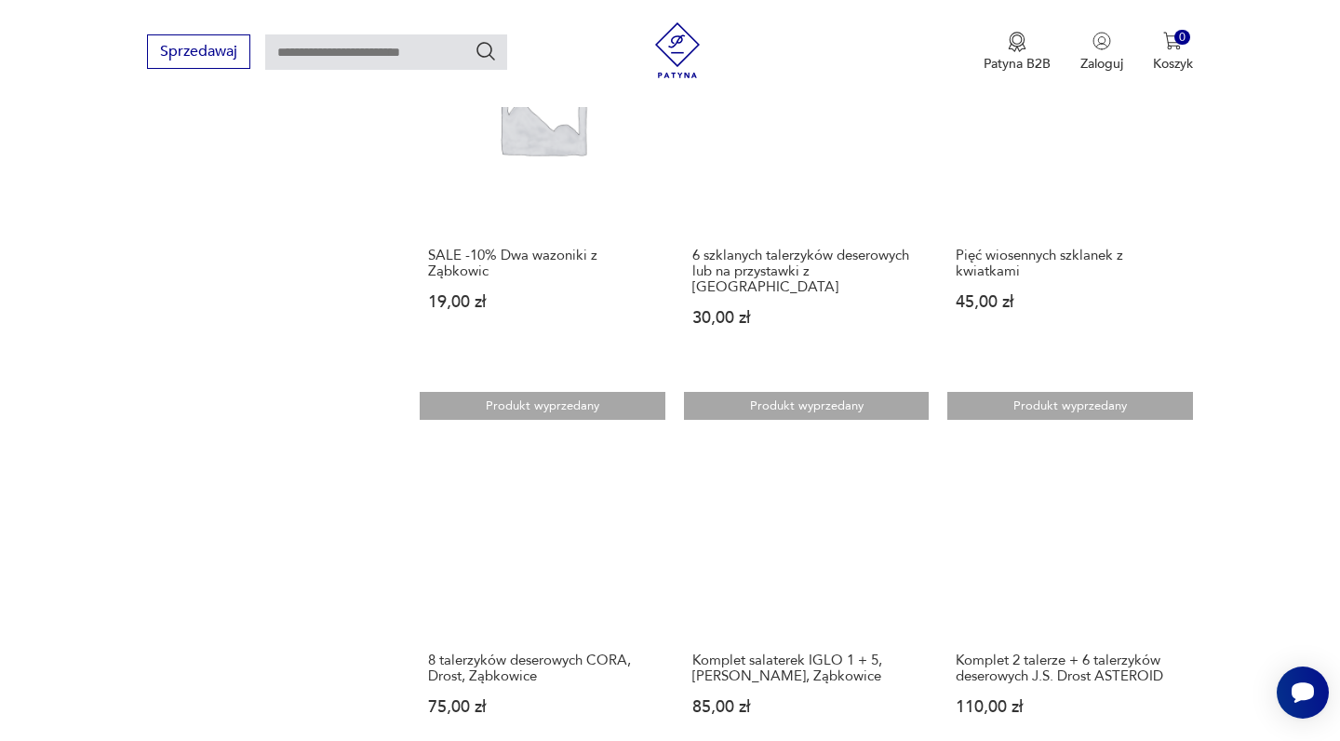
scroll to position [1275, 0]
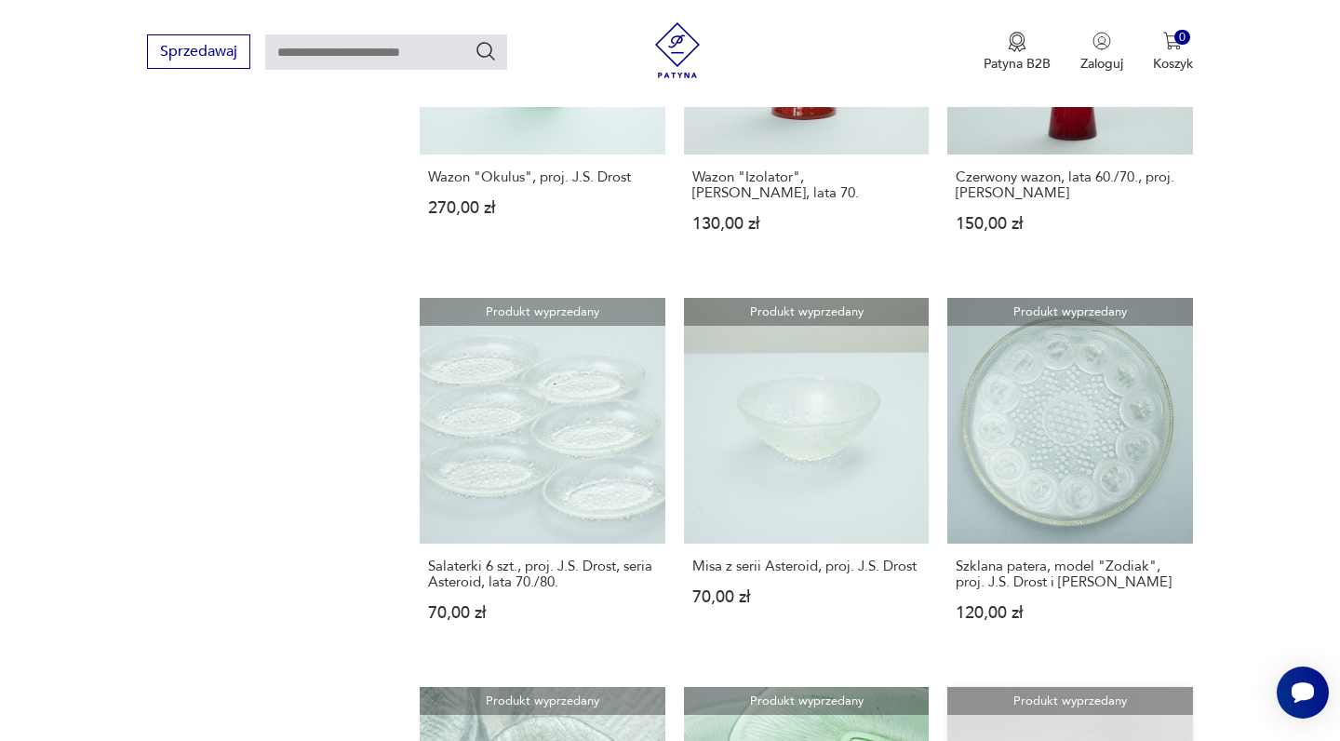
scroll to position [1373, 0]
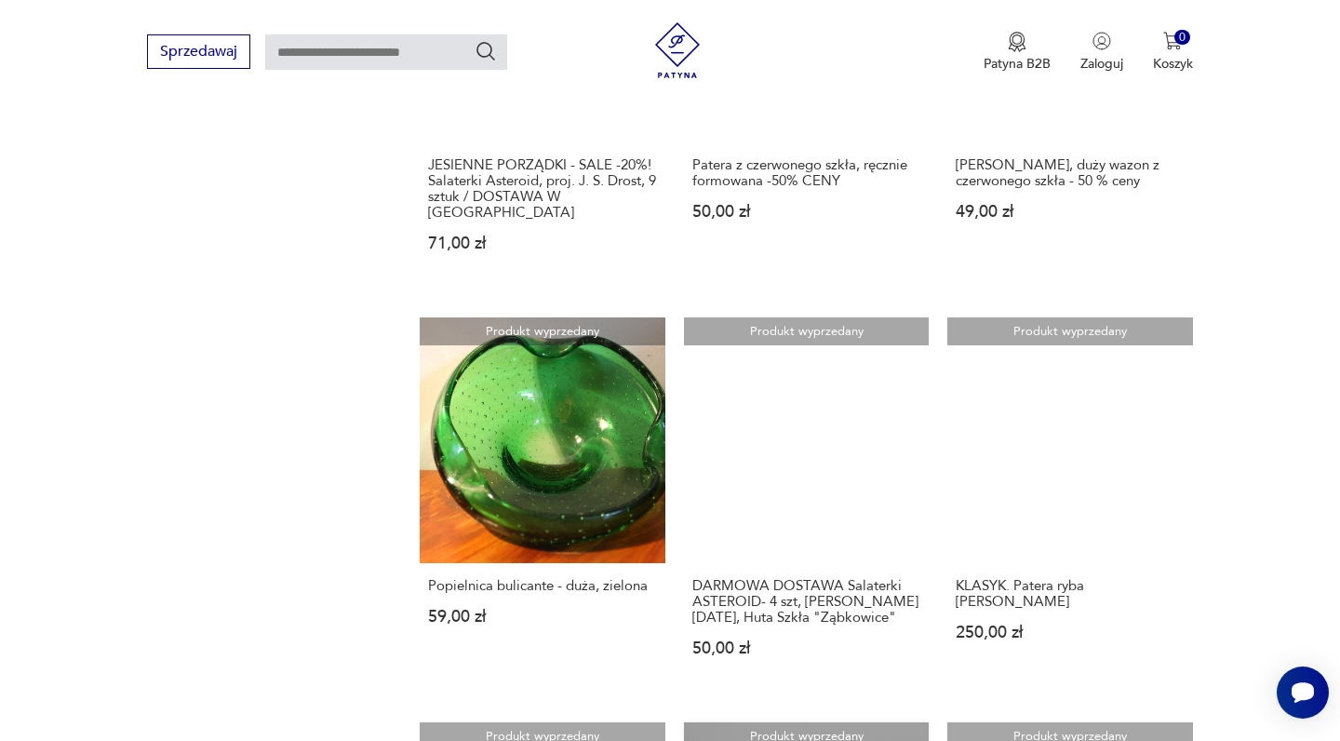
scroll to position [1383, 0]
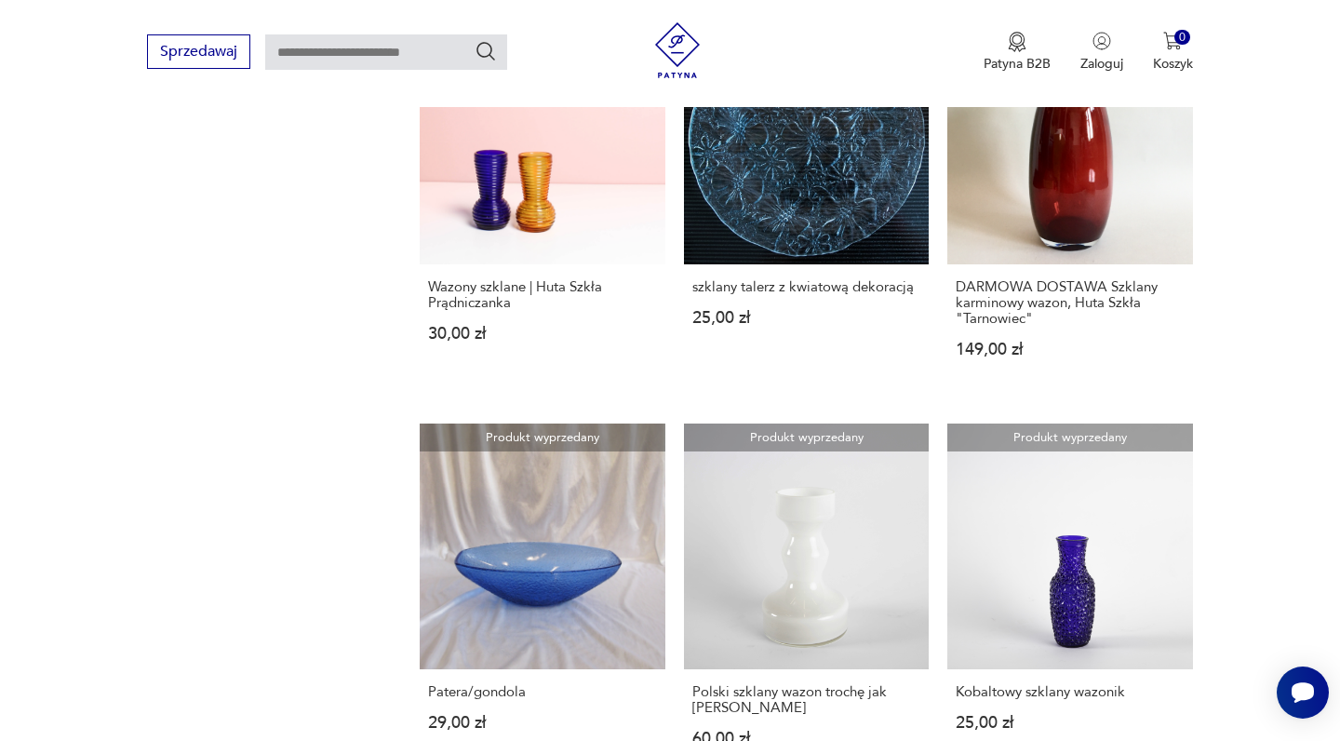
scroll to position [1286, 0]
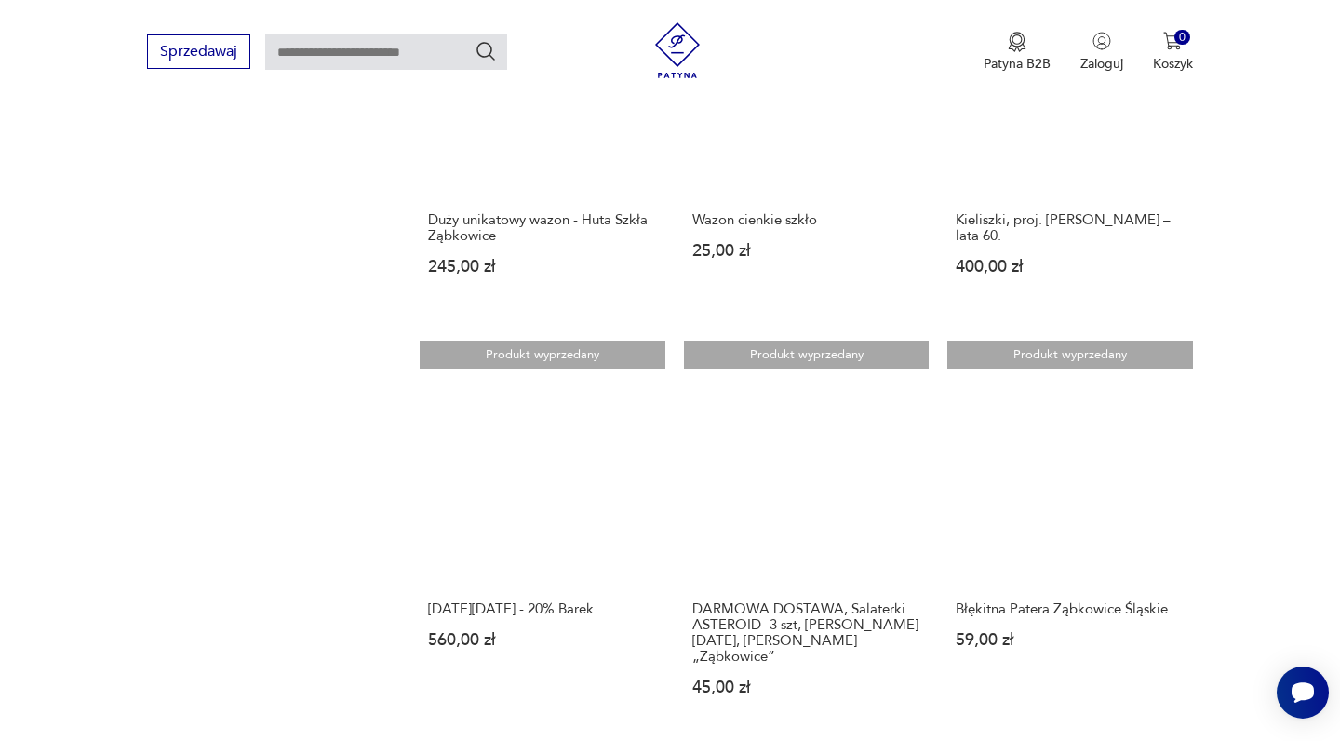
scroll to position [1385, 0]
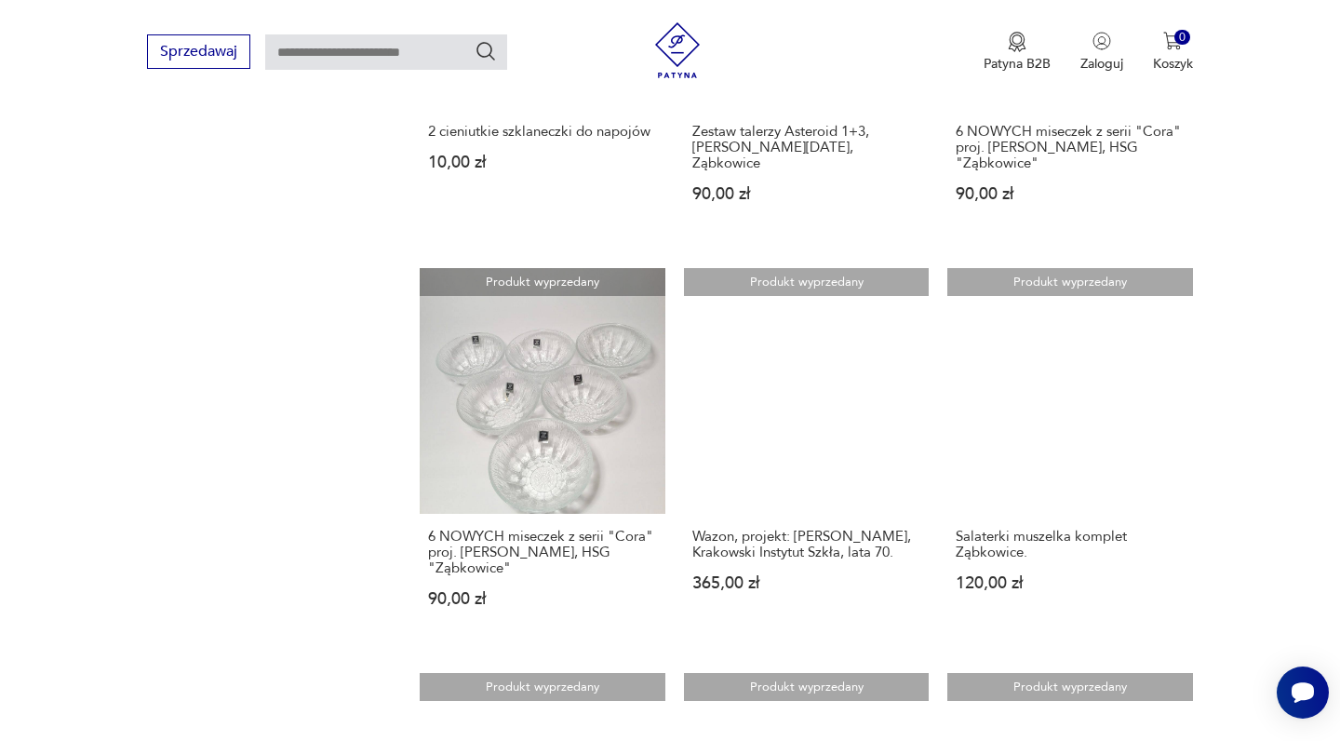
scroll to position [1479, 0]
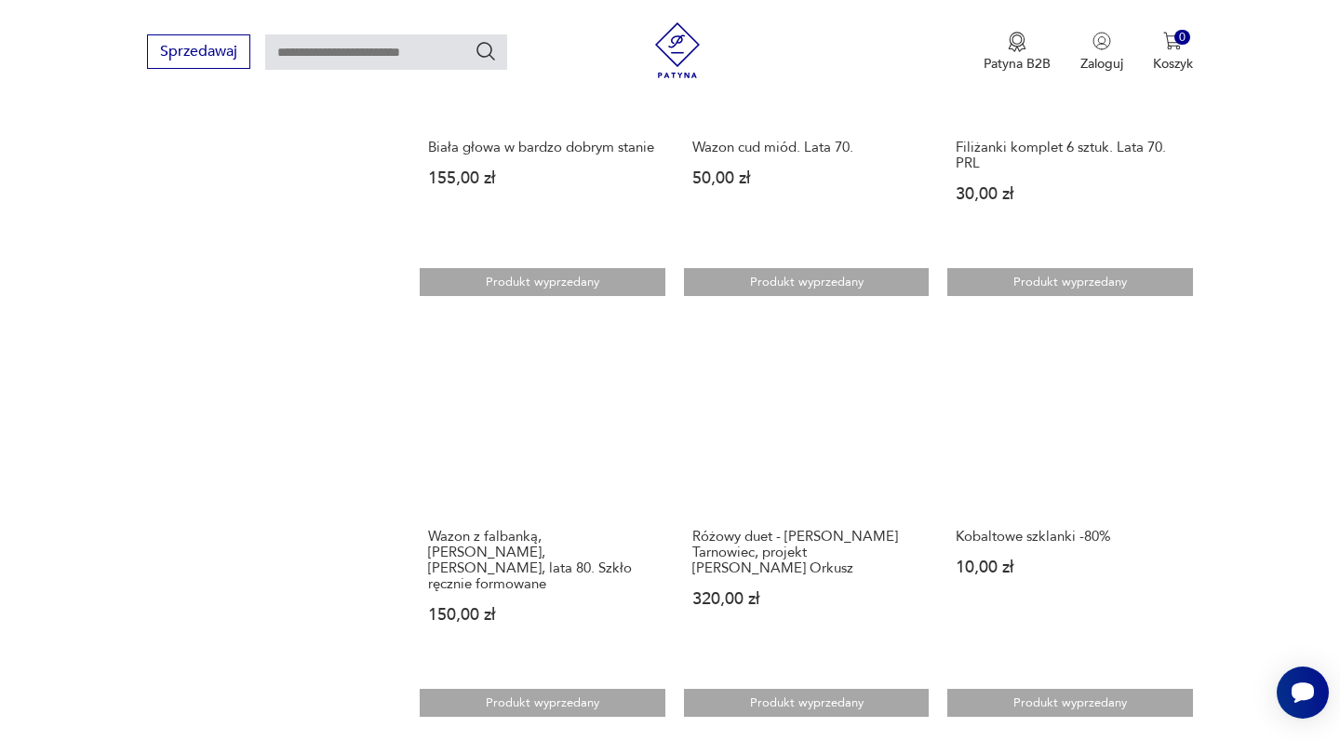
scroll to position [1392, 0]
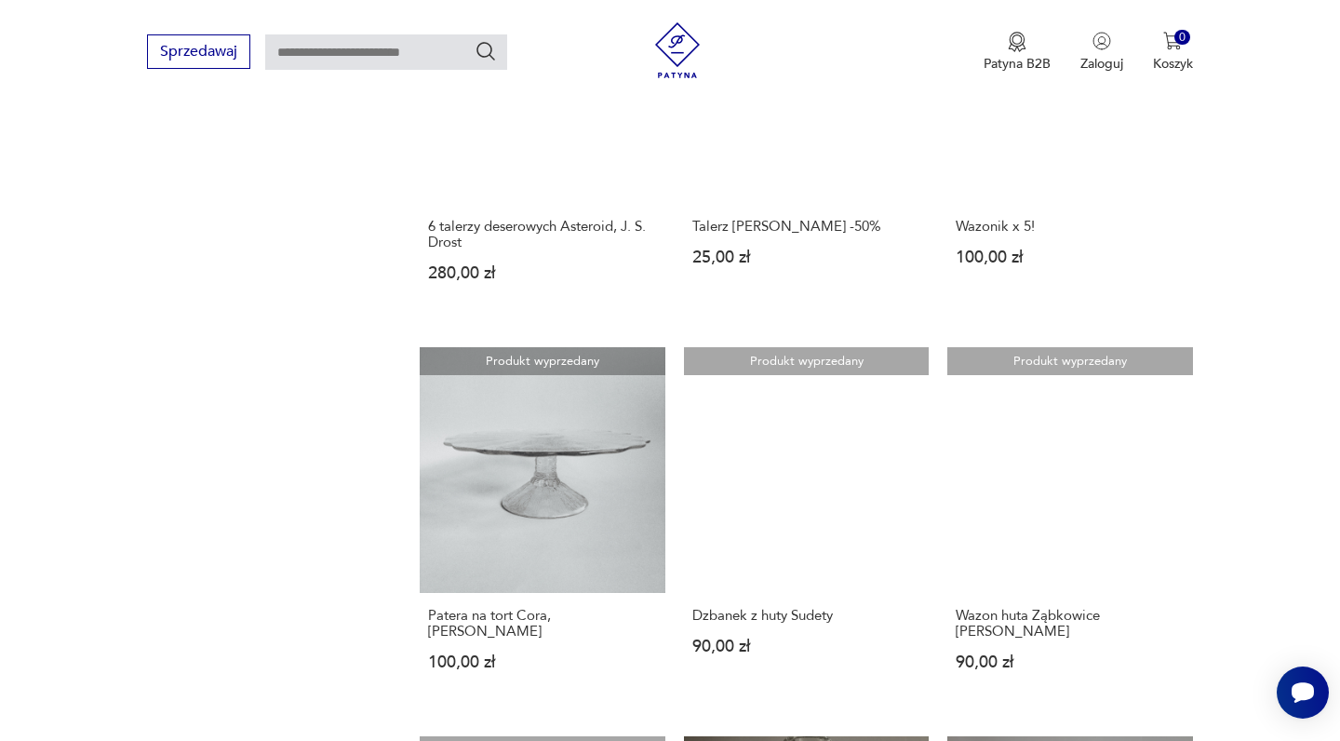
scroll to position [1353, 0]
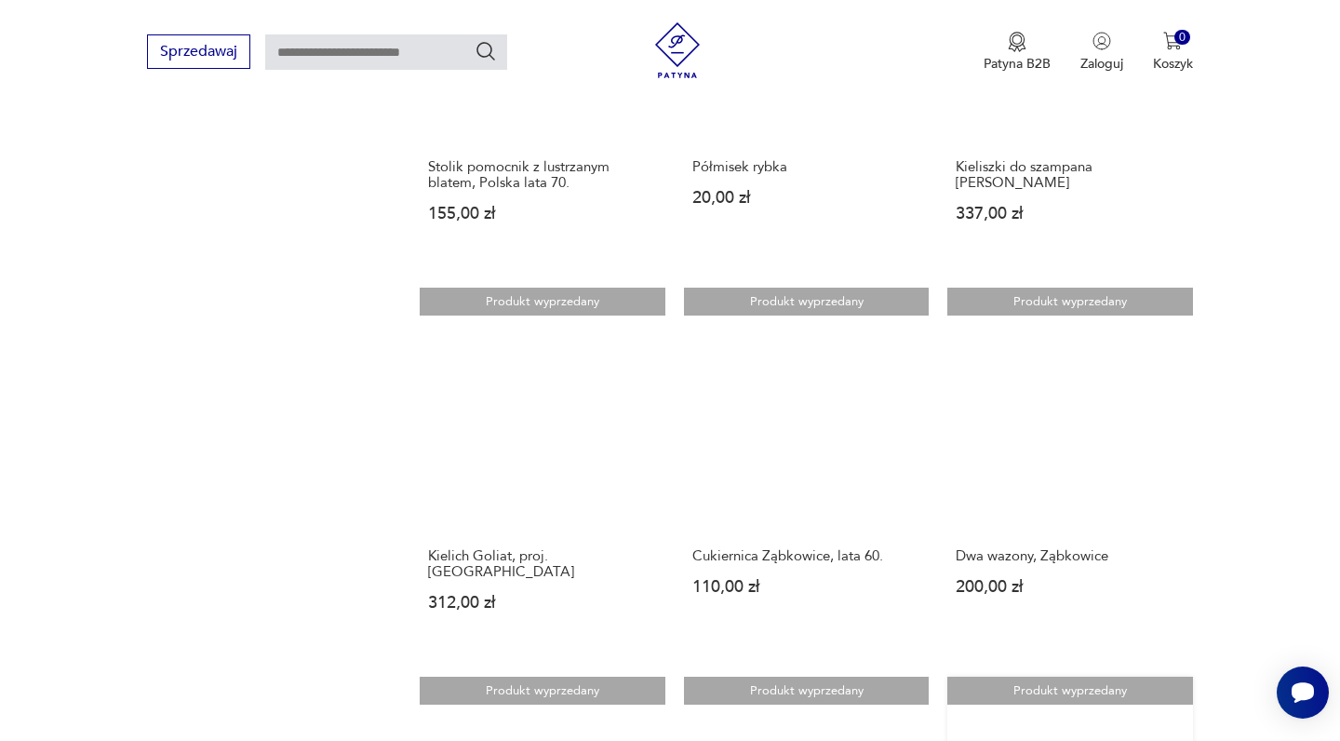
scroll to position [1396, 0]
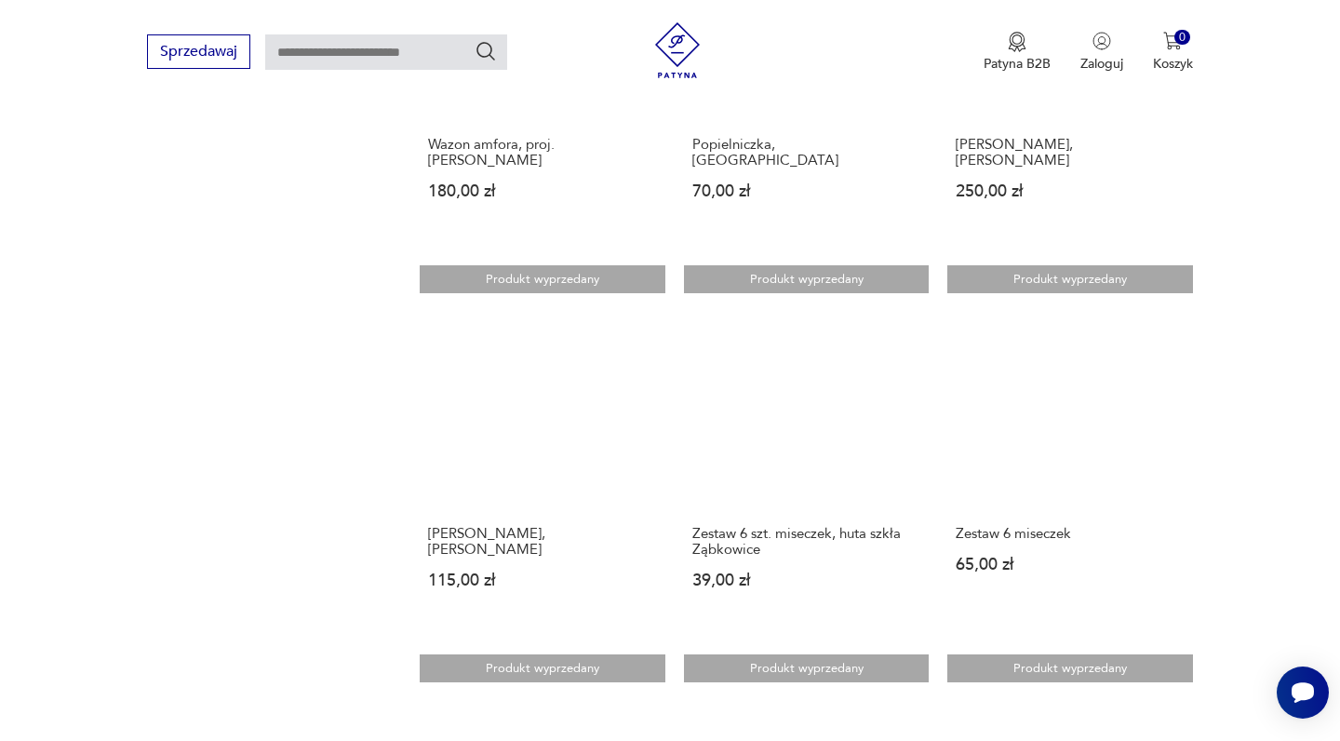
scroll to position [1365, 0]
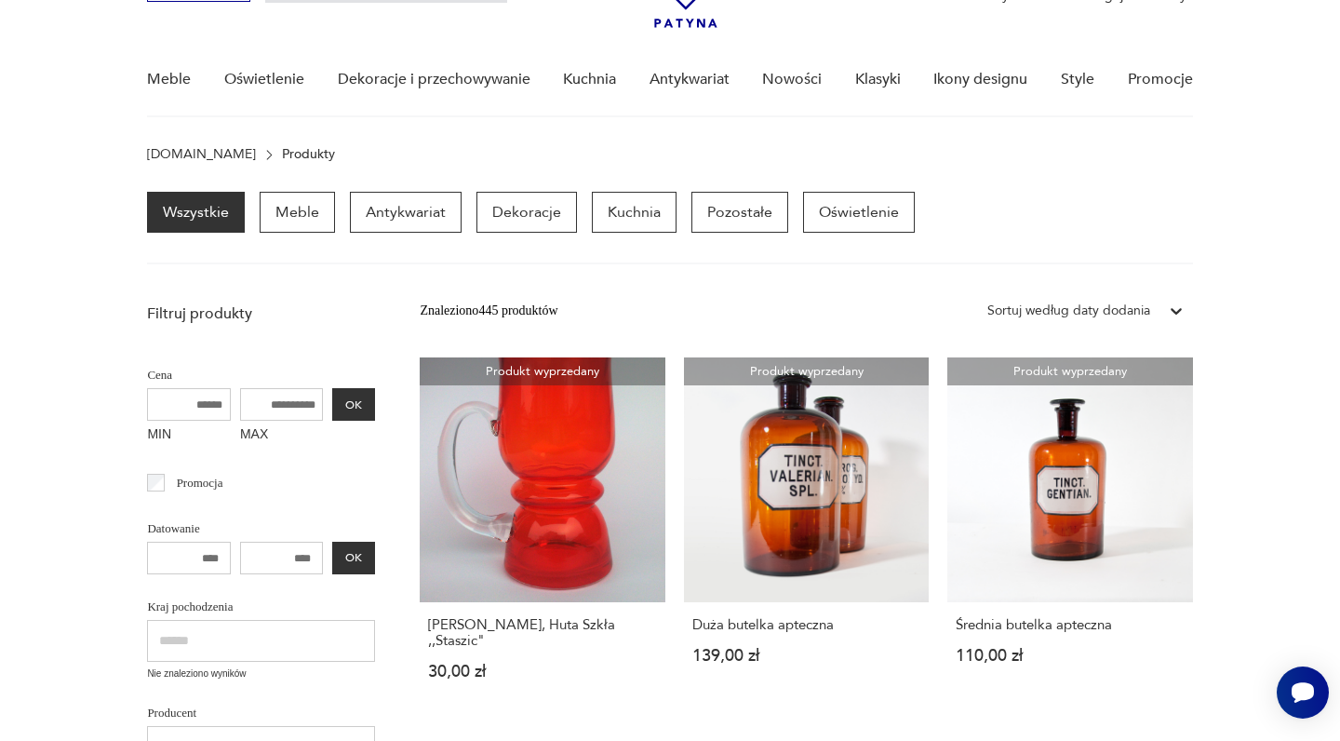
scroll to position [33, 0]
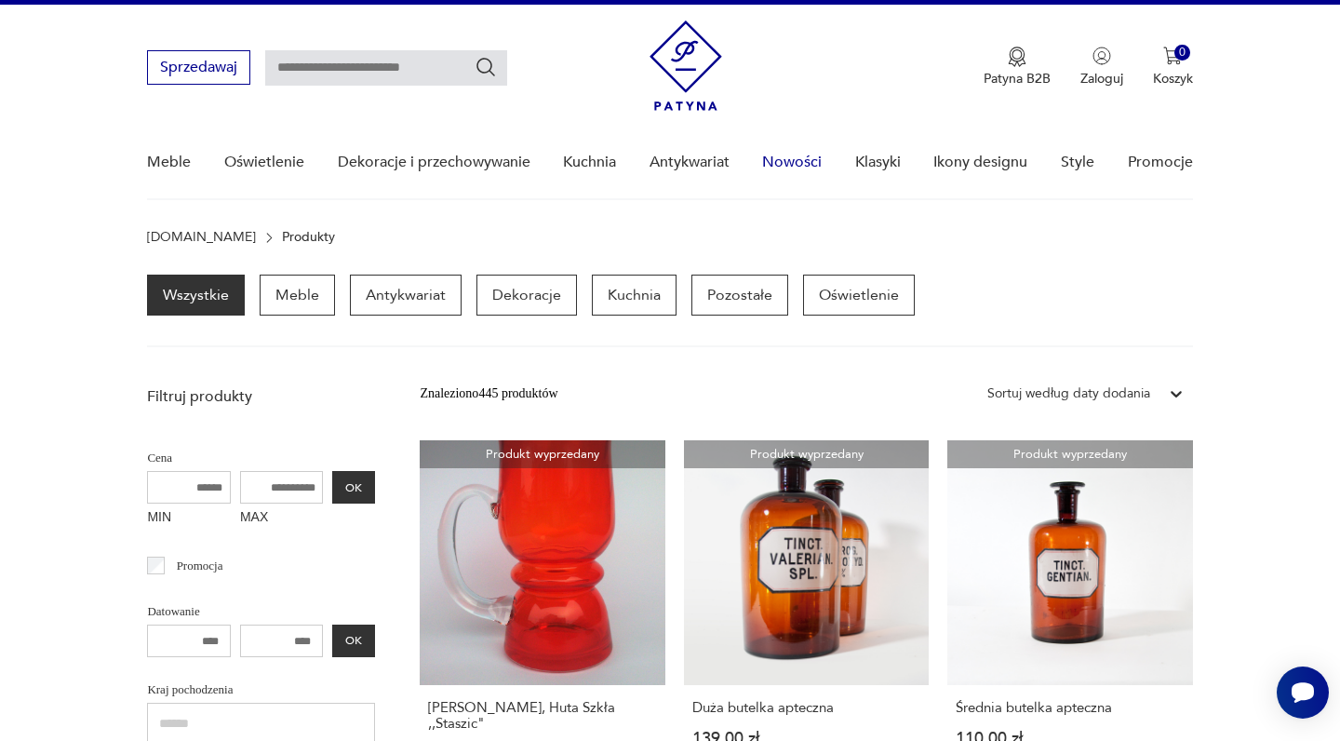
click at [800, 159] on link "Nowości" at bounding box center [792, 163] width 60 height 72
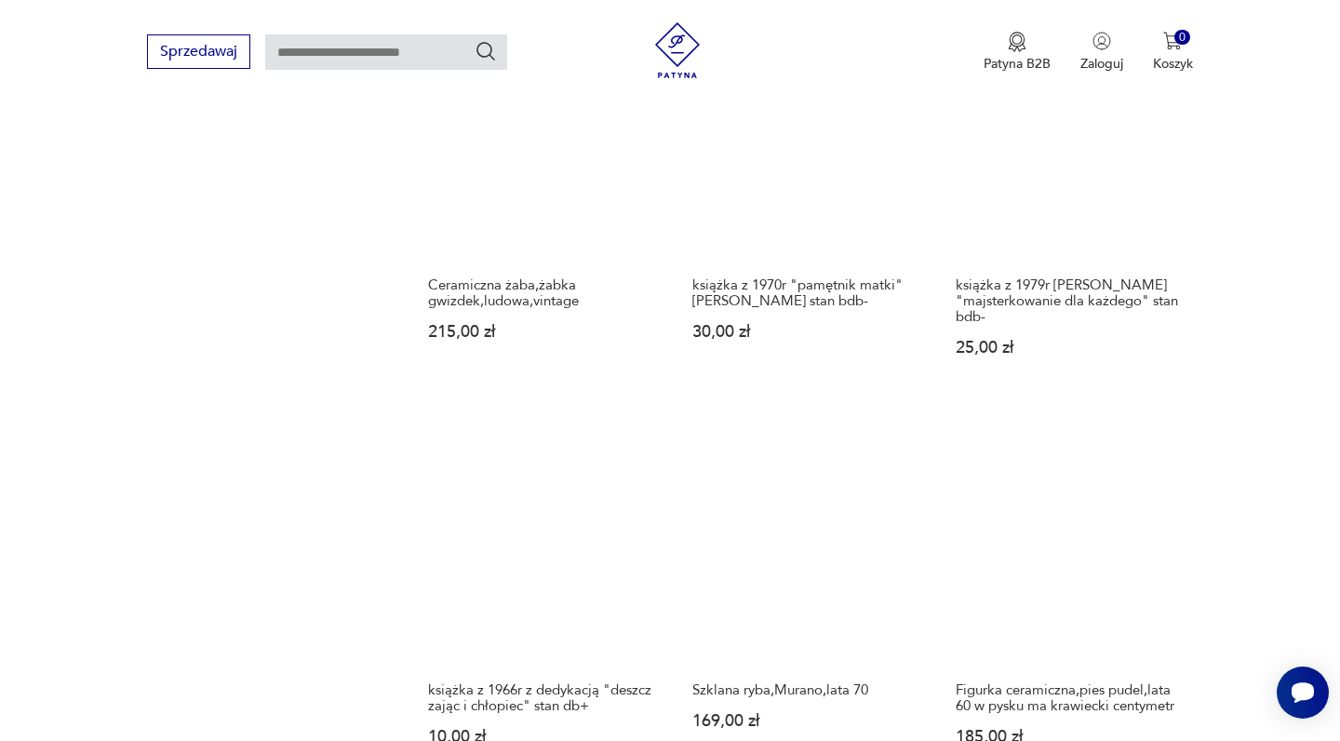
scroll to position [1368, 0]
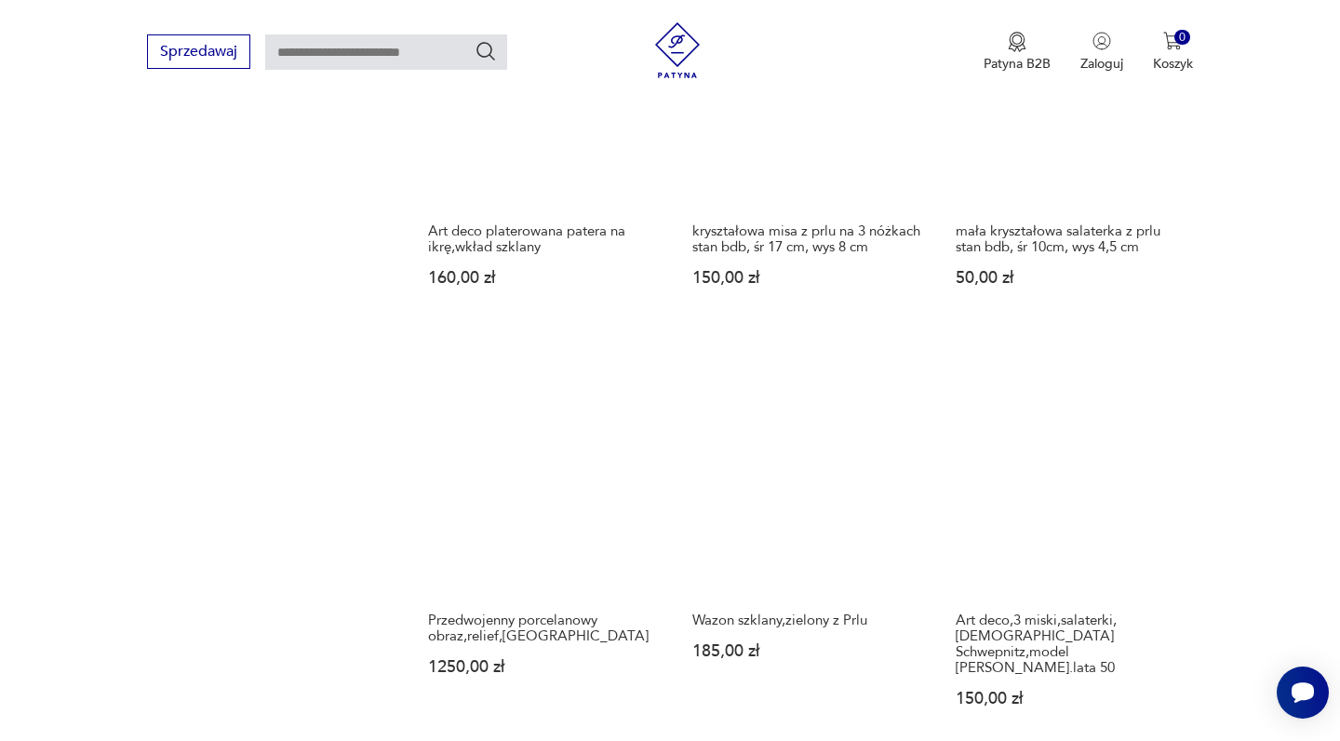
scroll to position [1430, 0]
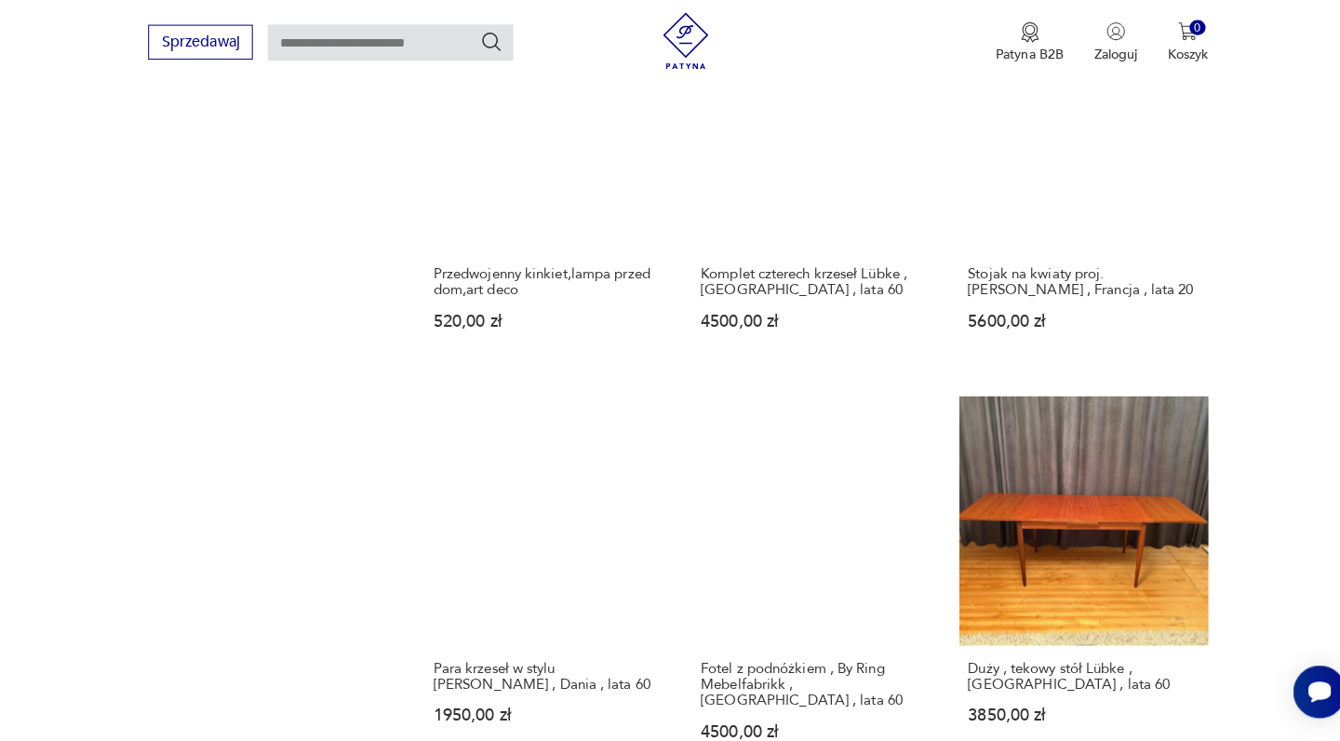
scroll to position [1356, 0]
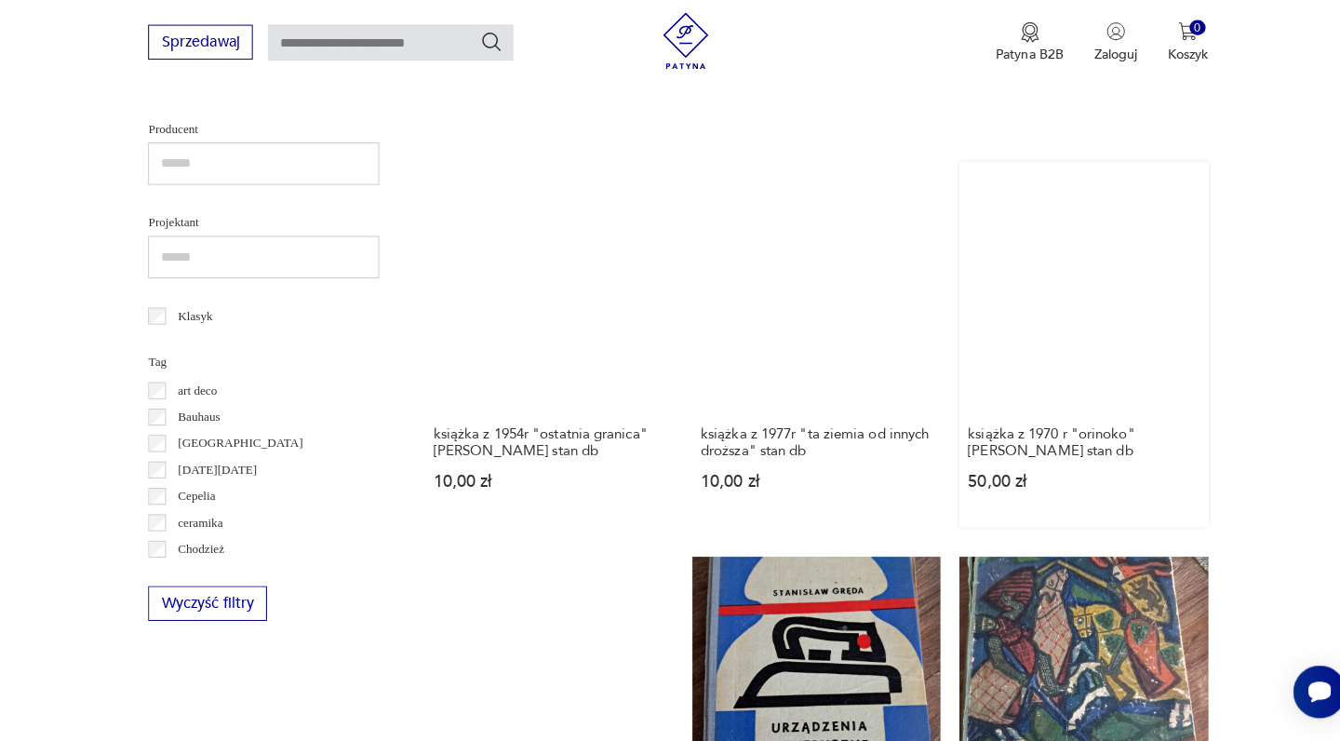
scroll to position [803, 0]
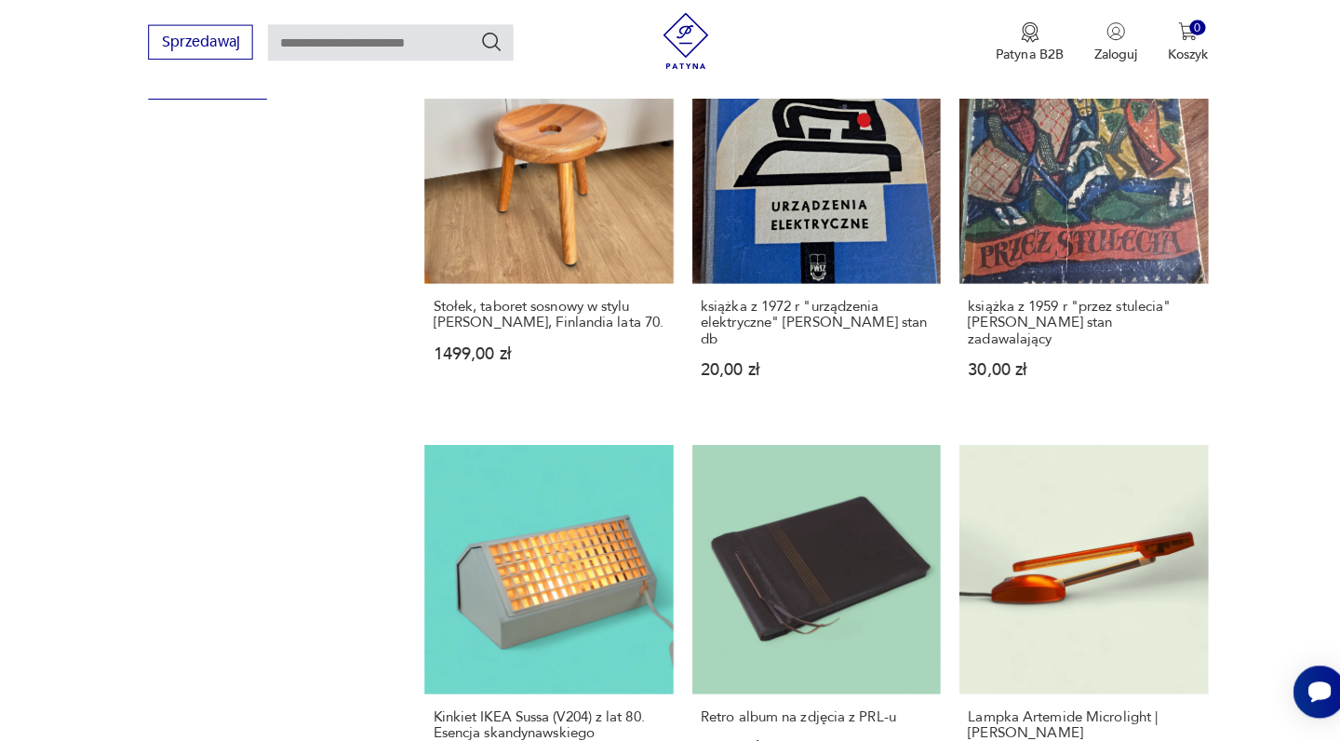
scroll to position [1557, 0]
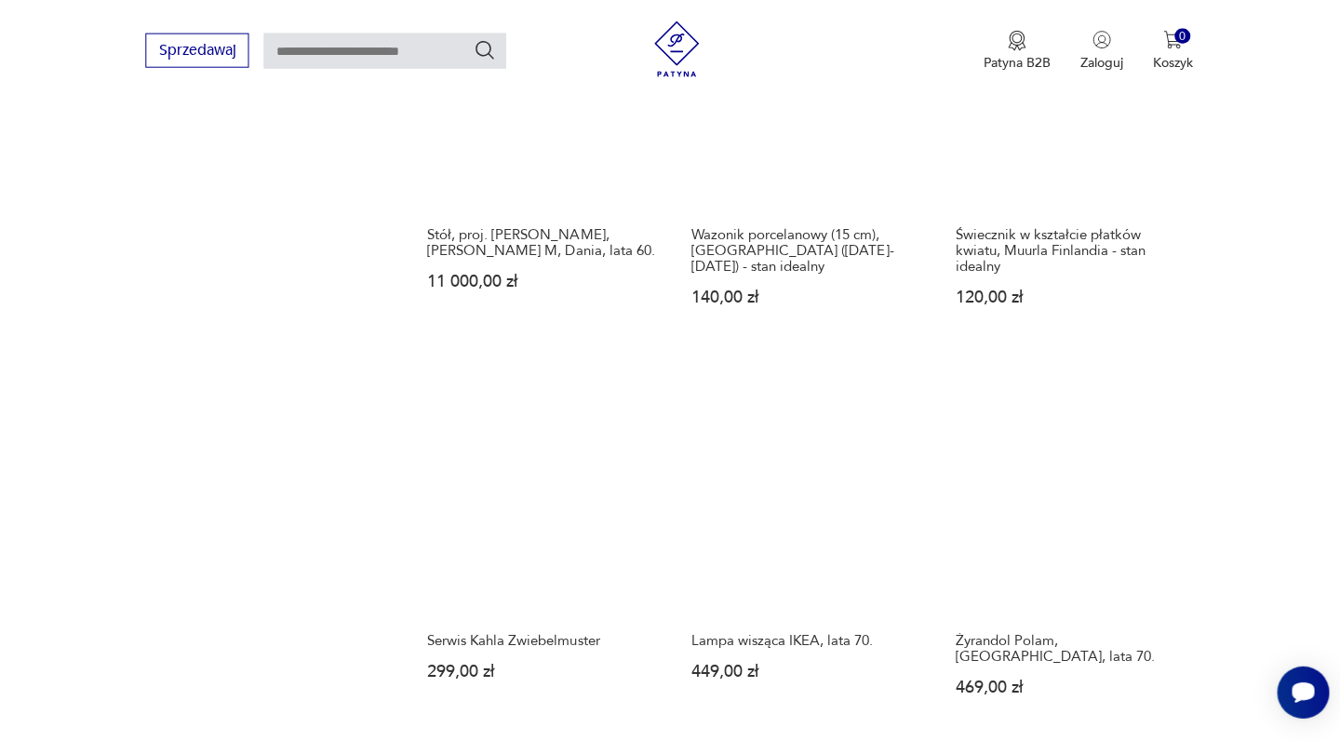
scroll to position [1410, 0]
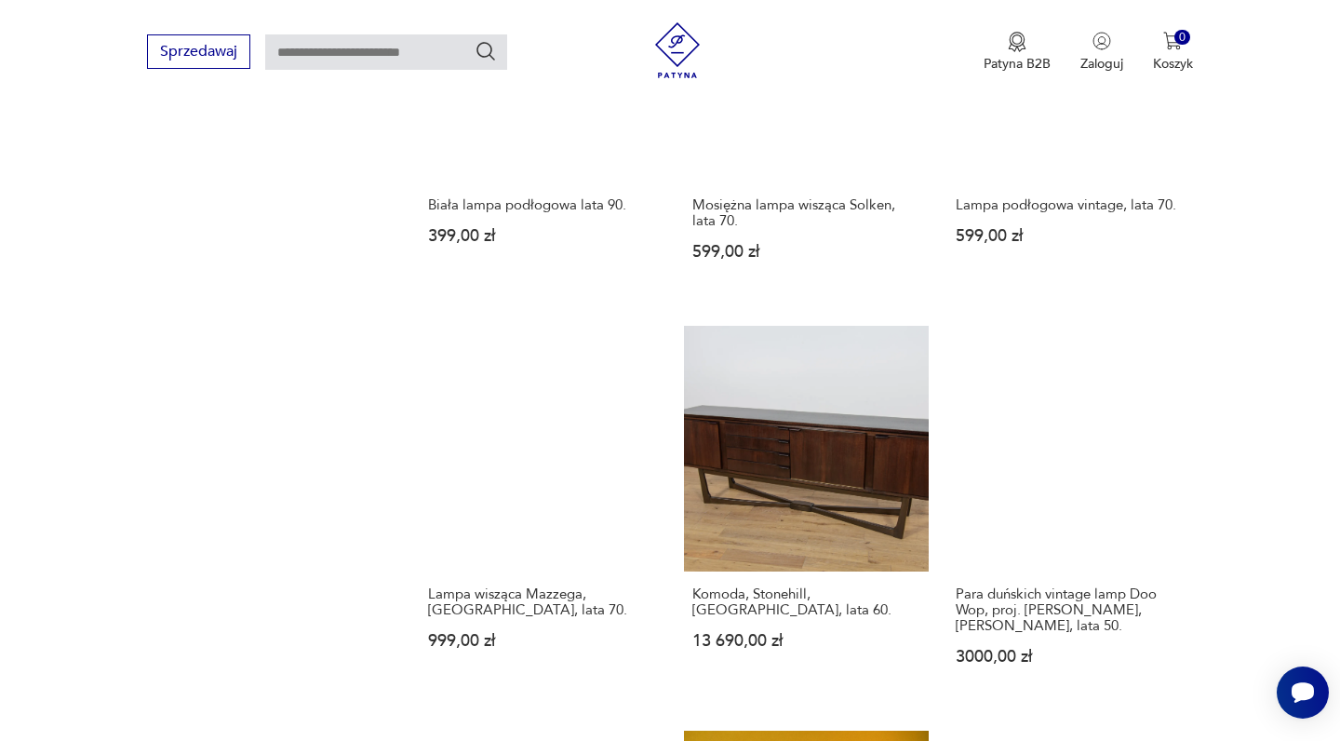
scroll to position [1481, 0]
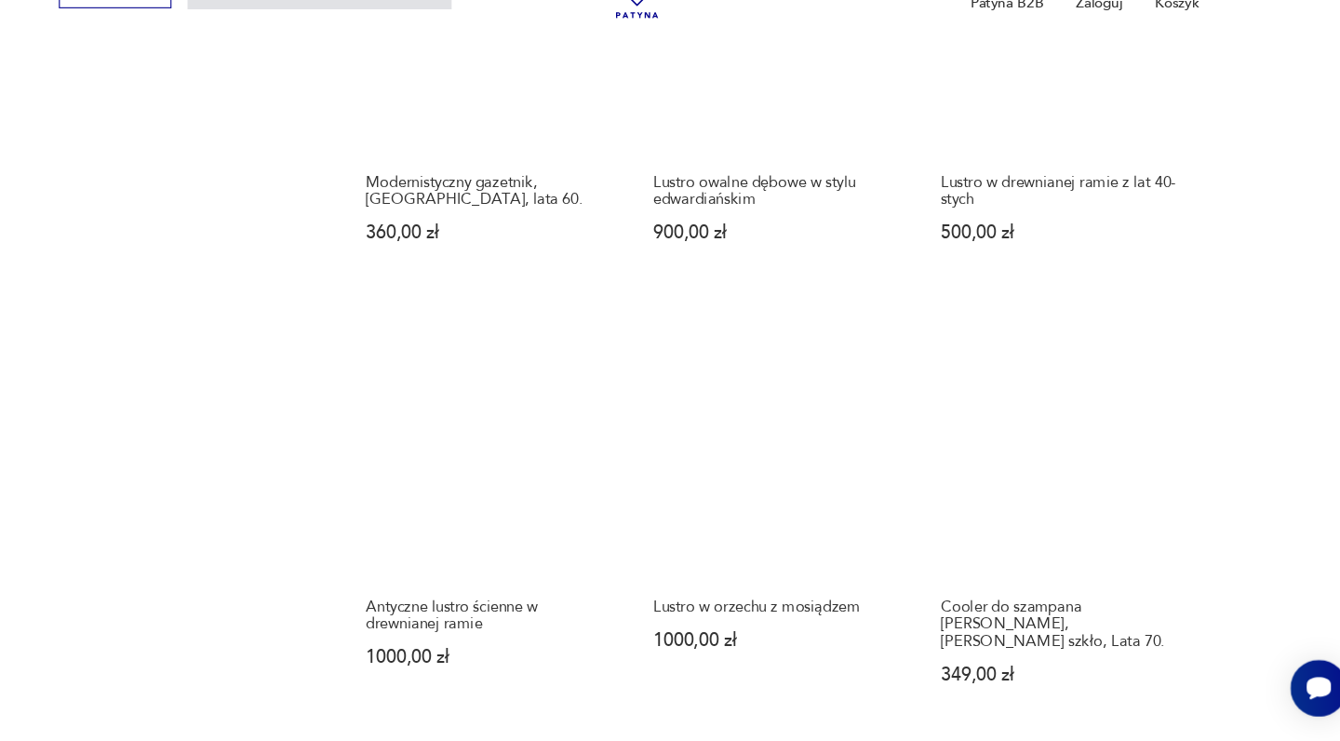
scroll to position [1449, 0]
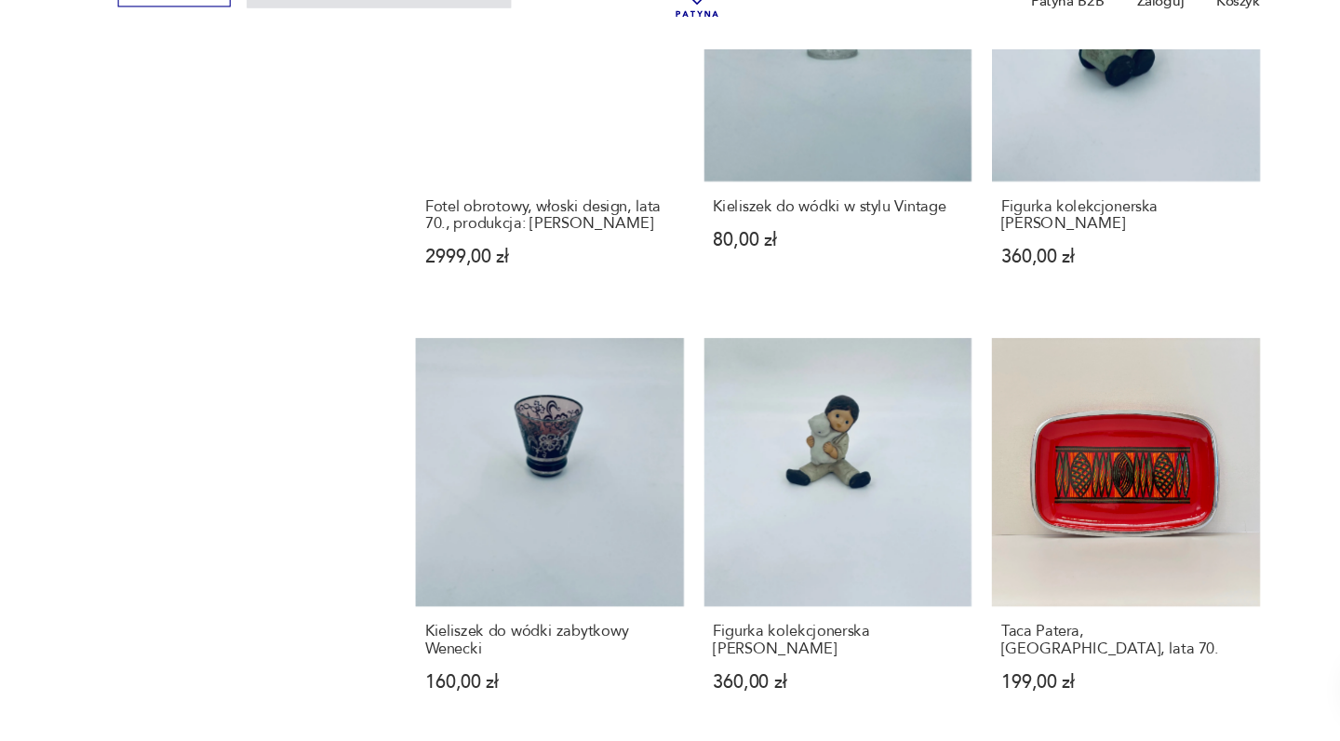
scroll to position [1377, 0]
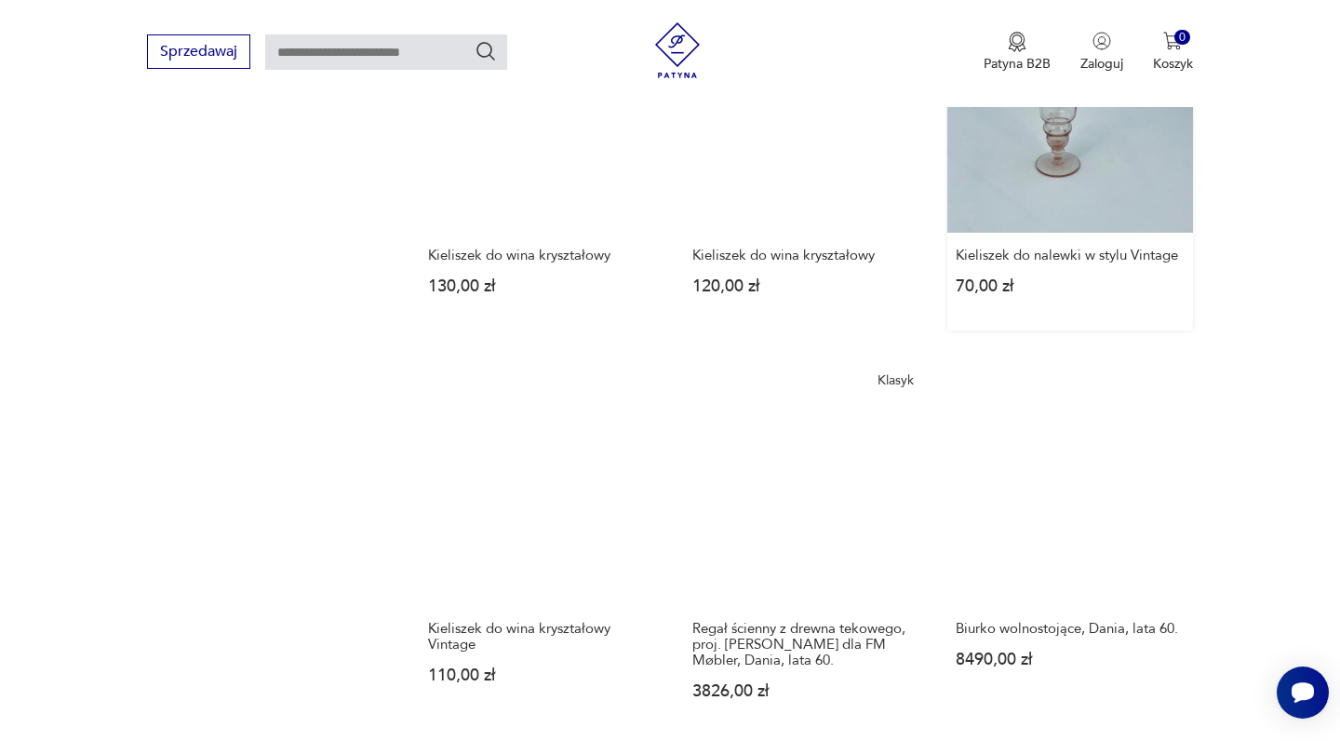
scroll to position [1400, 0]
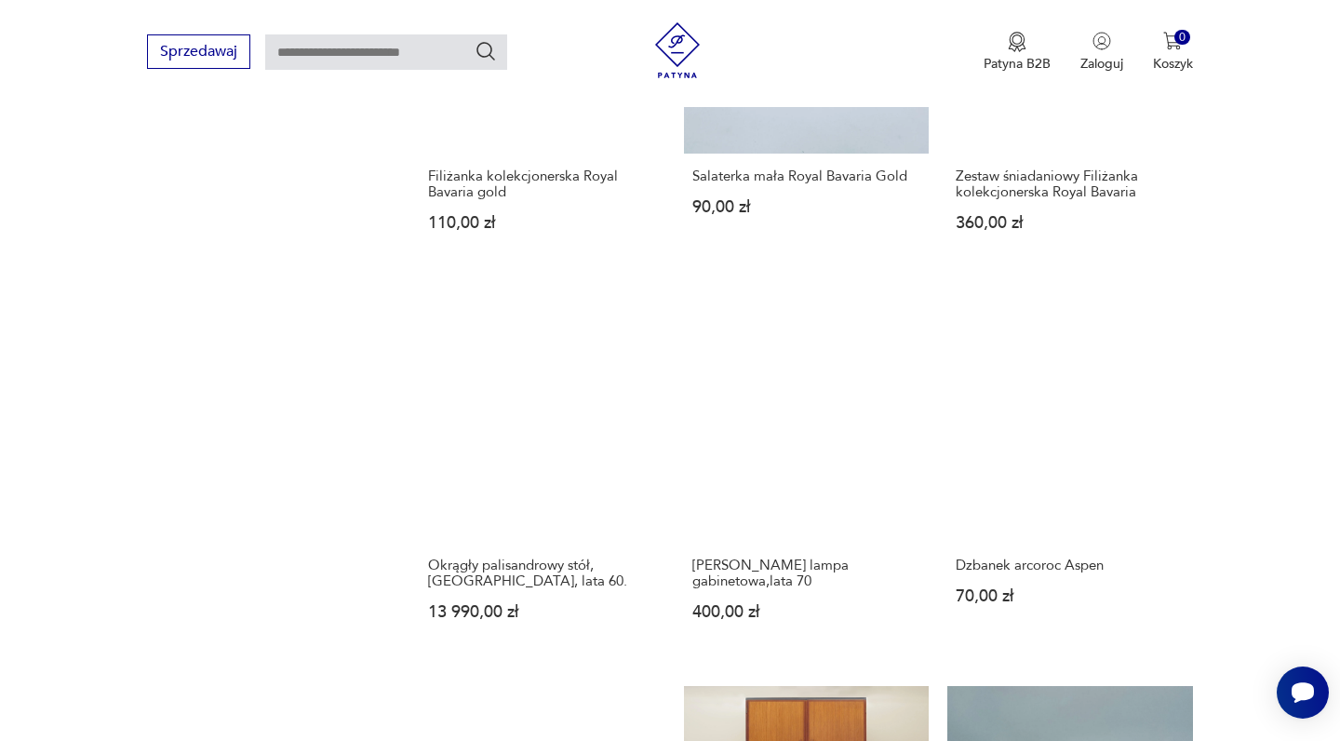
scroll to position [1455, 0]
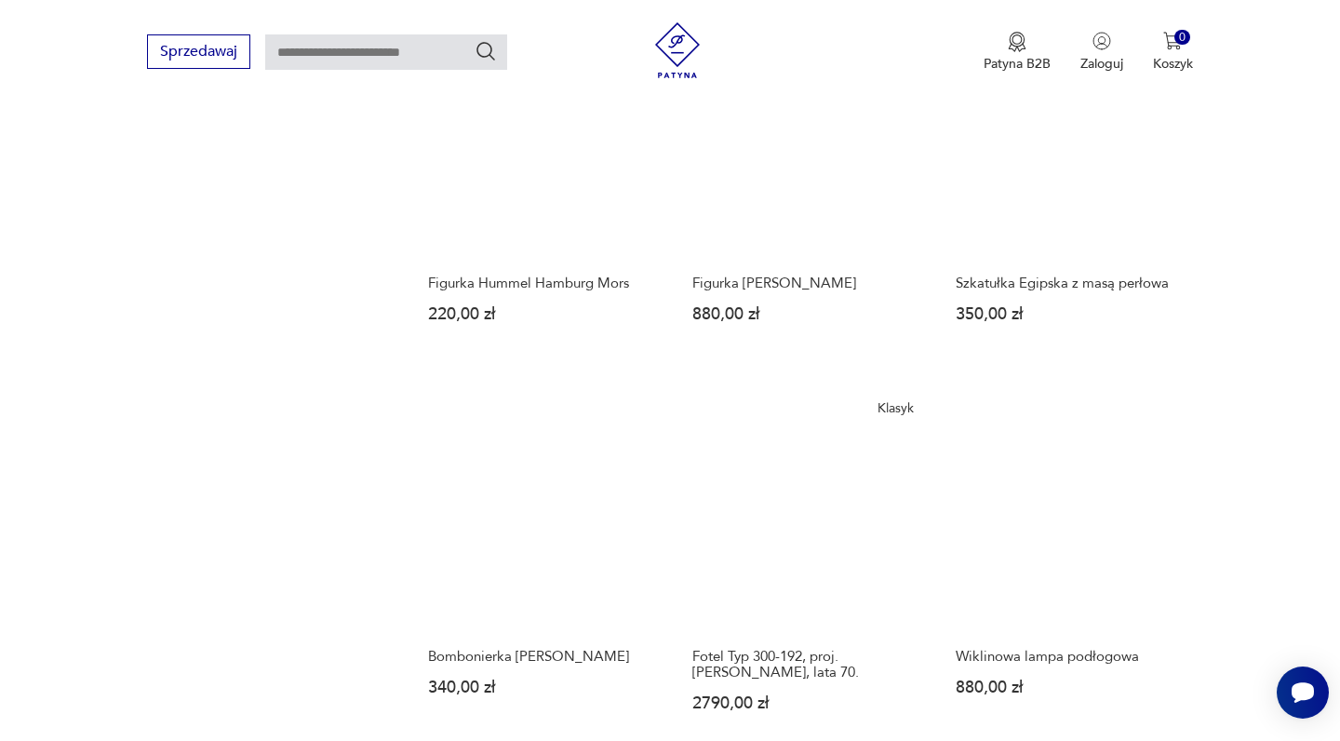
scroll to position [1386, 0]
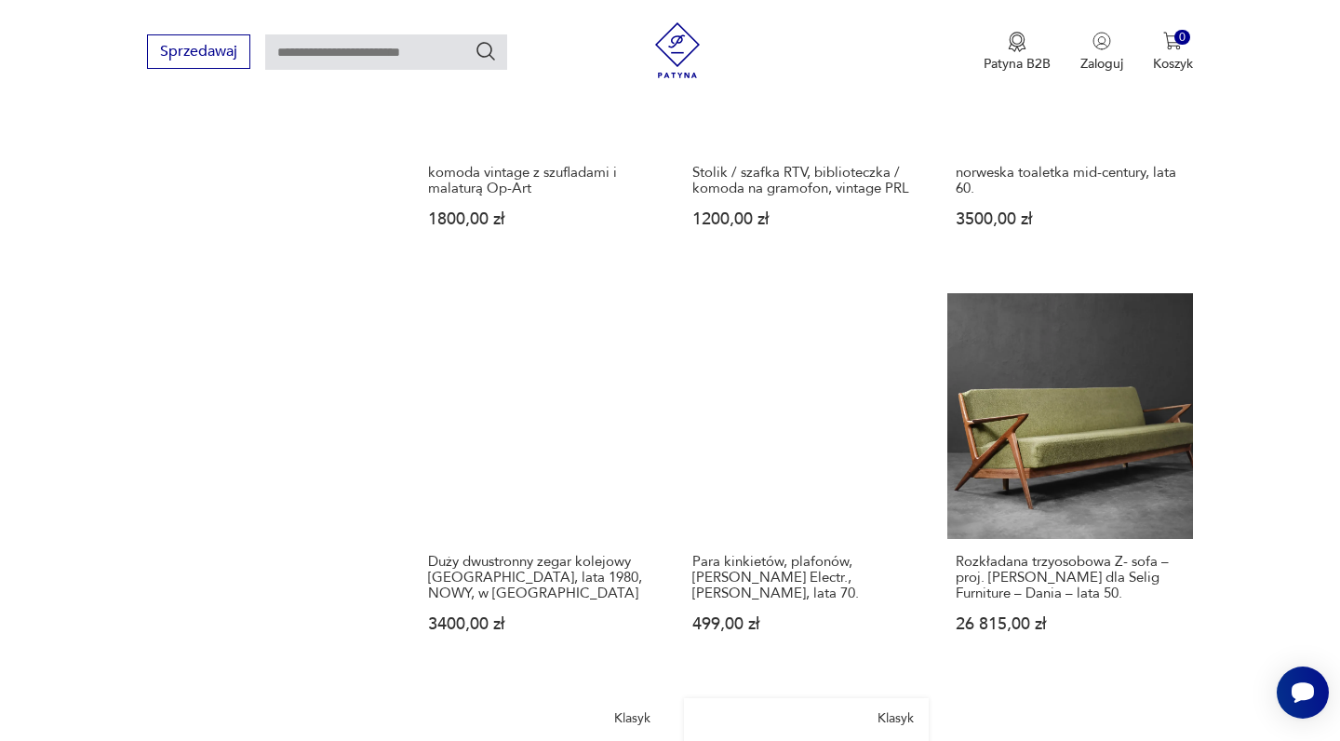
scroll to position [1512, 0]
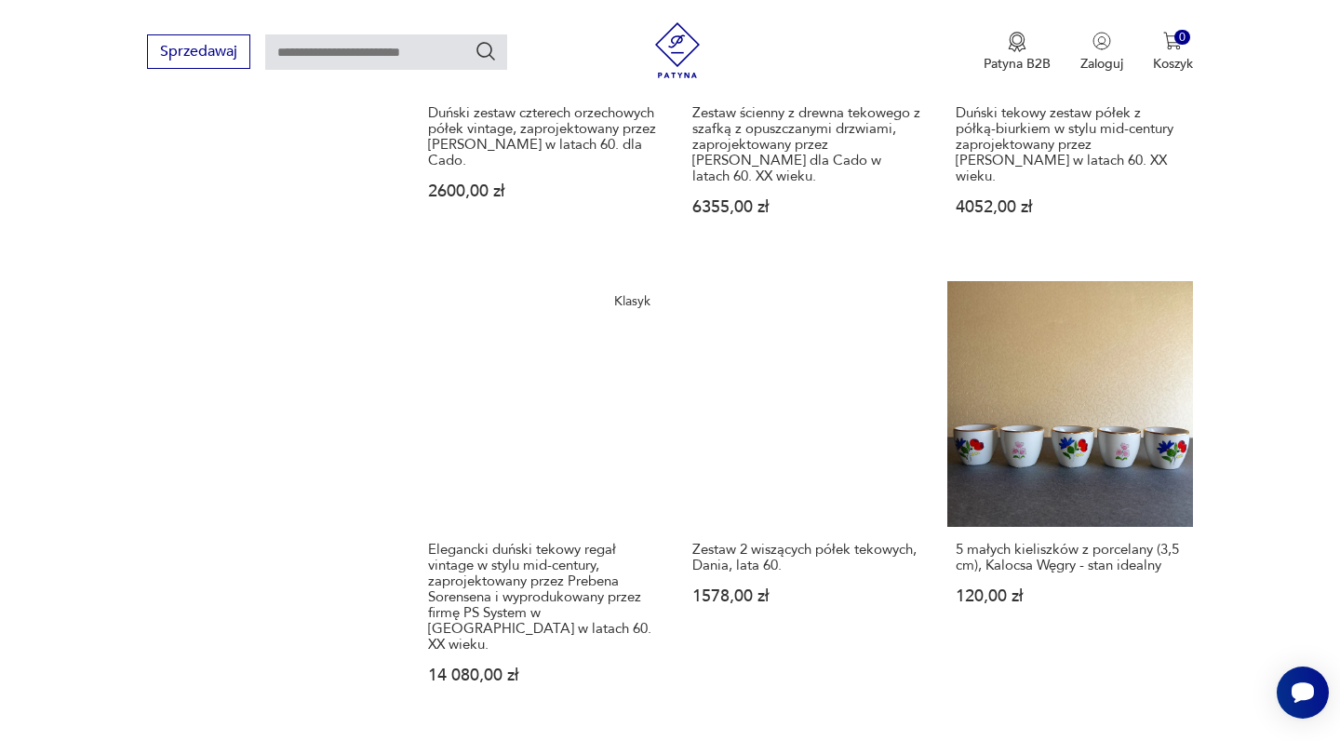
scroll to position [1604, 0]
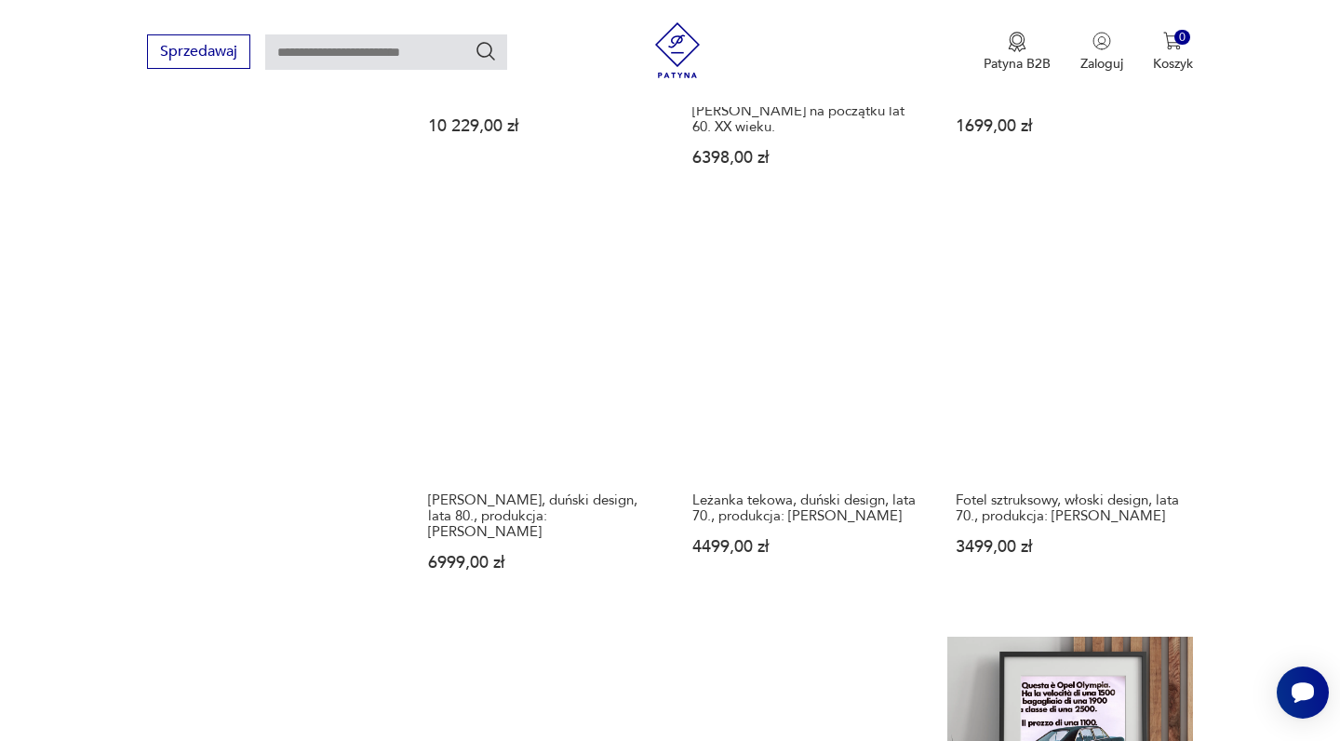
scroll to position [1617, 0]
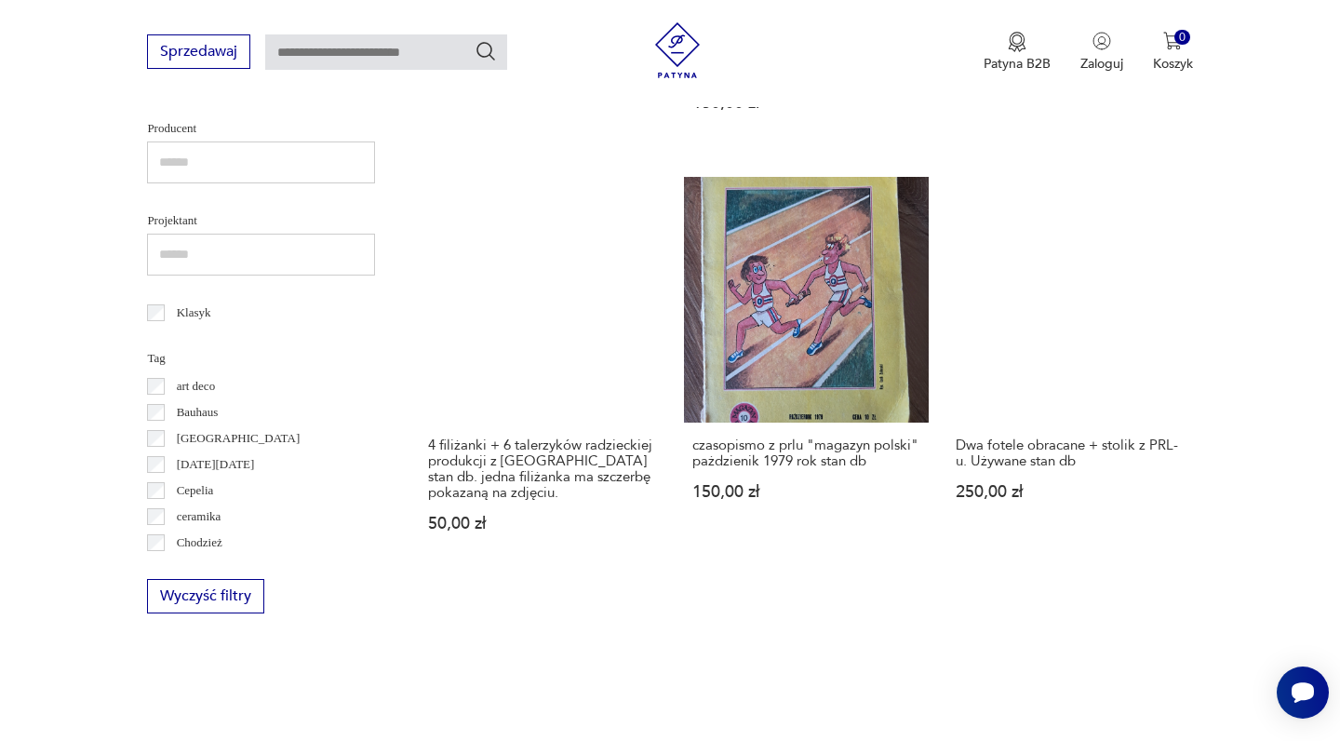
scroll to position [810, 0]
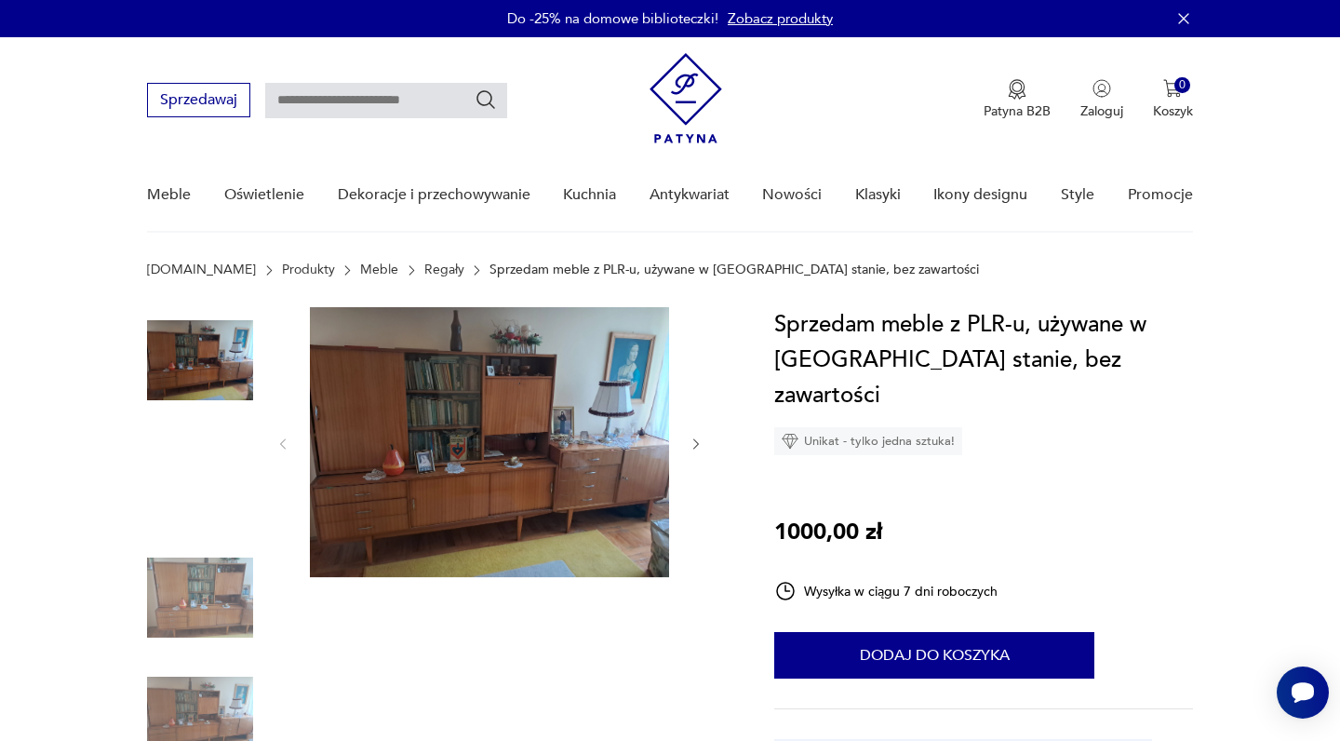
click at [212, 466] on img at bounding box center [200, 479] width 106 height 106
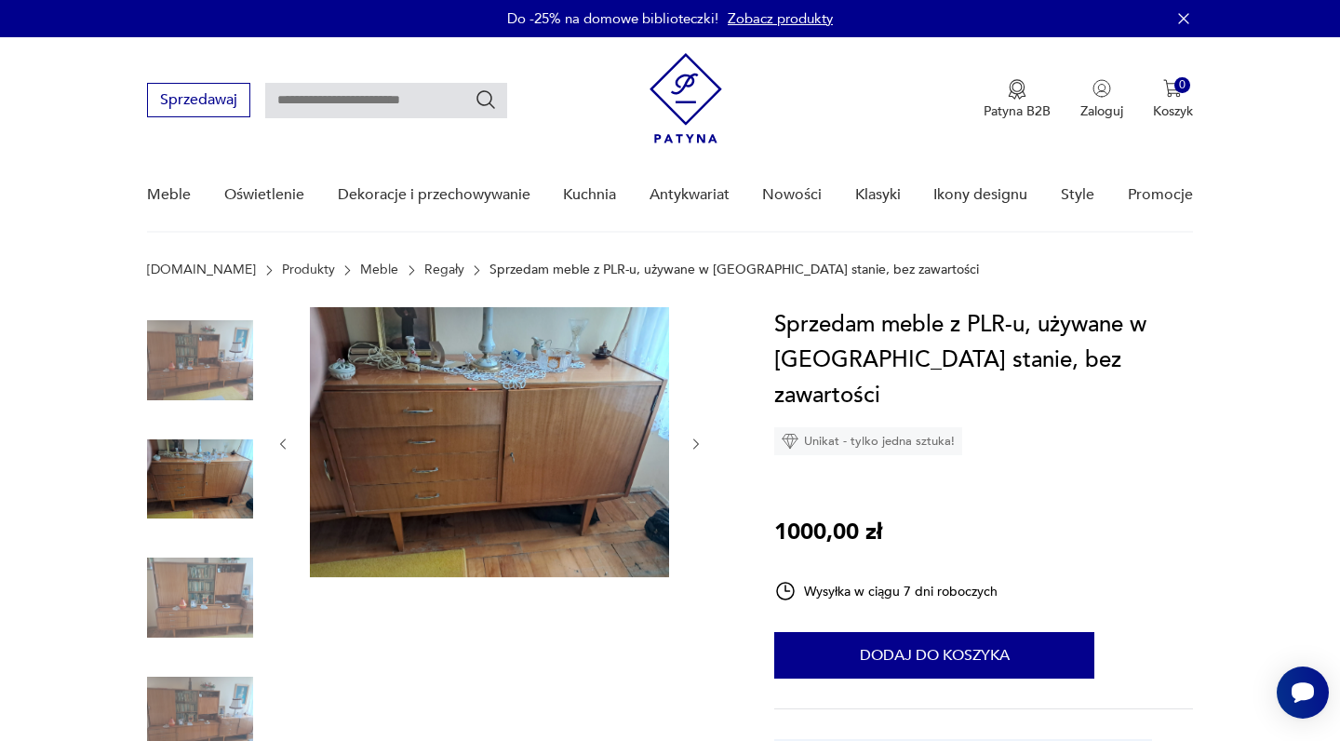
click at [202, 569] on img at bounding box center [200, 597] width 106 height 106
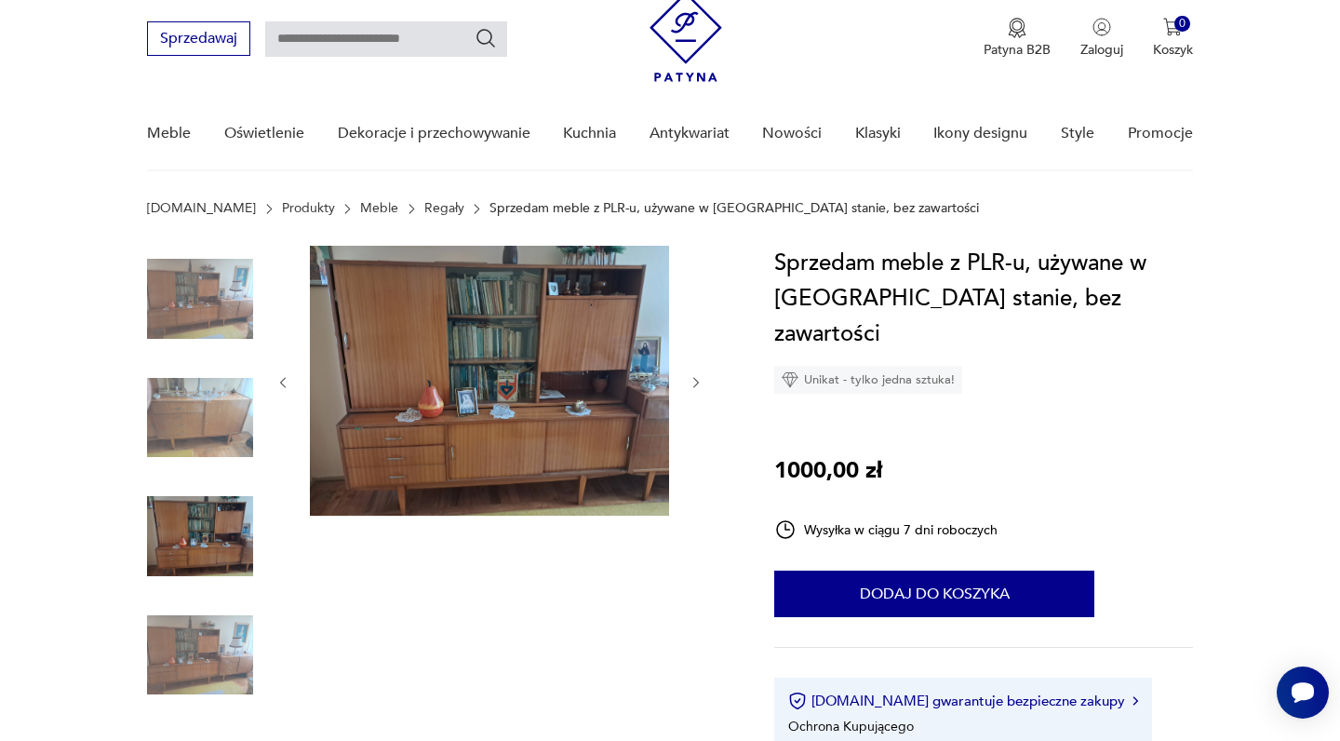
click at [191, 625] on img at bounding box center [200, 655] width 106 height 106
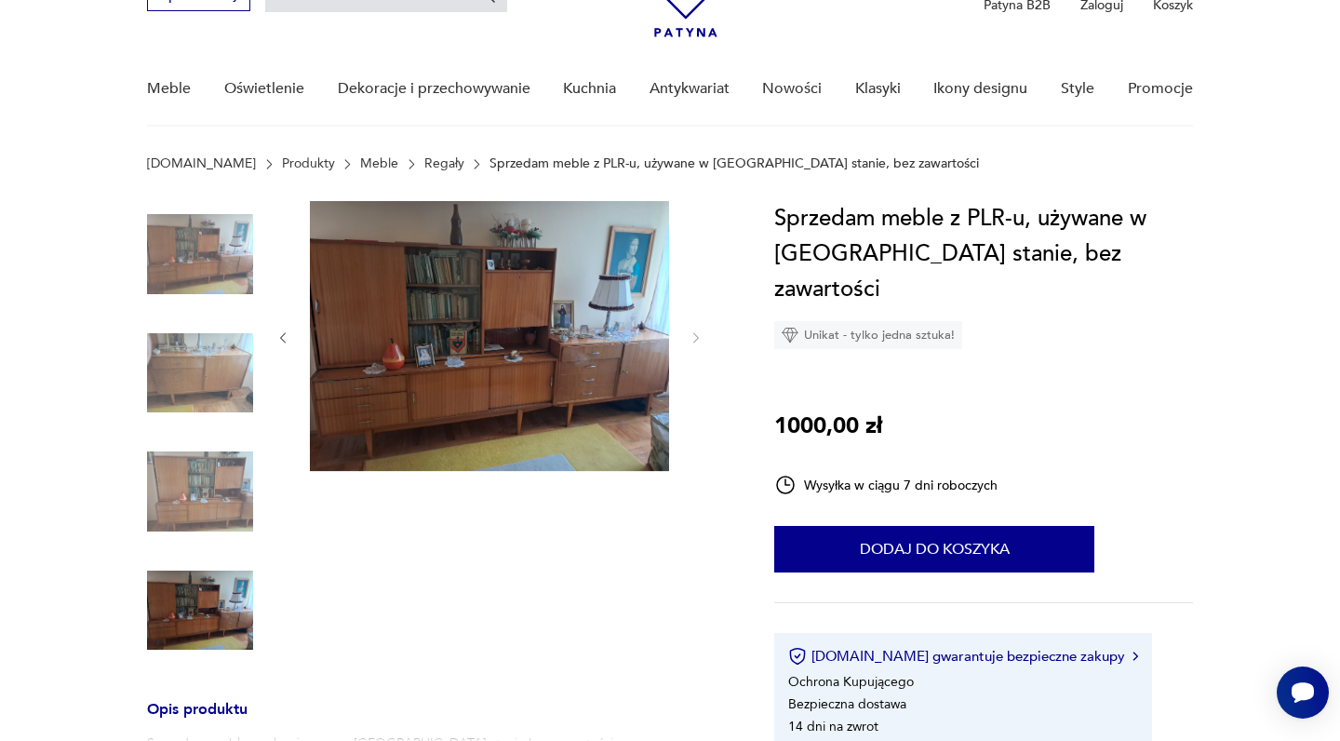
scroll to position [190, 0]
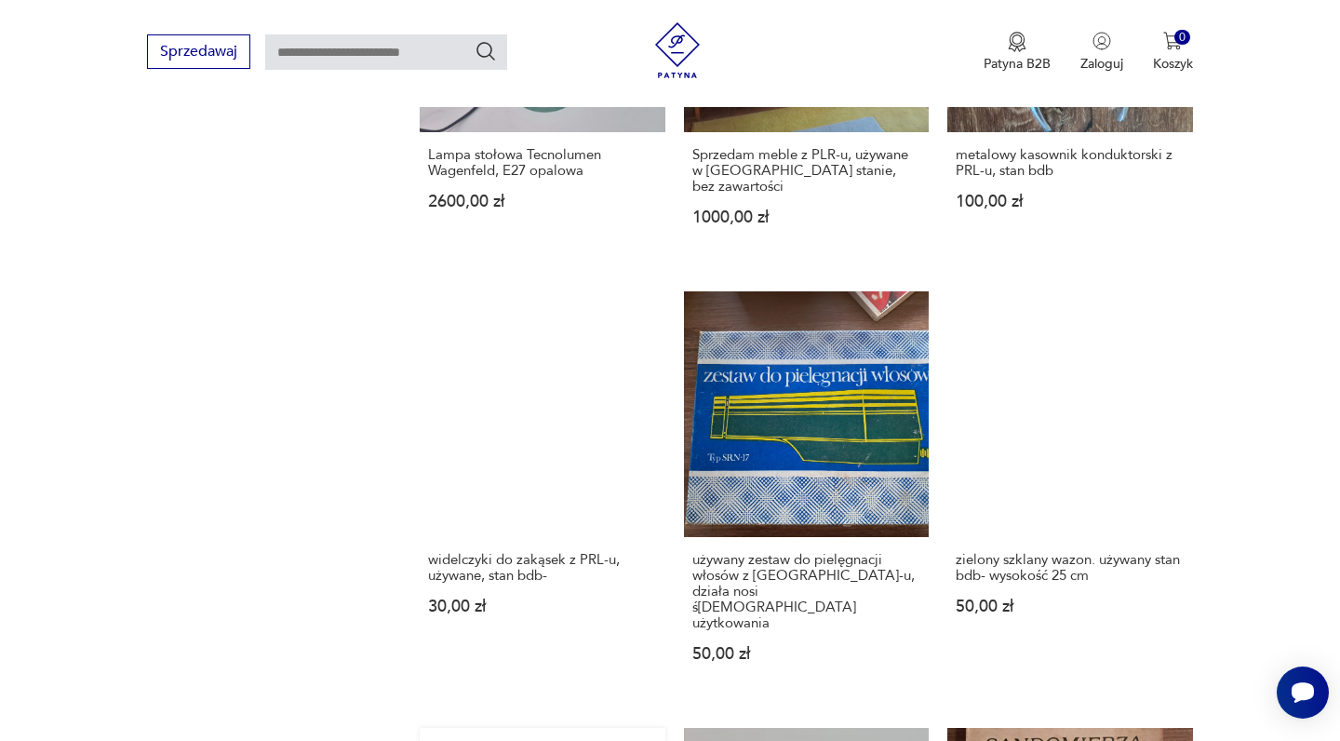
scroll to position [1538, 0]
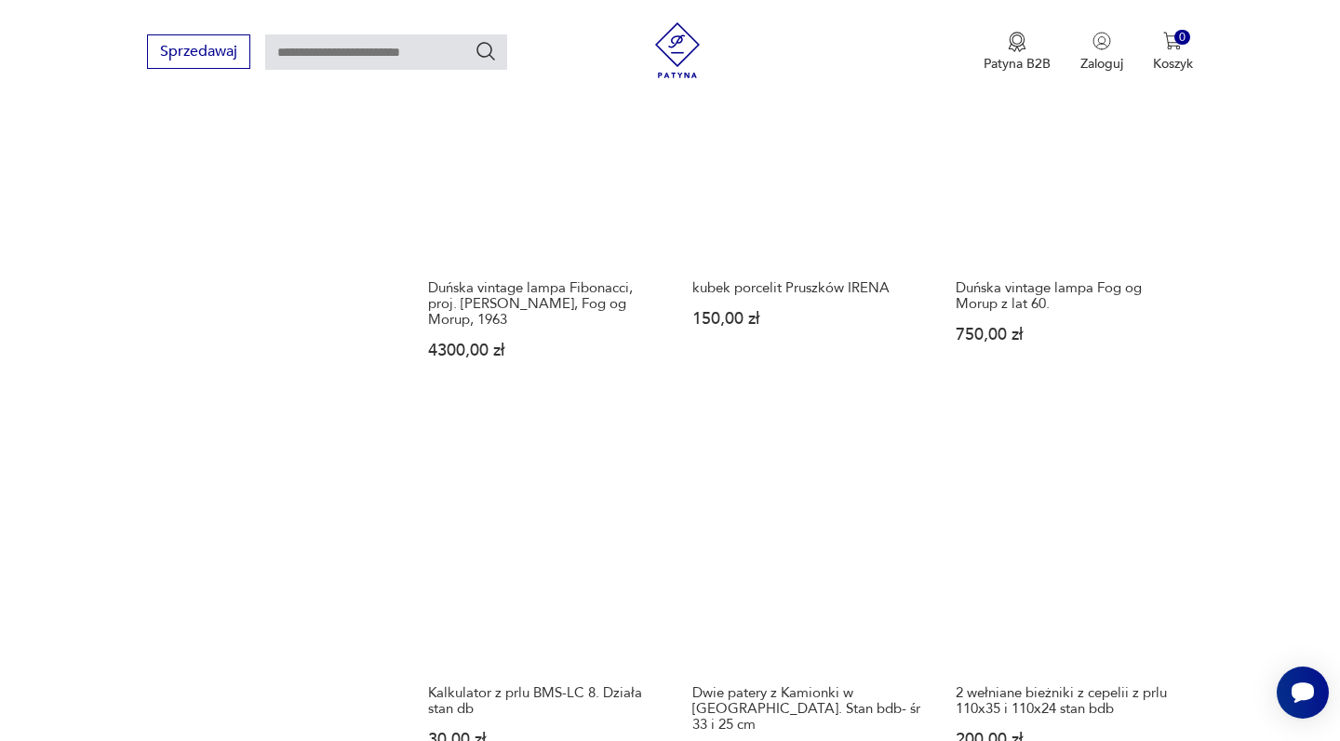
scroll to position [1361, 0]
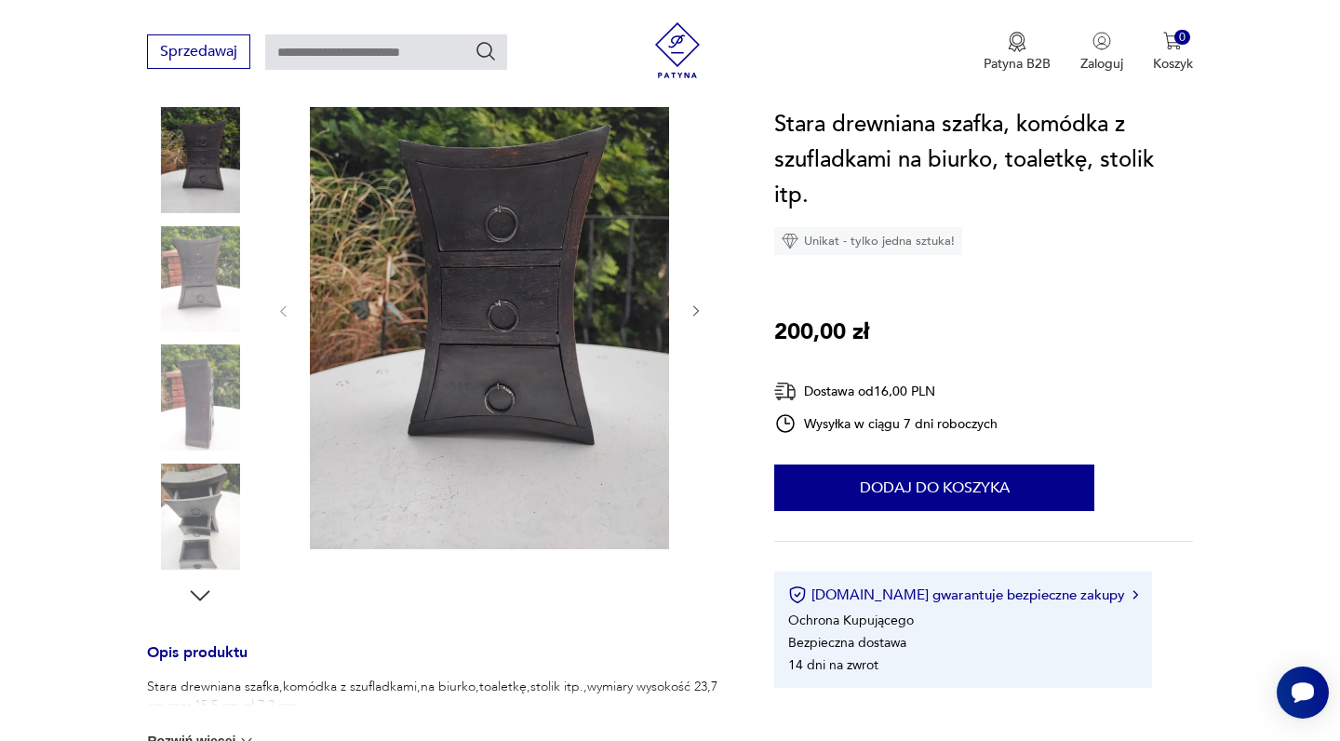
click at [696, 310] on icon "button" at bounding box center [696, 311] width 6 height 11
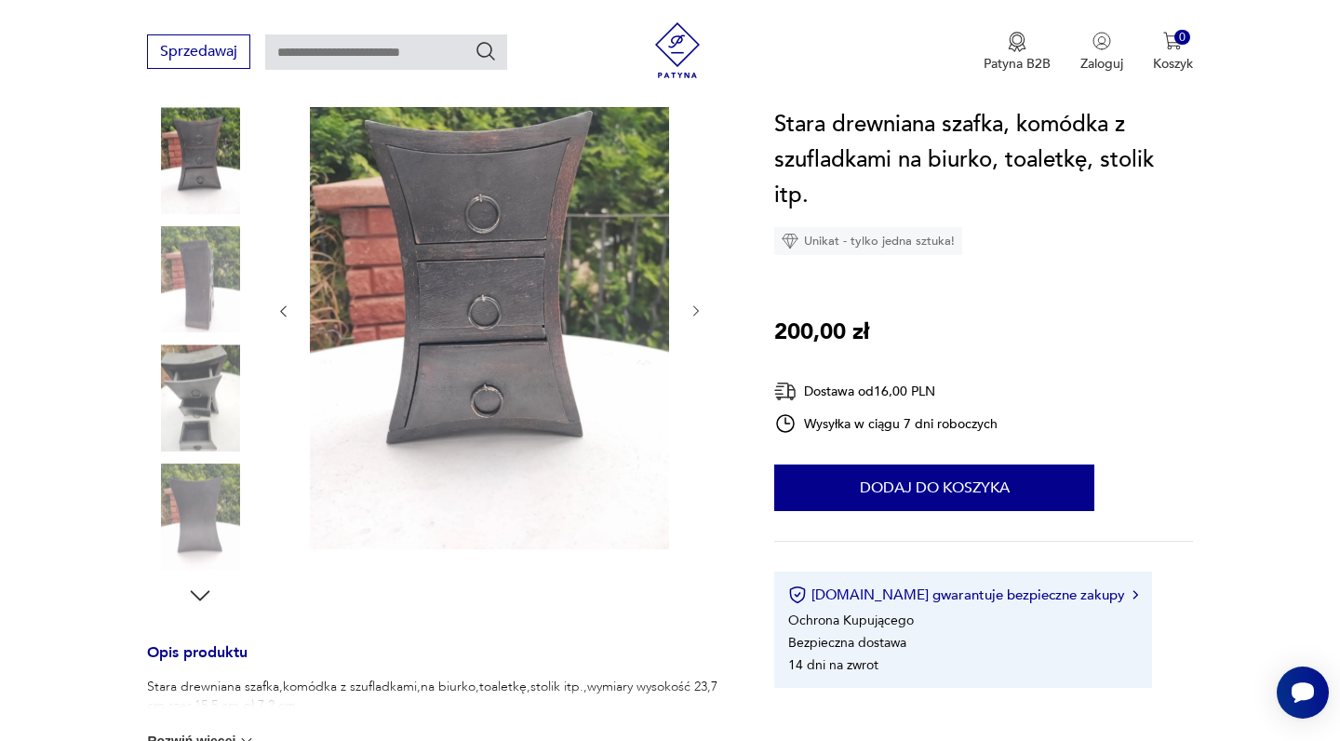
click at [696, 310] on icon "button" at bounding box center [696, 311] width 6 height 11
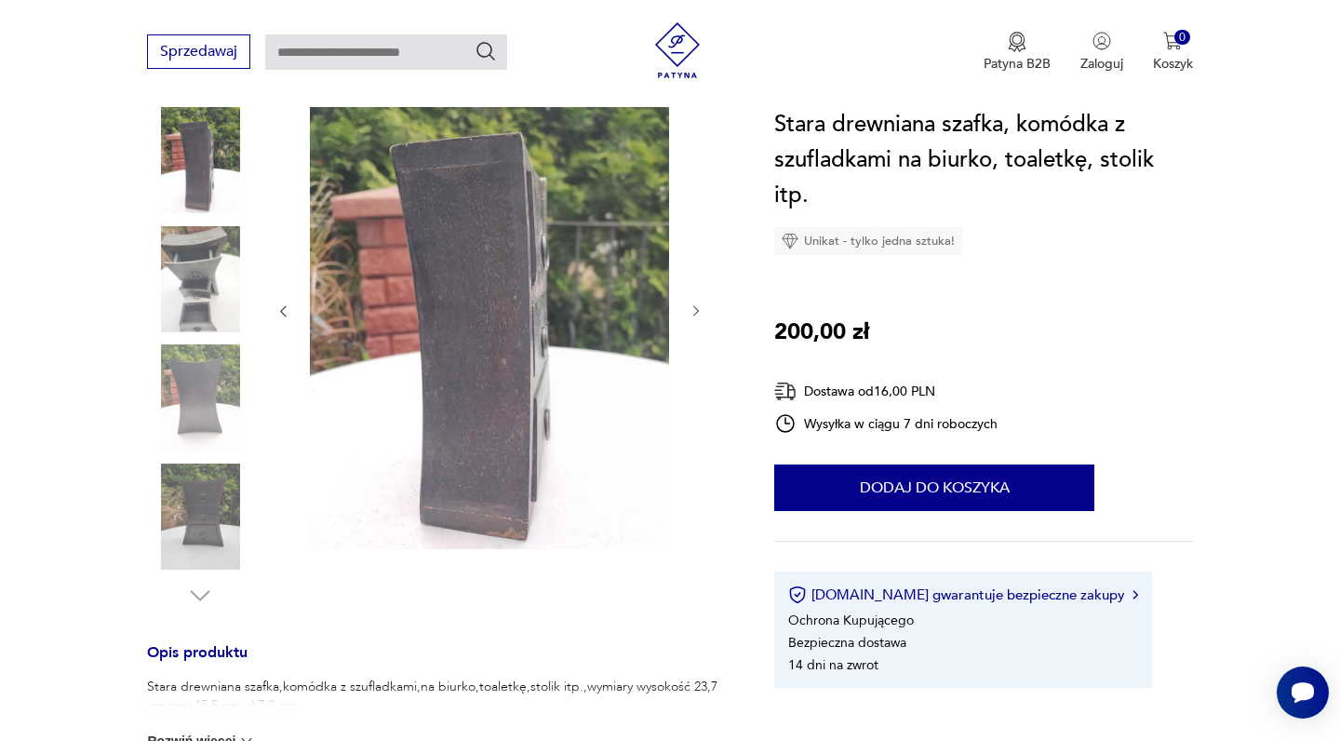
click at [696, 310] on icon "button" at bounding box center [696, 311] width 6 height 11
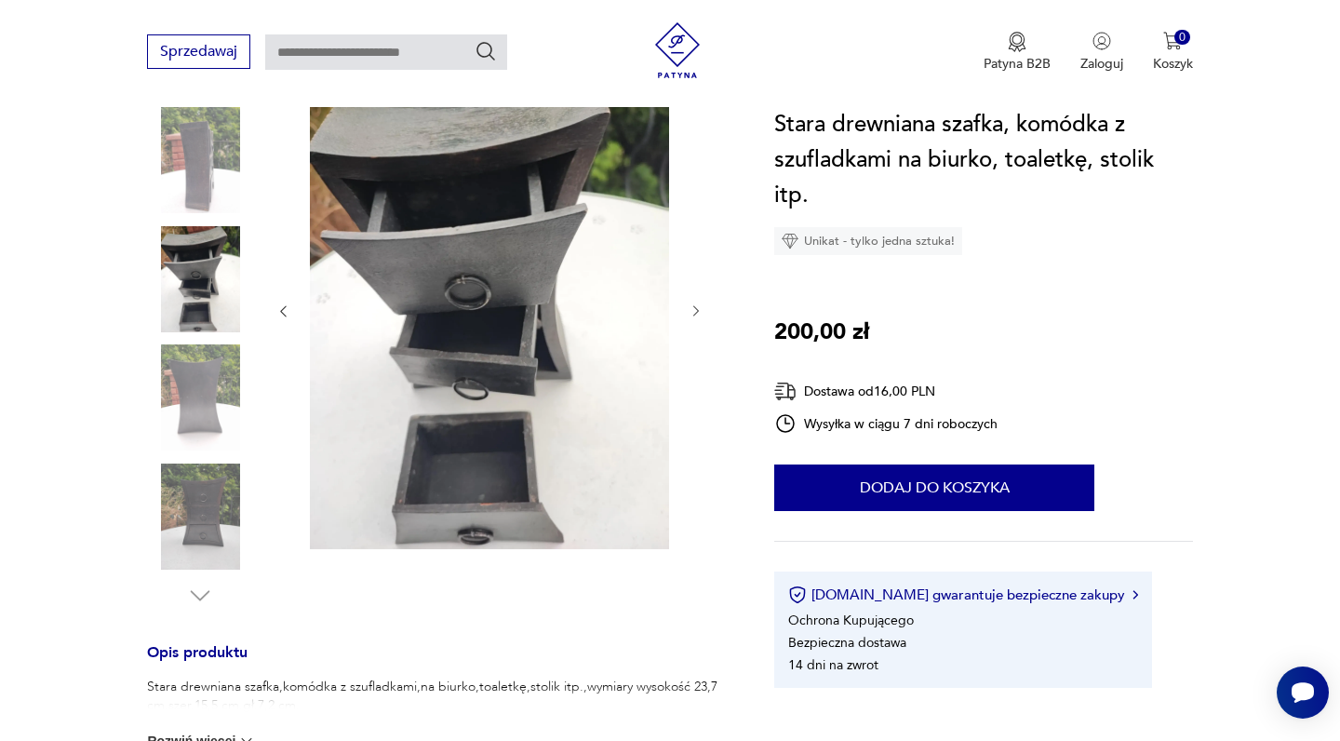
click at [696, 310] on icon "button" at bounding box center [696, 311] width 6 height 11
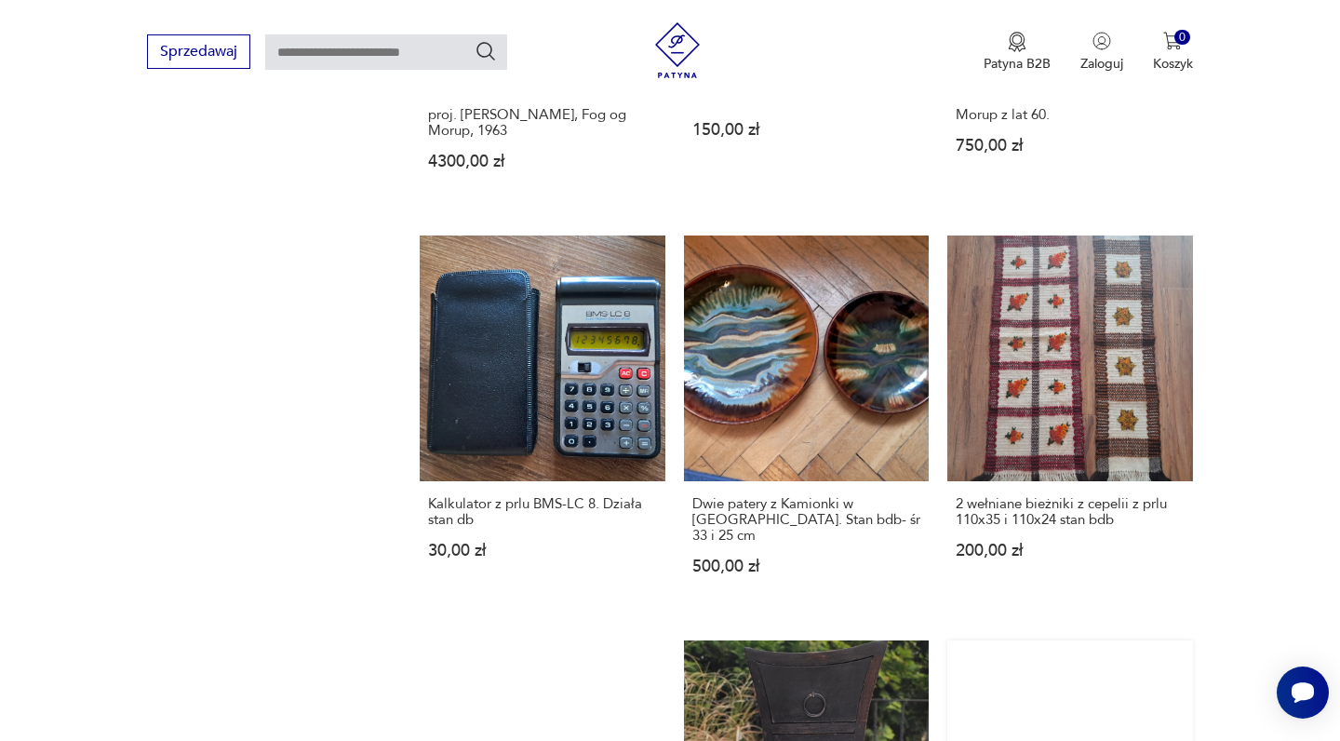
scroll to position [1528, 0]
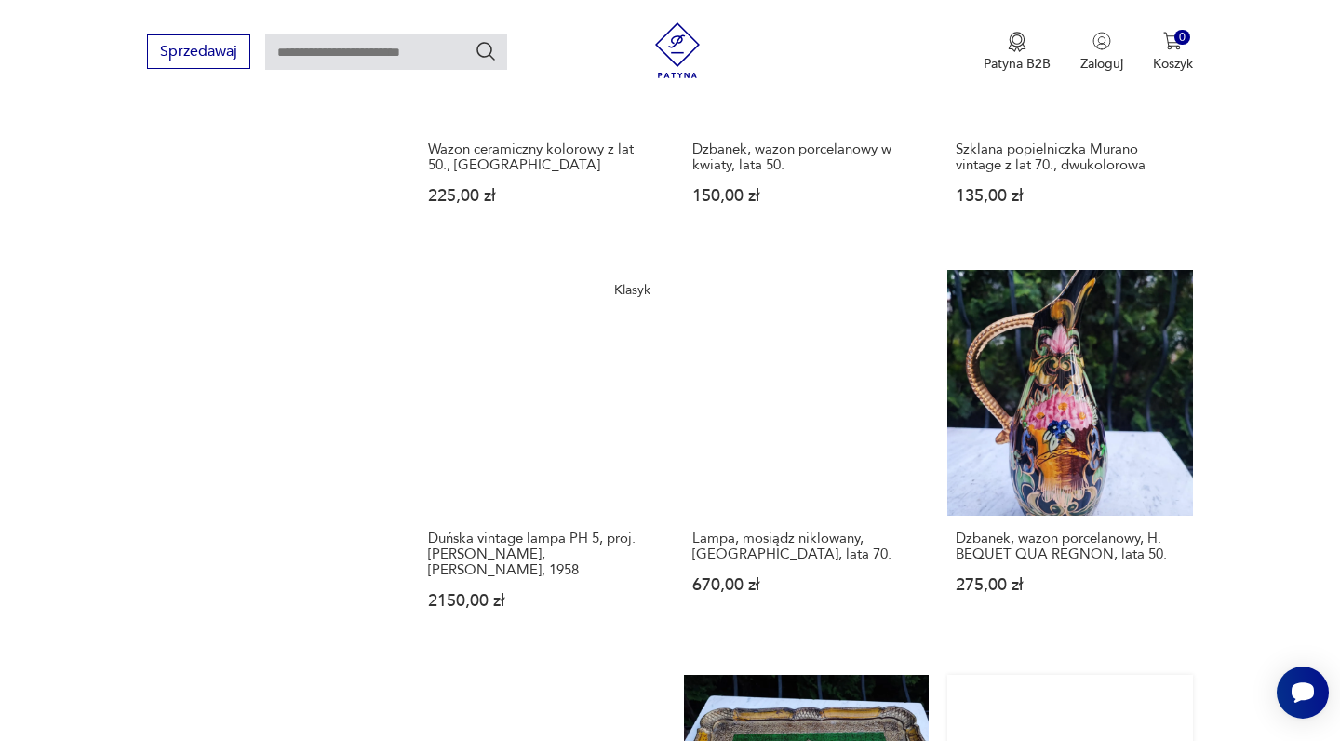
scroll to position [1491, 0]
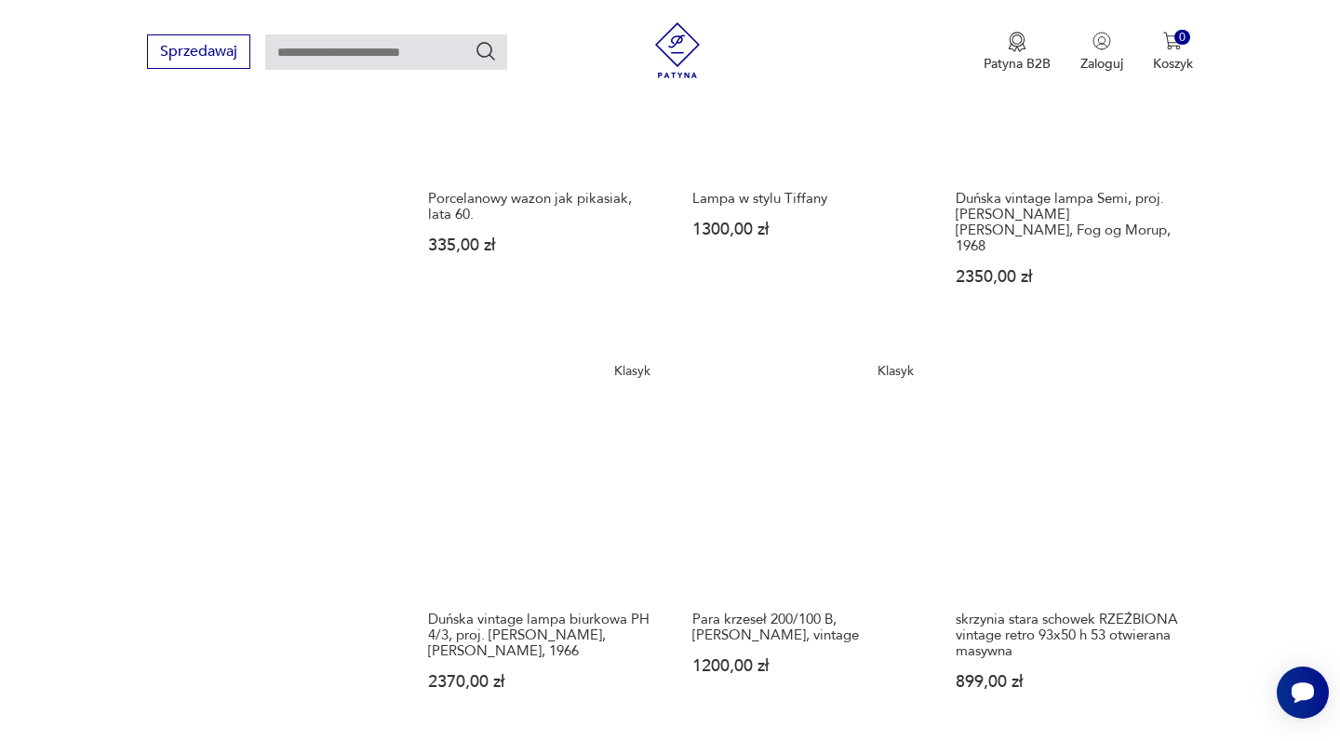
scroll to position [1481, 0]
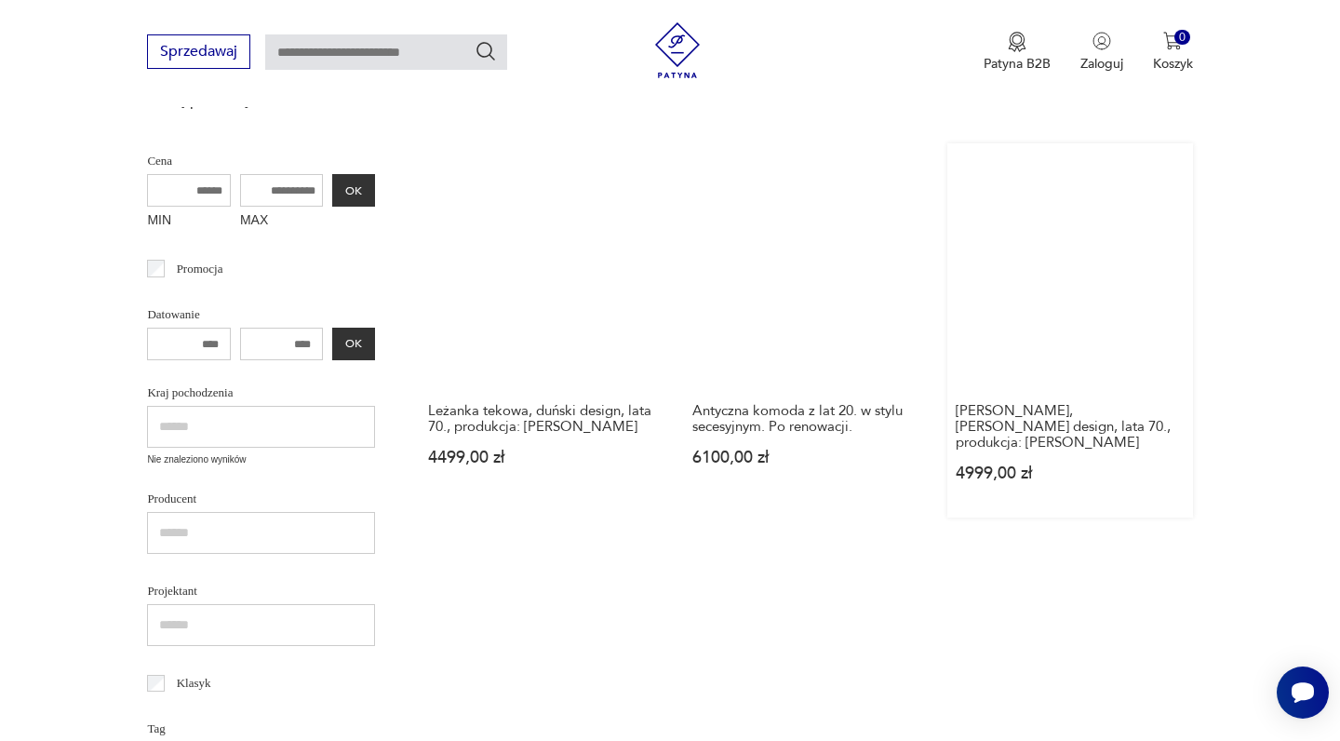
scroll to position [481, 0]
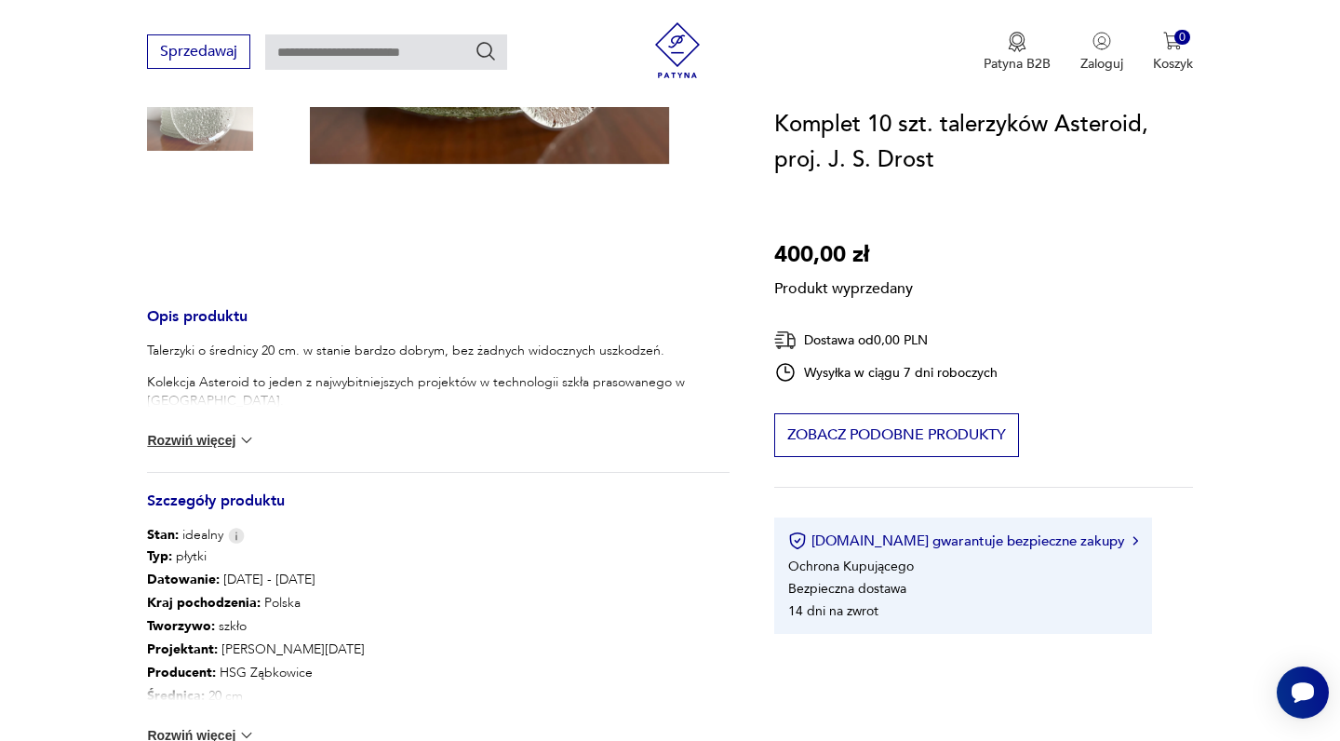
scroll to position [513, 0]
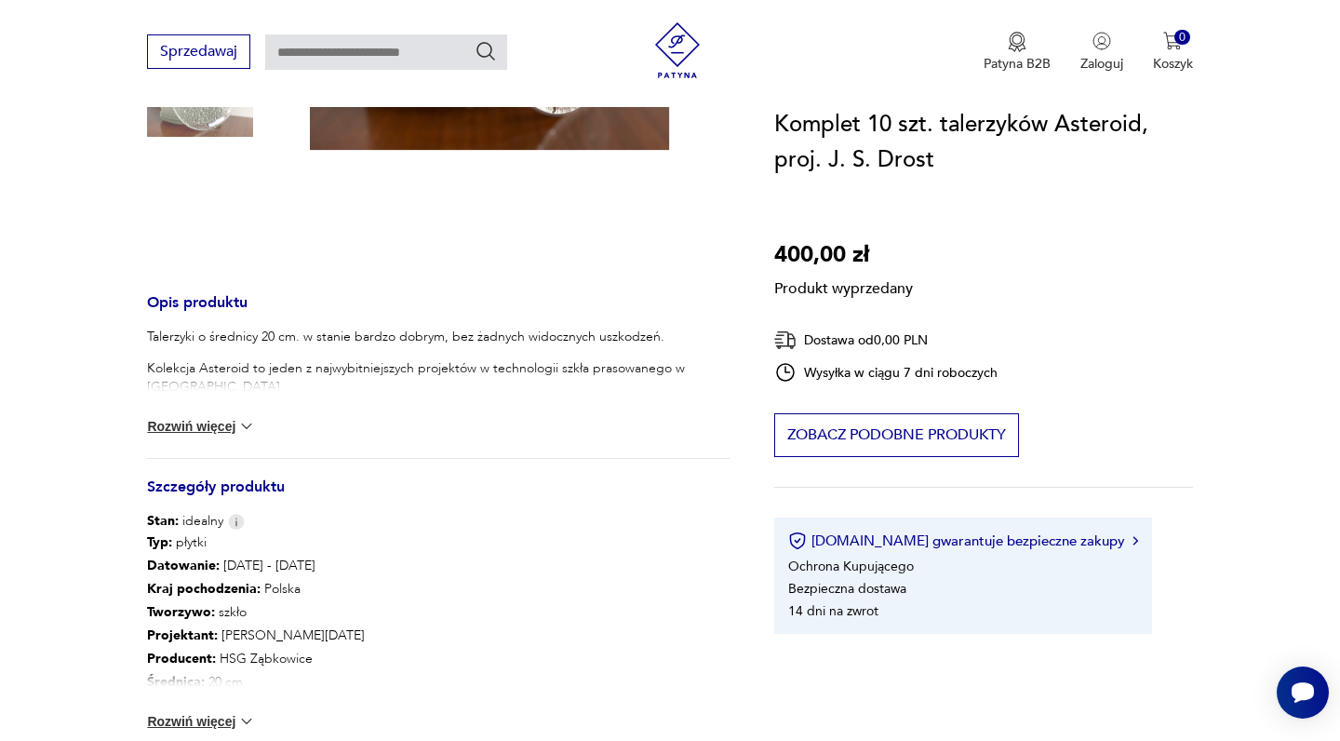
click at [205, 433] on button "Rozwiń więcej" at bounding box center [201, 426] width 108 height 19
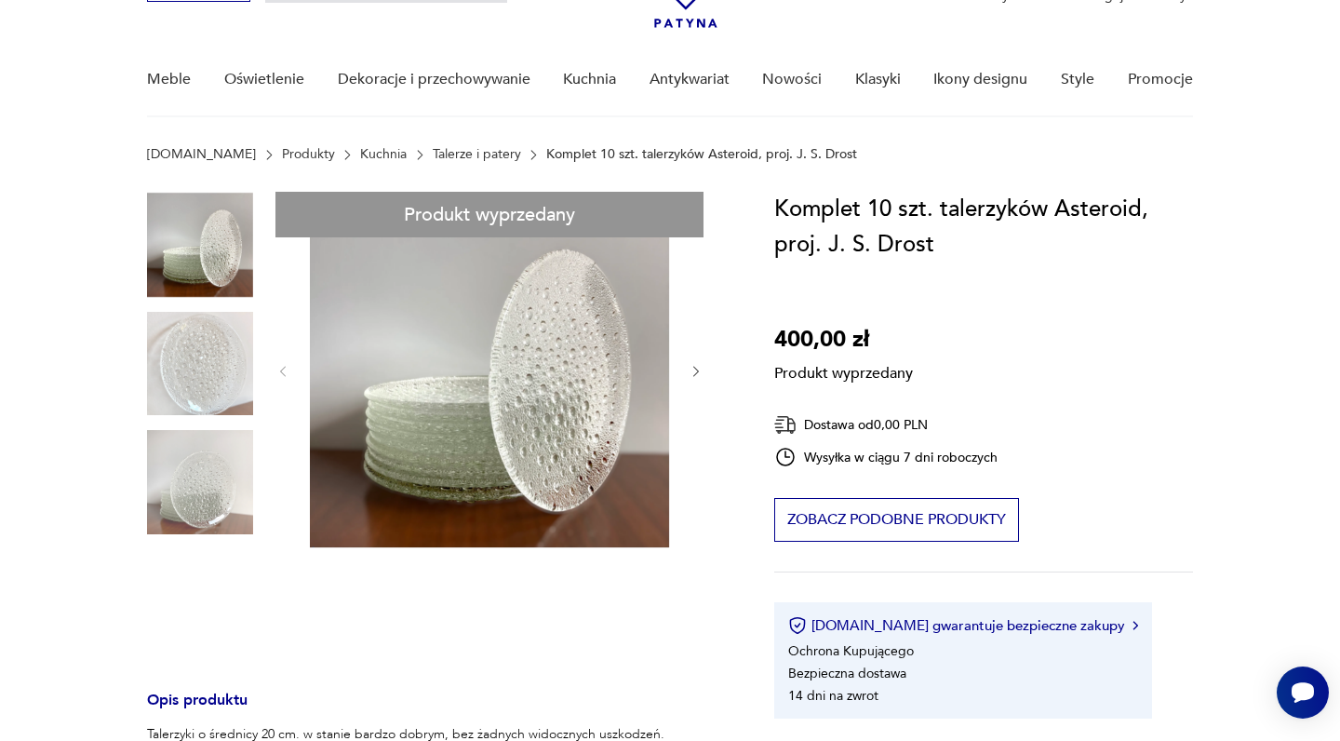
scroll to position [92, 0]
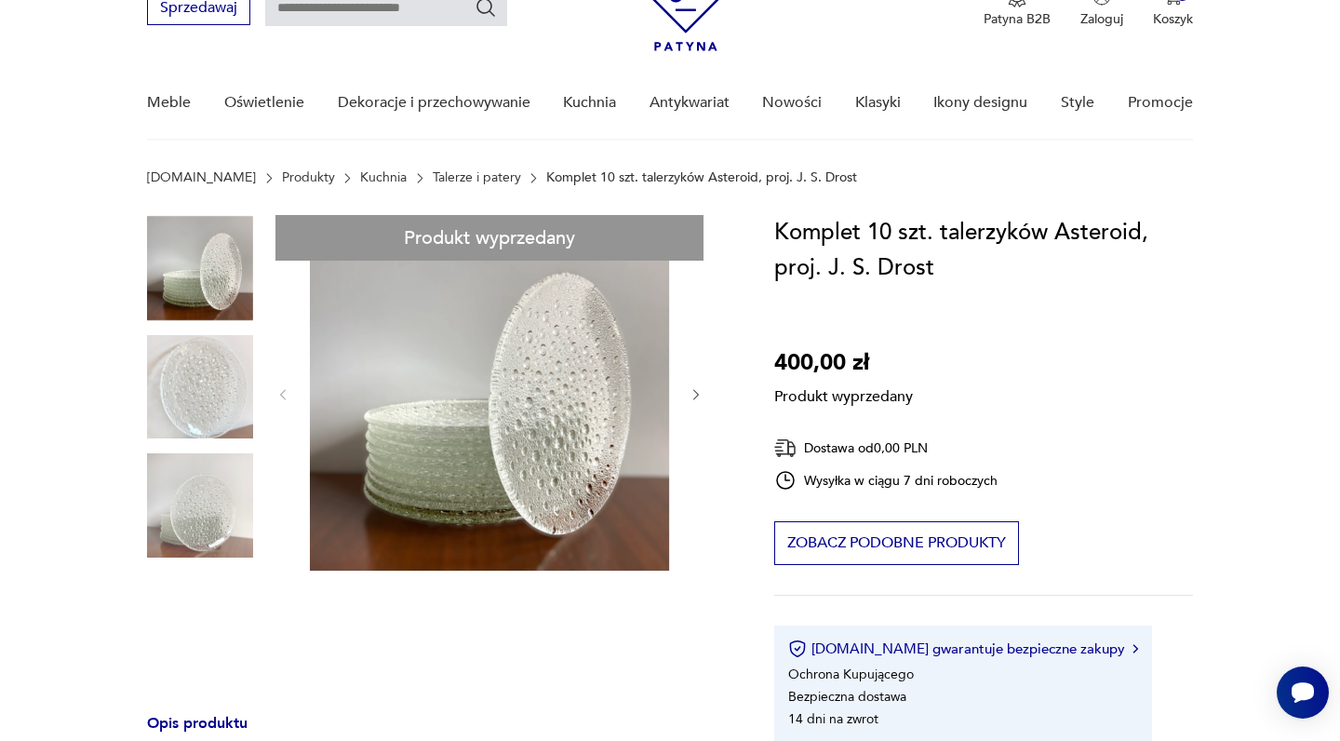
click at [181, 377] on div "Produkt wyprzedany Opis produktu Talerzyki o średnicy 20 cm. w stanie bardzo do…" at bounding box center [438, 739] width 582 height 1048
